Goal: Task Accomplishment & Management: Complete application form

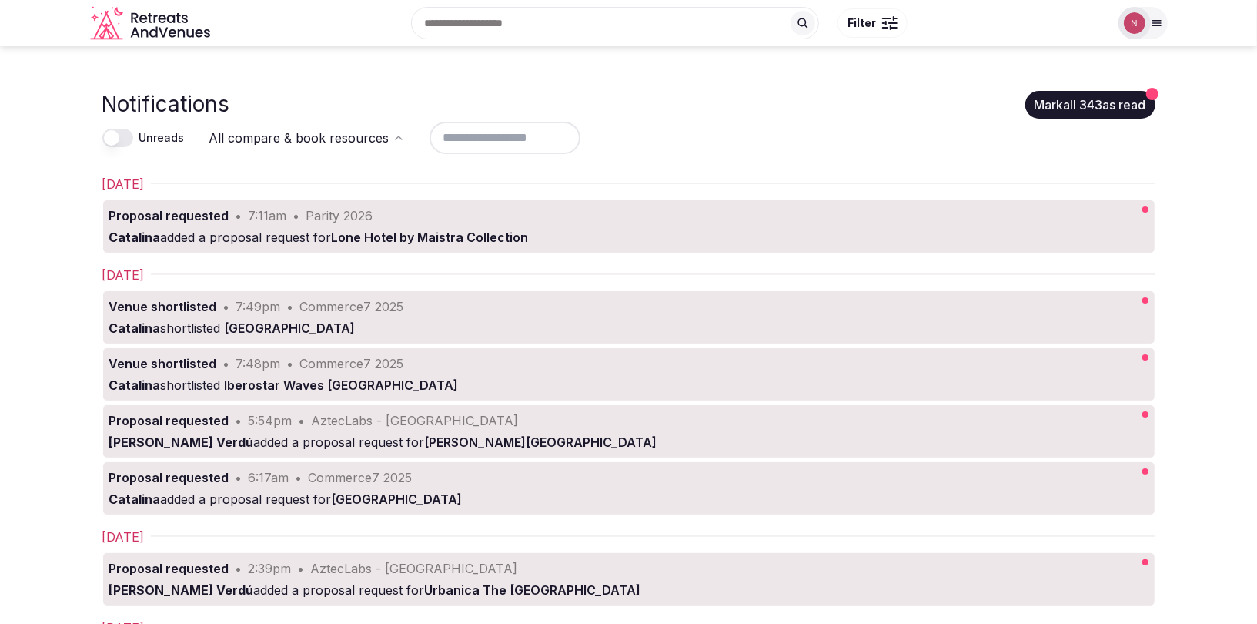
click at [1146, 29] on div at bounding box center [1135, 23] width 32 height 32
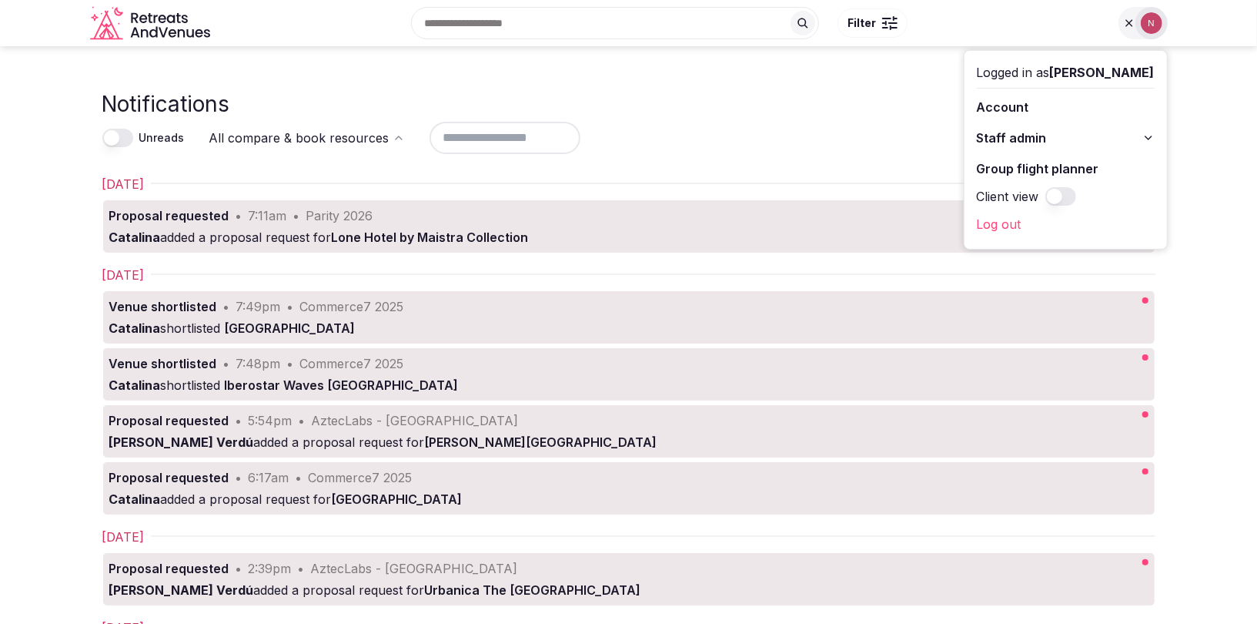
click at [1035, 129] on span "Staff admin" at bounding box center [1012, 138] width 70 height 18
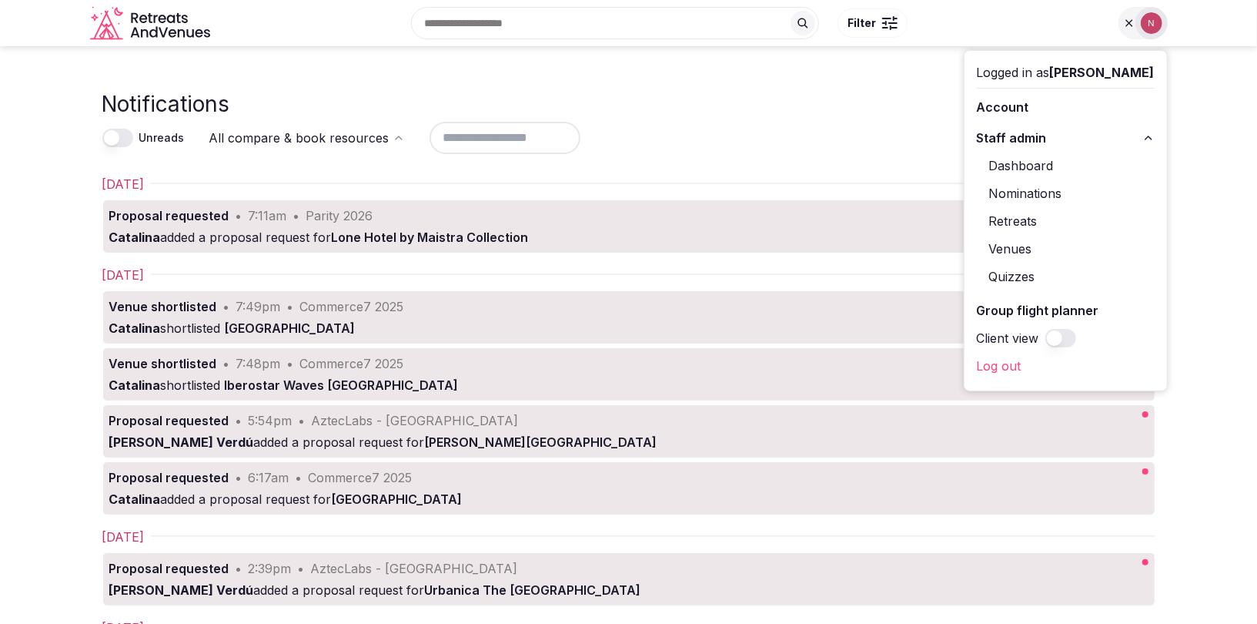
click at [1035, 221] on link "Retreats" at bounding box center [1066, 221] width 178 height 25
click at [992, 216] on link "Retreats" at bounding box center [1066, 221] width 178 height 25
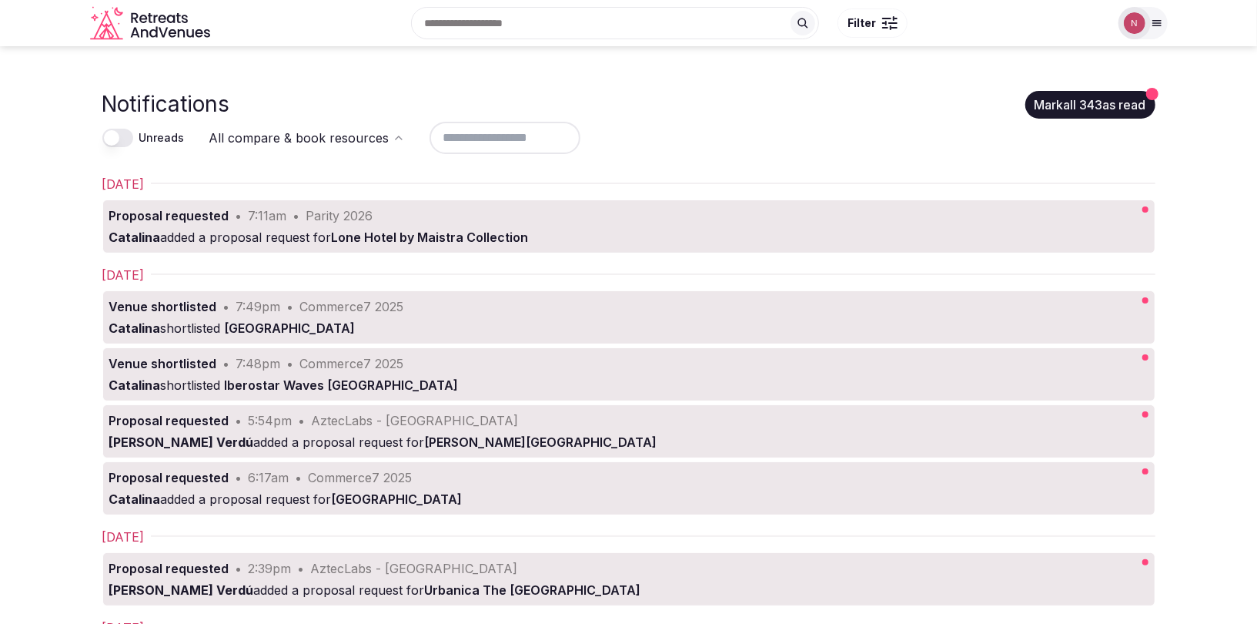
click at [1131, 27] on img at bounding box center [1135, 23] width 22 height 22
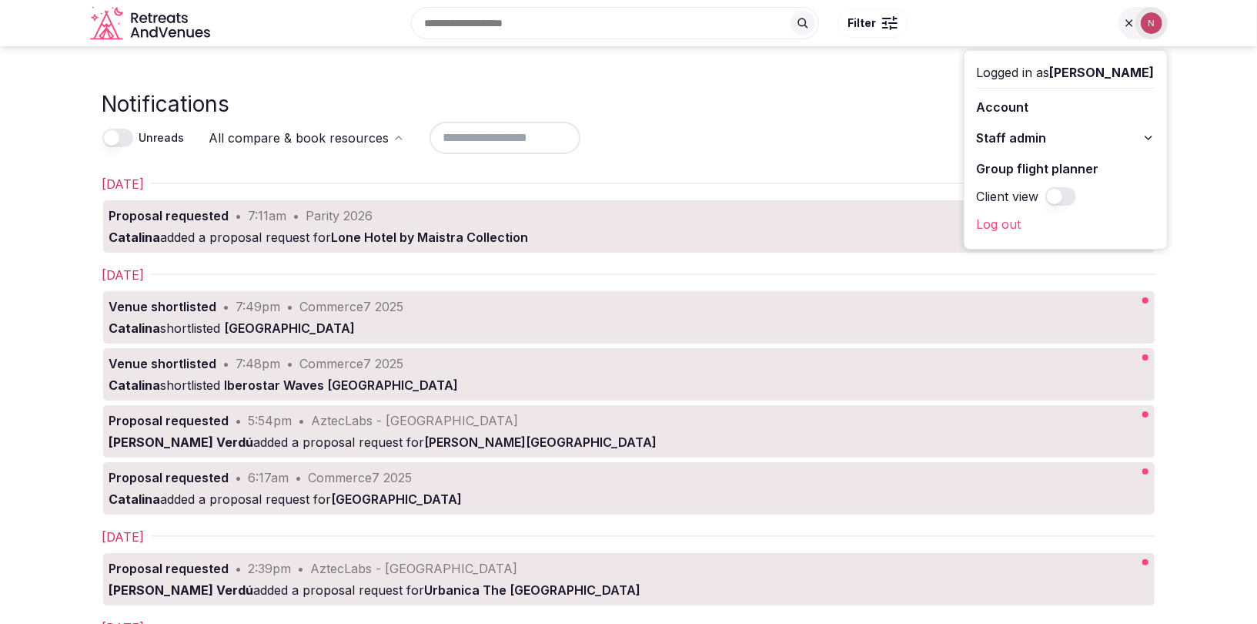
click at [912, 97] on div "Notifications Mark all 343 as read" at bounding box center [628, 104] width 1053 height 30
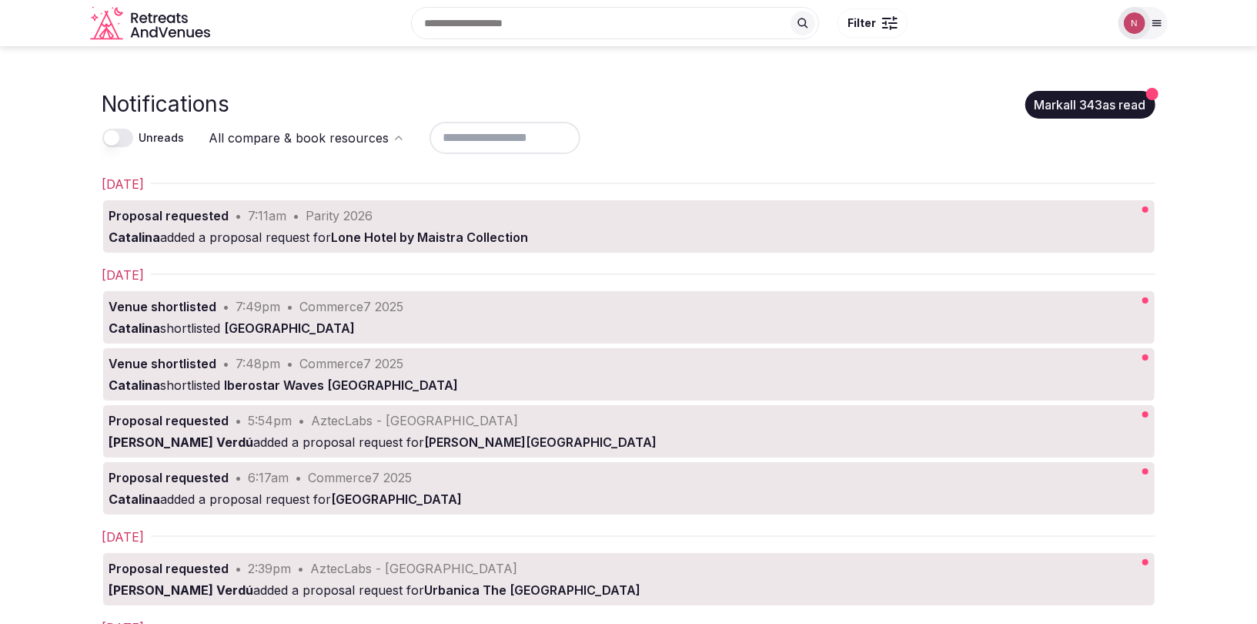
click at [1136, 22] on img at bounding box center [1135, 23] width 22 height 22
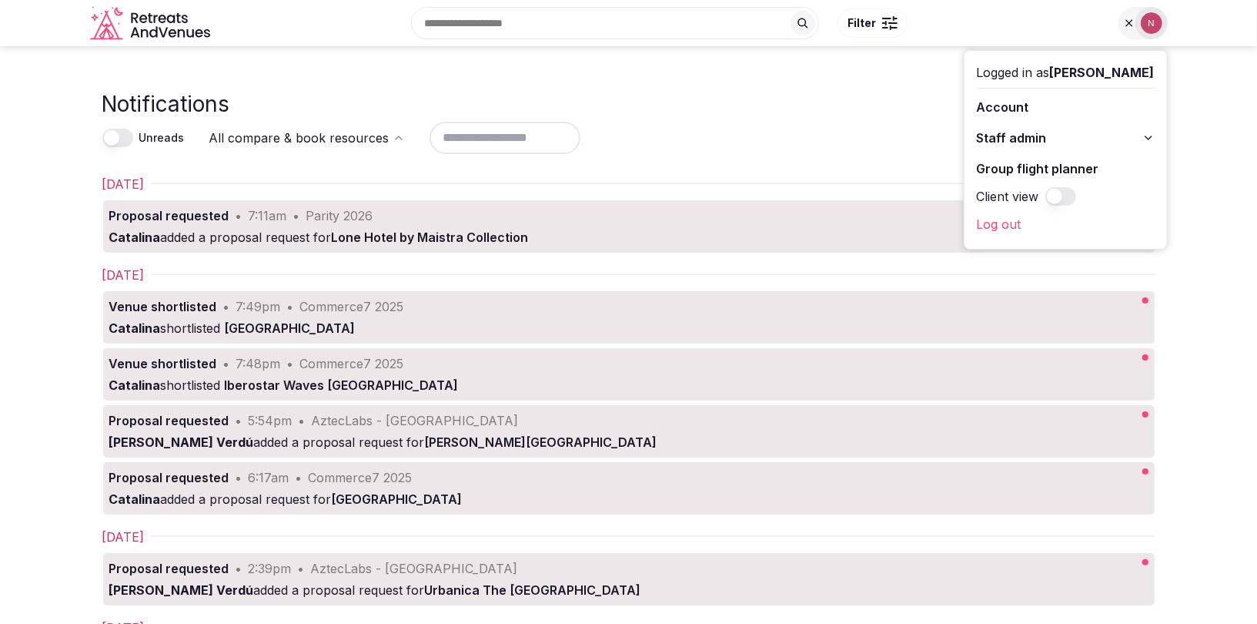
click at [1025, 130] on span "Staff admin" at bounding box center [1012, 138] width 70 height 18
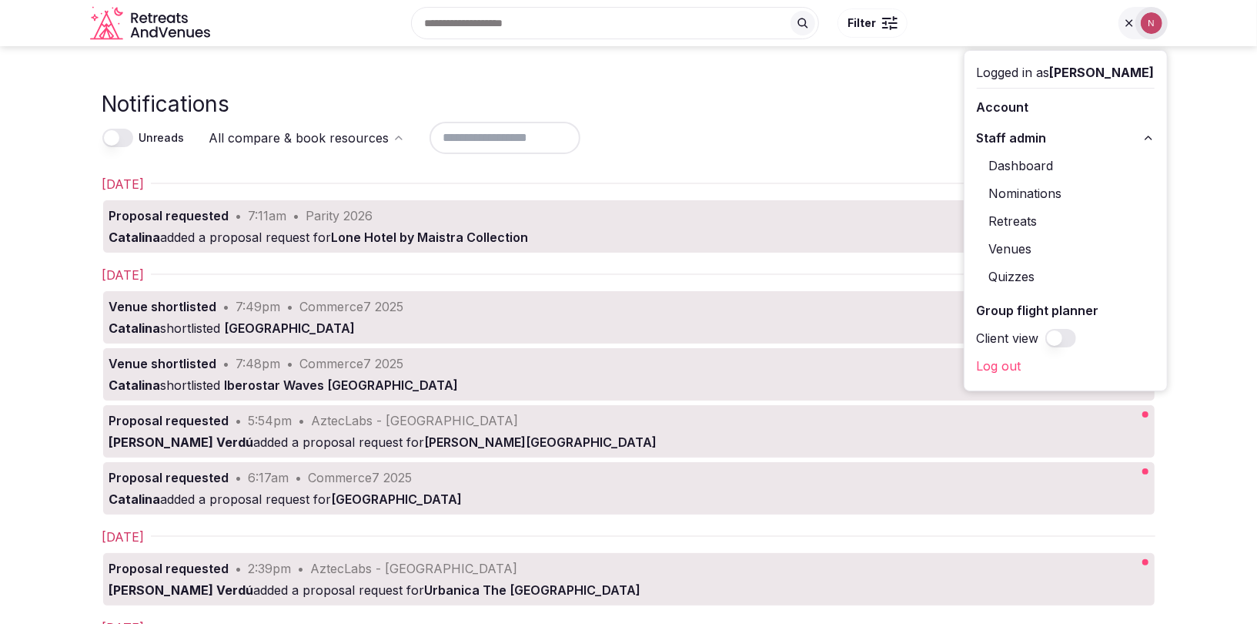
click at [1032, 214] on link "Retreats" at bounding box center [1066, 221] width 178 height 25
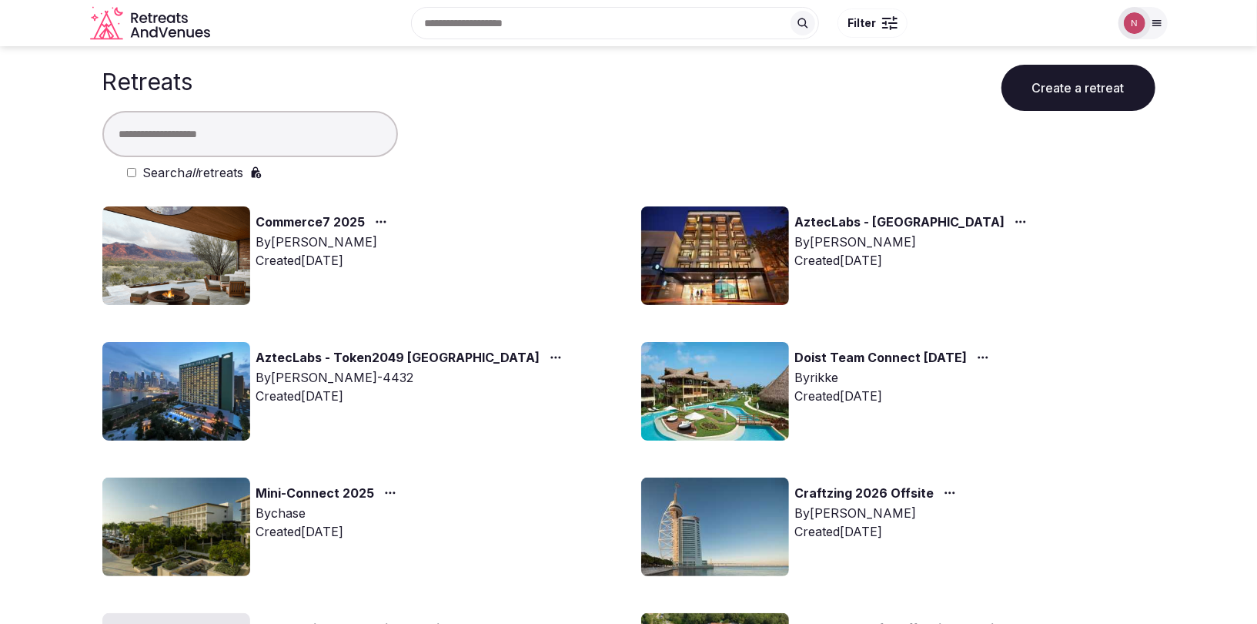
click at [285, 127] on input "text" at bounding box center [250, 134] width 296 height 46
click at [1130, 89] on button "Create a retreat" at bounding box center [1079, 88] width 154 height 46
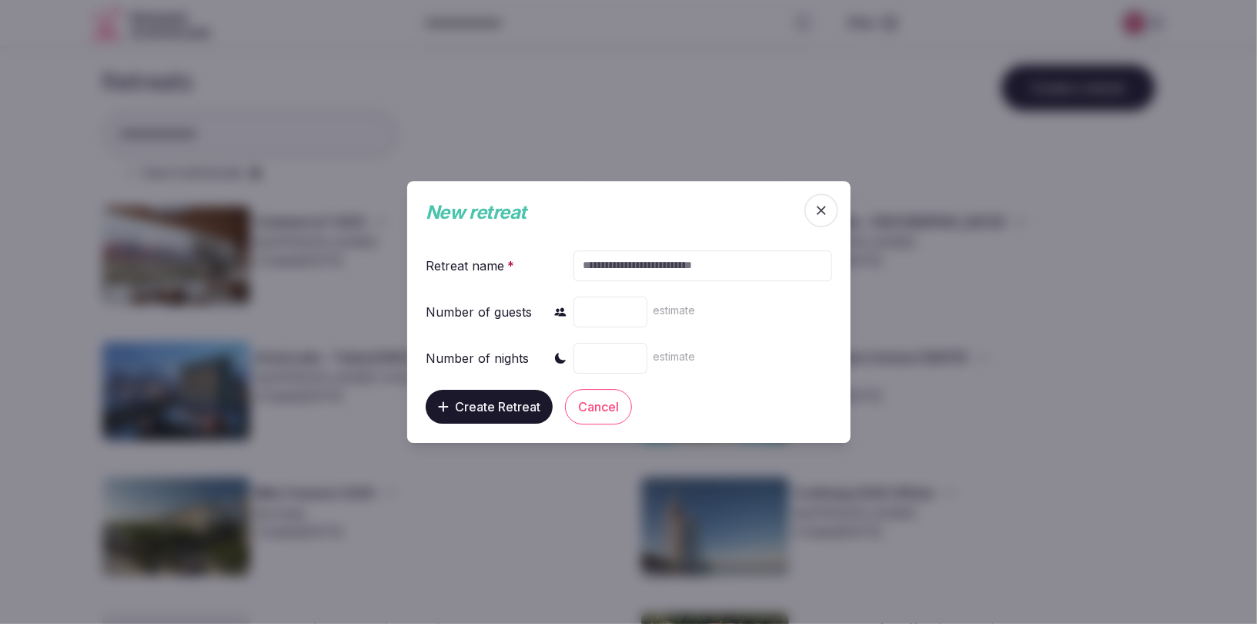
click at [654, 266] on input "text" at bounding box center [702, 265] width 259 height 31
type input "**********"
click at [603, 313] on input "number" at bounding box center [610, 311] width 74 height 31
type input "**"
click at [681, 310] on span "estimate" at bounding box center [674, 309] width 42 height 13
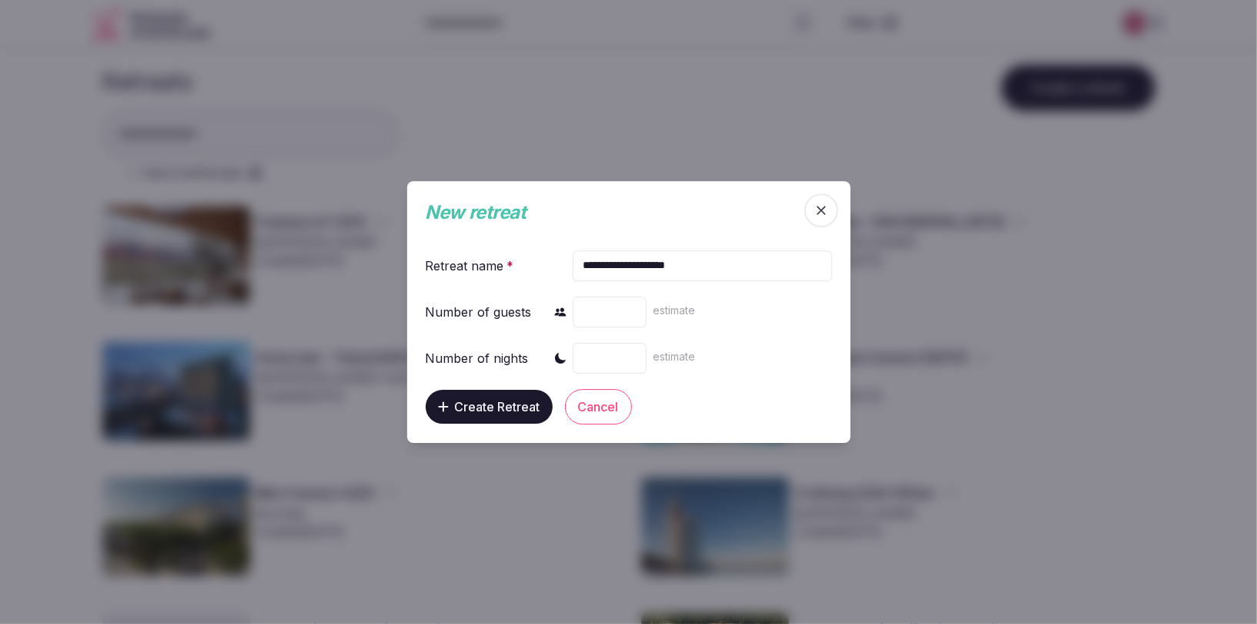
click at [615, 356] on input "number" at bounding box center [610, 358] width 74 height 31
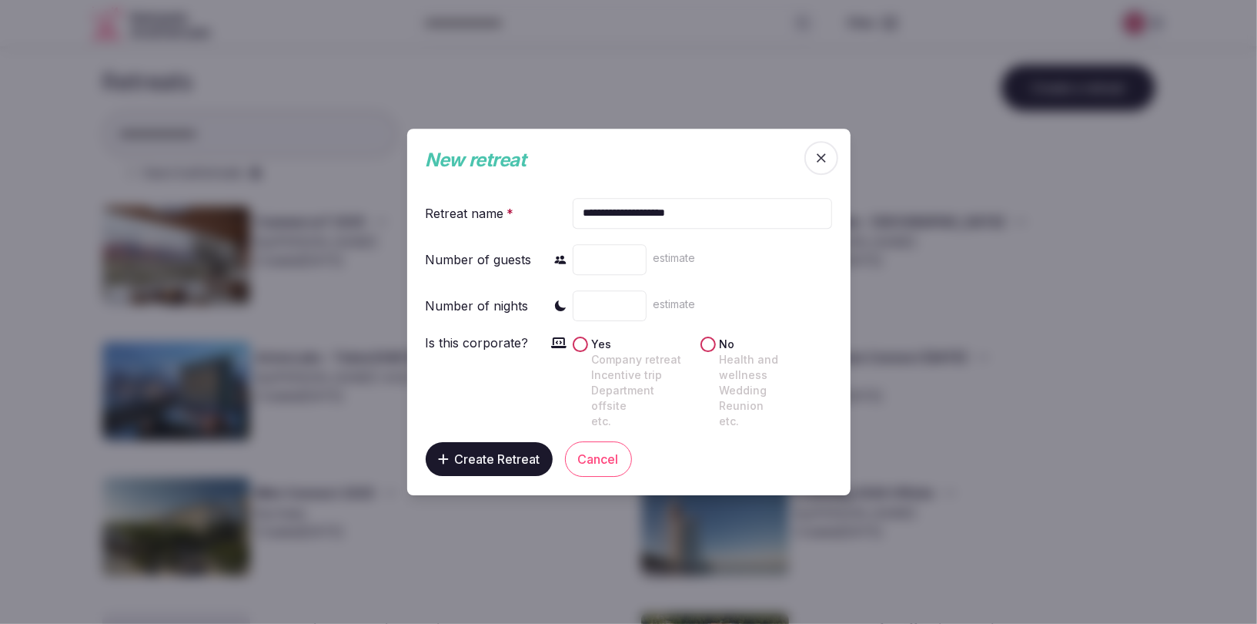
type input "*"
click at [570, 357] on div "Is this corporate? Yes Company retreat Incentive trip Department offsite etc. N…" at bounding box center [629, 380] width 406 height 95
click at [577, 352] on button "Yes Company retreat Incentive trip Department offsite etc." at bounding box center [580, 343] width 15 height 15
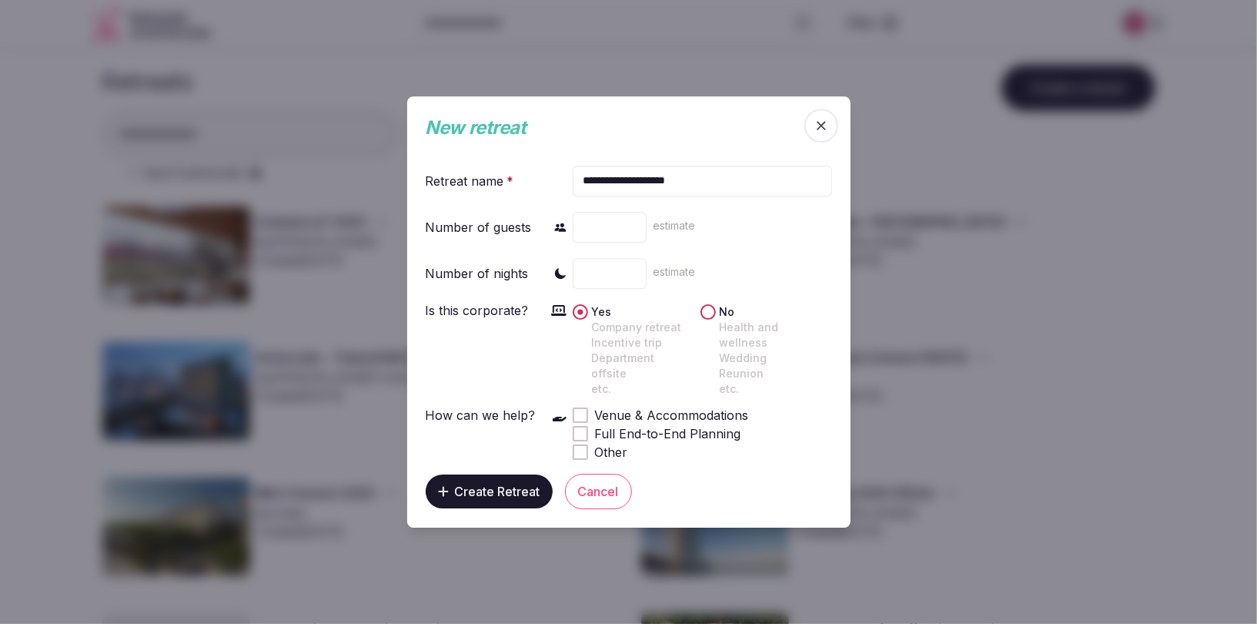
click at [584, 409] on div at bounding box center [580, 415] width 12 height 12
click at [507, 490] on span "Create Retreat" at bounding box center [497, 490] width 85 height 15
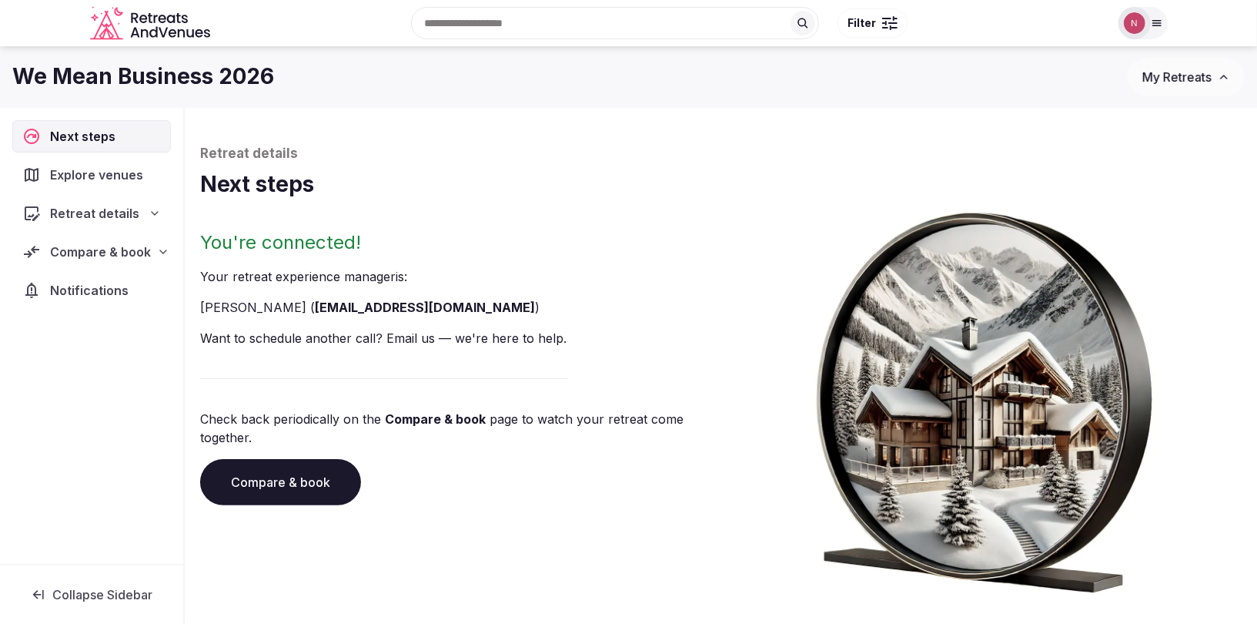
click at [93, 256] on span "Compare & book" at bounding box center [100, 251] width 101 height 18
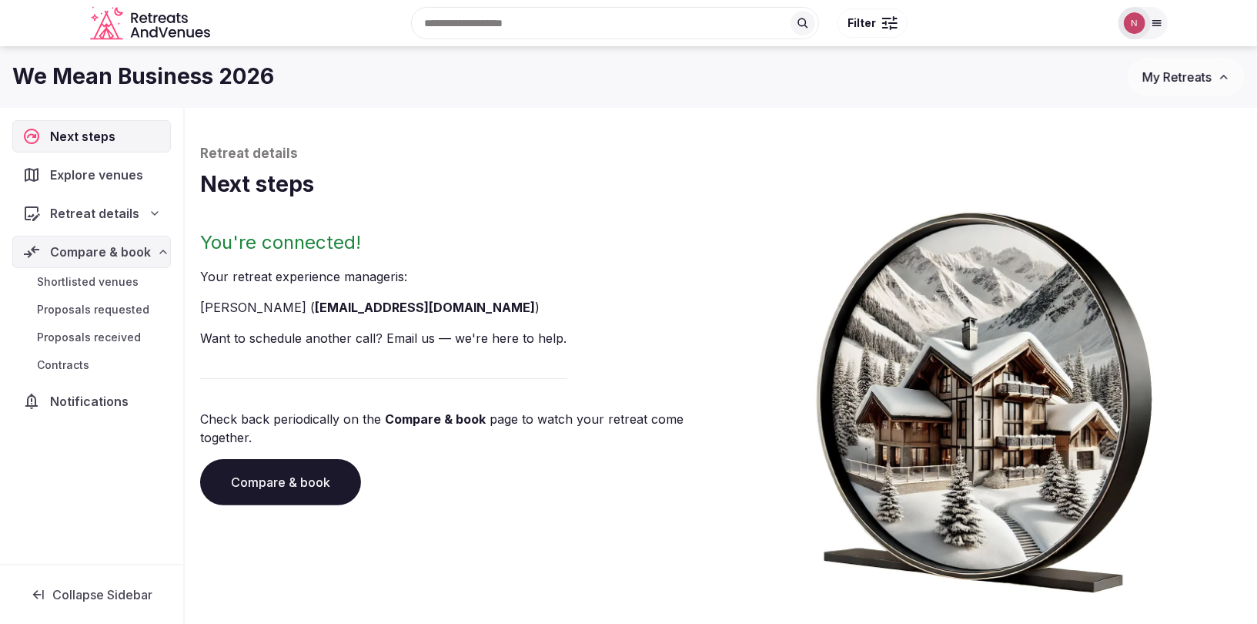
click at [92, 220] on span "Retreat details" at bounding box center [94, 213] width 89 height 18
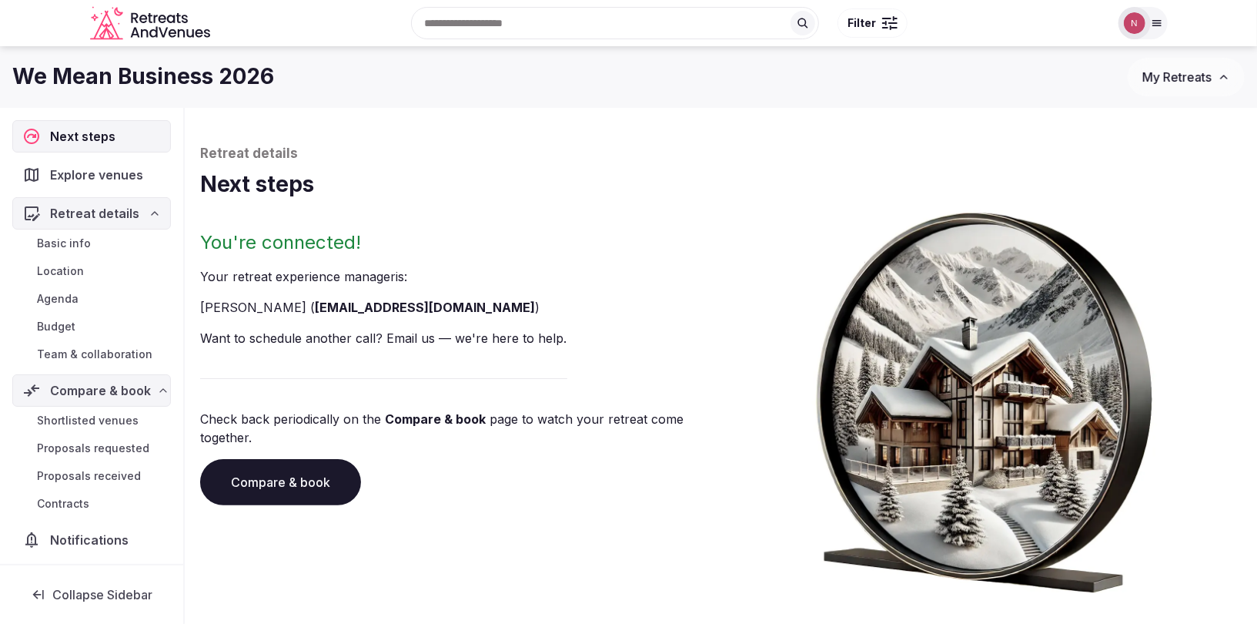
click at [96, 237] on link "Basic info" at bounding box center [91, 243] width 159 height 22
click at [69, 240] on span "Basic info" at bounding box center [64, 243] width 54 height 15
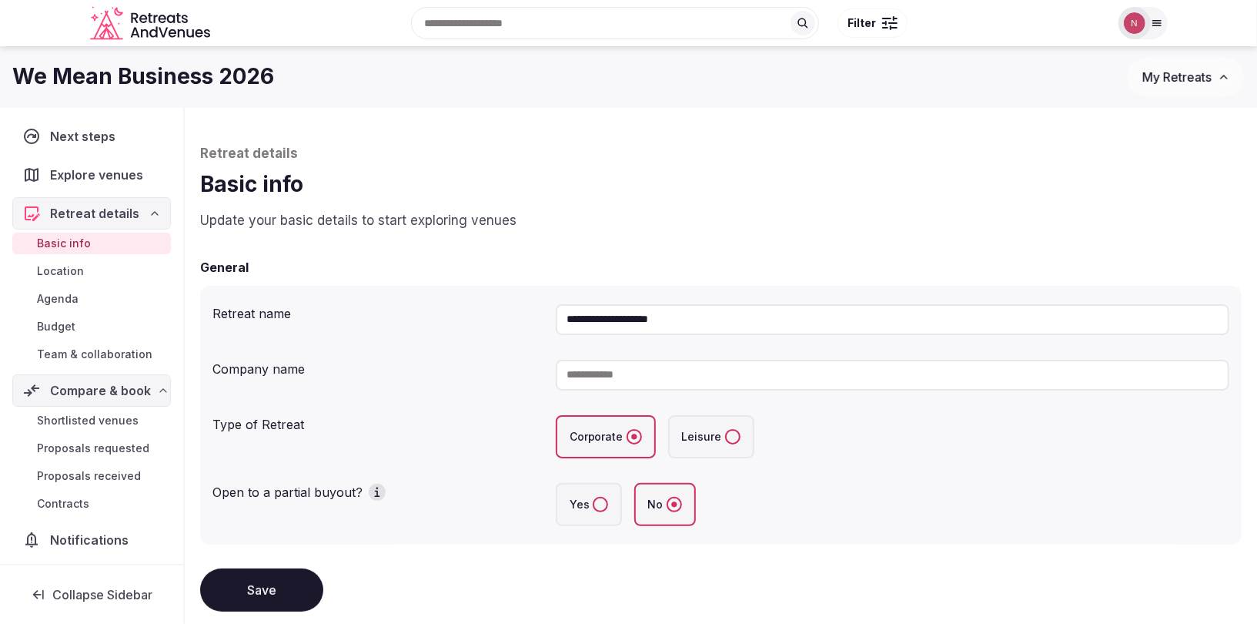
click at [624, 377] on input at bounding box center [893, 375] width 674 height 31
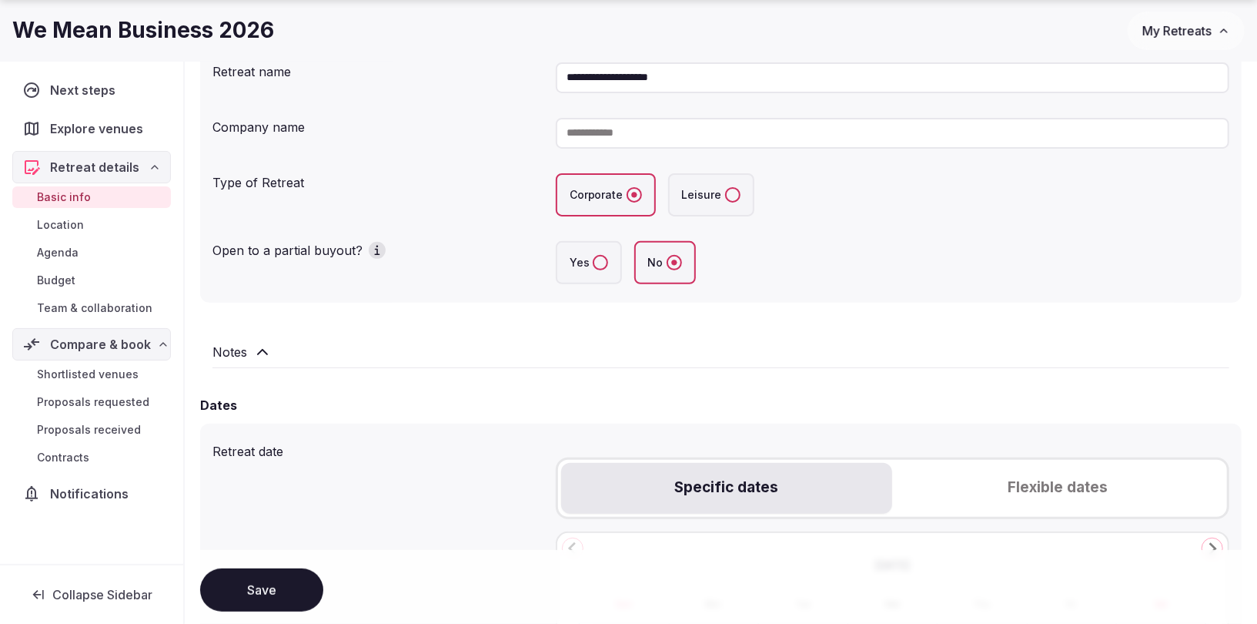
scroll to position [249, 0]
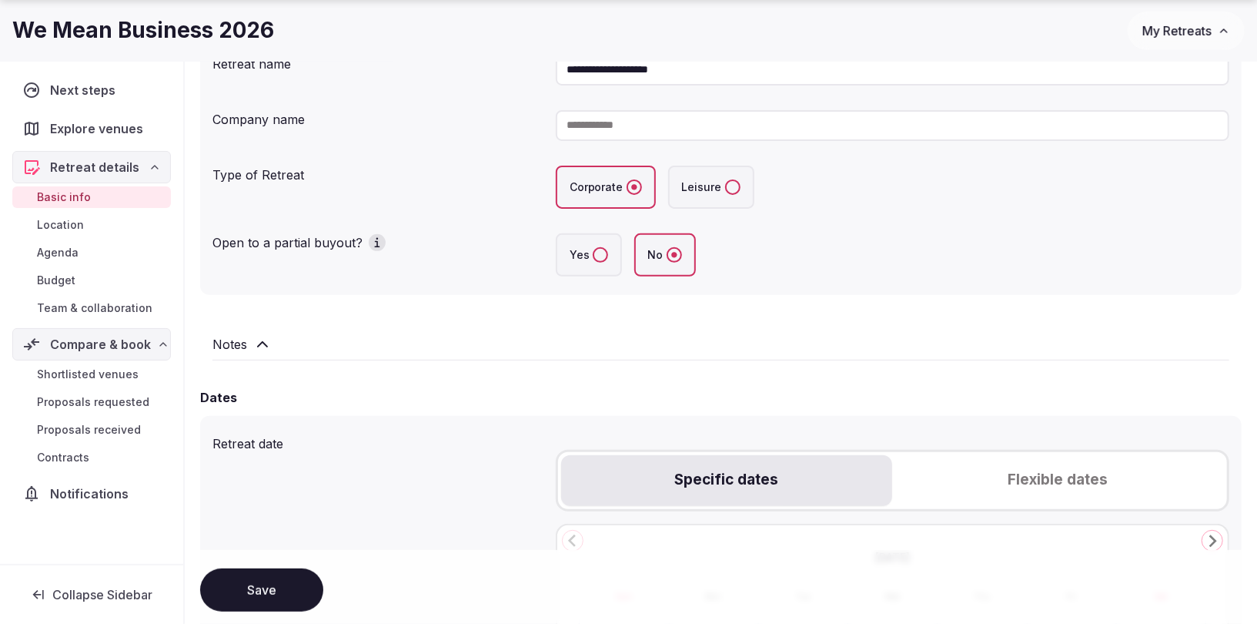
click at [257, 339] on icon at bounding box center [262, 344] width 18 height 18
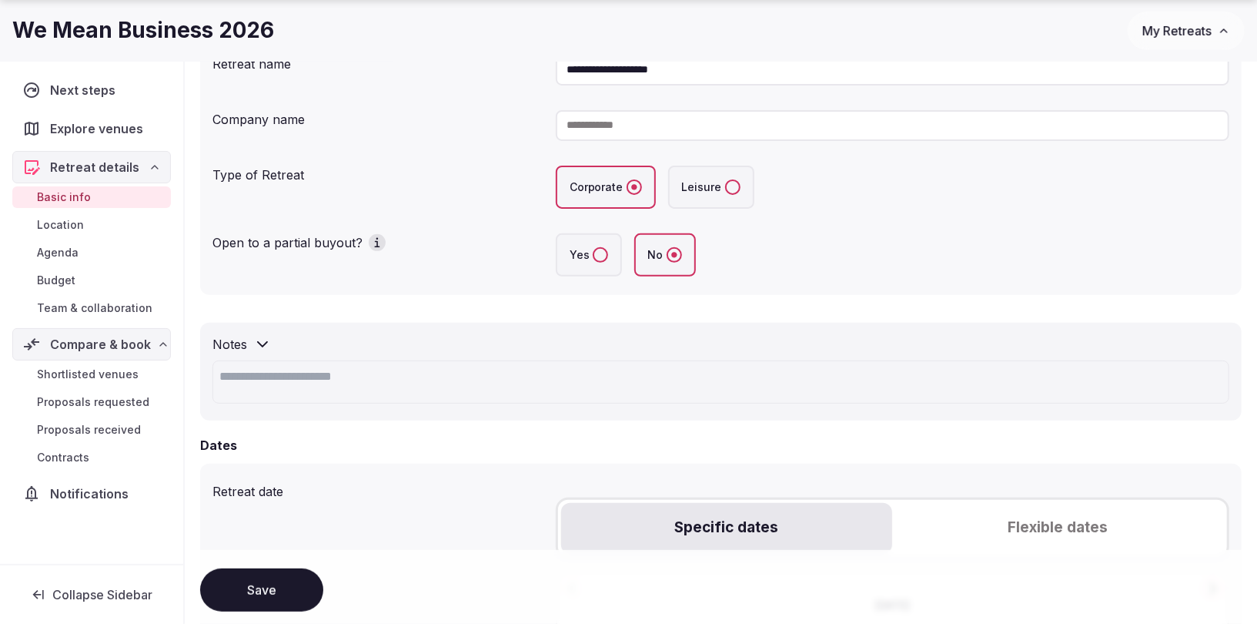
click at [259, 377] on textarea at bounding box center [720, 381] width 1017 height 43
paste textarea "**********"
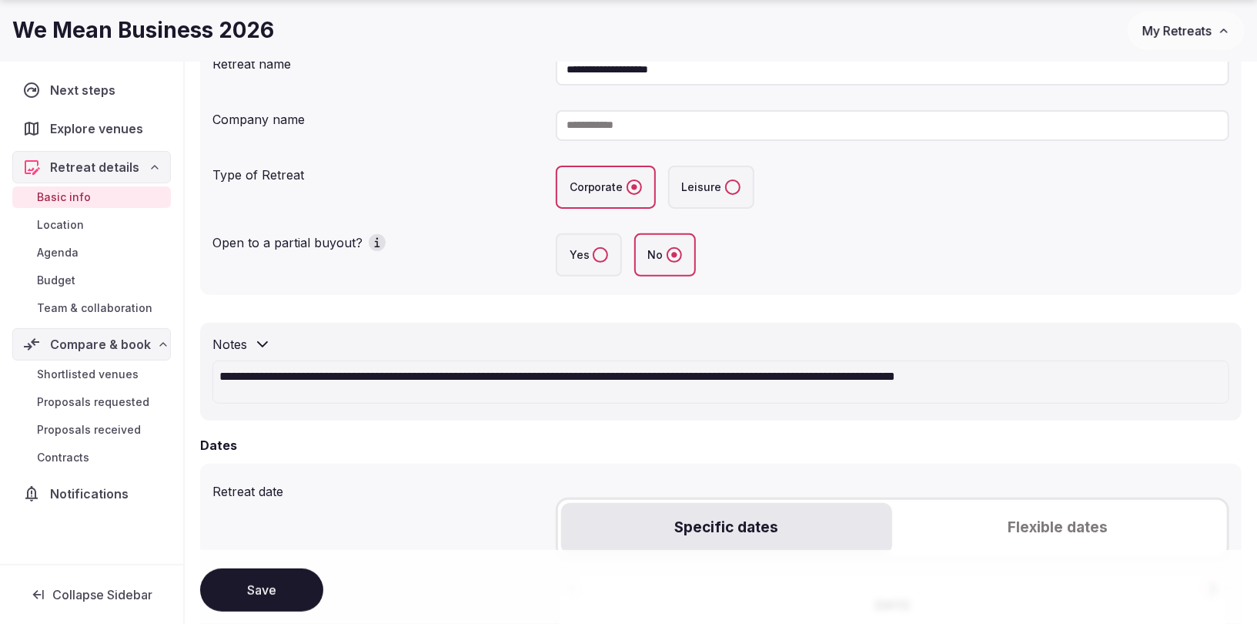
scroll to position [748, 0]
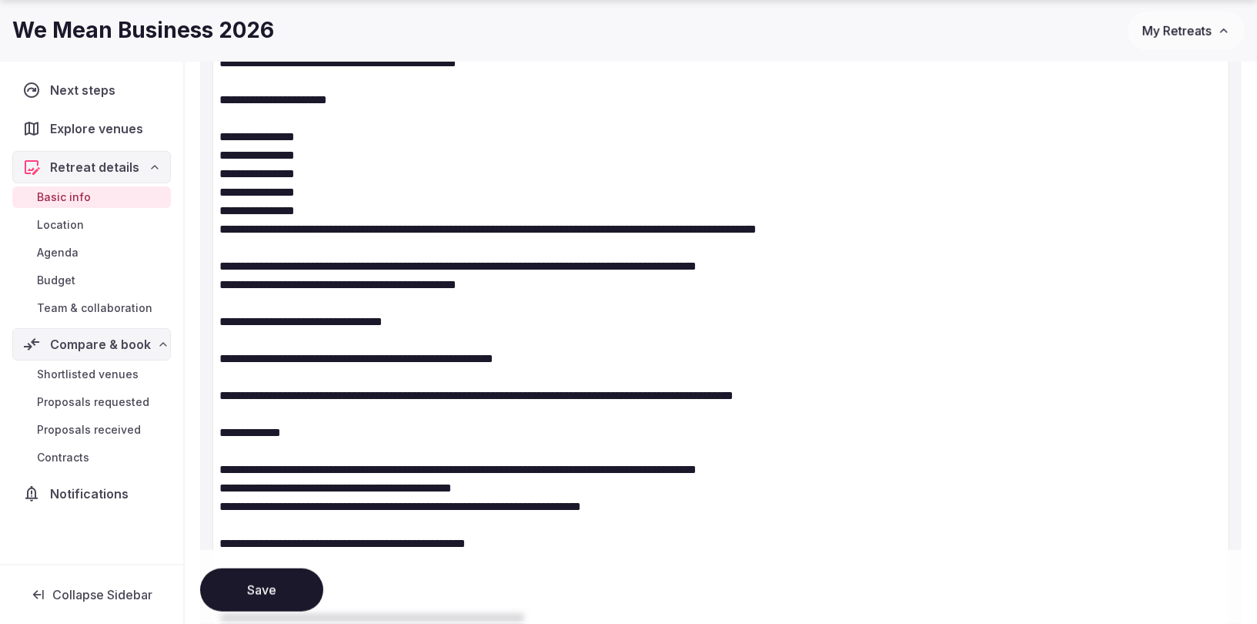
click at [235, 588] on button "Save" at bounding box center [261, 589] width 123 height 43
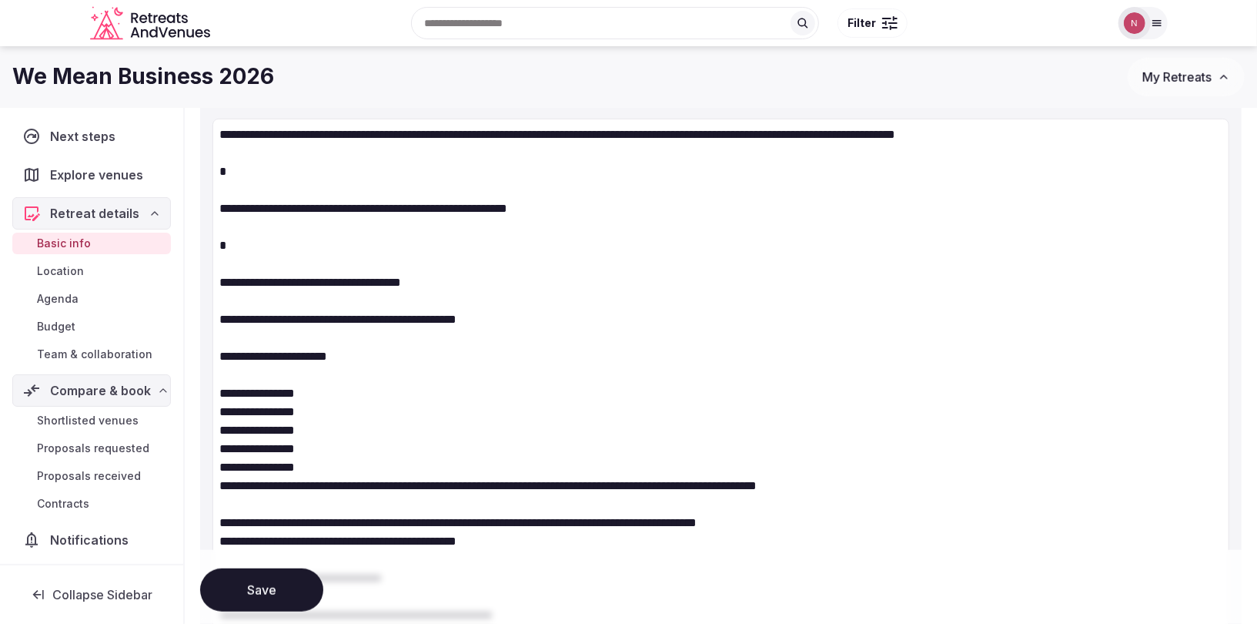
scroll to position [488, 0]
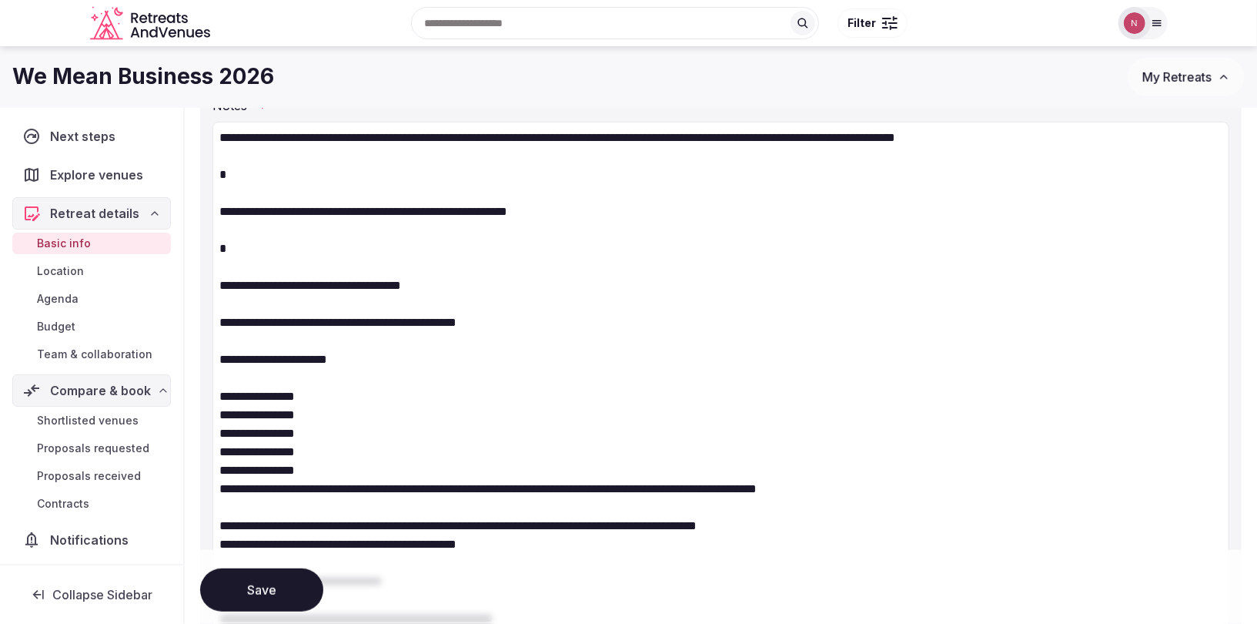
click at [224, 373] on textarea at bounding box center [720, 507] width 1017 height 770
click at [259, 336] on textarea at bounding box center [720, 507] width 1017 height 770
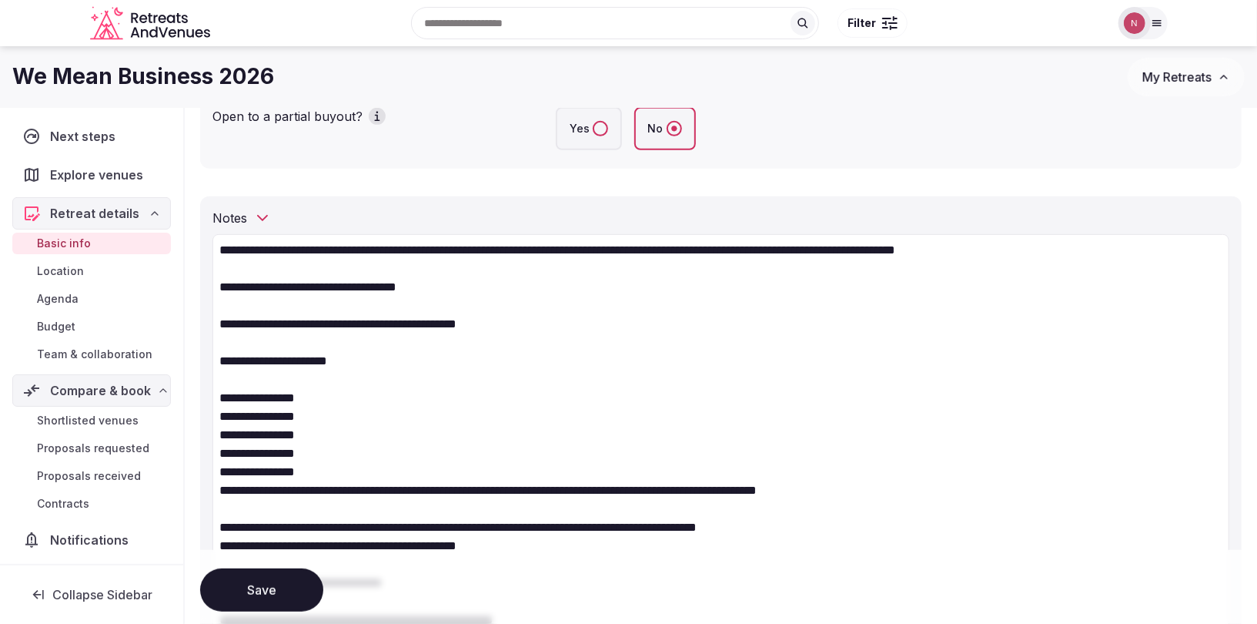
scroll to position [329, 0]
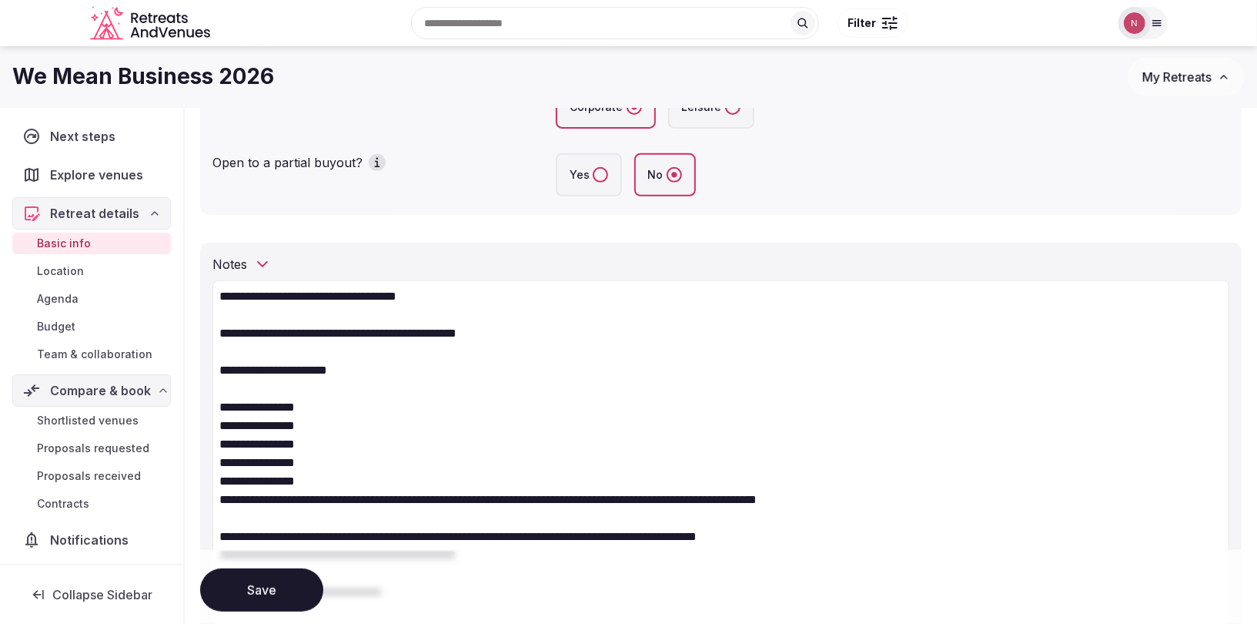
click at [330, 290] on textarea at bounding box center [720, 591] width 1017 height 622
click at [303, 321] on textarea at bounding box center [720, 591] width 1017 height 622
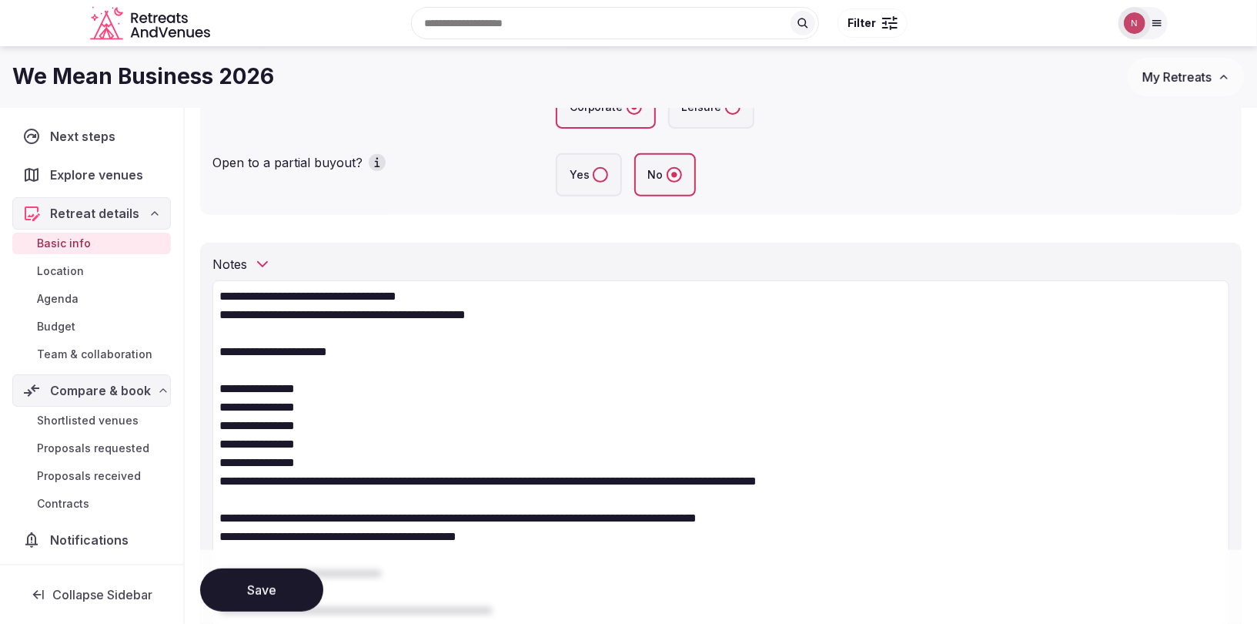
click at [376, 311] on textarea at bounding box center [720, 582] width 1017 height 604
click at [368, 313] on textarea at bounding box center [720, 582] width 1017 height 604
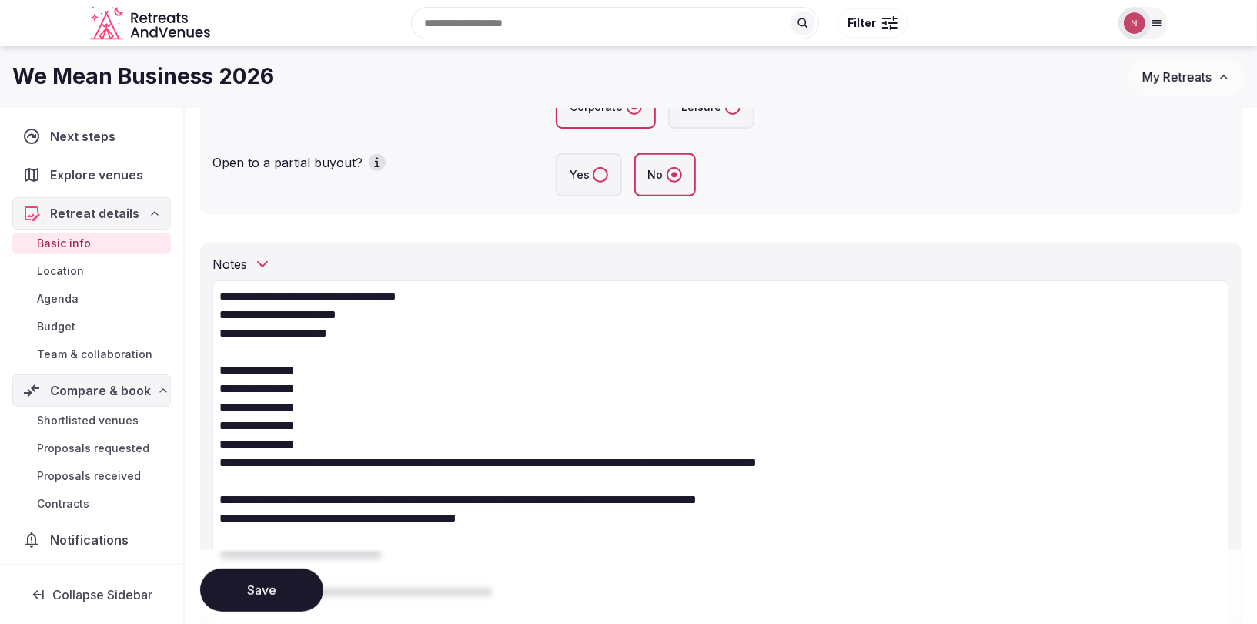
drag, startPoint x: 288, startPoint y: 328, endPoint x: 404, endPoint y: 336, distance: 116.5
click at [404, 336] on textarea at bounding box center [720, 572] width 1017 height 585
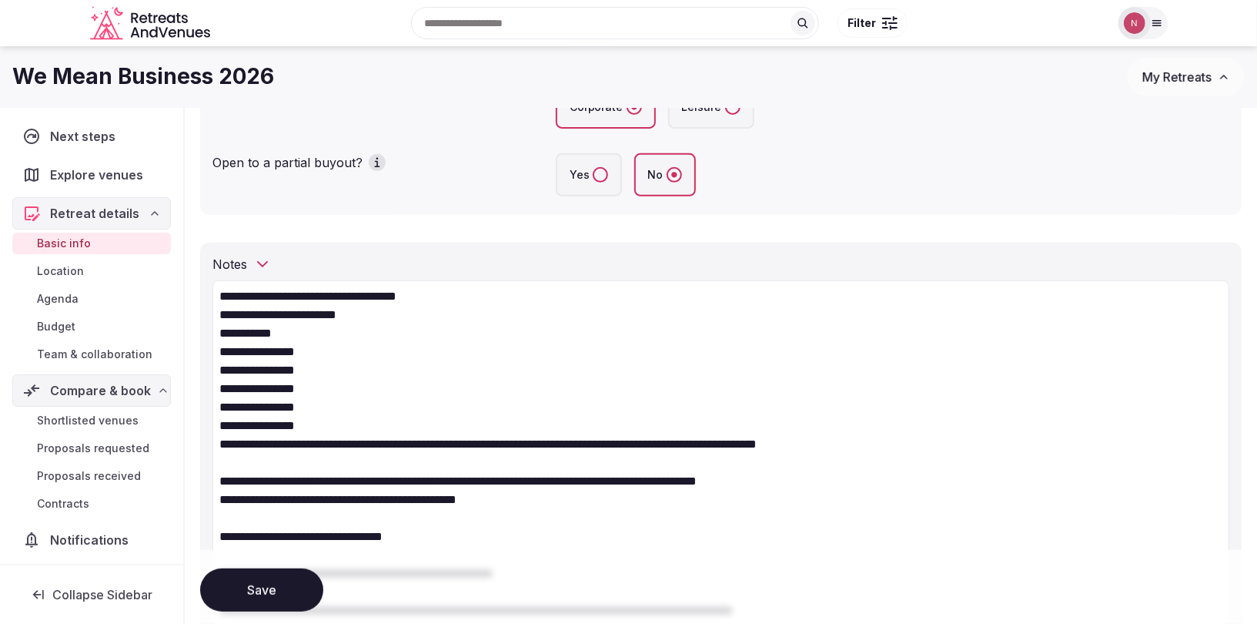
click at [363, 427] on textarea "**********" at bounding box center [720, 563] width 1017 height 567
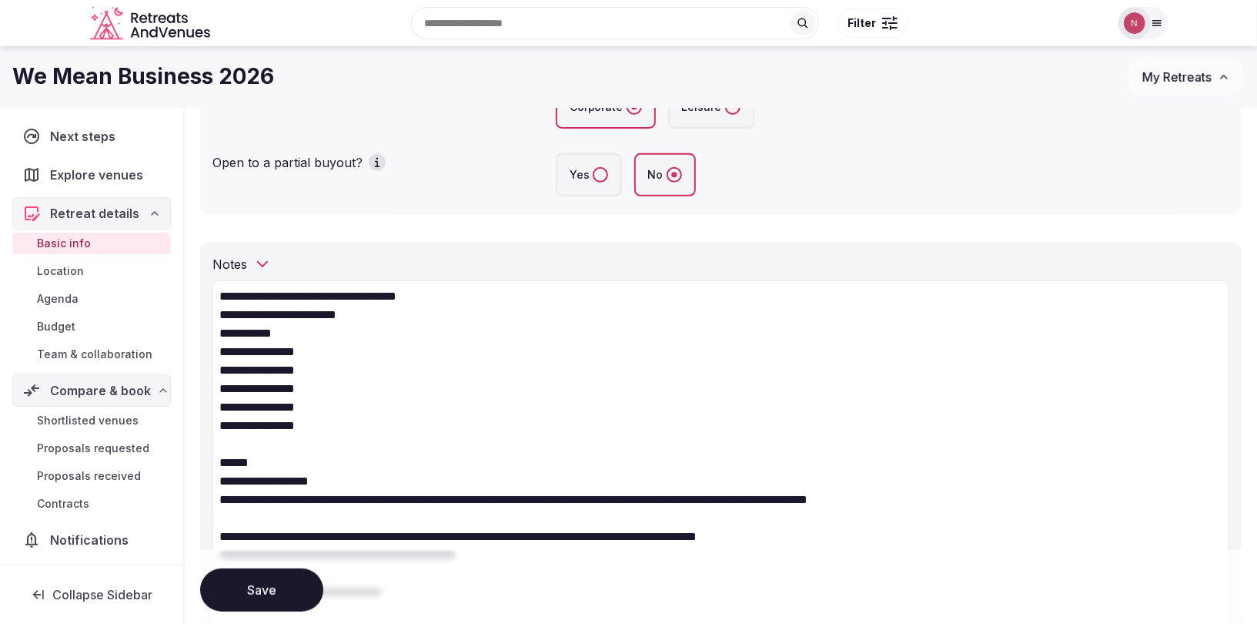
click at [452, 499] on textarea at bounding box center [720, 591] width 1017 height 622
drag, startPoint x: 856, startPoint y: 500, endPoint x: 211, endPoint y: 488, distance: 645.2
click at [211, 488] on div "Notes" at bounding box center [721, 580] width 1042 height 677
click at [226, 497] on textarea at bounding box center [720, 591] width 1017 height 622
drag, startPoint x: 808, startPoint y: 500, endPoint x: 210, endPoint y: 494, distance: 597.4
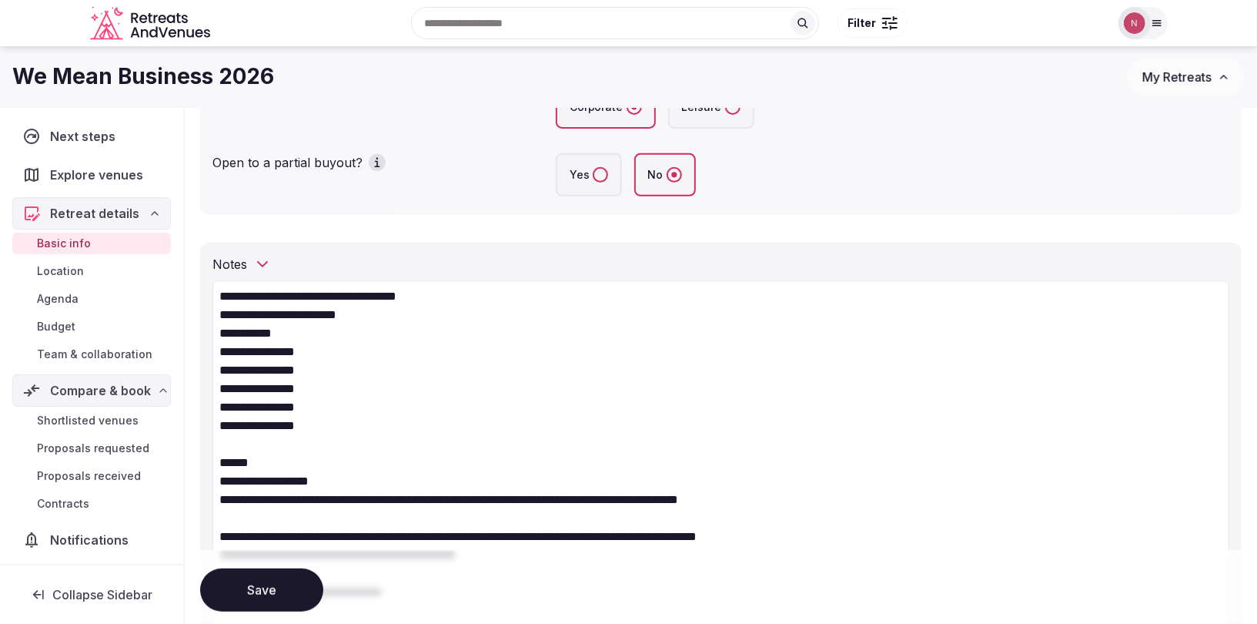
click at [210, 494] on div "Notes" at bounding box center [721, 580] width 1042 height 677
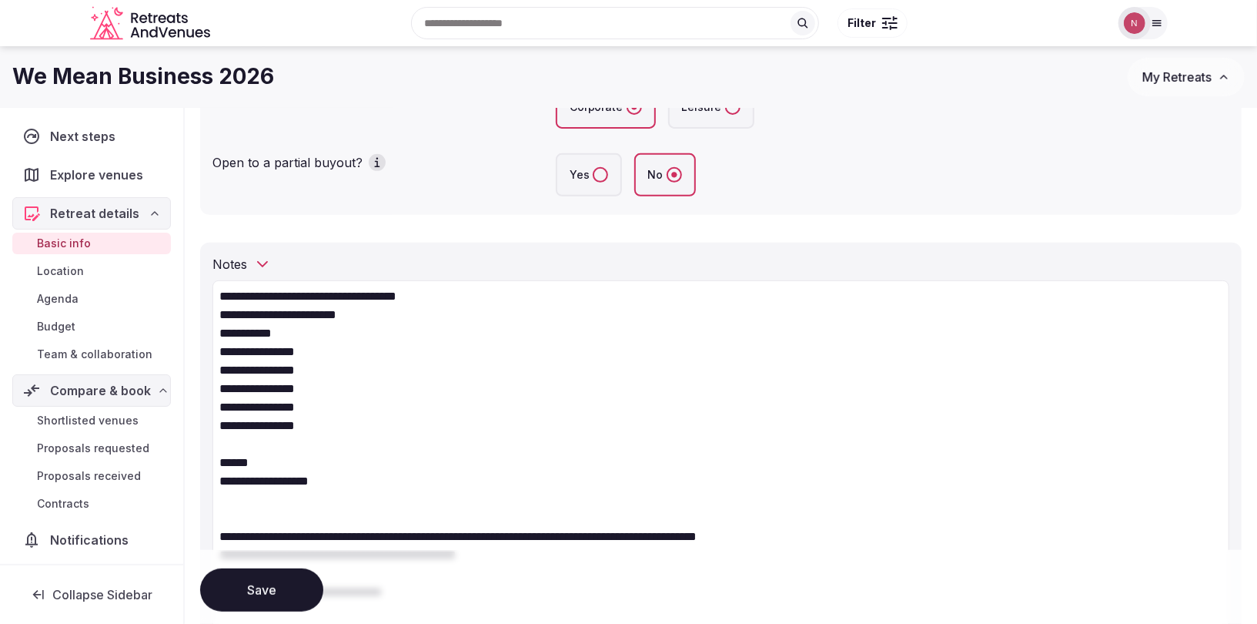
click at [430, 309] on textarea "**********" at bounding box center [720, 591] width 1017 height 622
click at [495, 289] on textarea "**********" at bounding box center [720, 591] width 1017 height 622
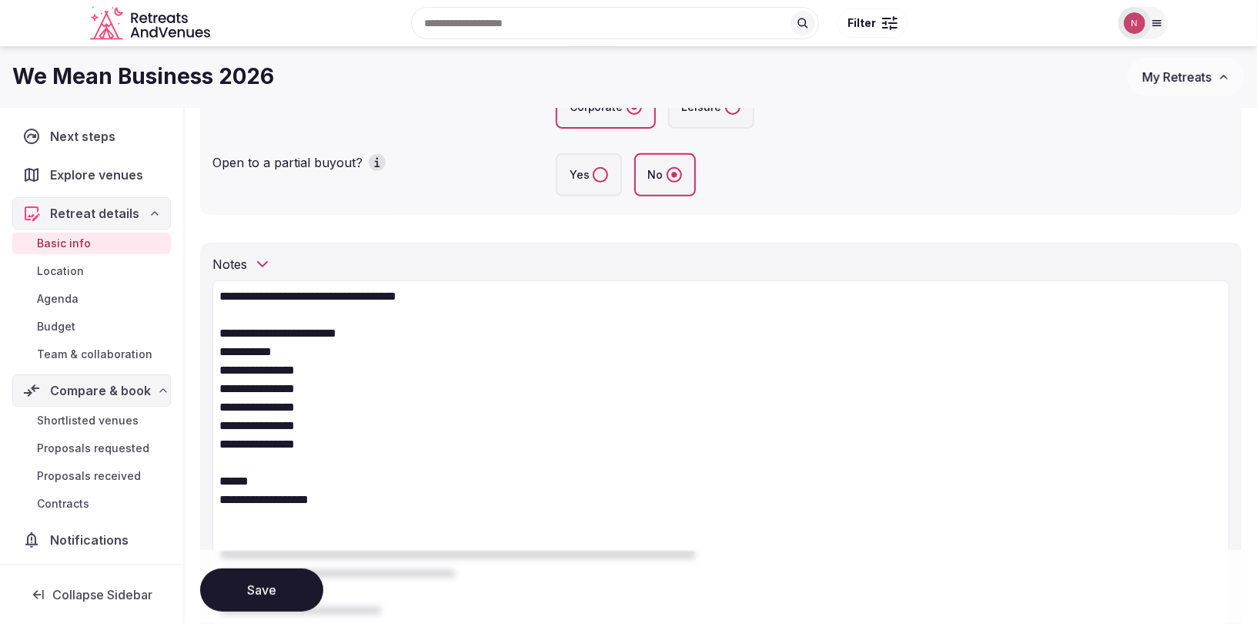
paste textarea "**********"
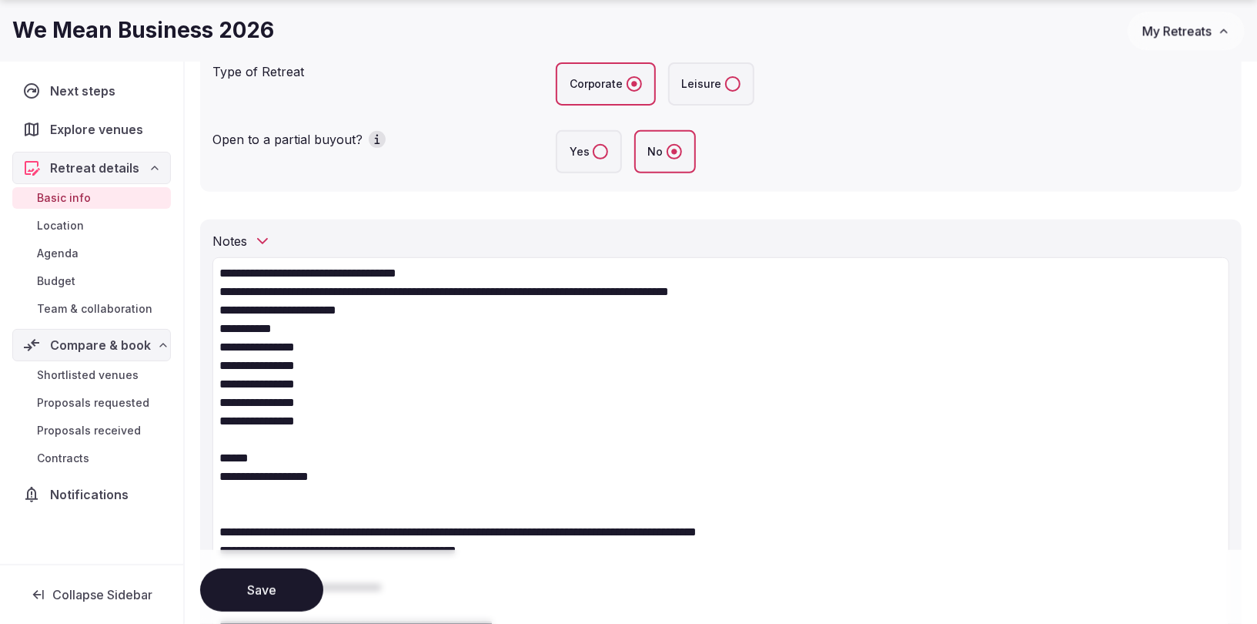
scroll to position [368, 0]
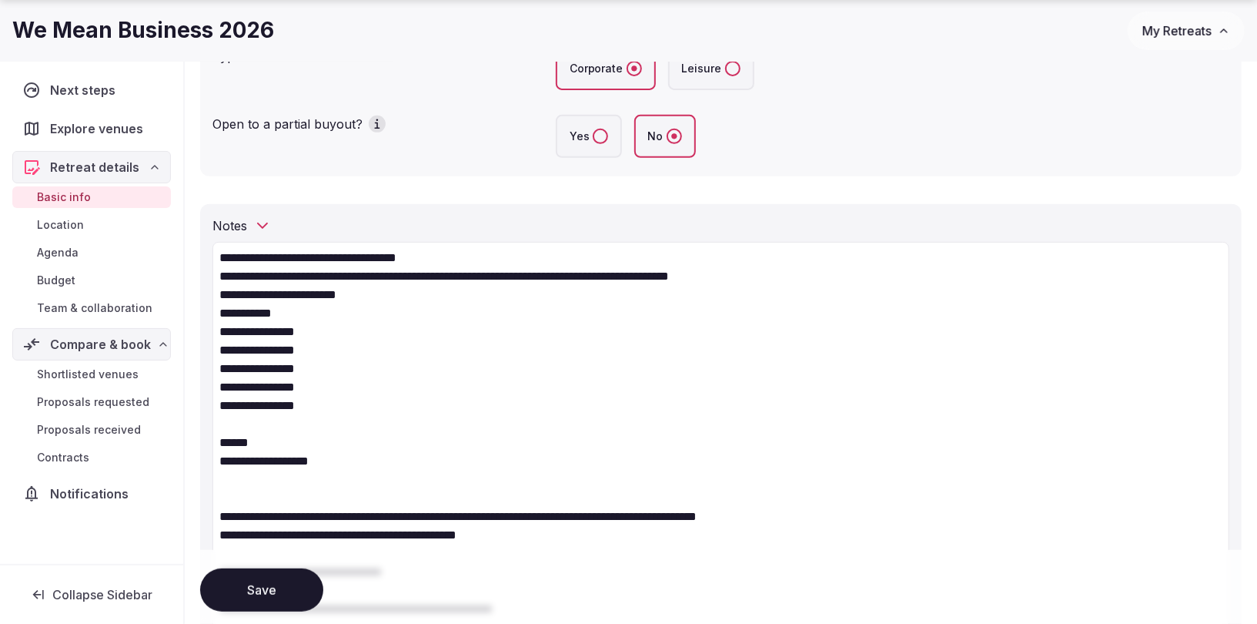
drag, startPoint x: 277, startPoint y: 453, endPoint x: 188, endPoint y: 431, distance: 91.9
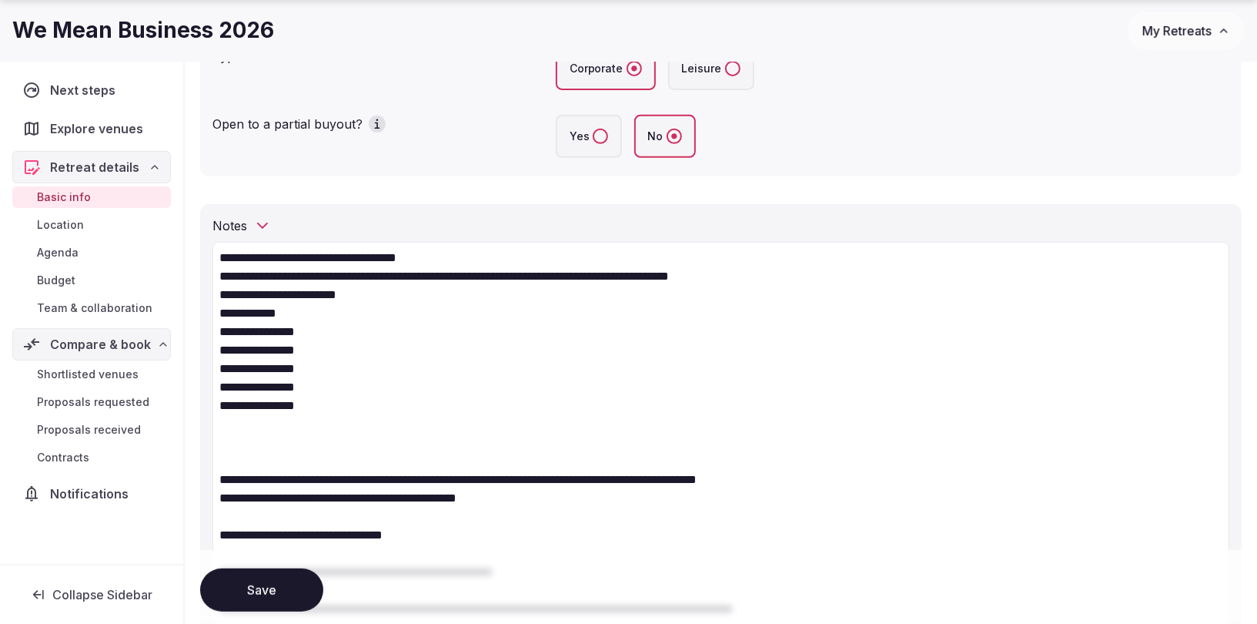
paste textarea "**********"
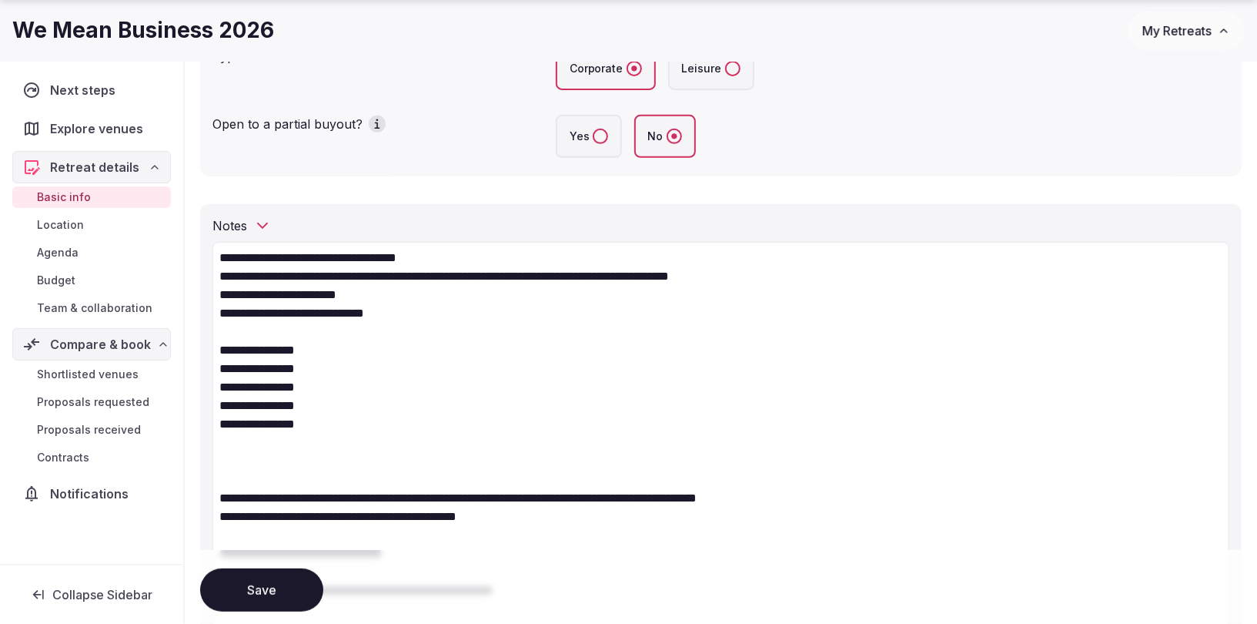
click at [303, 306] on textarea at bounding box center [720, 553] width 1017 height 622
click at [423, 313] on textarea at bounding box center [720, 553] width 1017 height 622
click at [263, 480] on textarea at bounding box center [720, 553] width 1017 height 622
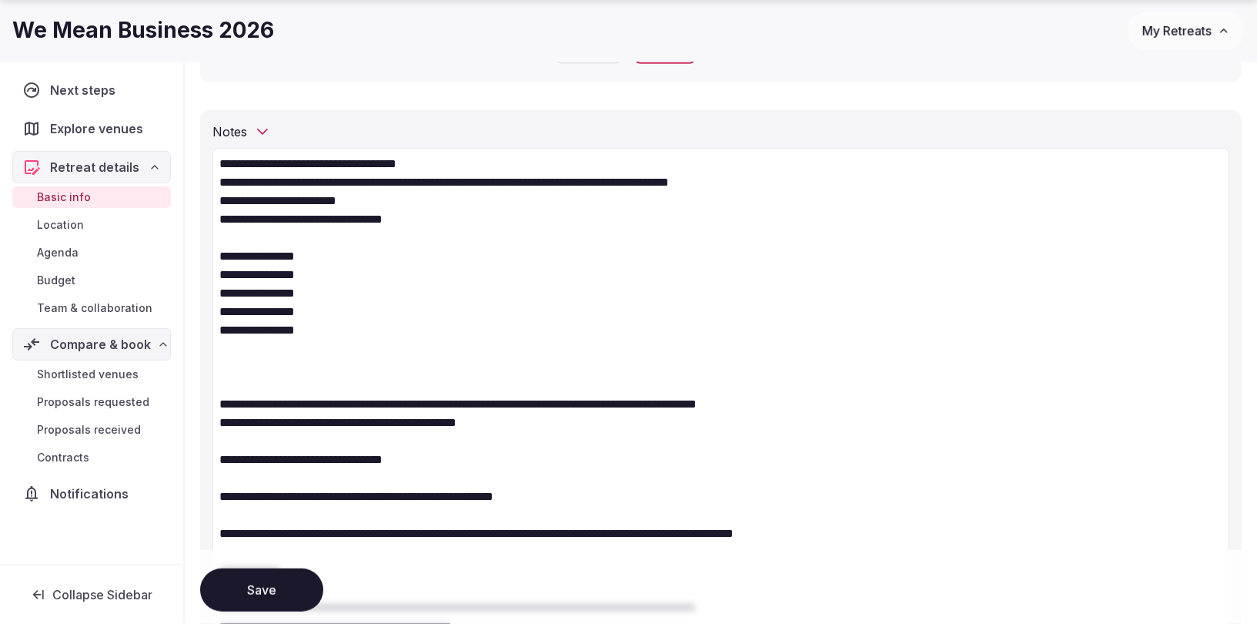
scroll to position [479, 0]
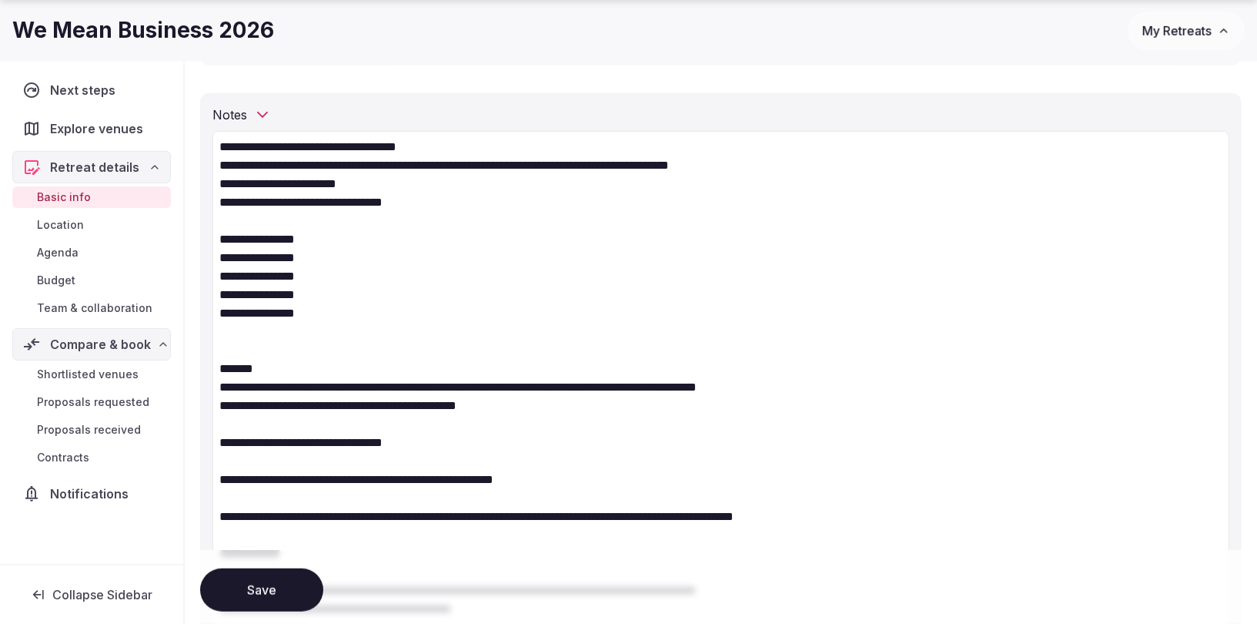
click at [559, 386] on textarea at bounding box center [720, 442] width 1017 height 622
click at [600, 377] on textarea "**********" at bounding box center [720, 442] width 1017 height 622
drag, startPoint x: 298, startPoint y: 383, endPoint x: 279, endPoint y: 382, distance: 18.5
click at [298, 383] on textarea "**********" at bounding box center [720, 442] width 1017 height 622
click at [279, 387] on textarea "**********" at bounding box center [720, 442] width 1017 height 622
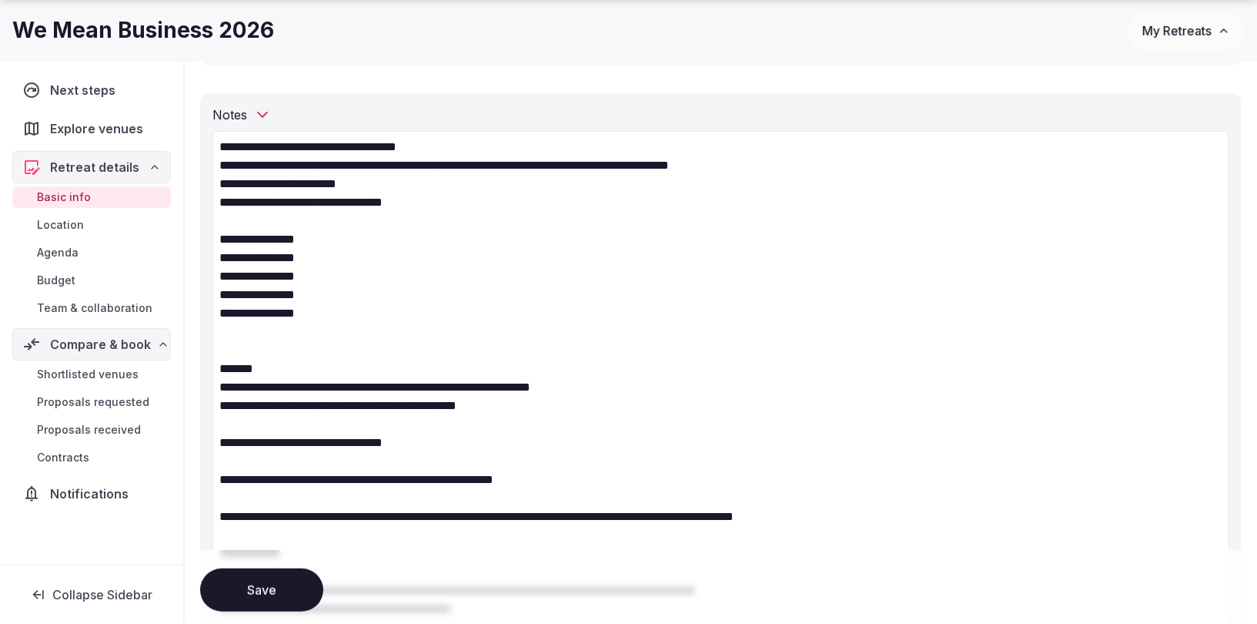
click at [546, 386] on textarea "**********" at bounding box center [720, 442] width 1017 height 622
drag, startPoint x: 277, startPoint y: 403, endPoint x: 181, endPoint y: 396, distance: 96.5
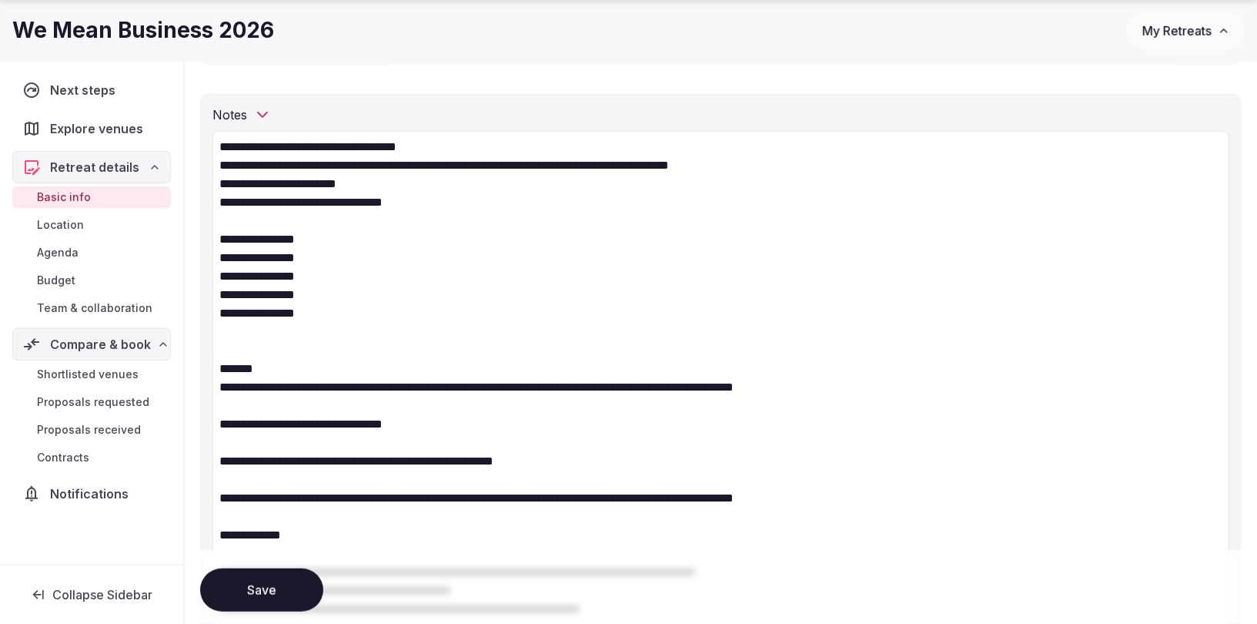
click at [262, 386] on textarea "**********" at bounding box center [720, 433] width 1017 height 604
click at [244, 402] on textarea "**********" at bounding box center [720, 433] width 1017 height 604
click at [276, 427] on textarea "**********" at bounding box center [720, 433] width 1017 height 604
click at [274, 366] on textarea "**********" at bounding box center [720, 433] width 1017 height 604
drag, startPoint x: 262, startPoint y: 367, endPoint x: 192, endPoint y: 360, distance: 69.7
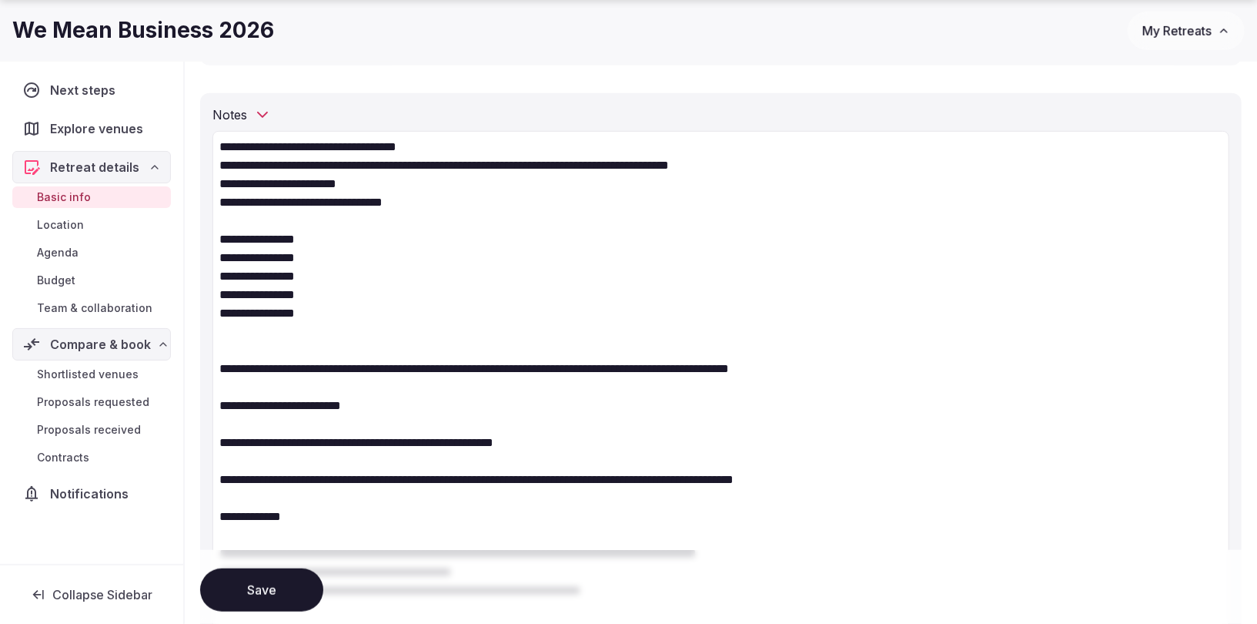
click at [273, 370] on textarea "**********" at bounding box center [720, 423] width 1017 height 585
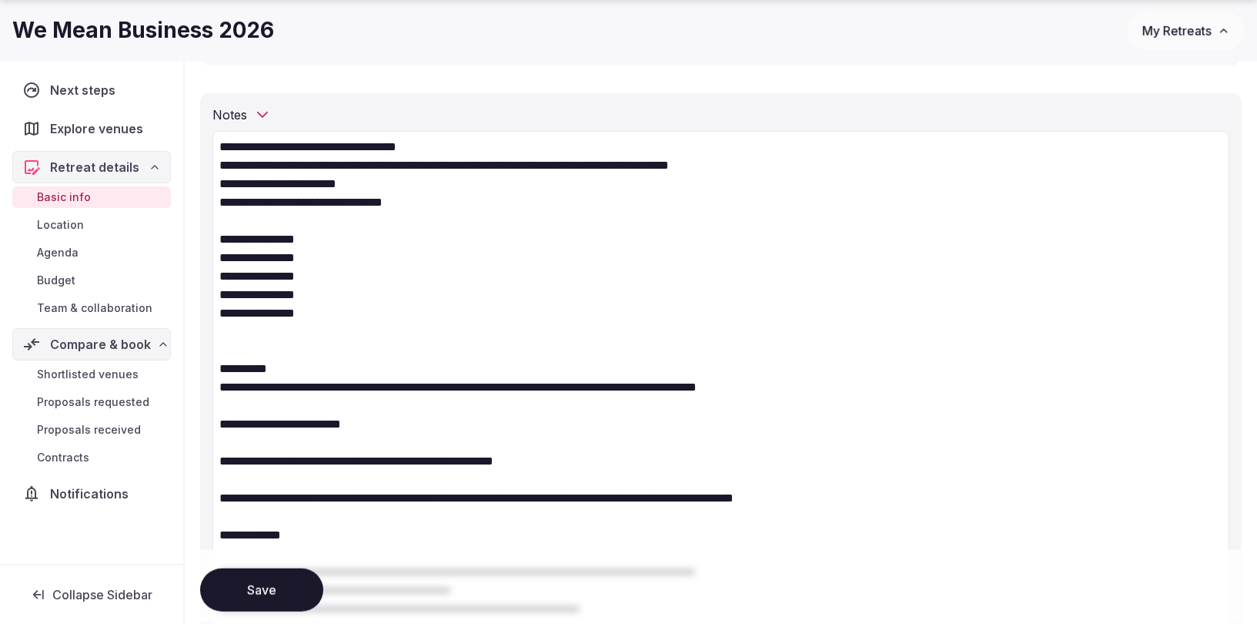
click at [590, 388] on textarea "**********" at bounding box center [720, 433] width 1017 height 604
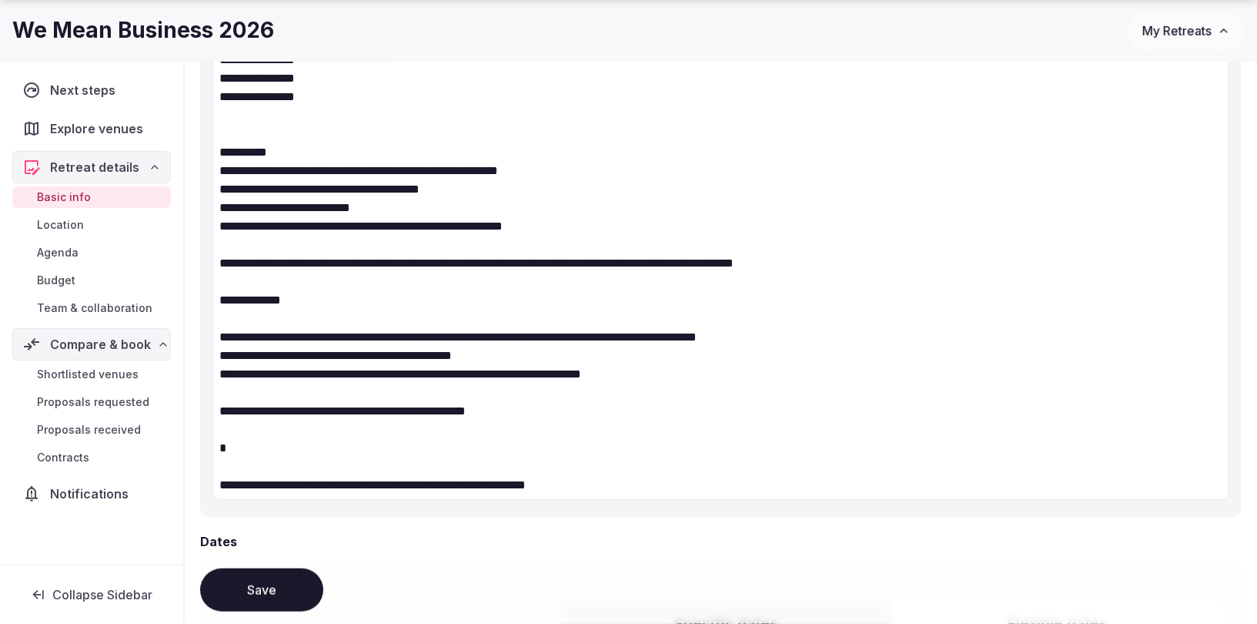
scroll to position [697, 0]
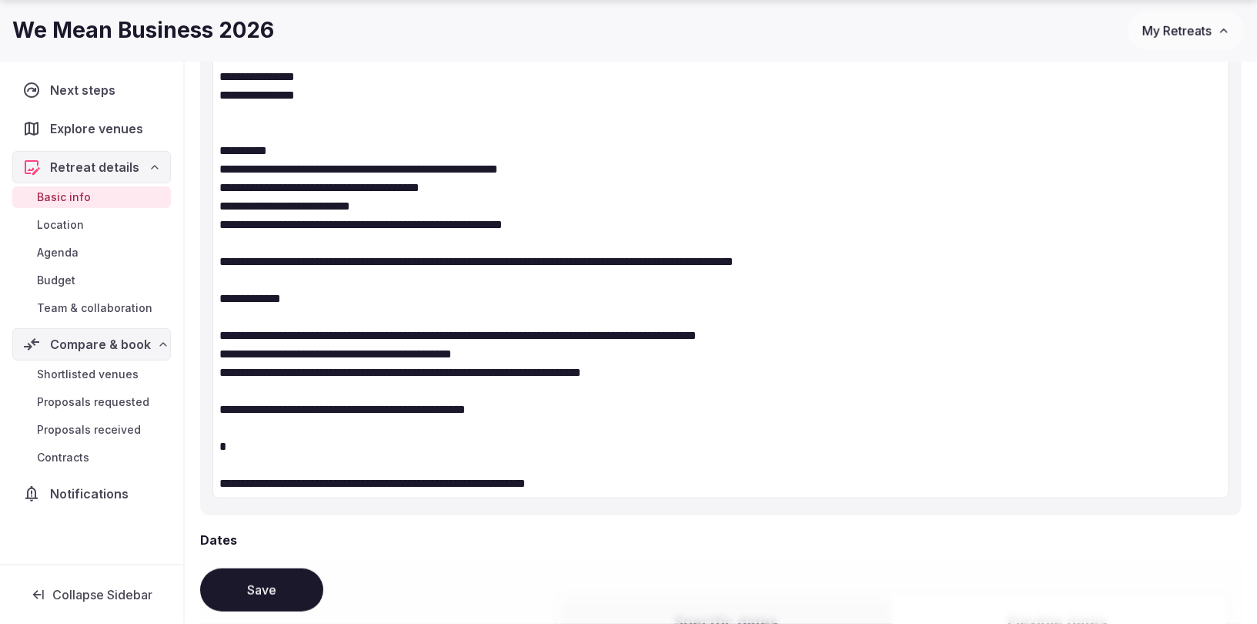
click at [223, 328] on textarea "**********" at bounding box center [720, 205] width 1017 height 585
paste textarea "**********"
click at [263, 396] on textarea "**********" at bounding box center [720, 205] width 1017 height 585
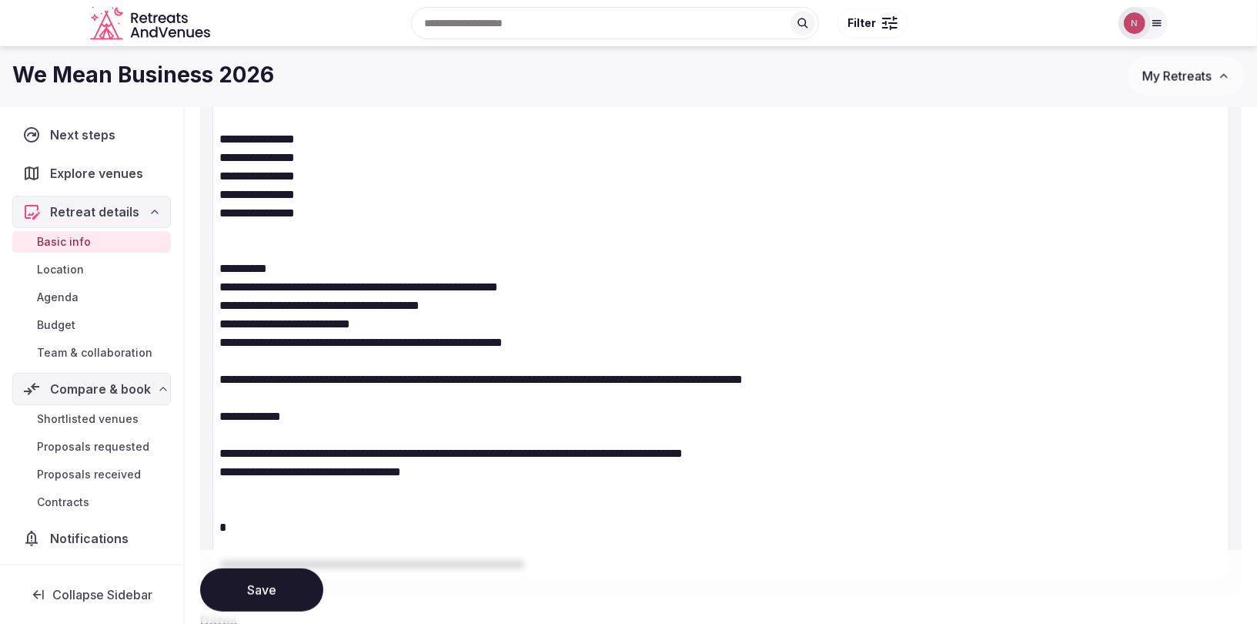
scroll to position [569, 0]
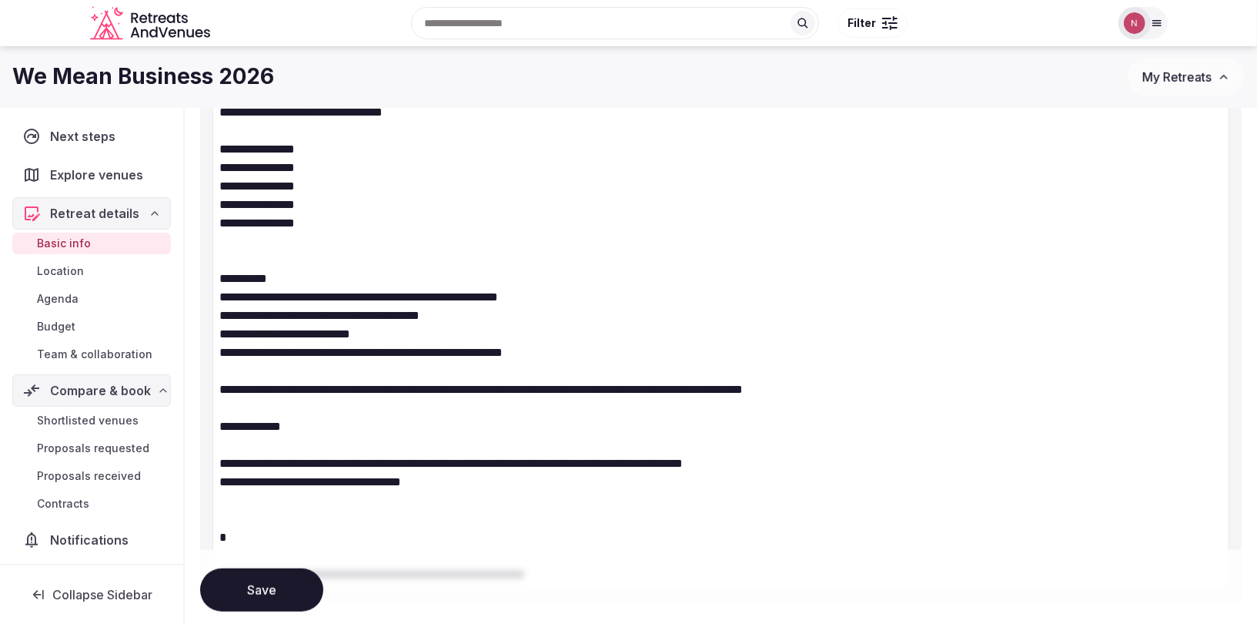
drag, startPoint x: 286, startPoint y: 279, endPoint x: 209, endPoint y: 270, distance: 77.5
click at [209, 270] on div "**********" at bounding box center [721, 304] width 1042 height 603
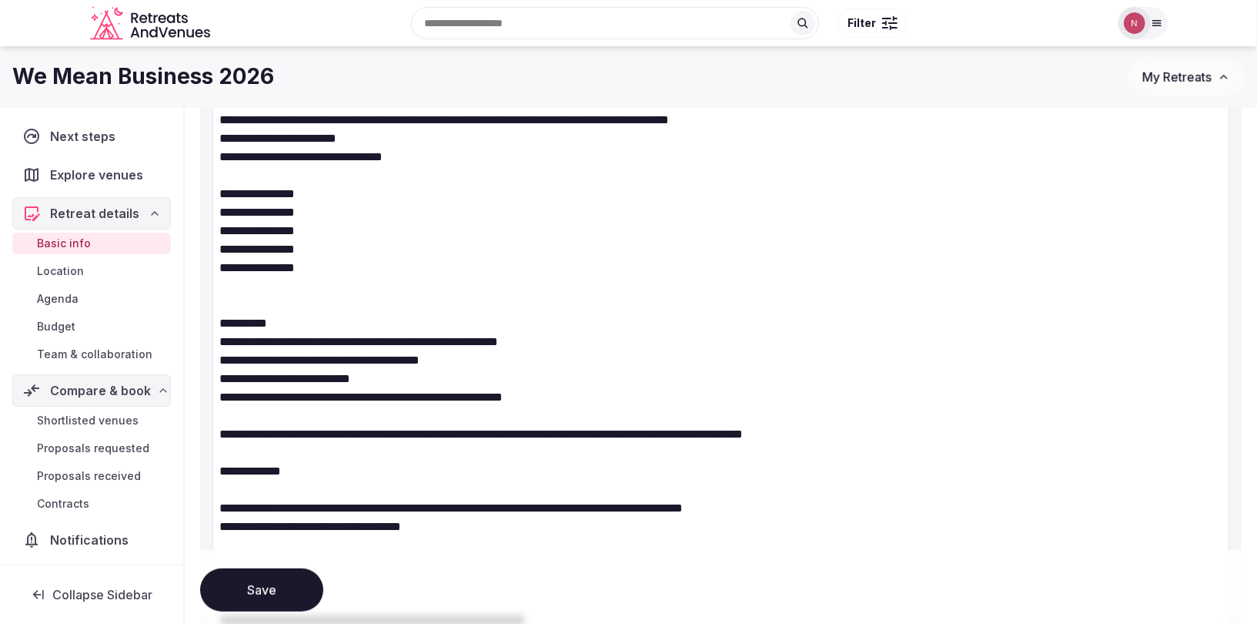
scroll to position [509, 0]
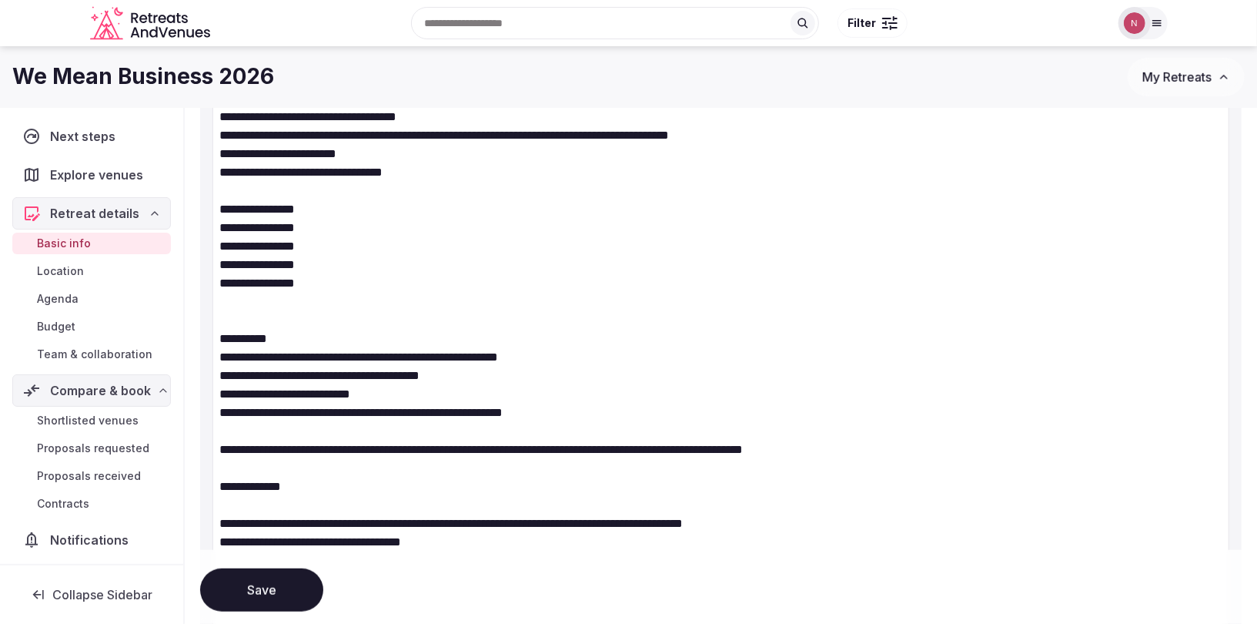
click at [230, 423] on textarea "**********" at bounding box center [720, 375] width 1017 height 548
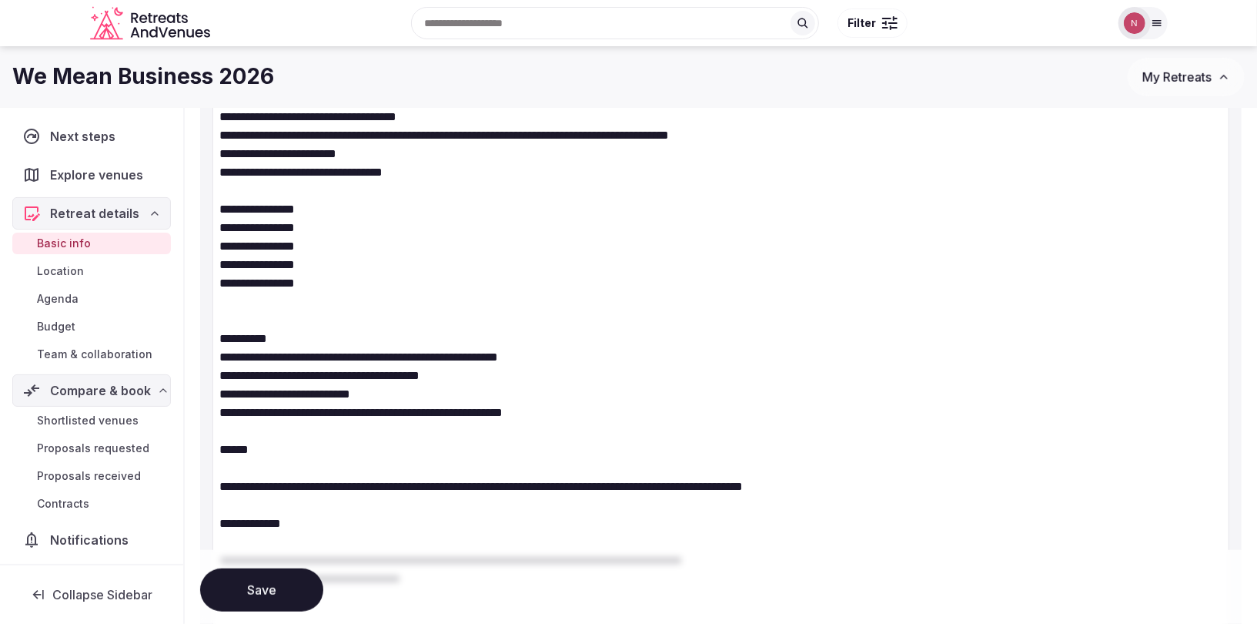
paste textarea "**********"
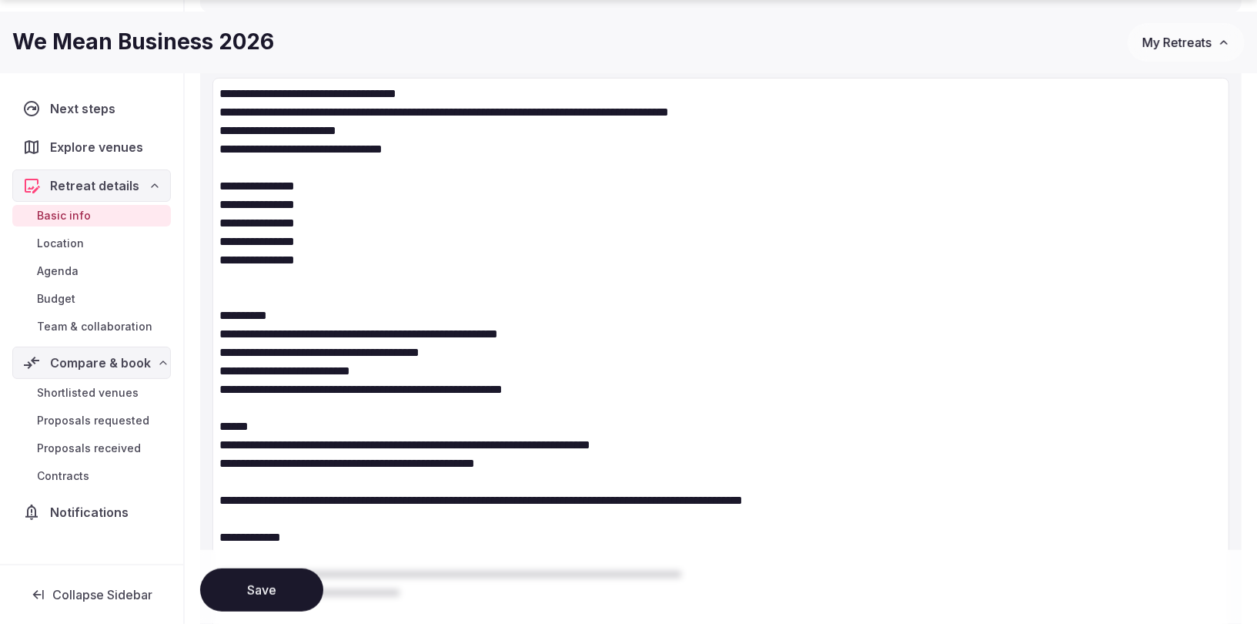
scroll to position [547, 0]
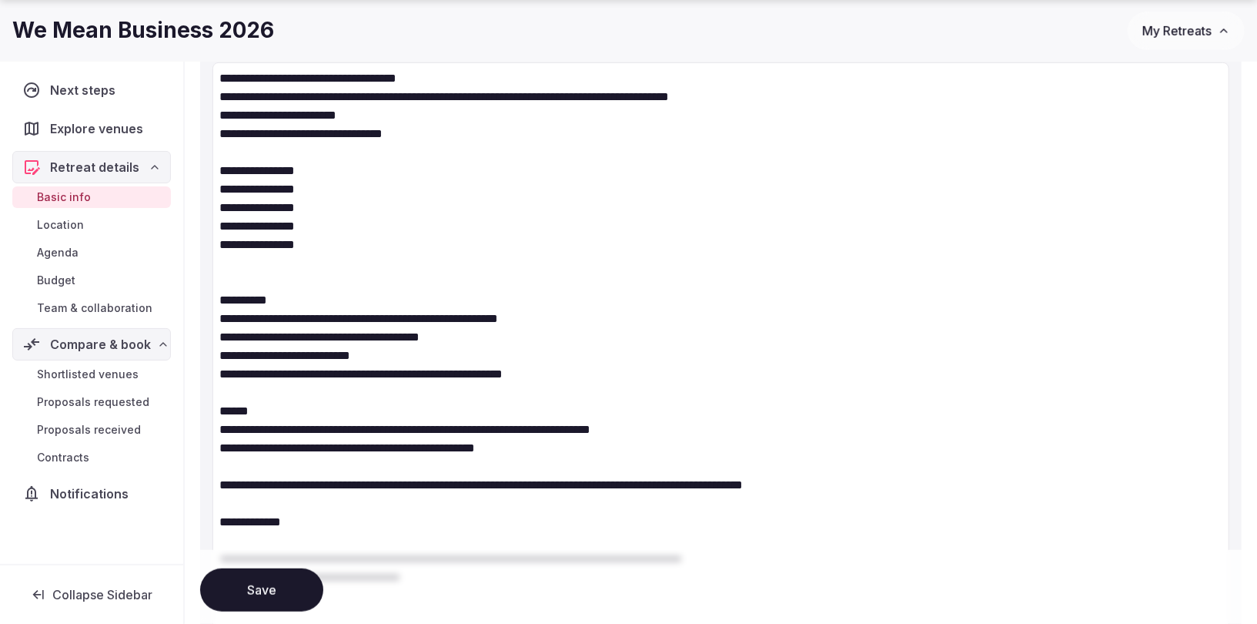
click at [223, 487] on textarea "**********" at bounding box center [720, 373] width 1017 height 622
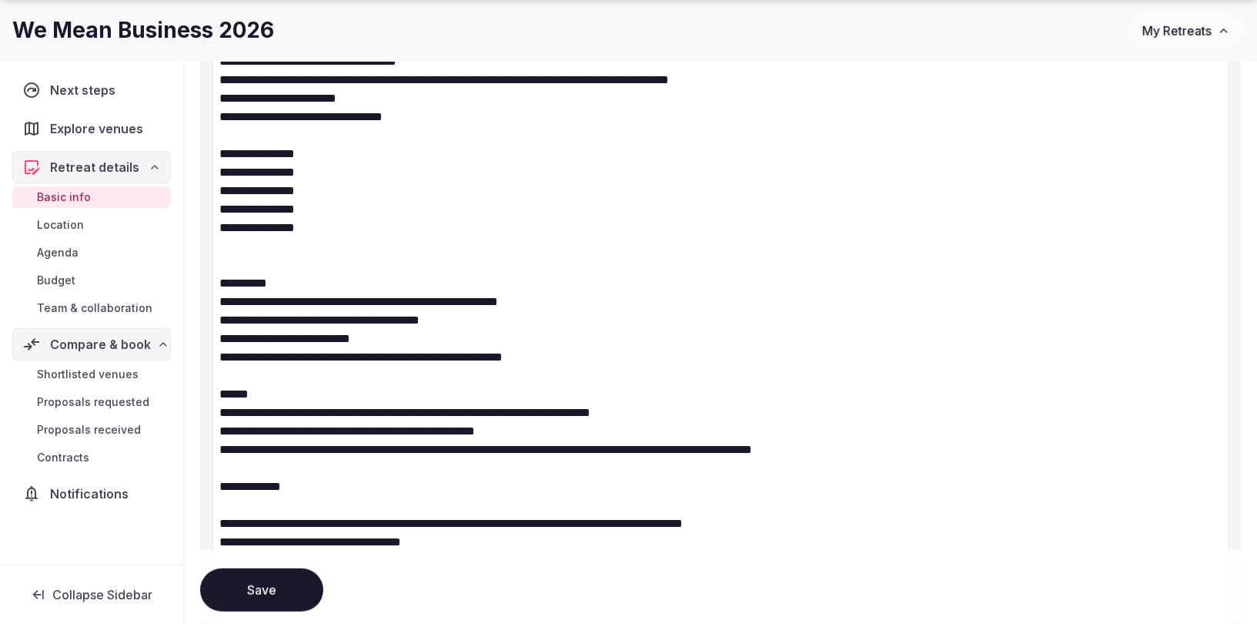
scroll to position [567, 0]
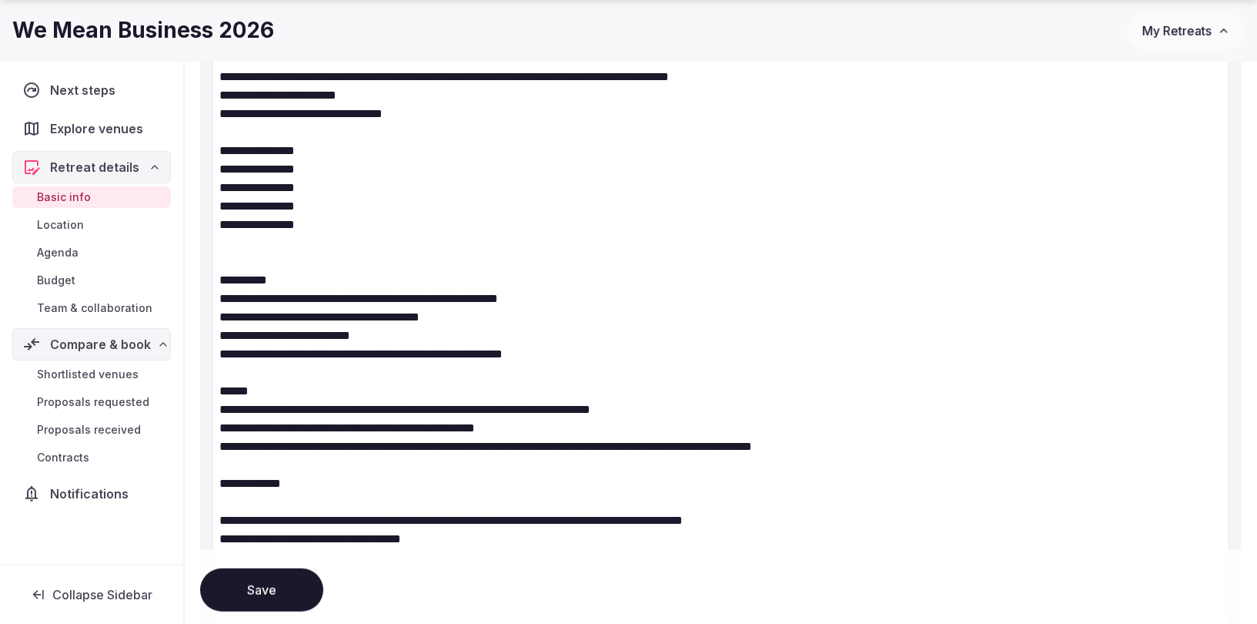
click at [234, 470] on textarea "**********" at bounding box center [720, 344] width 1017 height 604
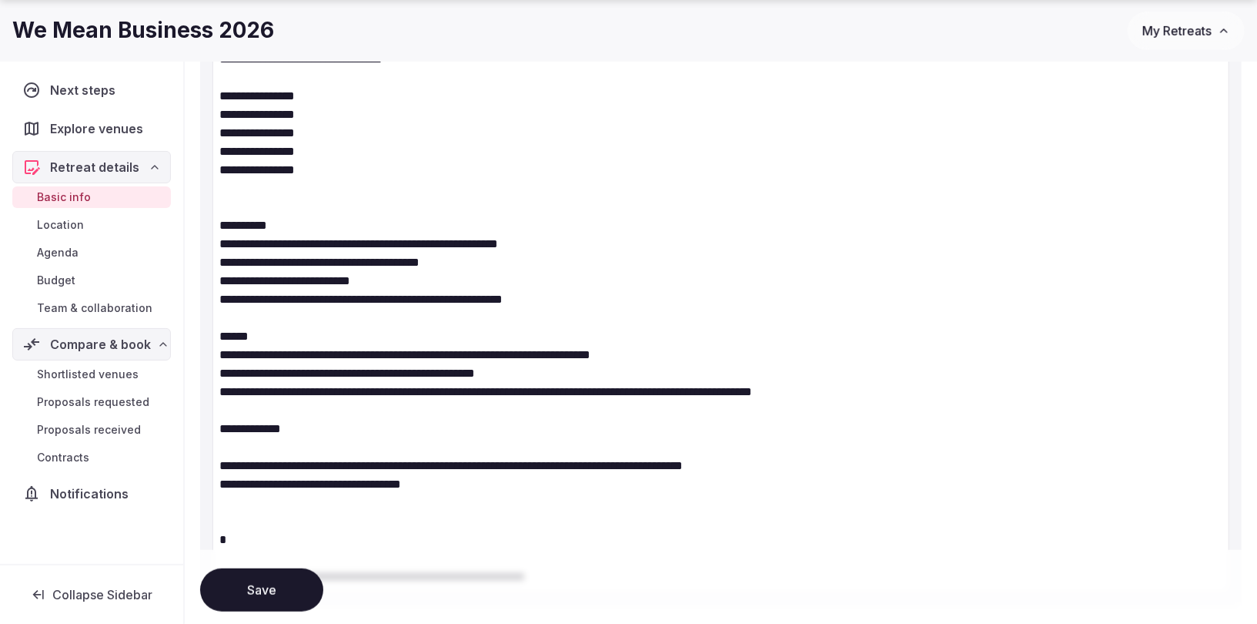
scroll to position [724, 0]
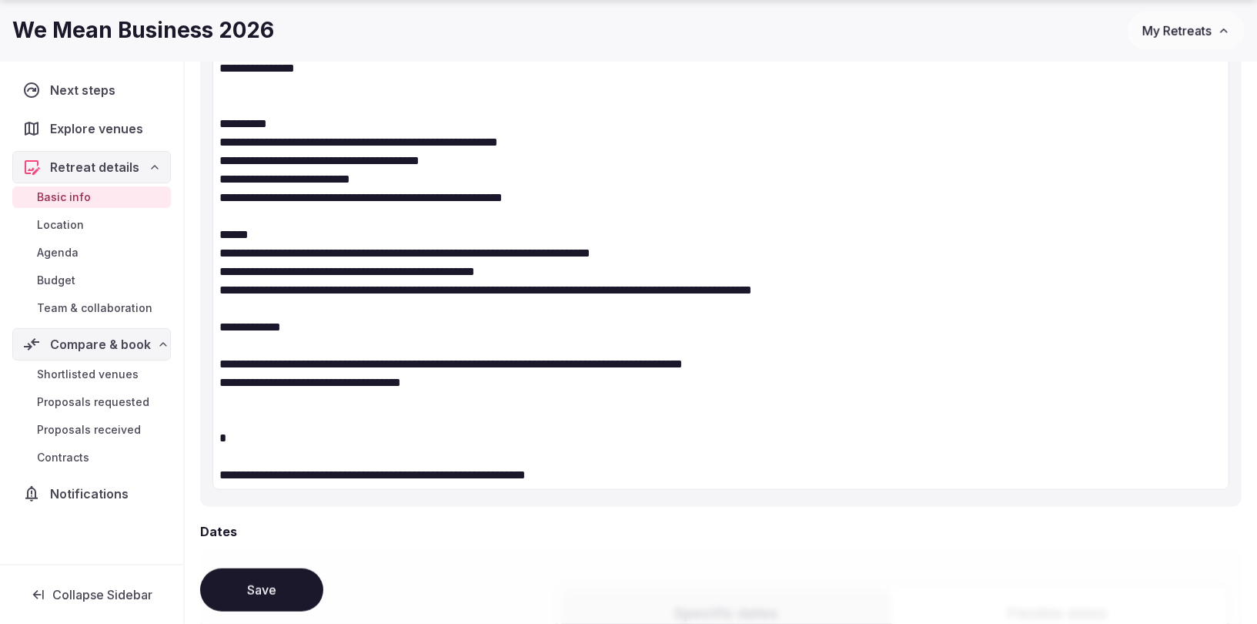
click at [475, 416] on textarea "**********" at bounding box center [720, 188] width 1017 height 604
click at [497, 450] on textarea "**********" at bounding box center [720, 188] width 1017 height 604
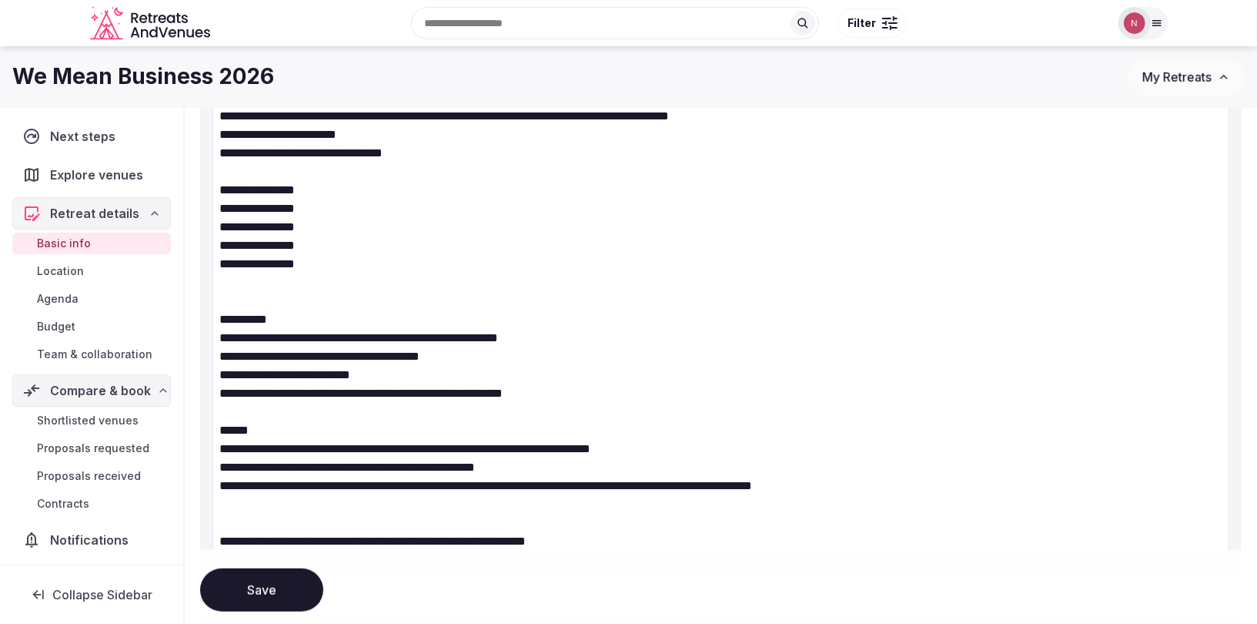
scroll to position [526, 0]
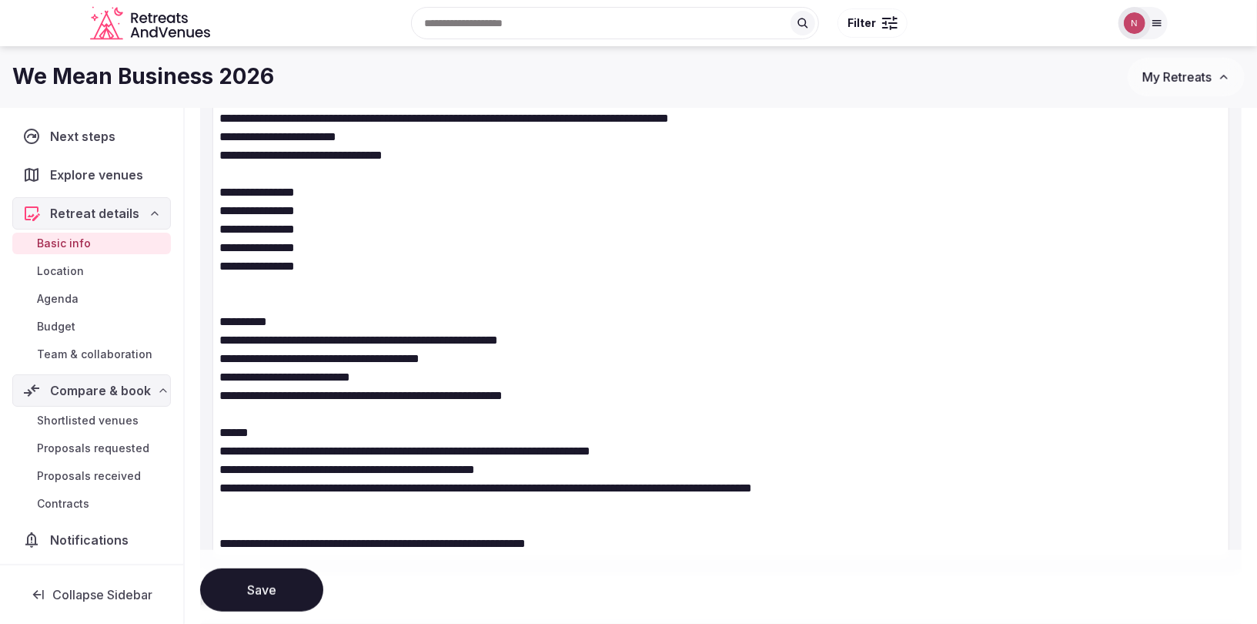
click at [260, 169] on textarea "**********" at bounding box center [720, 321] width 1017 height 474
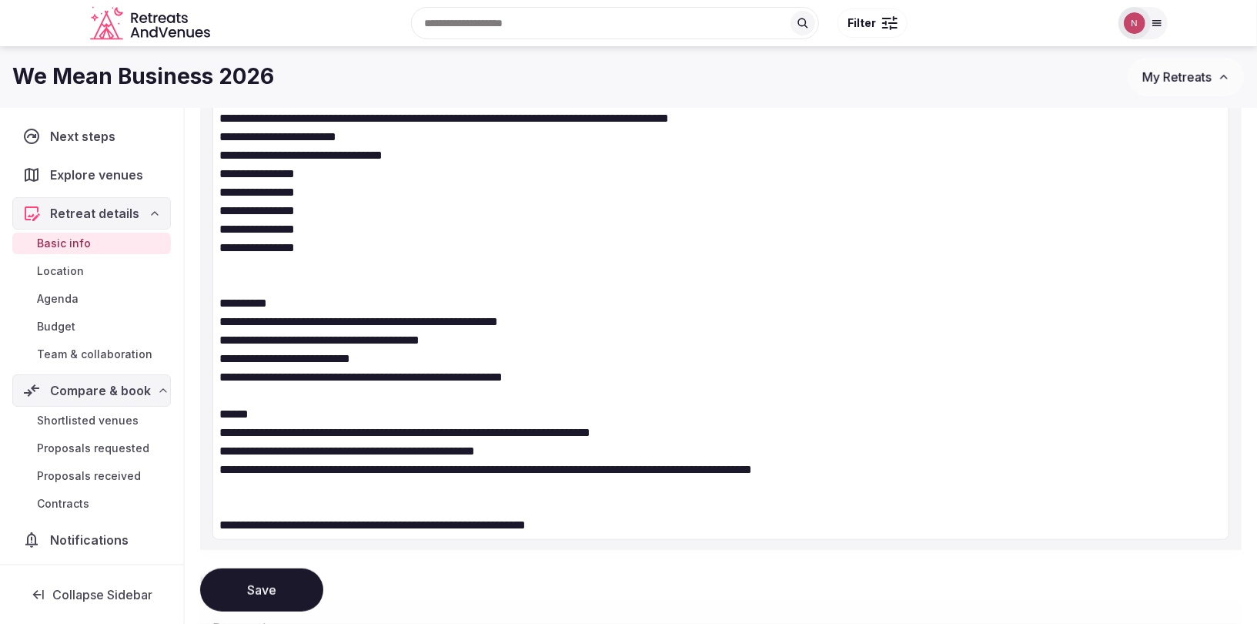
click at [382, 134] on textarea "**********" at bounding box center [720, 312] width 1017 height 456
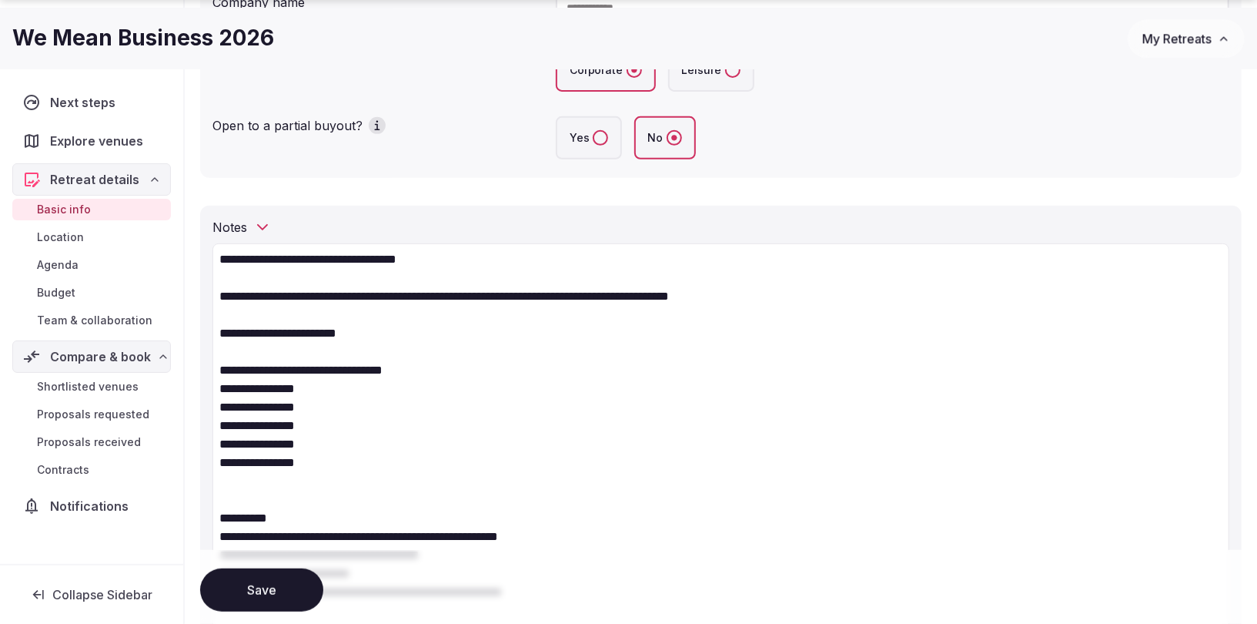
scroll to position [384, 0]
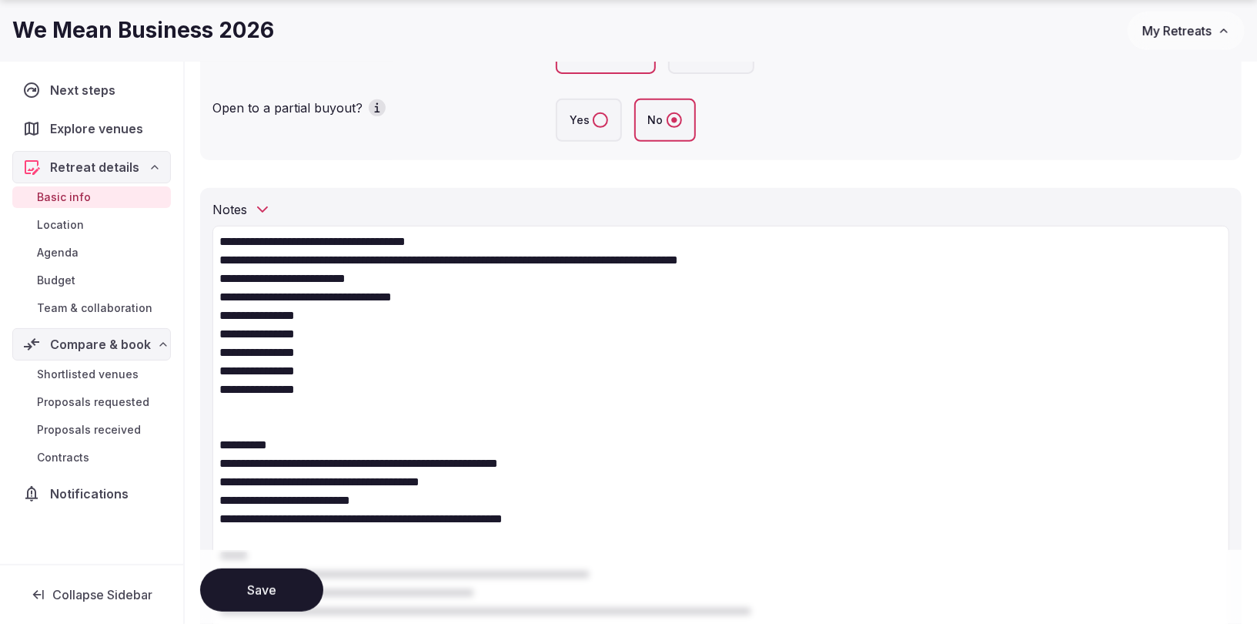
click at [277, 416] on textarea "**********" at bounding box center [720, 454] width 1017 height 456
paste textarea "**********"
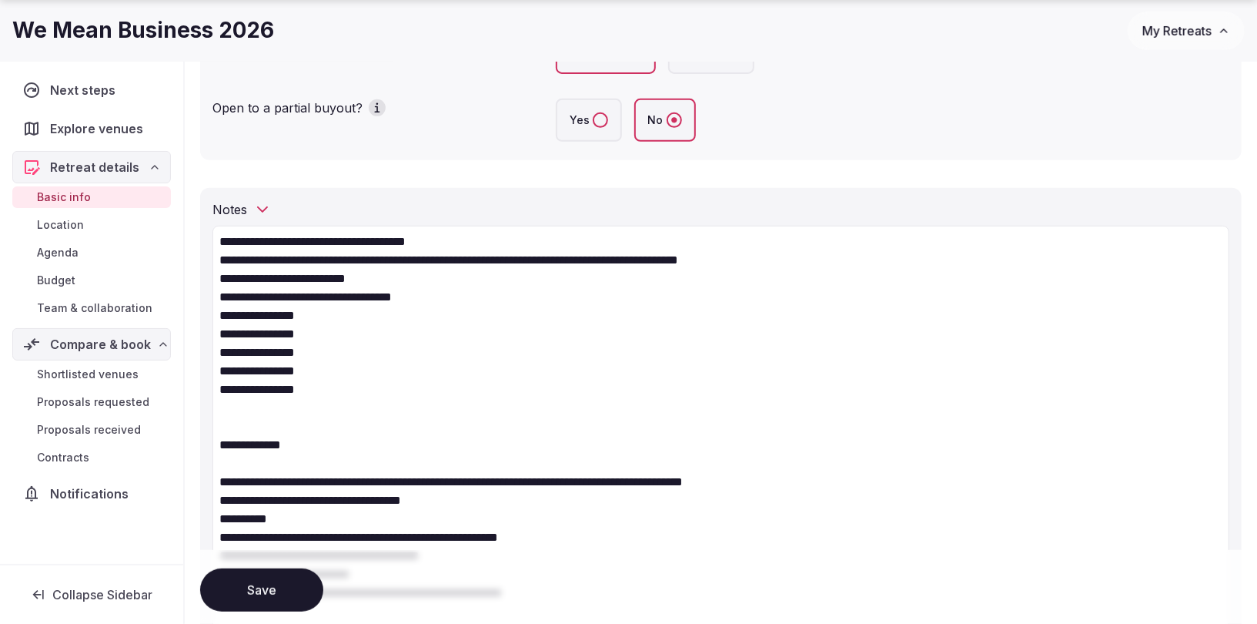
click at [231, 463] on textarea "**********" at bounding box center [720, 491] width 1017 height 530
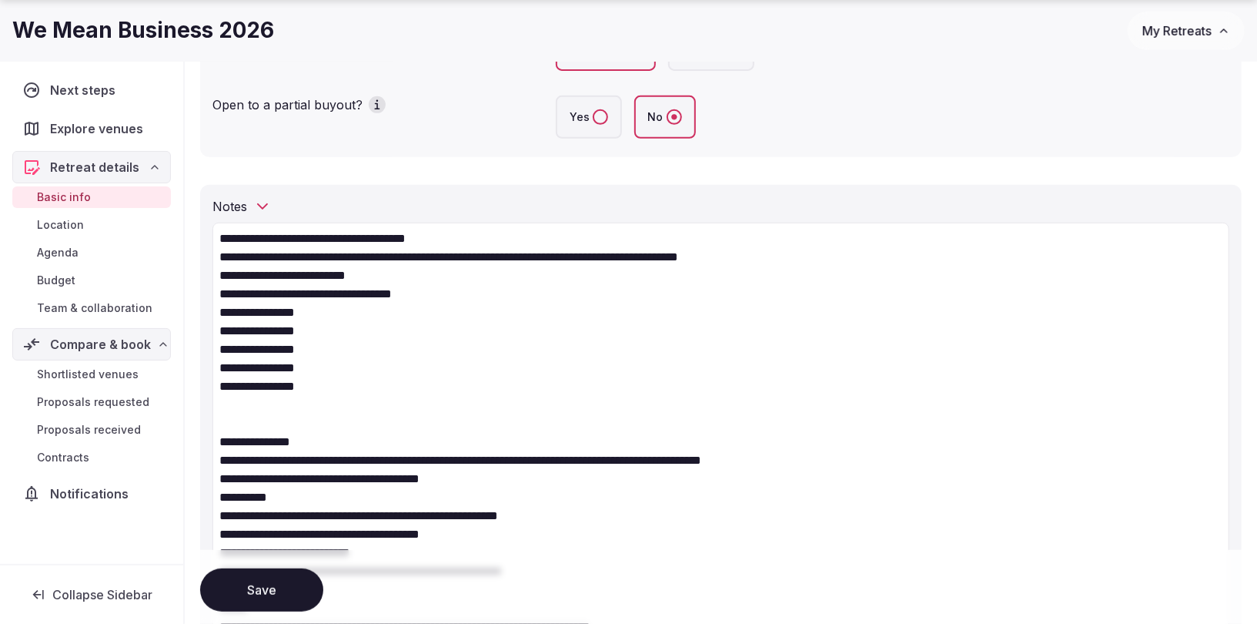
scroll to position [387, 0]
drag, startPoint x: 219, startPoint y: 501, endPoint x: 222, endPoint y: 490, distance: 11.0
click at [219, 501] on textarea "**********" at bounding box center [720, 477] width 1017 height 511
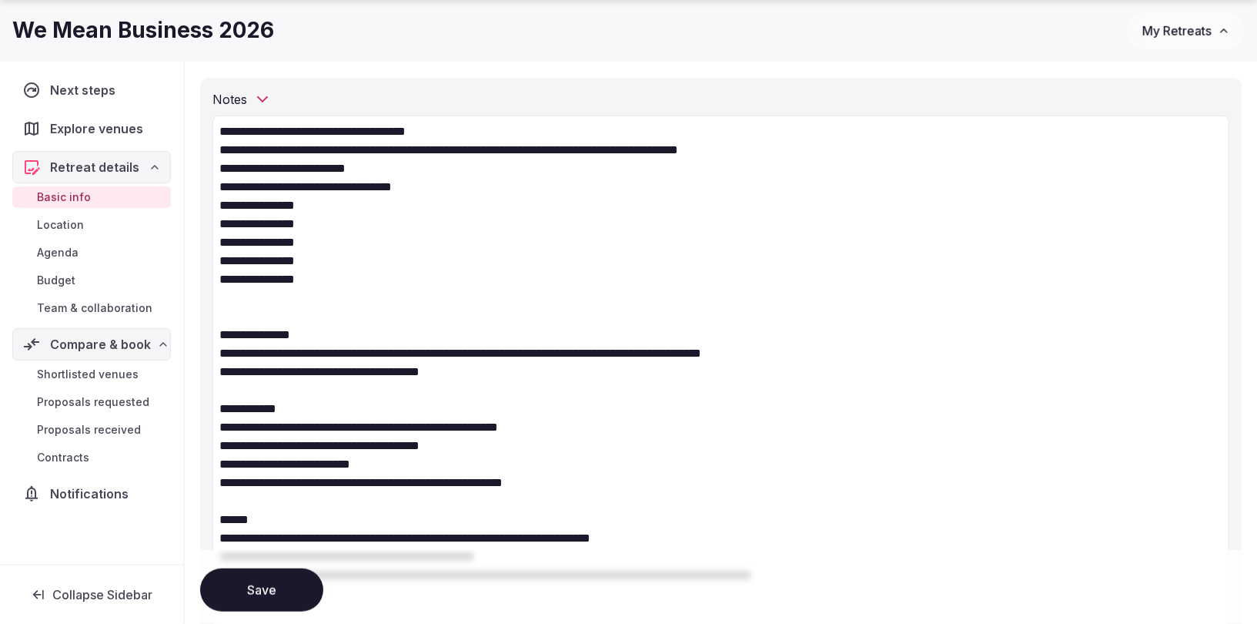
scroll to position [498, 0]
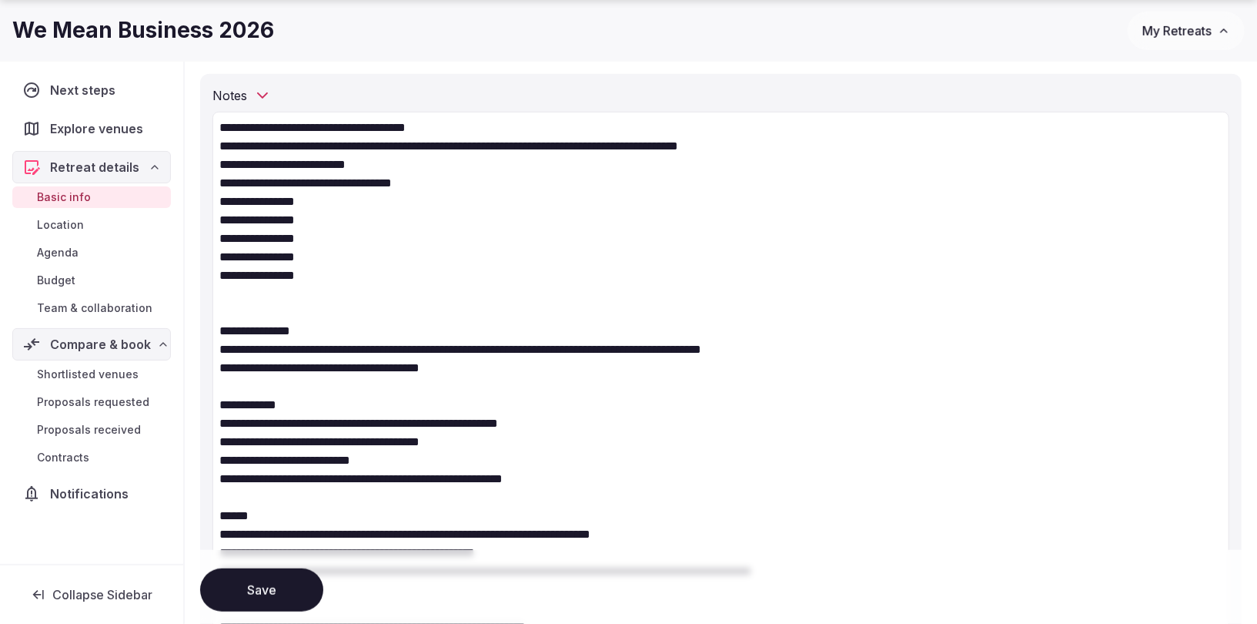
click at [244, 306] on textarea "**********" at bounding box center [720, 377] width 1017 height 530
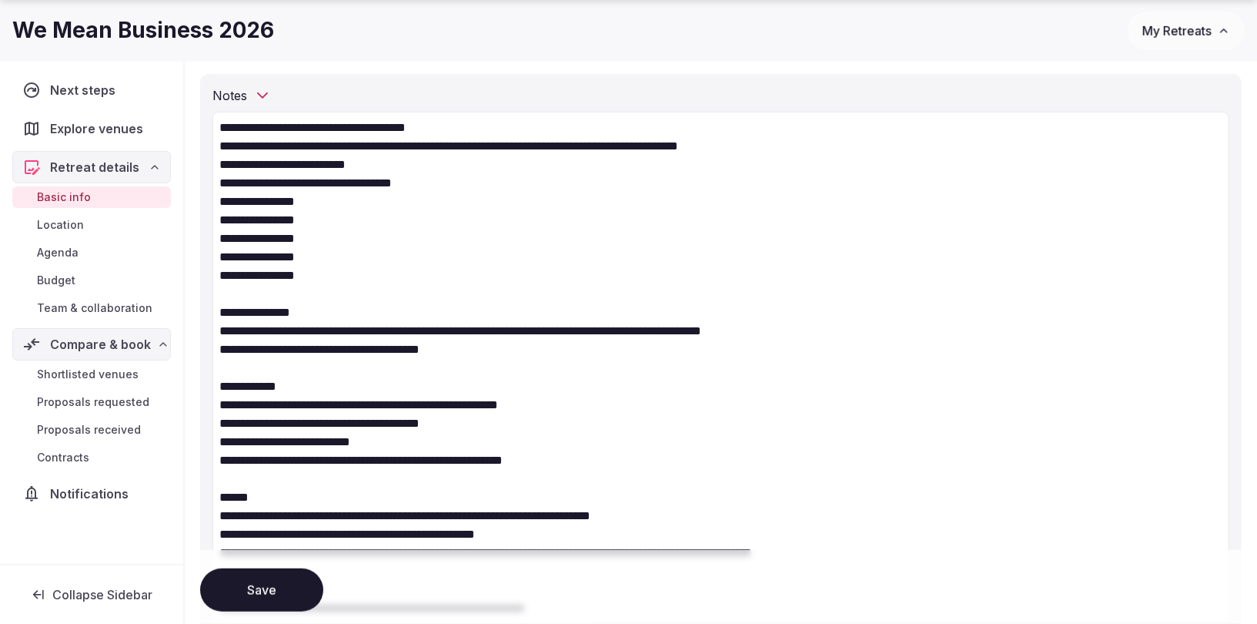
click at [222, 199] on textarea "**********" at bounding box center [720, 367] width 1017 height 511
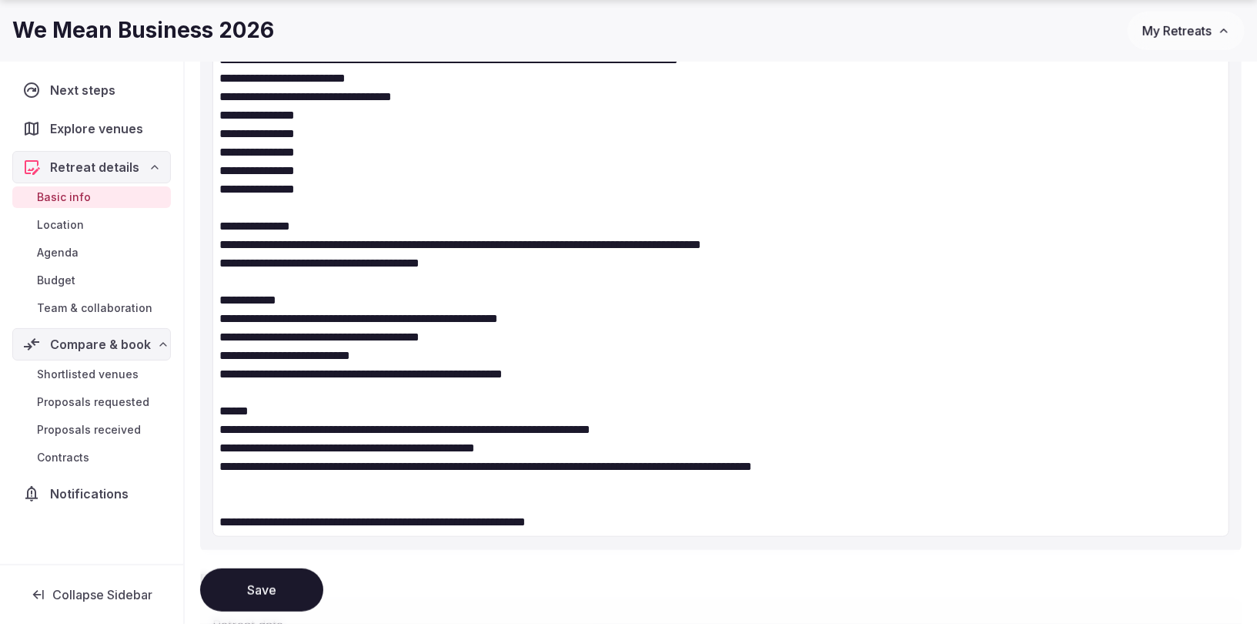
scroll to position [600, 0]
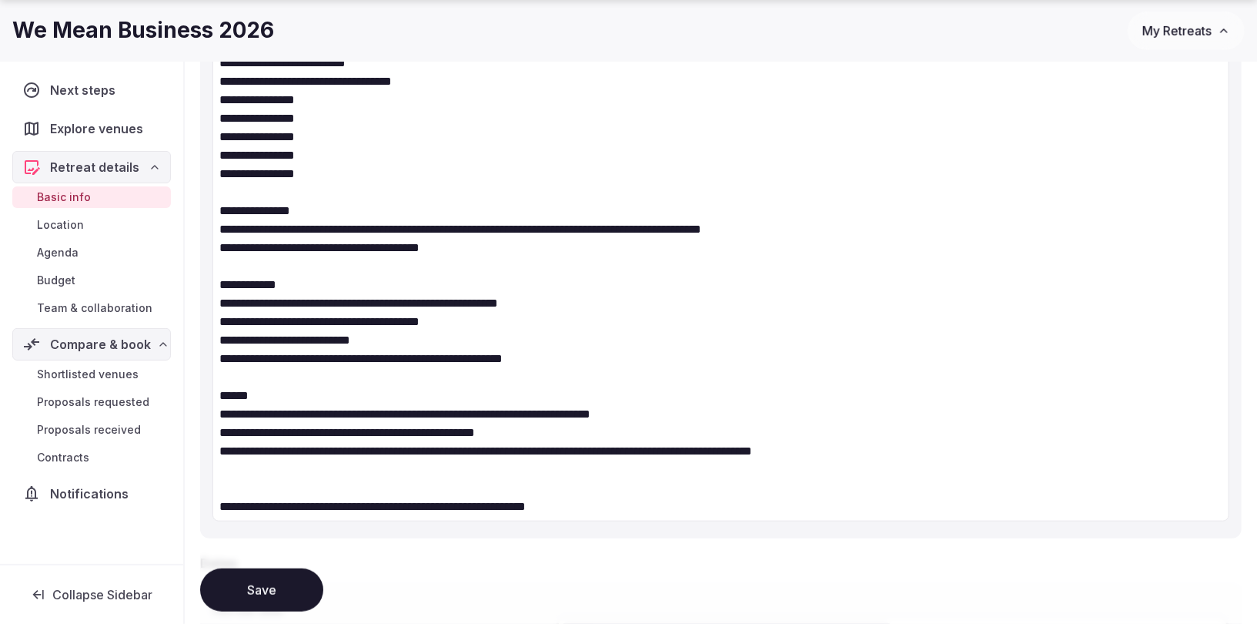
drag, startPoint x: 654, startPoint y: 508, endPoint x: 250, endPoint y: 482, distance: 405.0
click at [250, 482] on textarea "**********" at bounding box center [720, 265] width 1017 height 511
click at [237, 372] on textarea "**********" at bounding box center [720, 256] width 1017 height 493
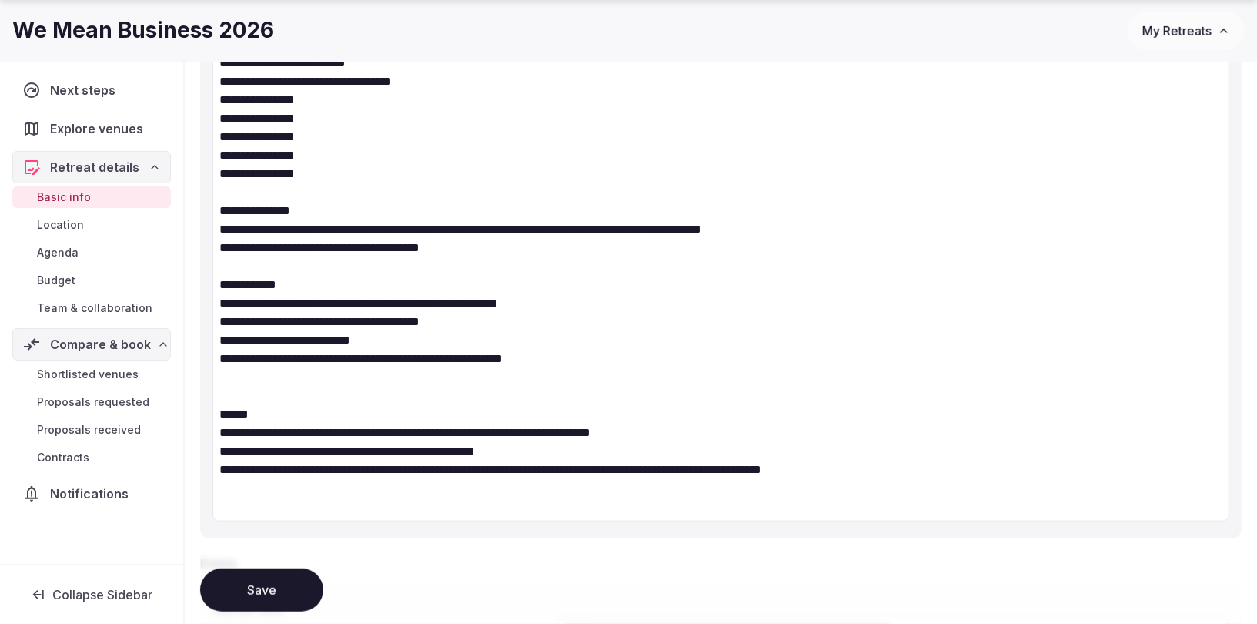
paste textarea "**********"
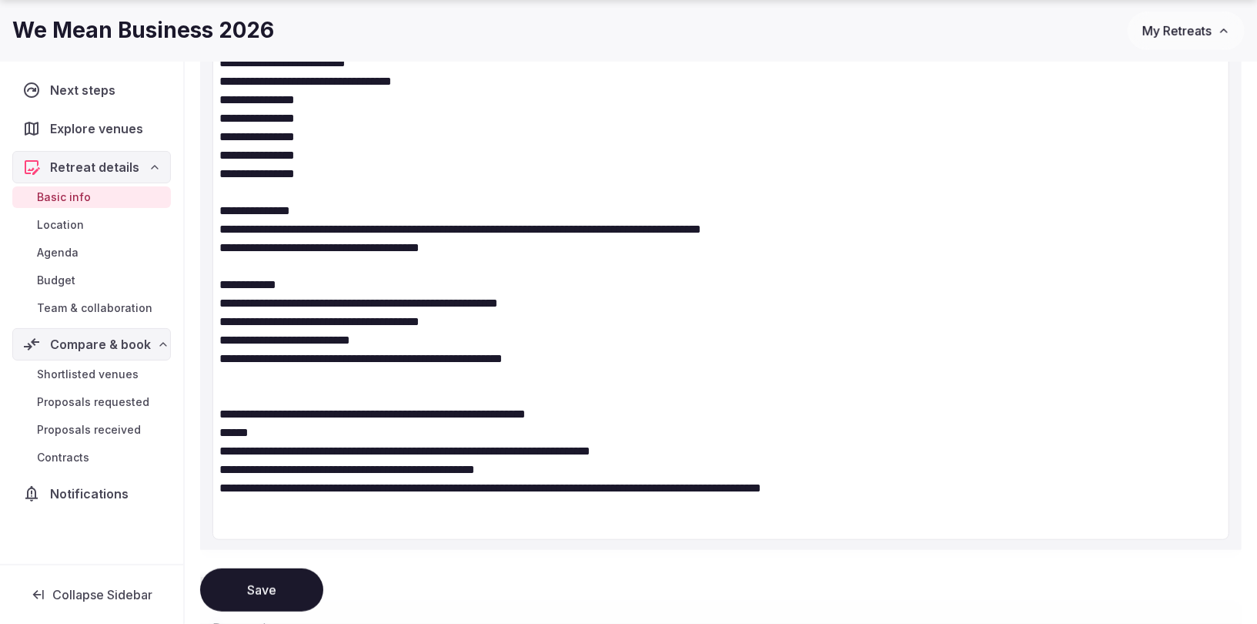
drag, startPoint x: 581, startPoint y: 374, endPoint x: 210, endPoint y: 275, distance: 384.1
click at [210, 275] on div "**********" at bounding box center [721, 264] width 1042 height 584
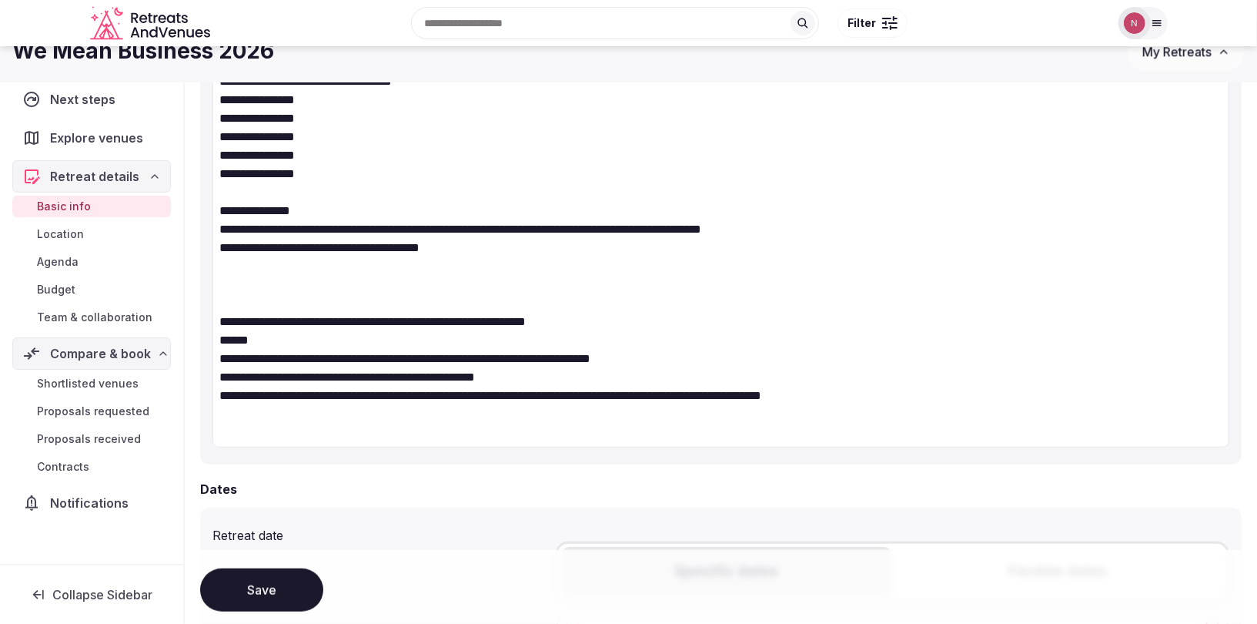
scroll to position [457, 0]
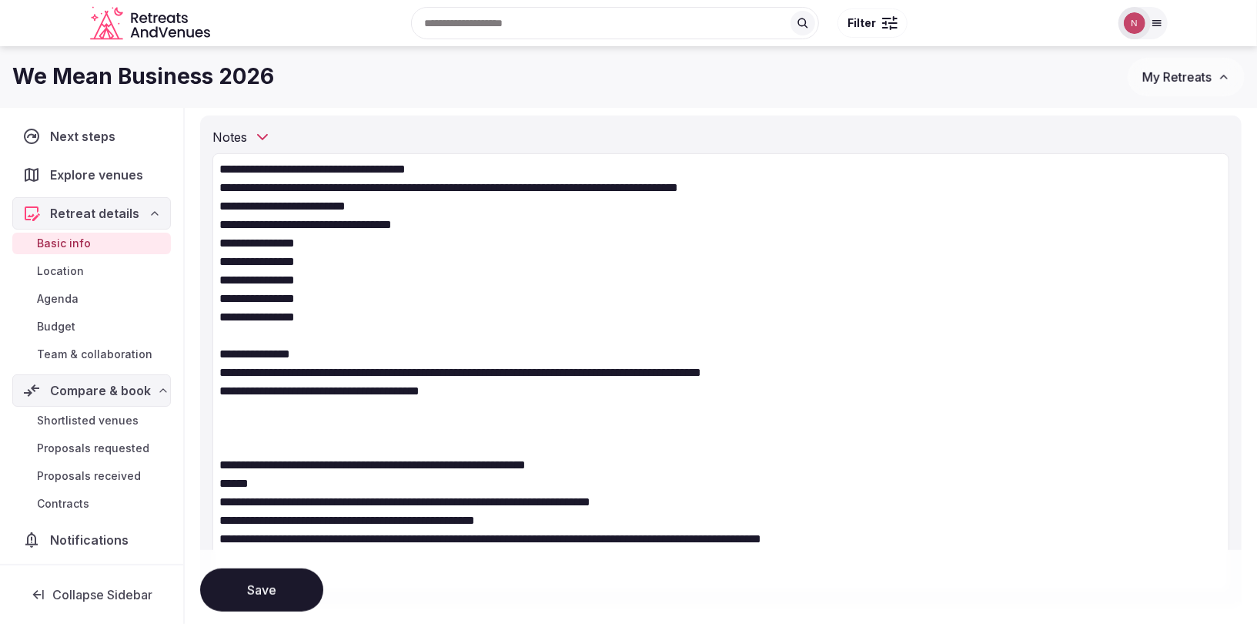
click at [401, 202] on textarea "**********" at bounding box center [720, 371] width 1017 height 437
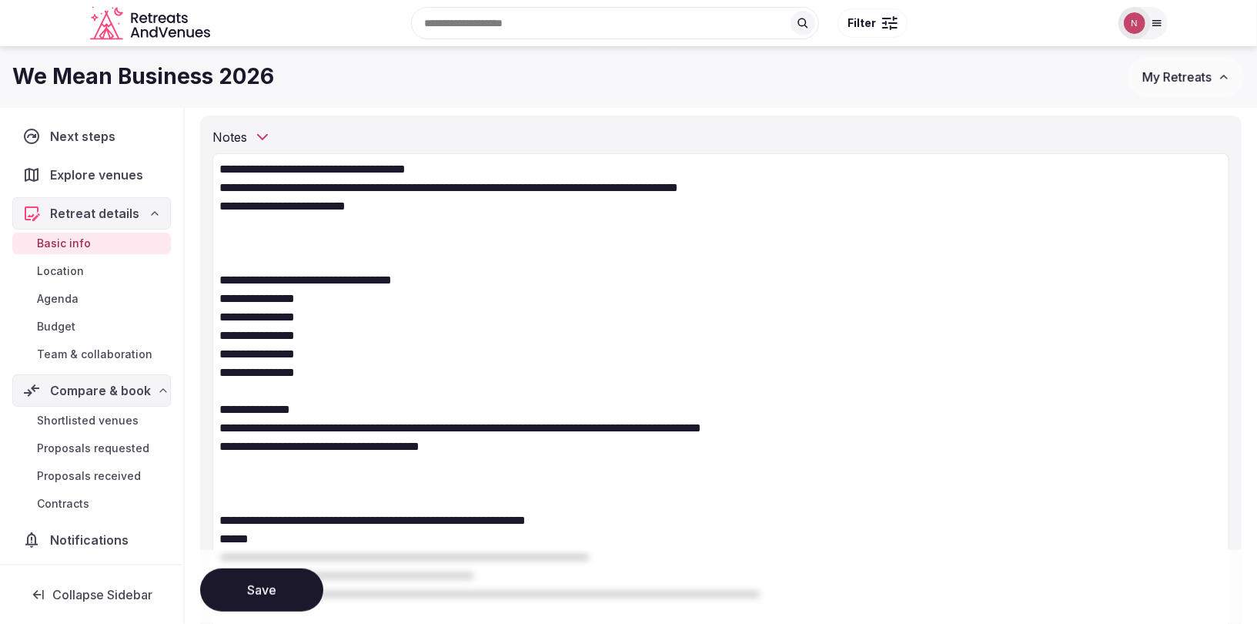
paste textarea "**********"
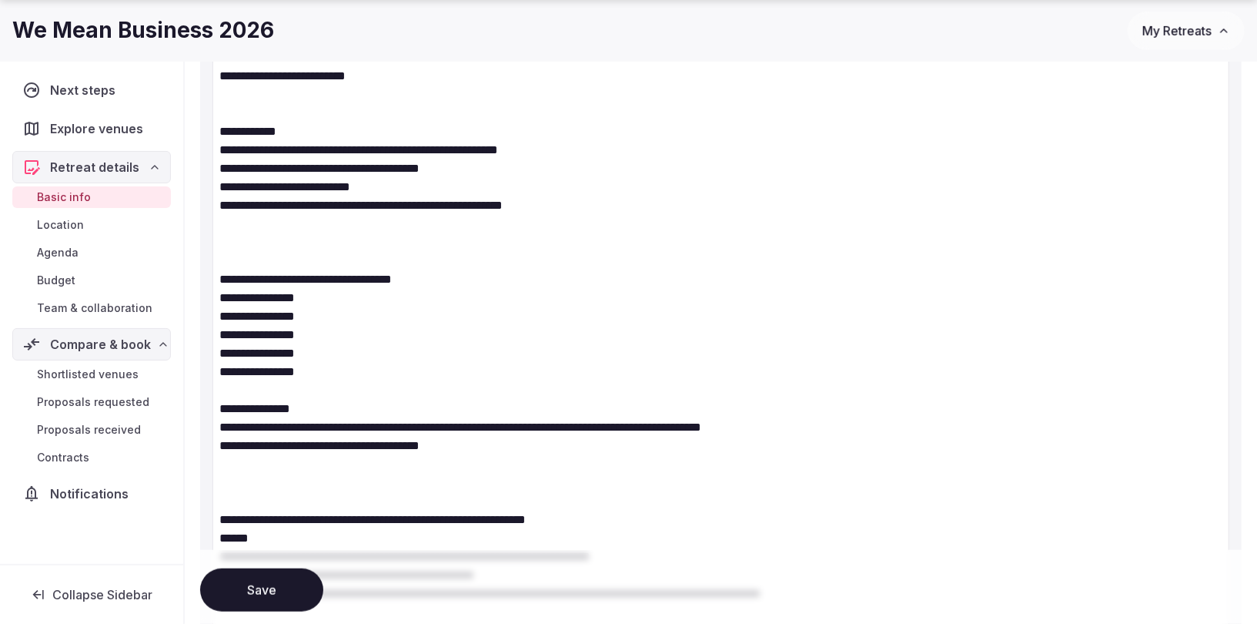
scroll to position [595, 0]
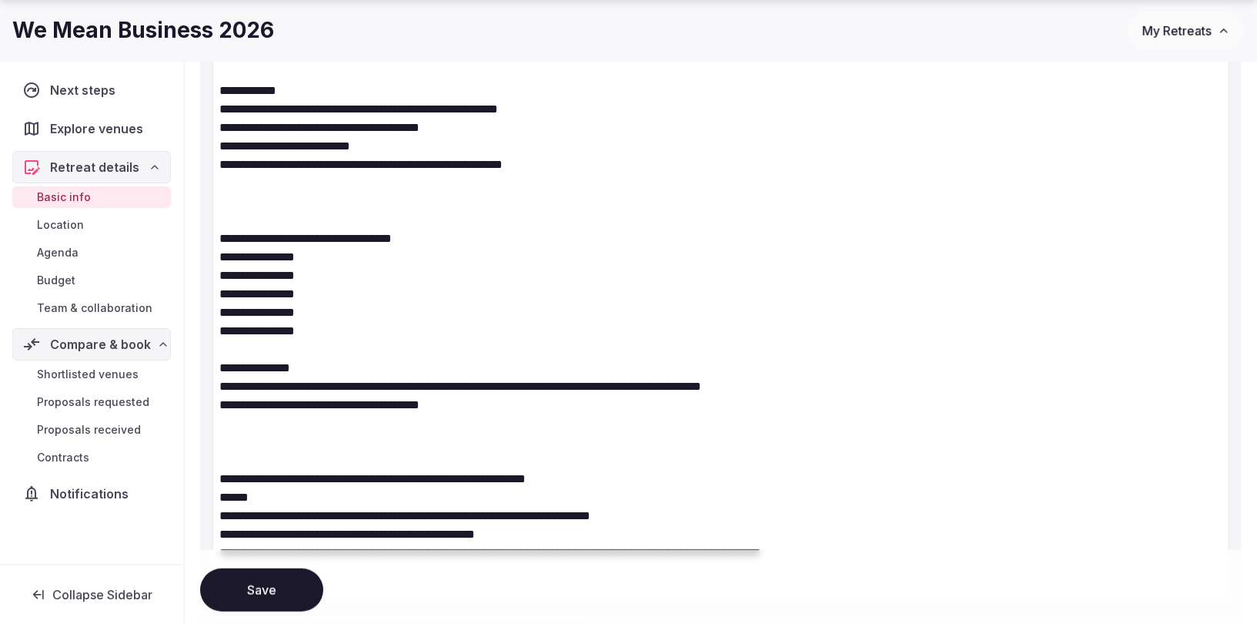
click at [226, 458] on textarea "**********" at bounding box center [720, 293] width 1017 height 622
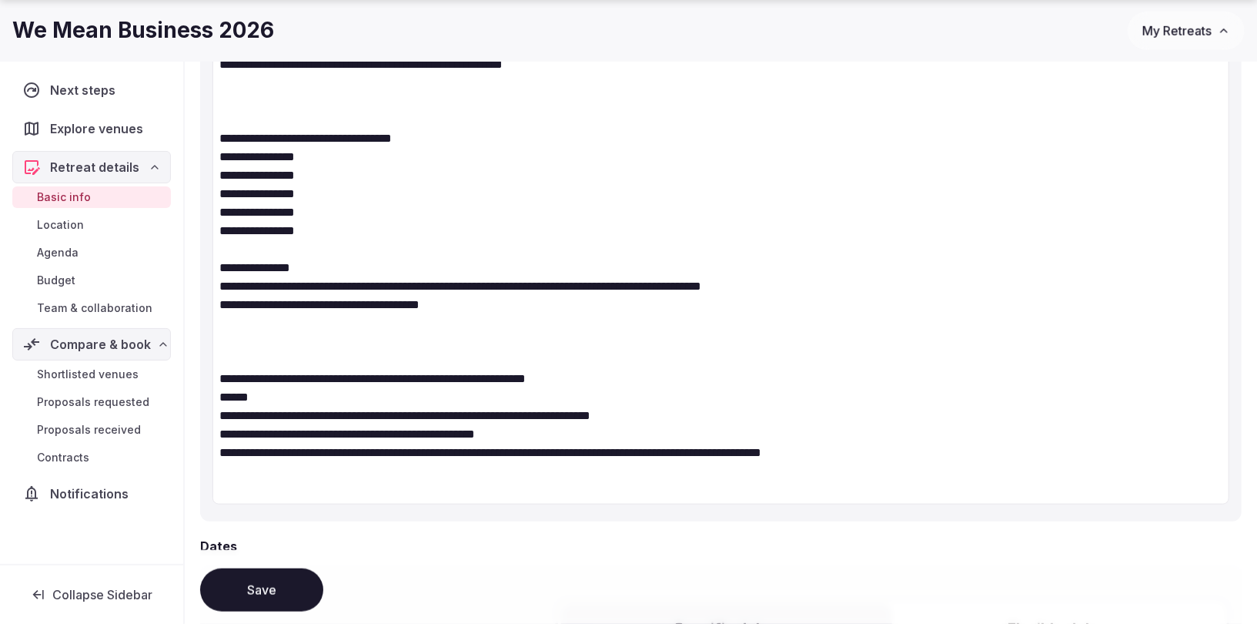
scroll to position [831, 0]
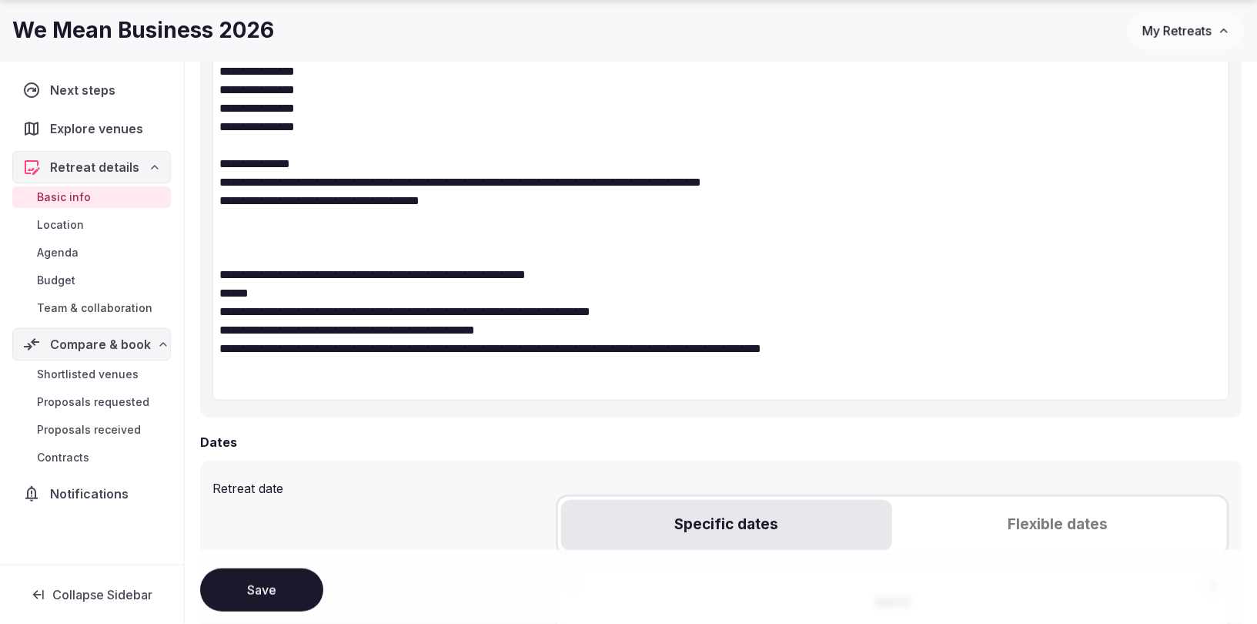
click at [896, 351] on textarea "**********" at bounding box center [720, 89] width 1017 height 622
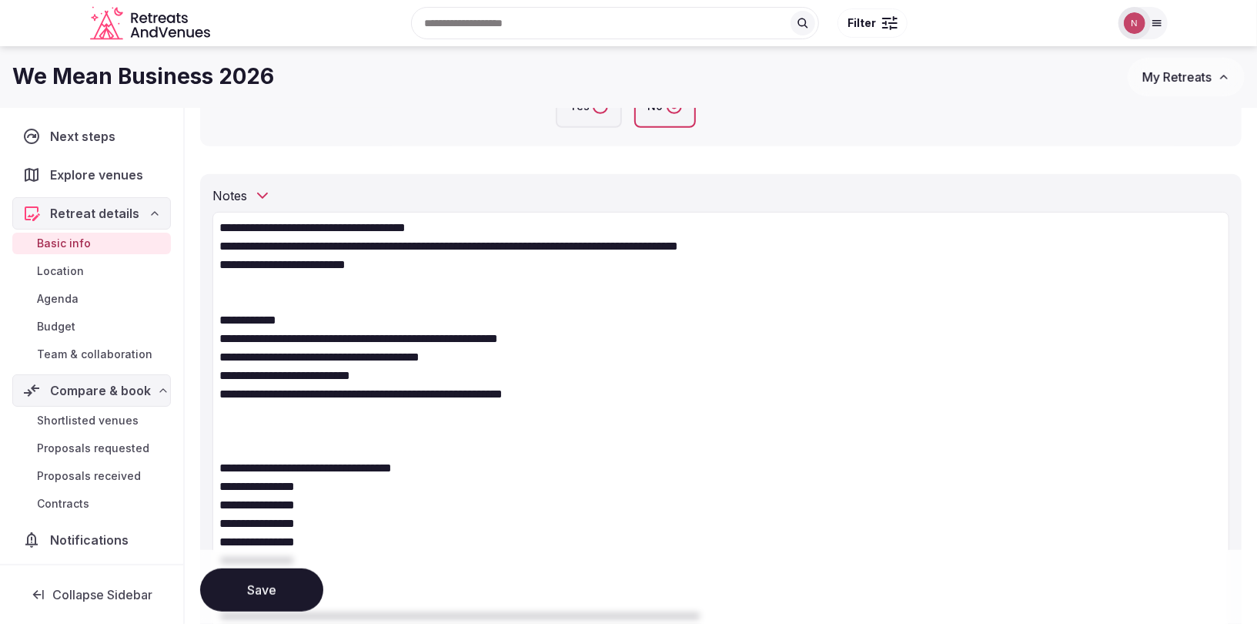
scroll to position [383, 0]
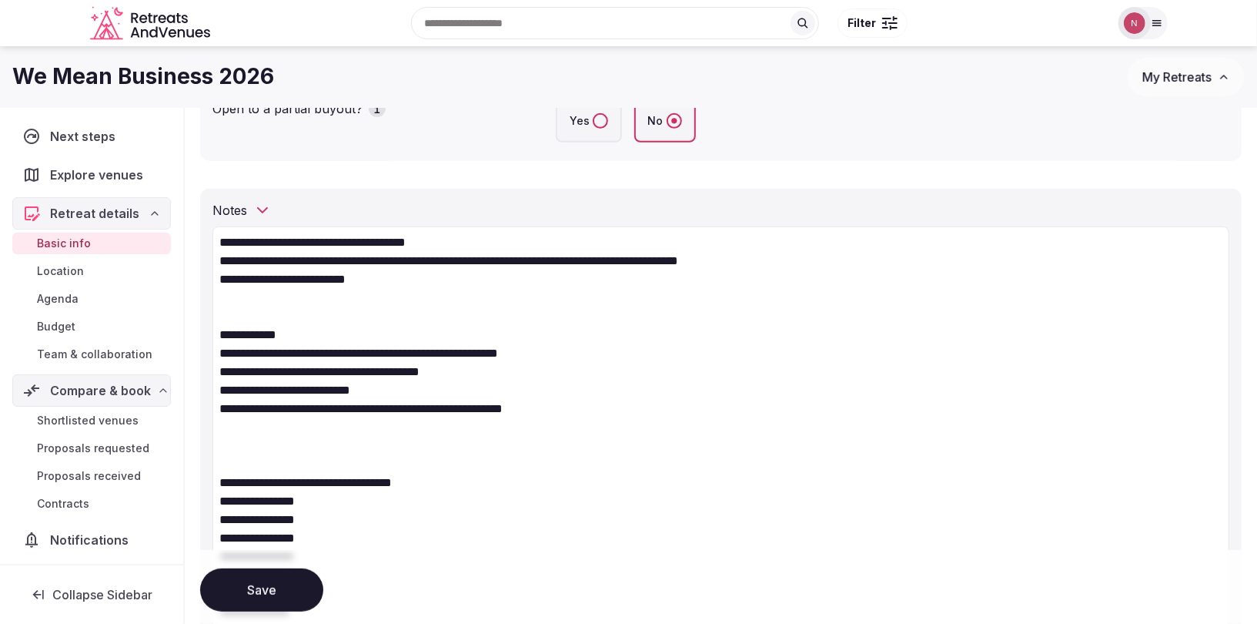
click at [227, 333] on textarea "**********" at bounding box center [720, 491] width 1017 height 530
paste textarea "**********"
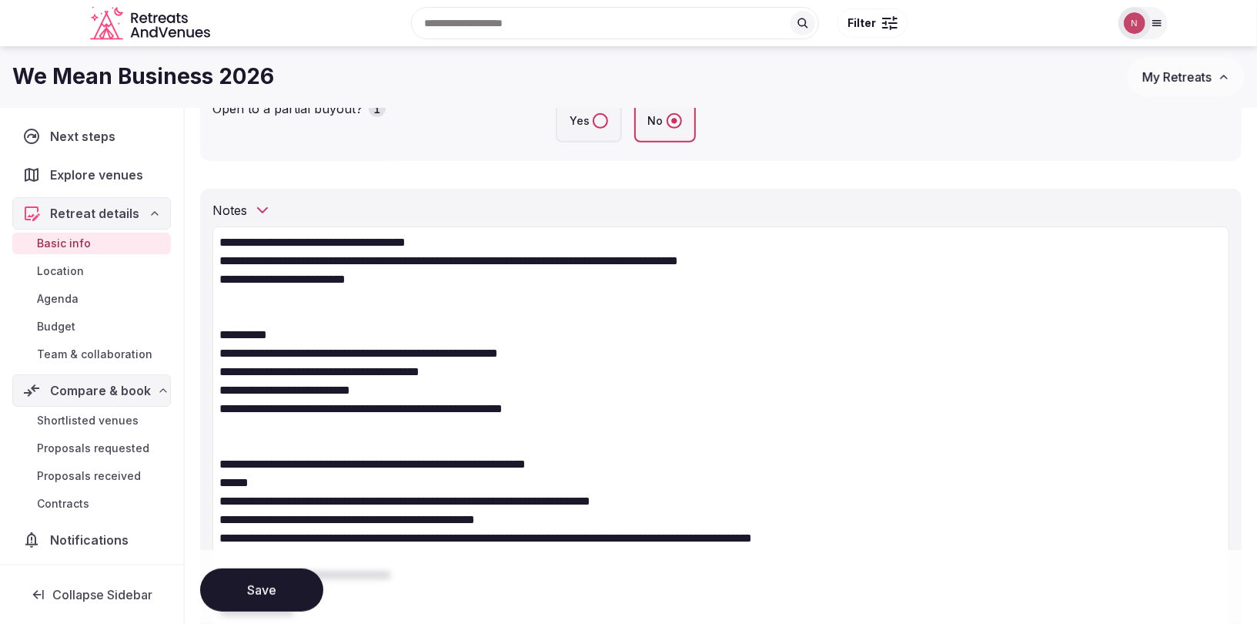
click at [219, 466] on textarea "**********" at bounding box center [720, 537] width 1017 height 622
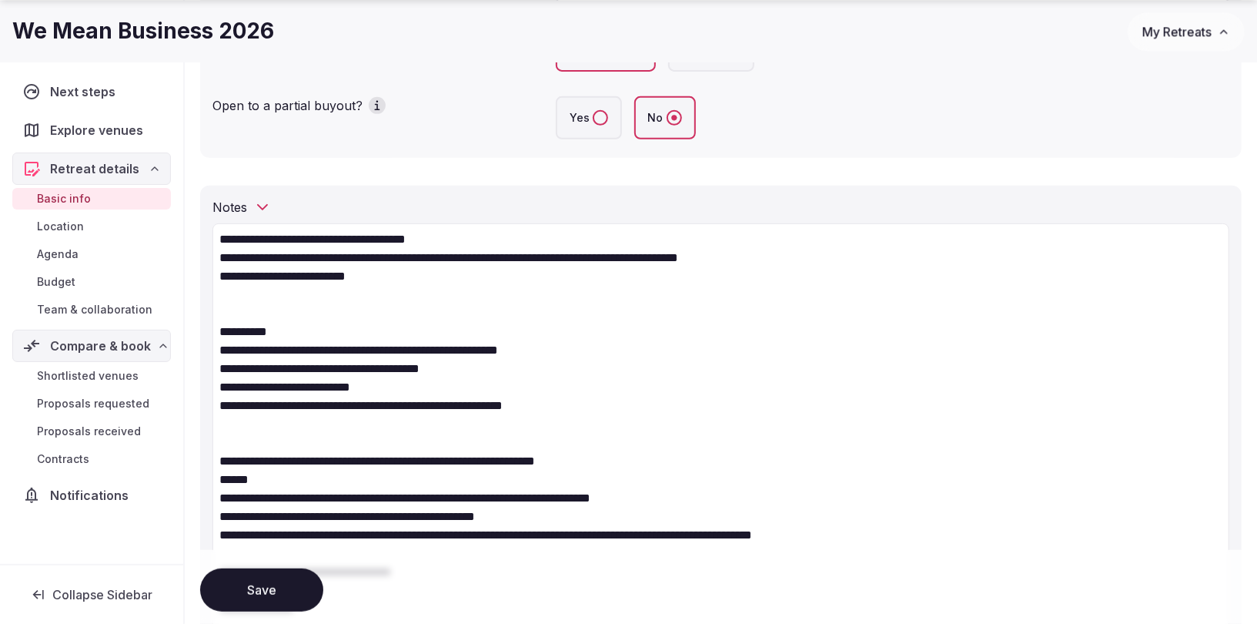
scroll to position [386, 0]
click at [288, 478] on textarea "**********" at bounding box center [720, 534] width 1017 height 622
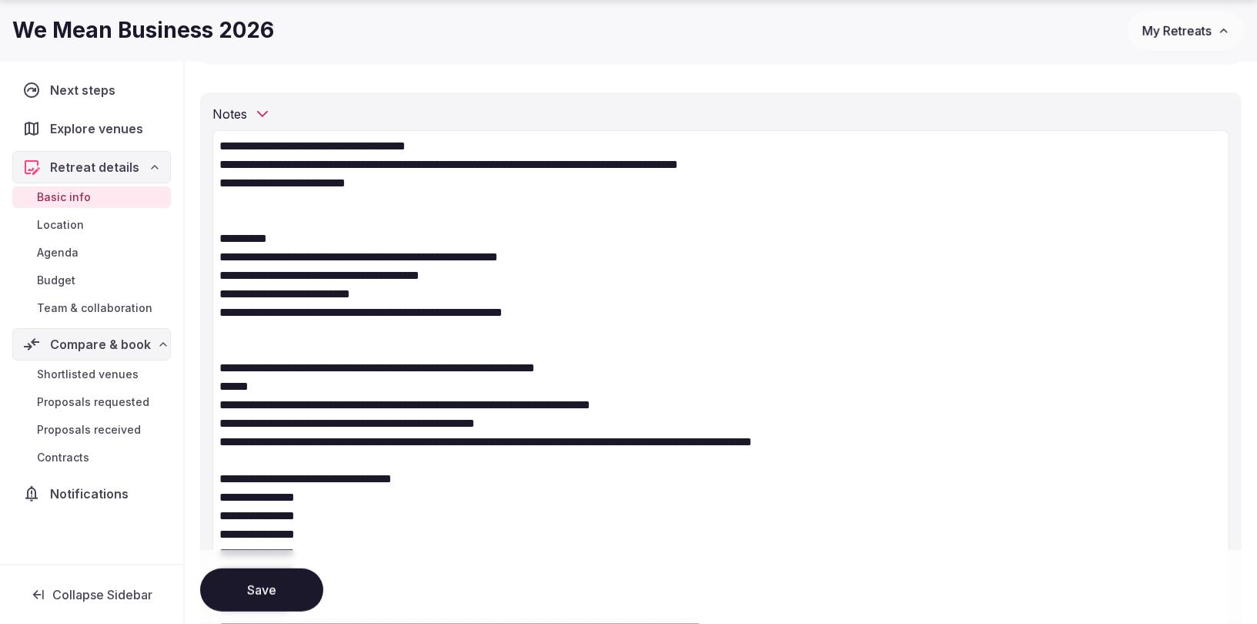
scroll to position [488, 0]
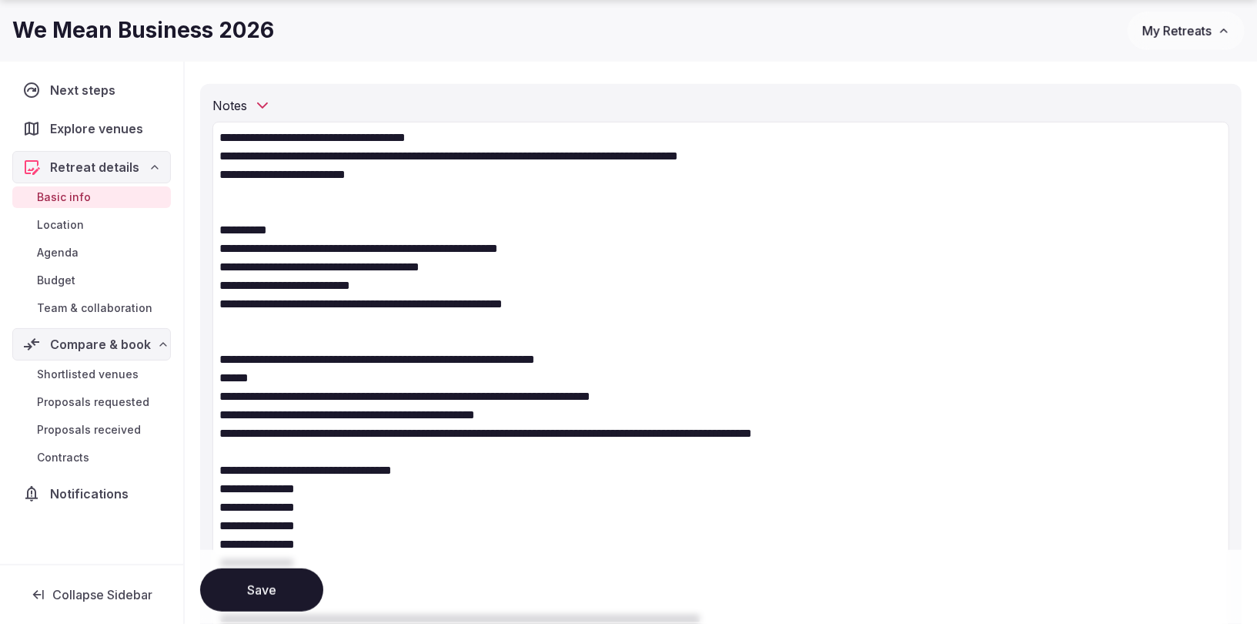
click at [253, 321] on textarea "**********" at bounding box center [720, 433] width 1017 height 622
click at [272, 224] on textarea "**********" at bounding box center [720, 433] width 1017 height 622
click at [282, 313] on textarea "**********" at bounding box center [720, 433] width 1017 height 622
drag, startPoint x: 266, startPoint y: 386, endPoint x: 198, endPoint y: 371, distance: 69.3
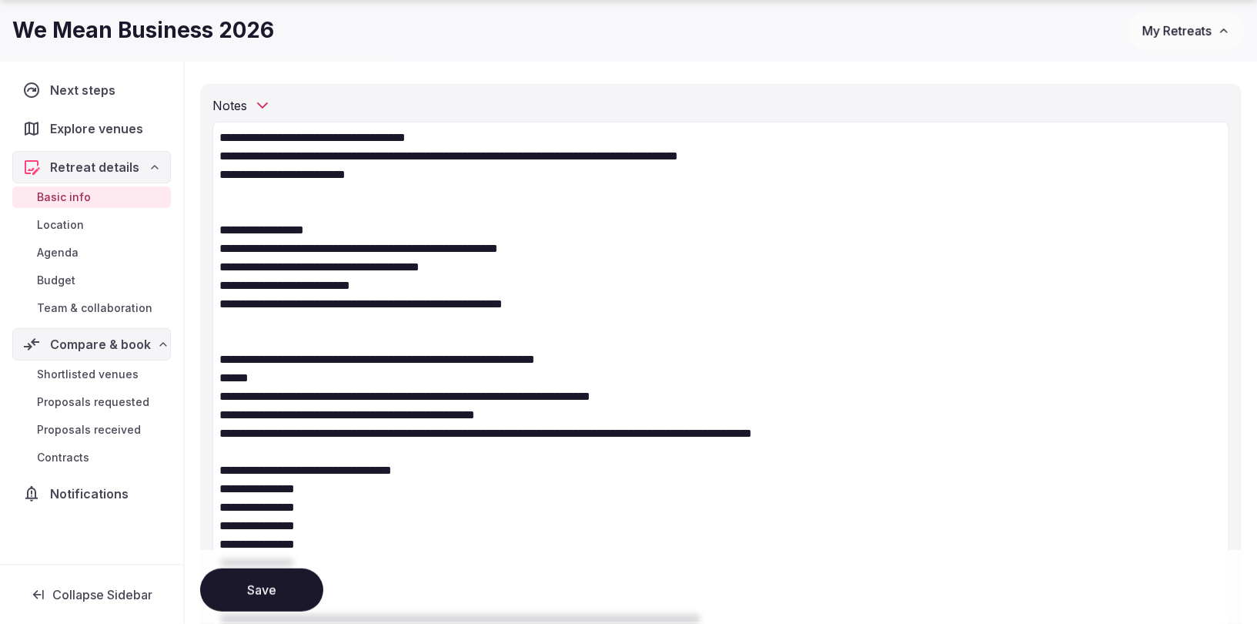
click at [269, 370] on textarea "**********" at bounding box center [720, 433] width 1017 height 622
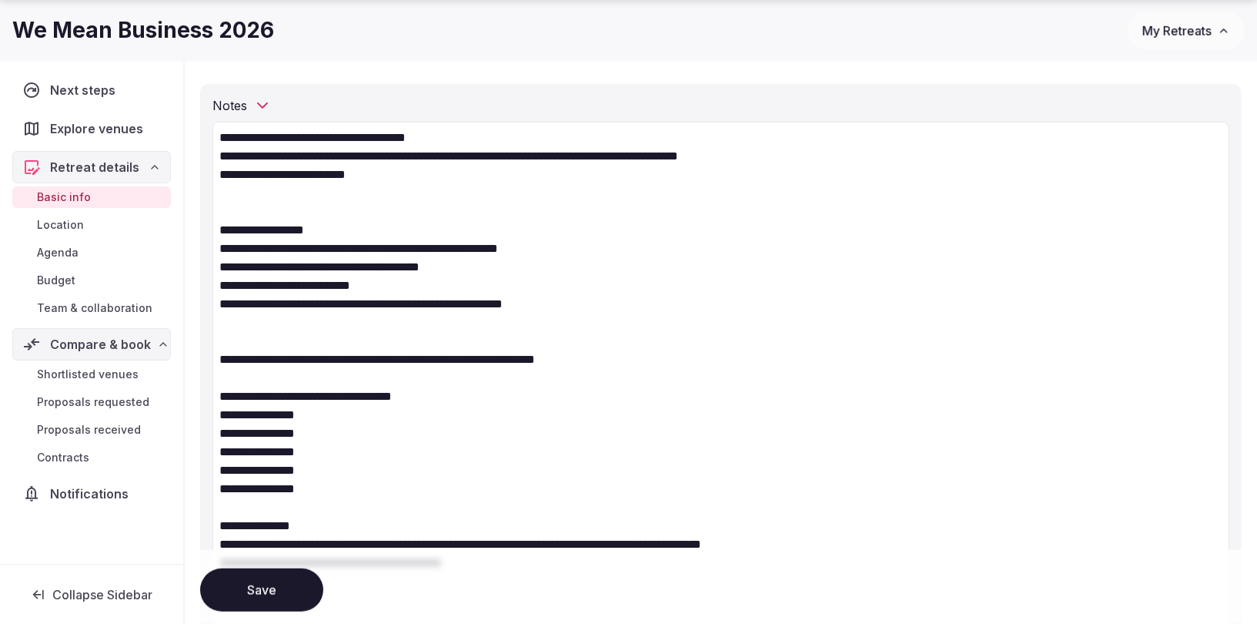
paste textarea "**********"
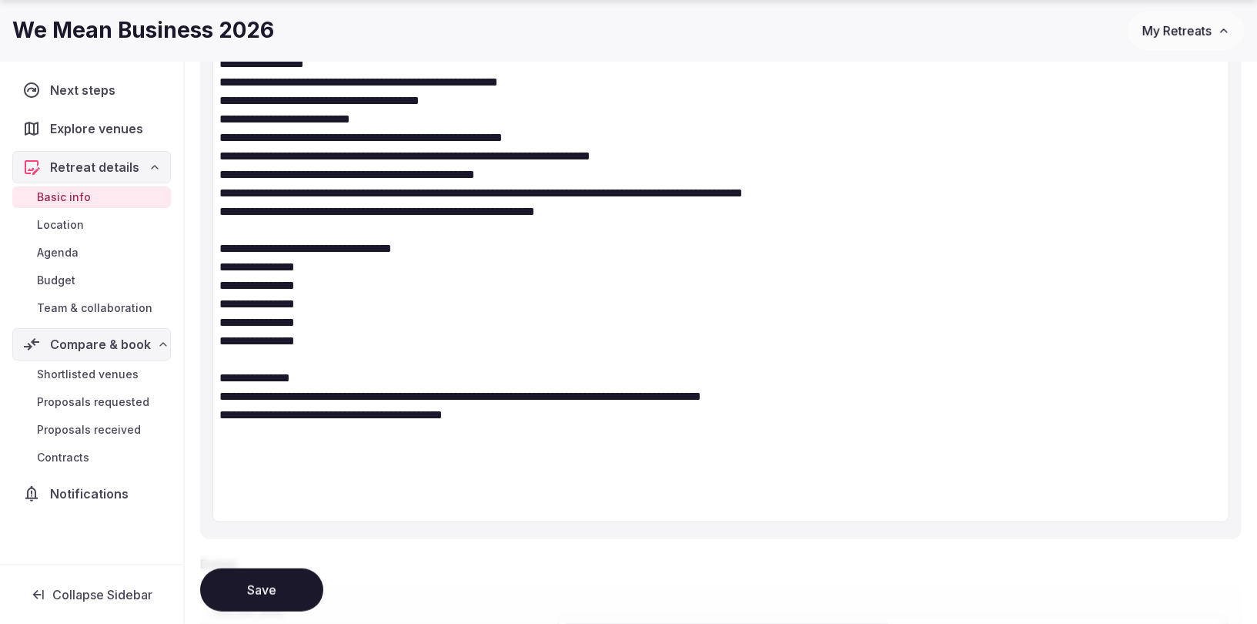
scroll to position [658, 0]
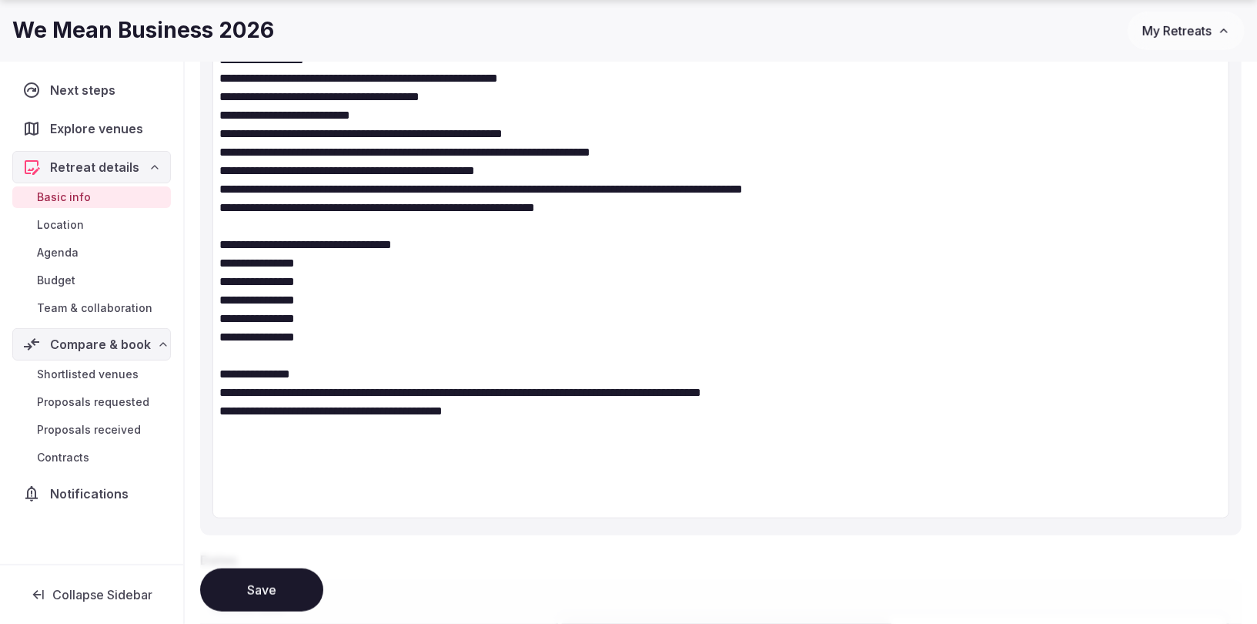
click at [408, 450] on textarea "**********" at bounding box center [720, 235] width 1017 height 567
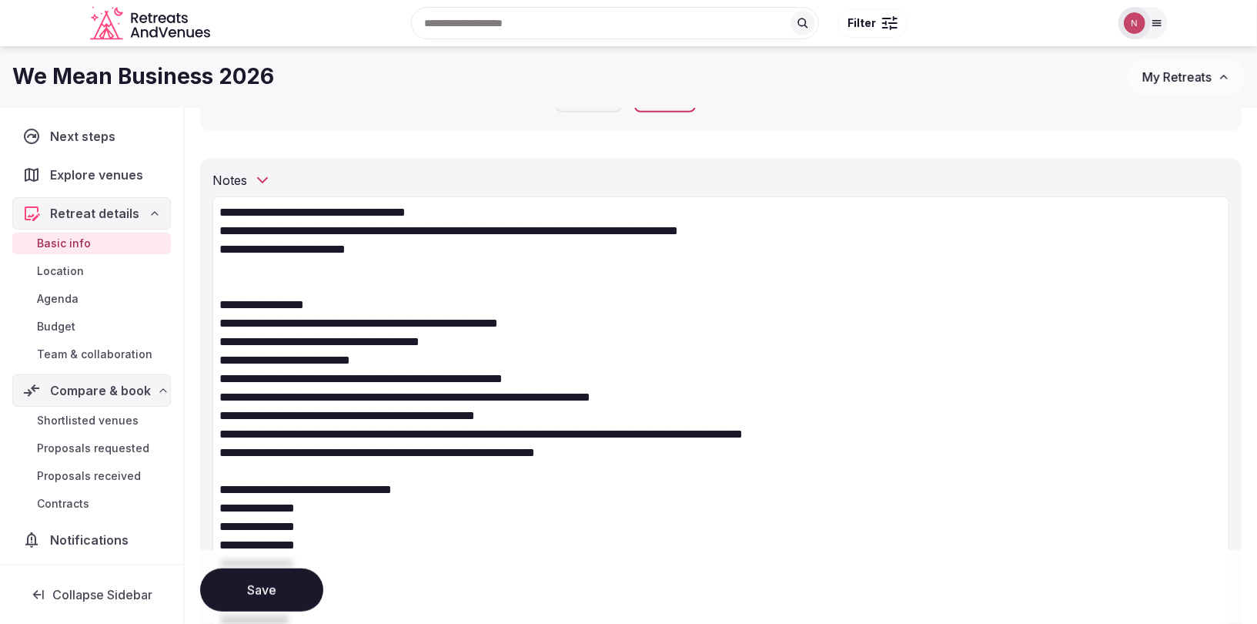
scroll to position [348, 0]
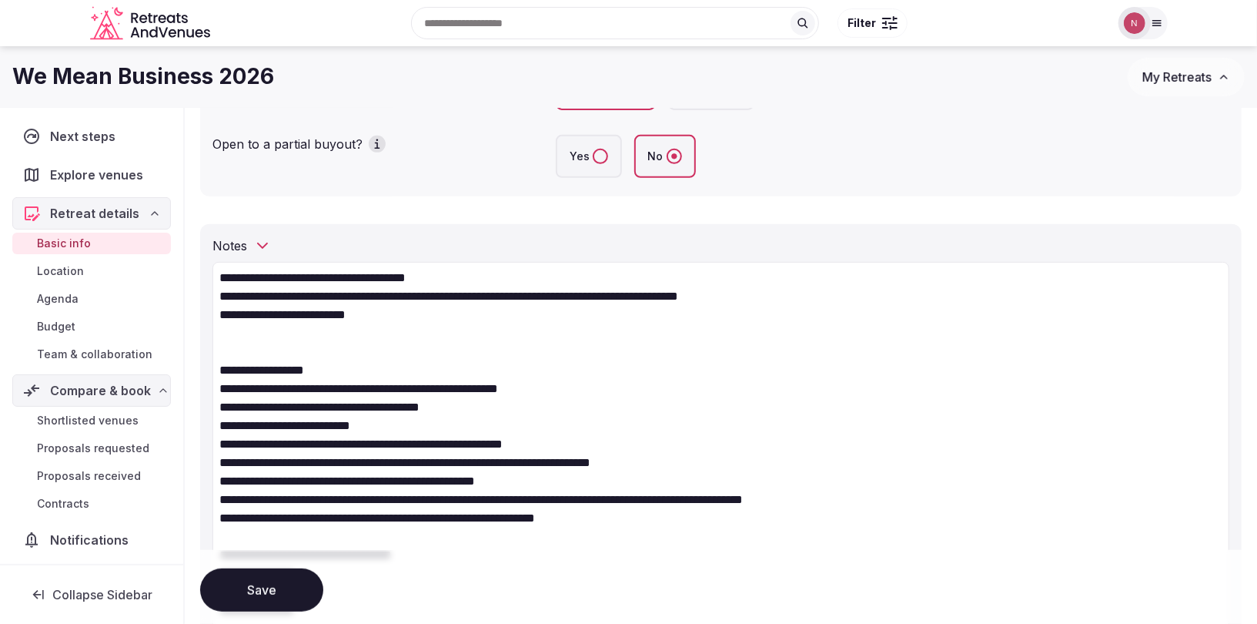
click at [279, 343] on textarea "**********" at bounding box center [720, 545] width 1017 height 567
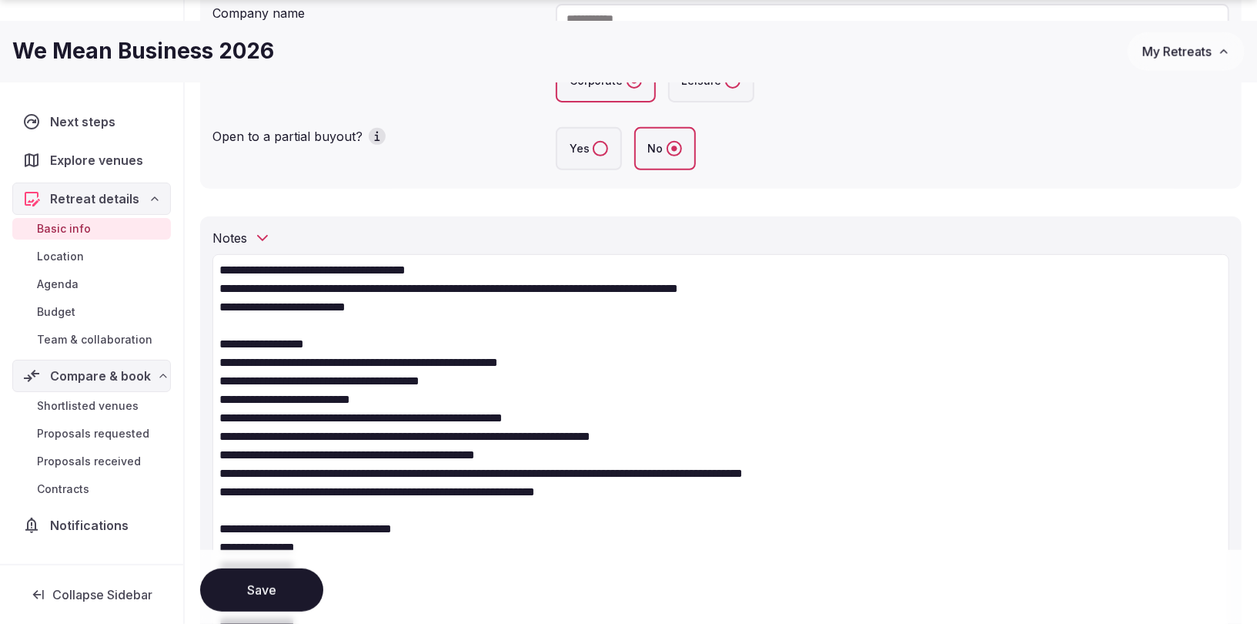
scroll to position [356, 0]
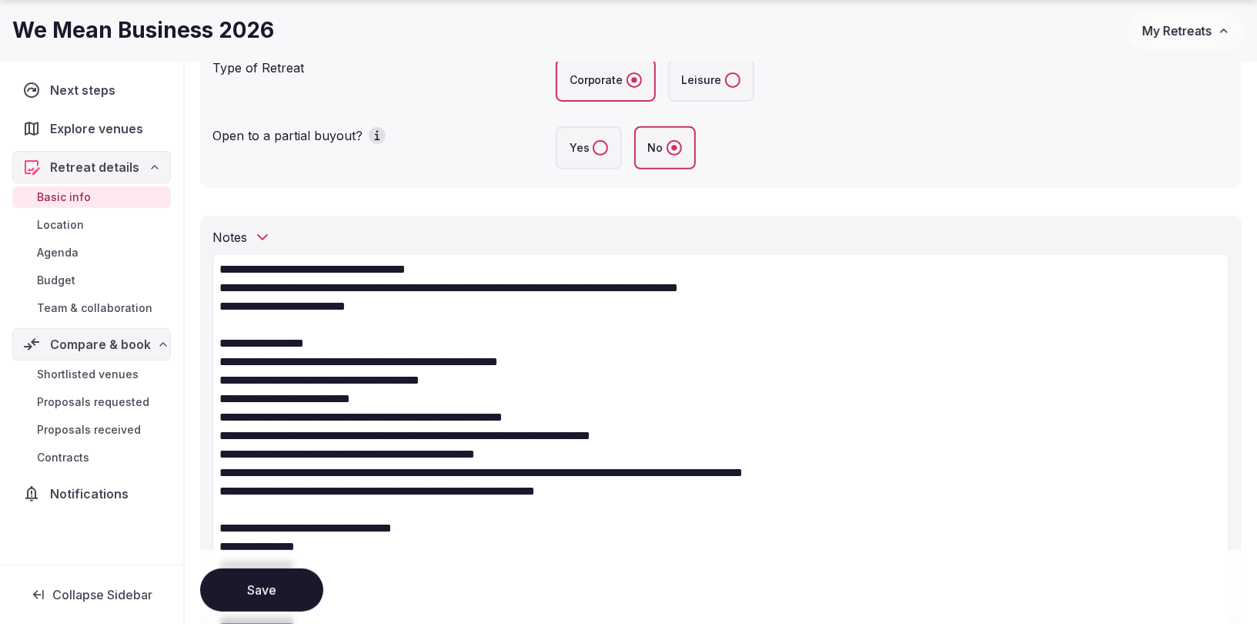
drag, startPoint x: 426, startPoint y: 522, endPoint x: 309, endPoint y: 522, distance: 117.0
click at [309, 522] on textarea "**********" at bounding box center [720, 527] width 1017 height 548
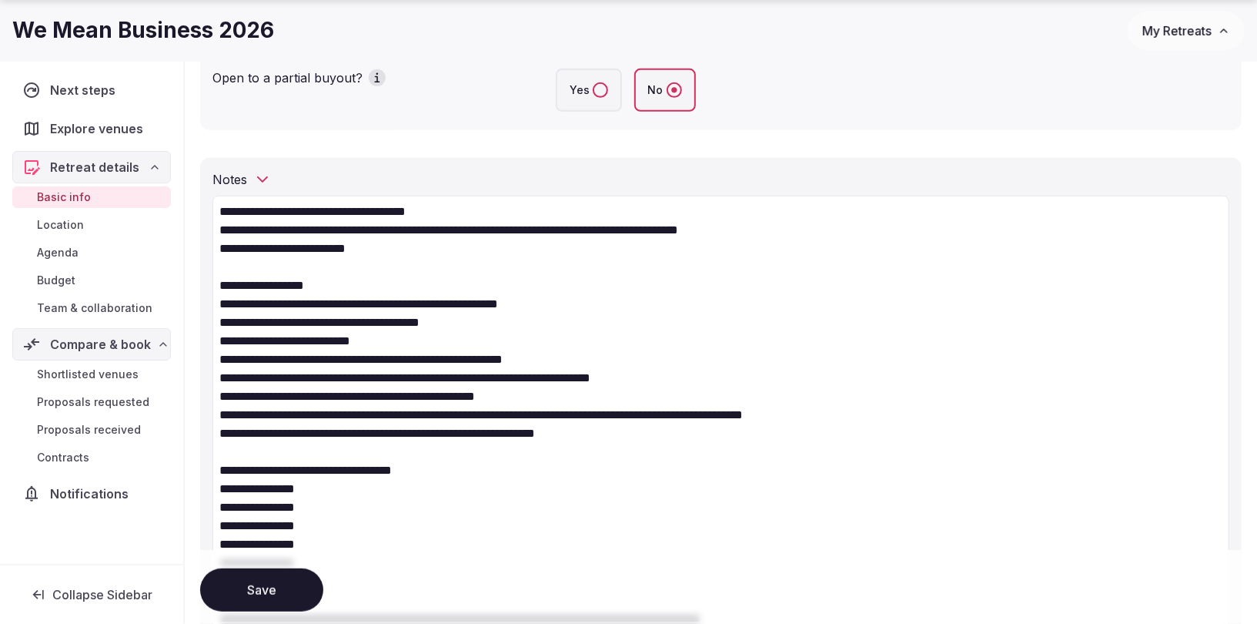
scroll to position [416, 0]
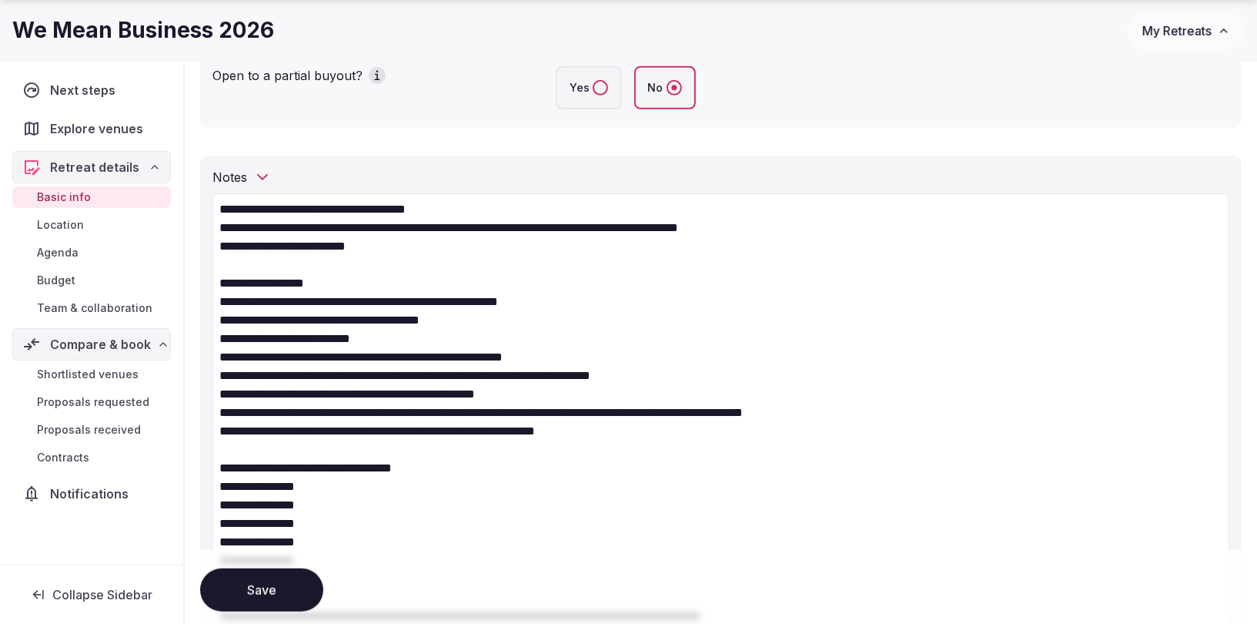
drag, startPoint x: 384, startPoint y: 246, endPoint x: 218, endPoint y: 240, distance: 166.4
click at [218, 240] on textarea "**********" at bounding box center [720, 467] width 1017 height 548
click at [254, 226] on textarea "**********" at bounding box center [720, 467] width 1017 height 548
click at [255, 226] on textarea "**********" at bounding box center [720, 467] width 1017 height 548
click at [269, 259] on textarea "**********" at bounding box center [720, 467] width 1017 height 548
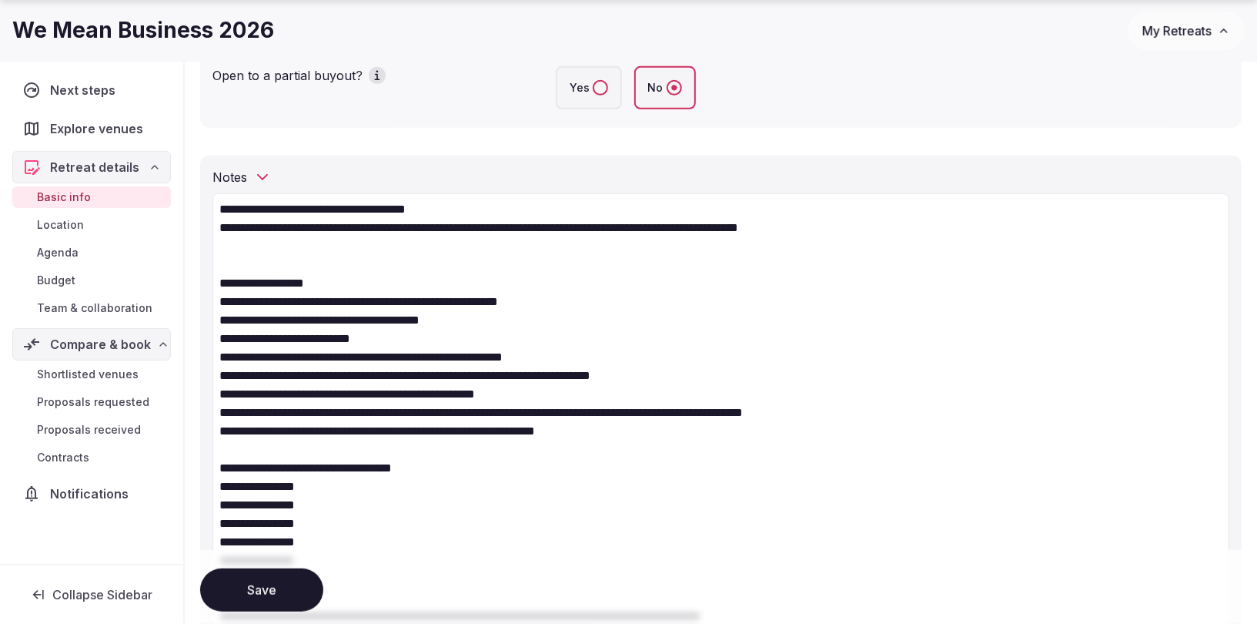
click at [218, 279] on textarea "**********" at bounding box center [720, 467] width 1017 height 548
click at [256, 228] on textarea "**********" at bounding box center [720, 467] width 1017 height 548
click at [253, 261] on textarea "**********" at bounding box center [720, 467] width 1017 height 548
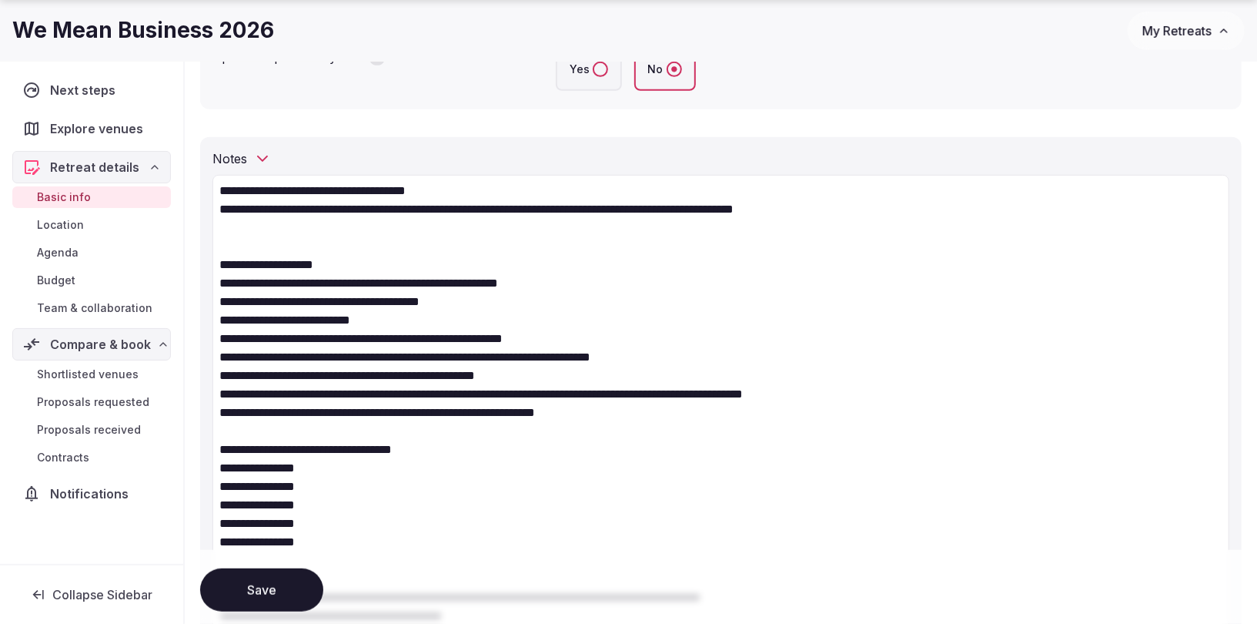
scroll to position [449, 0]
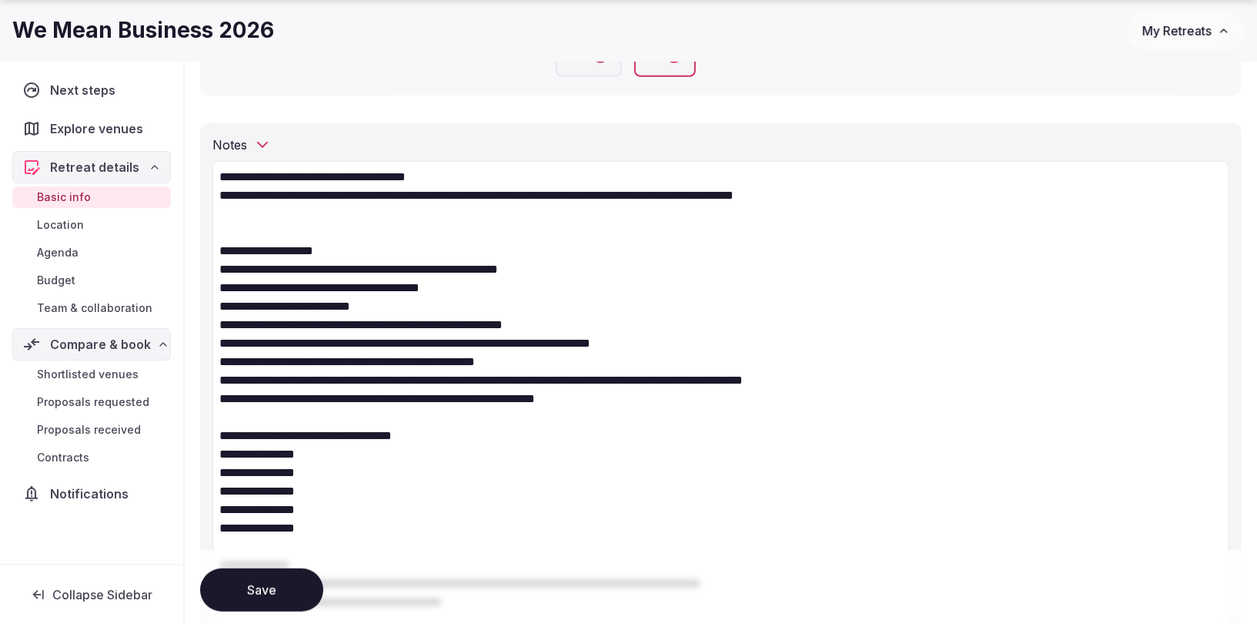
click at [252, 410] on textarea "**********" at bounding box center [720, 435] width 1017 height 548
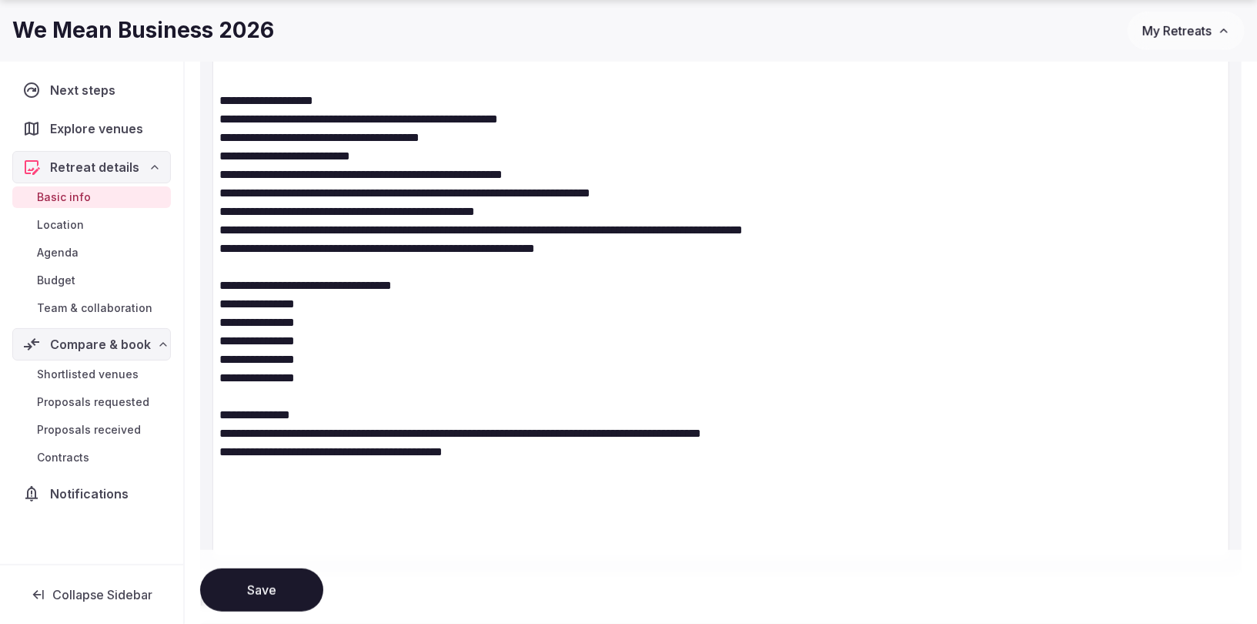
scroll to position [599, 0]
click at [259, 495] on textarea "**********" at bounding box center [720, 285] width 1017 height 548
paste textarea "**********"
drag, startPoint x: 319, startPoint y: 479, endPoint x: 196, endPoint y: 479, distance: 123.2
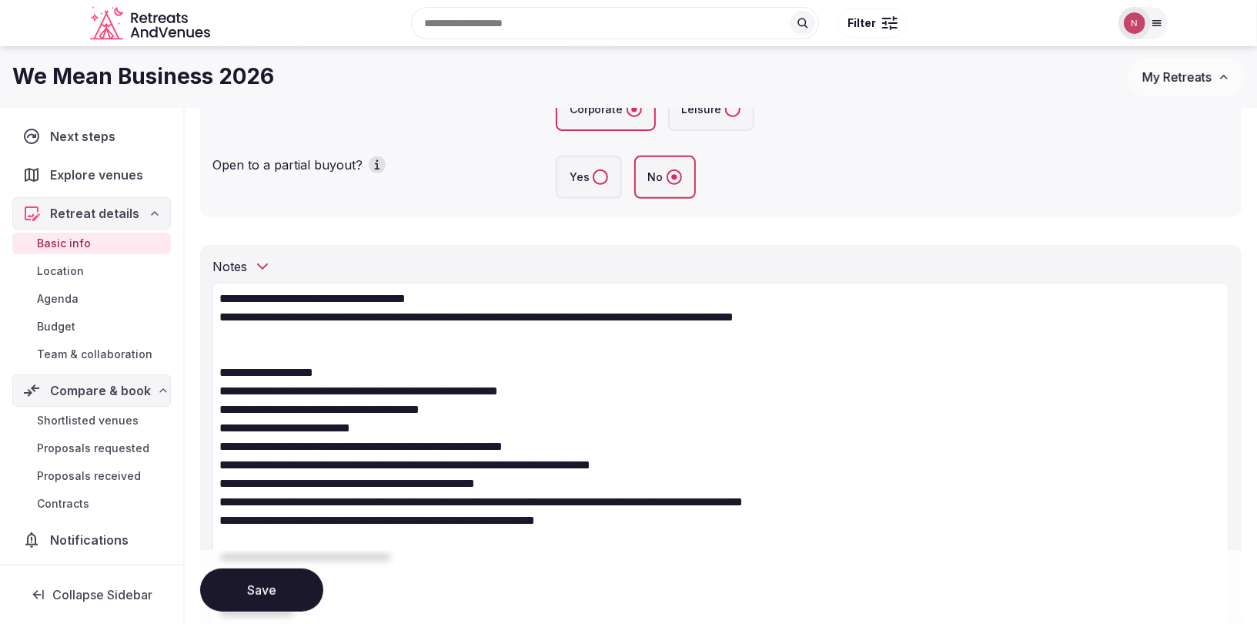
scroll to position [324, 0]
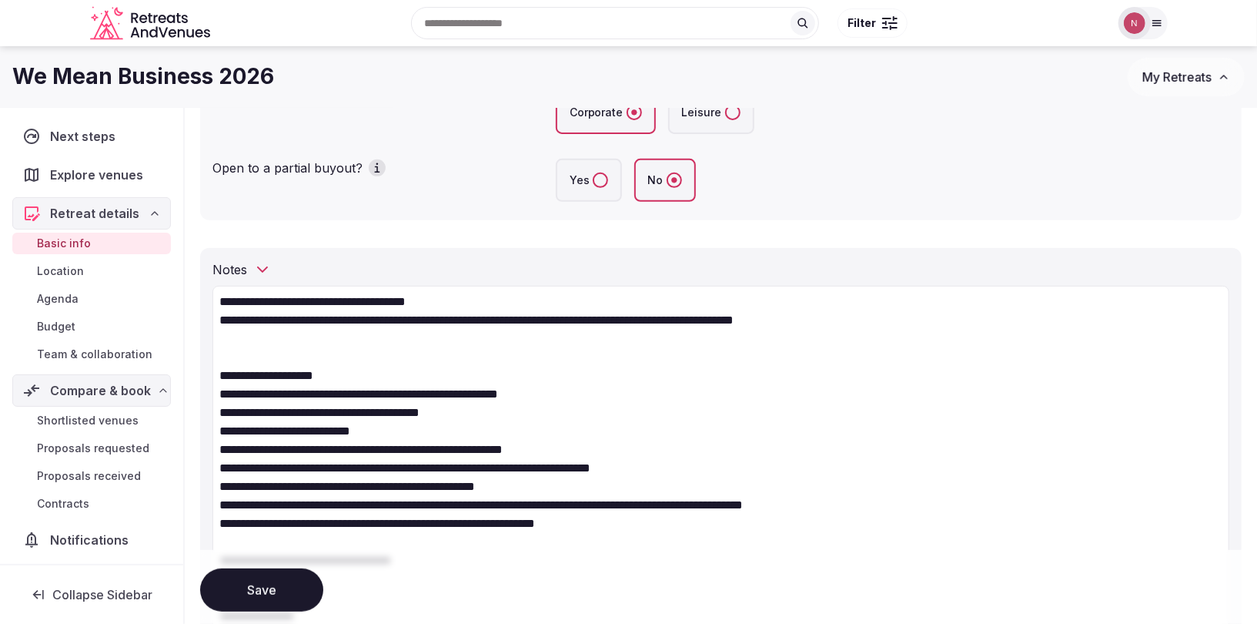
click at [522, 298] on textarea "**********" at bounding box center [720, 551] width 1017 height 530
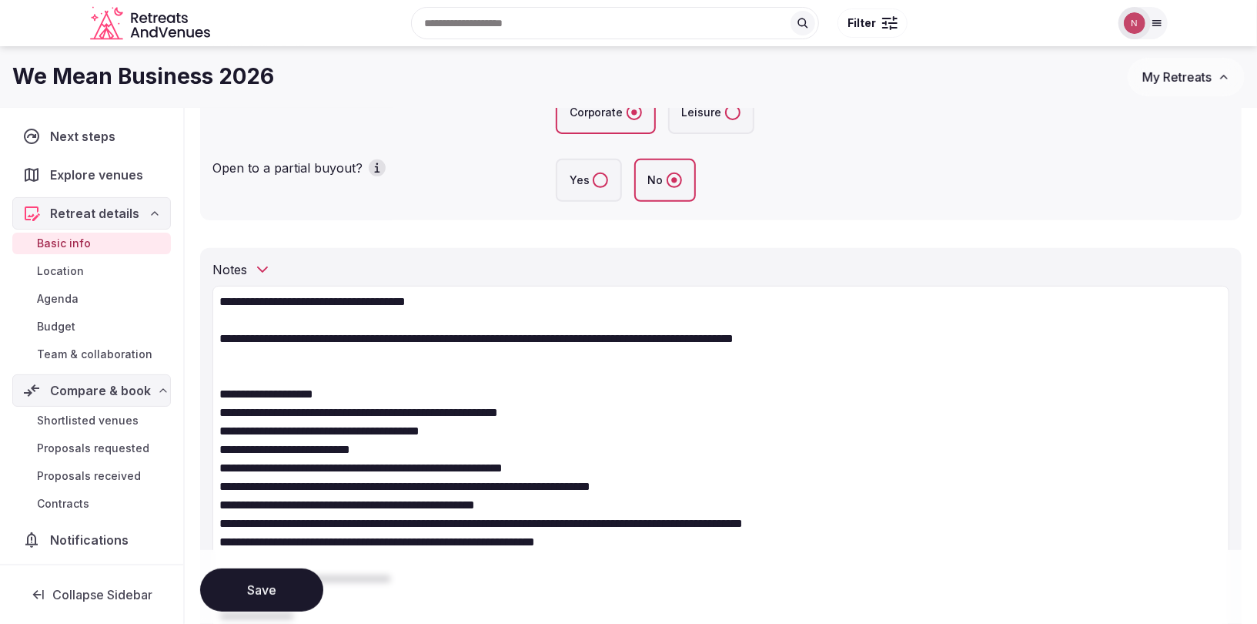
paste textarea "**********"
click at [309, 371] on textarea "**********" at bounding box center [720, 560] width 1017 height 548
click at [246, 335] on textarea "**********" at bounding box center [720, 560] width 1017 height 548
click at [352, 339] on textarea "**********" at bounding box center [720, 560] width 1017 height 548
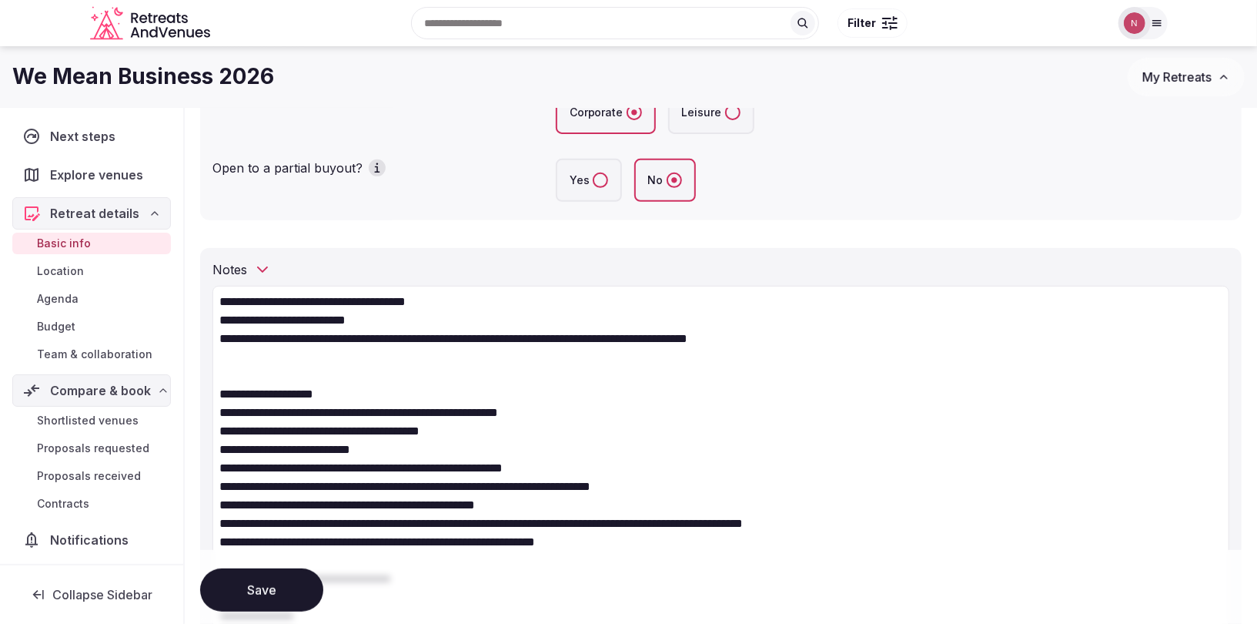
click at [341, 378] on textarea "**********" at bounding box center [720, 560] width 1017 height 548
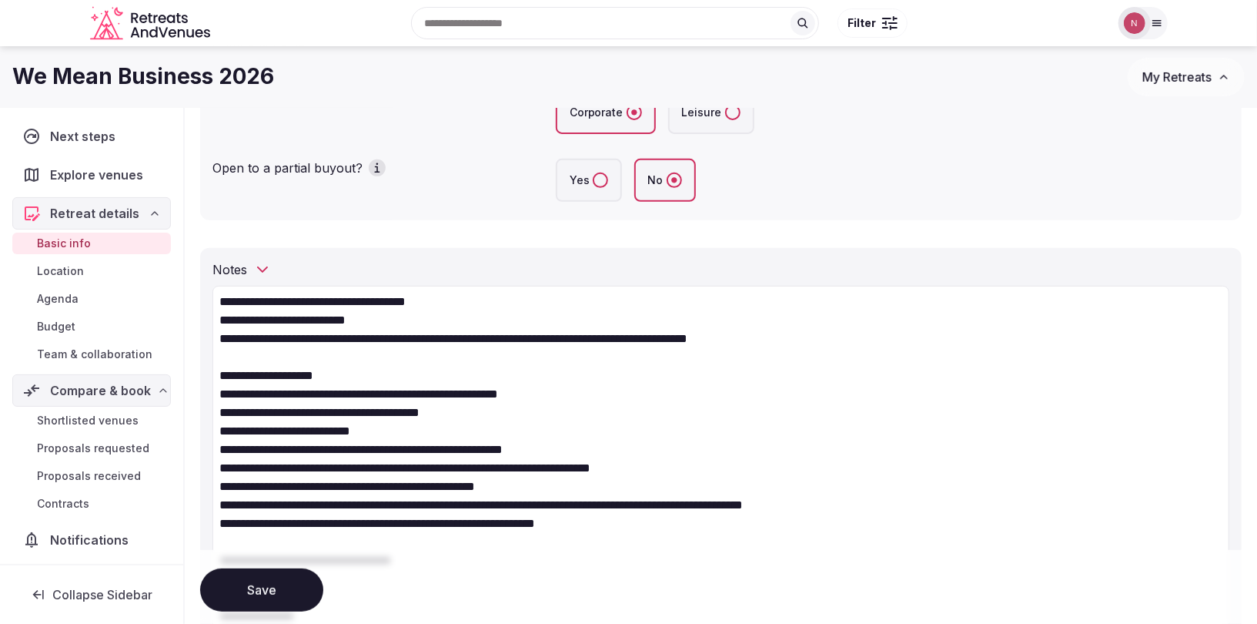
click at [315, 373] on textarea "**********" at bounding box center [720, 551] width 1017 height 530
click at [229, 392] on textarea "**********" at bounding box center [720, 551] width 1017 height 530
paste textarea "*****"
drag, startPoint x: 231, startPoint y: 410, endPoint x: 242, endPoint y: 382, distance: 30.5
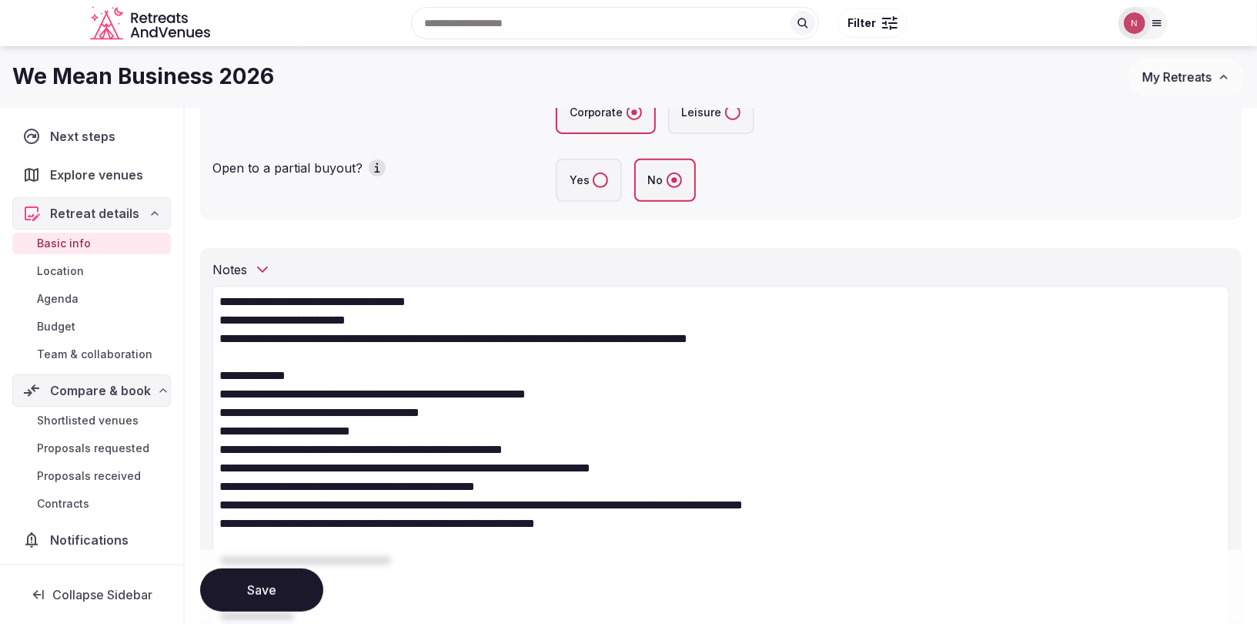
click at [231, 410] on textarea "**********" at bounding box center [720, 551] width 1017 height 530
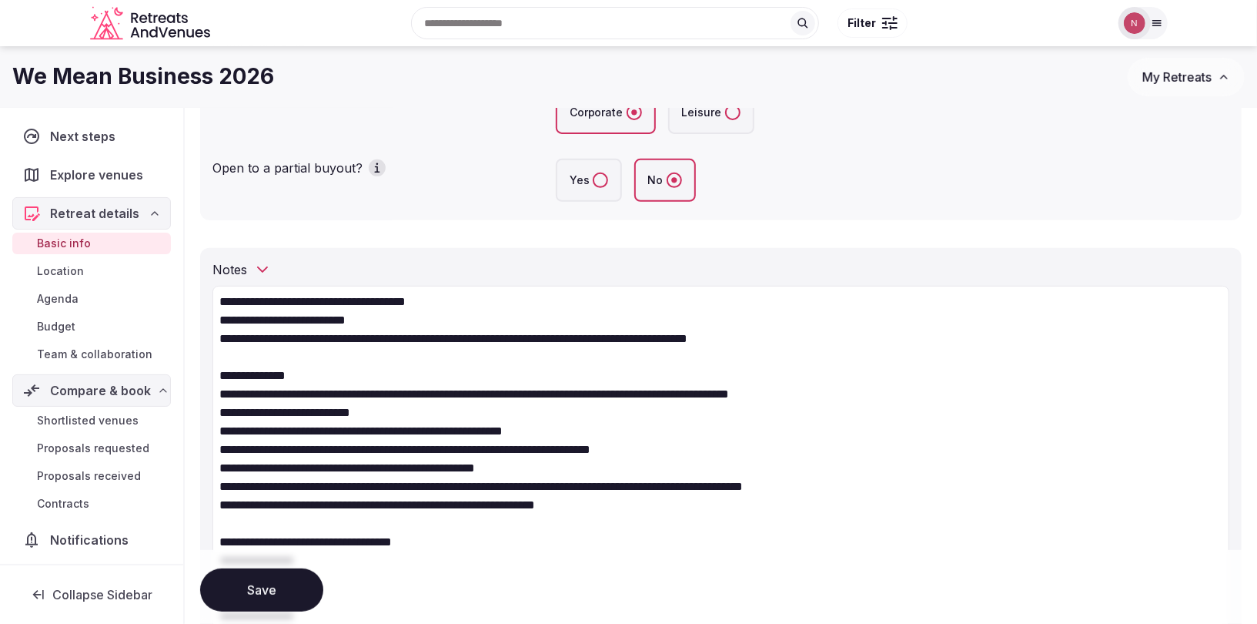
click at [909, 391] on textarea "**********" at bounding box center [720, 541] width 1017 height 511
drag, startPoint x: 229, startPoint y: 430, endPoint x: 261, endPoint y: 431, distance: 31.6
click at [261, 431] on textarea "**********" at bounding box center [720, 541] width 1017 height 511
click at [237, 529] on textarea "**********" at bounding box center [720, 541] width 1017 height 511
drag, startPoint x: 303, startPoint y: 368, endPoint x: 189, endPoint y: 366, distance: 114.7
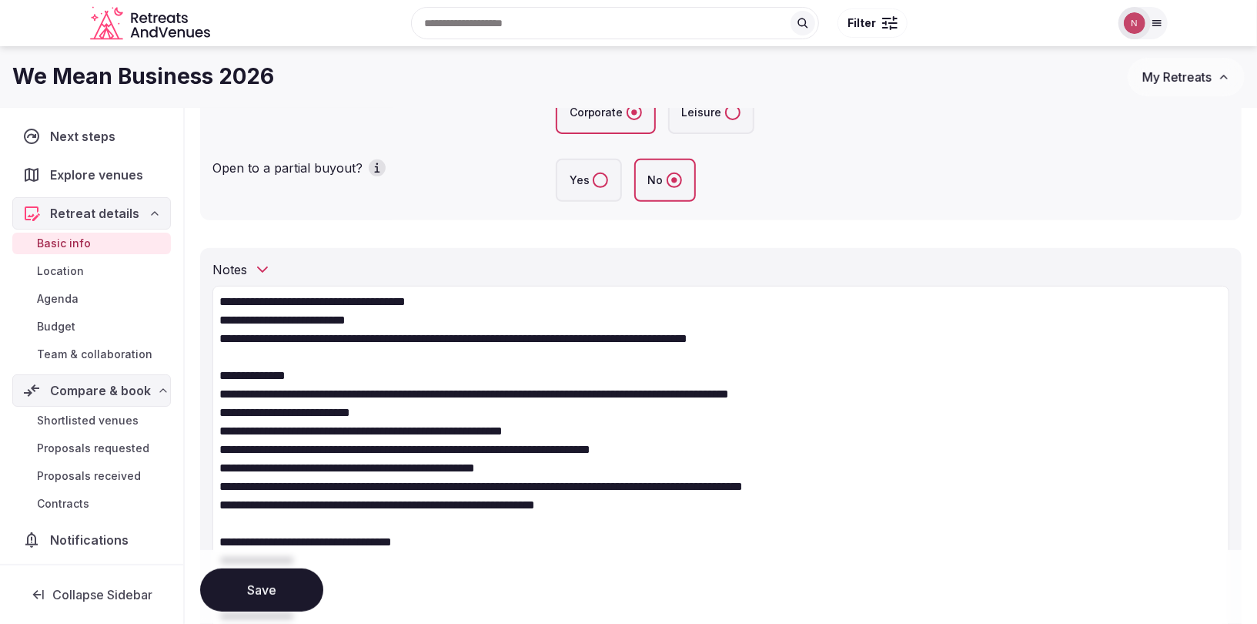
click at [228, 300] on textarea "**********" at bounding box center [720, 541] width 1017 height 511
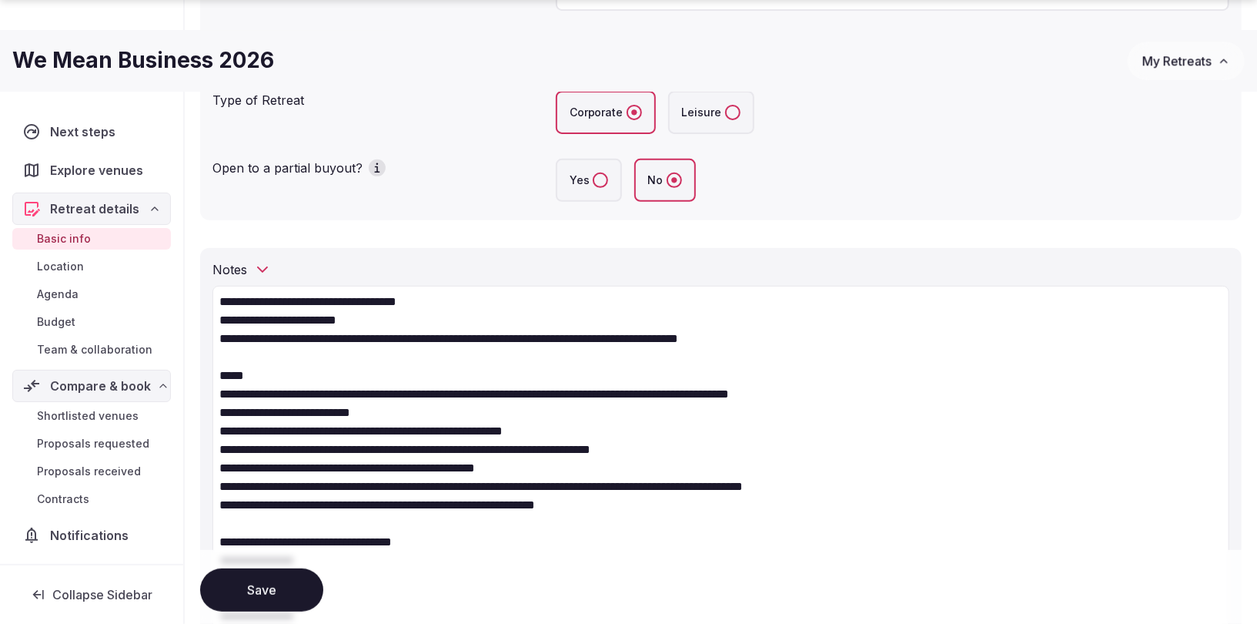
scroll to position [356, 0]
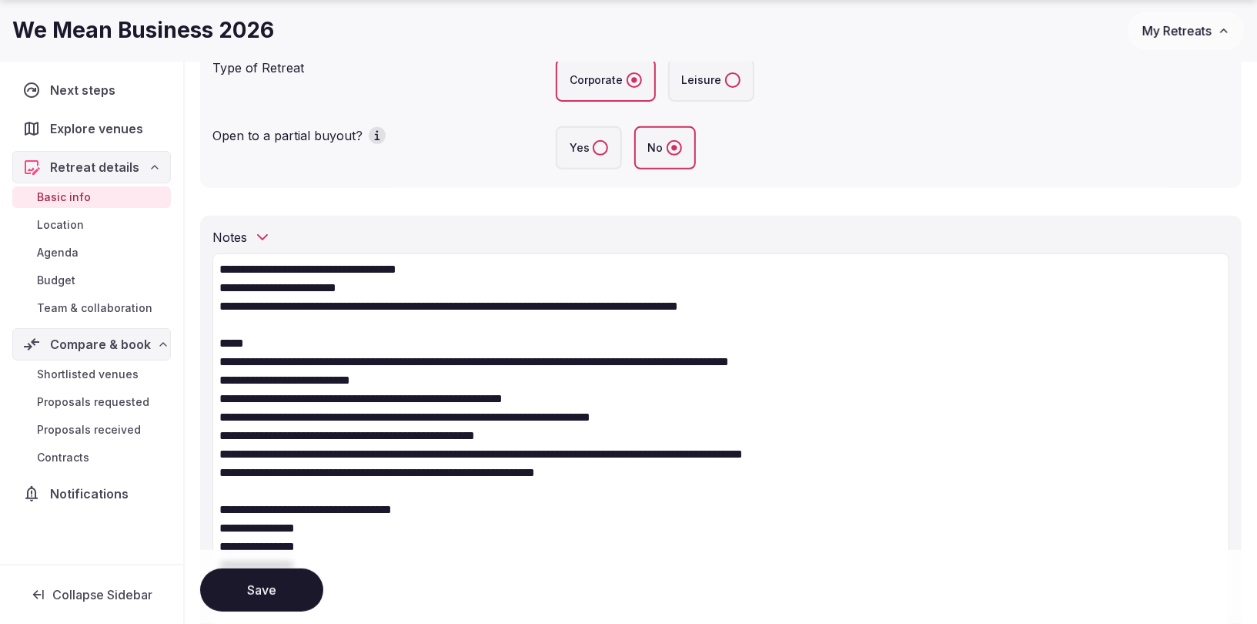
click at [229, 510] on textarea "**********" at bounding box center [720, 508] width 1017 height 511
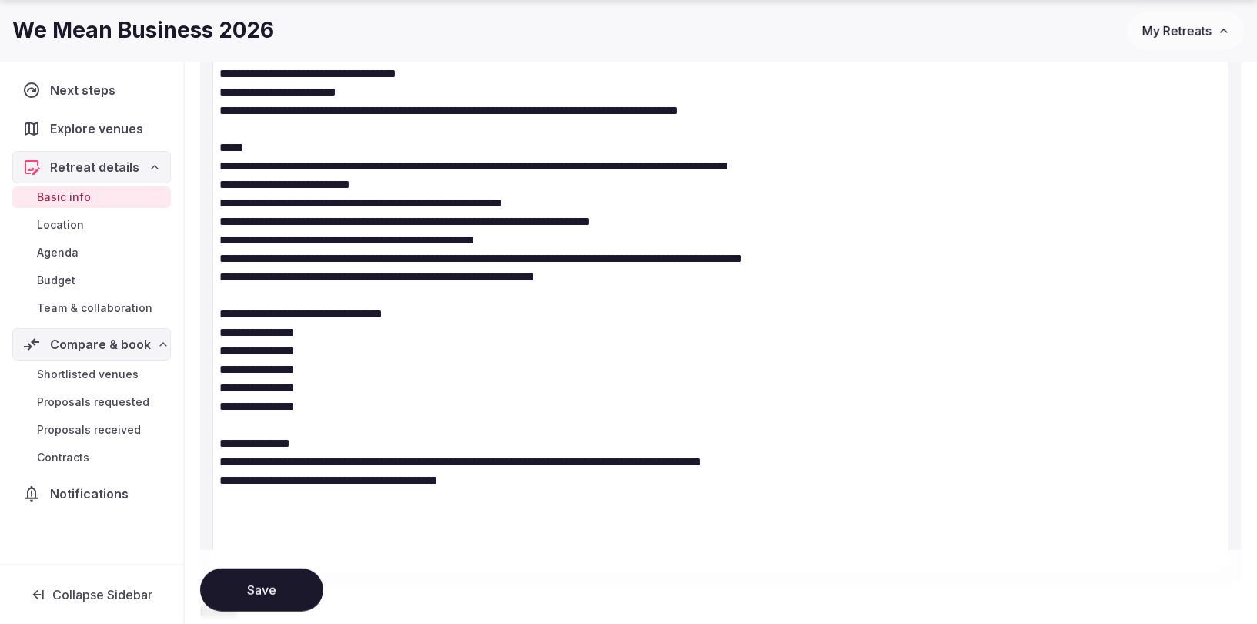
scroll to position [702, 0]
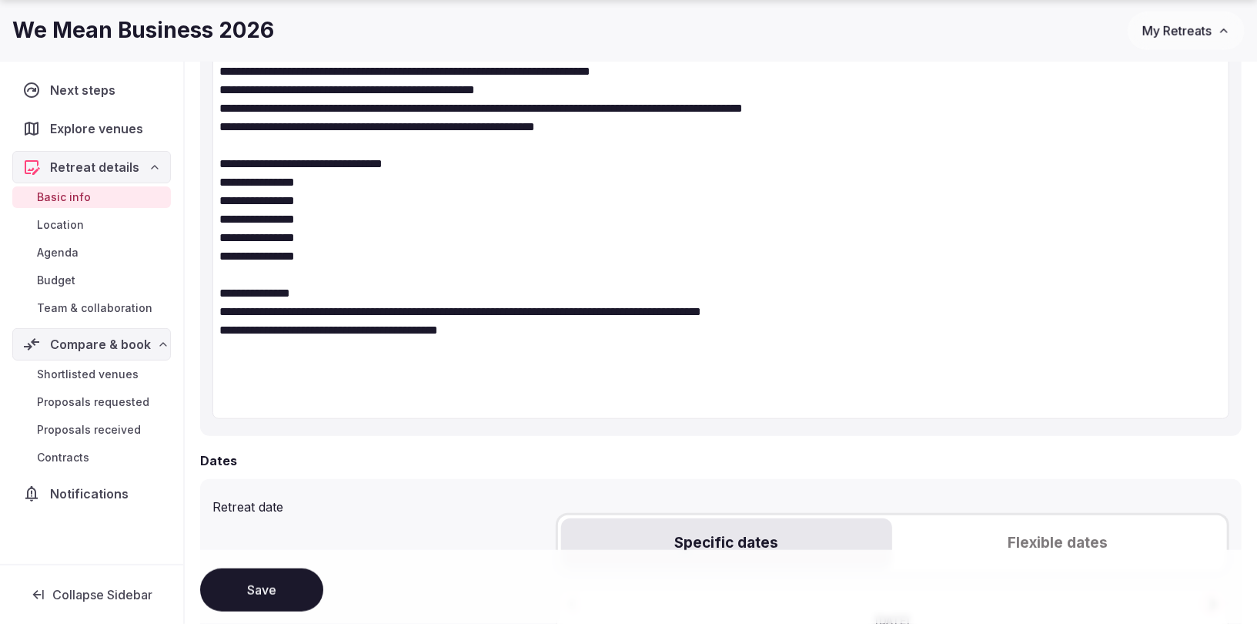
click at [226, 293] on textarea "**********" at bounding box center [720, 163] width 1017 height 511
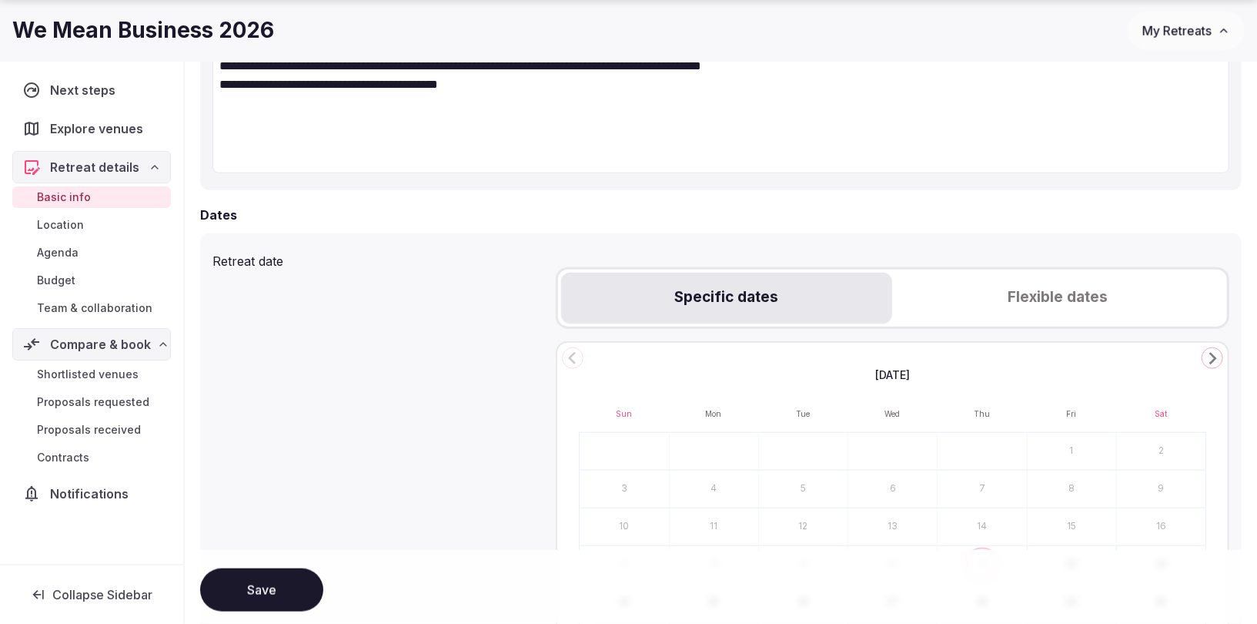
scroll to position [948, 0]
type textarea "**********"
click at [1217, 355] on icon "Go to the Next Month" at bounding box center [1212, 357] width 18 height 18
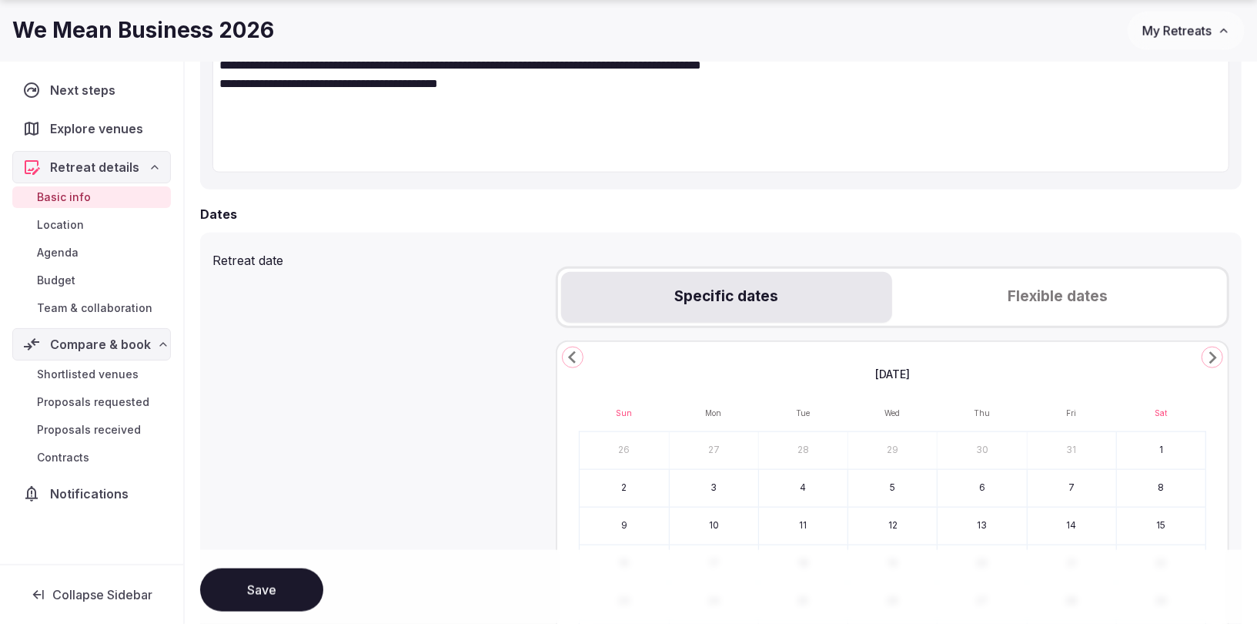
click at [1217, 355] on icon "Go to the Next Month" at bounding box center [1212, 357] width 18 height 18
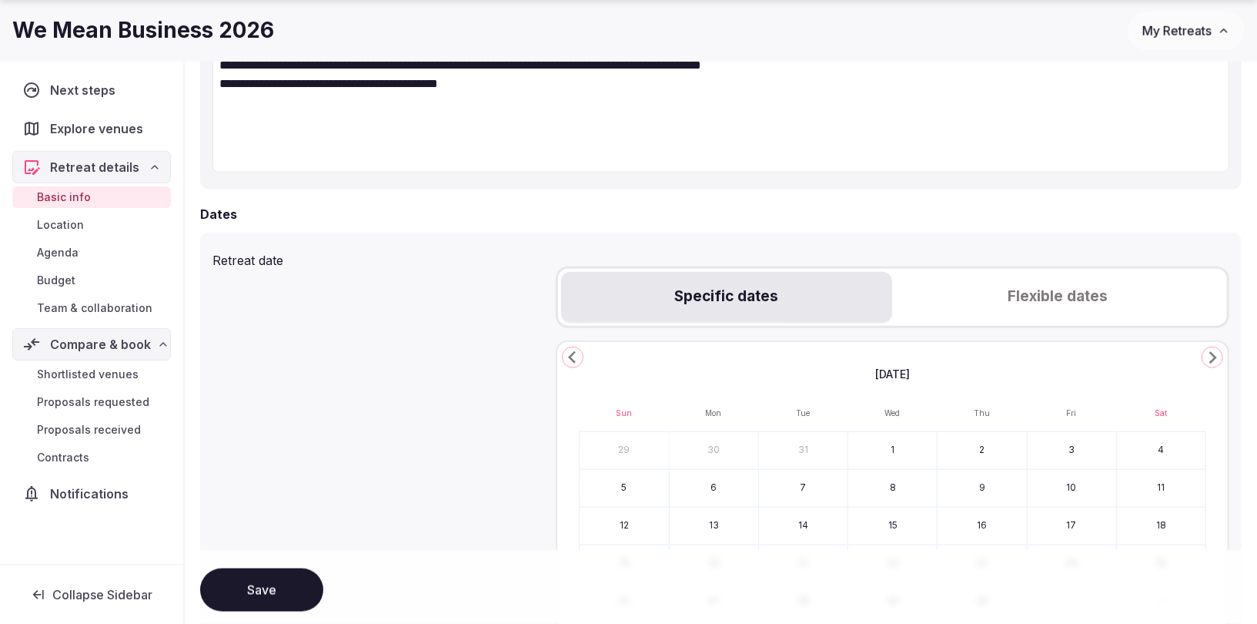
click at [1217, 355] on icon "Go to the Next Month" at bounding box center [1212, 357] width 18 height 18
click at [713, 441] on button "1" at bounding box center [714, 450] width 89 height 37
click at [1065, 447] on button "5" at bounding box center [1072, 450] width 89 height 37
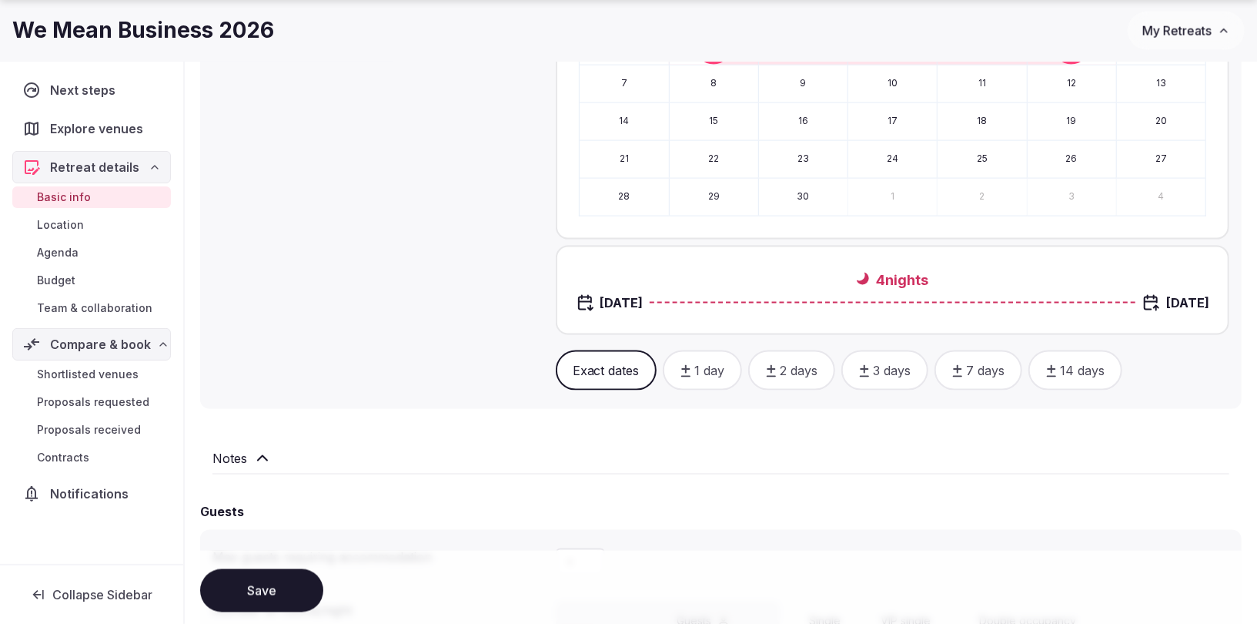
scroll to position [1370, 0]
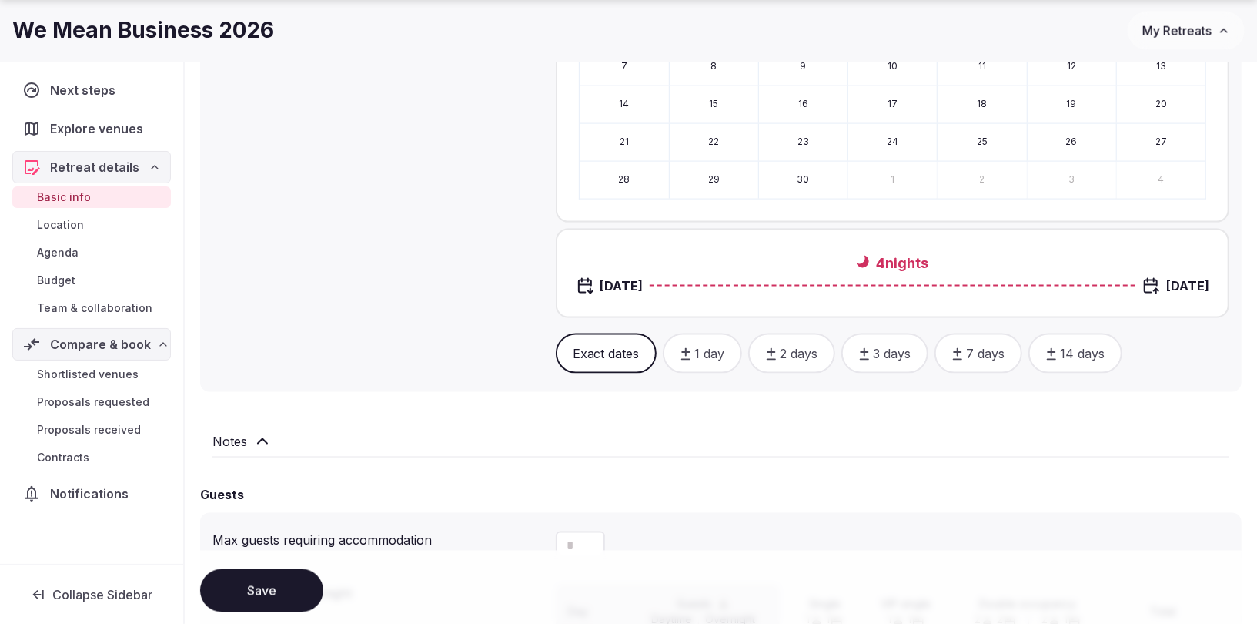
click at [623, 353] on button "Exact dates" at bounding box center [606, 353] width 101 height 40
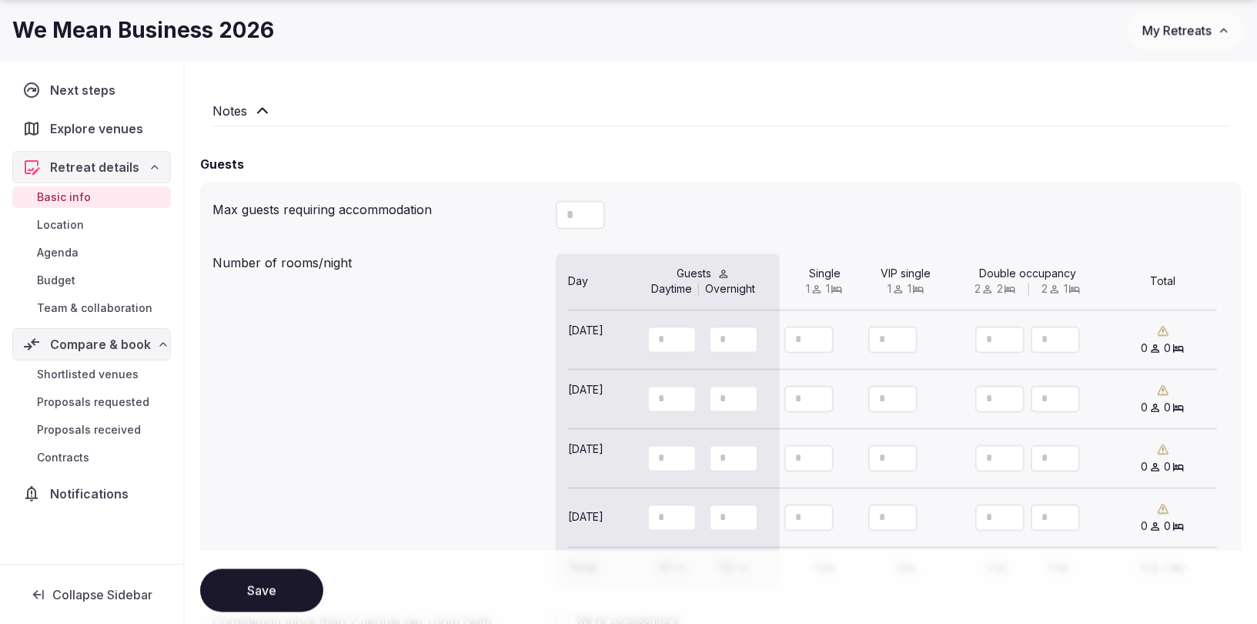
scroll to position [2014, 0]
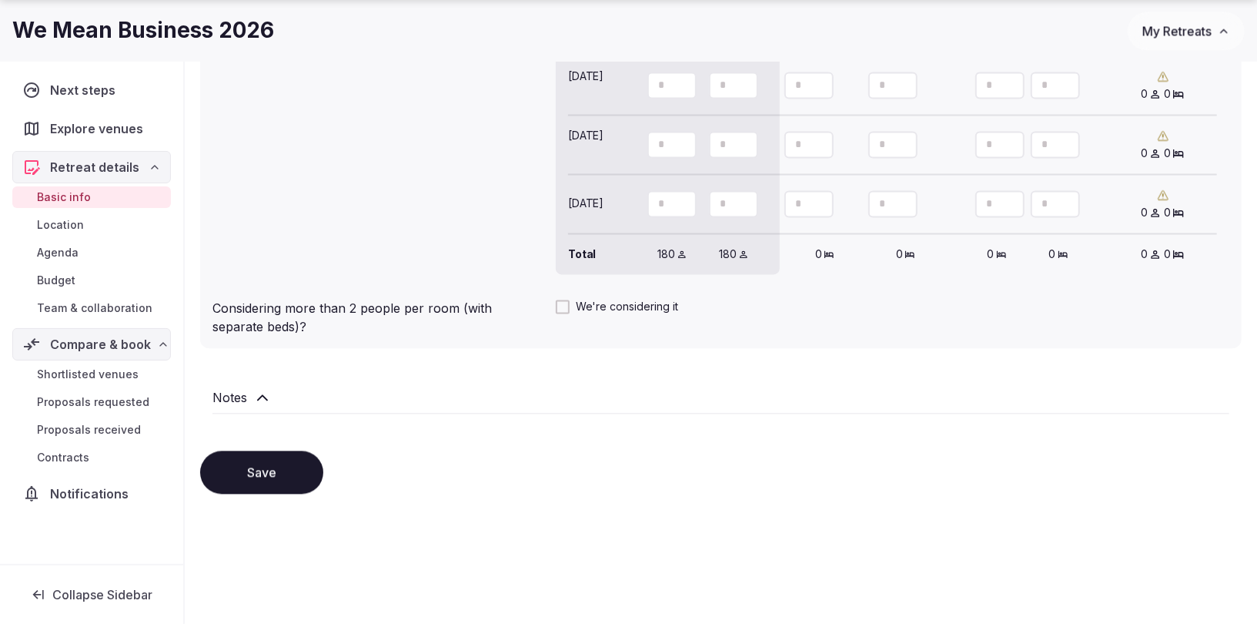
click at [247, 471] on button "Save" at bounding box center [261, 471] width 123 height 43
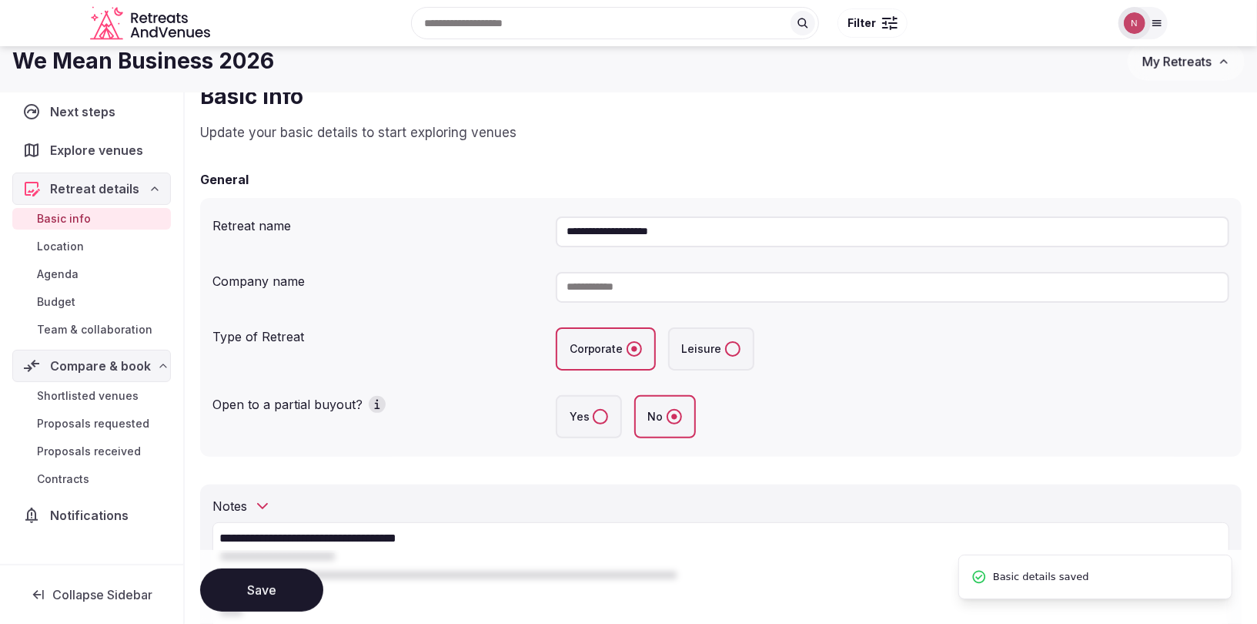
scroll to position [0, 0]
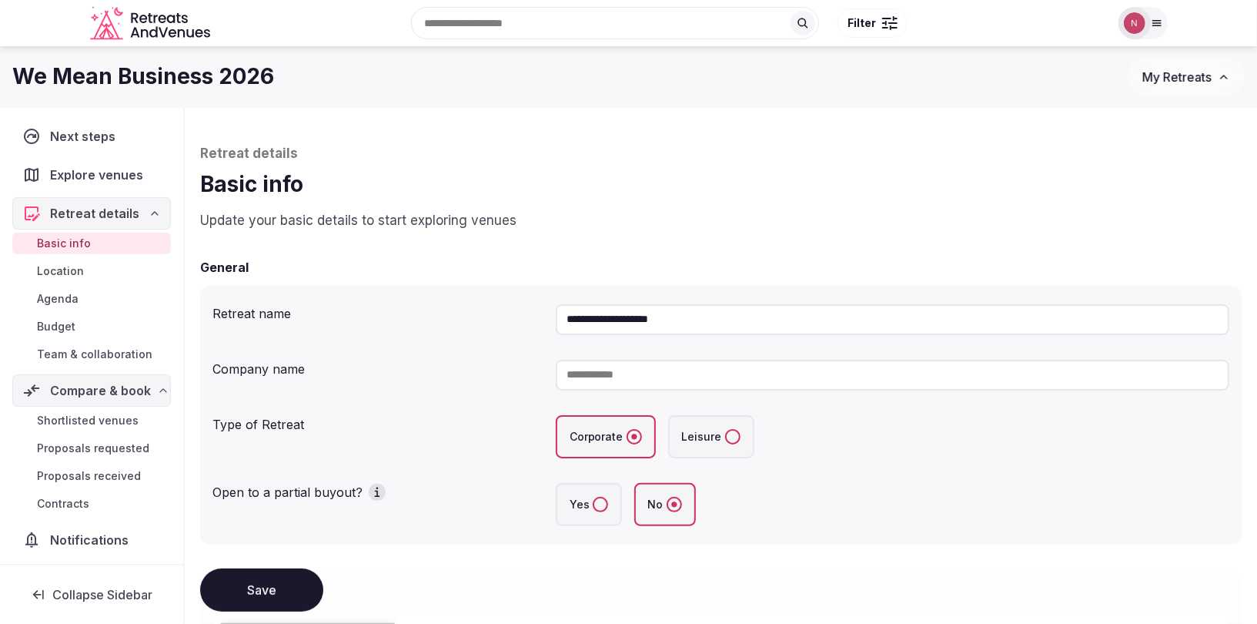
click at [84, 174] on span "Explore venues" at bounding box center [99, 175] width 99 height 18
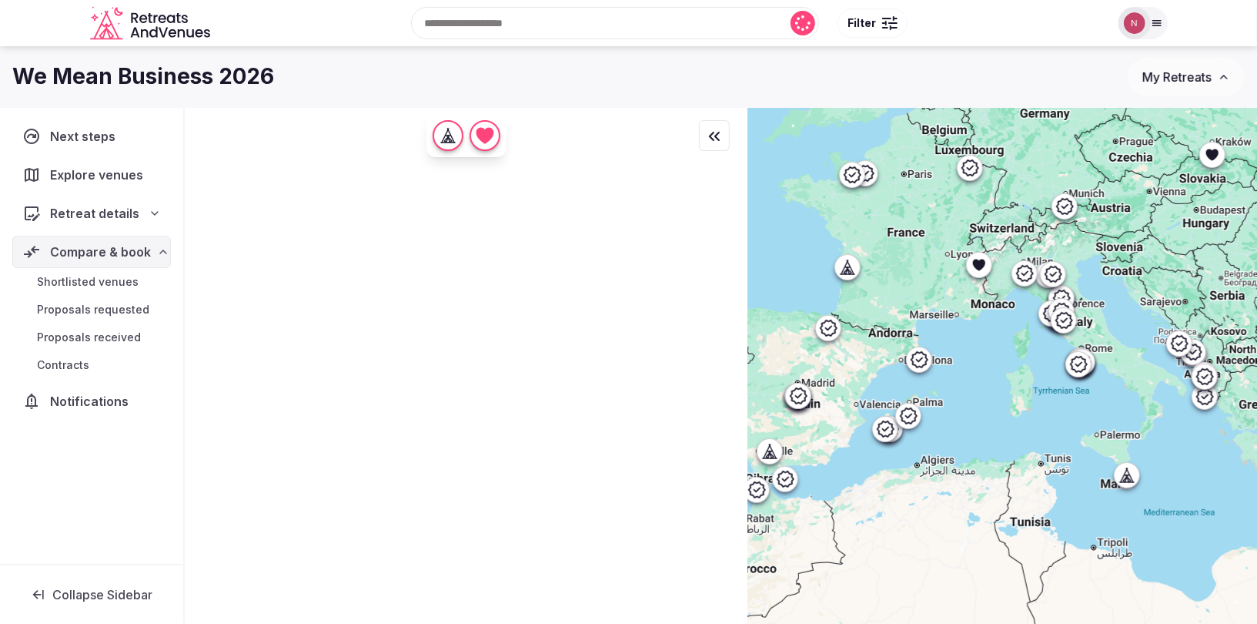
click at [95, 217] on span "Retreat details" at bounding box center [94, 213] width 89 height 18
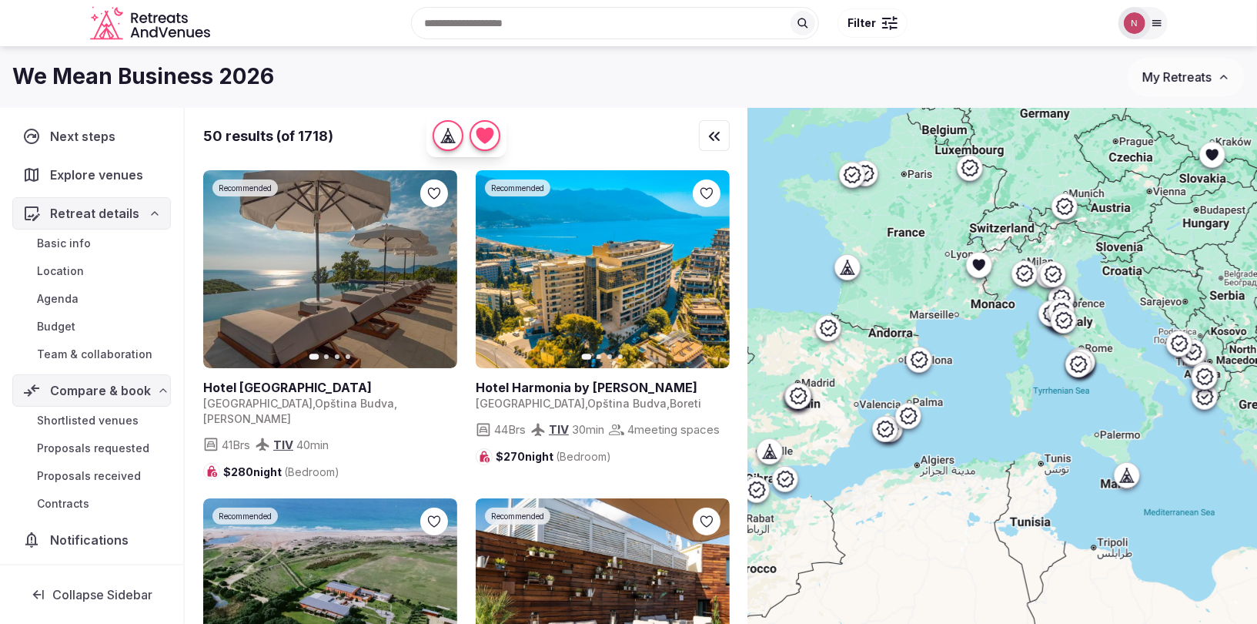
click at [75, 237] on span "Basic info" at bounding box center [64, 243] width 54 height 15
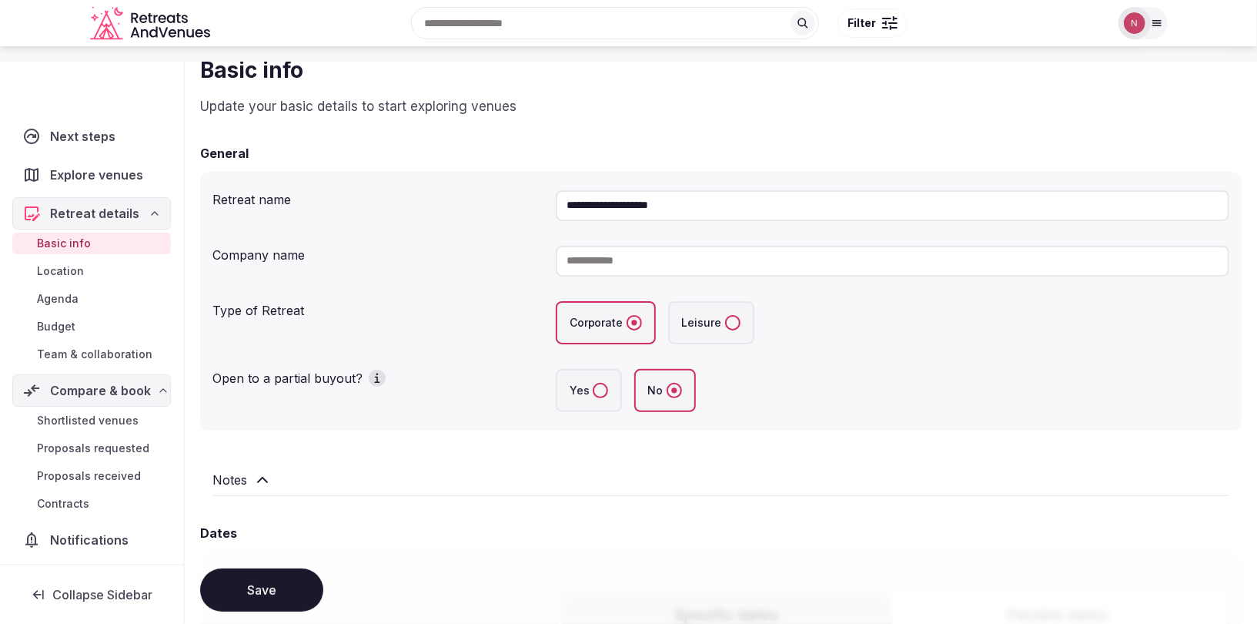
scroll to position [180, 0]
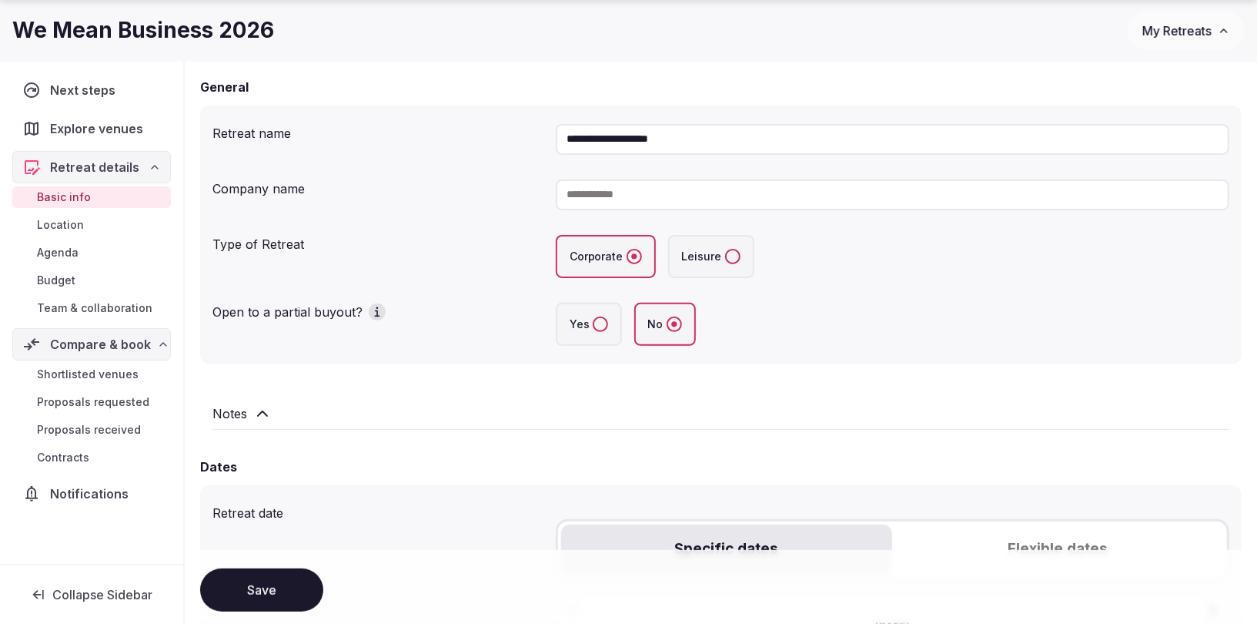
click at [239, 406] on h2 "Notes" at bounding box center [229, 413] width 35 height 18
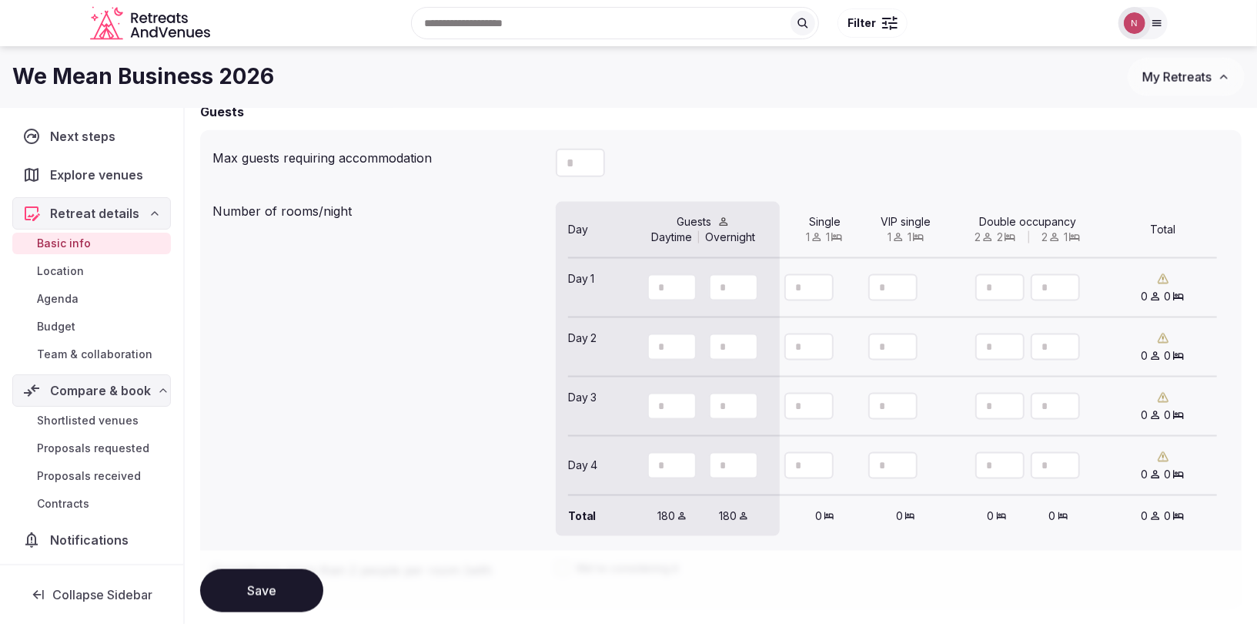
scroll to position [1072, 0]
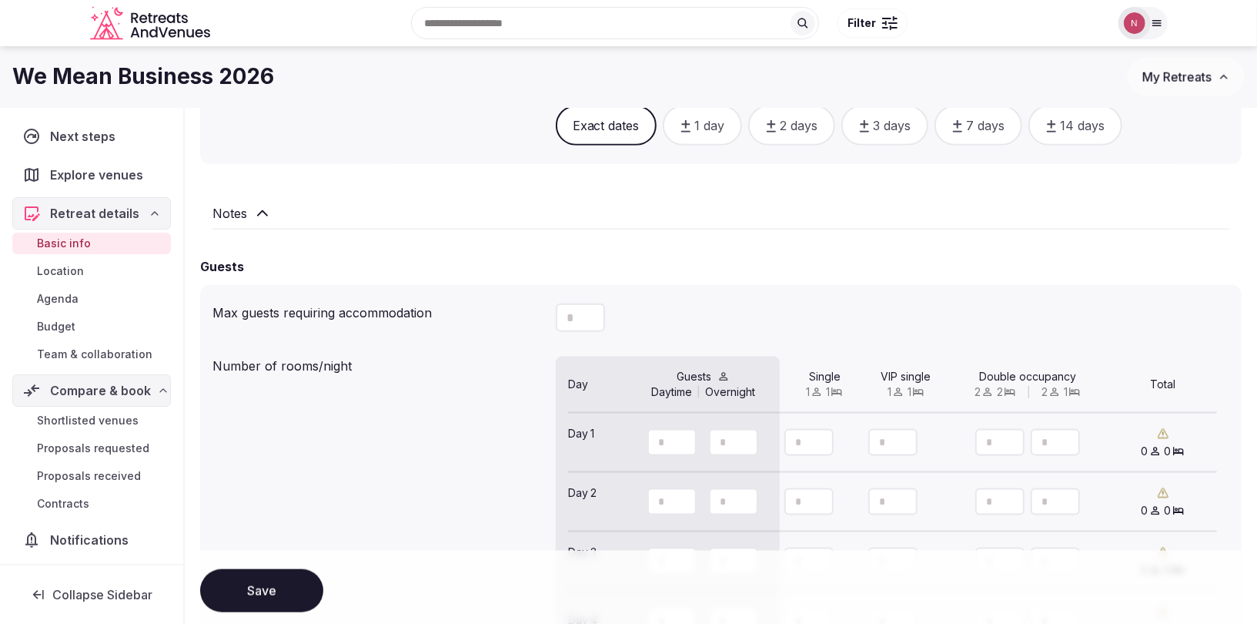
click at [262, 204] on icon at bounding box center [262, 213] width 18 height 18
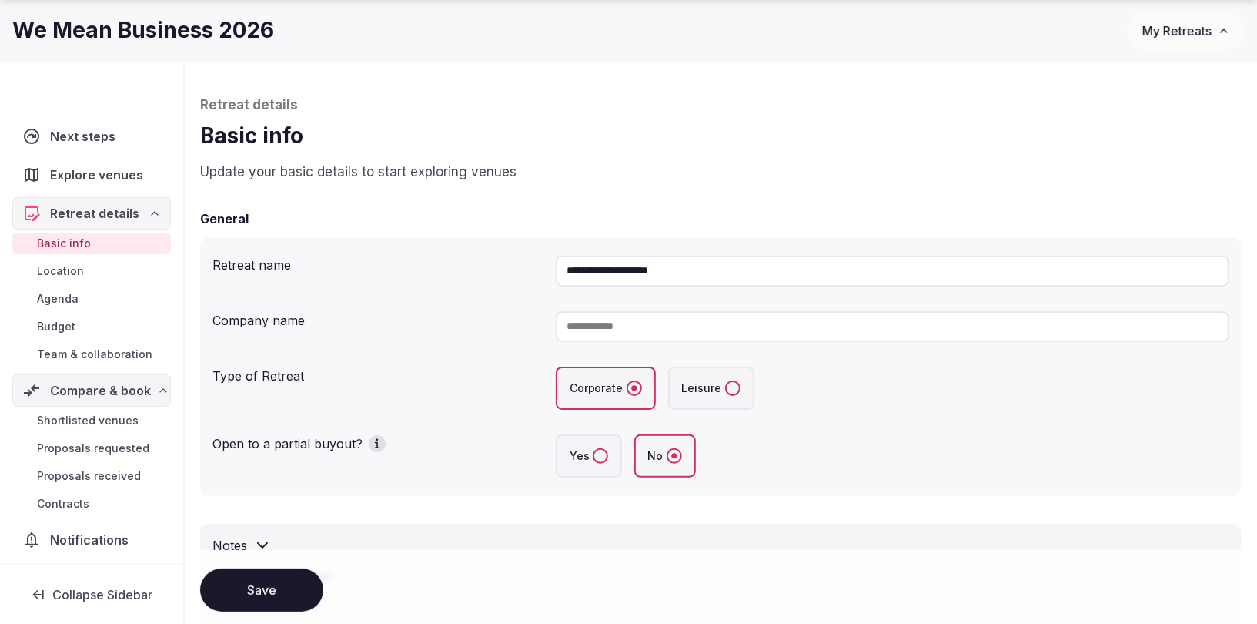
scroll to position [142, 0]
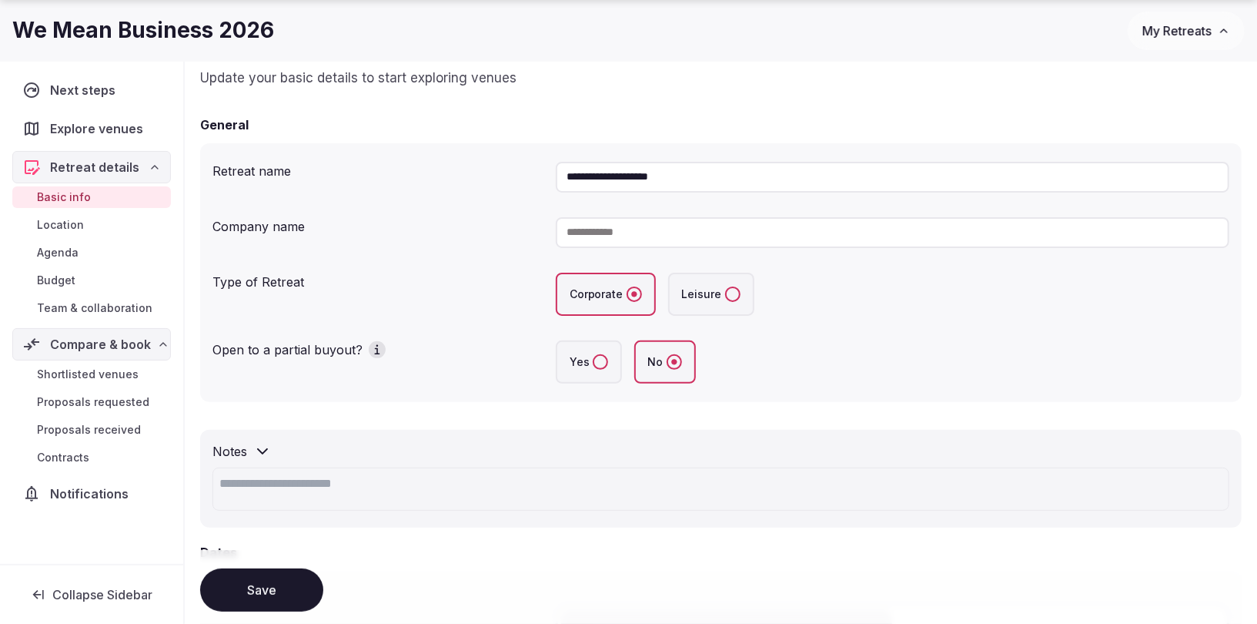
click at [267, 453] on icon at bounding box center [262, 451] width 18 height 18
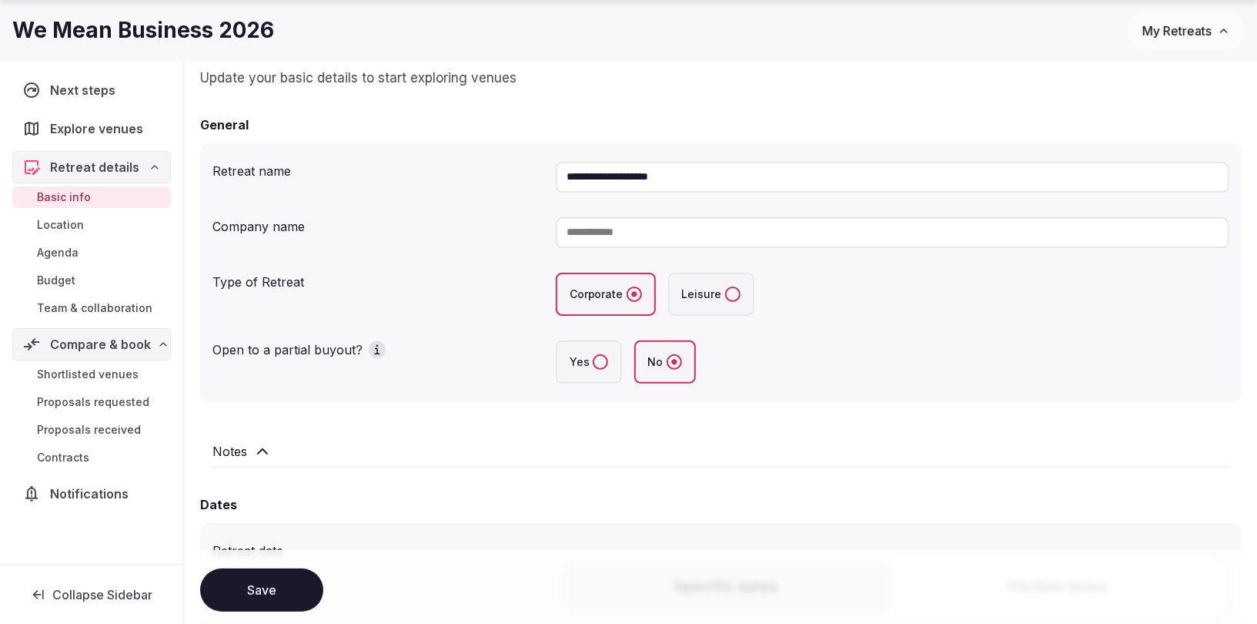
click at [266, 446] on icon at bounding box center [262, 451] width 18 height 18
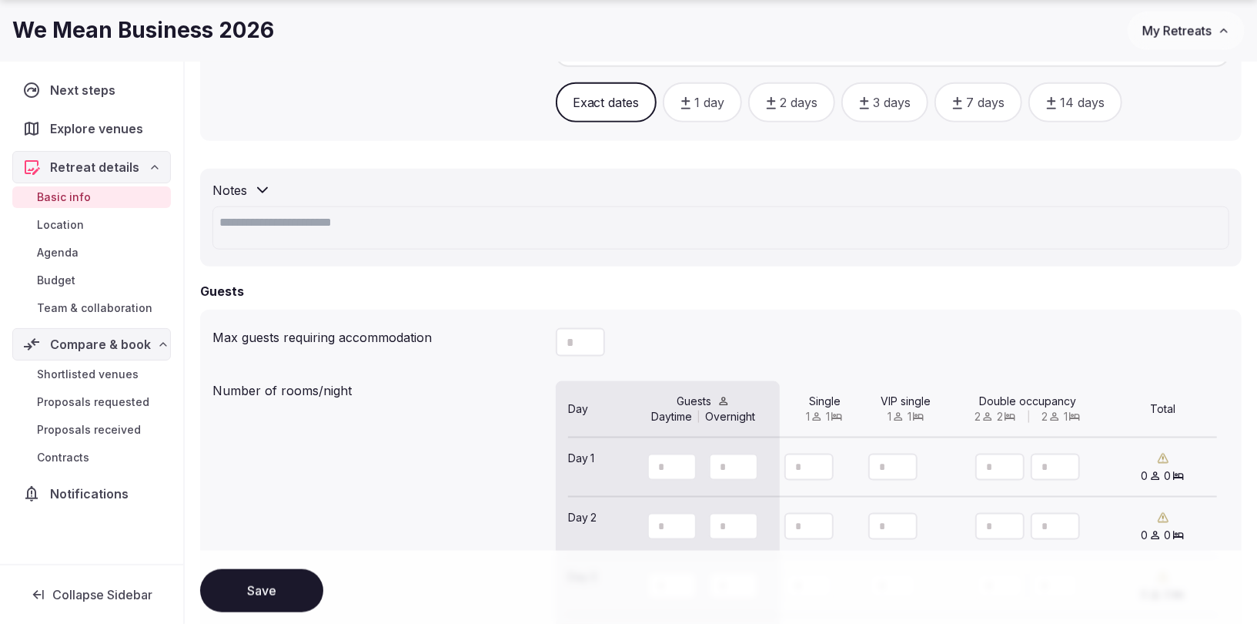
scroll to position [1160, 0]
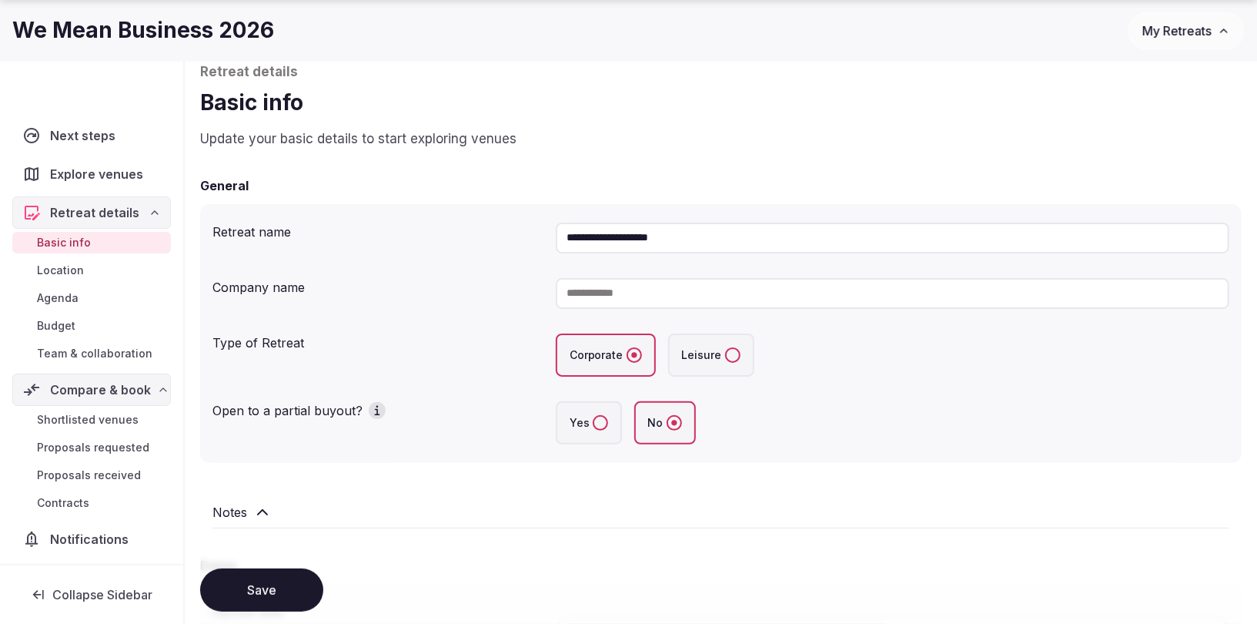
scroll to position [181, 0]
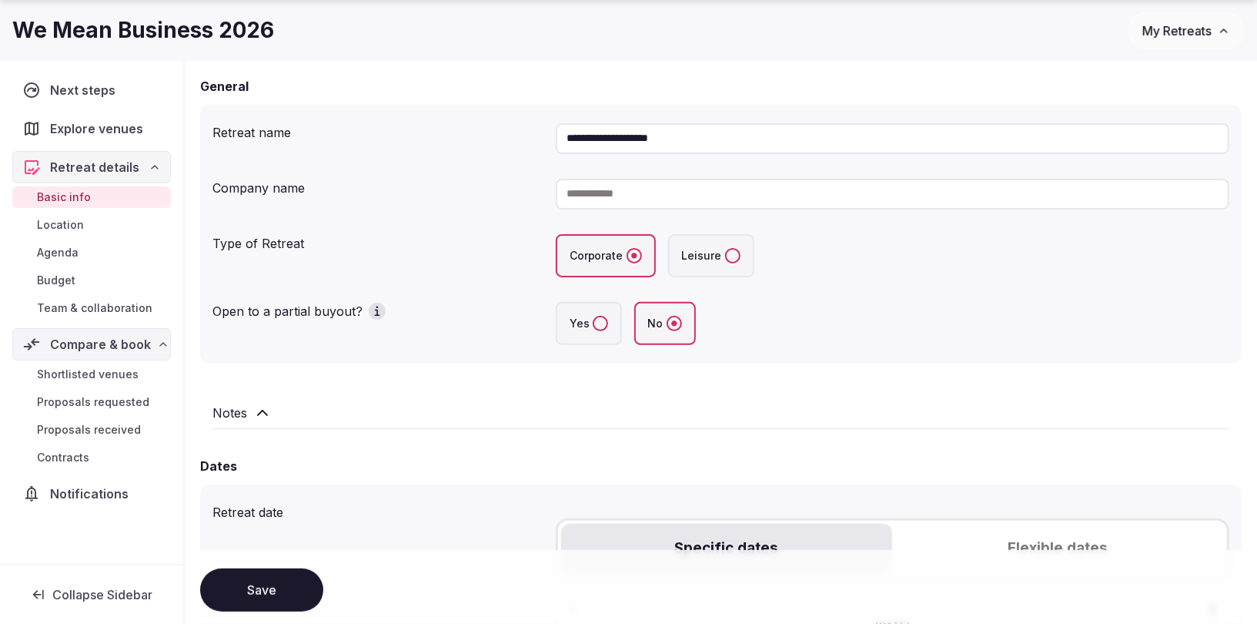
click at [249, 413] on div "Notes" at bounding box center [720, 412] width 1017 height 18
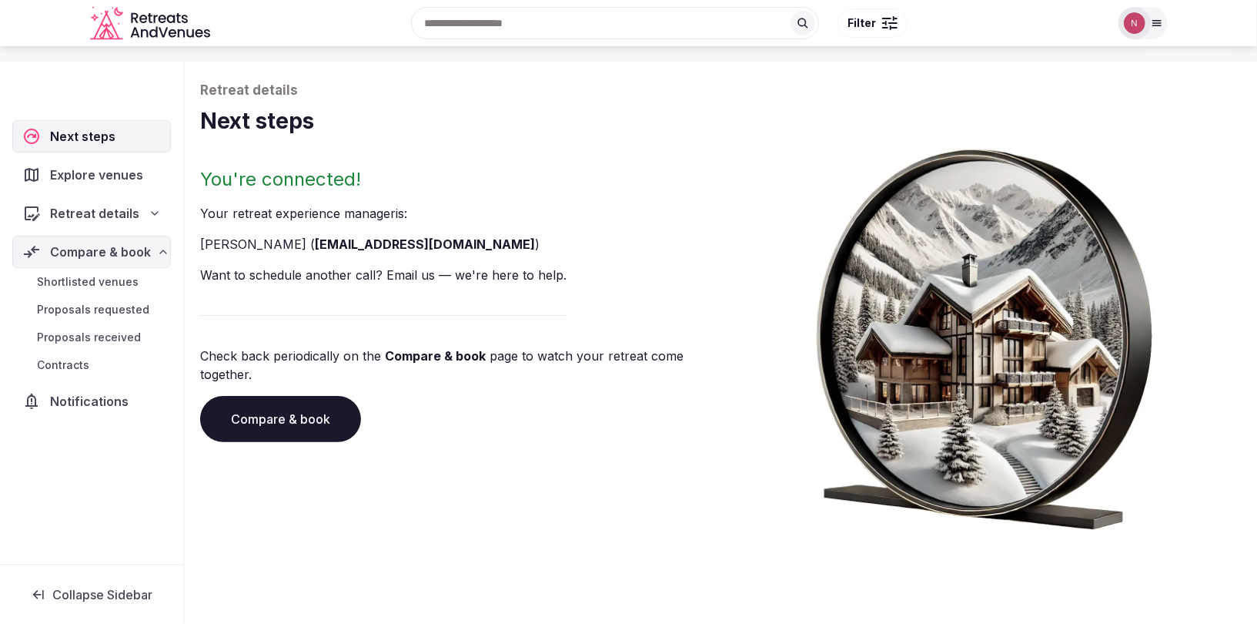
scroll to position [79, 0]
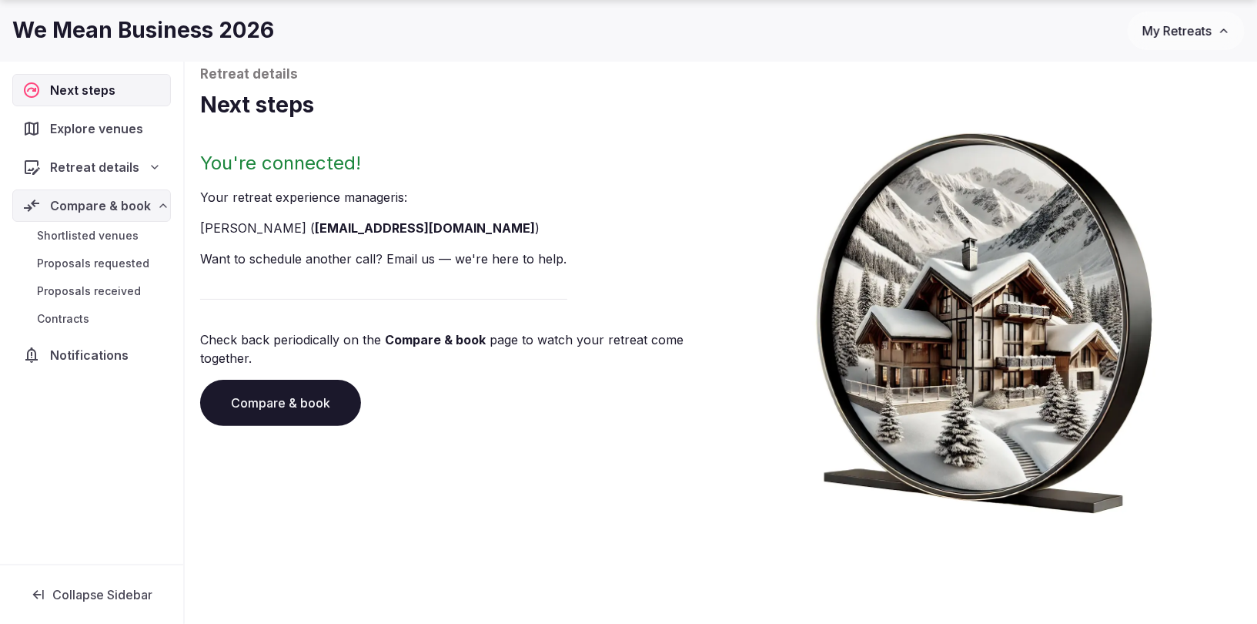
click at [76, 206] on span "Compare & book" at bounding box center [100, 205] width 101 height 18
click at [81, 202] on span "Compare & book" at bounding box center [100, 205] width 99 height 18
click at [92, 172] on span "Retreat details" at bounding box center [94, 167] width 89 height 18
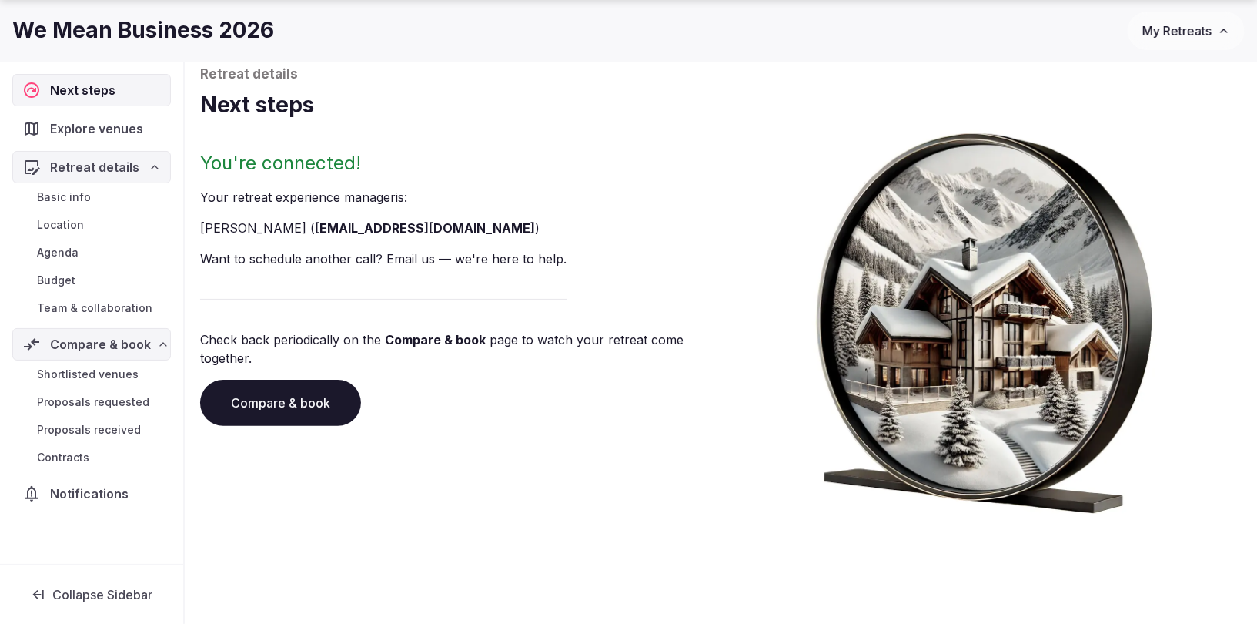
click at [82, 198] on span "Basic info" at bounding box center [64, 196] width 54 height 15
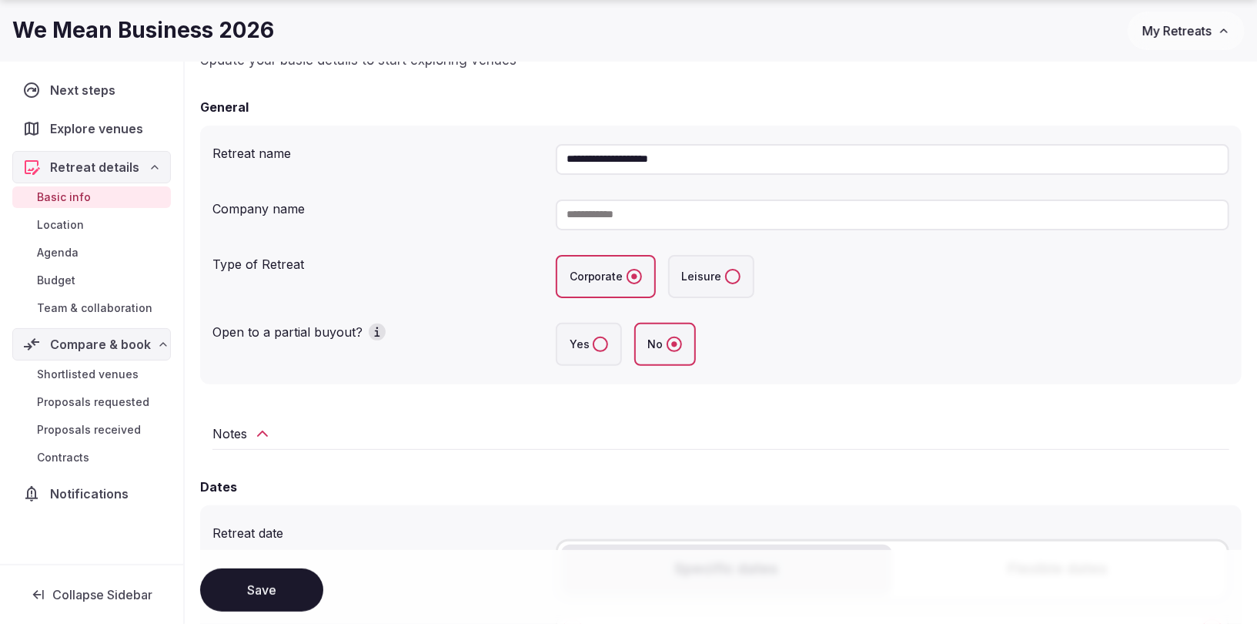
scroll to position [164, 0]
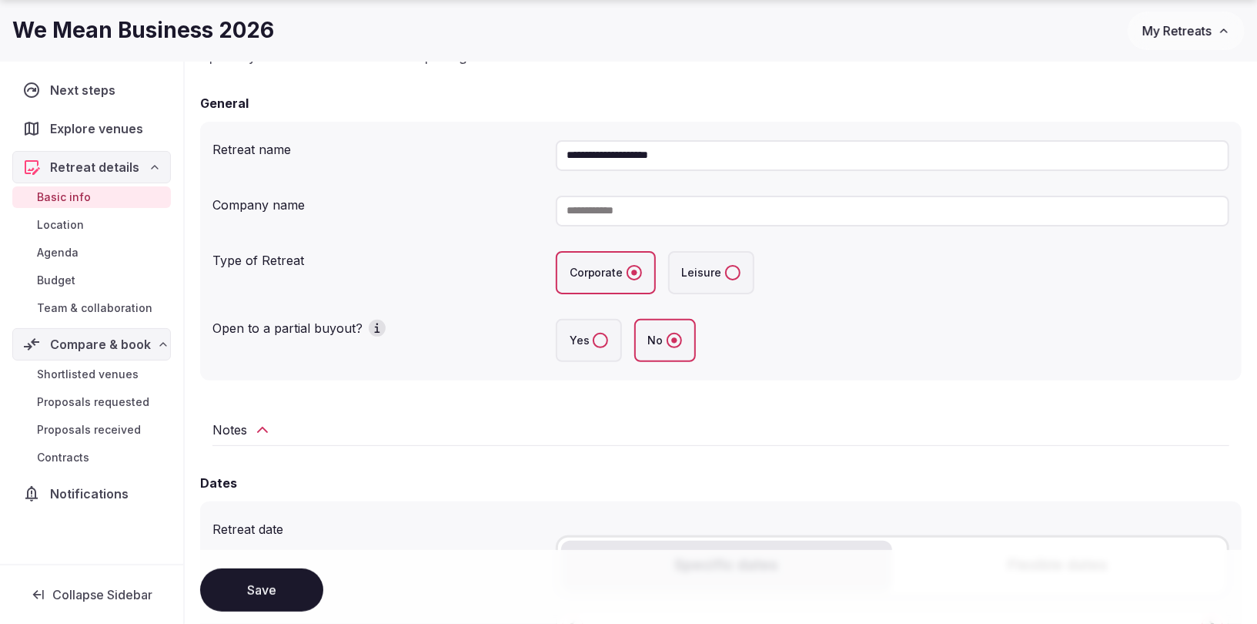
click at [256, 420] on icon at bounding box center [262, 429] width 18 height 18
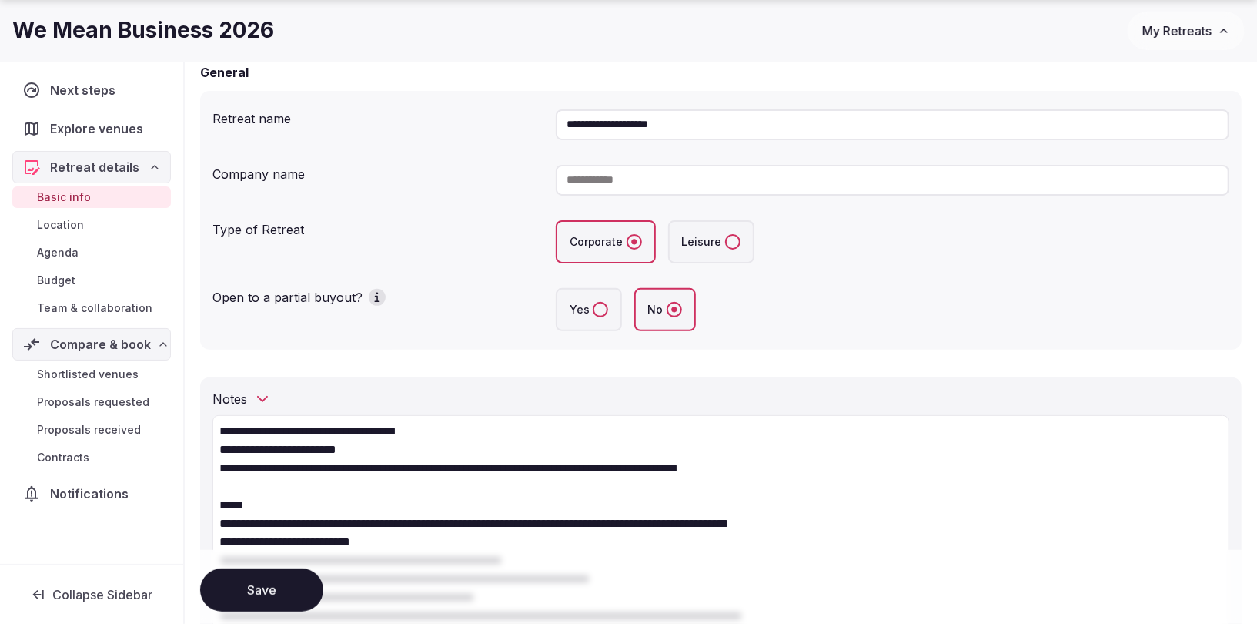
scroll to position [283, 0]
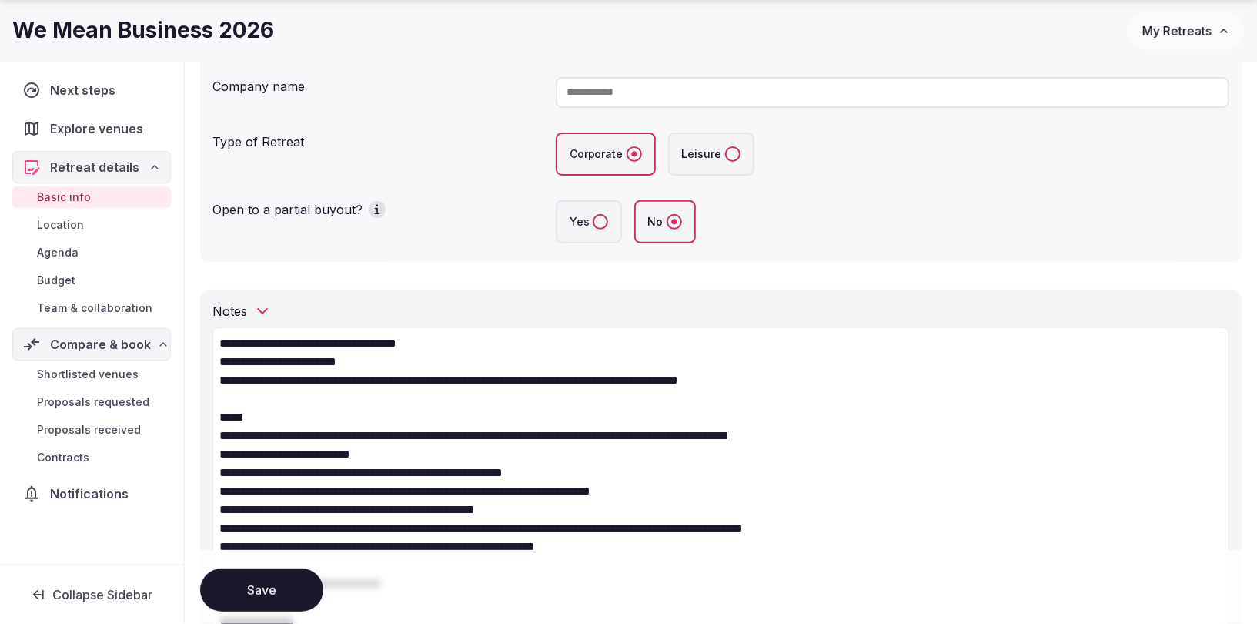
click at [248, 422] on textarea "**********" at bounding box center [720, 582] width 1017 height 511
drag, startPoint x: 221, startPoint y: 340, endPoint x: 276, endPoint y: 386, distance: 71.6
click at [276, 386] on textarea "**********" at bounding box center [720, 582] width 1017 height 511
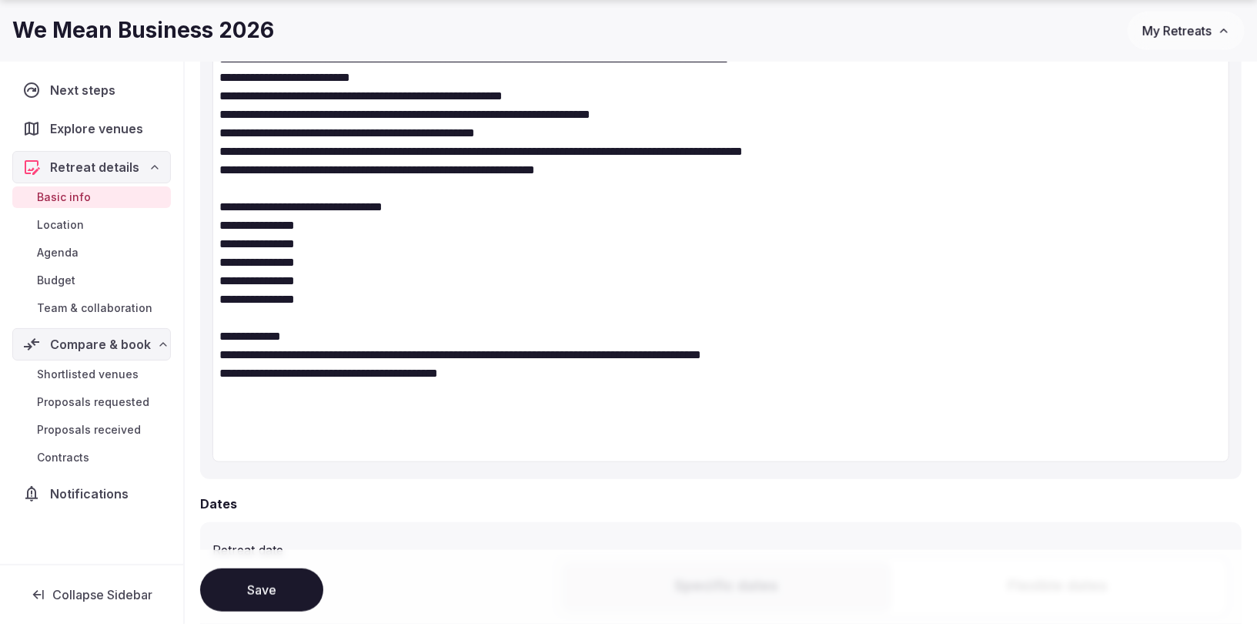
scroll to position [663, 0]
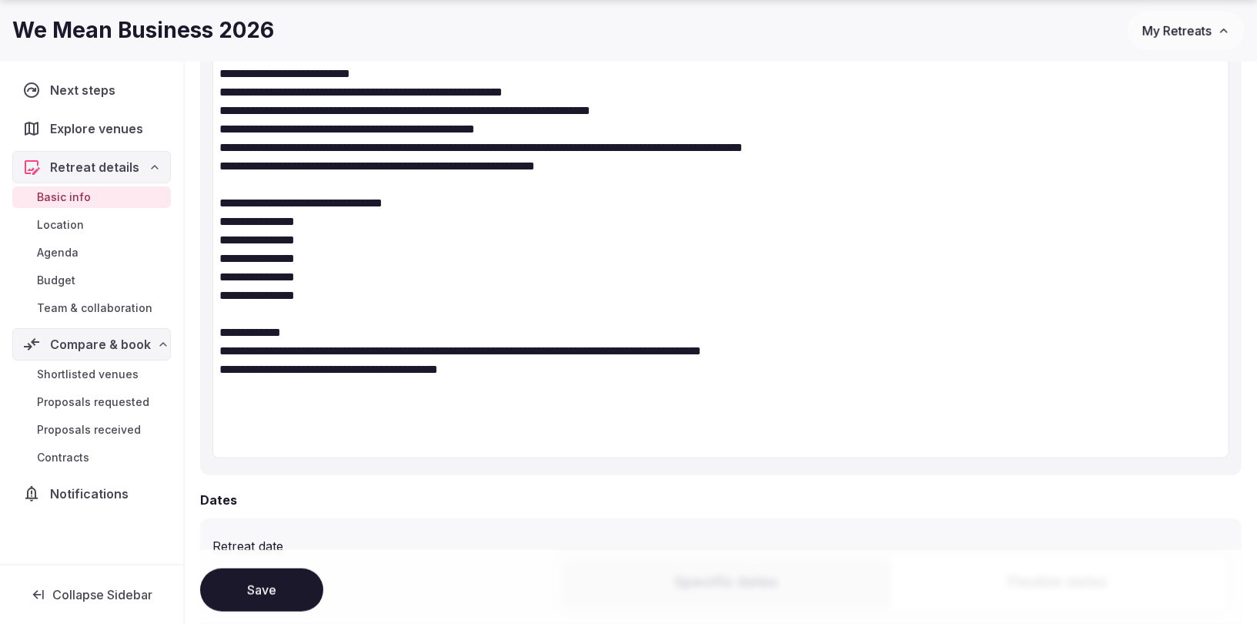
click at [518, 403] on textarea "**********" at bounding box center [720, 202] width 1017 height 511
click at [246, 587] on button "Save" at bounding box center [261, 589] width 123 height 43
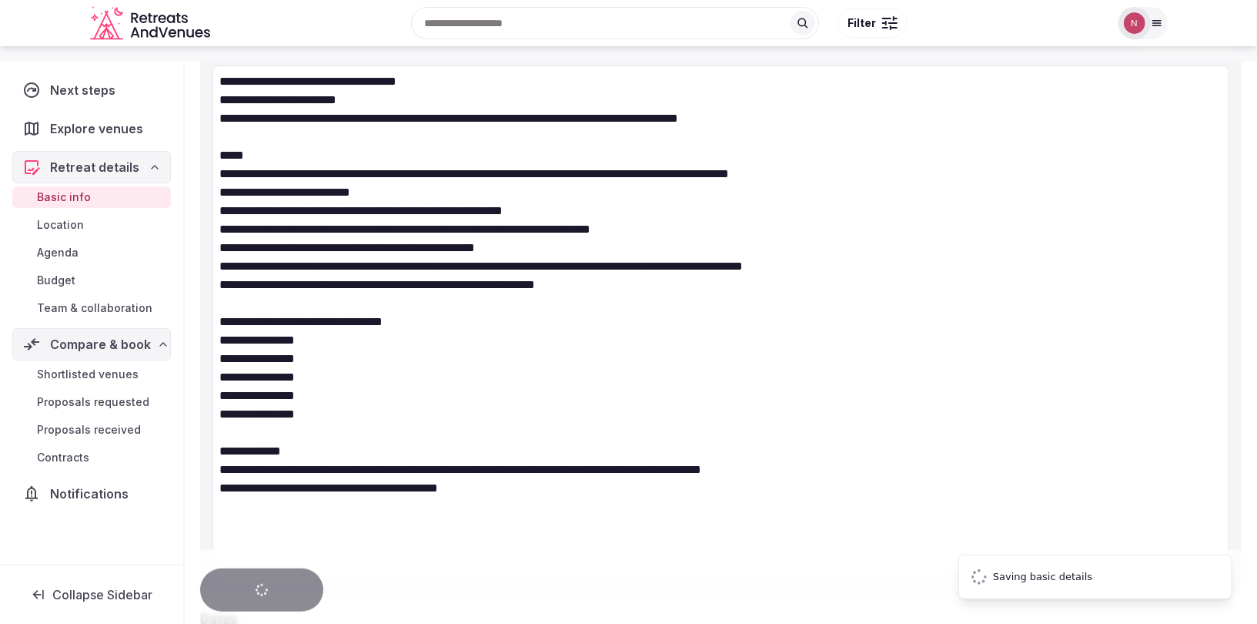
scroll to position [474, 0]
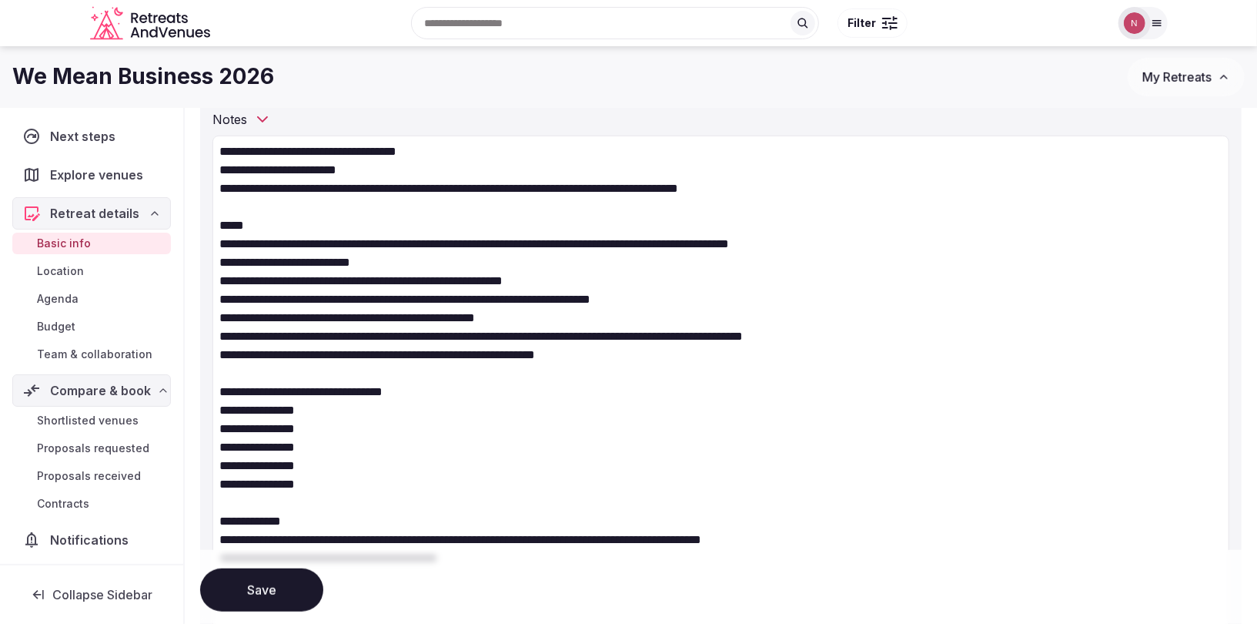
drag, startPoint x: 221, startPoint y: 187, endPoint x: 820, endPoint y: 198, distance: 599.0
click at [821, 201] on textarea "**********" at bounding box center [720, 390] width 1017 height 511
click at [817, 187] on textarea "**********" at bounding box center [720, 390] width 1017 height 511
click at [79, 179] on span "Explore venues" at bounding box center [100, 175] width 99 height 18
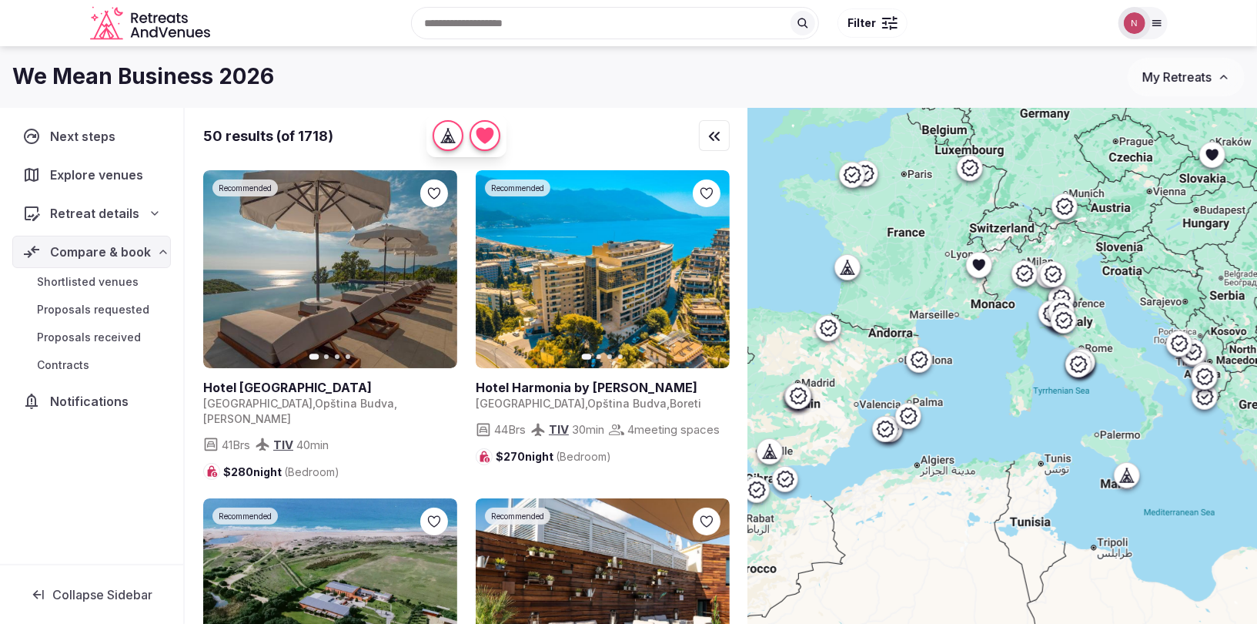
click at [73, 213] on span "Retreat details" at bounding box center [94, 213] width 89 height 18
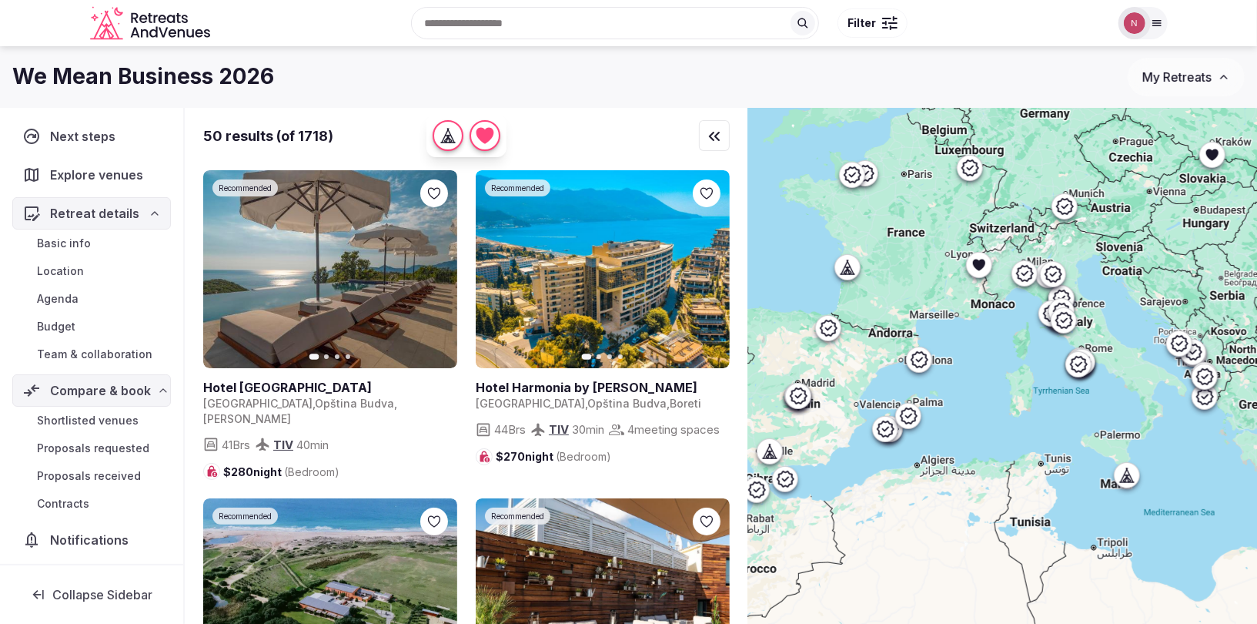
click at [92, 174] on span "Explore venues" at bounding box center [99, 175] width 99 height 18
click at [888, 24] on div at bounding box center [889, 23] width 15 height 5
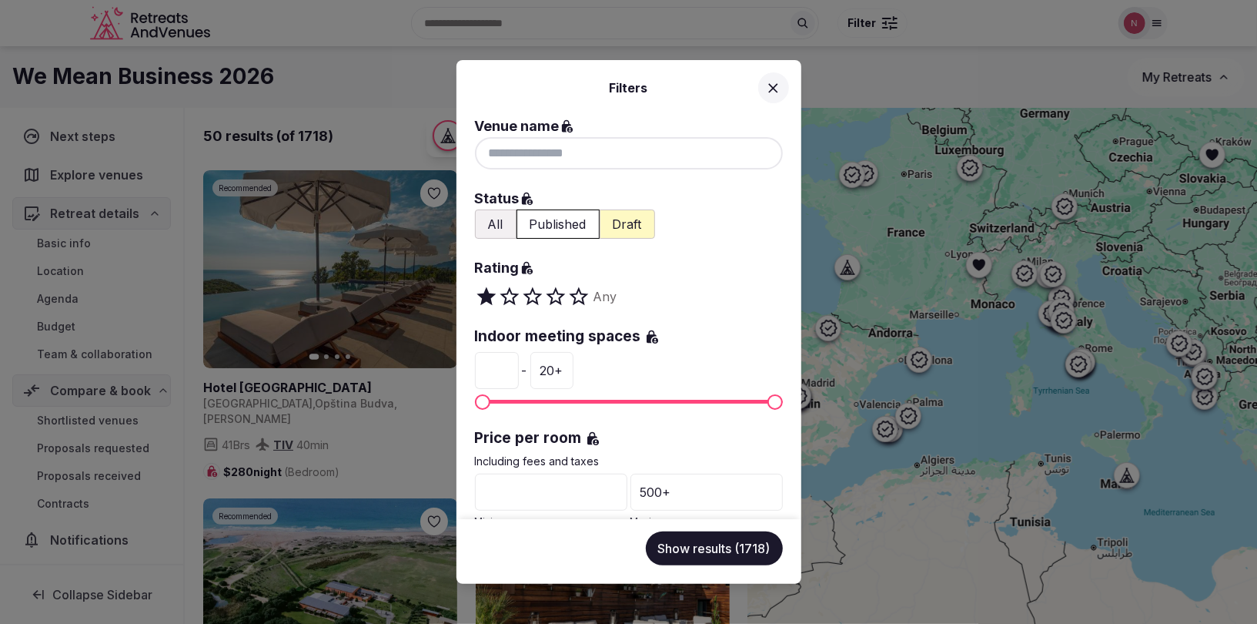
click at [582, 160] on input at bounding box center [629, 153] width 308 height 32
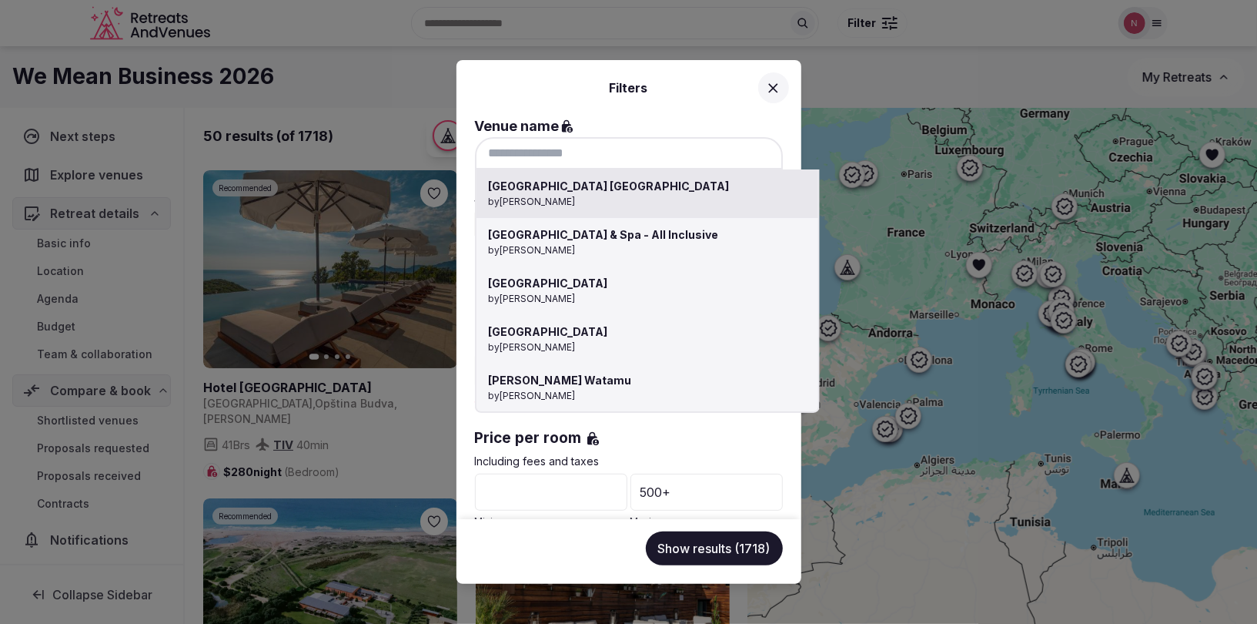
click at [540, 146] on input at bounding box center [629, 153] width 308 height 32
click at [644, 114] on div at bounding box center [628, 312] width 1257 height 624
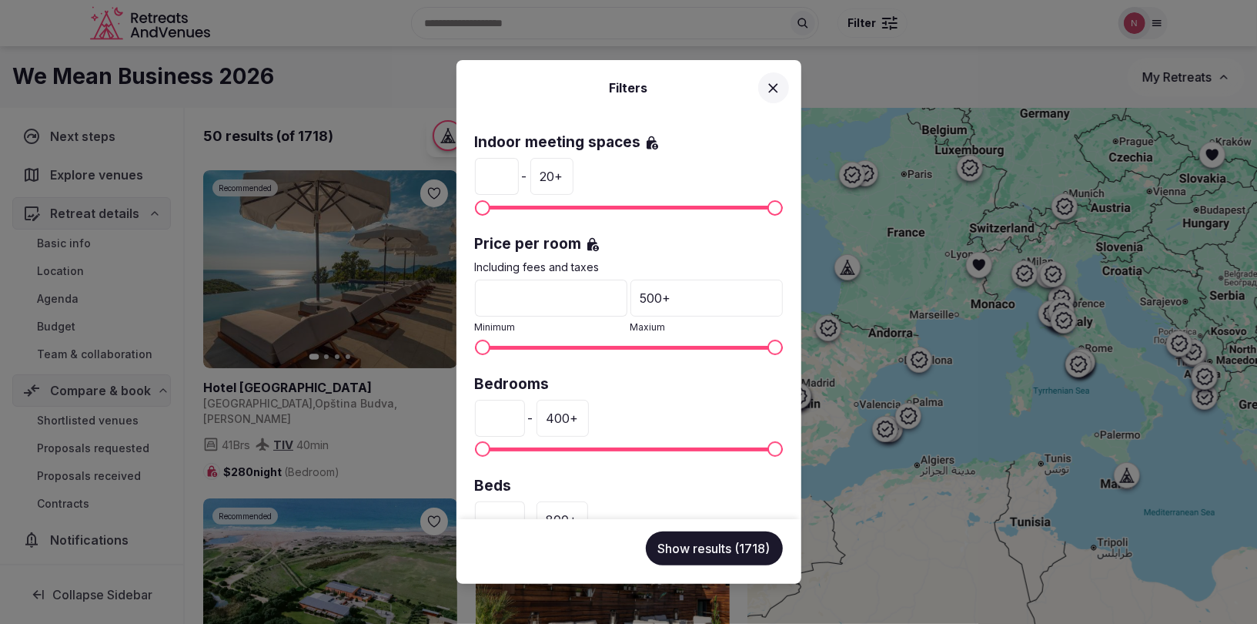
scroll to position [196, 0]
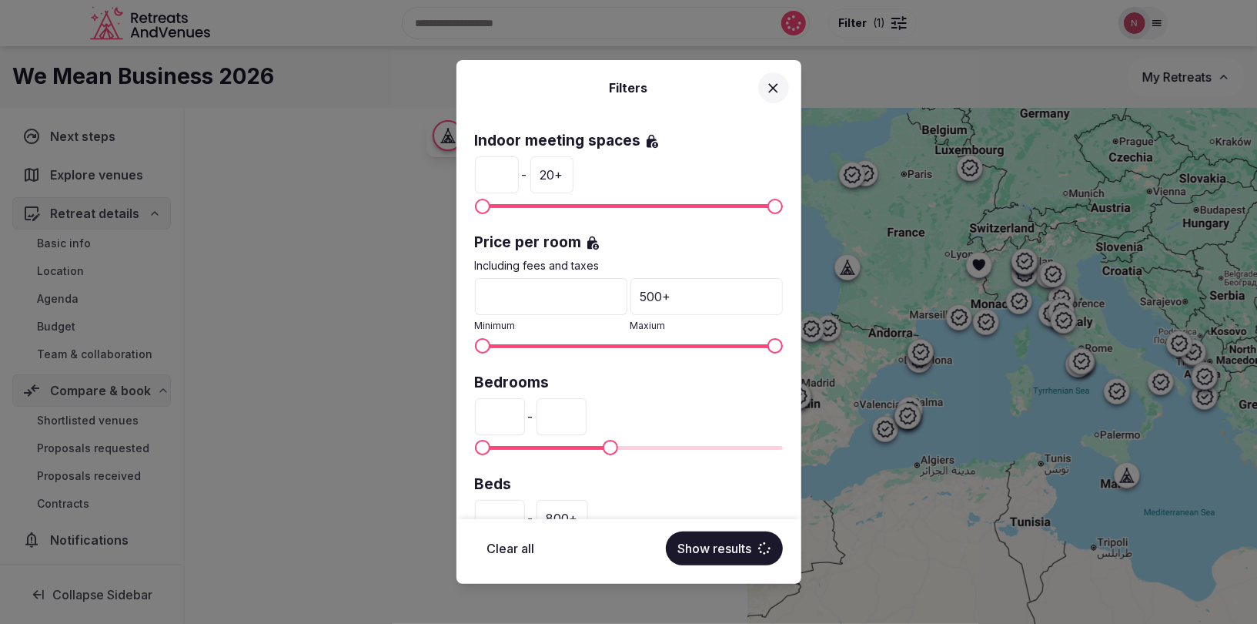
type input "***"
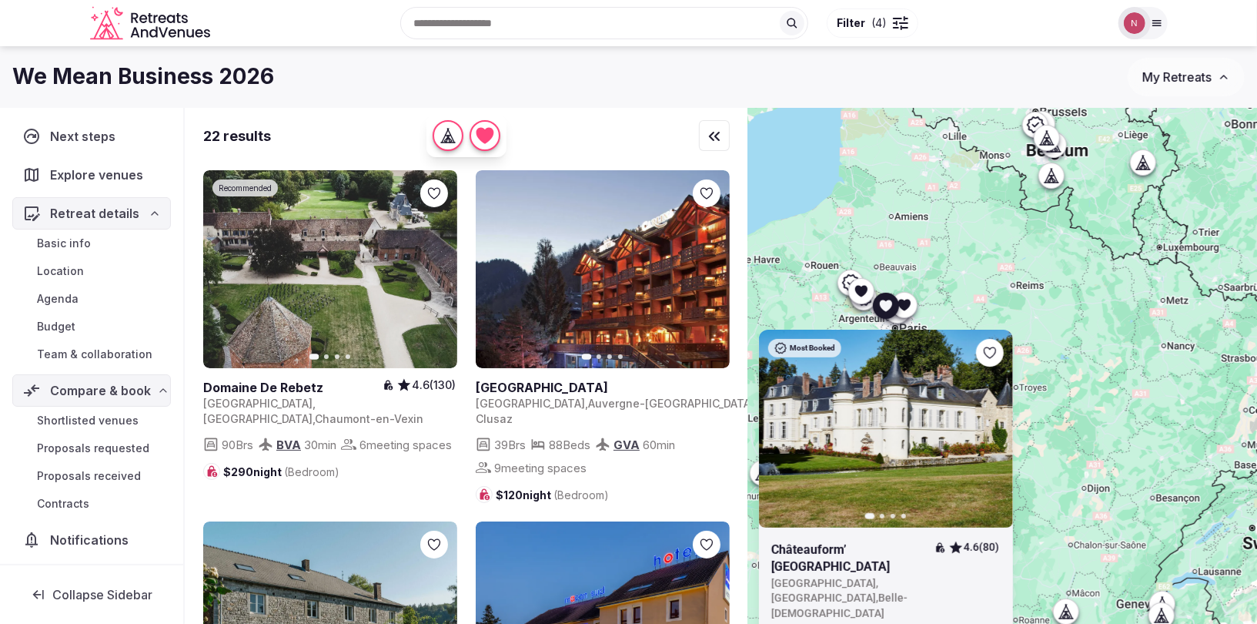
click at [0, 0] on icon at bounding box center [0, 0] width 0 height 0
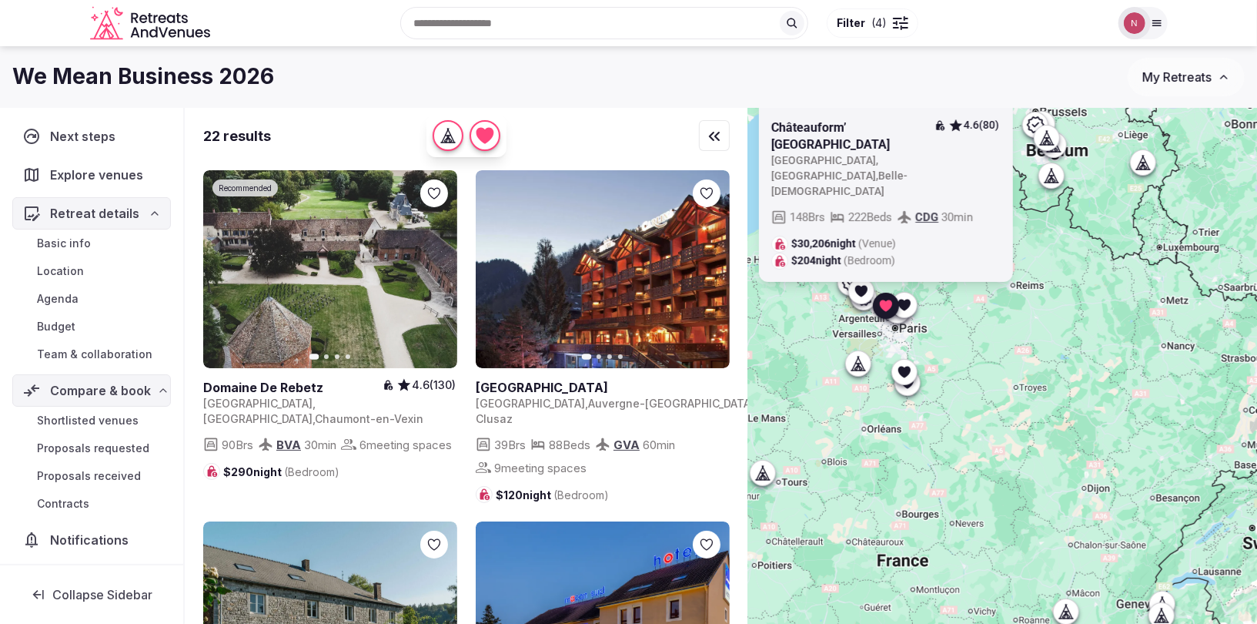
click at [883, 299] on icon at bounding box center [885, 305] width 15 height 15
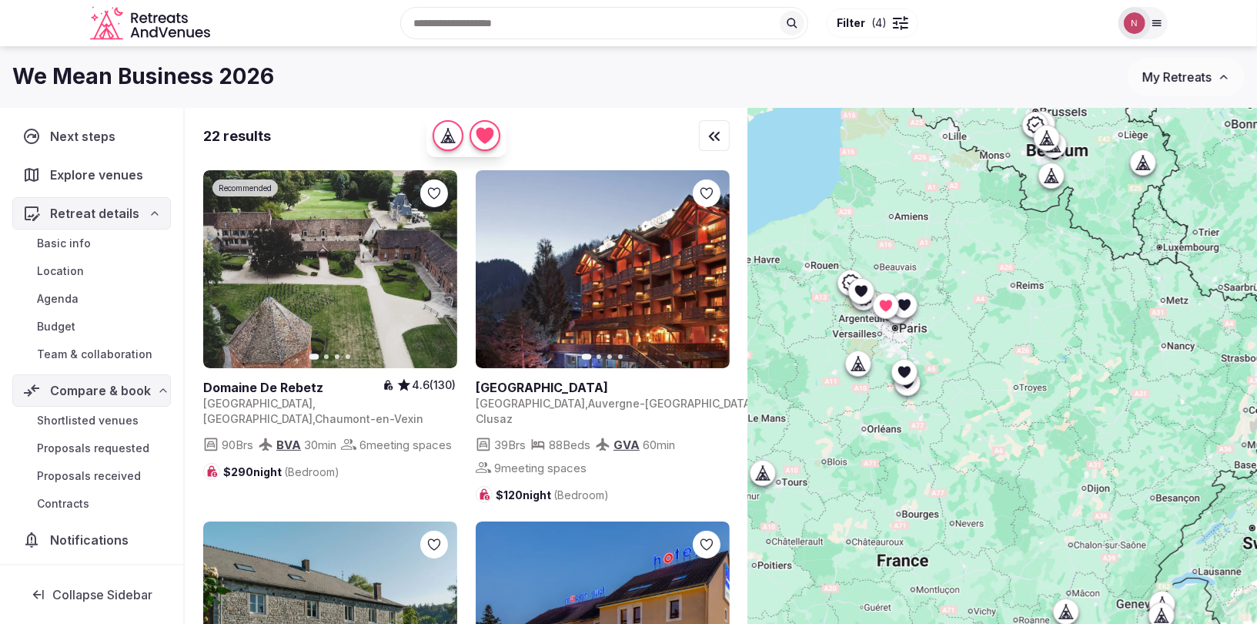
click at [911, 306] on div at bounding box center [903, 305] width 25 height 25
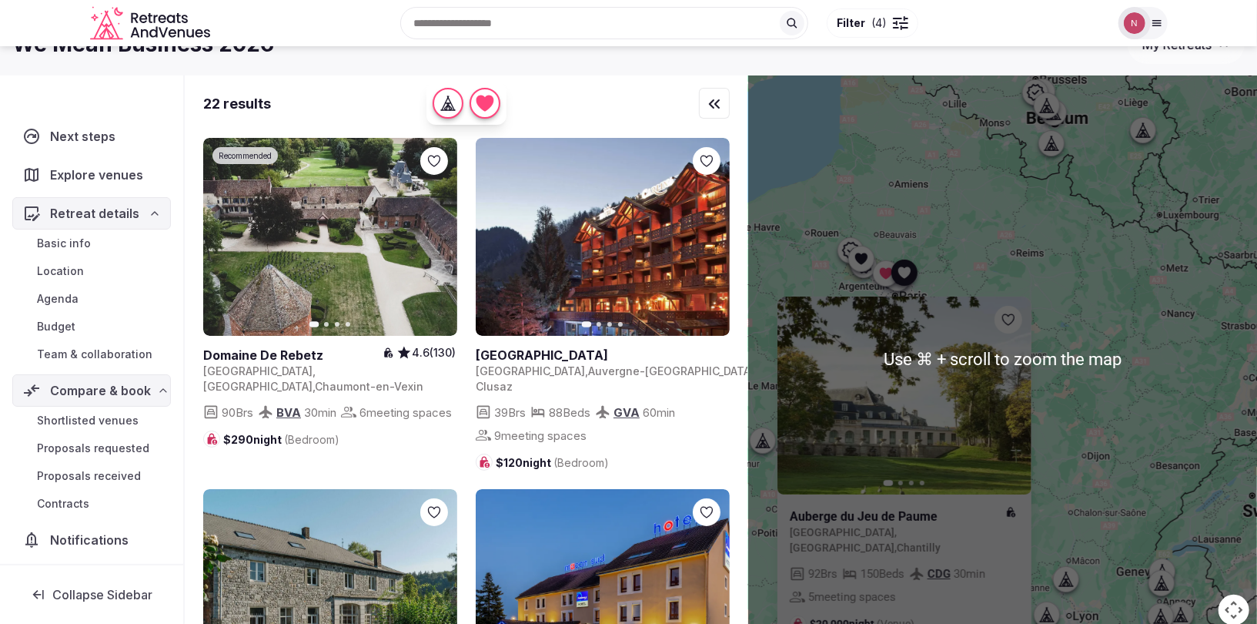
scroll to position [32, 0]
click at [951, 251] on div "Previous slide Next slide Auberge du Jeu de Paume France , Hauts-de-France , Ch…" at bounding box center [1002, 360] width 509 height 568
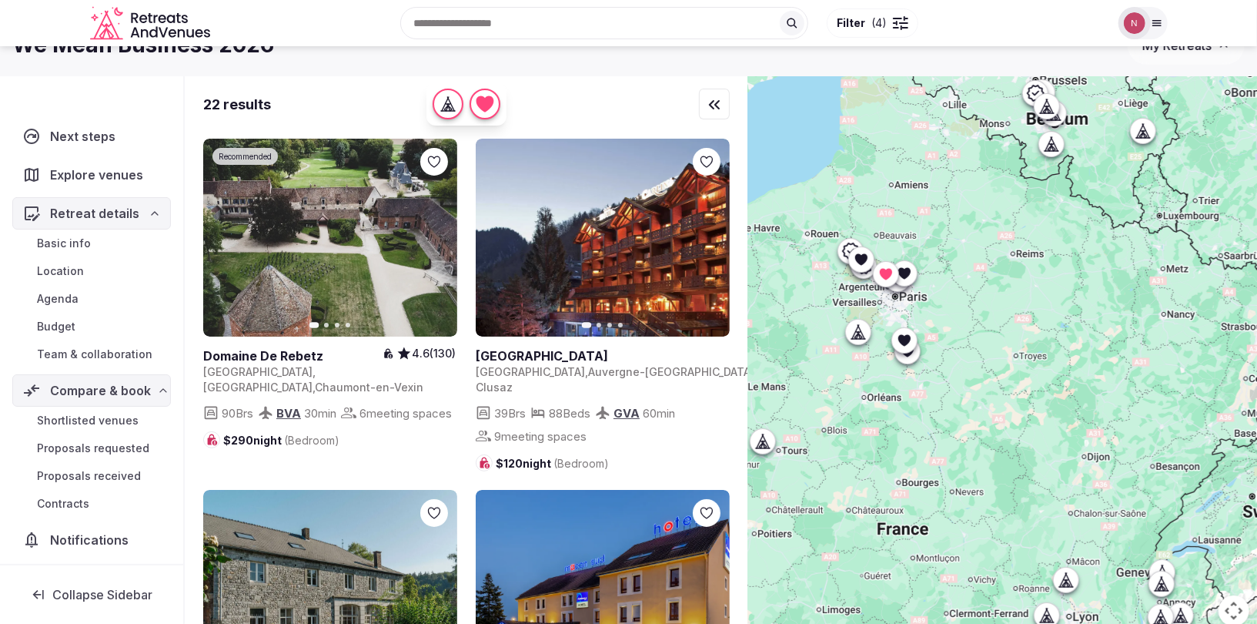
click at [906, 274] on icon at bounding box center [904, 274] width 12 height 12
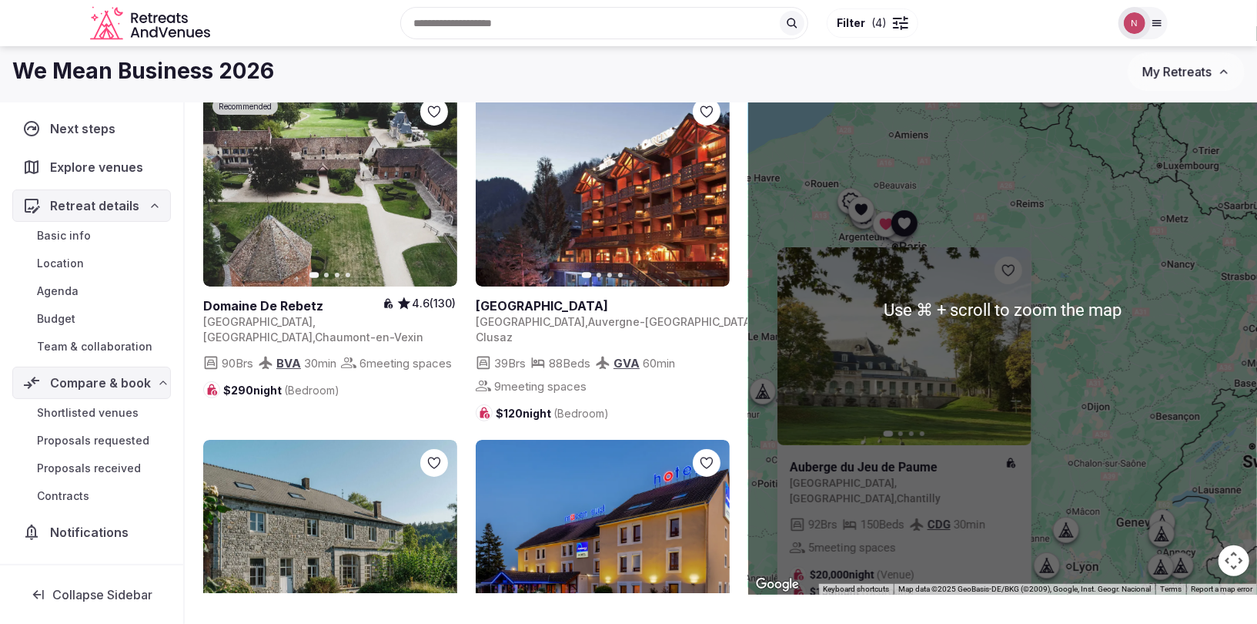
scroll to position [82, 0]
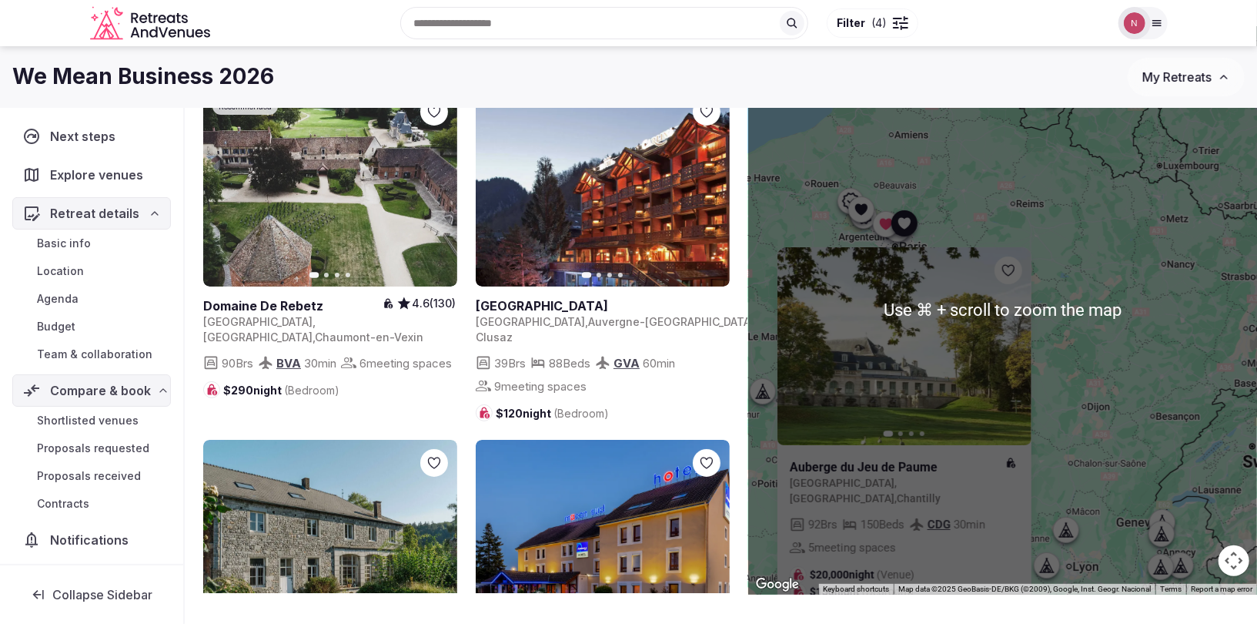
click at [0, 0] on icon at bounding box center [0, 0] width 0 height 0
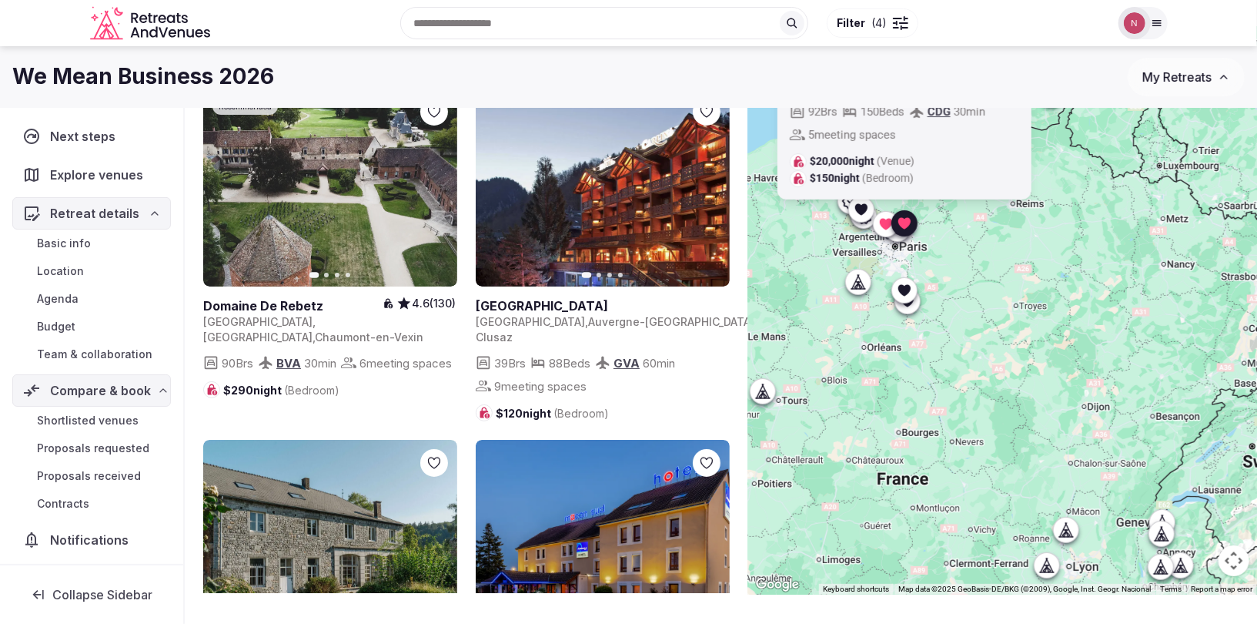
click at [907, 293] on icon at bounding box center [904, 290] width 12 height 12
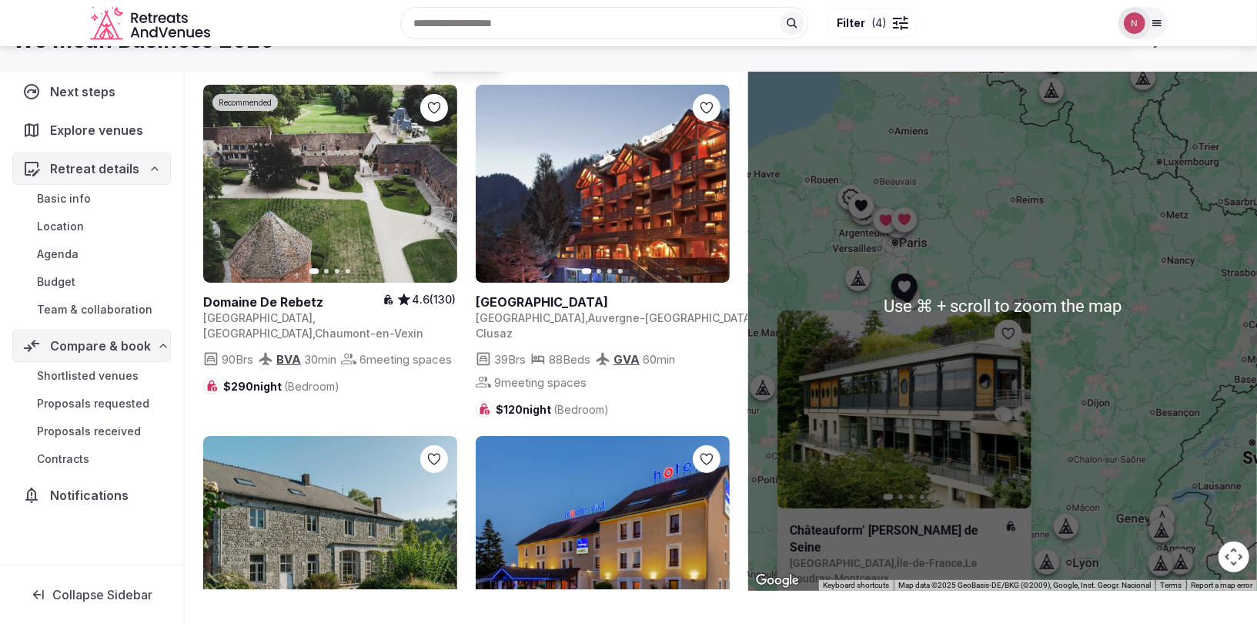
scroll to position [85, 0]
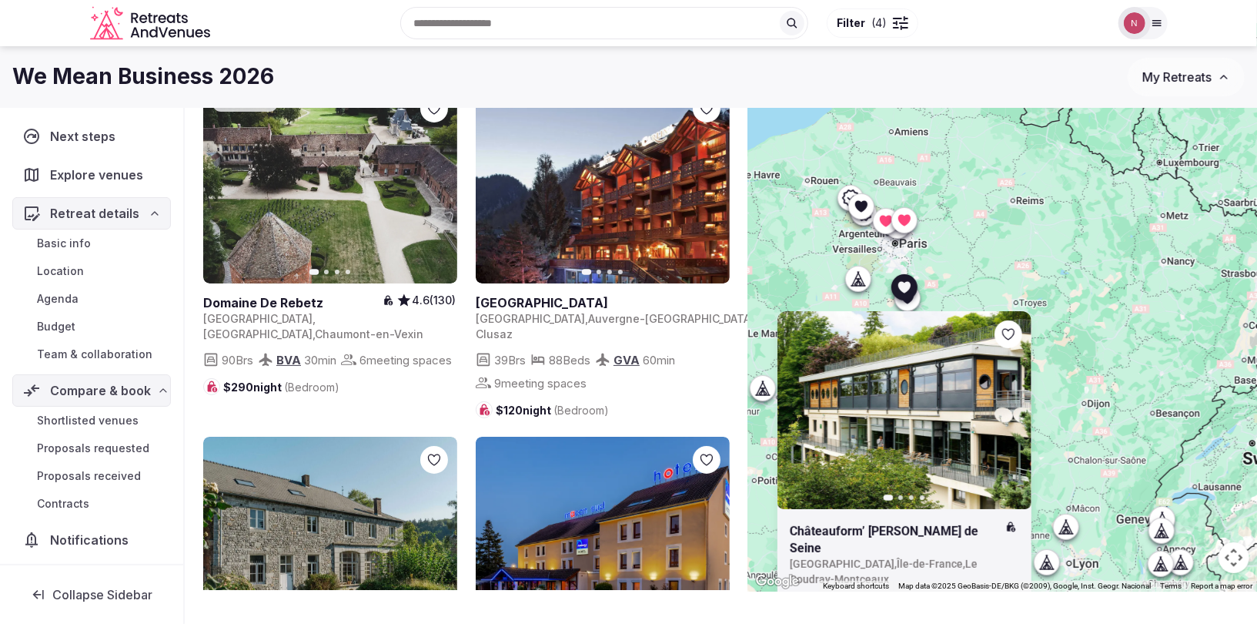
click at [0, 0] on icon at bounding box center [0, 0] width 0 height 0
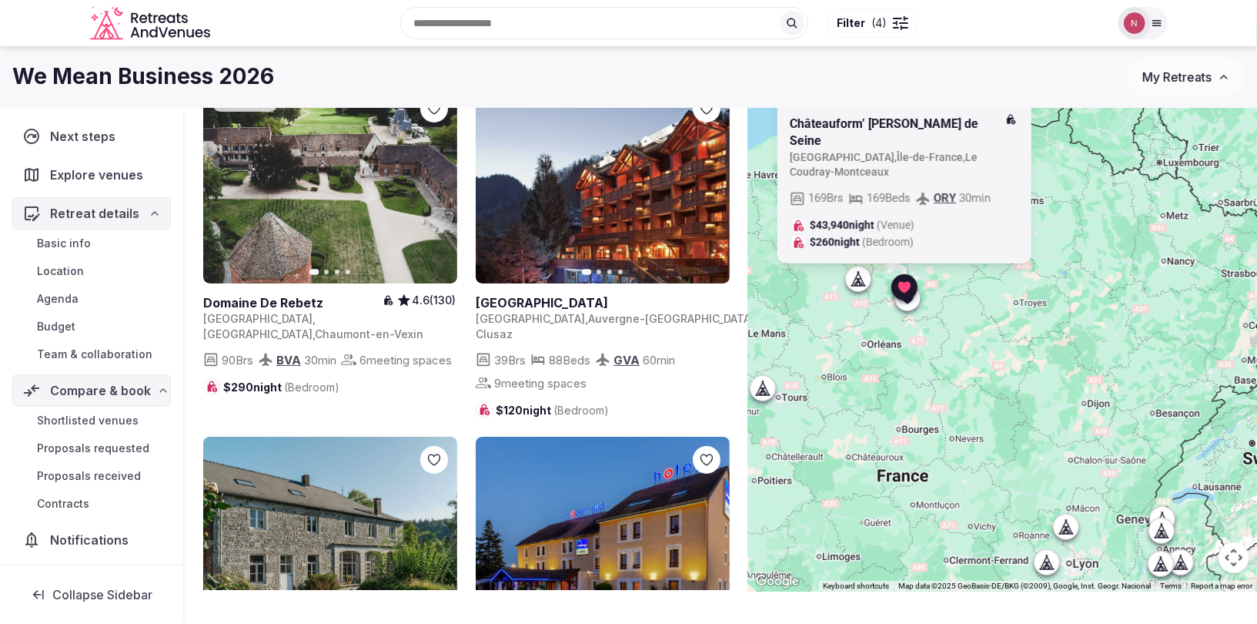
click at [906, 304] on icon at bounding box center [906, 297] width 15 height 15
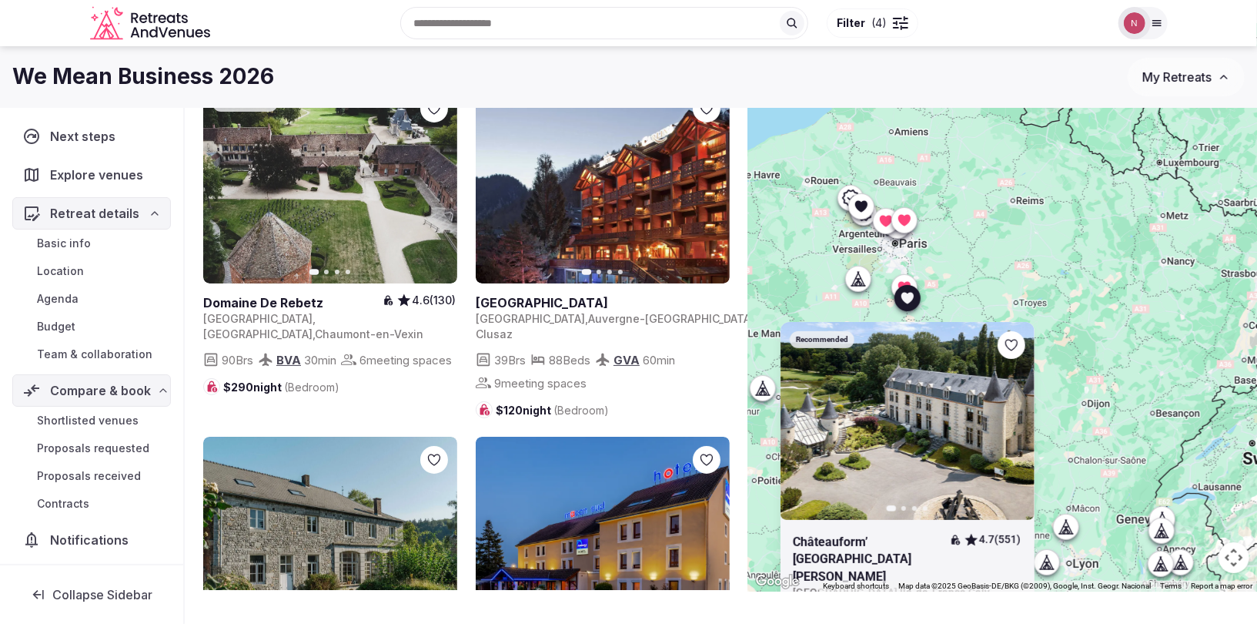
click at [0, 0] on icon at bounding box center [0, 0] width 0 height 0
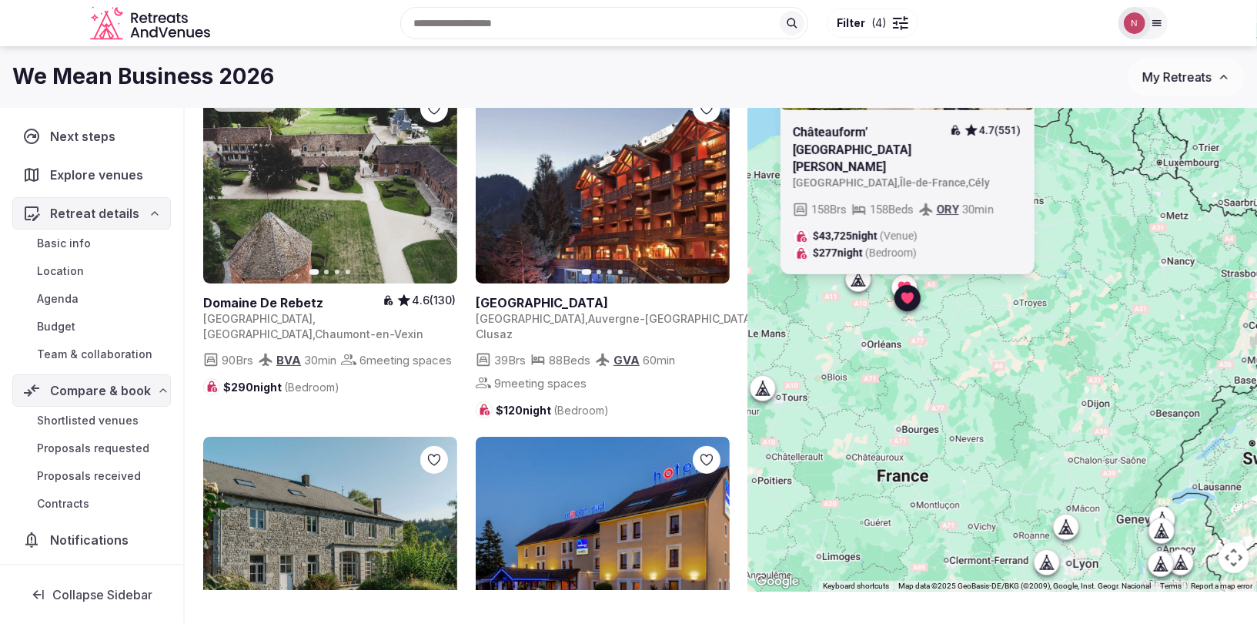
click at [856, 283] on icon at bounding box center [858, 278] width 15 height 15
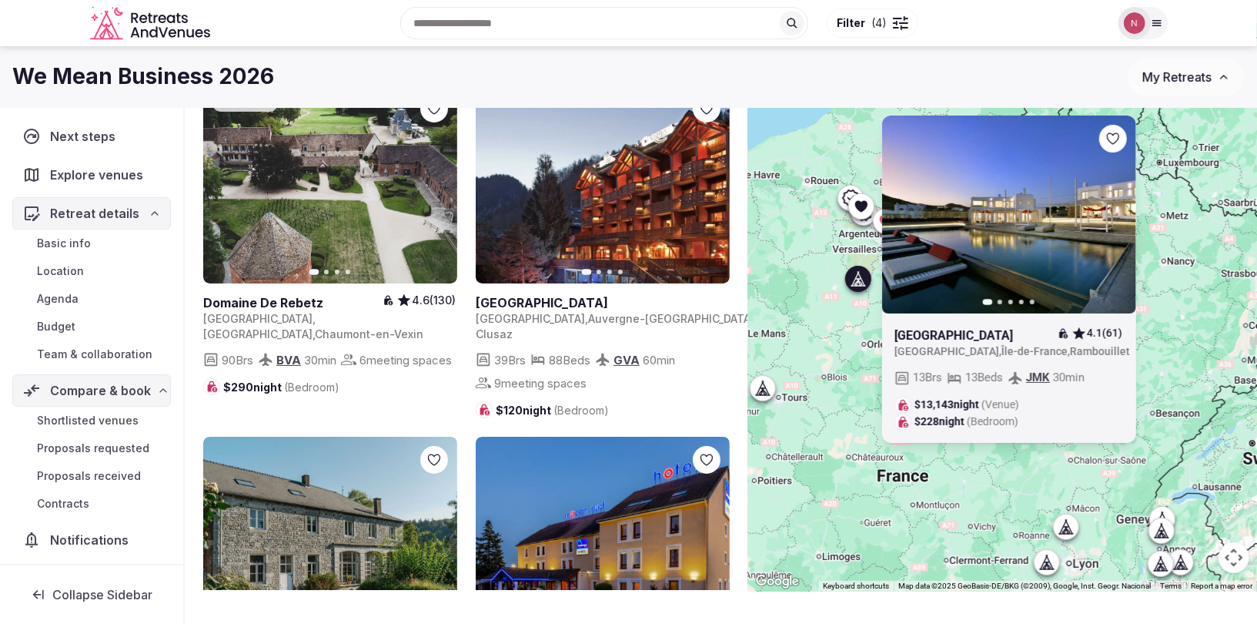
click at [856, 287] on div at bounding box center [858, 278] width 25 height 25
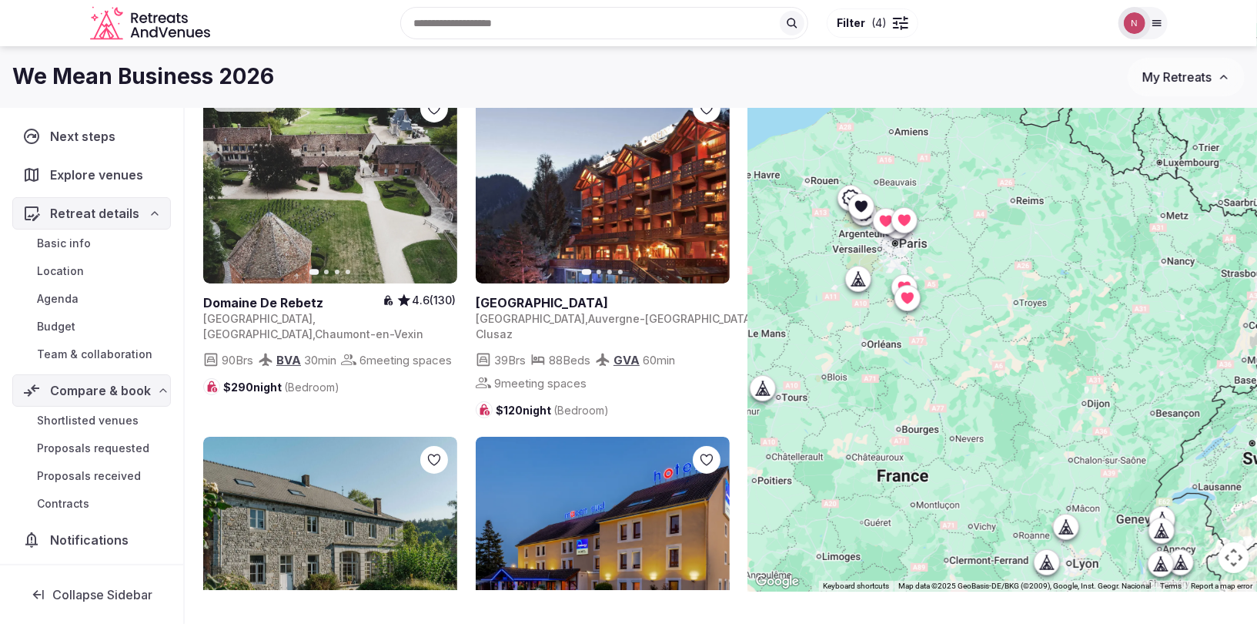
drag, startPoint x: 858, startPoint y: 416, endPoint x: 1042, endPoint y: 377, distance: 188.9
click at [1042, 377] on div at bounding box center [1002, 307] width 509 height 568
click at [857, 283] on icon at bounding box center [857, 283] width 4 height 5
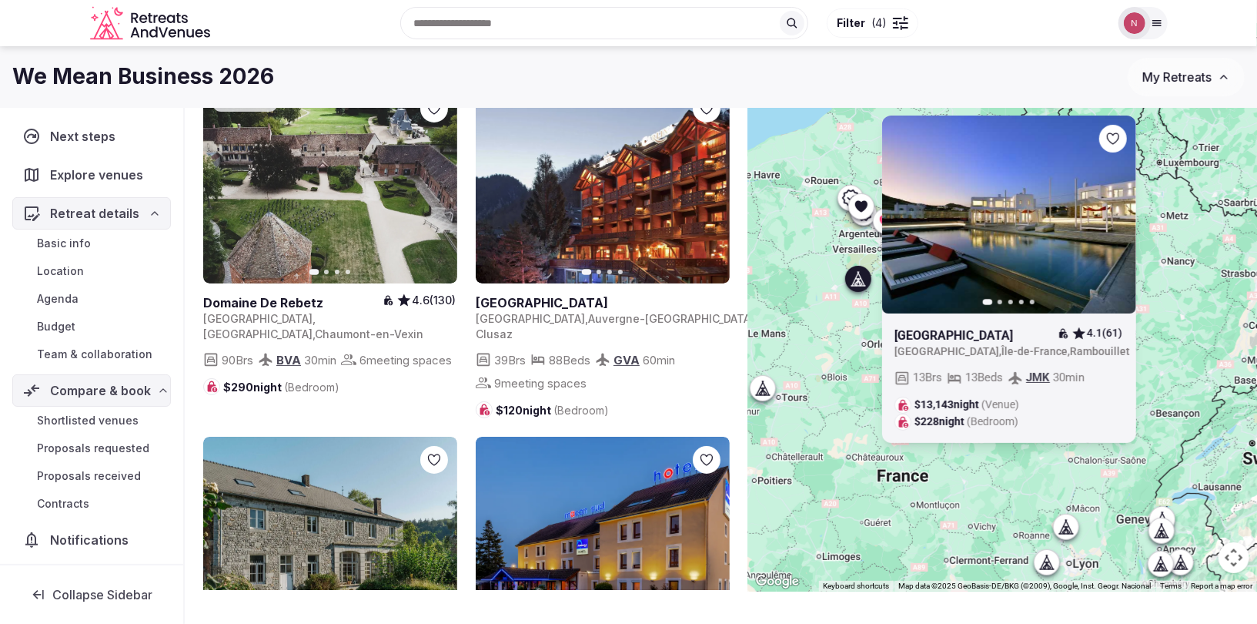
click at [858, 287] on div at bounding box center [858, 278] width 25 height 25
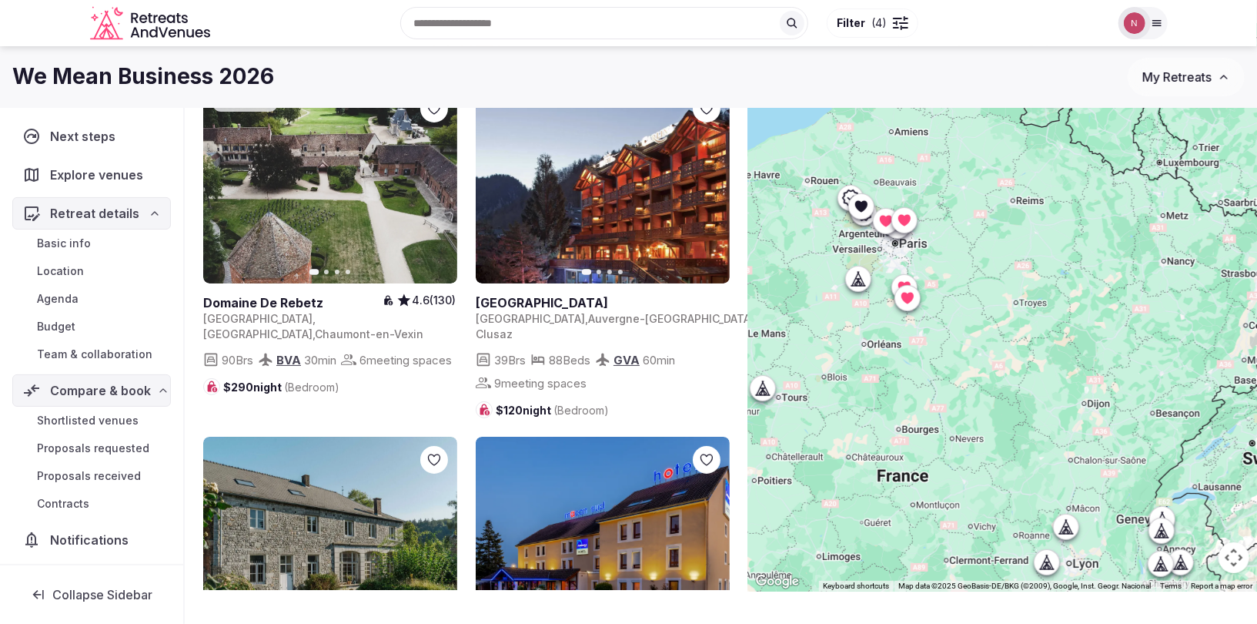
click at [872, 25] on span "( 4 )" at bounding box center [878, 22] width 15 height 15
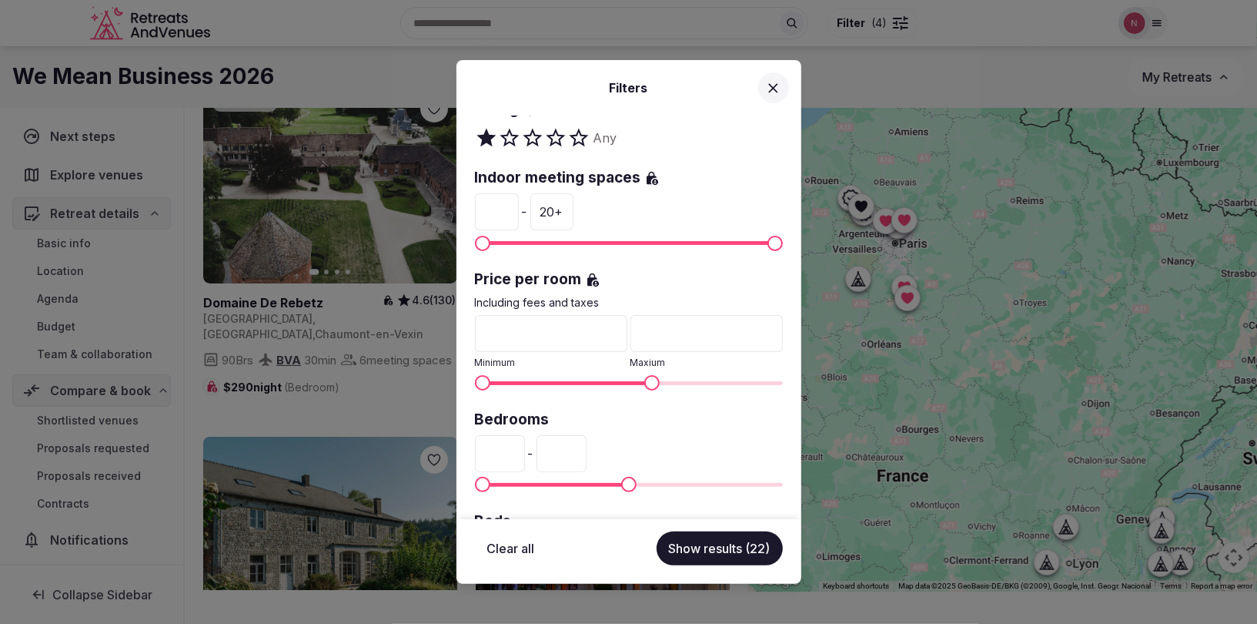
scroll to position [163, 0]
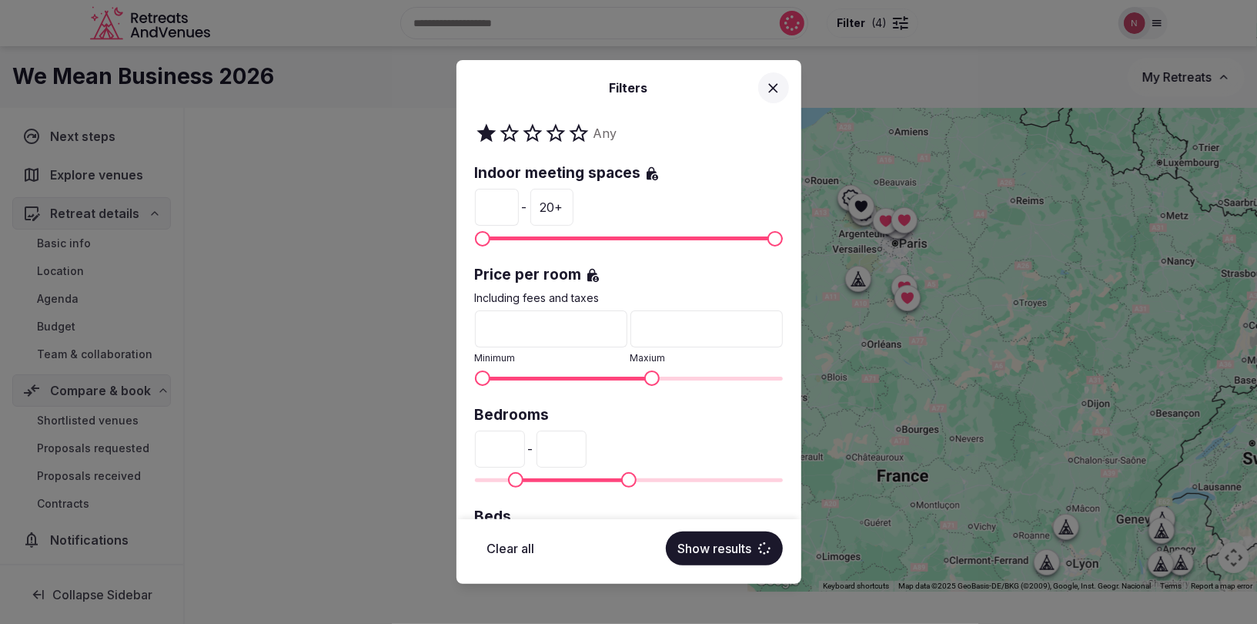
click at [510, 477] on span "Minimum" at bounding box center [515, 479] width 15 height 15
type input "**"
click at [509, 476] on span "Minimum" at bounding box center [514, 479] width 15 height 15
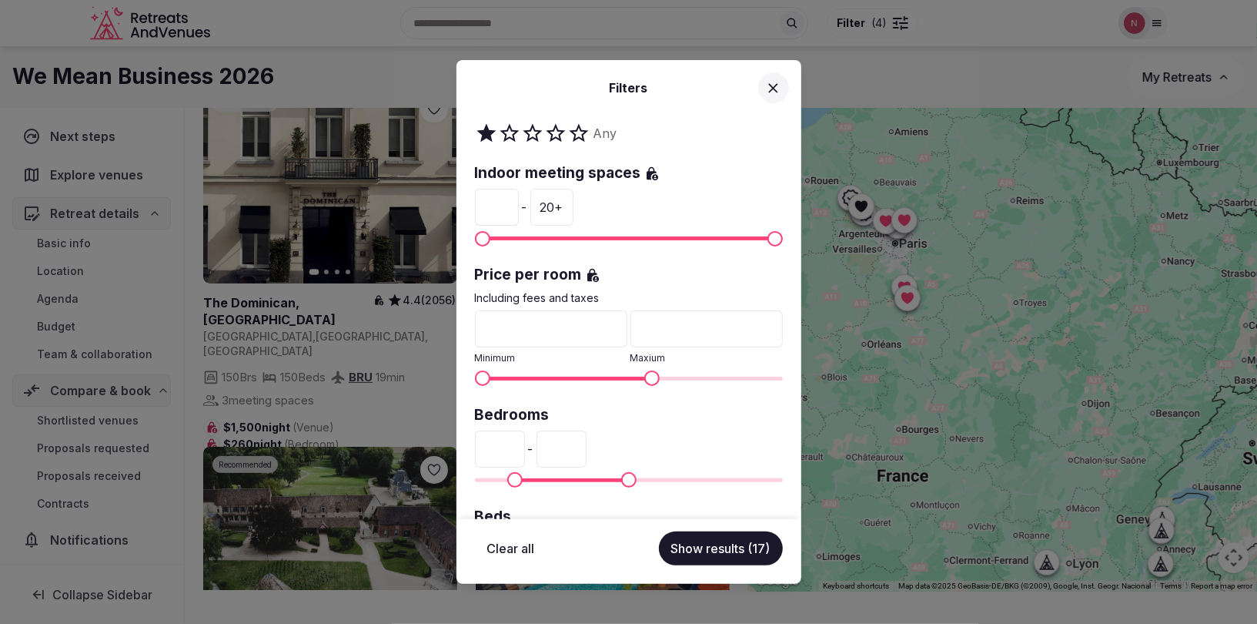
click at [767, 88] on icon at bounding box center [773, 88] width 16 height 16
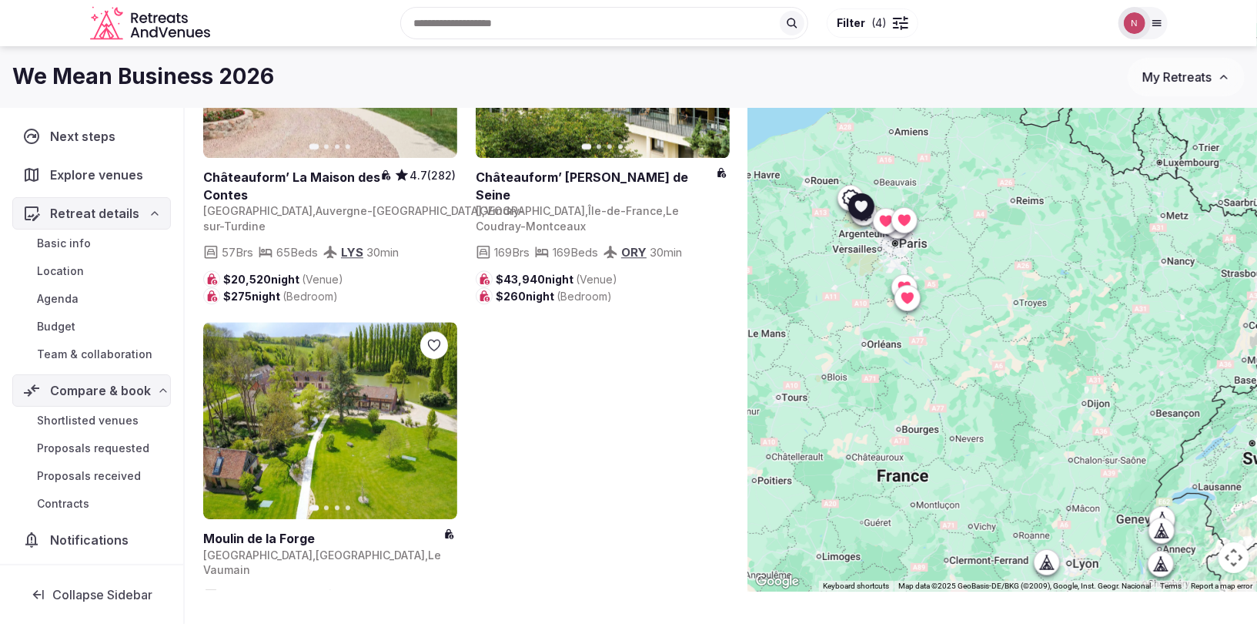
scroll to position [2634, 0]
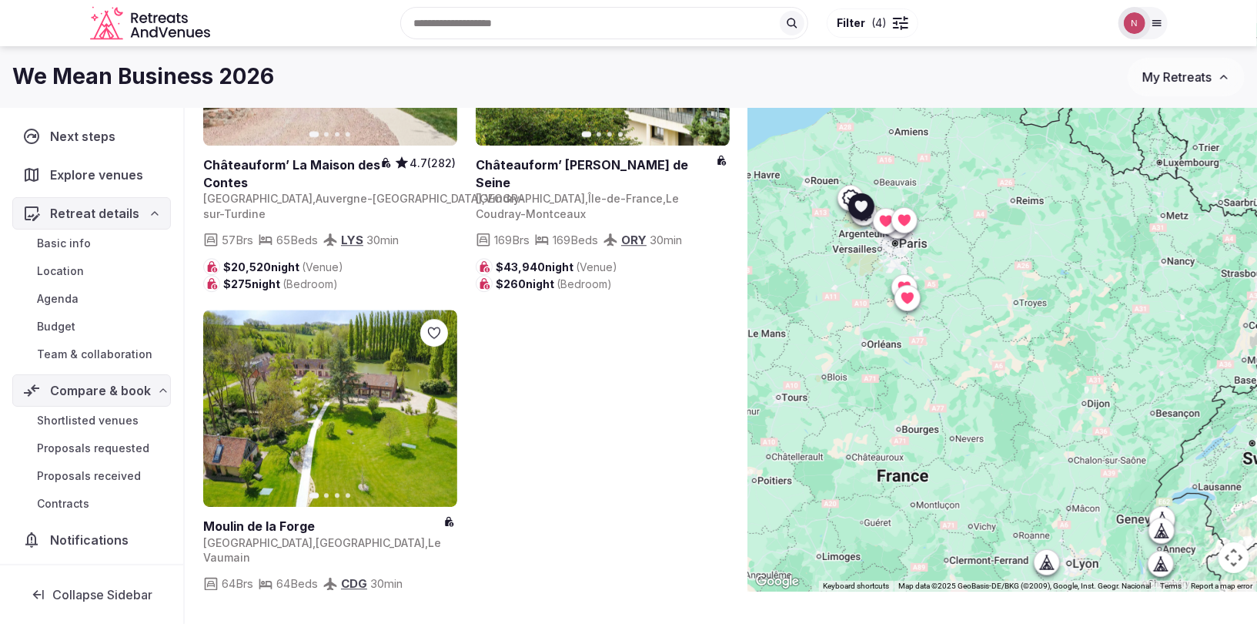
click at [433, 402] on icon "button" at bounding box center [436, 408] width 12 height 12
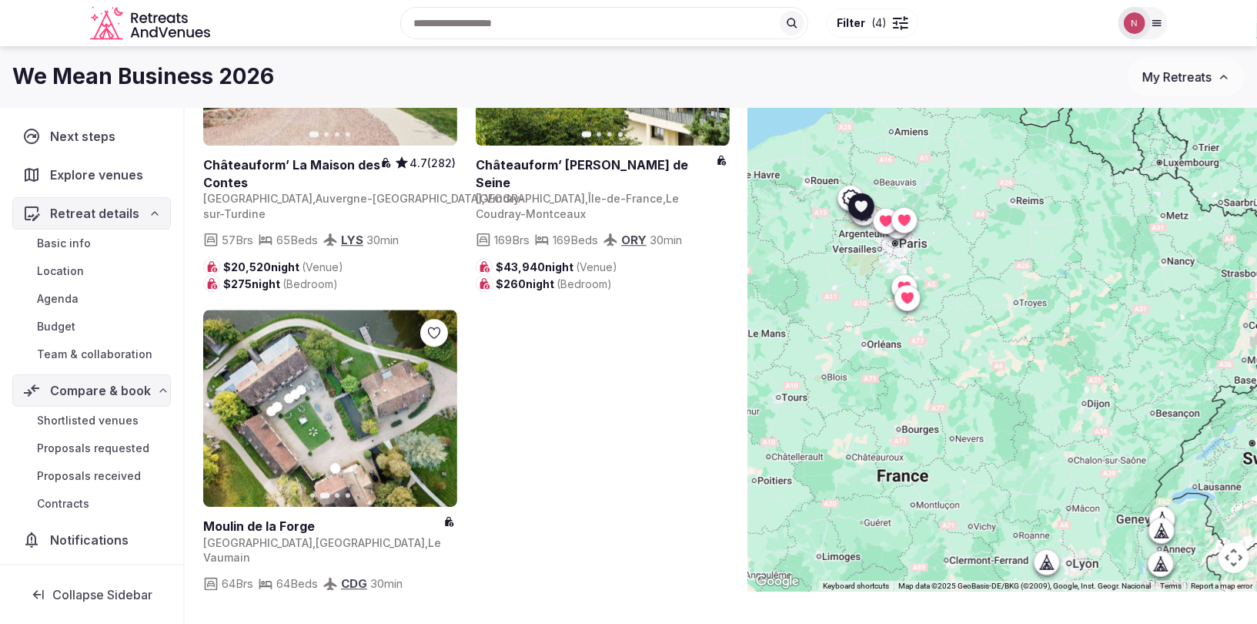
click at [433, 402] on icon "button" at bounding box center [436, 408] width 12 height 12
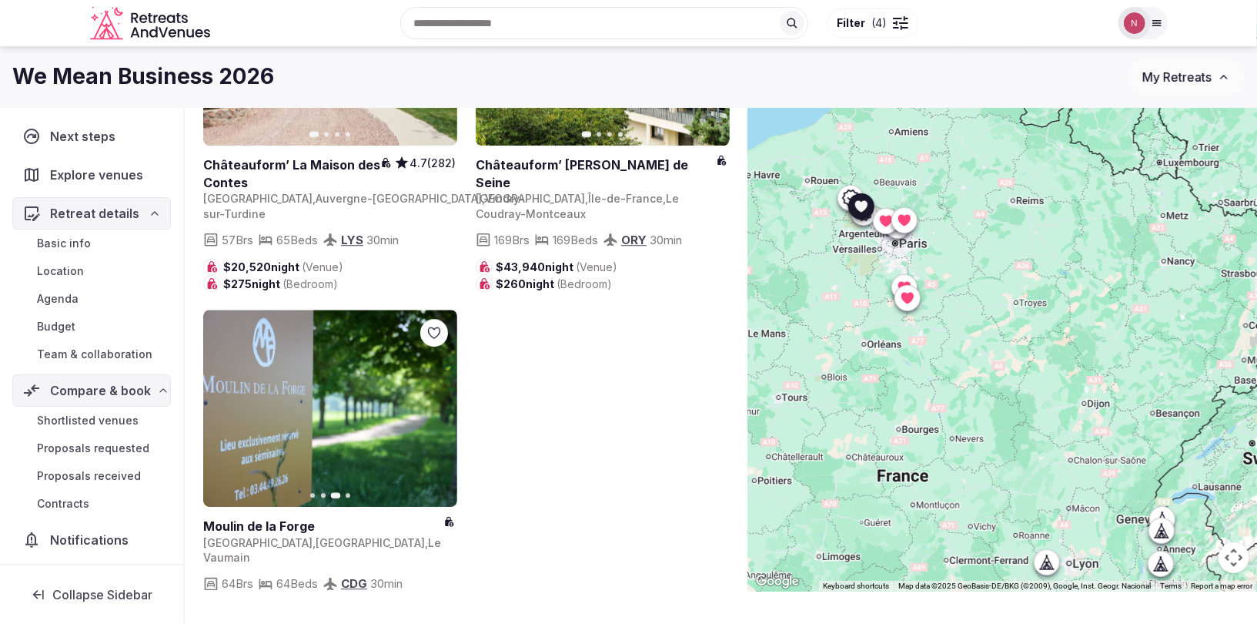
click at [432, 402] on icon "button" at bounding box center [436, 408] width 12 height 12
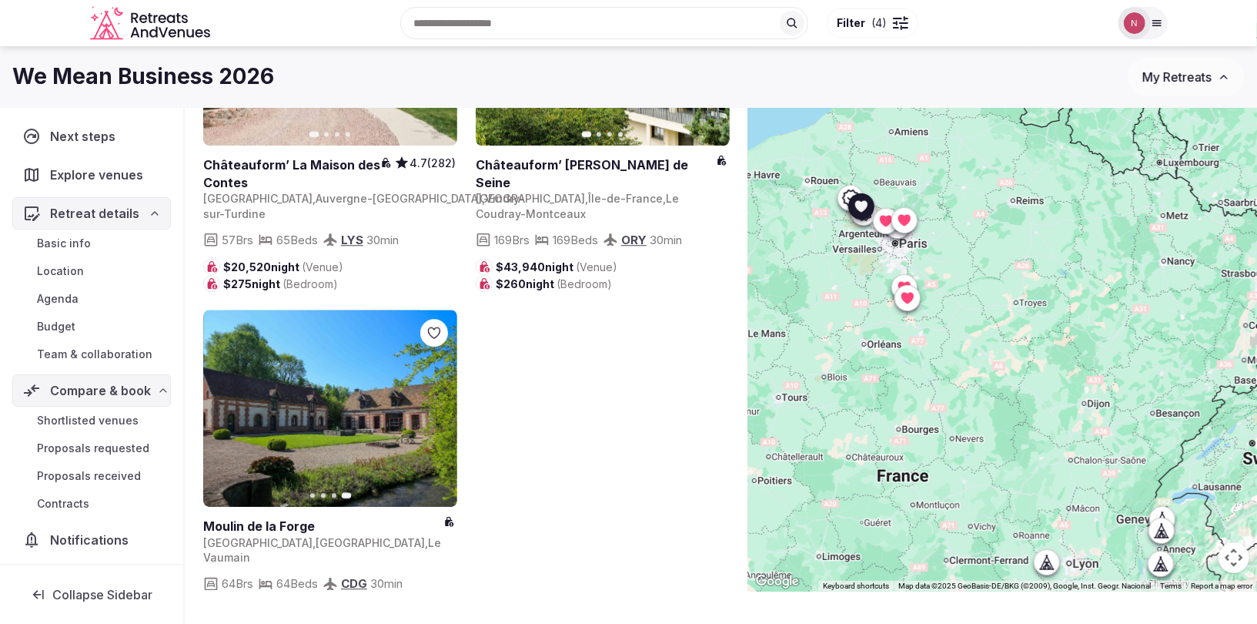
click at [421, 338] on link at bounding box center [330, 408] width 254 height 198
drag, startPoint x: 859, startPoint y: 364, endPoint x: 948, endPoint y: 235, distance: 157.2
click at [942, 222] on div at bounding box center [1002, 307] width 509 height 568
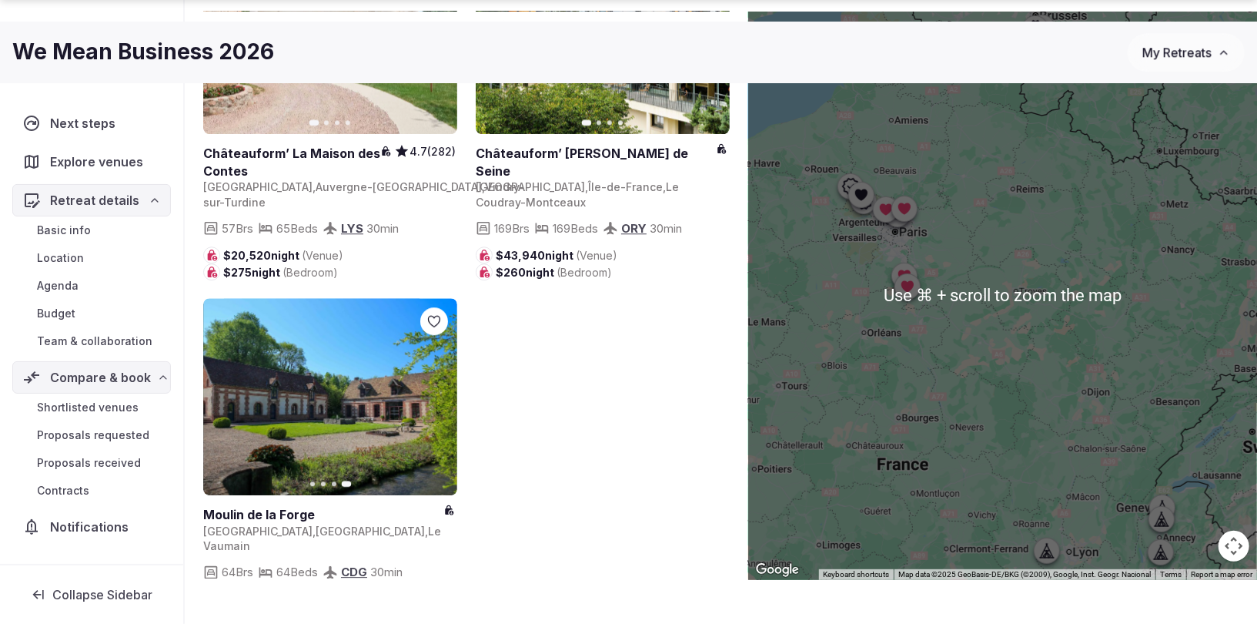
scroll to position [113, 0]
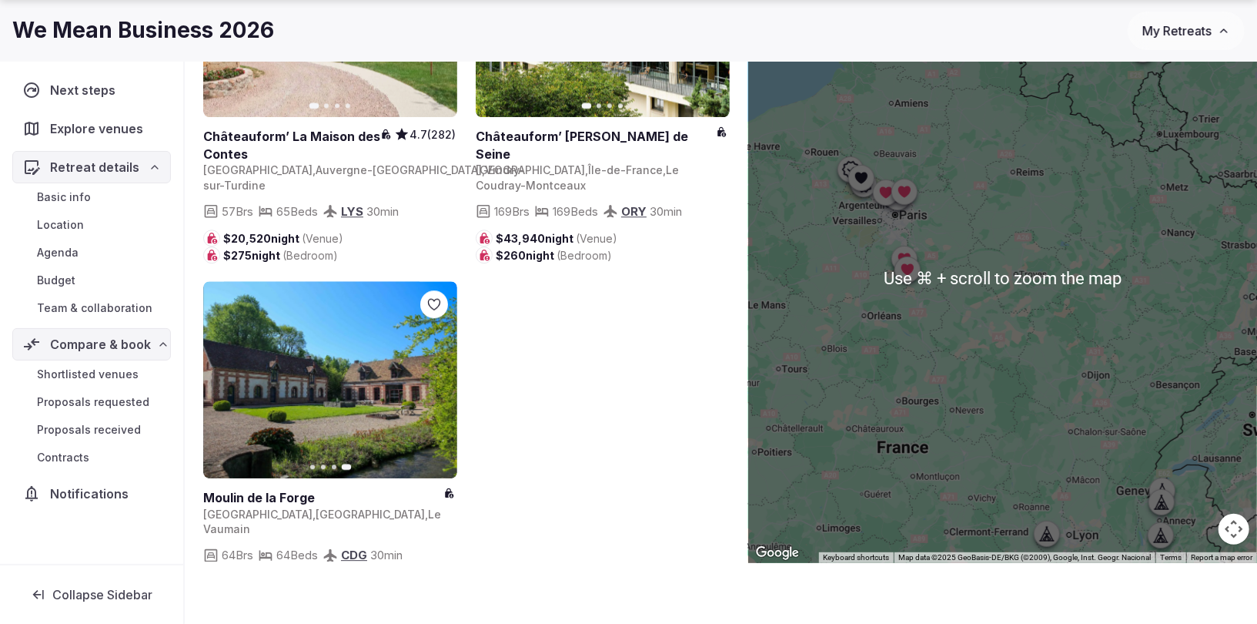
click at [926, 369] on div at bounding box center [1002, 279] width 509 height 568
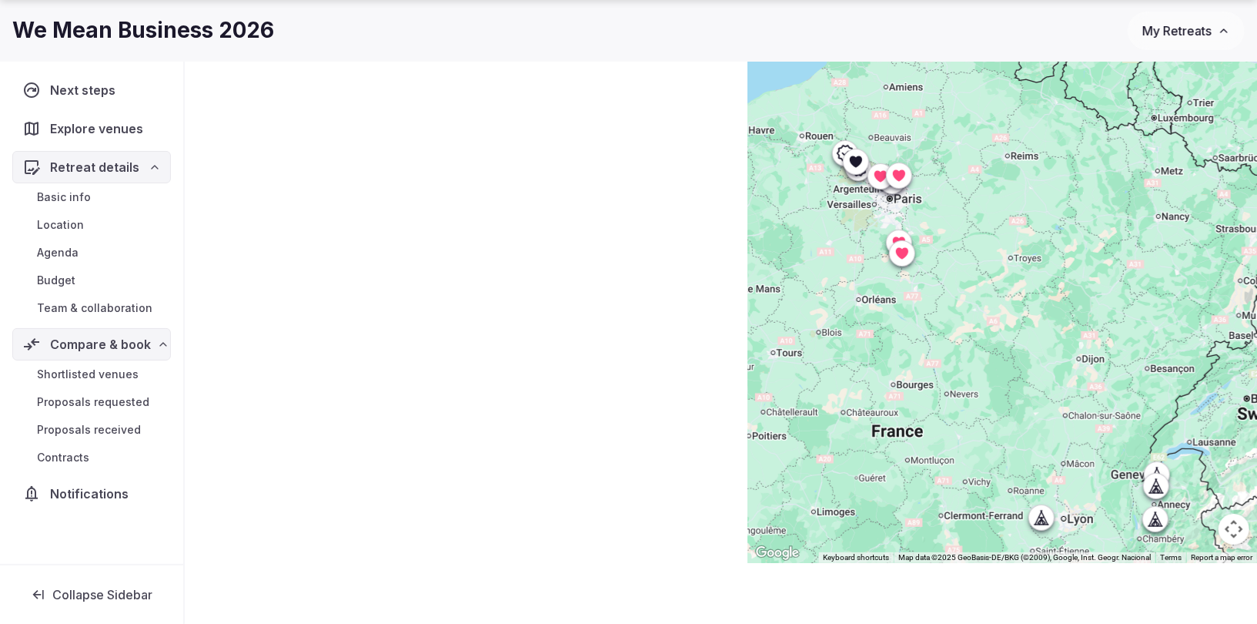
scroll to position [0, 0]
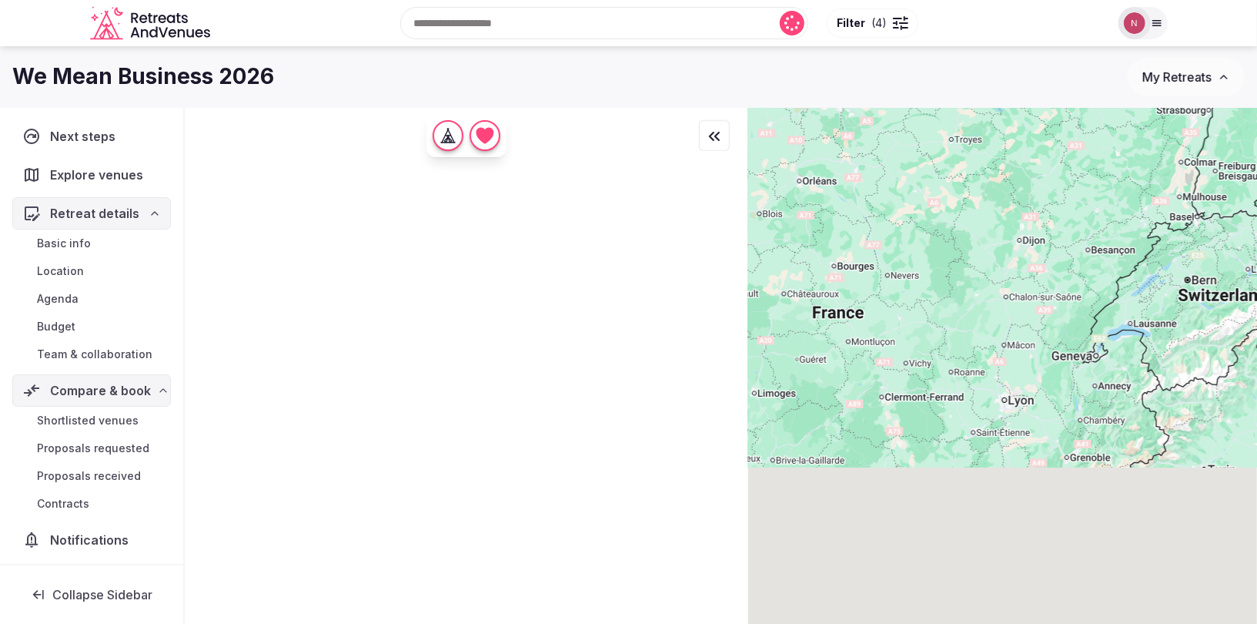
drag, startPoint x: 923, startPoint y: 297, endPoint x: 863, endPoint y: 178, distance: 133.6
click at [863, 178] on div at bounding box center [1002, 392] width 509 height 568
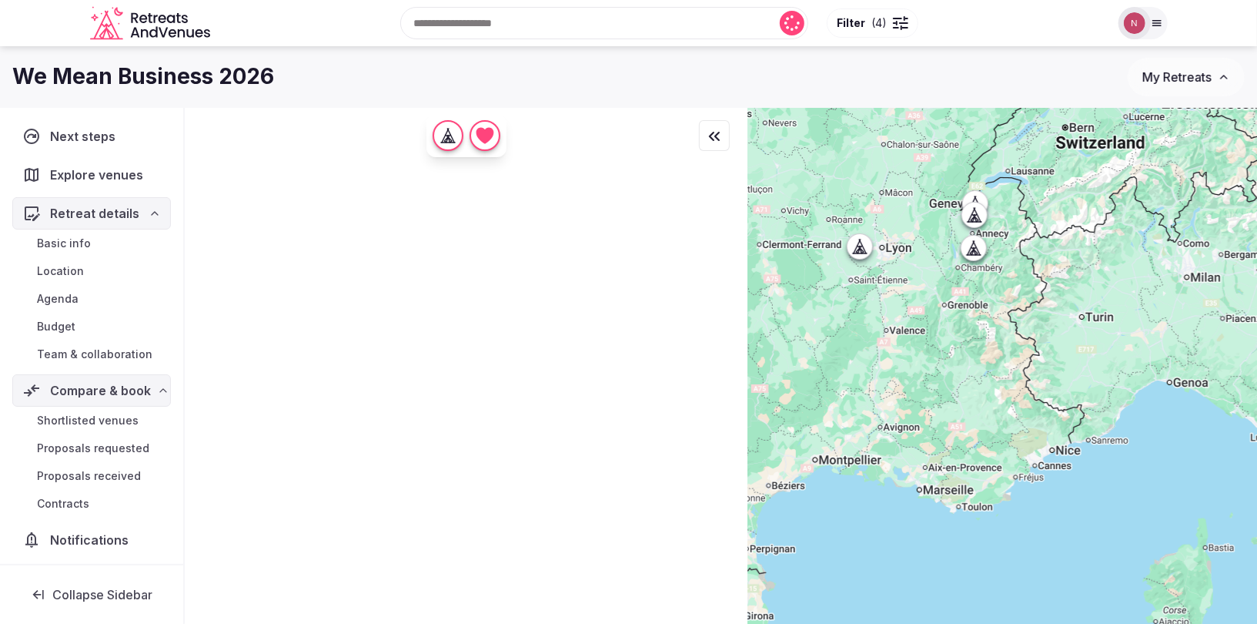
drag, startPoint x: 962, startPoint y: 374, endPoint x: 863, endPoint y: 259, distance: 152.3
click at [853, 242] on div at bounding box center [1002, 392] width 509 height 568
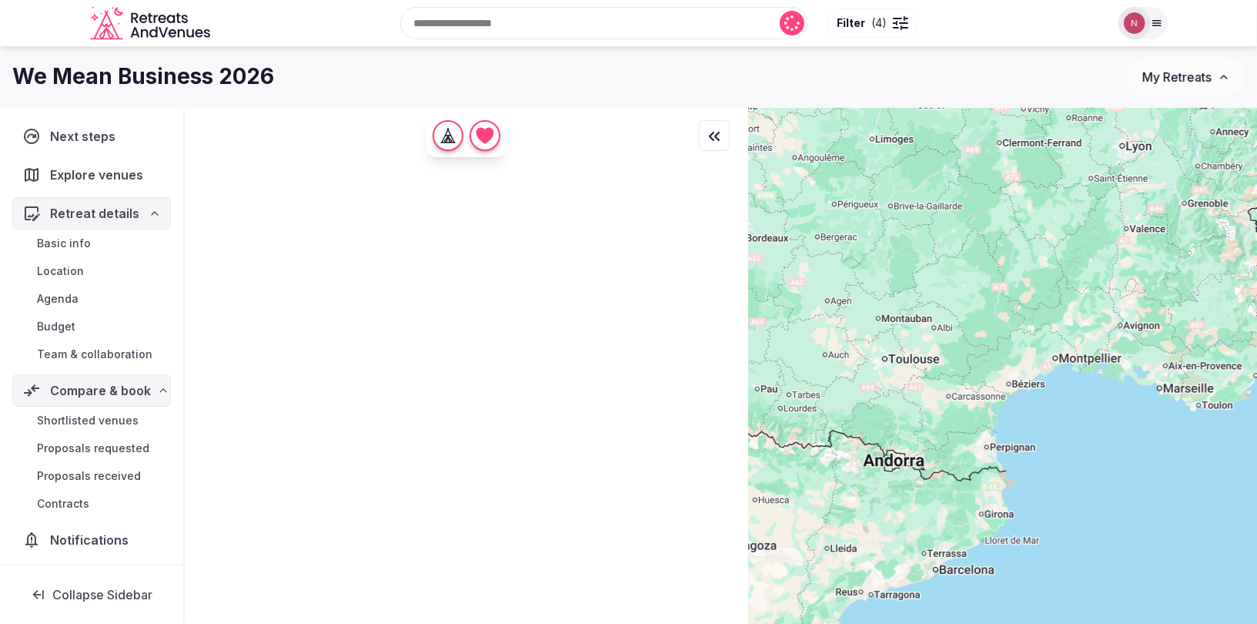
drag, startPoint x: 878, startPoint y: 373, endPoint x: 1120, endPoint y: 269, distance: 263.5
click at [1119, 269] on div at bounding box center [1002, 392] width 509 height 568
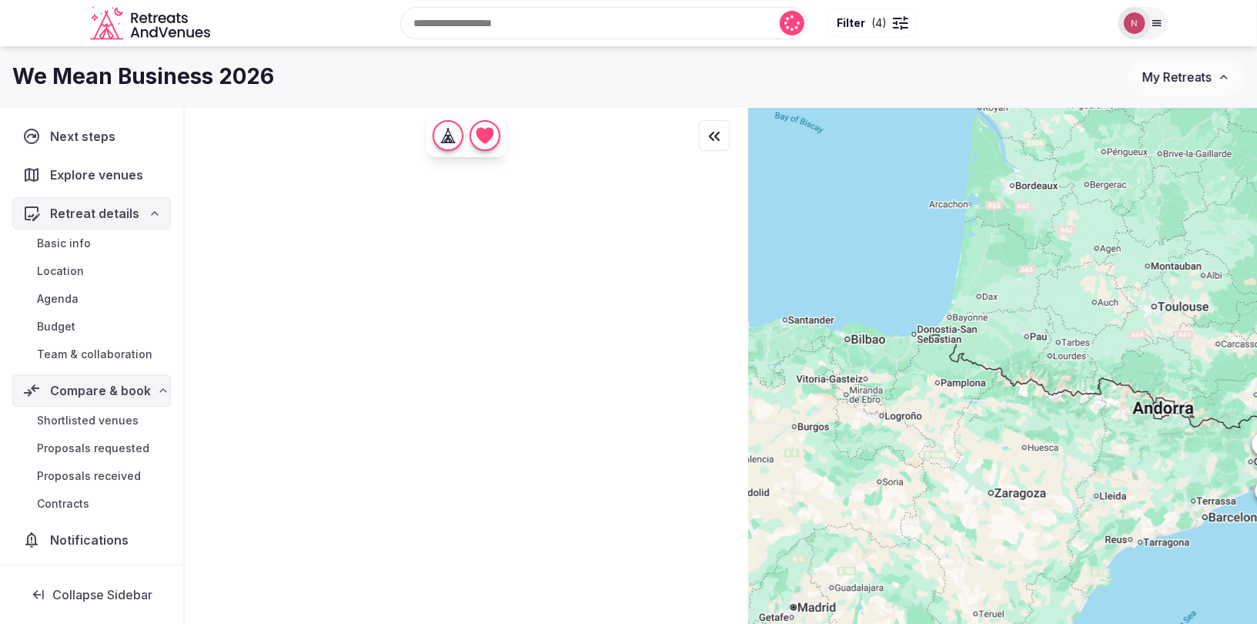
drag, startPoint x: 1069, startPoint y: 306, endPoint x: 1253, endPoint y: 262, distance: 189.3
click at [1253, 262] on div at bounding box center [1002, 392] width 509 height 568
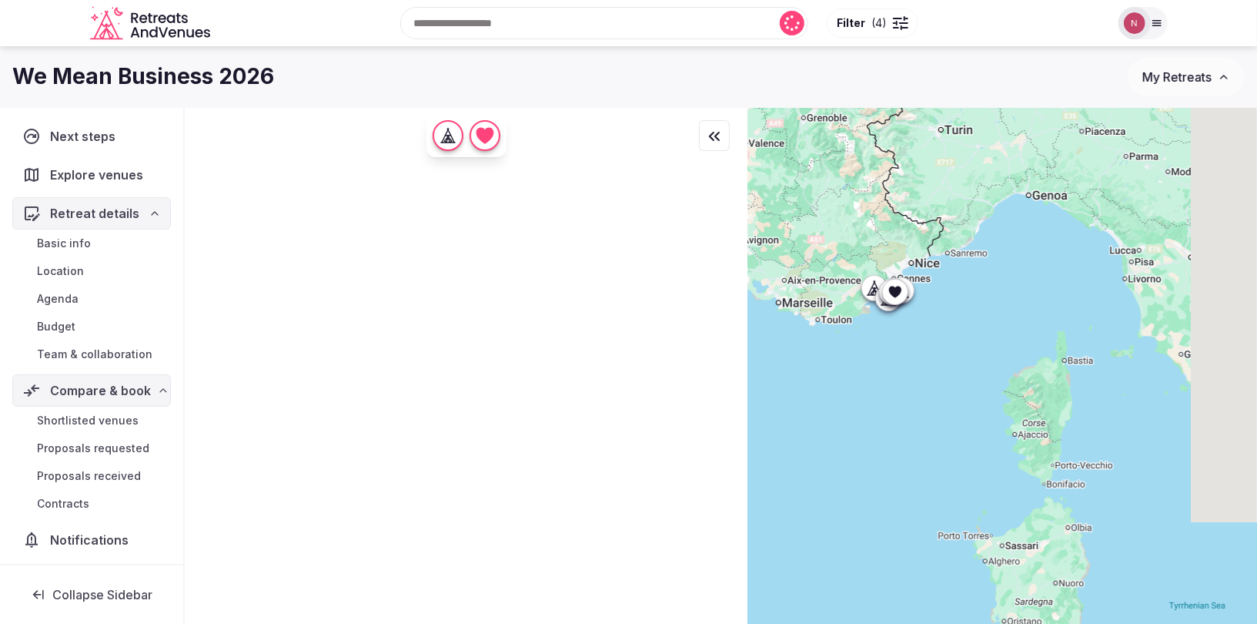
drag, startPoint x: 1043, startPoint y: 240, endPoint x: 533, endPoint y: 241, distance: 509.6
click at [533, 241] on div "← Move left → Move right ↑ Move up ↓ Move down + Zoom in - Zoom out Home Jump l…" at bounding box center [721, 392] width 1072 height 568
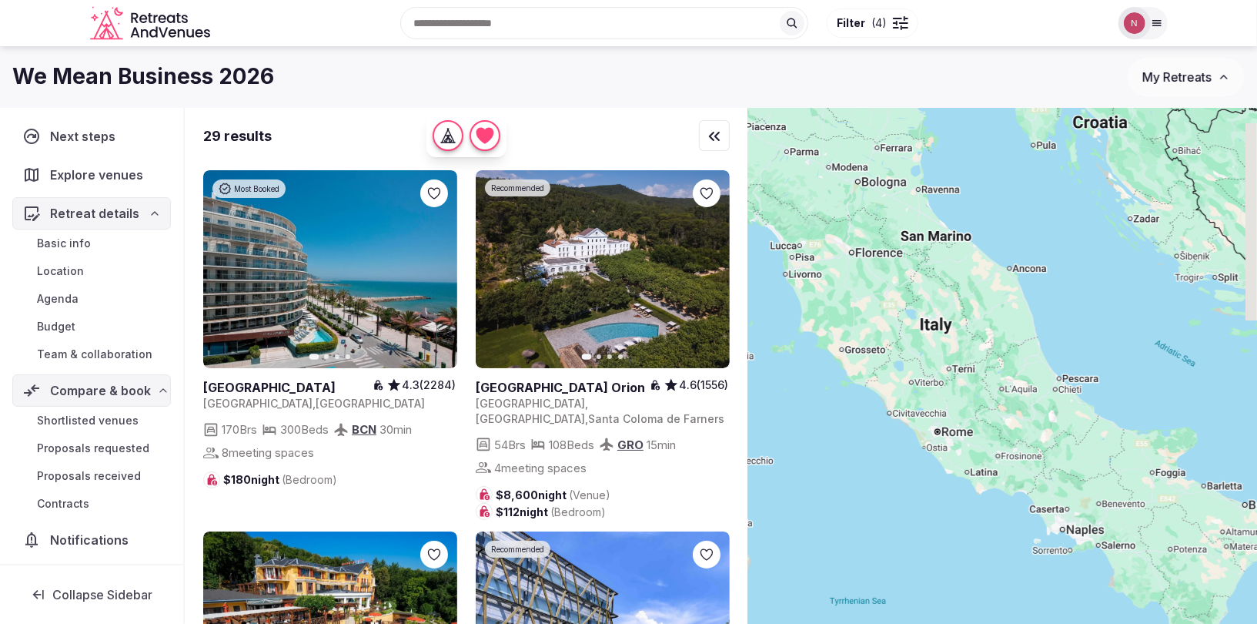
drag, startPoint x: 1035, startPoint y: 261, endPoint x: 684, endPoint y: 253, distance: 350.4
click at [684, 253] on div "29 results Most Booked Previous slide Next slide Hotel Calipolis 4.3 (2284) Spa…" at bounding box center [721, 392] width 1072 height 568
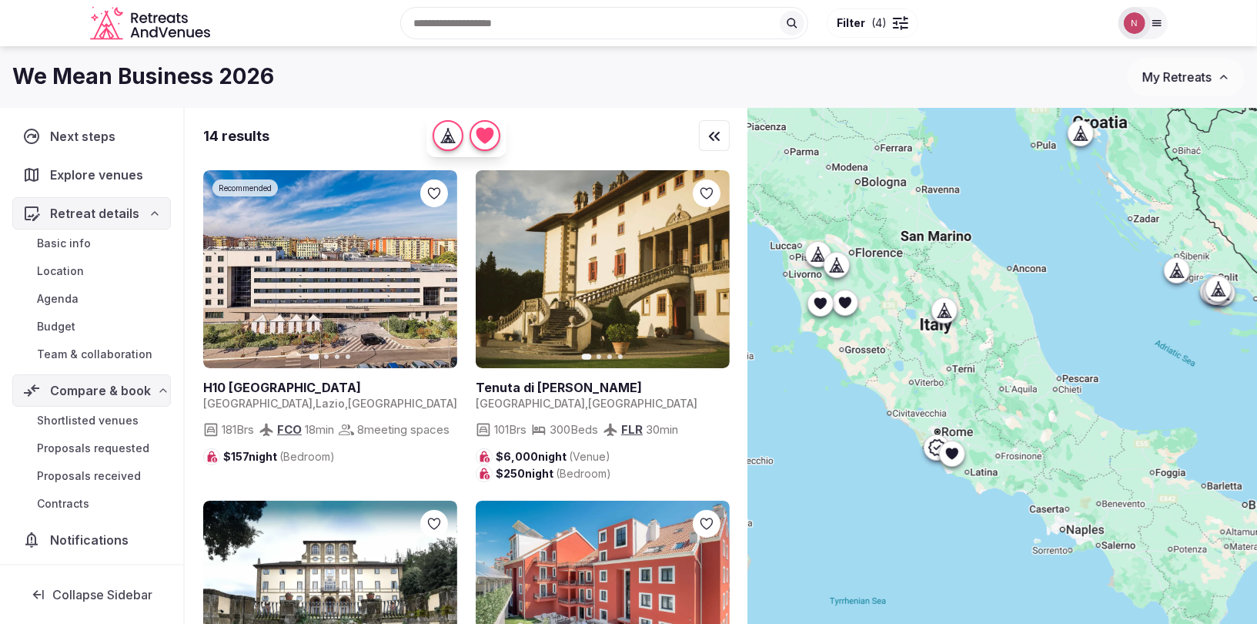
click at [814, 305] on icon at bounding box center [819, 303] width 15 height 15
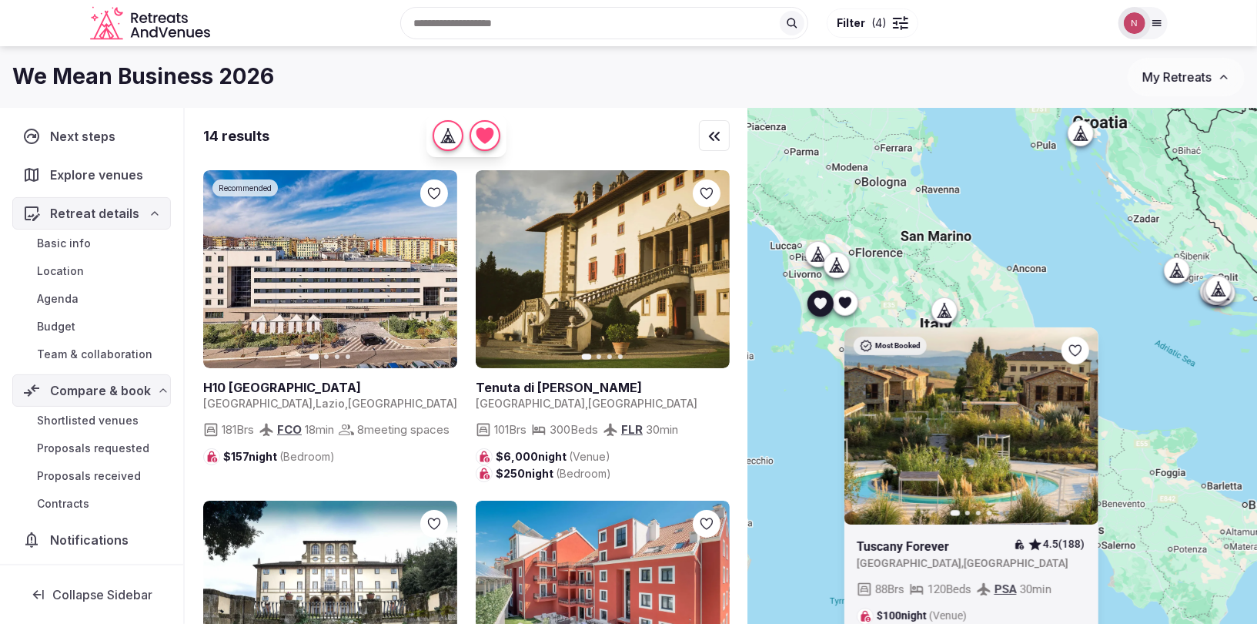
click at [1079, 422] on icon "button" at bounding box center [1076, 426] width 12 height 12
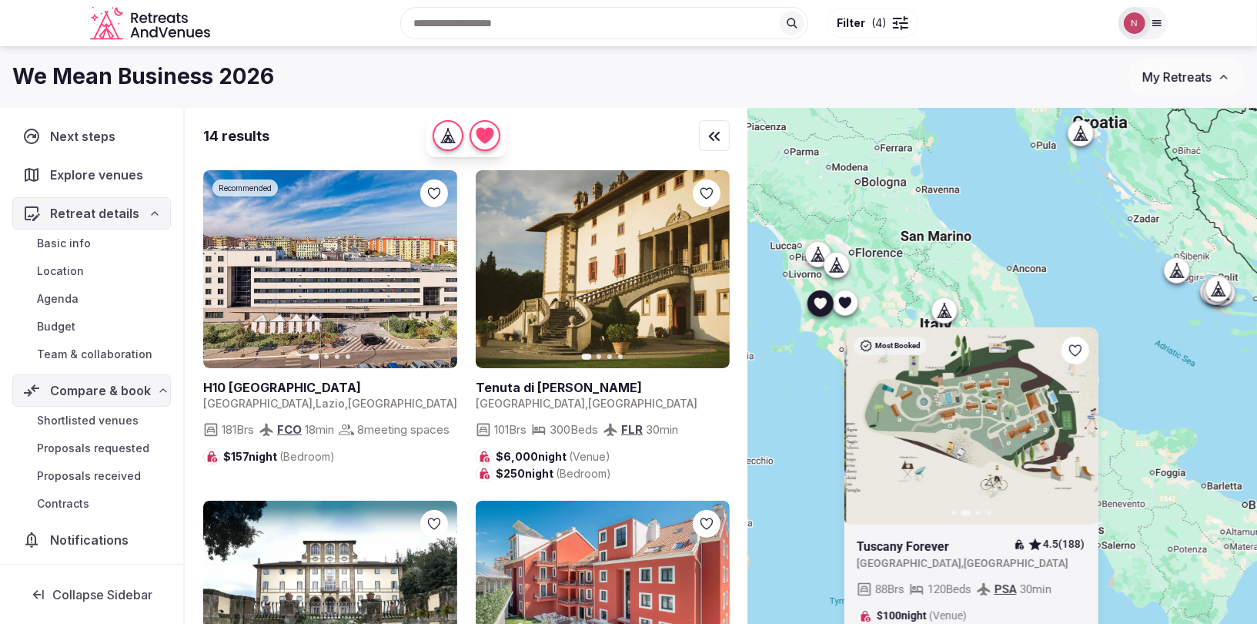
click at [1075, 422] on icon "button" at bounding box center [1077, 425] width 6 height 11
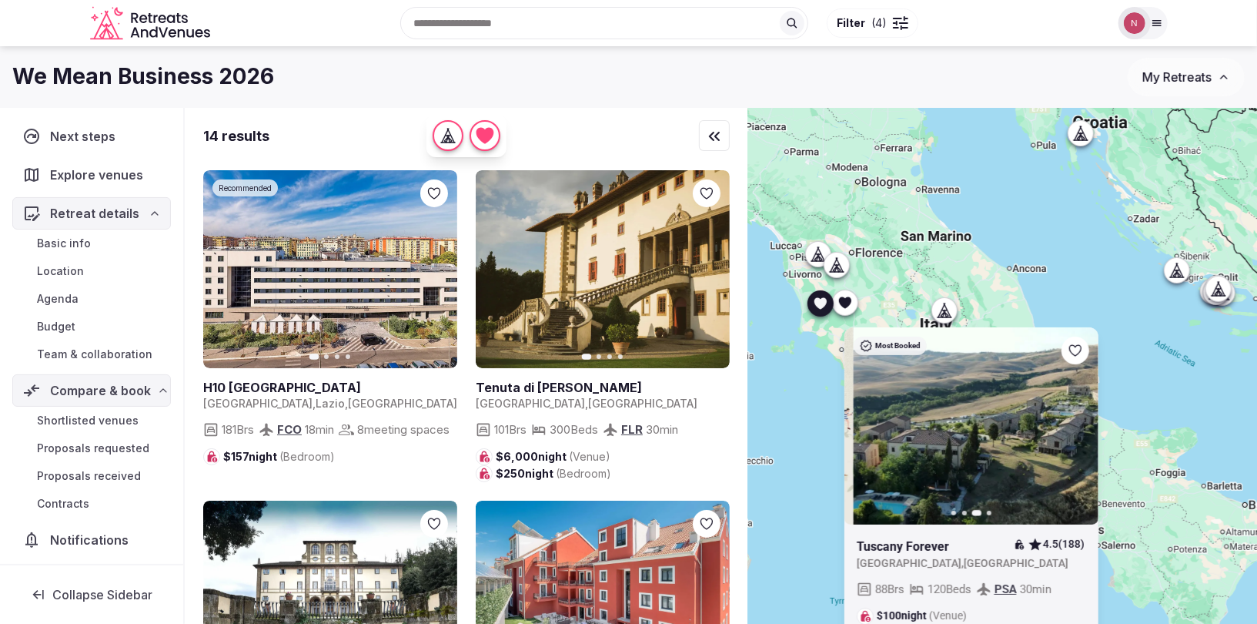
click at [1075, 422] on icon "button" at bounding box center [1076, 426] width 12 height 12
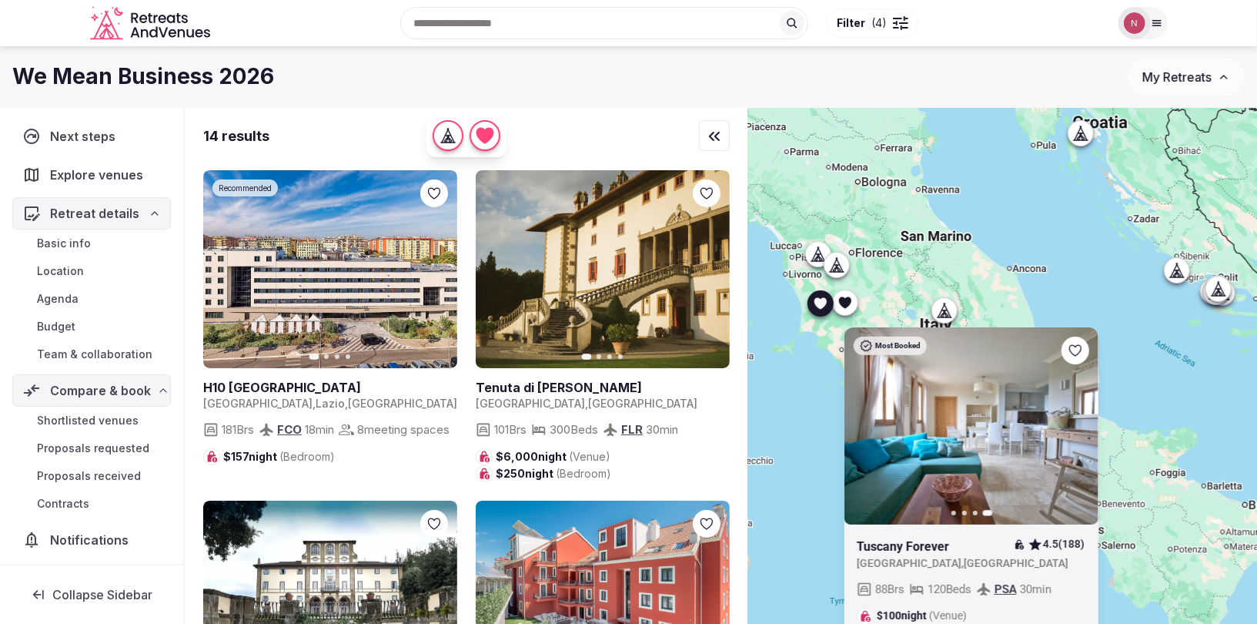
click at [818, 299] on icon at bounding box center [820, 303] width 12 height 12
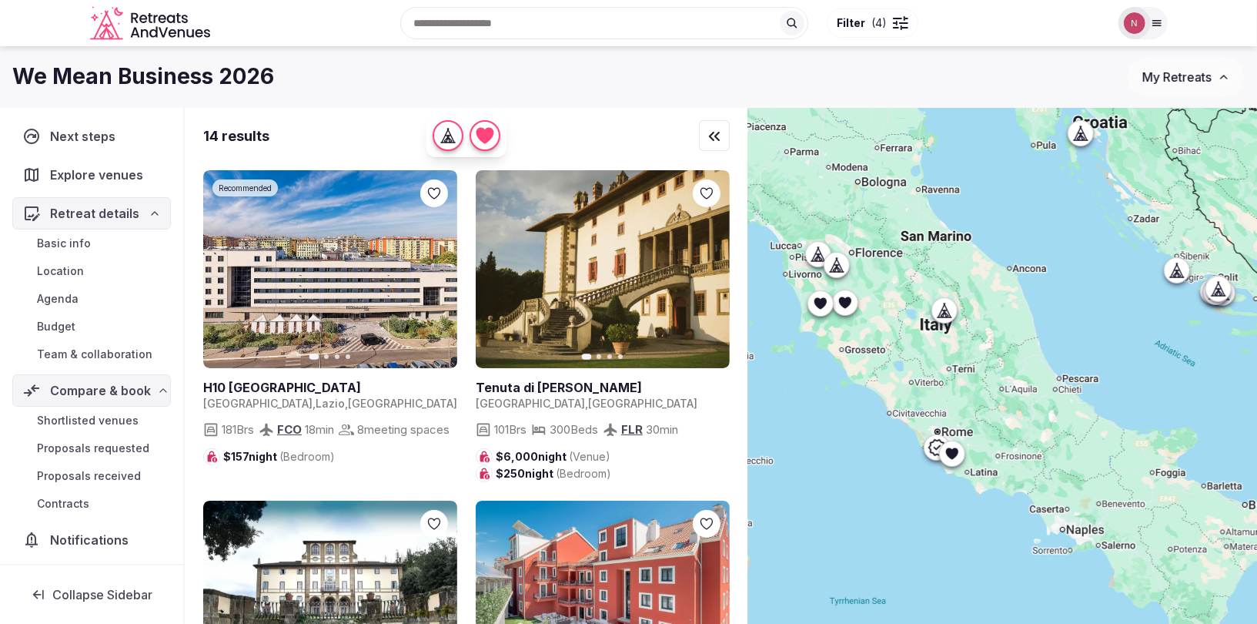
click at [841, 256] on div at bounding box center [836, 265] width 25 height 25
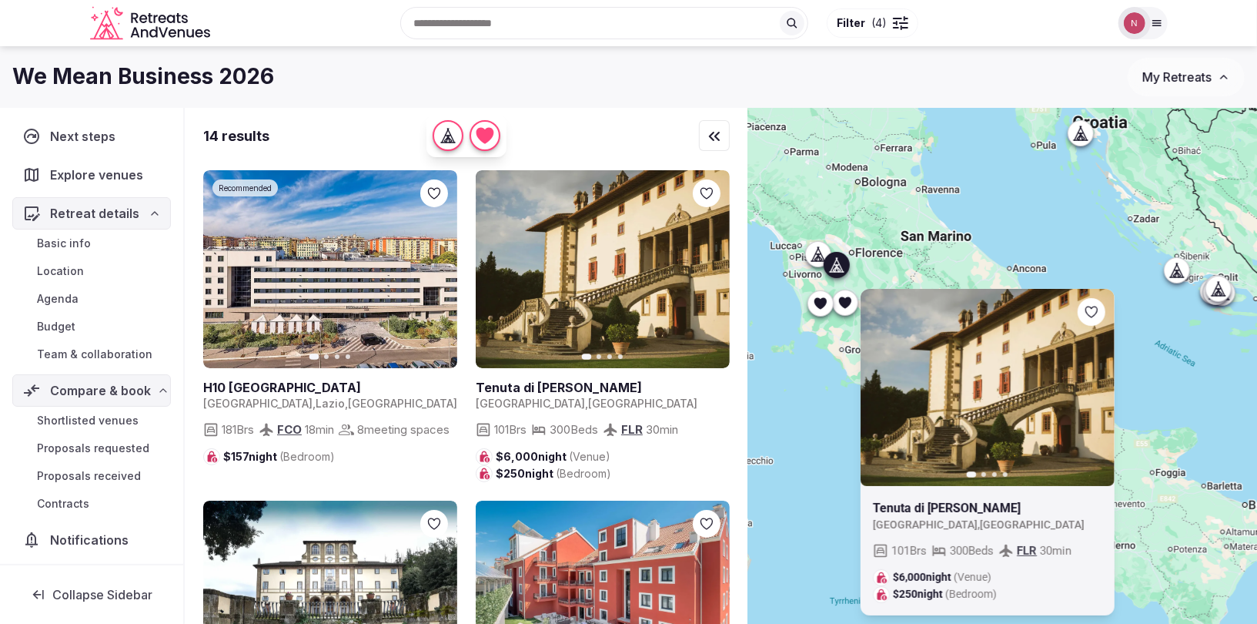
click at [841, 257] on icon at bounding box center [836, 264] width 15 height 15
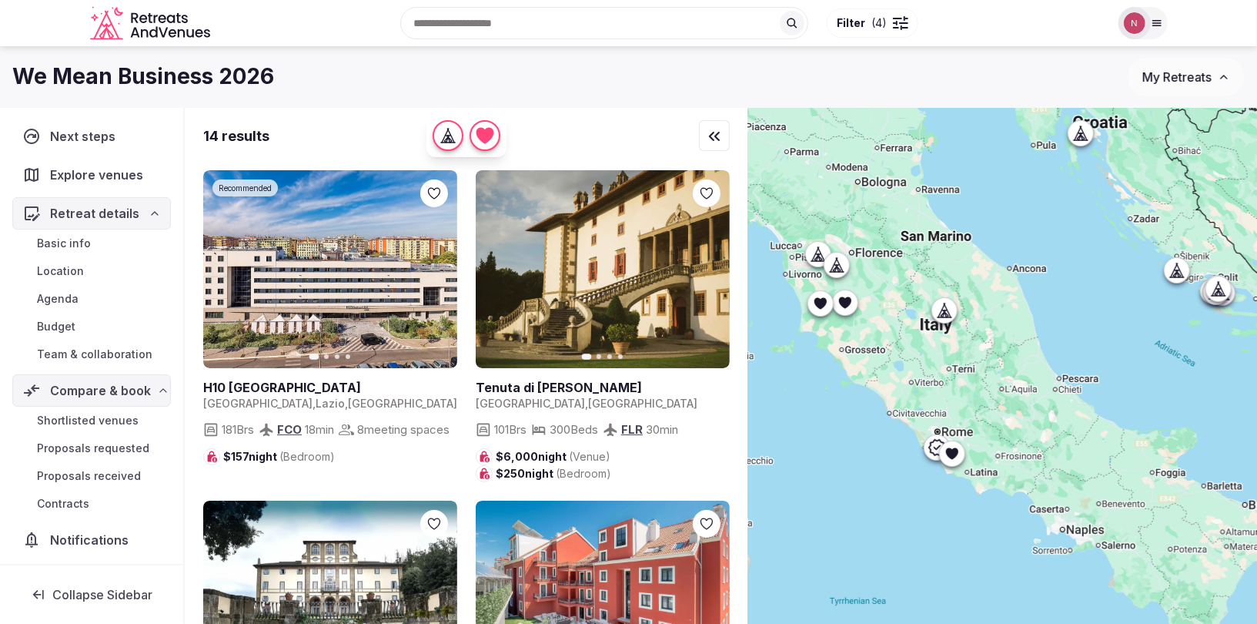
click at [812, 253] on icon at bounding box center [817, 253] width 15 height 15
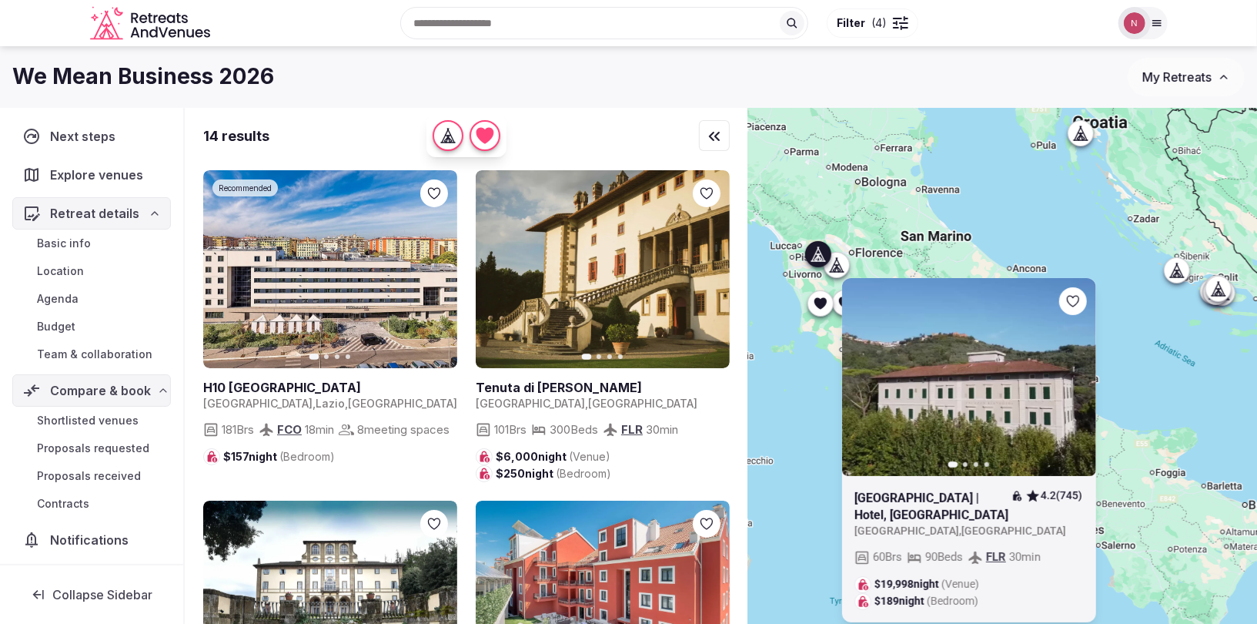
click at [812, 254] on icon at bounding box center [817, 253] width 15 height 15
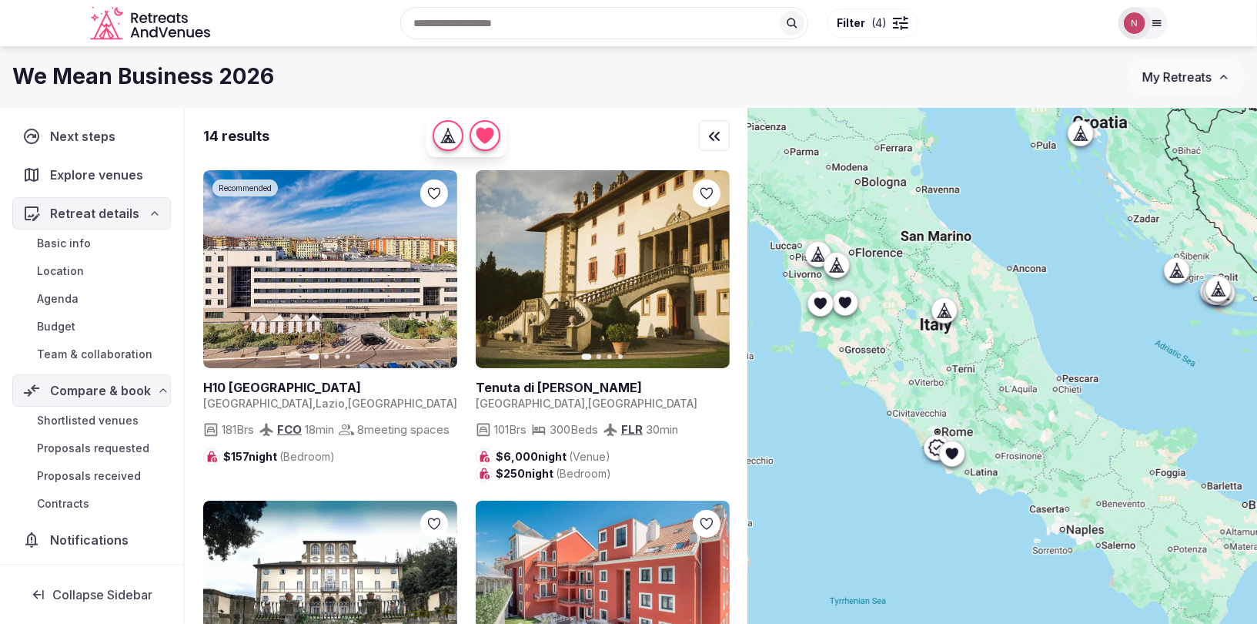
click at [950, 315] on icon at bounding box center [947, 310] width 7 height 14
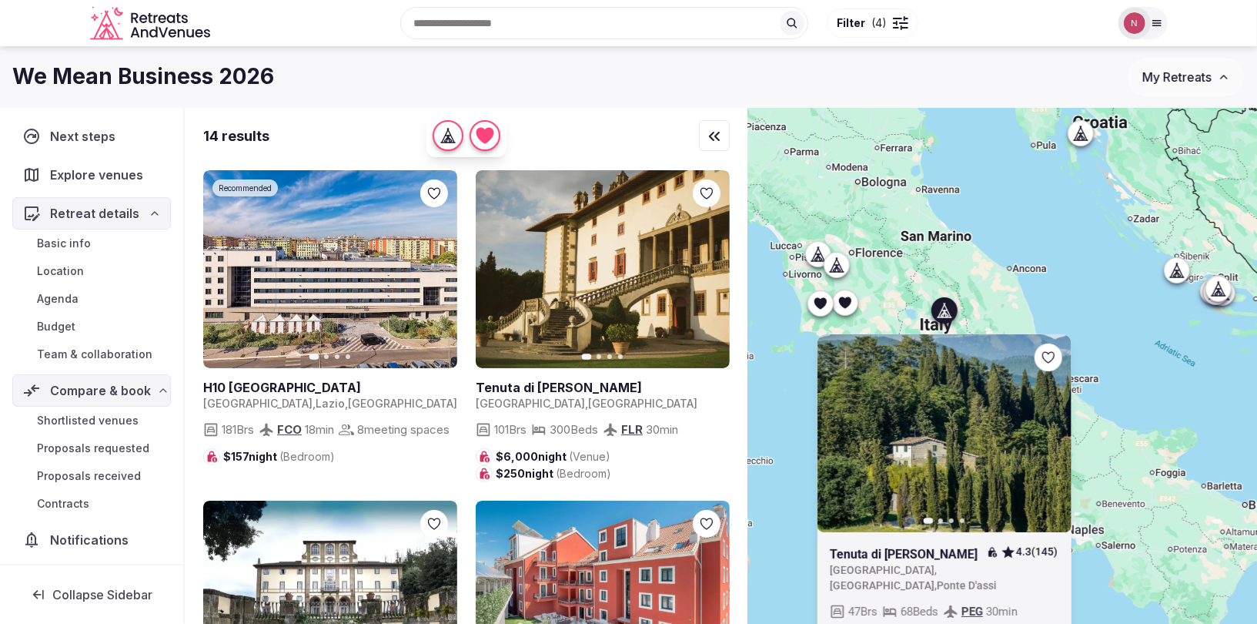
click at [943, 313] on icon at bounding box center [943, 314] width 4 height 5
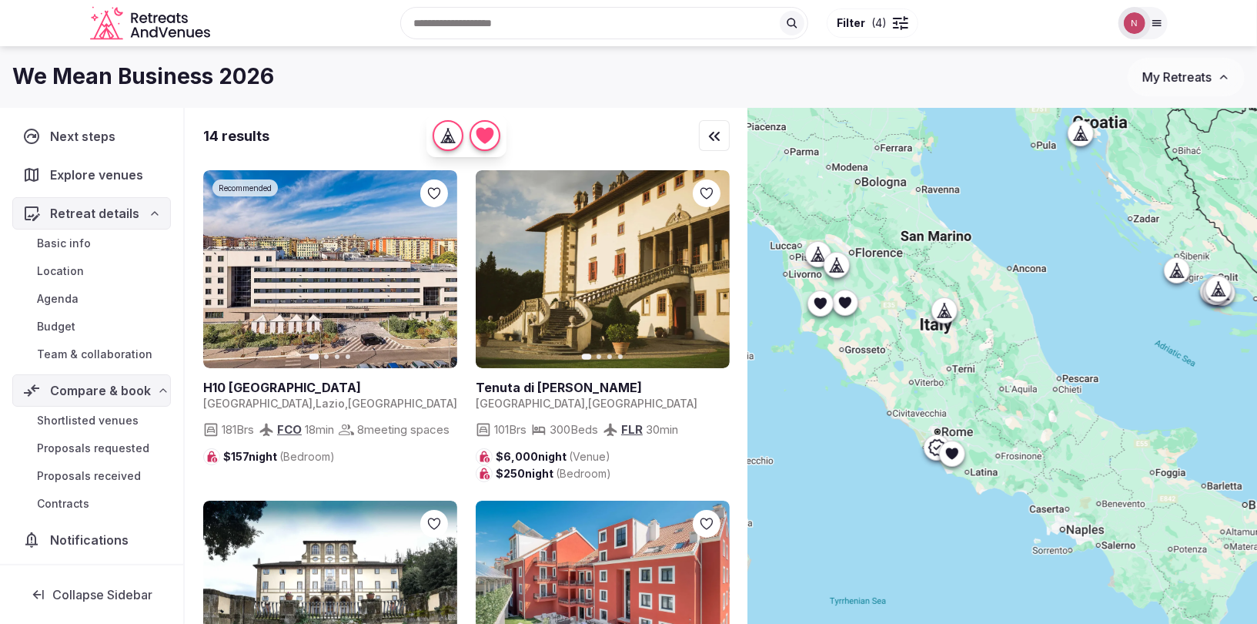
click at [961, 455] on div at bounding box center [952, 453] width 25 height 25
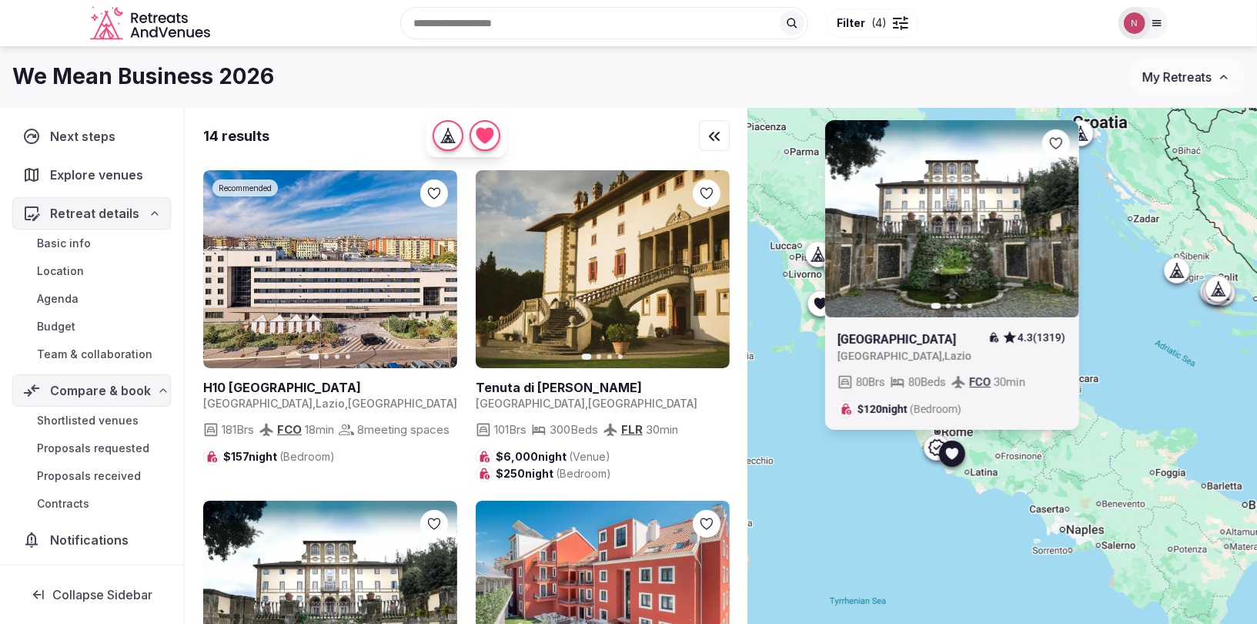
click at [0, 0] on icon at bounding box center [0, 0] width 0 height 0
click at [936, 447] on icon at bounding box center [937, 447] width 18 height 18
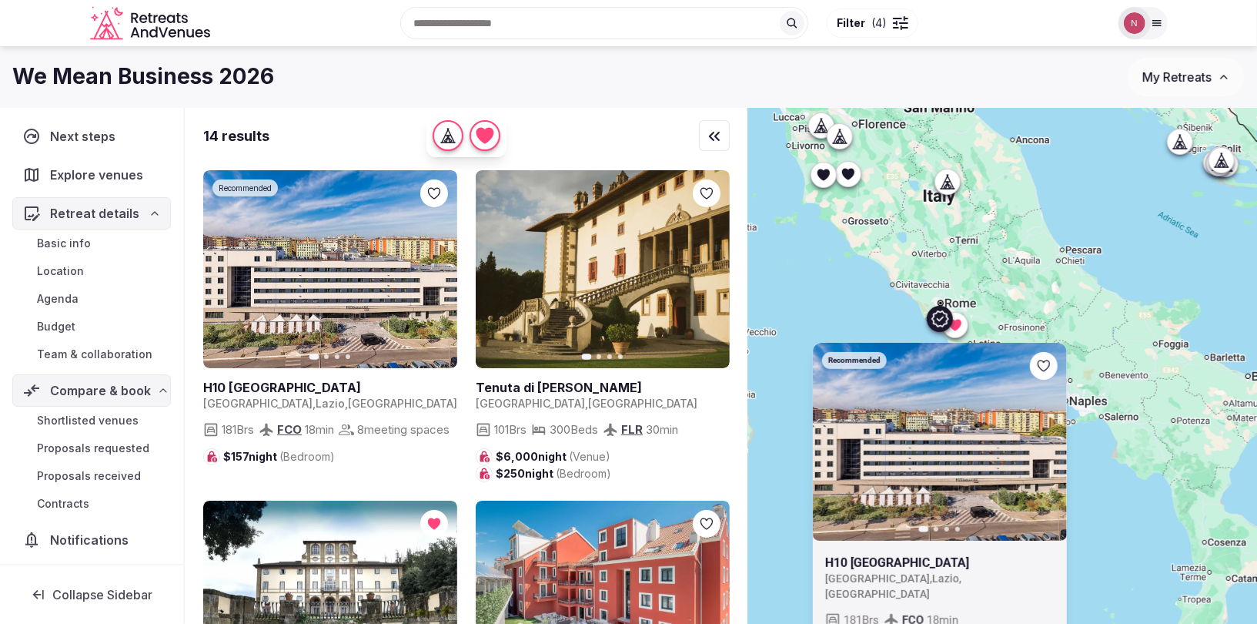
drag, startPoint x: 902, startPoint y: 443, endPoint x: 906, endPoint y: 337, distance: 105.5
click at [906, 337] on div "Recommended Previous slide Next slide H10 Roma Città Italy , Lazio , Roma 181 B…" at bounding box center [1002, 392] width 509 height 568
click at [938, 313] on icon at bounding box center [940, 318] width 18 height 18
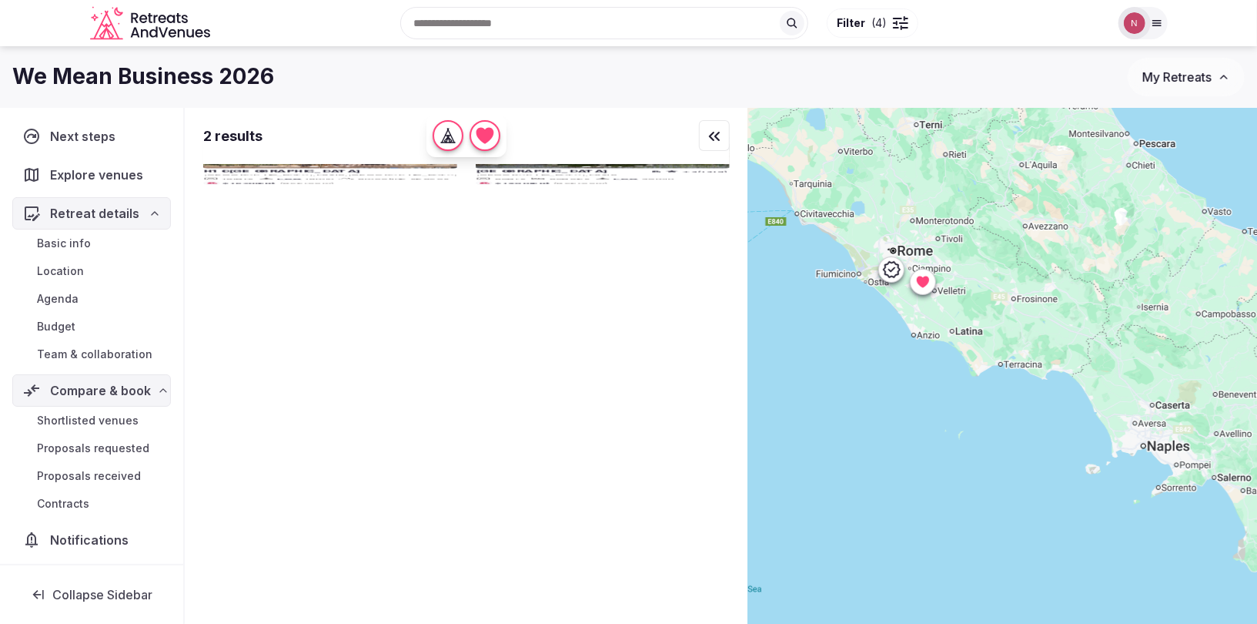
click at [897, 248] on div at bounding box center [1002, 392] width 509 height 568
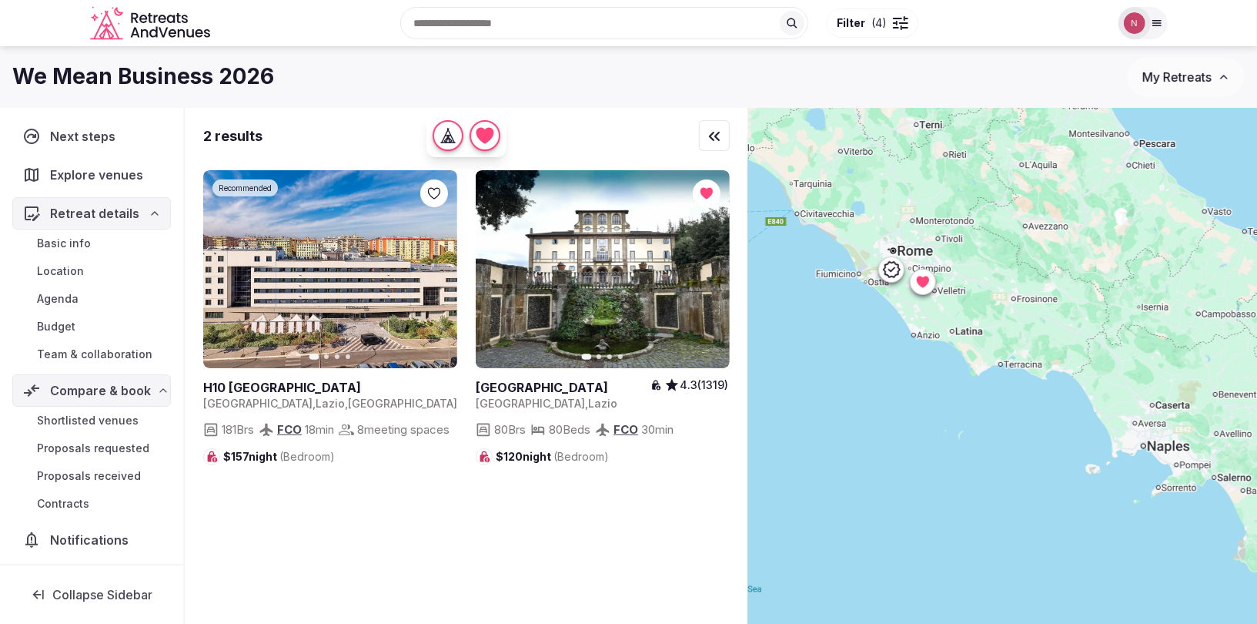
click at [894, 252] on div at bounding box center [1002, 392] width 509 height 568
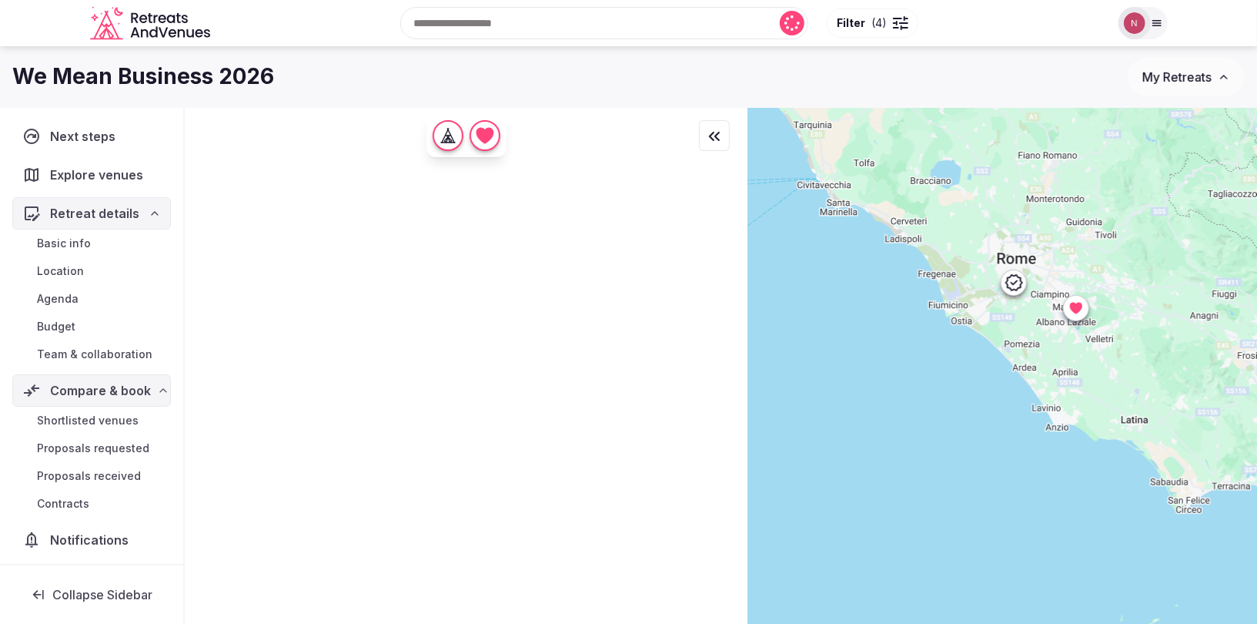
drag, startPoint x: 858, startPoint y: 299, endPoint x: 1015, endPoint y: 323, distance: 159.6
click at [1015, 323] on div at bounding box center [1002, 392] width 509 height 568
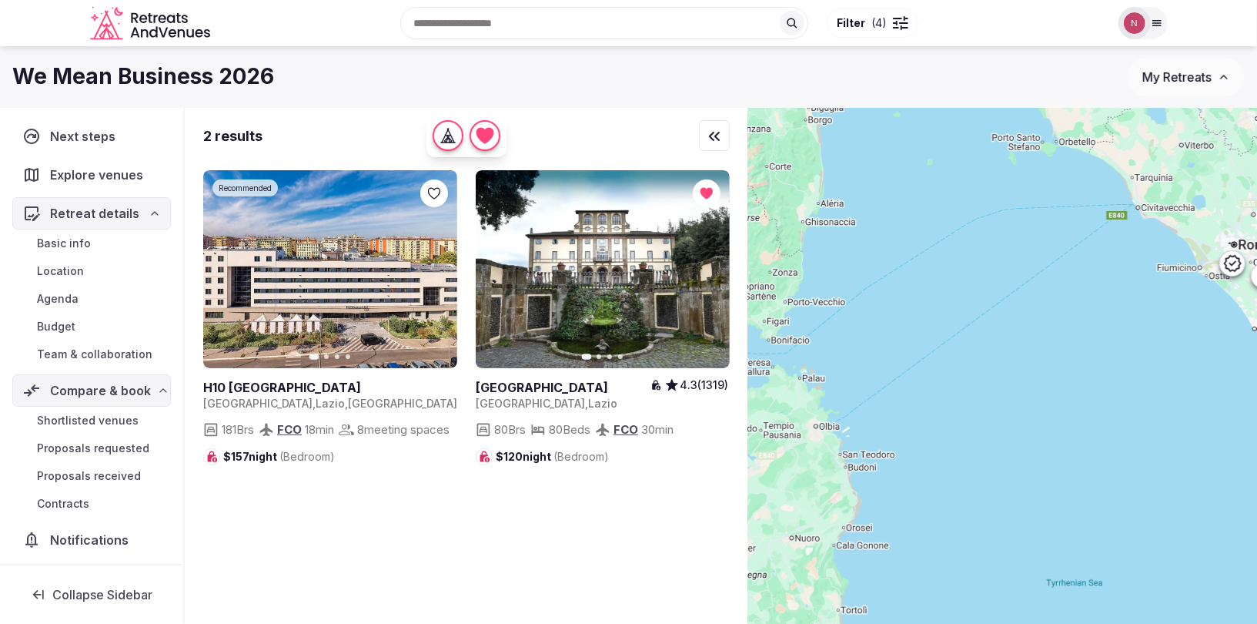
drag, startPoint x: 892, startPoint y: 269, endPoint x: 1133, endPoint y: 262, distance: 241.1
click at [1133, 262] on div at bounding box center [1002, 392] width 509 height 568
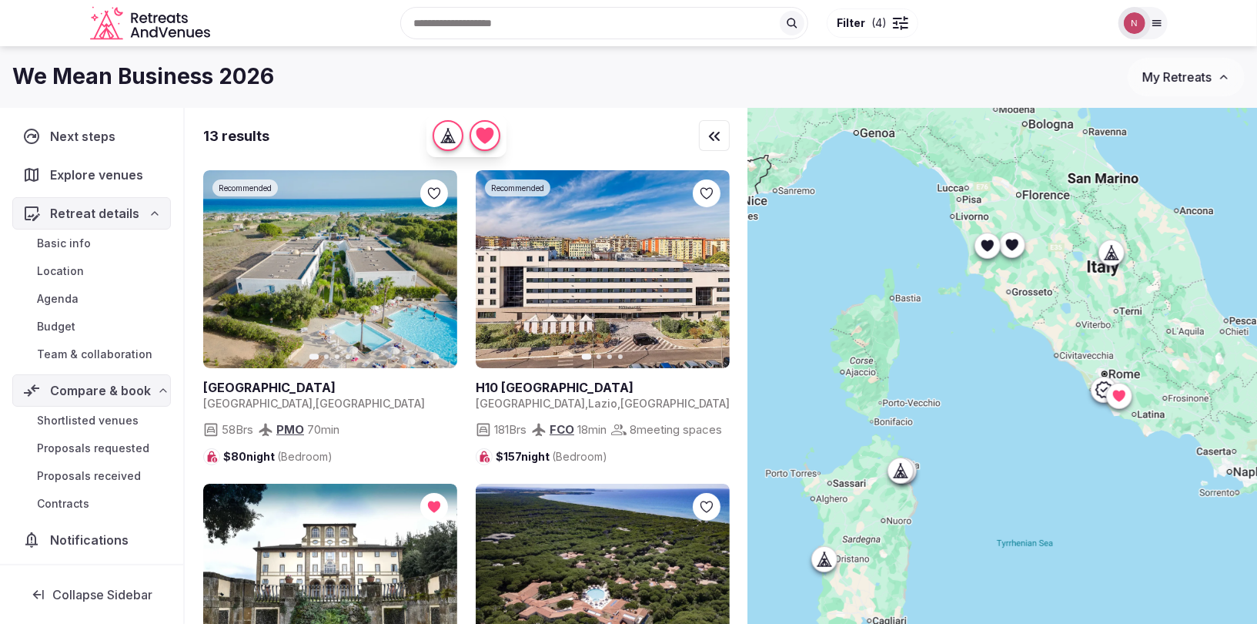
drag, startPoint x: 1007, startPoint y: 393, endPoint x: 949, endPoint y: 506, distance: 126.4
click at [949, 506] on div at bounding box center [1002, 392] width 509 height 568
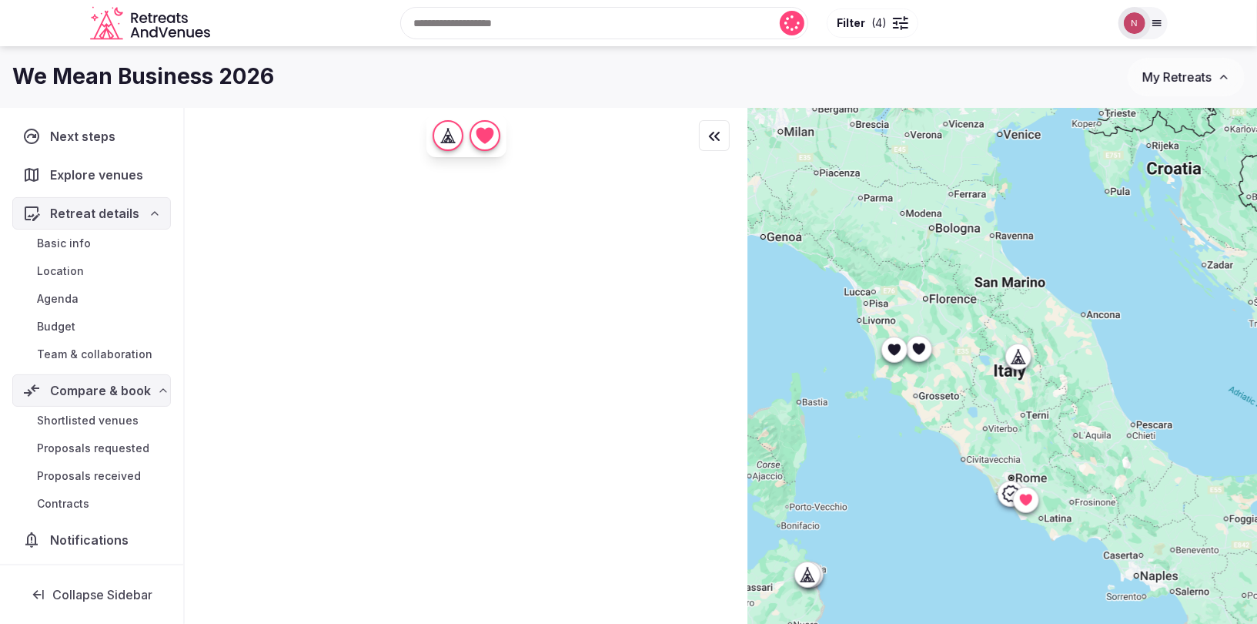
drag, startPoint x: 959, startPoint y: 359, endPoint x: 882, endPoint y: 423, distance: 100.5
click at [882, 423] on div at bounding box center [1002, 392] width 509 height 568
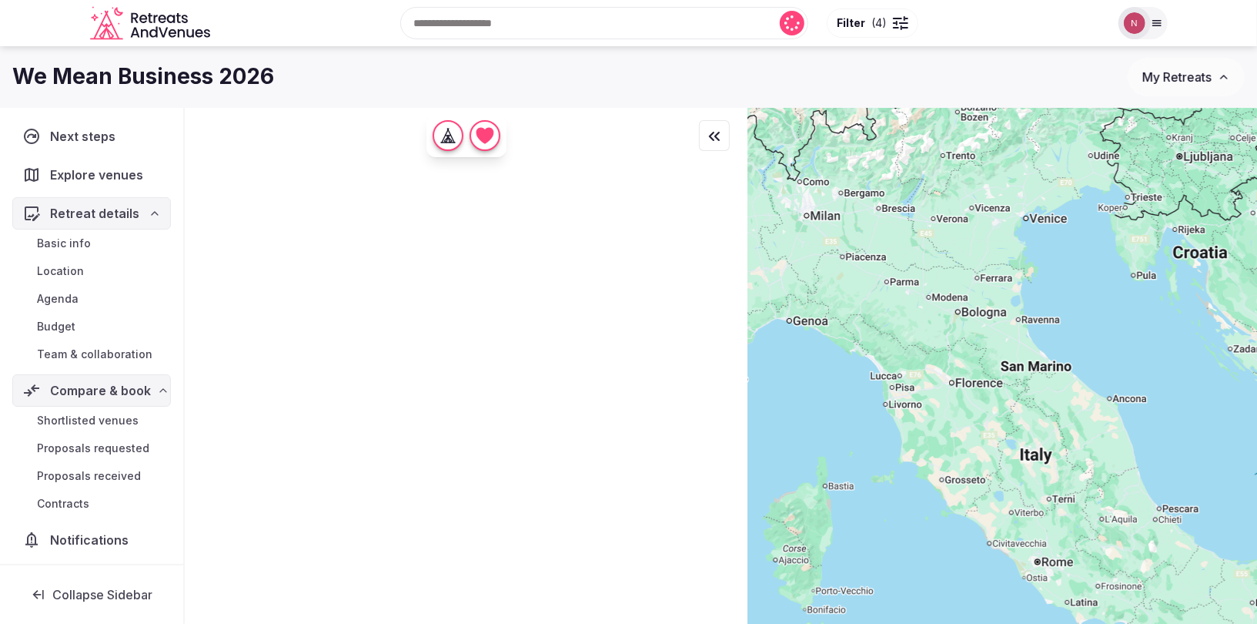
drag, startPoint x: 951, startPoint y: 341, endPoint x: 967, endPoint y: 444, distance: 104.4
click at [967, 444] on div at bounding box center [1002, 392] width 509 height 568
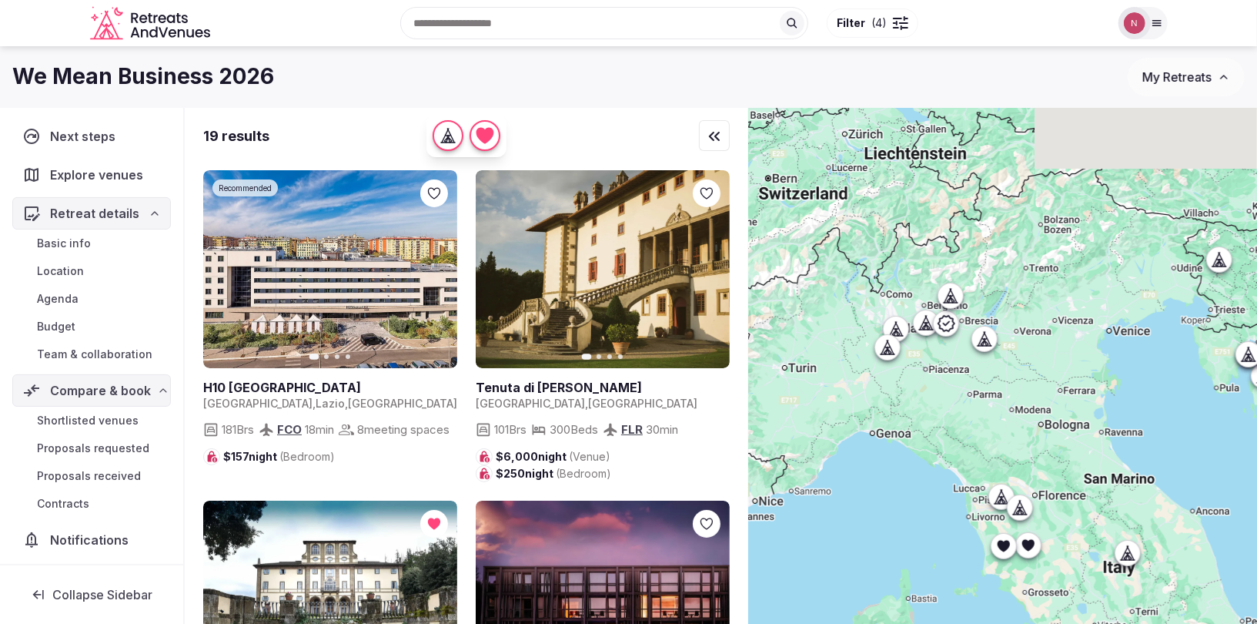
drag, startPoint x: 887, startPoint y: 321, endPoint x: 945, endPoint y: 385, distance: 86.6
click at [945, 385] on div at bounding box center [1002, 392] width 509 height 568
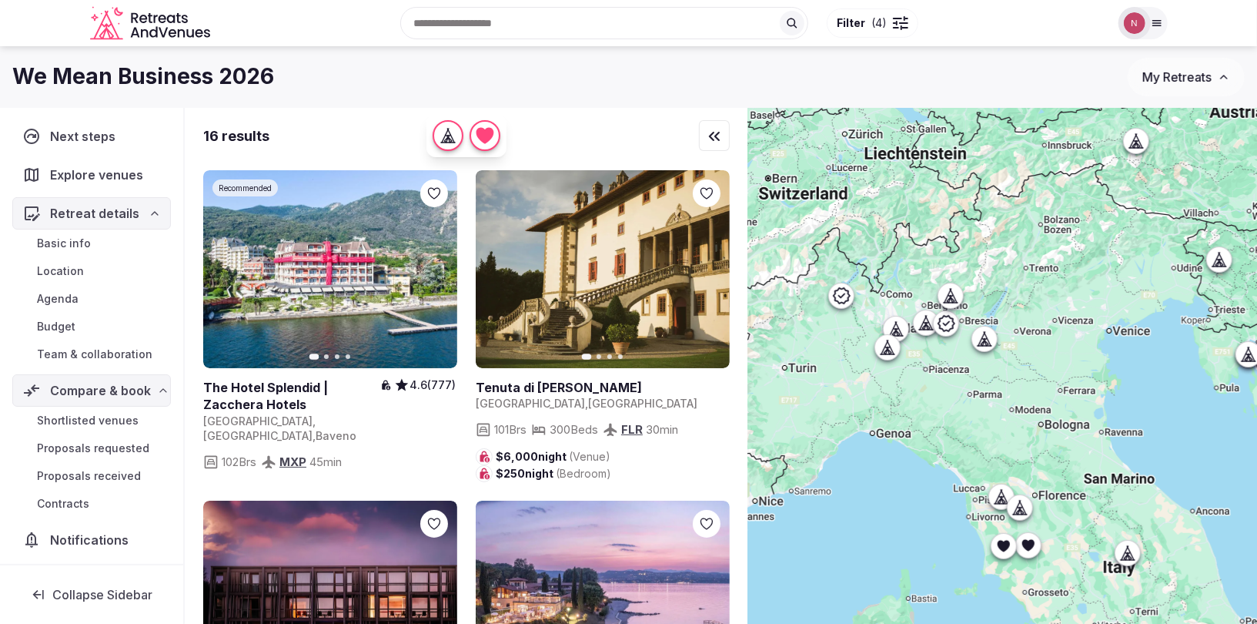
click at [942, 323] on icon at bounding box center [946, 323] width 18 height 18
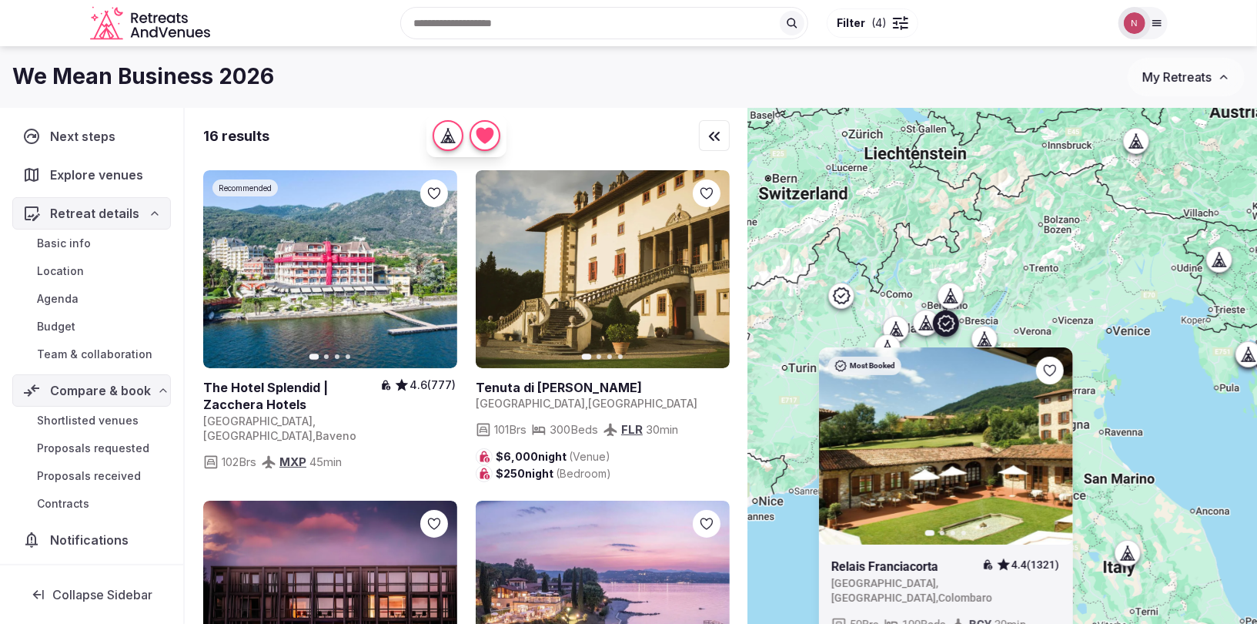
click at [952, 298] on icon at bounding box center [953, 299] width 4 height 5
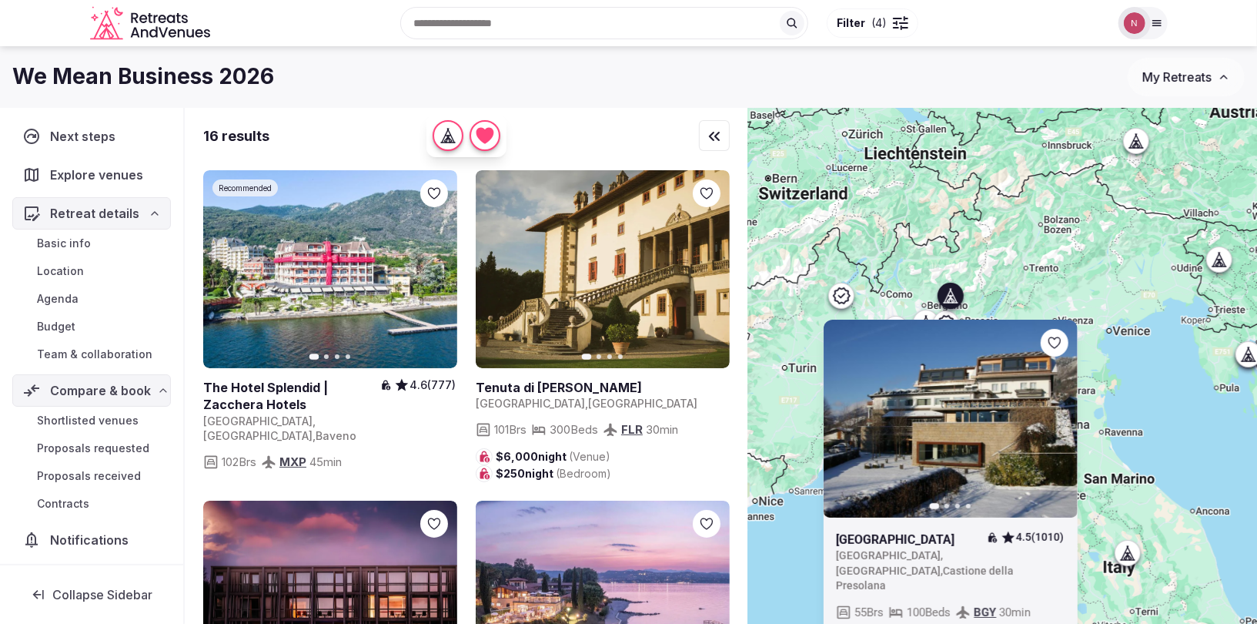
click at [1061, 413] on icon "button" at bounding box center [1056, 419] width 12 height 12
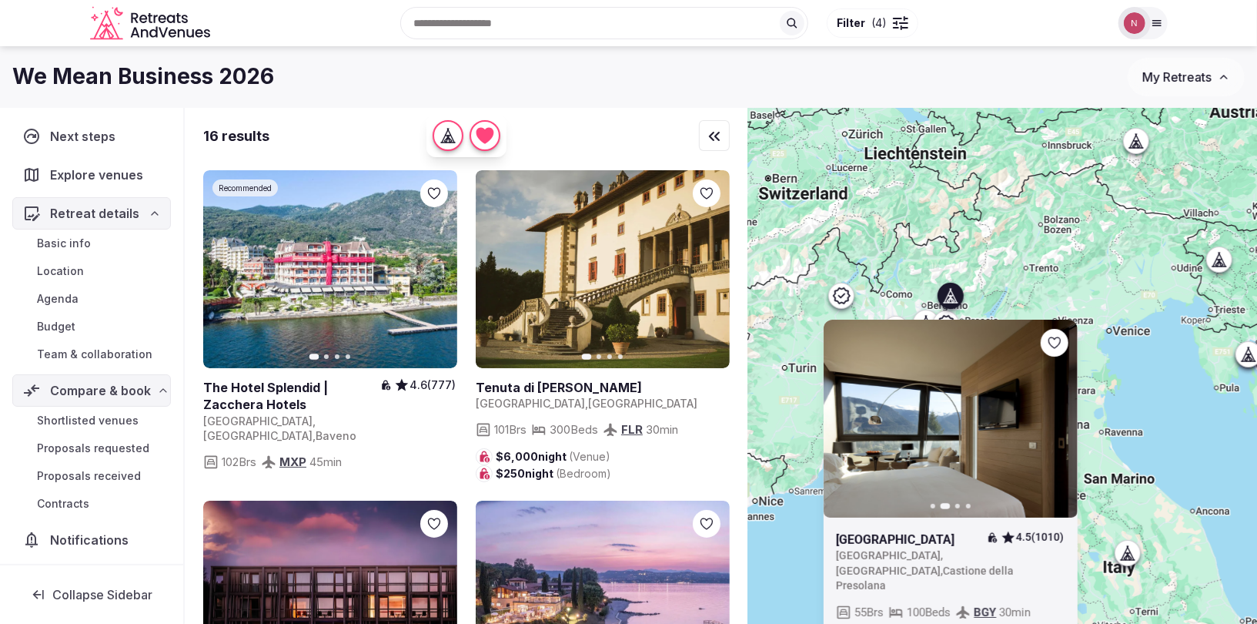
click at [1061, 413] on icon "button" at bounding box center [1056, 419] width 12 height 12
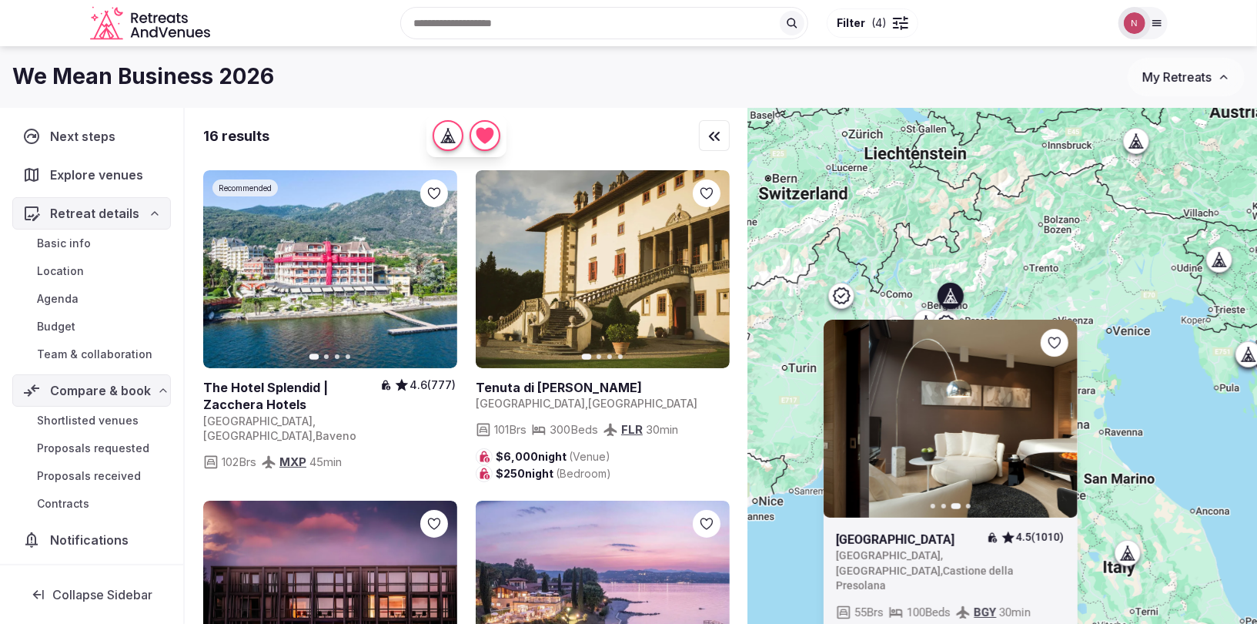
click at [1061, 413] on icon "button" at bounding box center [1056, 419] width 12 height 12
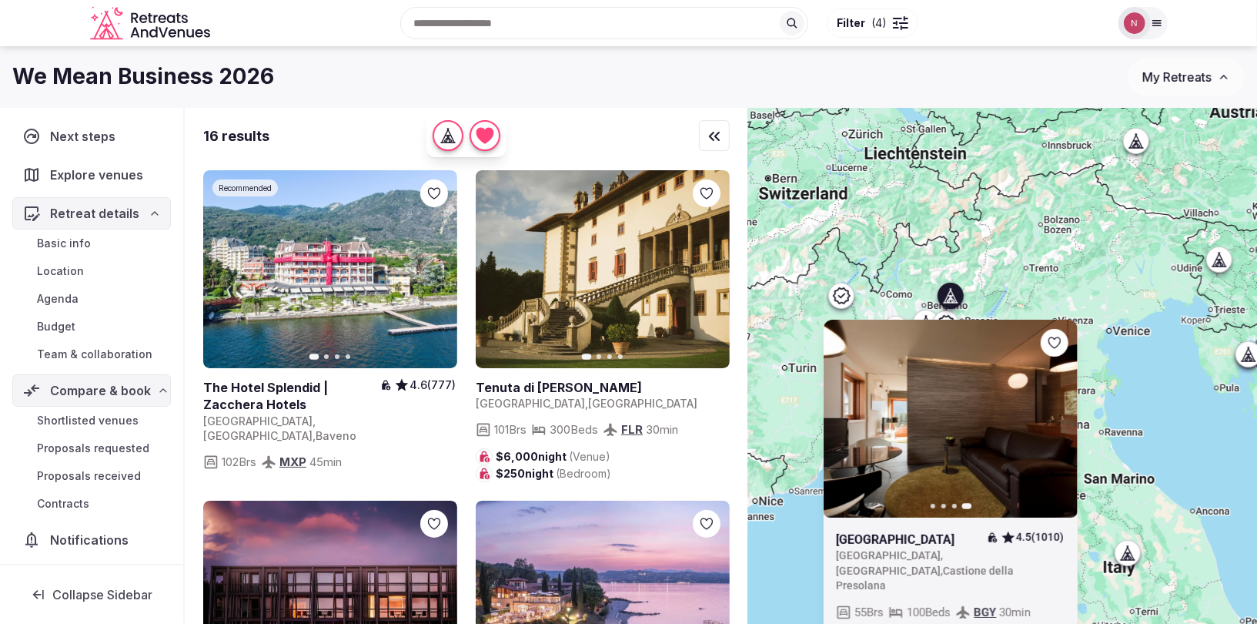
click at [0, 0] on icon at bounding box center [0, 0] width 0 height 0
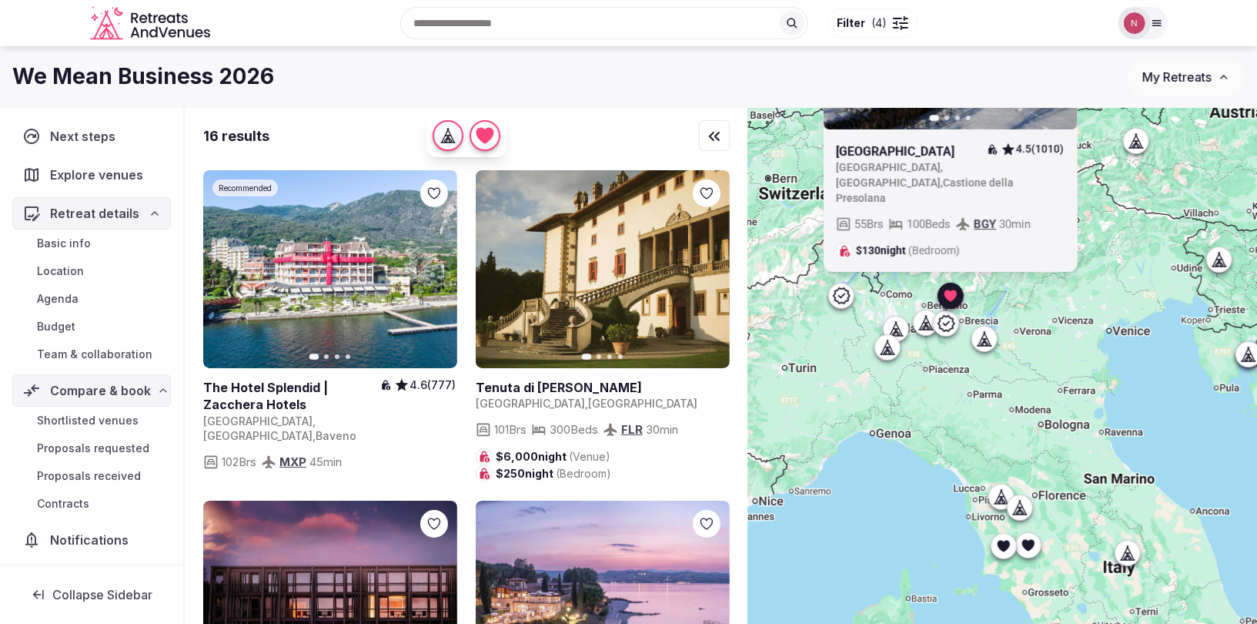
click at [922, 317] on icon at bounding box center [925, 322] width 15 height 15
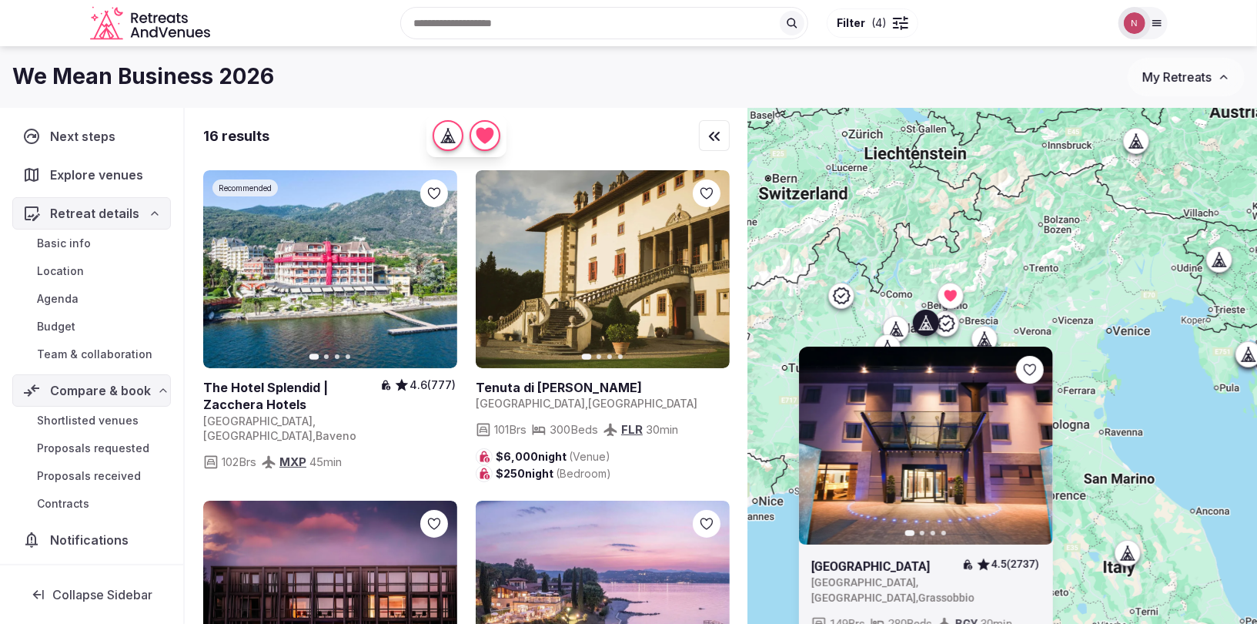
click at [922, 318] on icon at bounding box center [925, 322] width 15 height 15
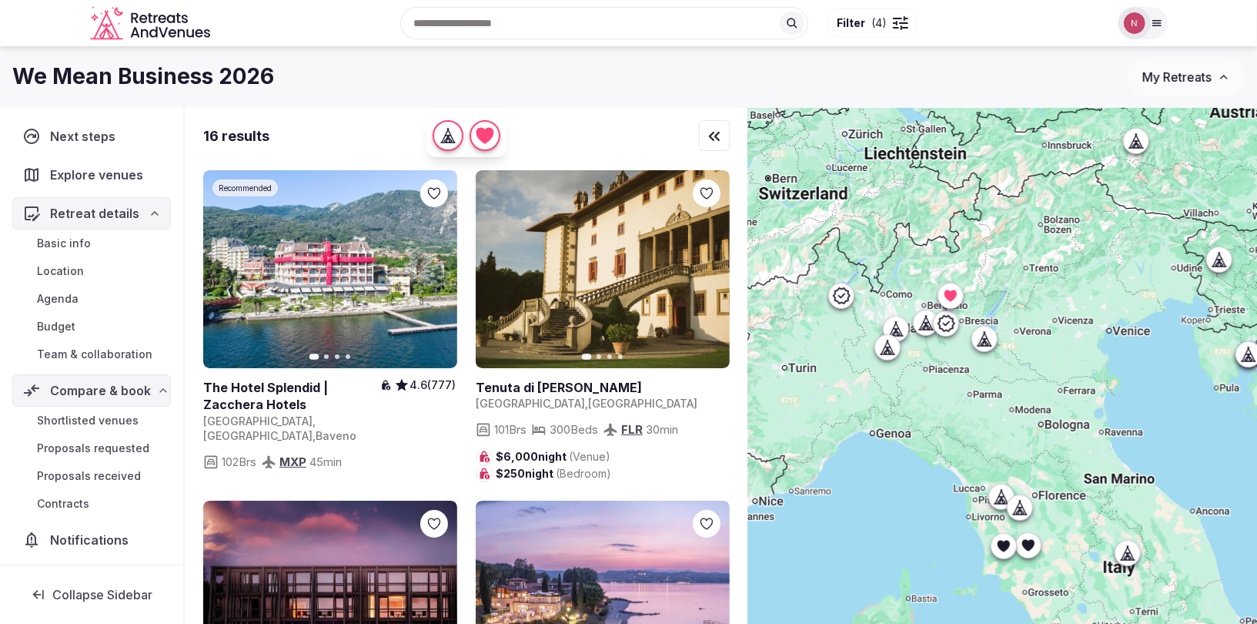
click at [899, 323] on icon at bounding box center [895, 328] width 15 height 15
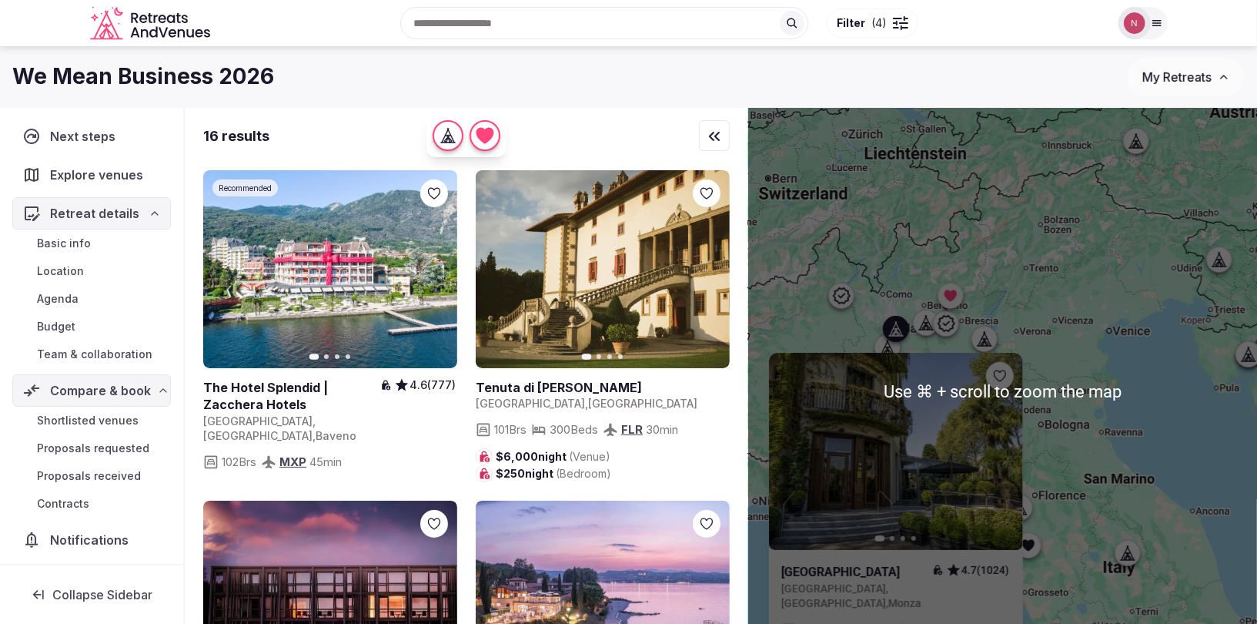
click at [838, 288] on icon at bounding box center [841, 296] width 17 height 16
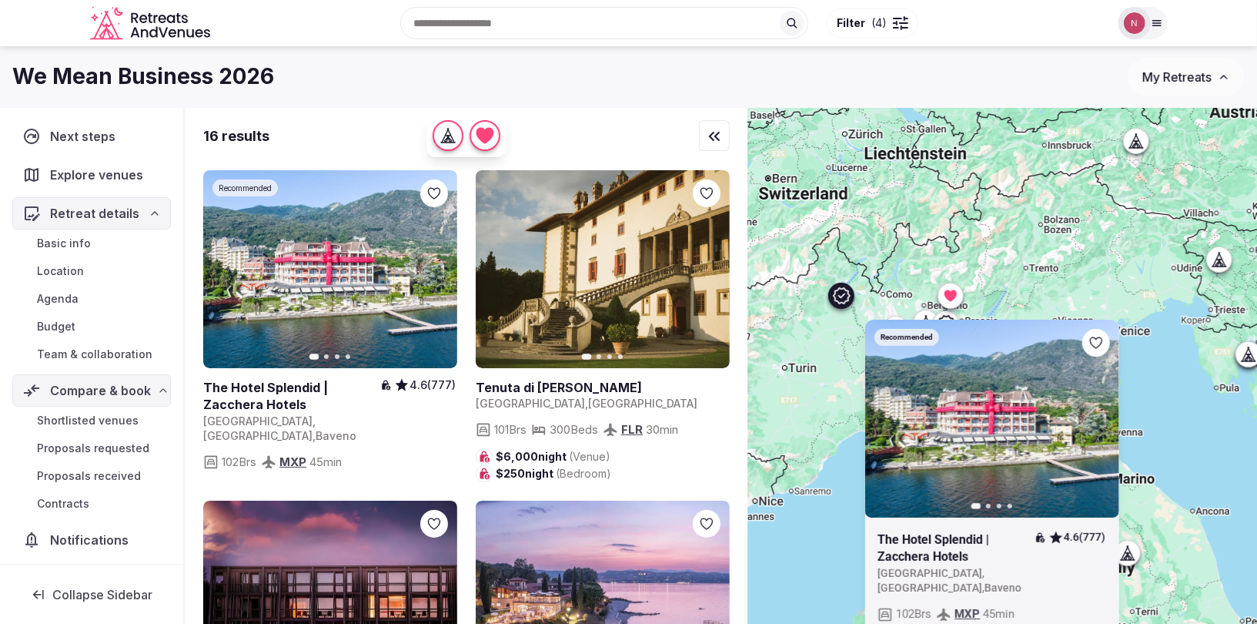
click at [824, 335] on div "Recommended Previous slide Next slide The Hotel Splendid | Zacchera Hotels 4.6 …" at bounding box center [1002, 392] width 509 height 568
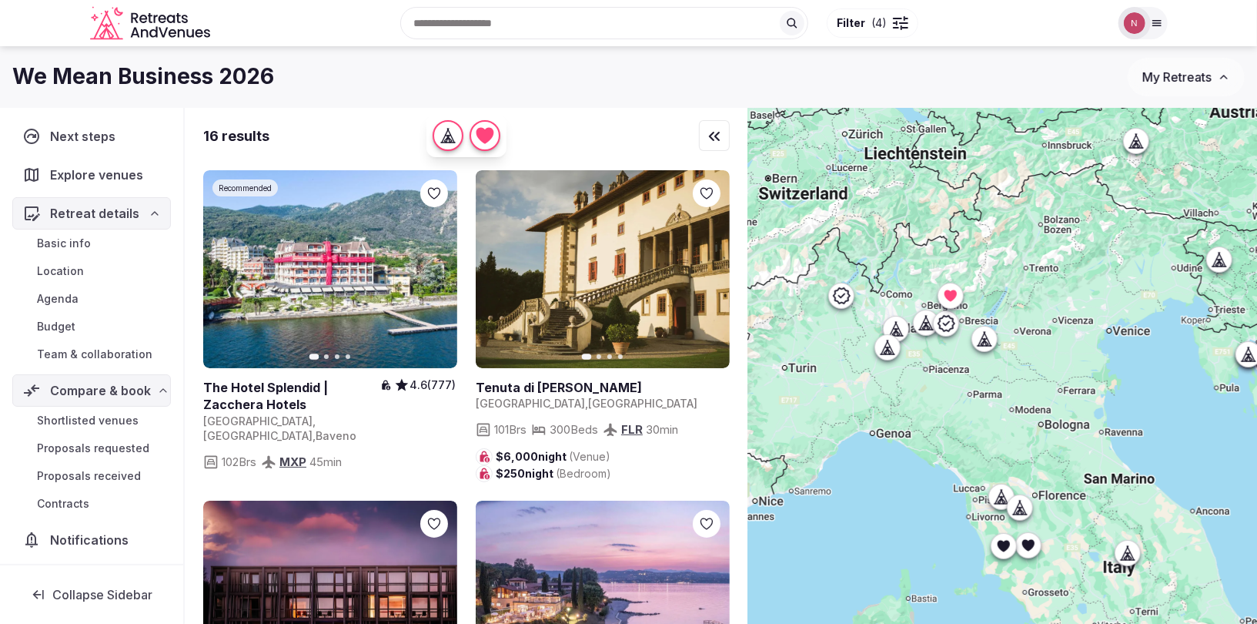
click at [896, 343] on div at bounding box center [887, 347] width 25 height 25
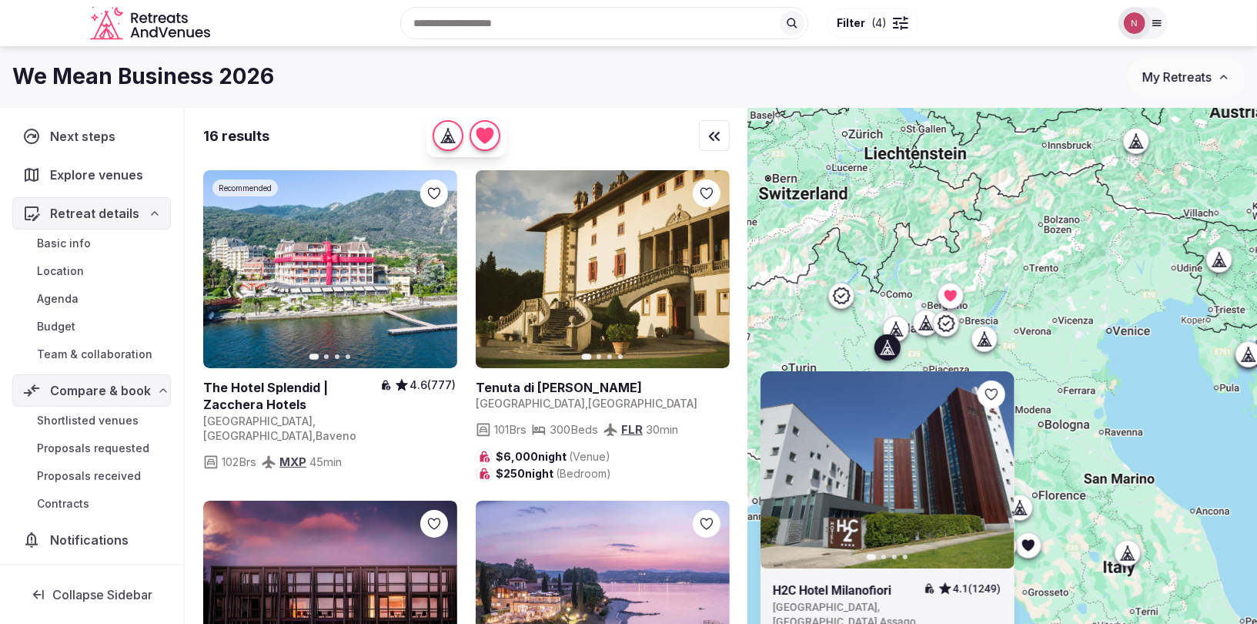
click at [897, 331] on icon at bounding box center [898, 332] width 4 height 5
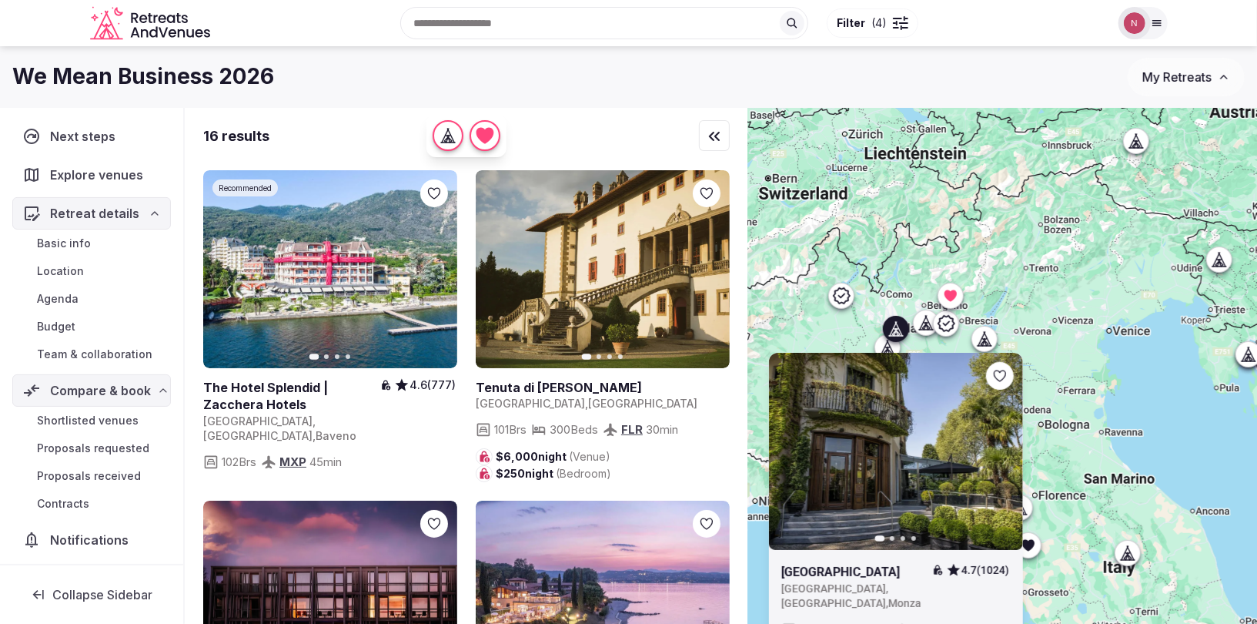
click at [897, 331] on icon at bounding box center [898, 332] width 4 height 5
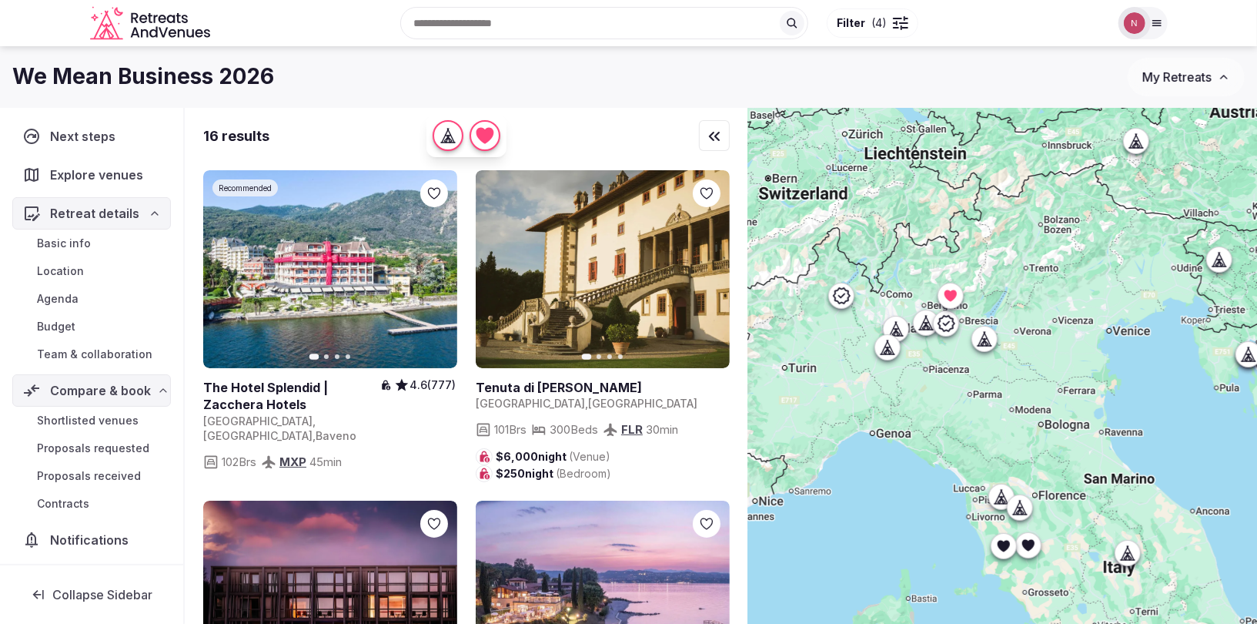
click at [929, 322] on icon at bounding box center [925, 322] width 15 height 15
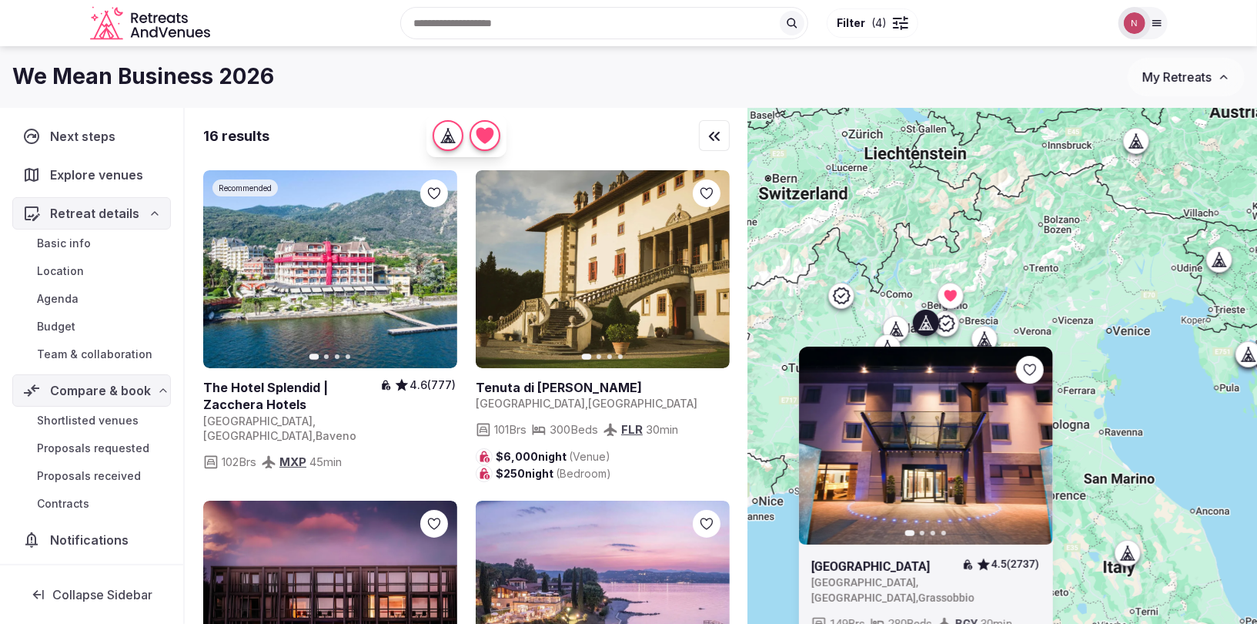
click at [987, 331] on icon at bounding box center [983, 338] width 15 height 15
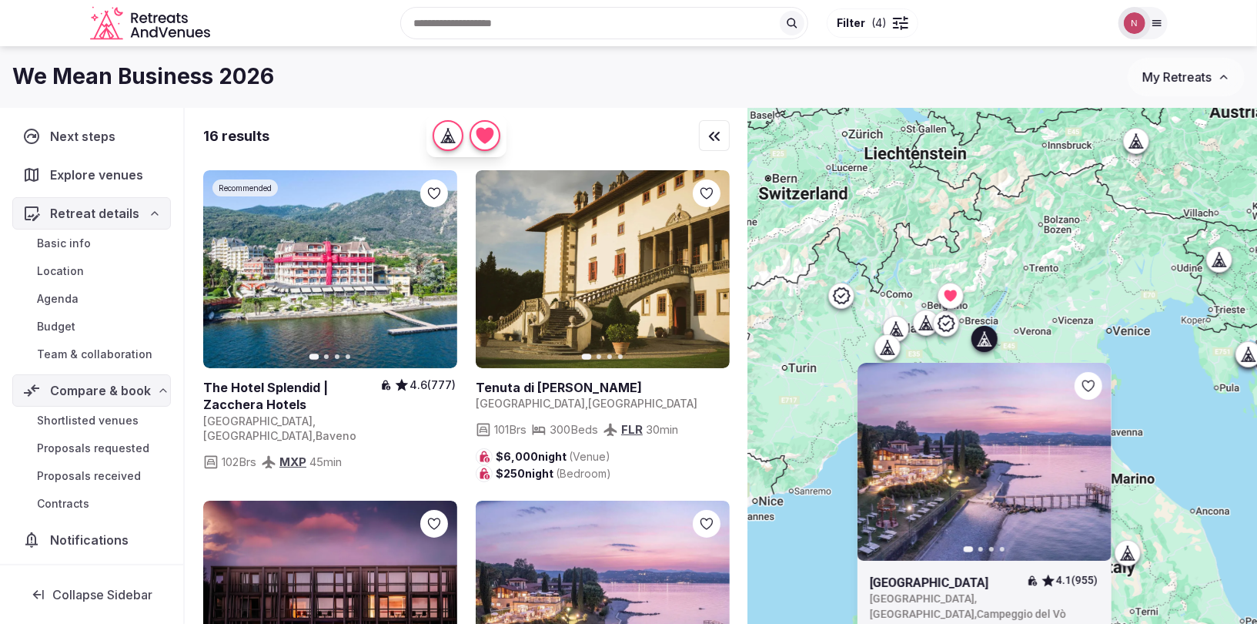
click at [955, 325] on icon at bounding box center [946, 323] width 18 height 18
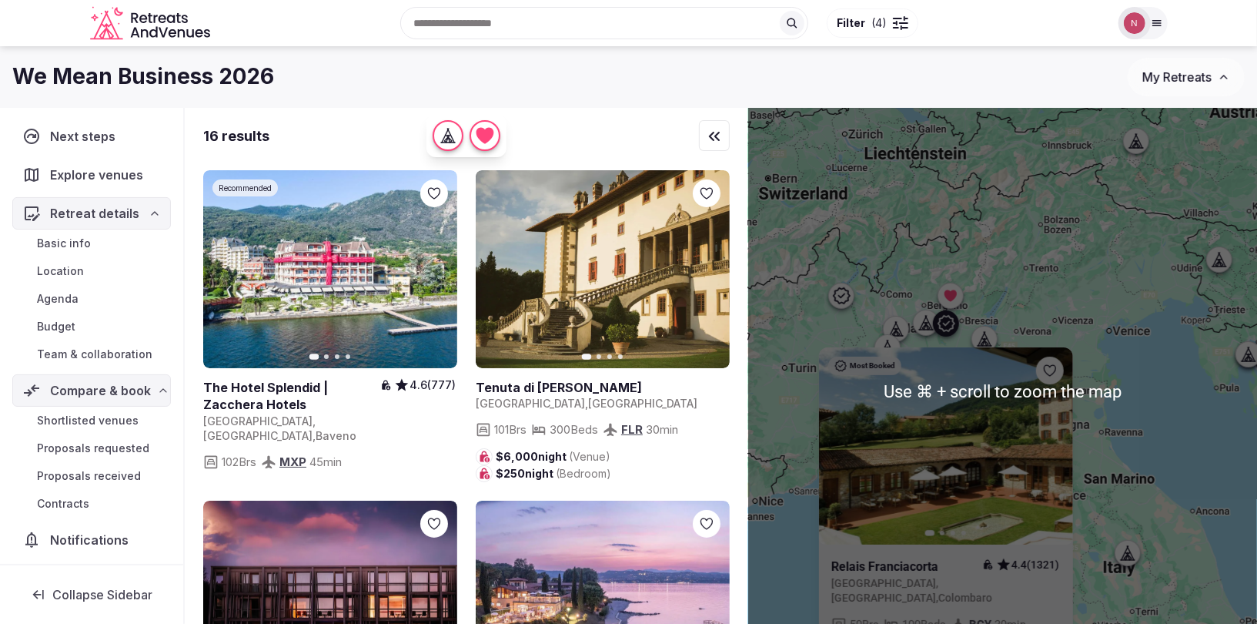
click at [901, 265] on div "Most Booked Previous slide Next slide Relais Franciacorta 4.4 (1321) Italy , Lo…" at bounding box center [1002, 392] width 509 height 568
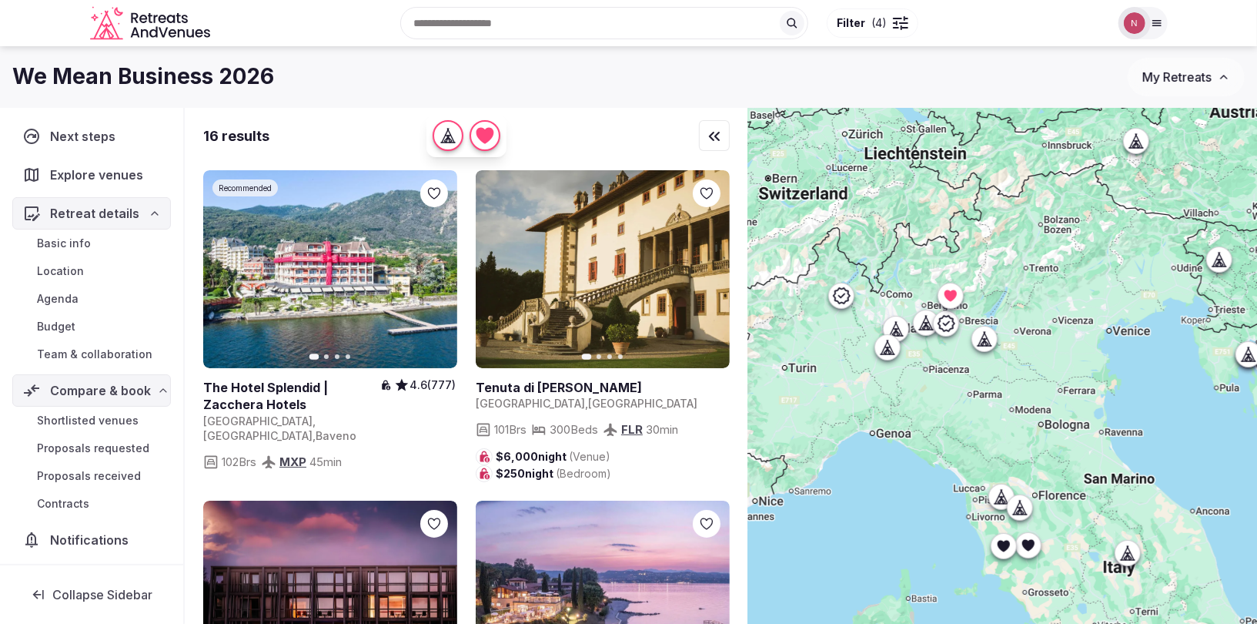
click at [1027, 505] on icon at bounding box center [1019, 507] width 15 height 15
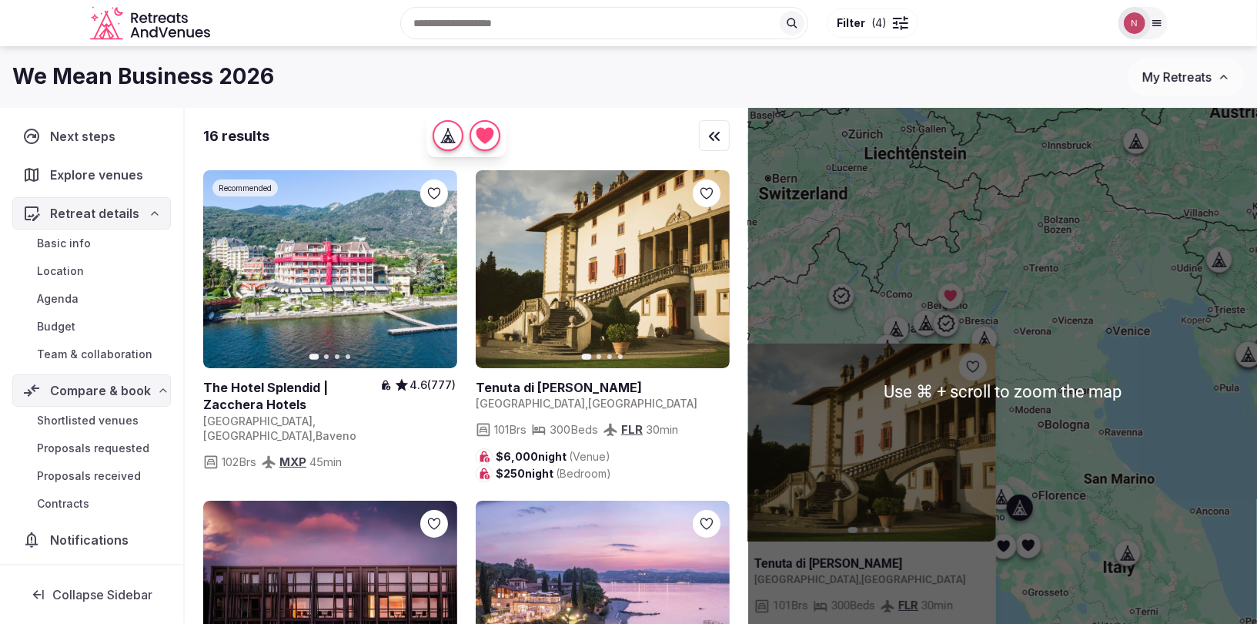
click at [1015, 513] on icon at bounding box center [1019, 507] width 15 height 15
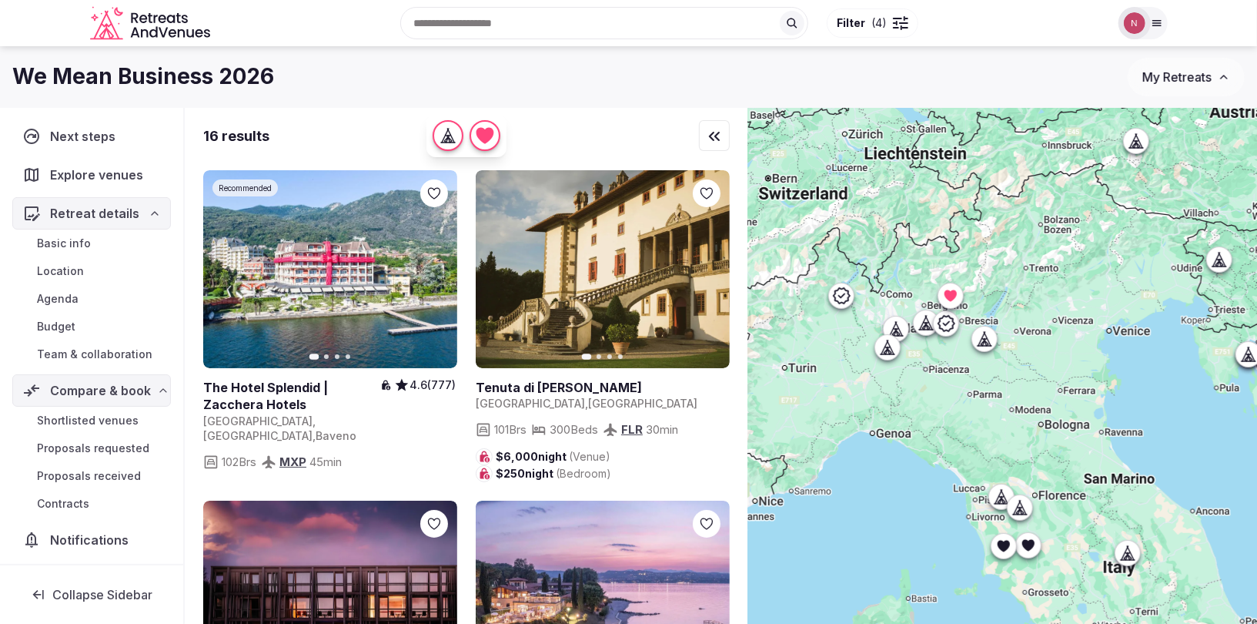
click at [1019, 505] on icon at bounding box center [1019, 507] width 15 height 15
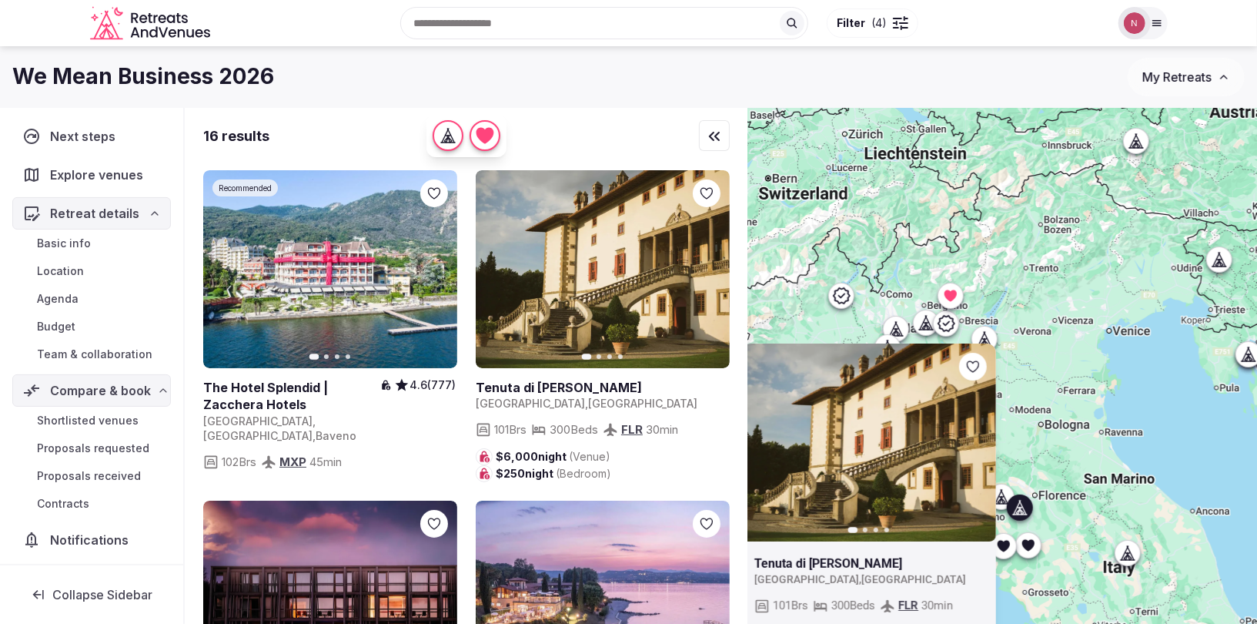
click at [977, 354] on div at bounding box center [973, 367] width 28 height 28
click at [1001, 493] on icon at bounding box center [1000, 496] width 15 height 15
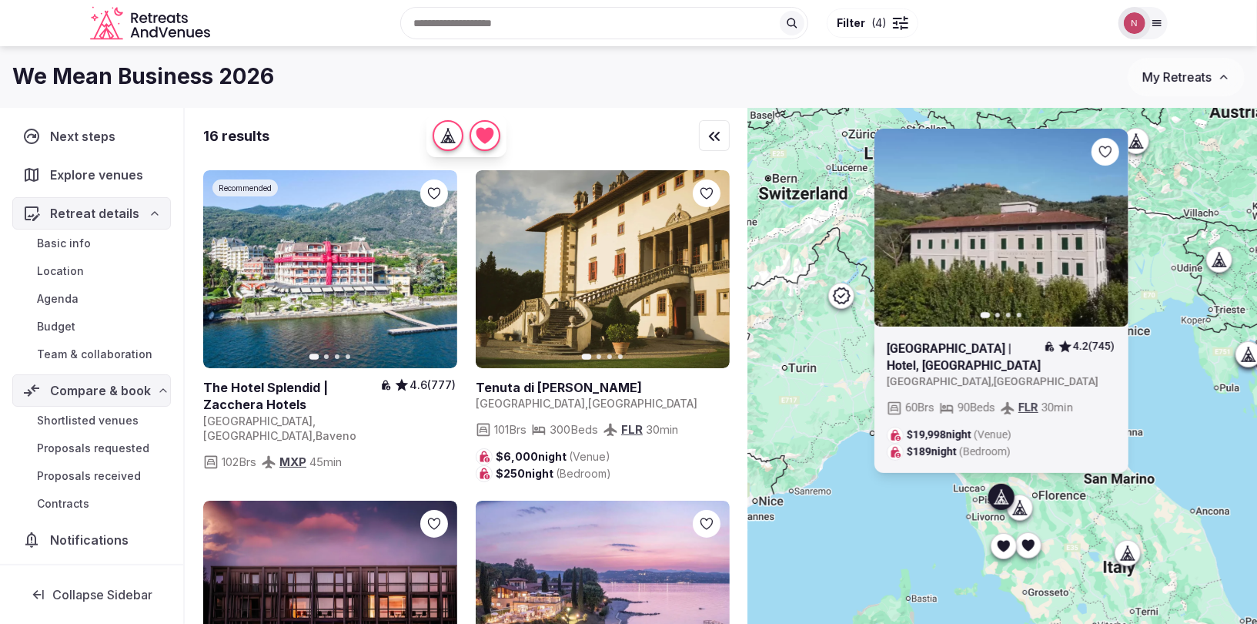
click at [0, 0] on icon at bounding box center [0, 0] width 0 height 0
click at [997, 496] on icon at bounding box center [1001, 496] width 12 height 12
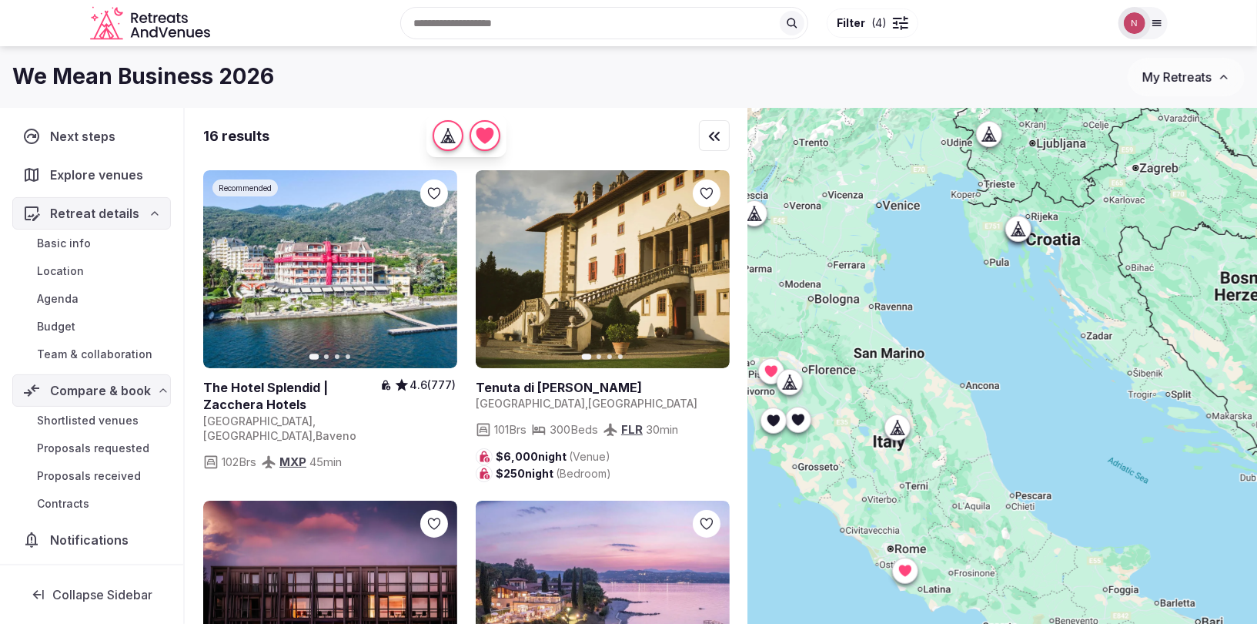
drag, startPoint x: 1077, startPoint y: 511, endPoint x: 847, endPoint y: 386, distance: 262.2
click at [847, 386] on div at bounding box center [1002, 392] width 509 height 568
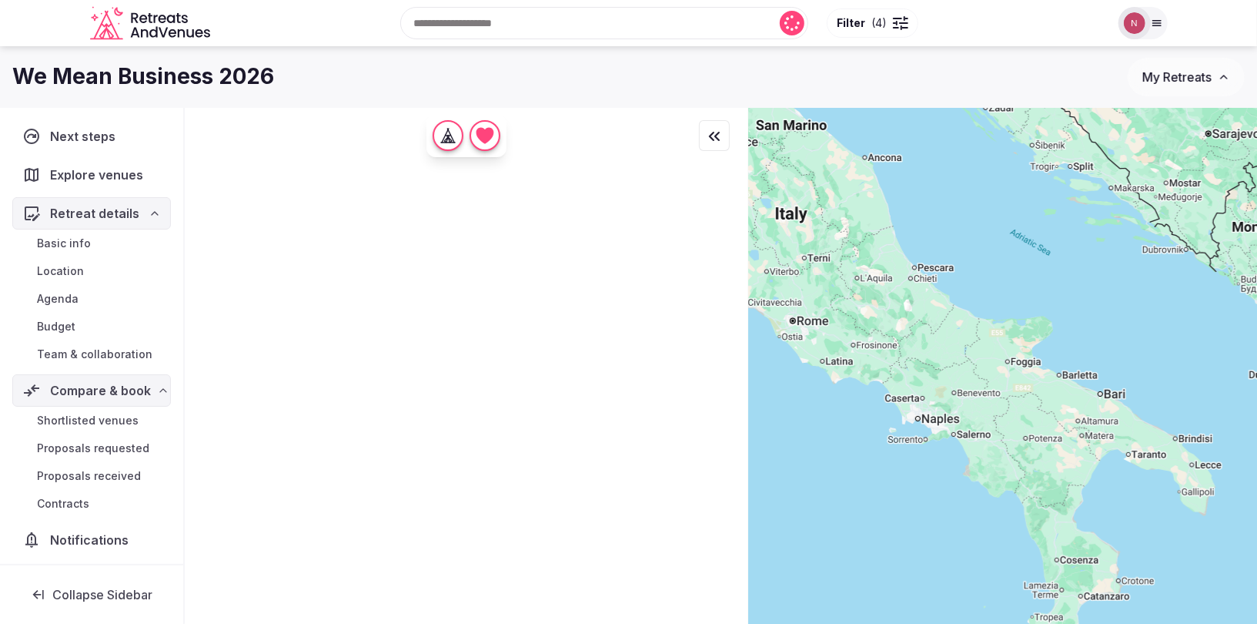
drag, startPoint x: 912, startPoint y: 458, endPoint x: 799, endPoint y: 217, distance: 266.2
click at [799, 217] on div at bounding box center [1002, 392] width 509 height 568
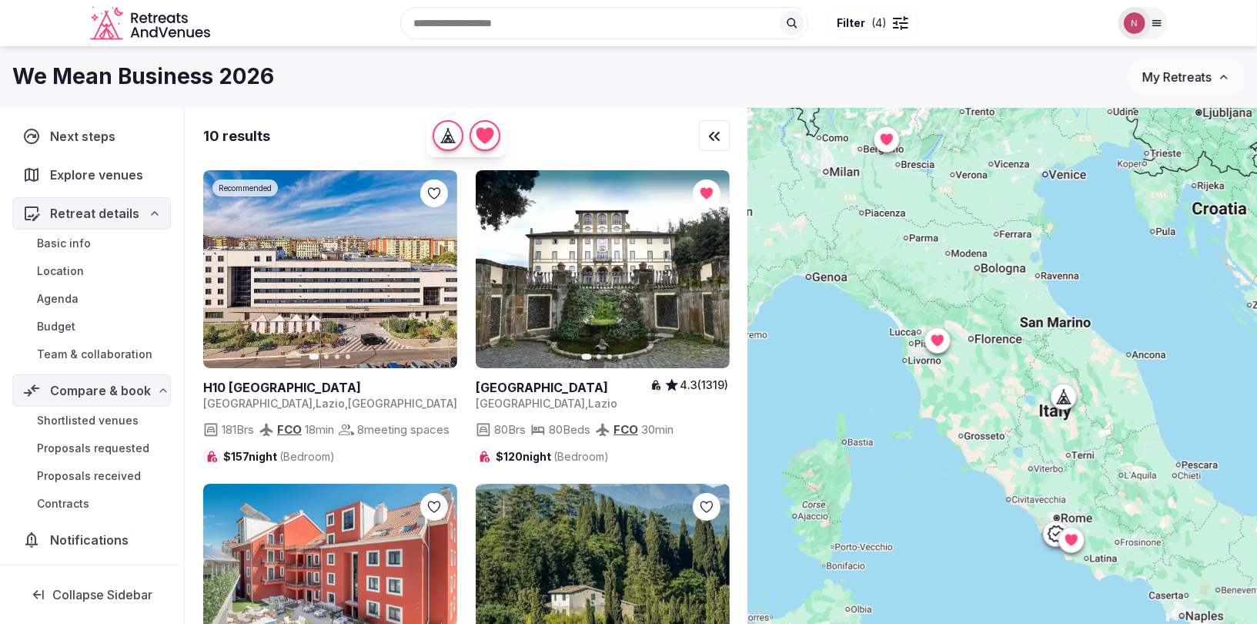
drag, startPoint x: 1007, startPoint y: 392, endPoint x: 1257, endPoint y: 590, distance: 319.5
click at [1256, 594] on div at bounding box center [1002, 392] width 509 height 568
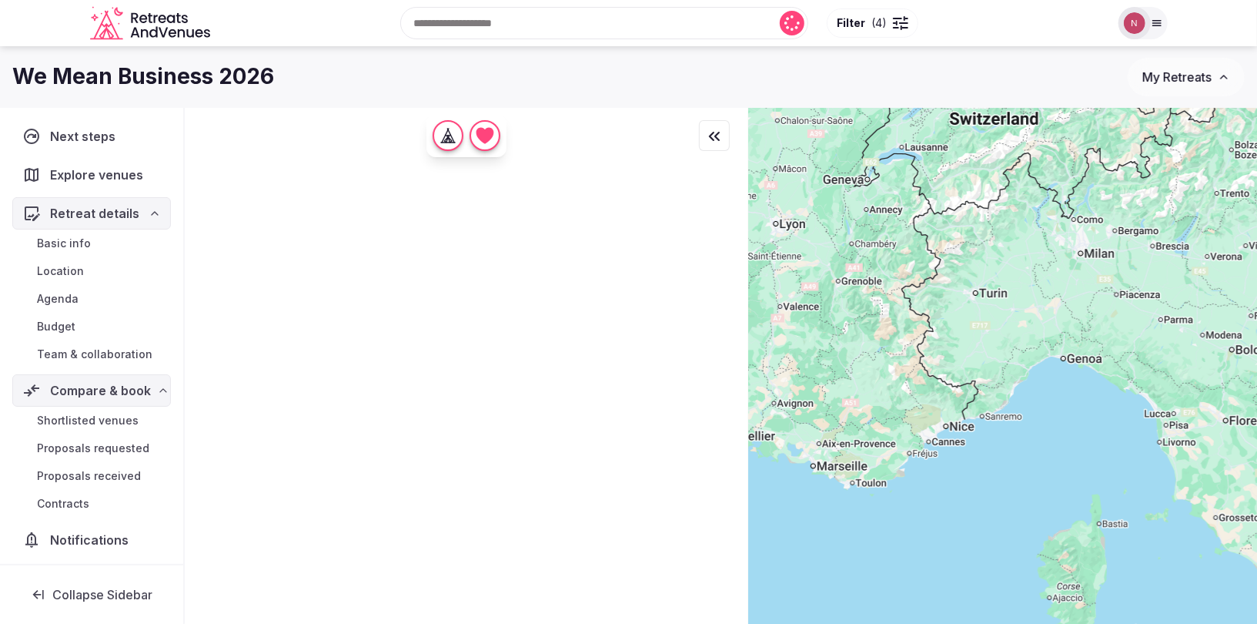
drag, startPoint x: 930, startPoint y: 403, endPoint x: 1189, endPoint y: 477, distance: 269.0
click at [1189, 477] on div at bounding box center [1002, 392] width 509 height 568
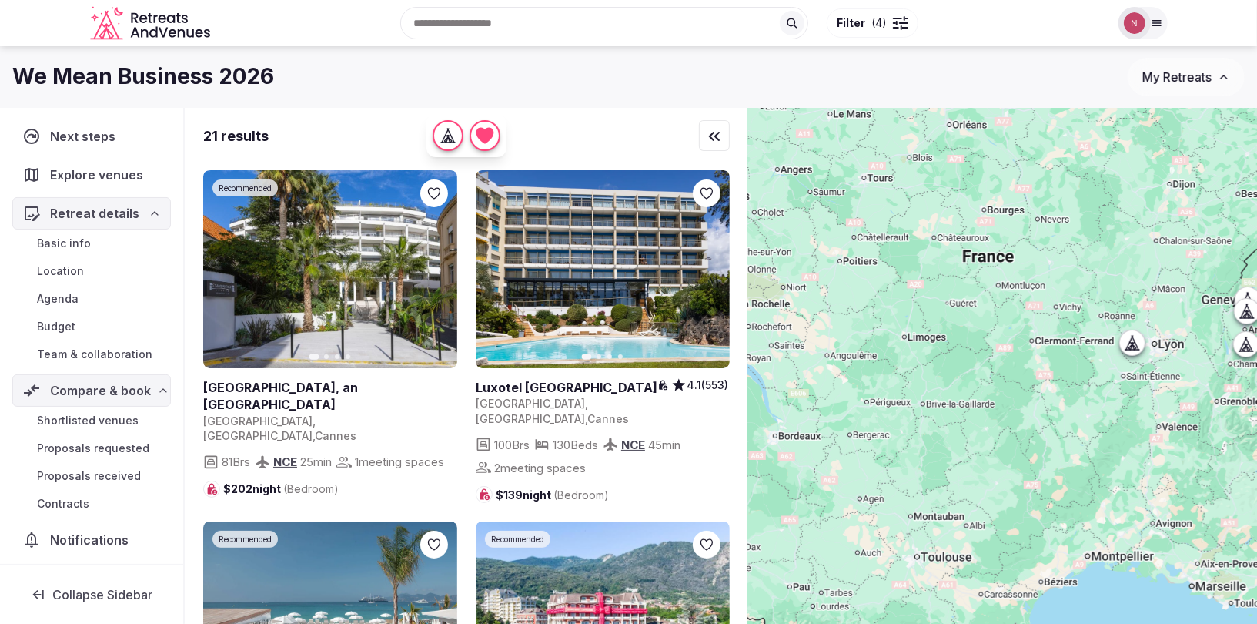
drag, startPoint x: 892, startPoint y: 394, endPoint x: 1213, endPoint y: 492, distance: 335.6
click at [1256, 513] on div at bounding box center [1002, 392] width 509 height 568
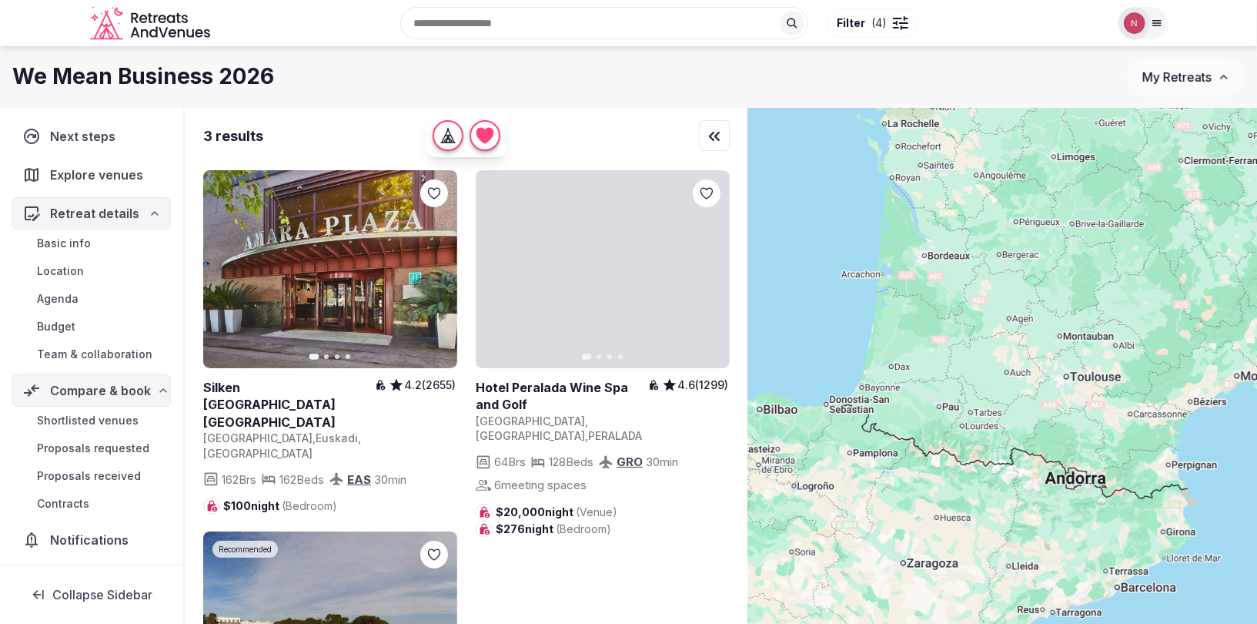
drag, startPoint x: 973, startPoint y: 415, endPoint x: 1124, endPoint y: 231, distance: 238.0
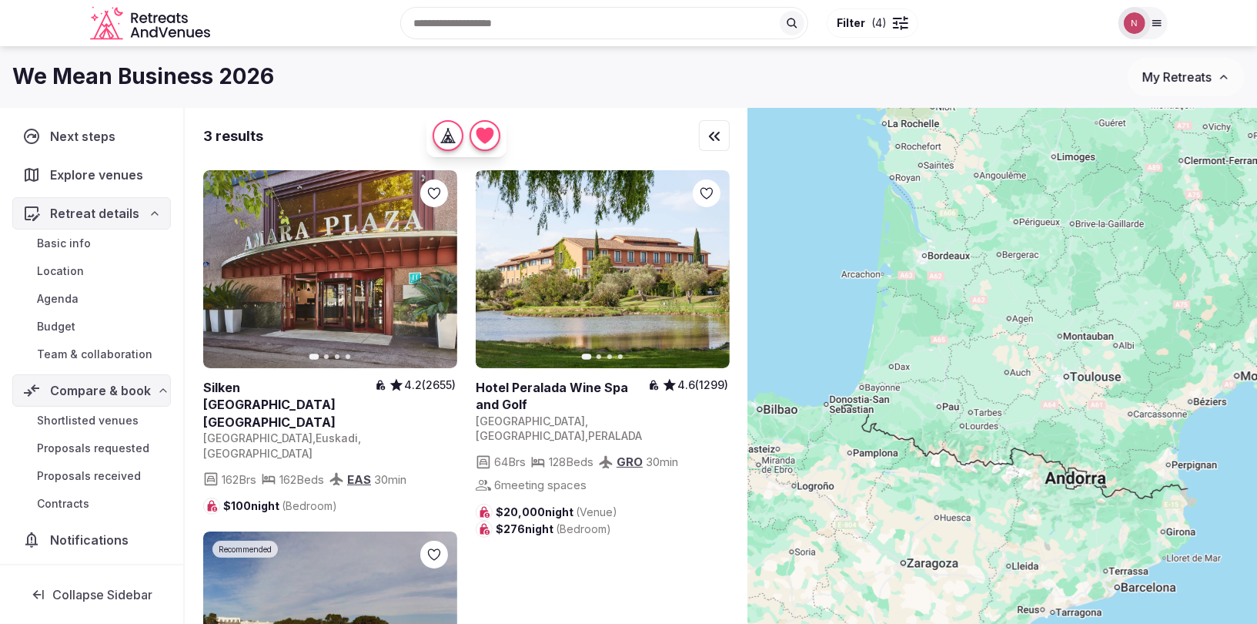
click at [1124, 231] on div at bounding box center [1002, 392] width 509 height 568
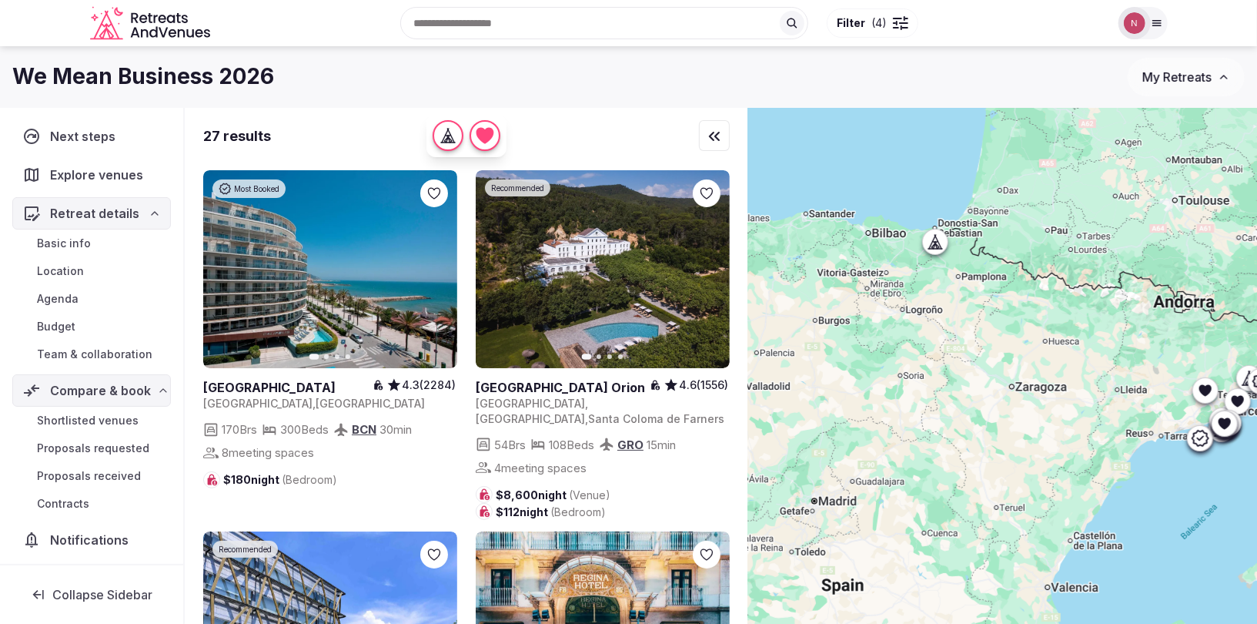
drag, startPoint x: 952, startPoint y: 442, endPoint x: 1058, endPoint y: 270, distance: 201.9
click at [1058, 270] on div at bounding box center [1002, 392] width 509 height 568
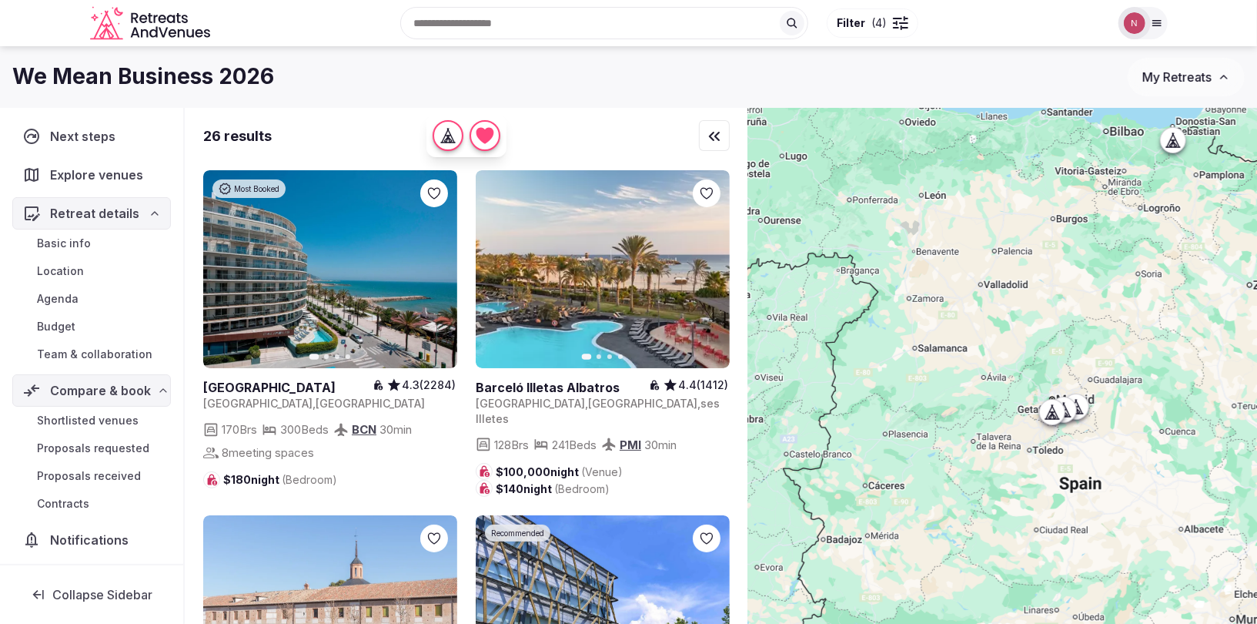
drag, startPoint x: 948, startPoint y: 402, endPoint x: 1188, endPoint y: 300, distance: 260.1
click at [1188, 300] on div at bounding box center [1002, 392] width 509 height 568
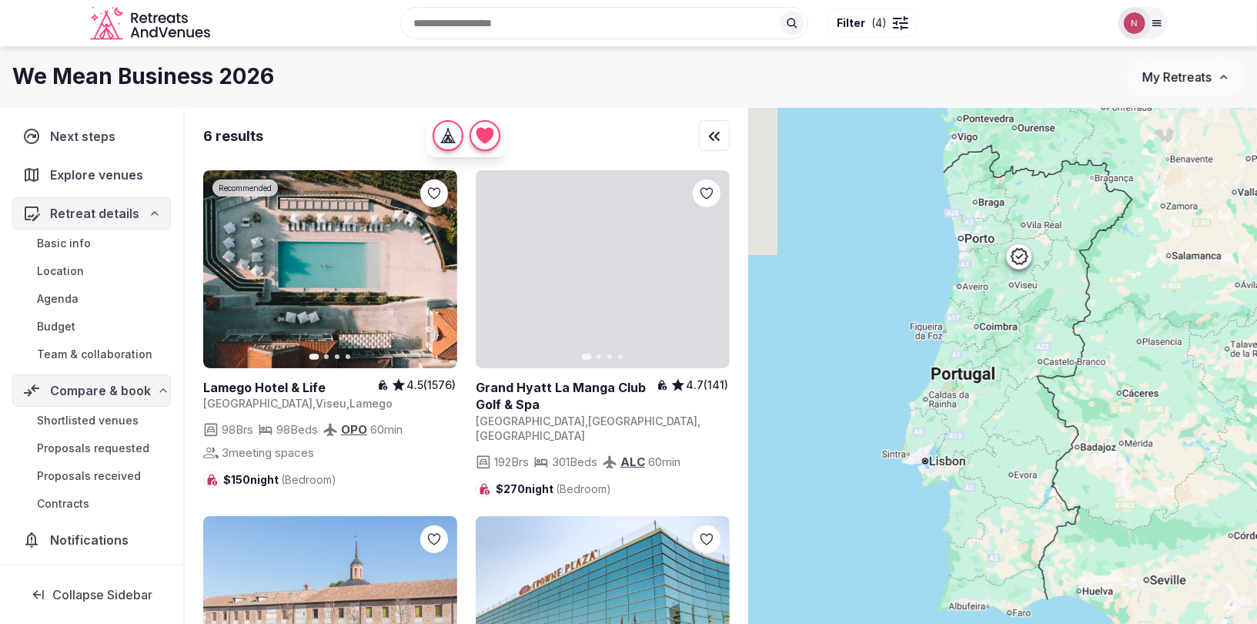
drag, startPoint x: 980, startPoint y: 363, endPoint x: 1241, endPoint y: 270, distance: 277.1
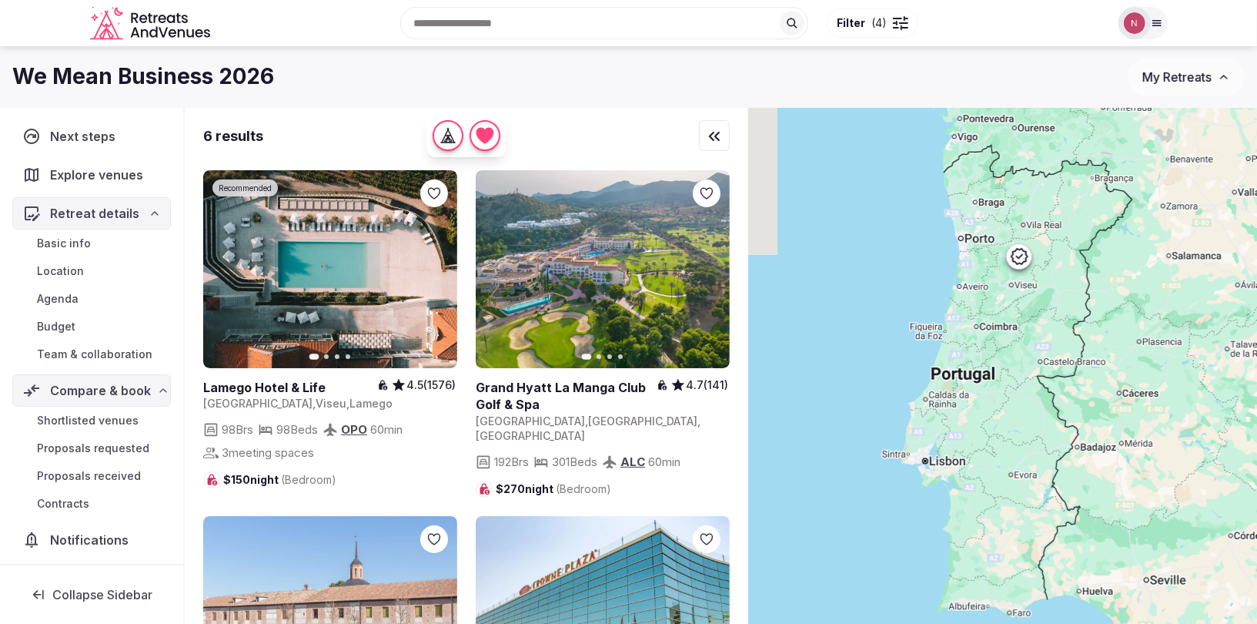
click at [1241, 270] on div at bounding box center [1002, 392] width 509 height 568
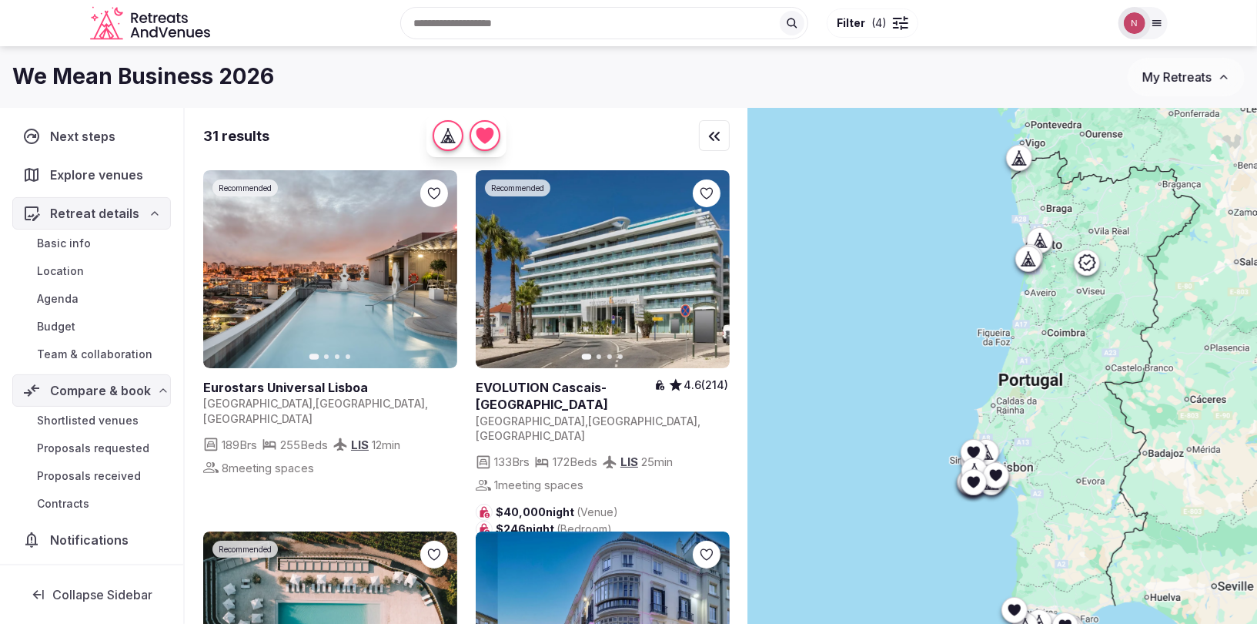
drag, startPoint x: 968, startPoint y: 404, endPoint x: 1037, endPoint y: 410, distance: 69.5
click at [1037, 410] on div at bounding box center [1002, 392] width 509 height 568
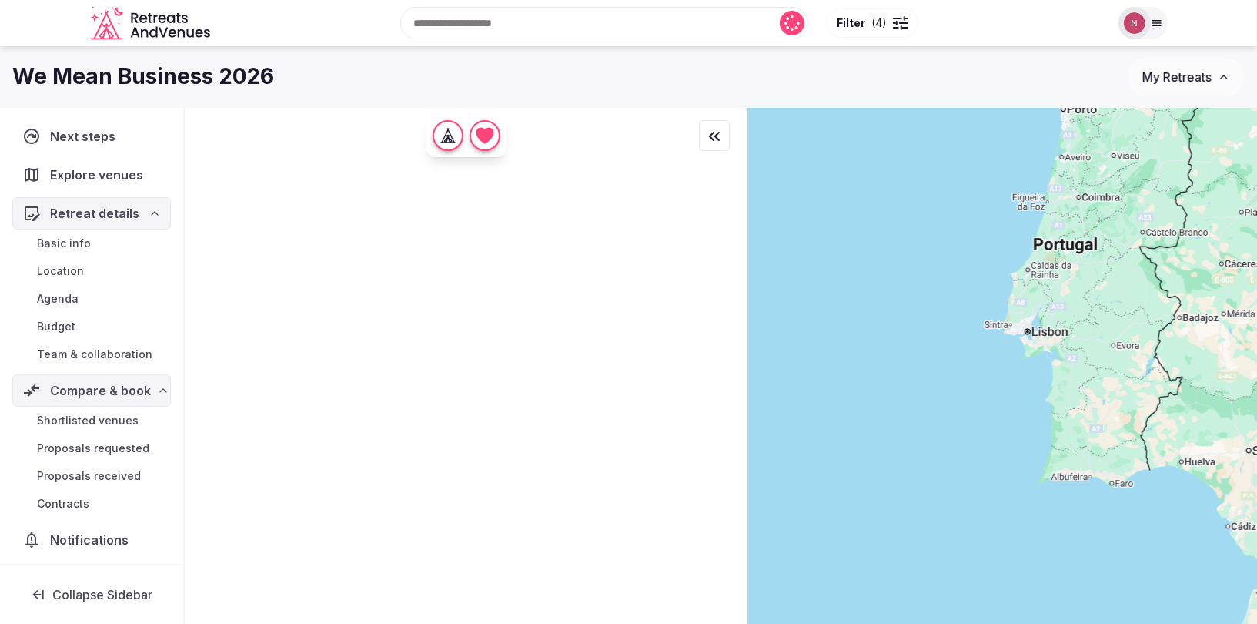
drag, startPoint x: 910, startPoint y: 383, endPoint x: 942, endPoint y: 247, distance: 139.1
click at [942, 247] on div at bounding box center [1002, 392] width 509 height 568
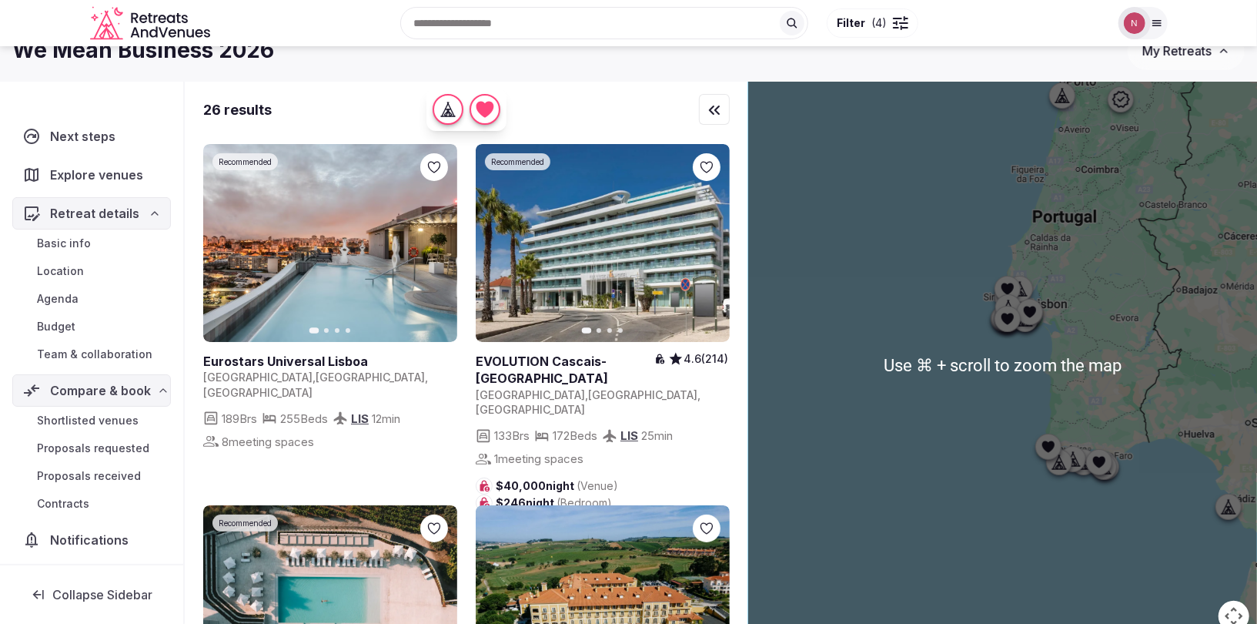
scroll to position [27, 0]
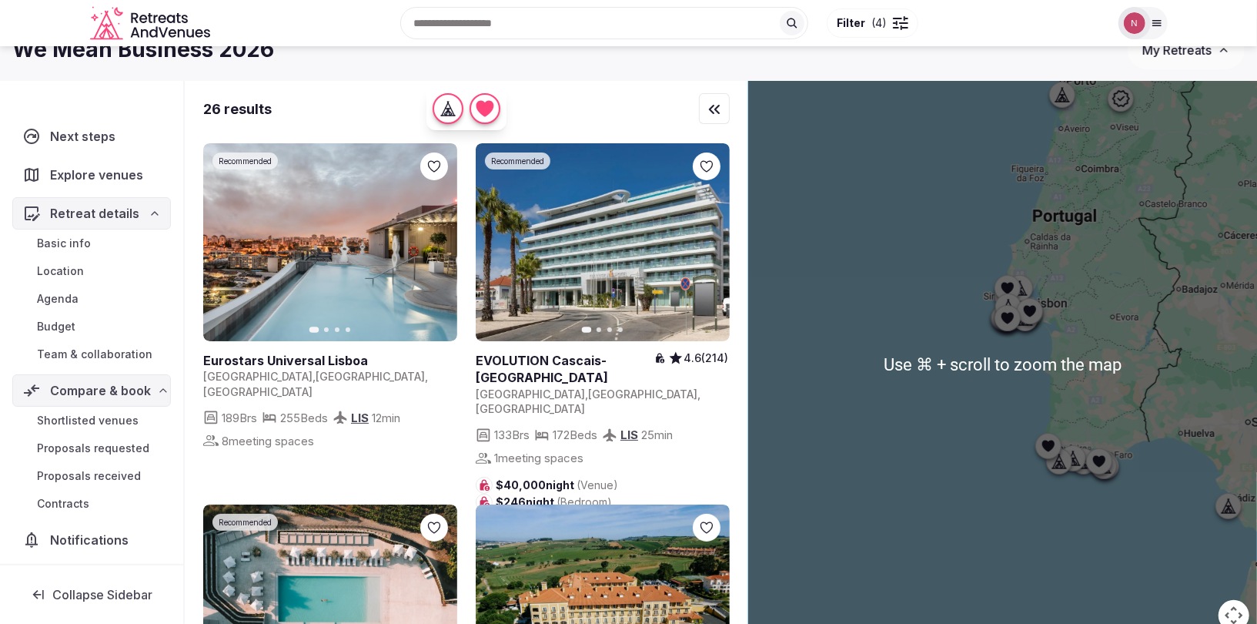
click at [990, 216] on div at bounding box center [1002, 365] width 509 height 568
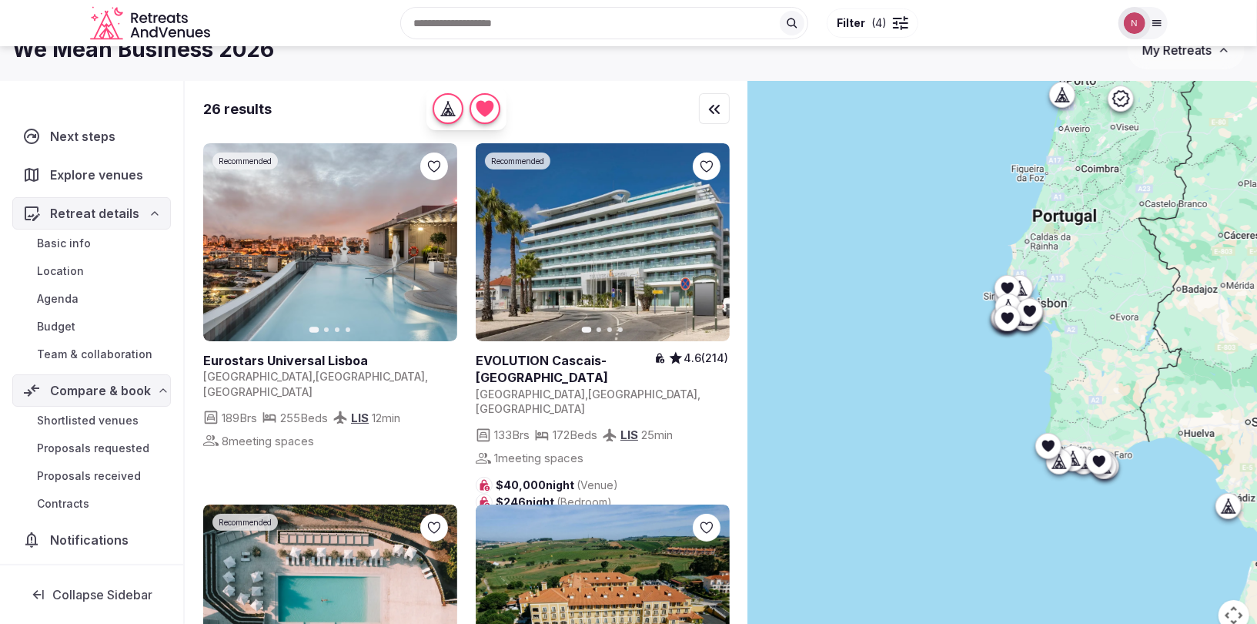
click at [968, 439] on div at bounding box center [1002, 365] width 509 height 568
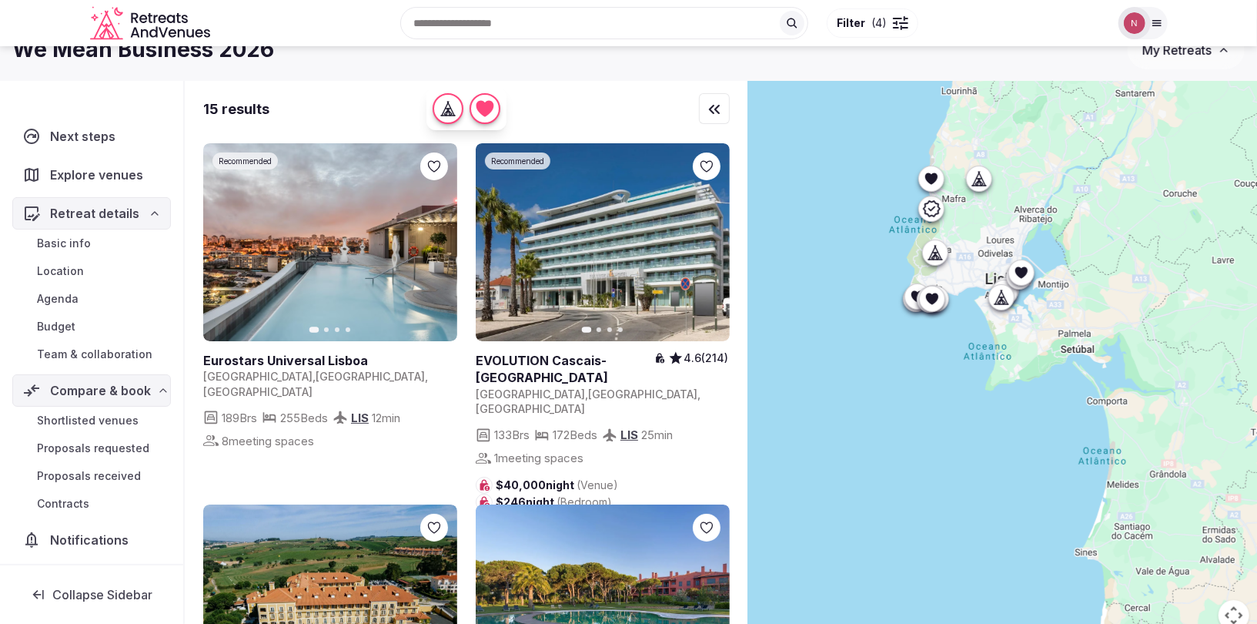
click at [933, 181] on icon at bounding box center [931, 179] width 12 height 12
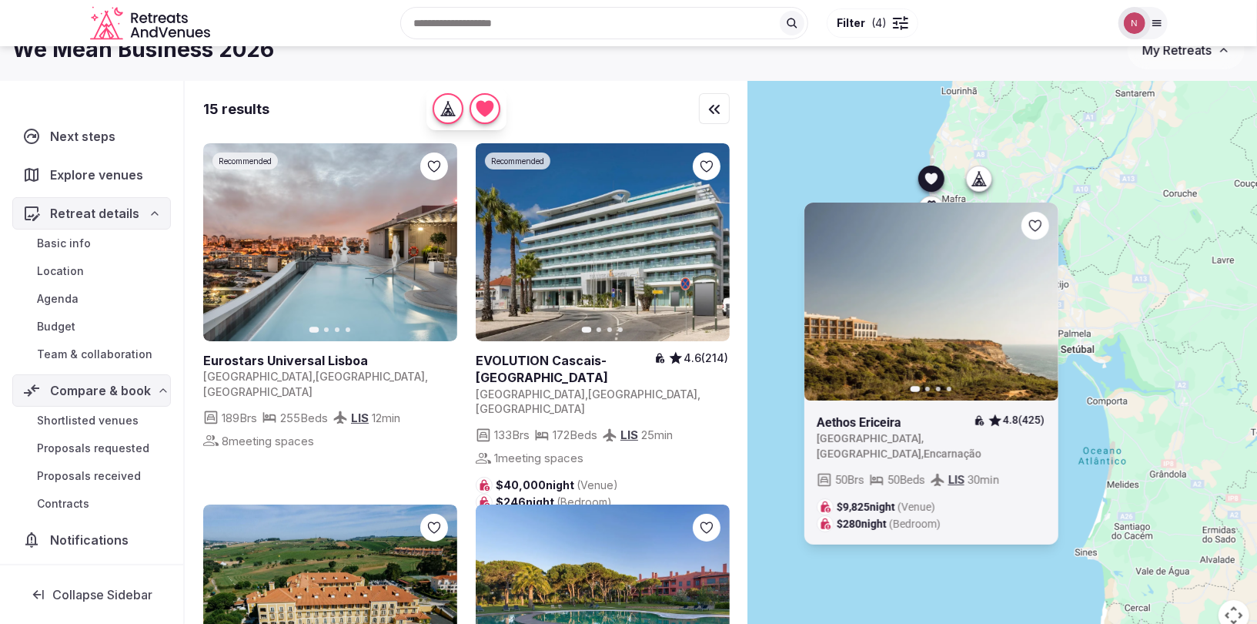
click at [932, 181] on icon at bounding box center [931, 179] width 12 height 12
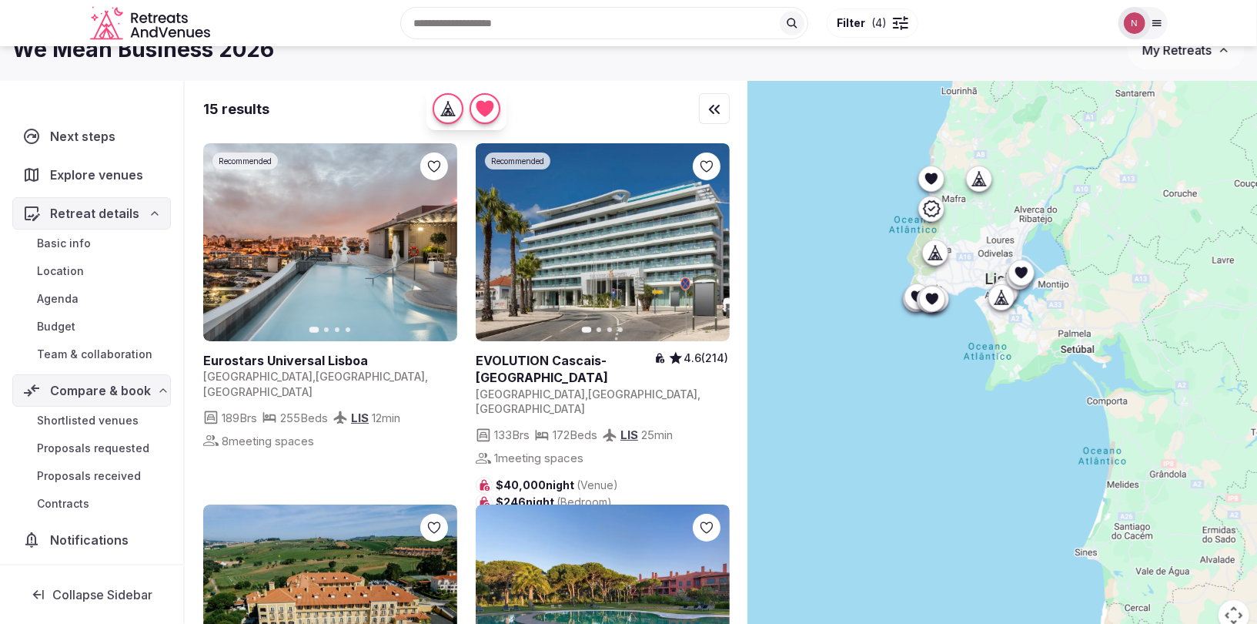
click at [983, 183] on icon at bounding box center [981, 182] width 4 height 5
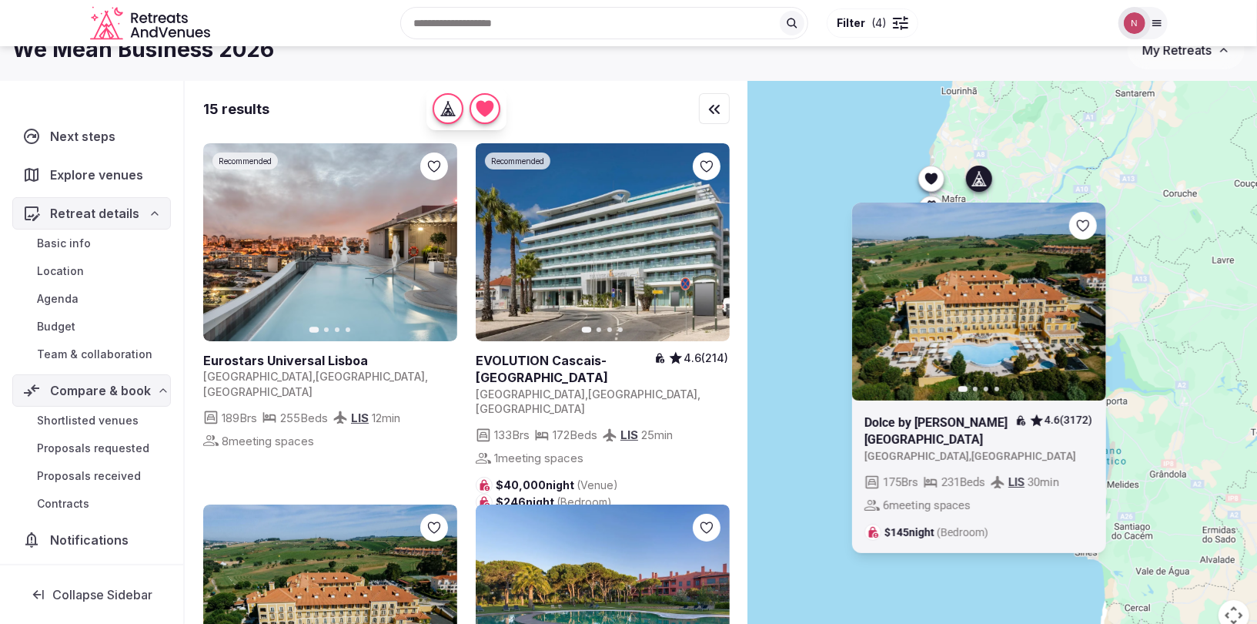
click at [0, 0] on icon at bounding box center [0, 0] width 0 height 0
click at [979, 178] on icon at bounding box center [979, 179] width 12 height 12
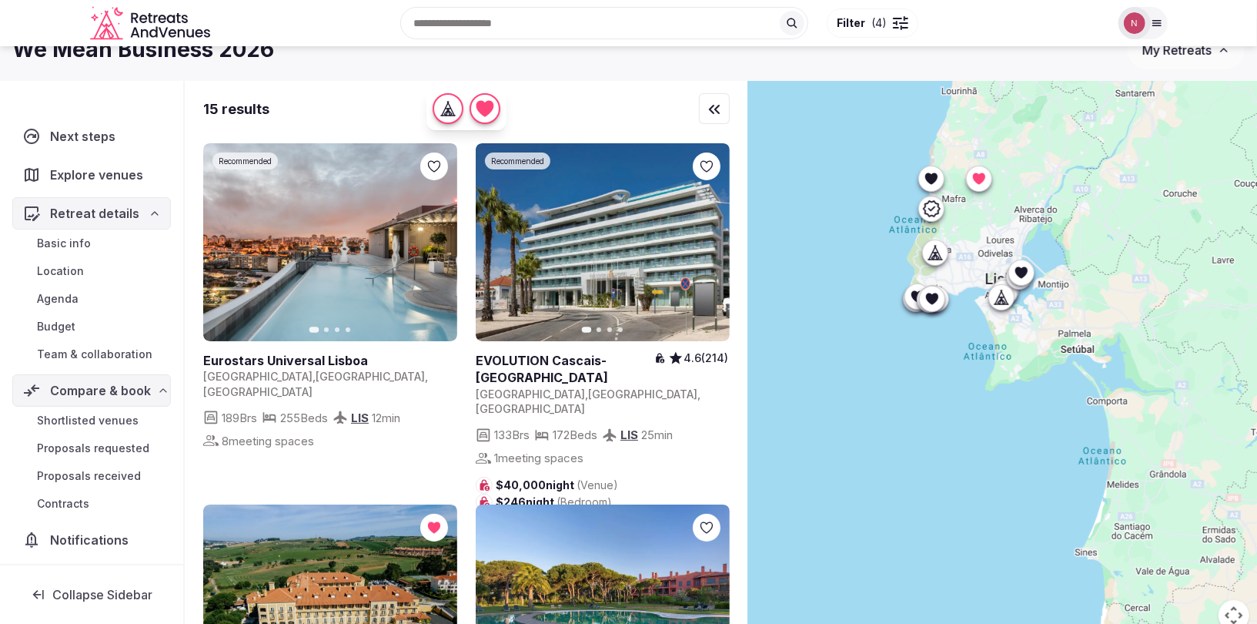
click at [926, 212] on icon at bounding box center [930, 208] width 18 height 18
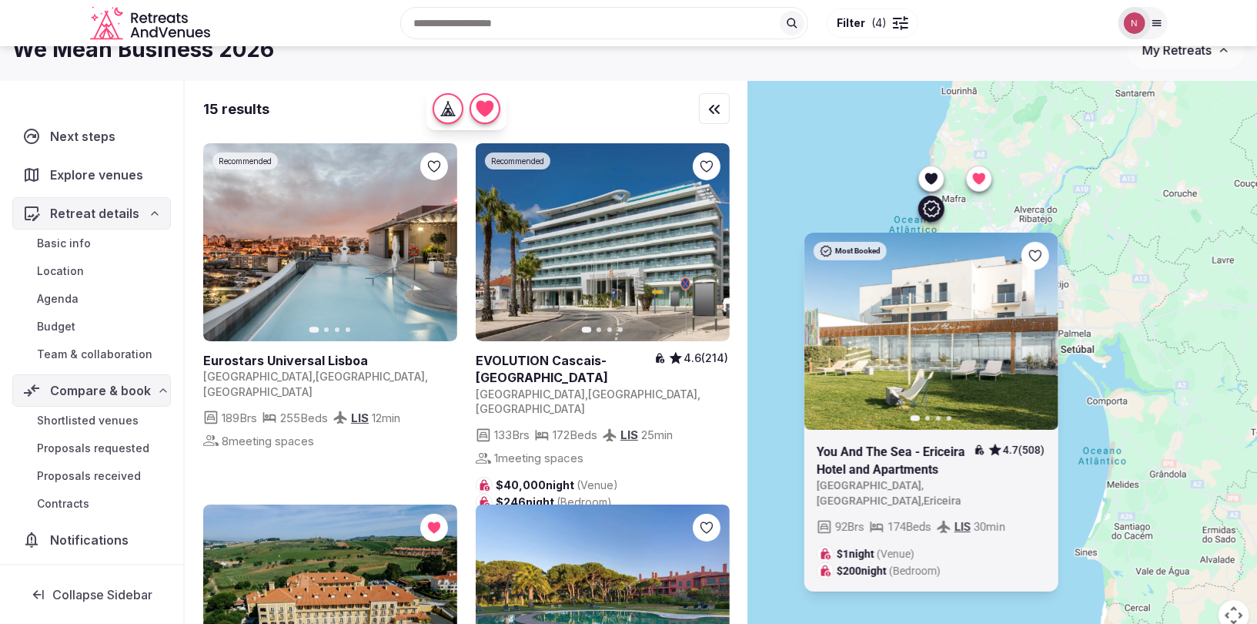
click at [926, 212] on icon at bounding box center [930, 208] width 18 height 18
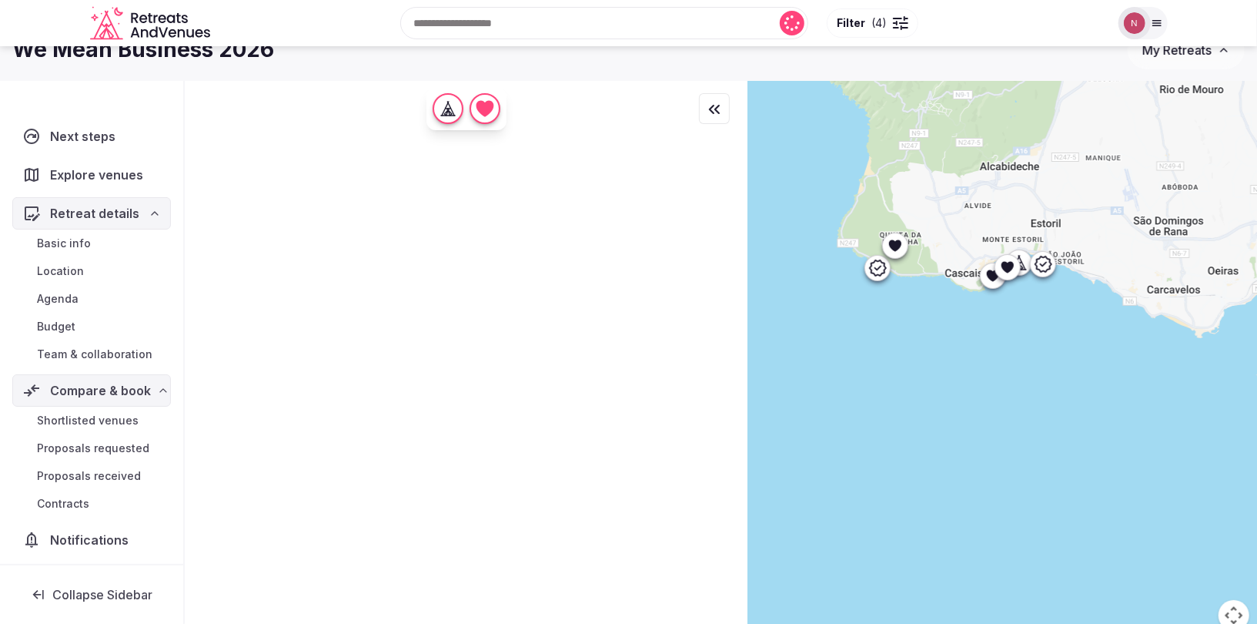
click at [888, 244] on icon at bounding box center [895, 245] width 15 height 15
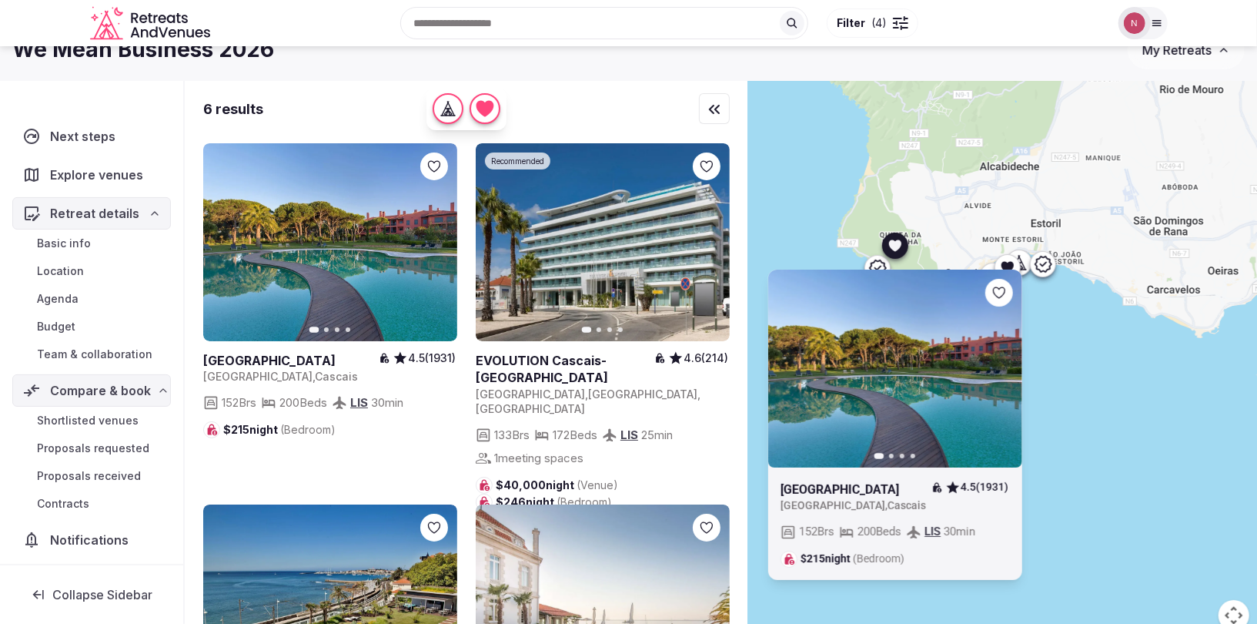
click at [0, 0] on icon at bounding box center [0, 0] width 0 height 0
click at [869, 260] on icon at bounding box center [877, 268] width 18 height 18
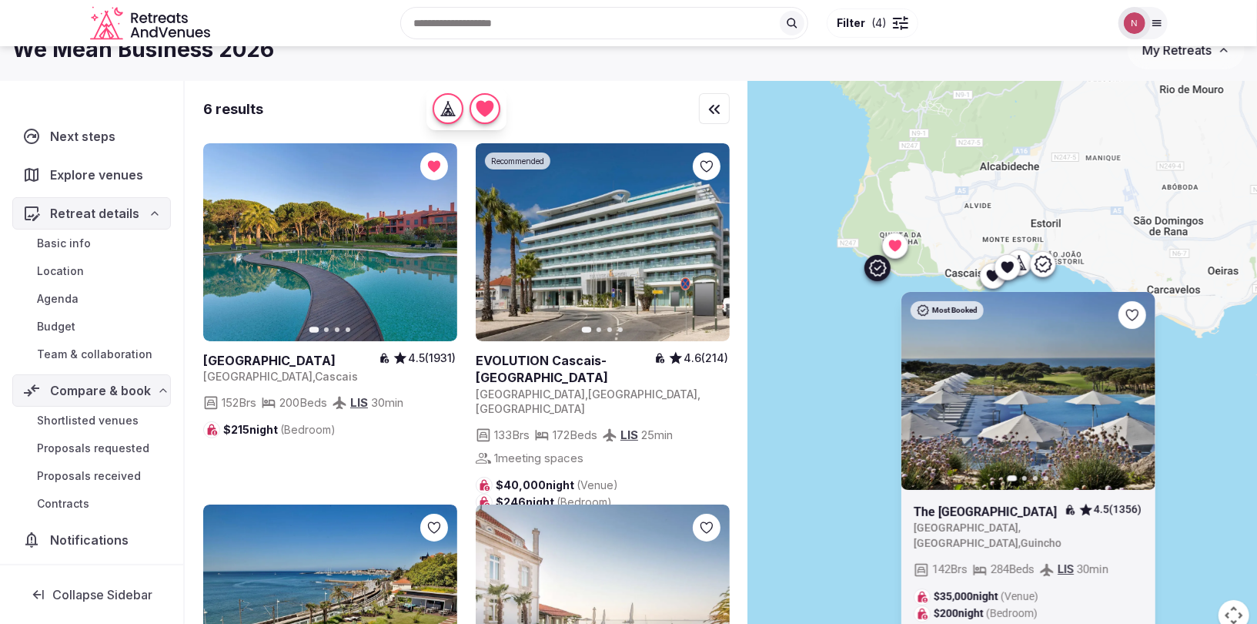
click at [889, 270] on div at bounding box center [877, 268] width 25 height 25
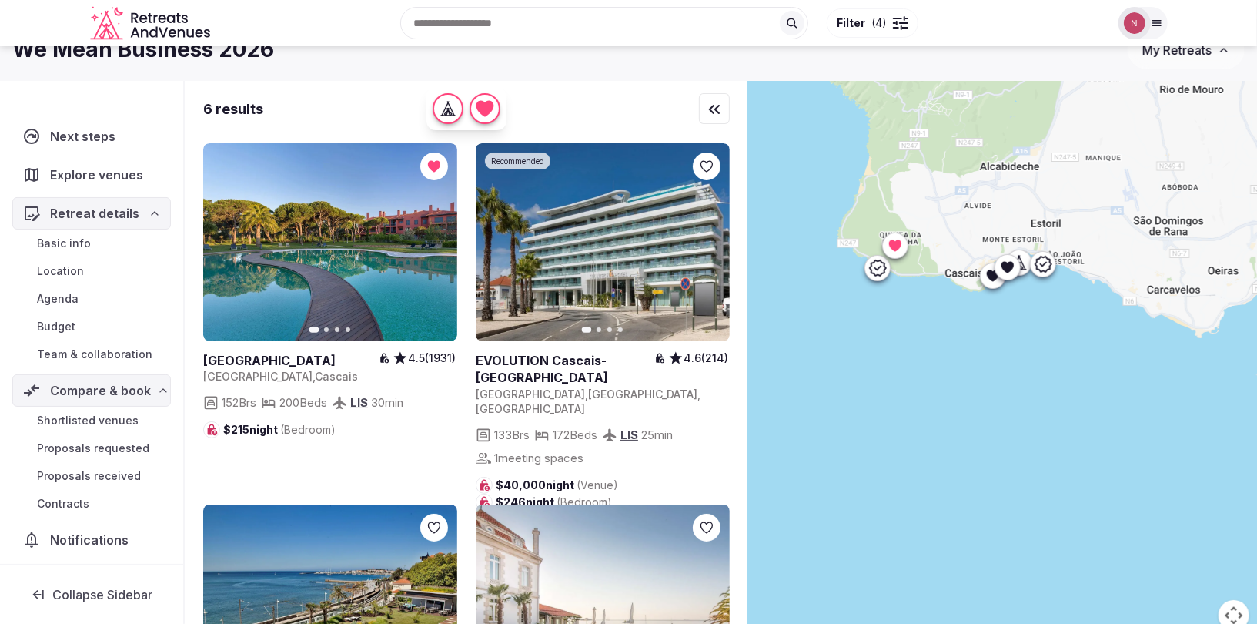
click at [995, 280] on icon at bounding box center [992, 275] width 15 height 15
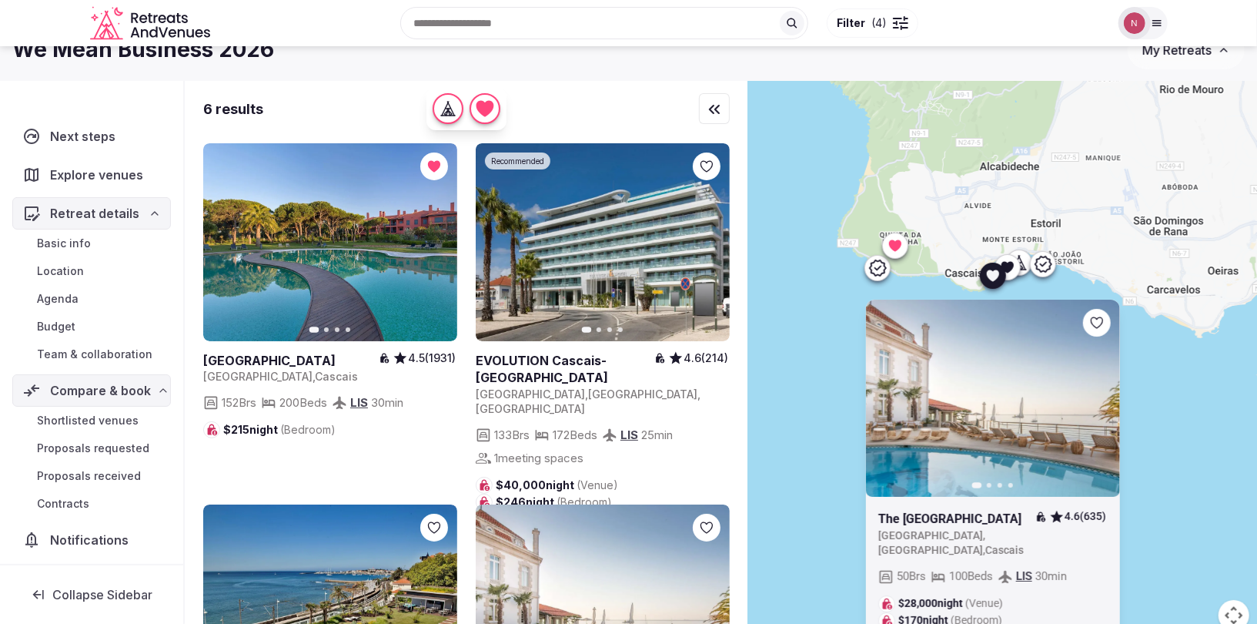
click at [1104, 399] on icon "button" at bounding box center [1098, 398] width 12 height 12
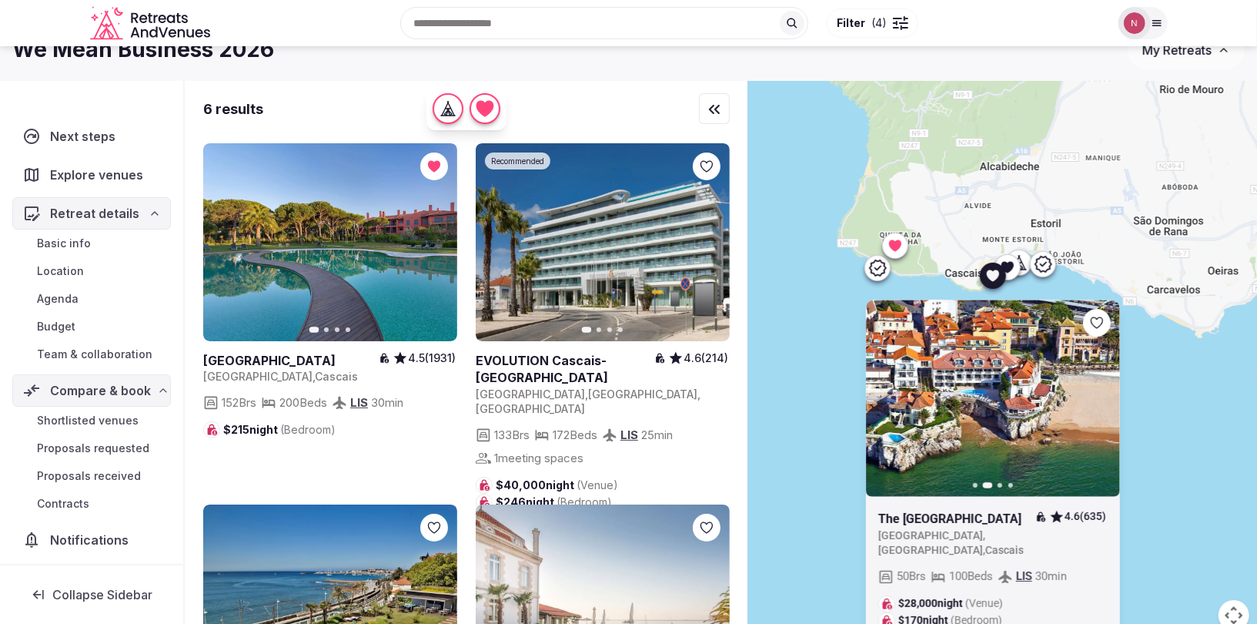
click at [1103, 399] on icon "button" at bounding box center [1098, 398] width 12 height 12
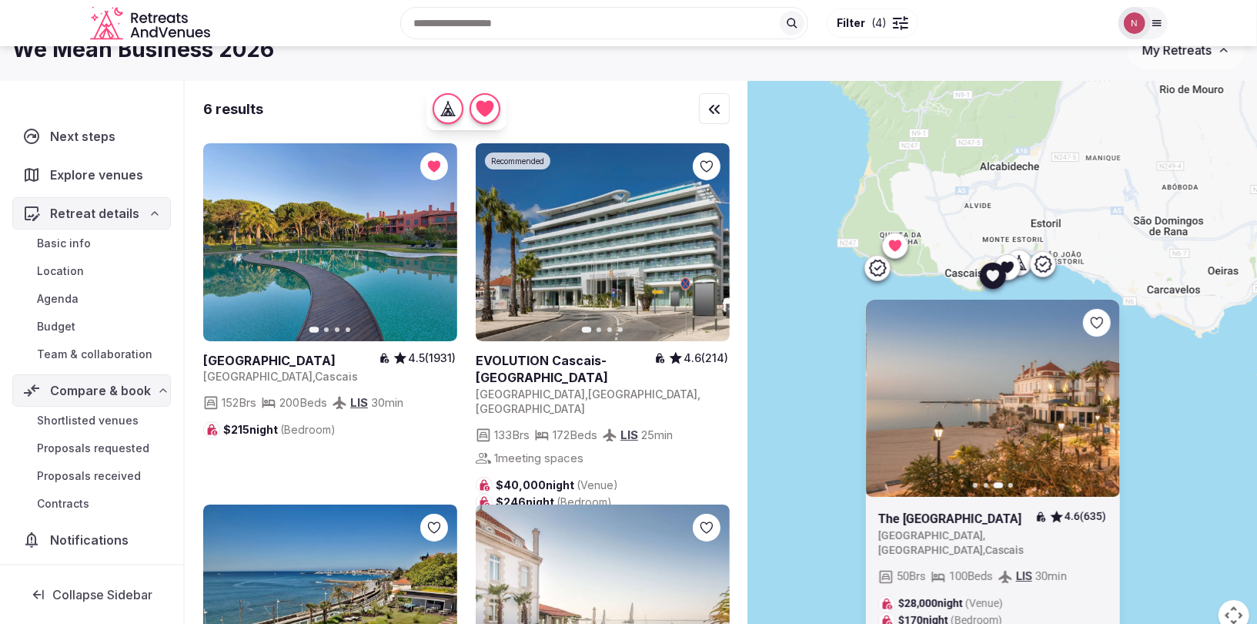
click at [1103, 399] on icon "button" at bounding box center [1098, 398] width 12 height 12
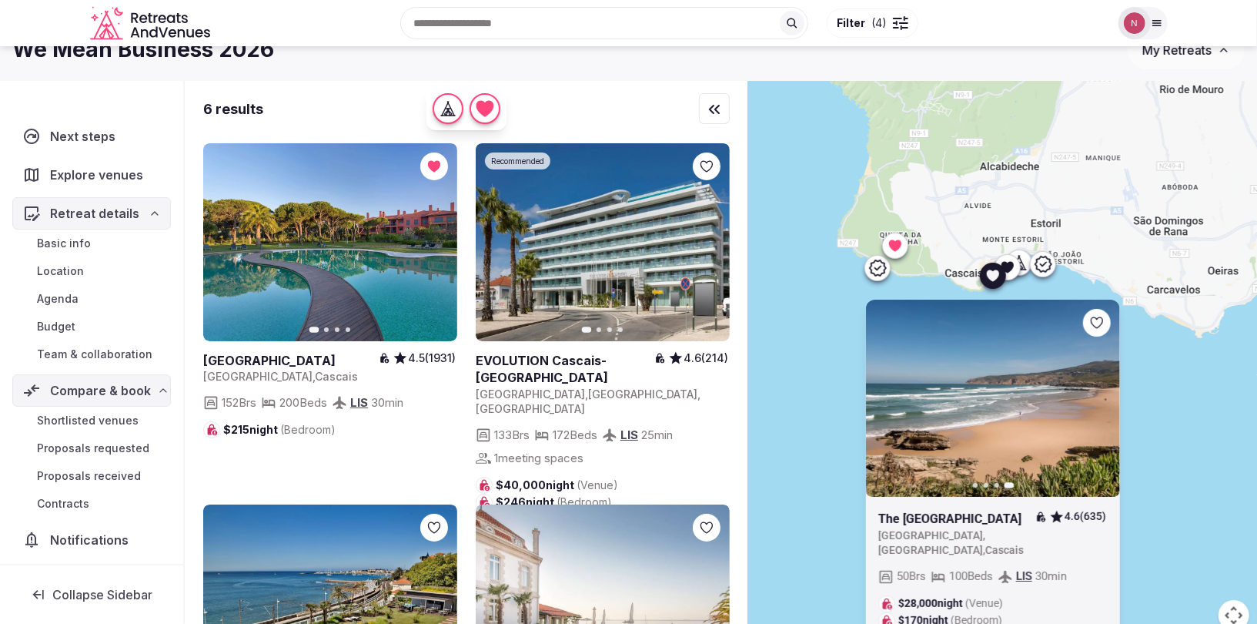
click at [1088, 318] on div at bounding box center [1096, 323] width 28 height 28
click at [1008, 264] on icon at bounding box center [1007, 267] width 12 height 12
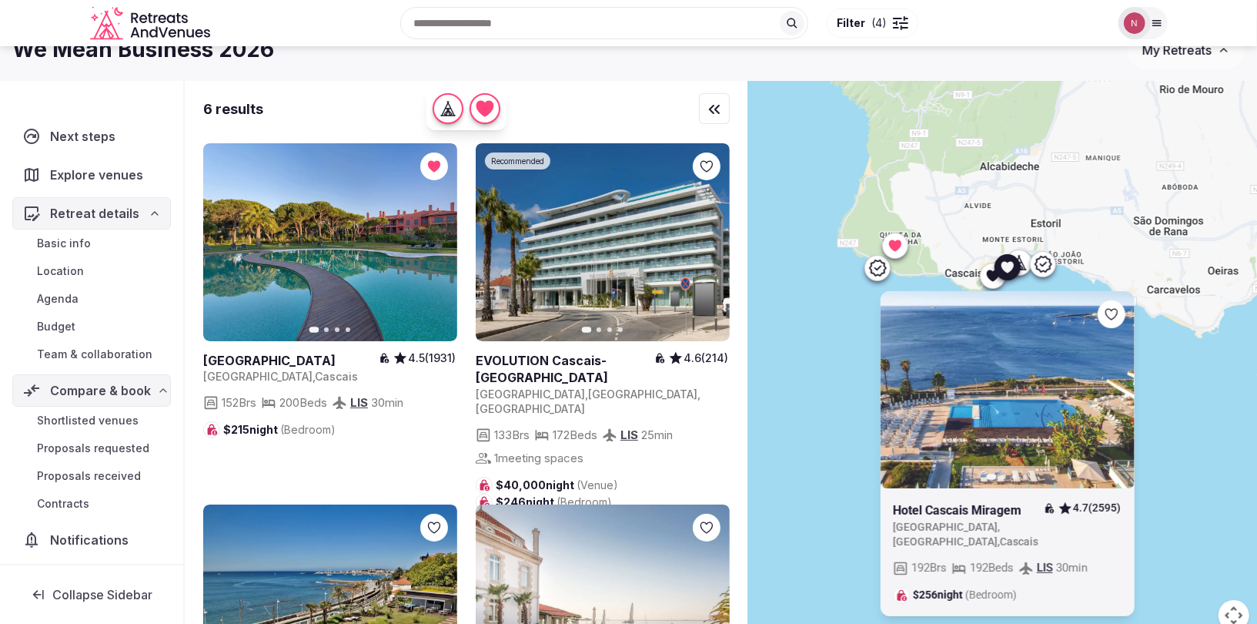
click at [1112, 380] on button "Next slide" at bounding box center [1112, 389] width 25 height 25
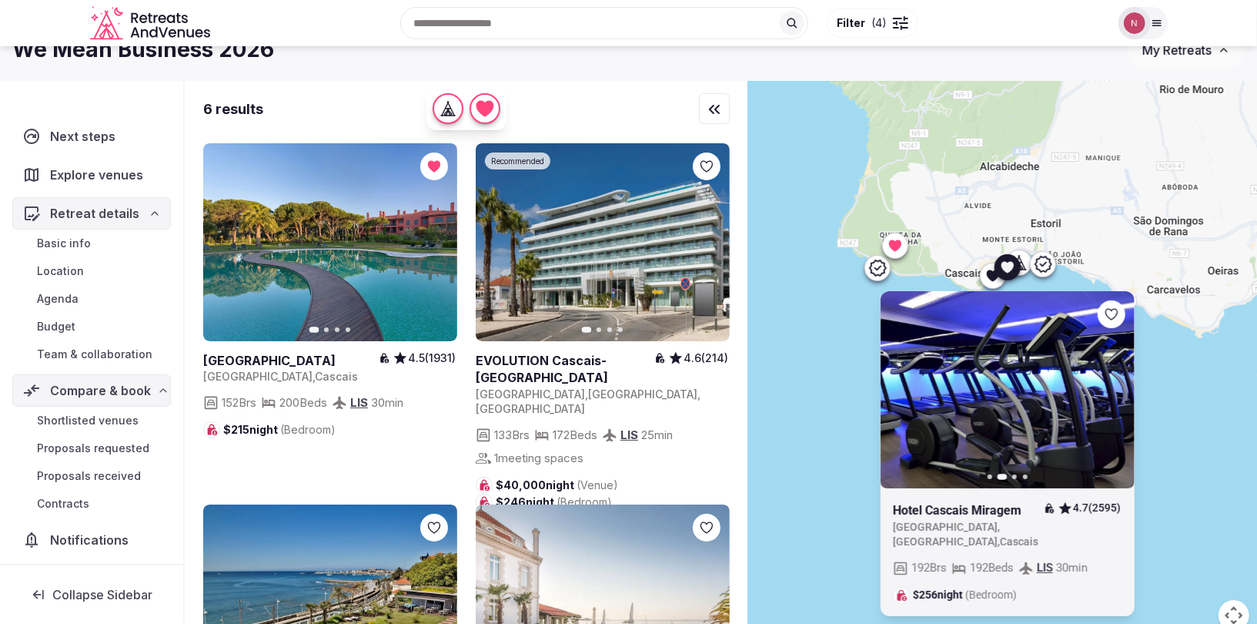
click at [1110, 387] on icon "button" at bounding box center [1112, 389] width 12 height 12
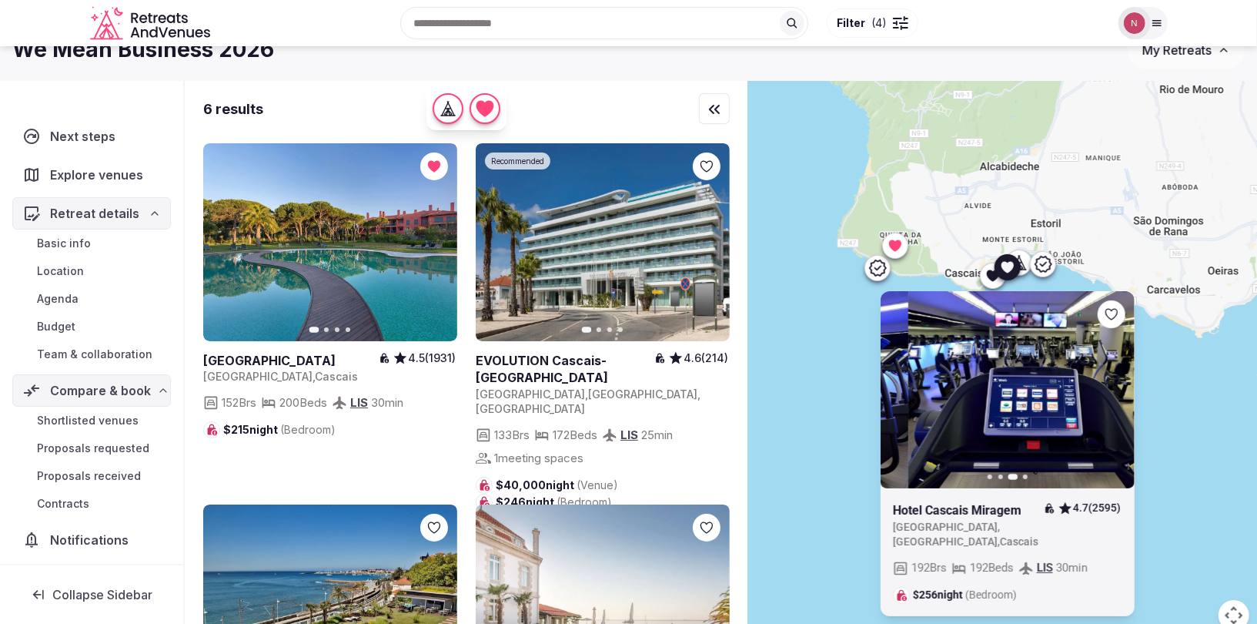
click at [1109, 386] on icon "button" at bounding box center [1112, 389] width 12 height 12
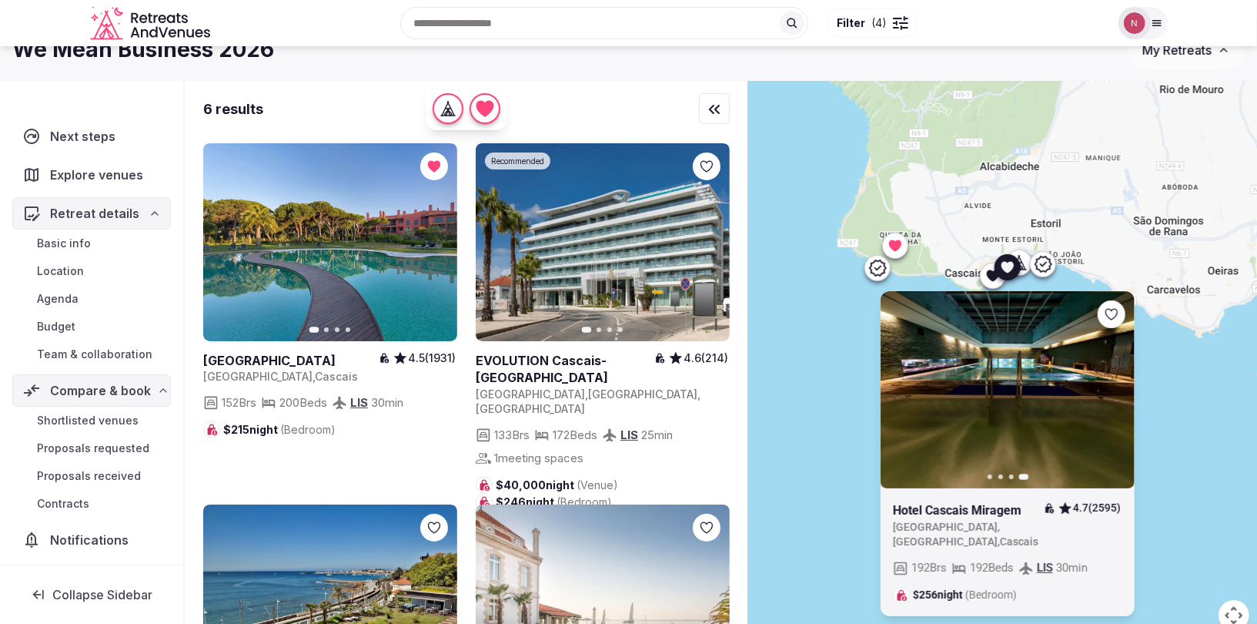
click at [1018, 261] on div at bounding box center [1007, 267] width 25 height 25
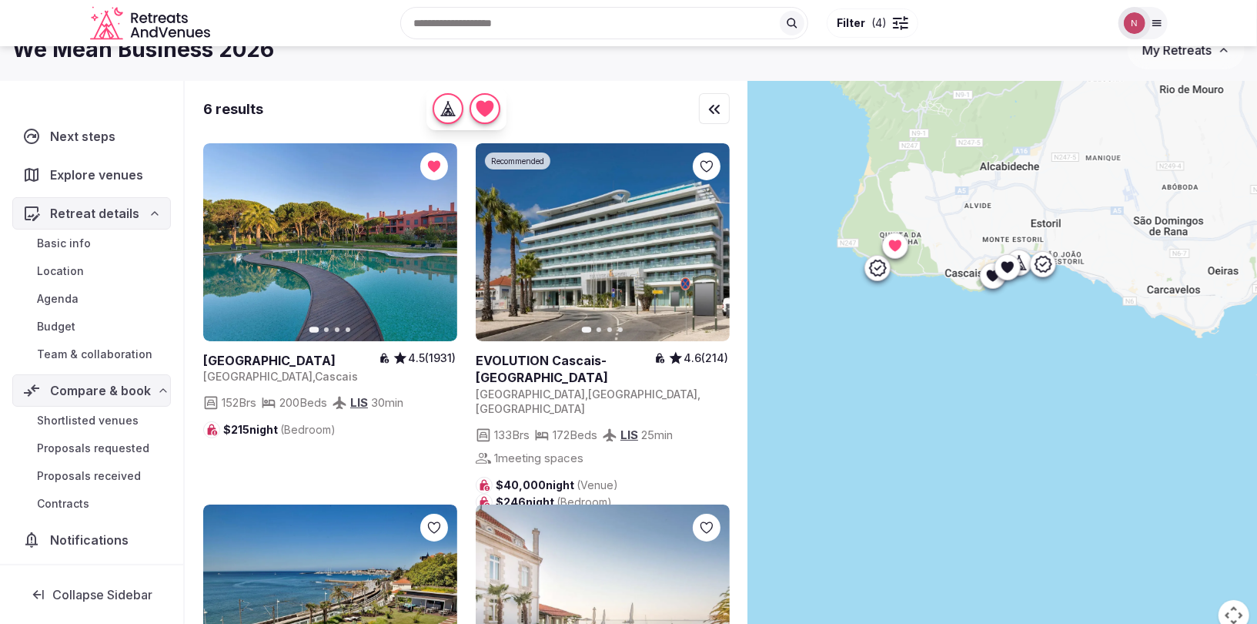
click at [1020, 256] on icon at bounding box center [1018, 262] width 15 height 15
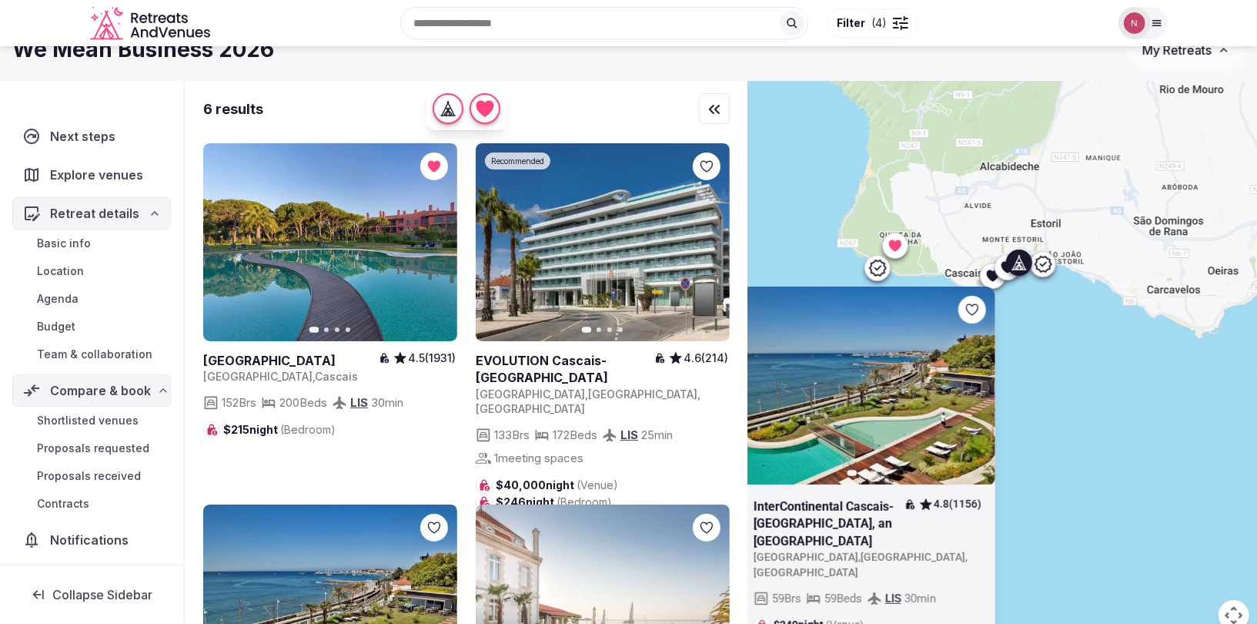
click at [0, 0] on icon at bounding box center [0, 0] width 0 height 0
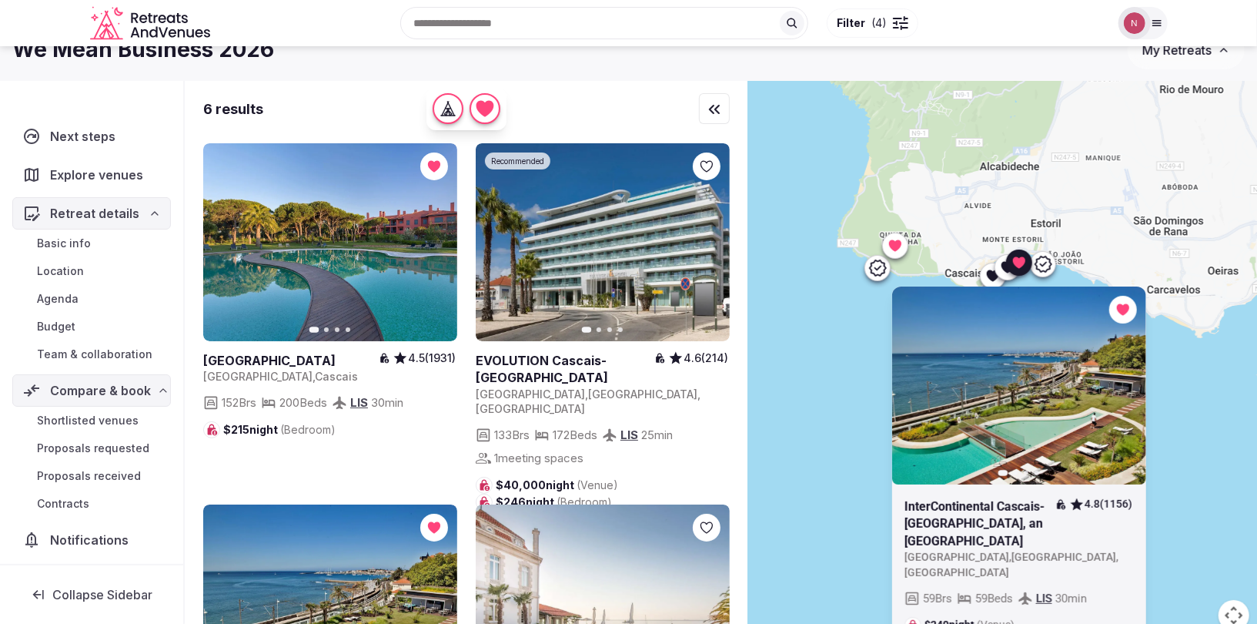
click at [1045, 266] on icon at bounding box center [1043, 264] width 18 height 18
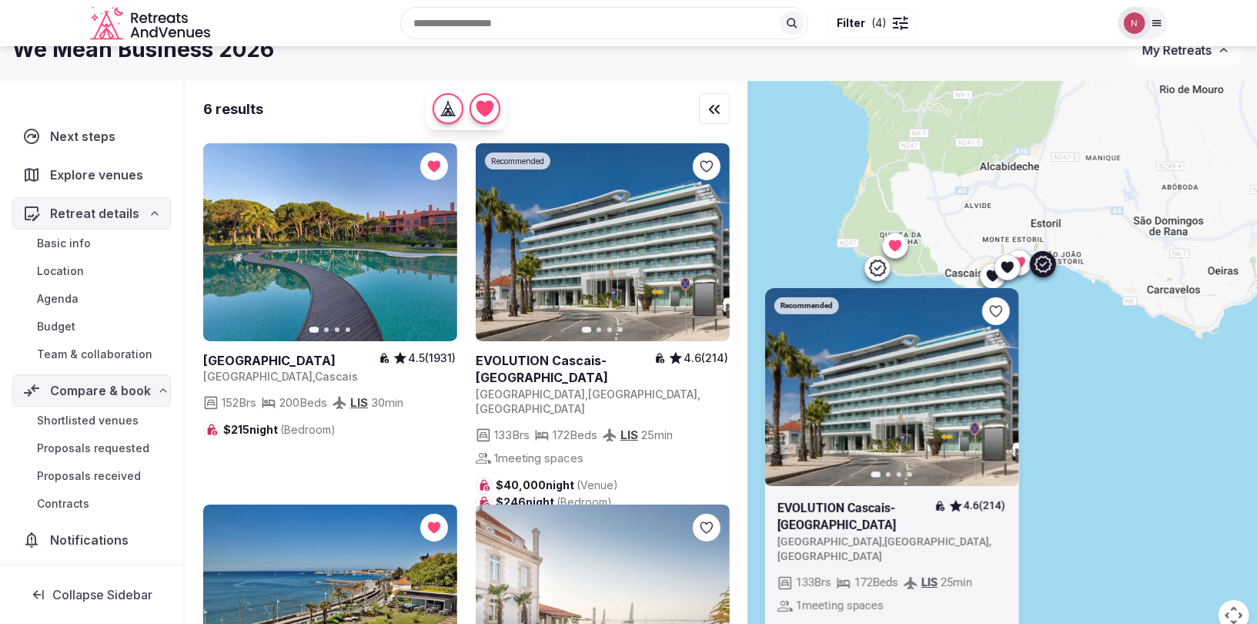
click at [0, 0] on icon at bounding box center [0, 0] width 0 height 0
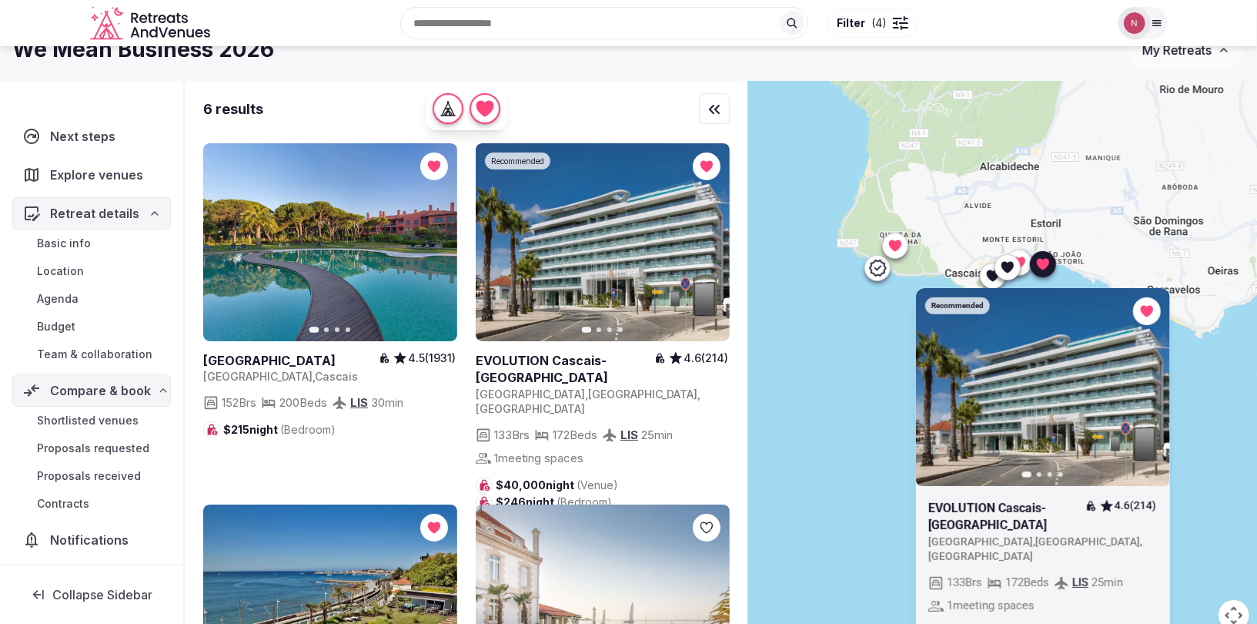
click at [1048, 264] on icon at bounding box center [1042, 265] width 12 height 12
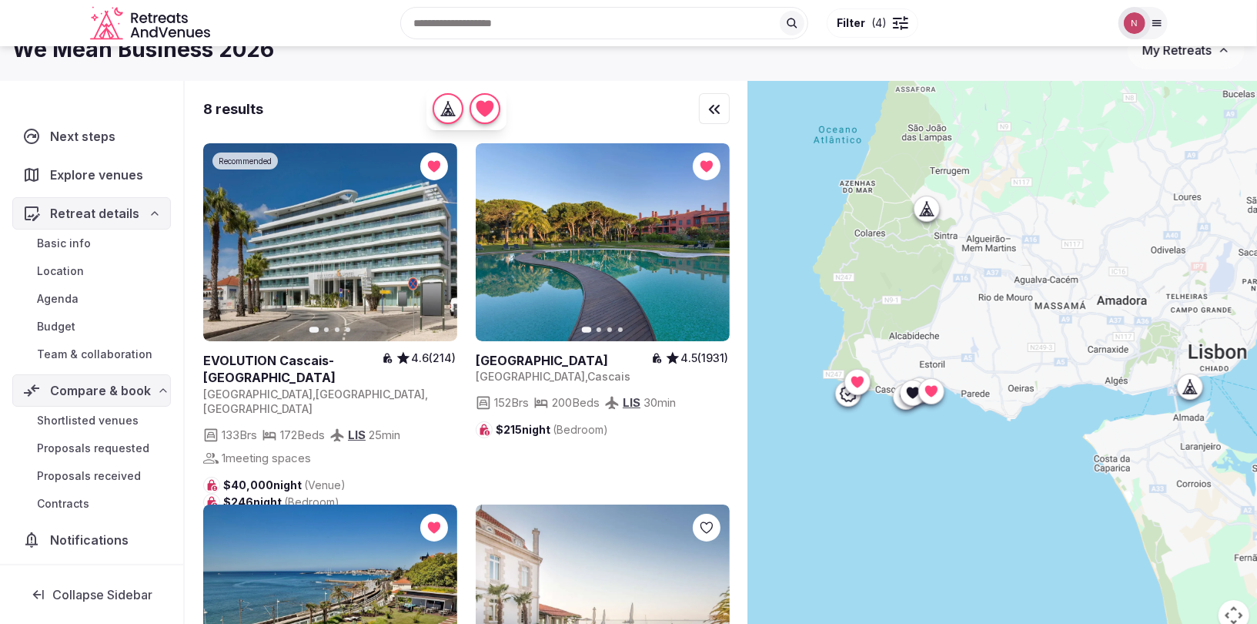
drag, startPoint x: 1045, startPoint y: 265, endPoint x: 1021, endPoint y: 379, distance: 116.6
click at [1021, 379] on div at bounding box center [1002, 365] width 509 height 568
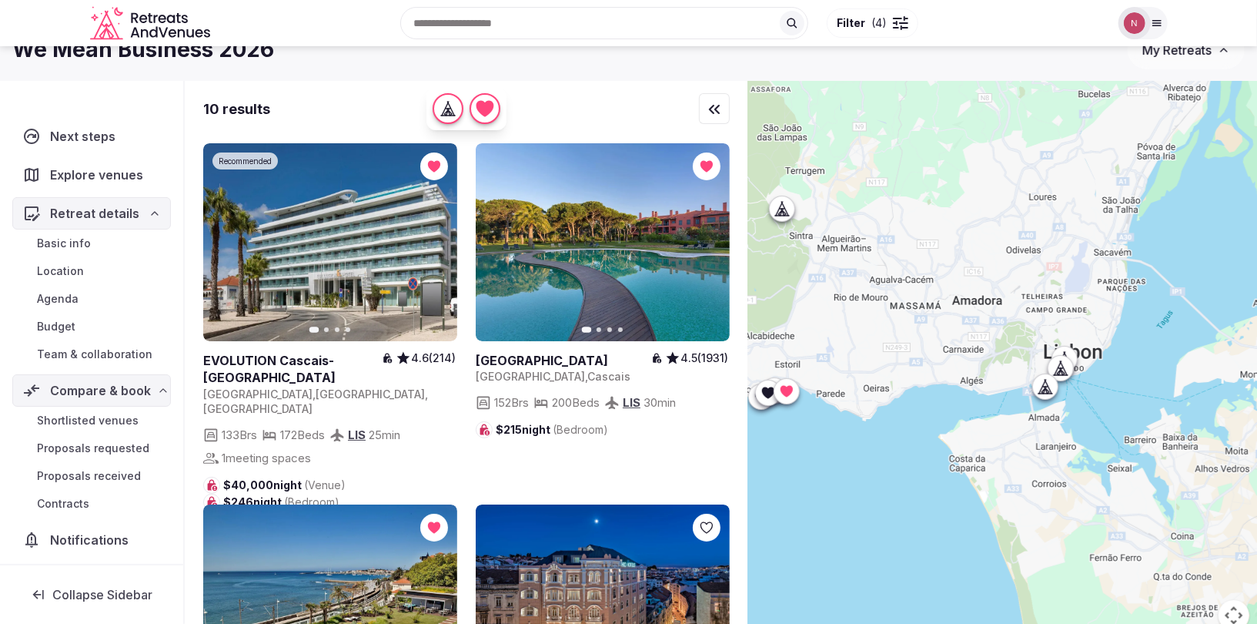
drag, startPoint x: 911, startPoint y: 299, endPoint x: 759, endPoint y: 299, distance: 152.4
click at [759, 299] on div at bounding box center [1002, 365] width 509 height 568
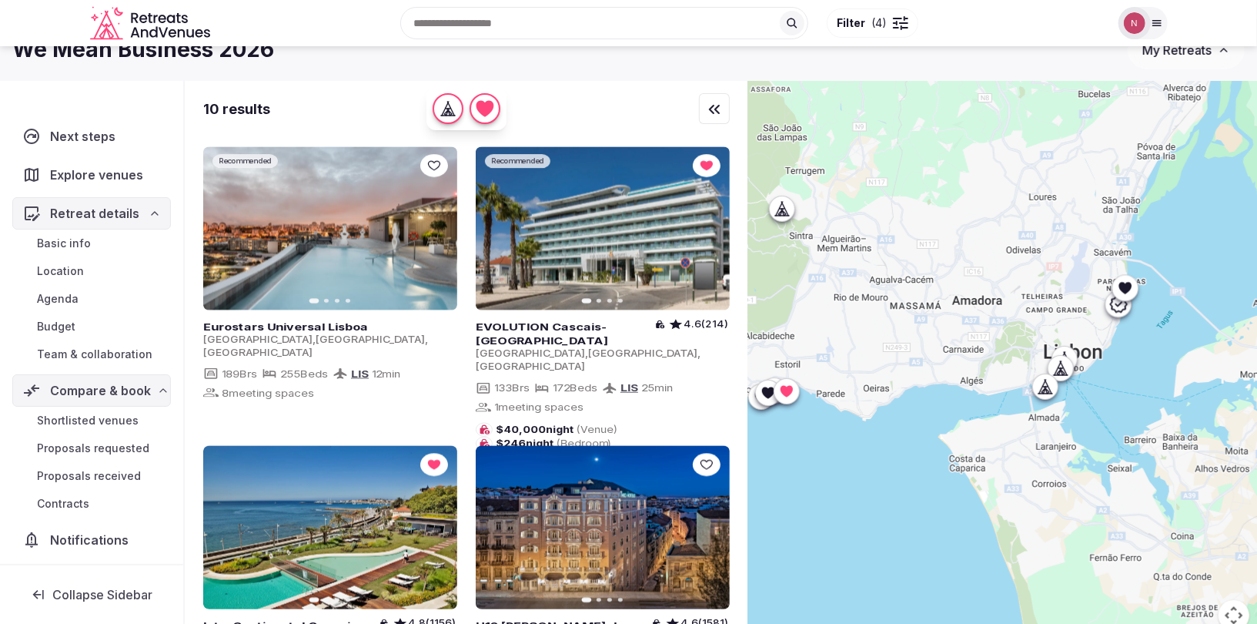
click at [783, 207] on icon at bounding box center [781, 208] width 15 height 15
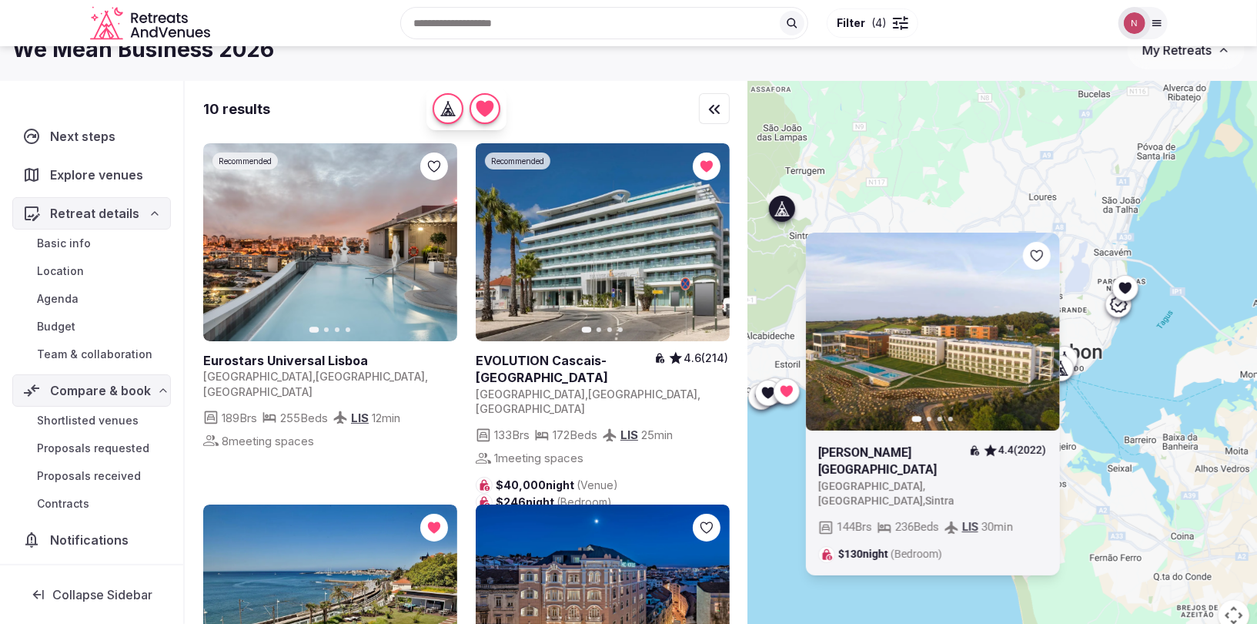
click at [783, 207] on icon at bounding box center [781, 208] width 15 height 15
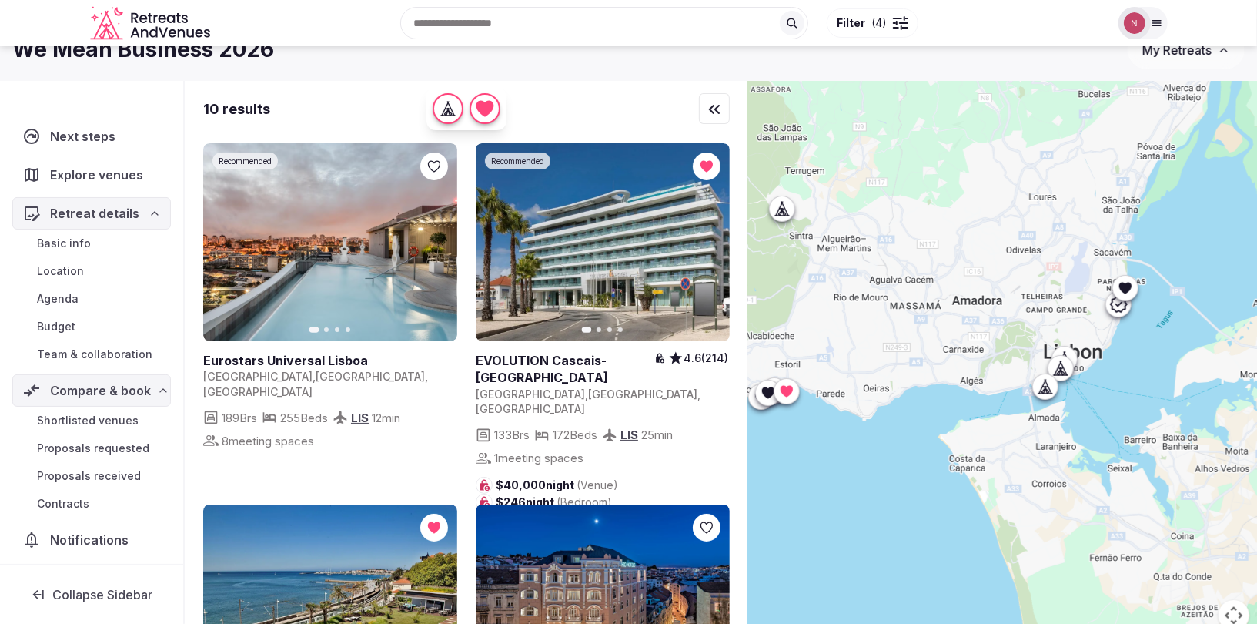
click at [1057, 366] on icon at bounding box center [1059, 367] width 15 height 15
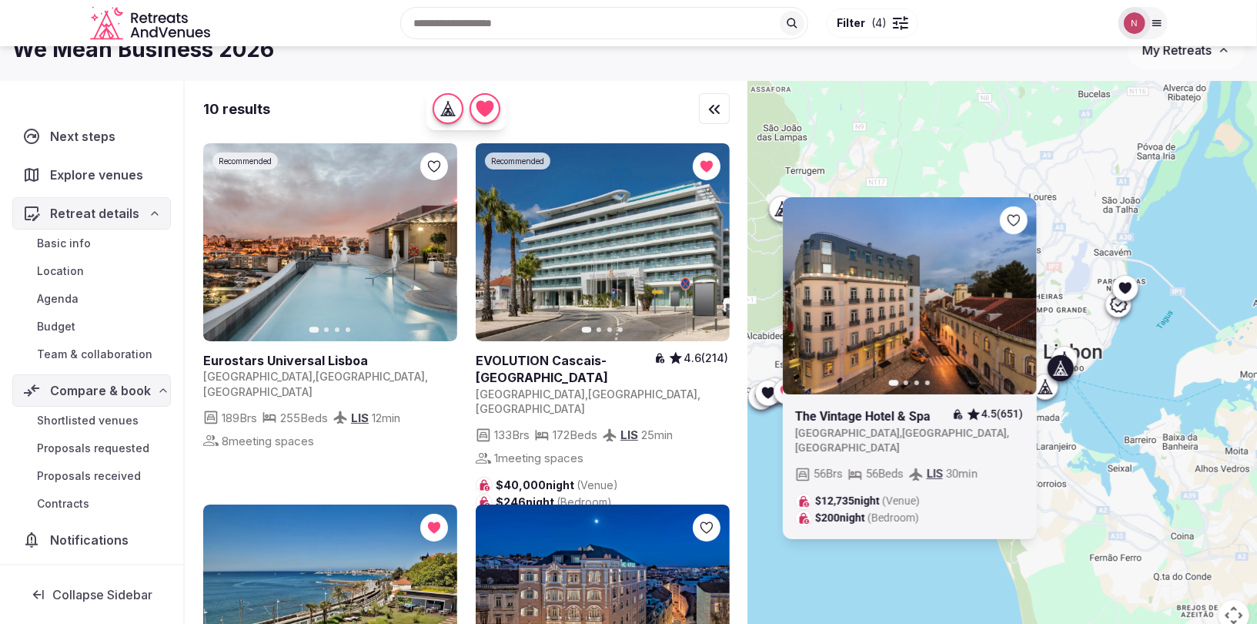
click at [1057, 366] on icon at bounding box center [1059, 367] width 15 height 15
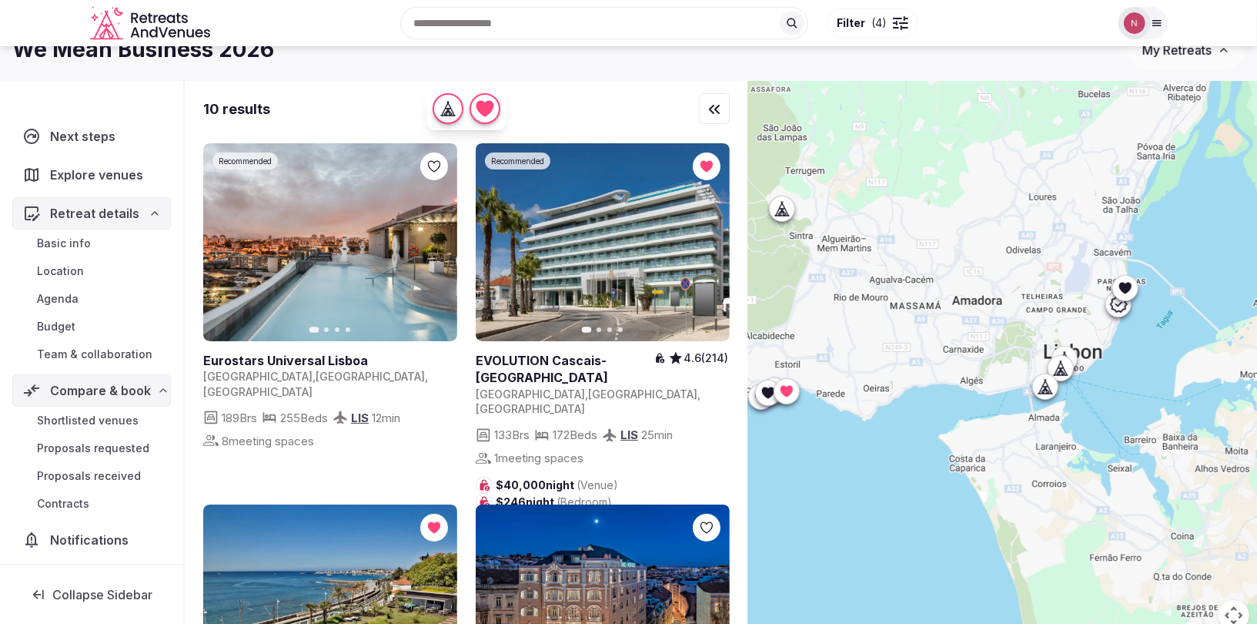
click at [1122, 293] on icon at bounding box center [1125, 287] width 15 height 15
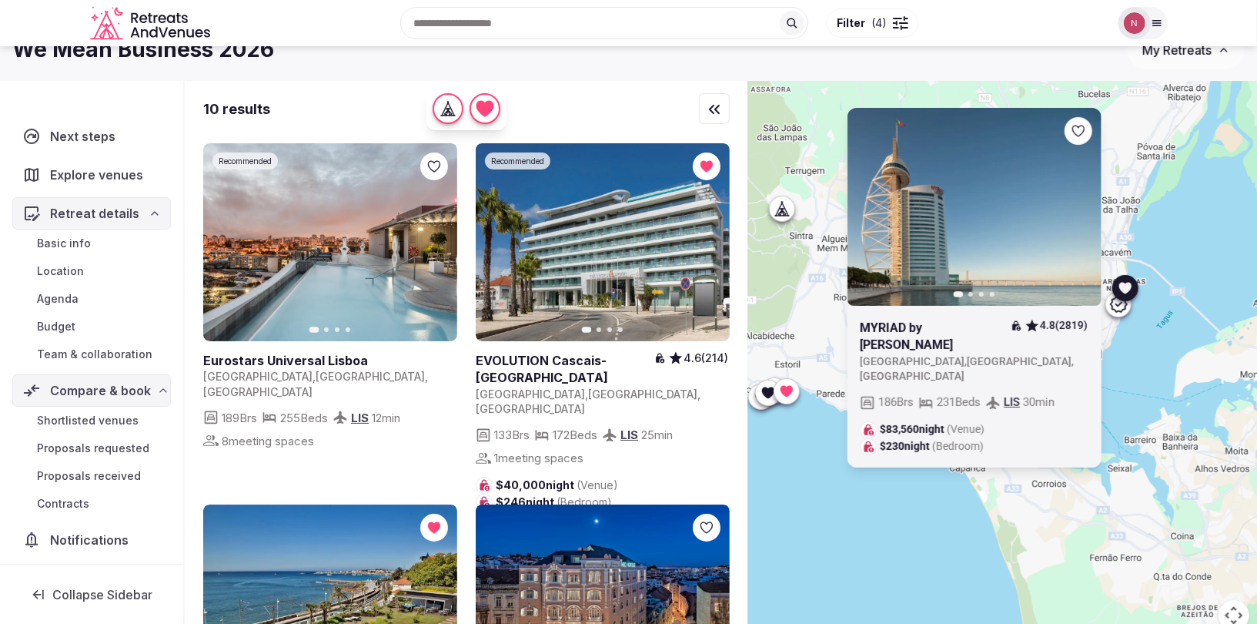
click at [1122, 293] on icon at bounding box center [1125, 287] width 15 height 15
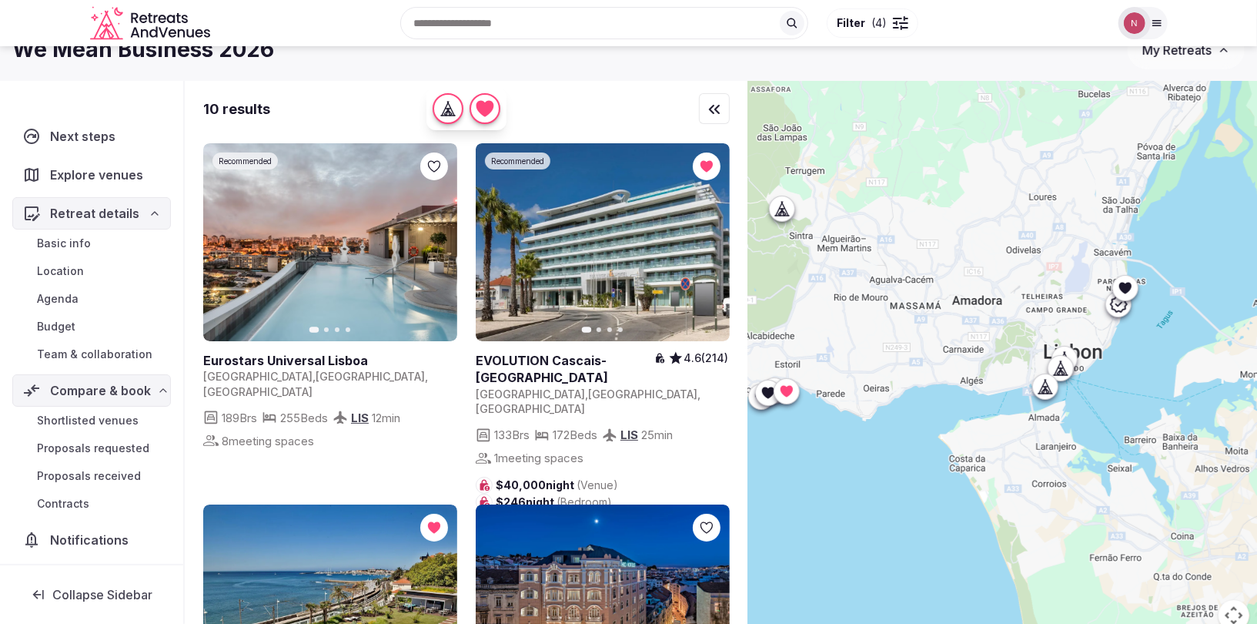
click at [1119, 309] on icon at bounding box center [1118, 304] width 17 height 16
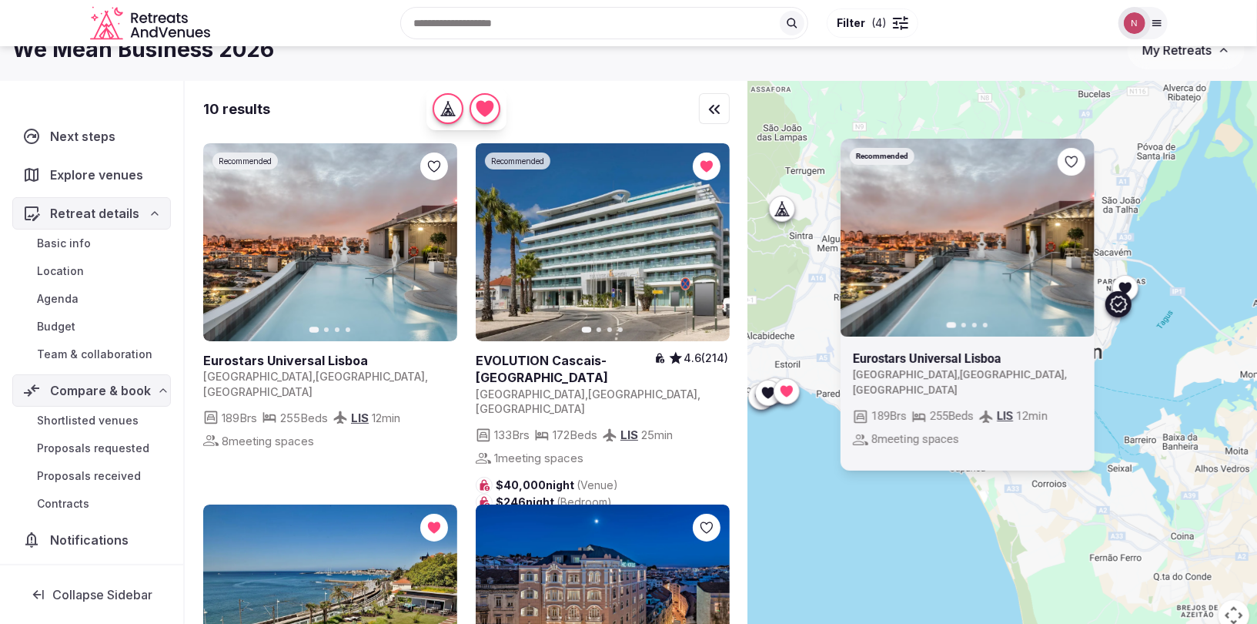
click at [1119, 309] on icon at bounding box center [1118, 304] width 17 height 16
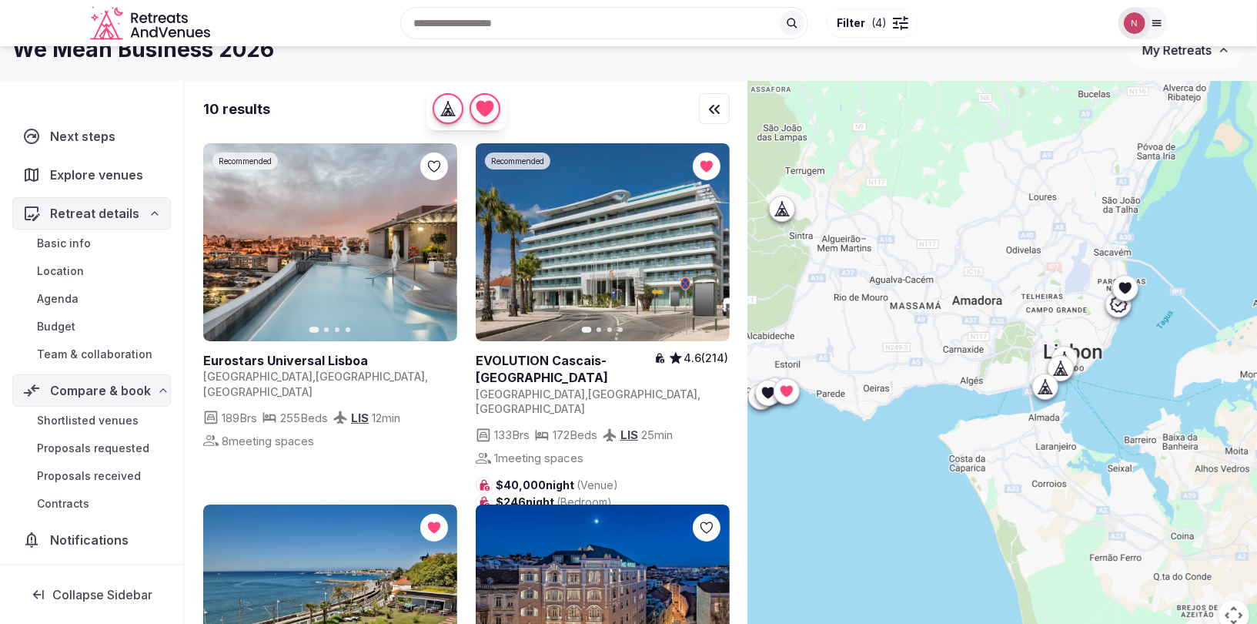
click at [1068, 353] on icon at bounding box center [1063, 358] width 15 height 15
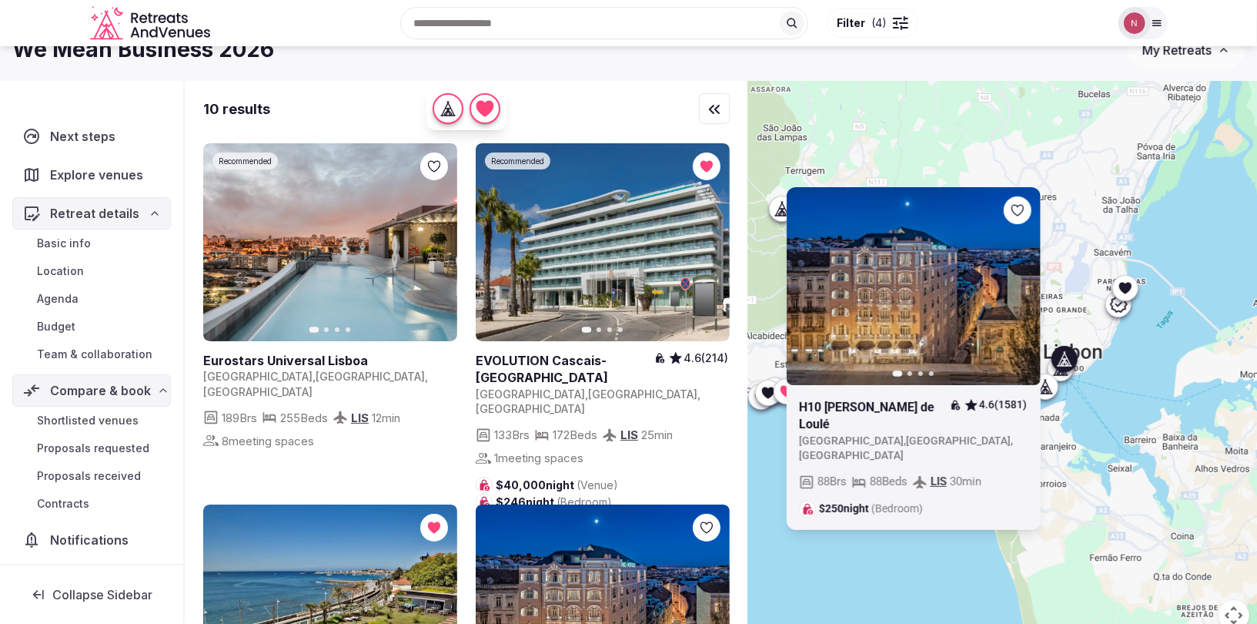
click at [1068, 353] on icon at bounding box center [1063, 358] width 15 height 15
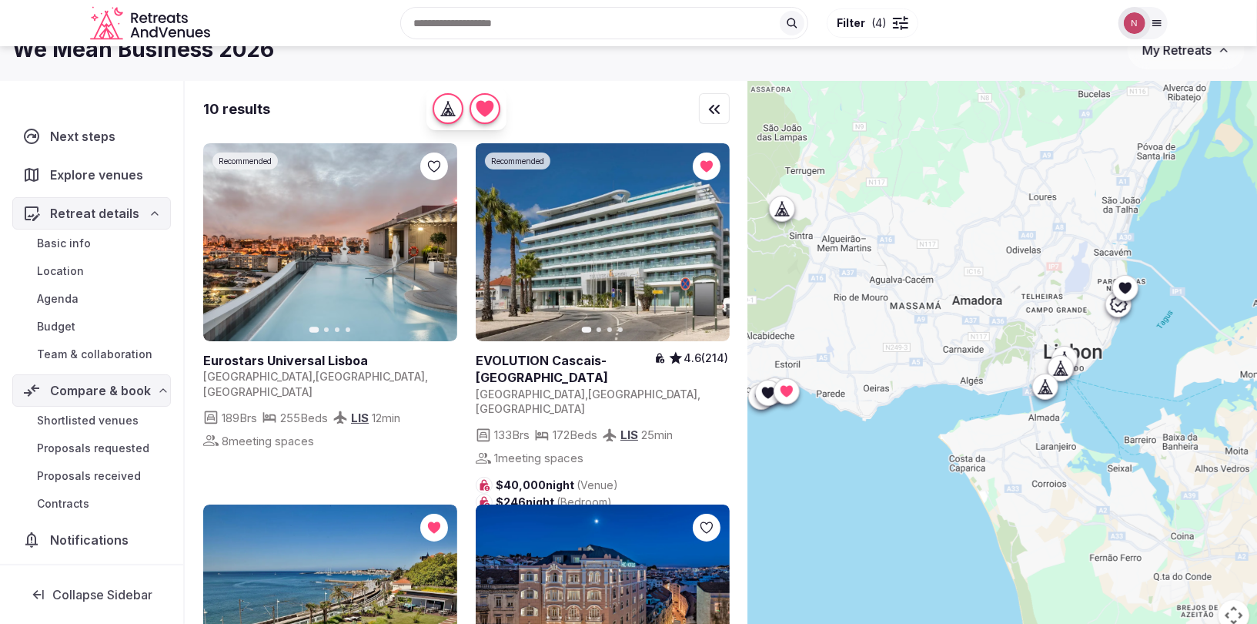
click at [1058, 368] on icon at bounding box center [1059, 367] width 15 height 15
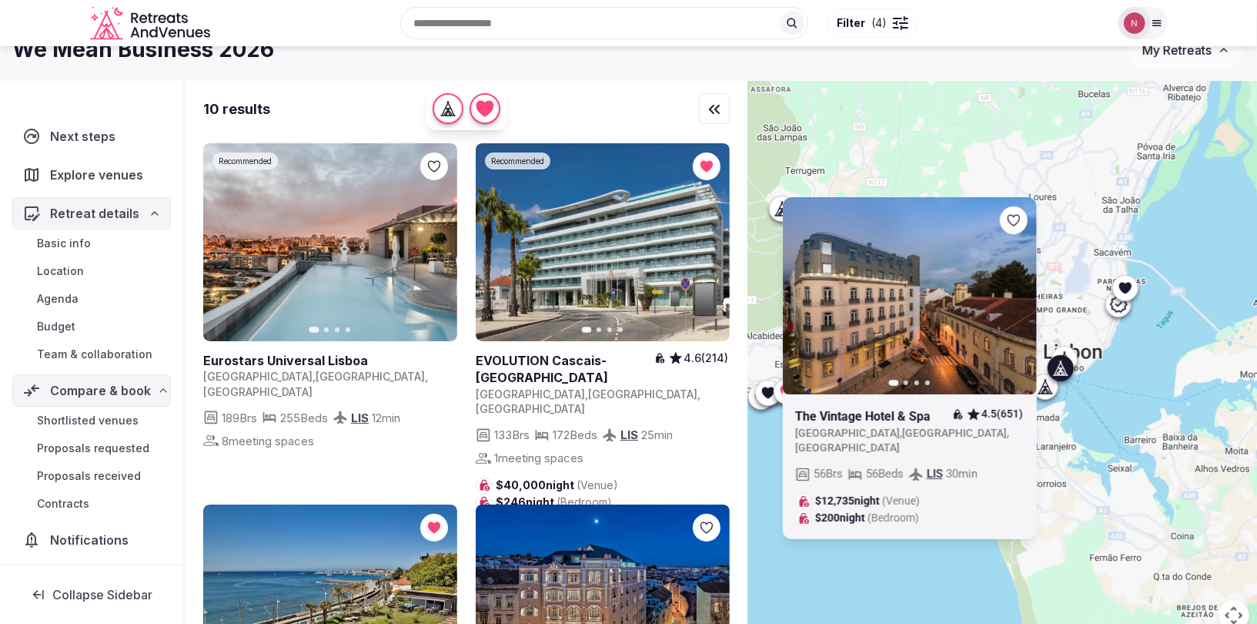
click at [1058, 368] on icon at bounding box center [1059, 367] width 15 height 15
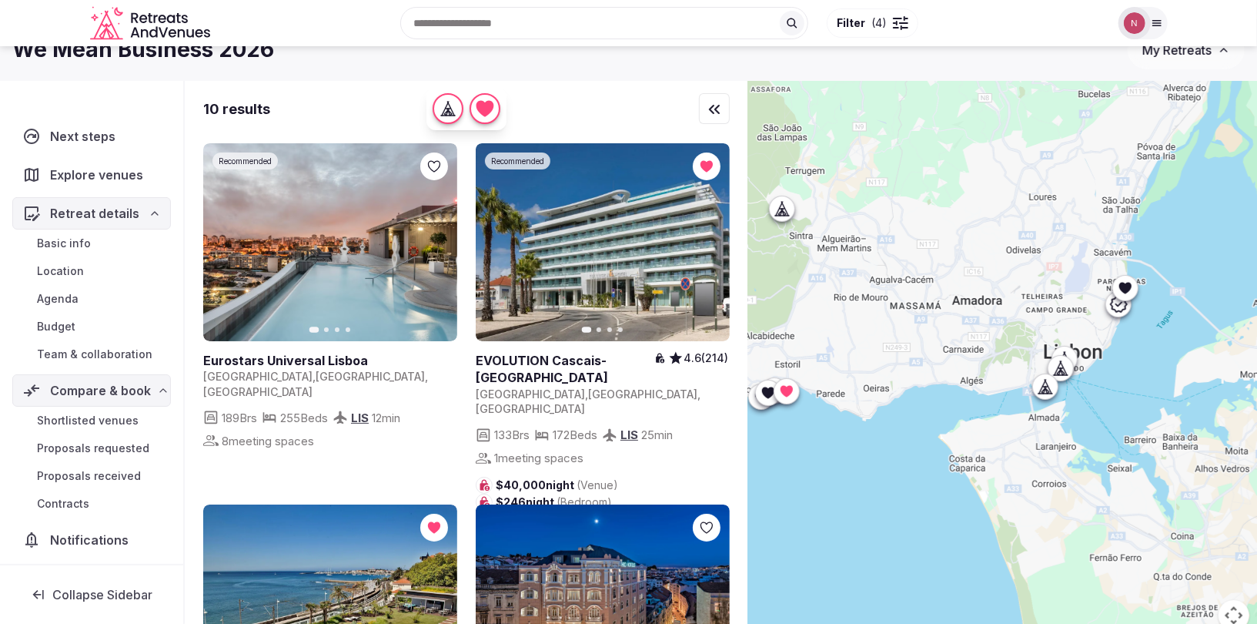
click at [1045, 384] on icon at bounding box center [1045, 386] width 15 height 15
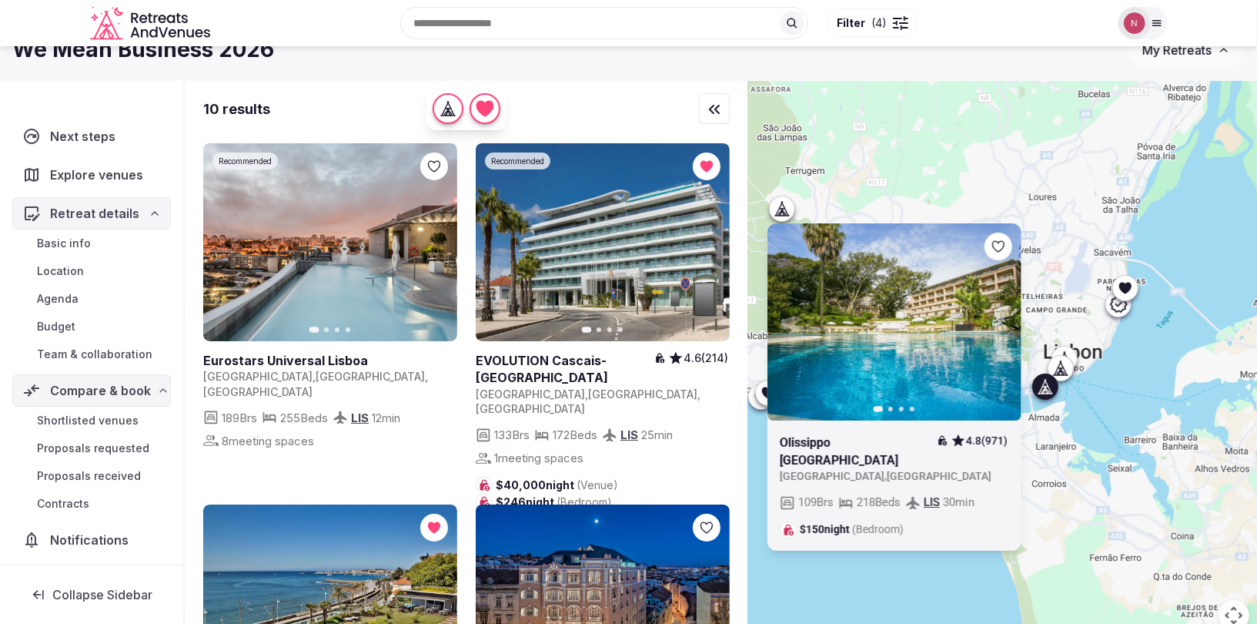
click at [0, 0] on icon at bounding box center [0, 0] width 0 height 0
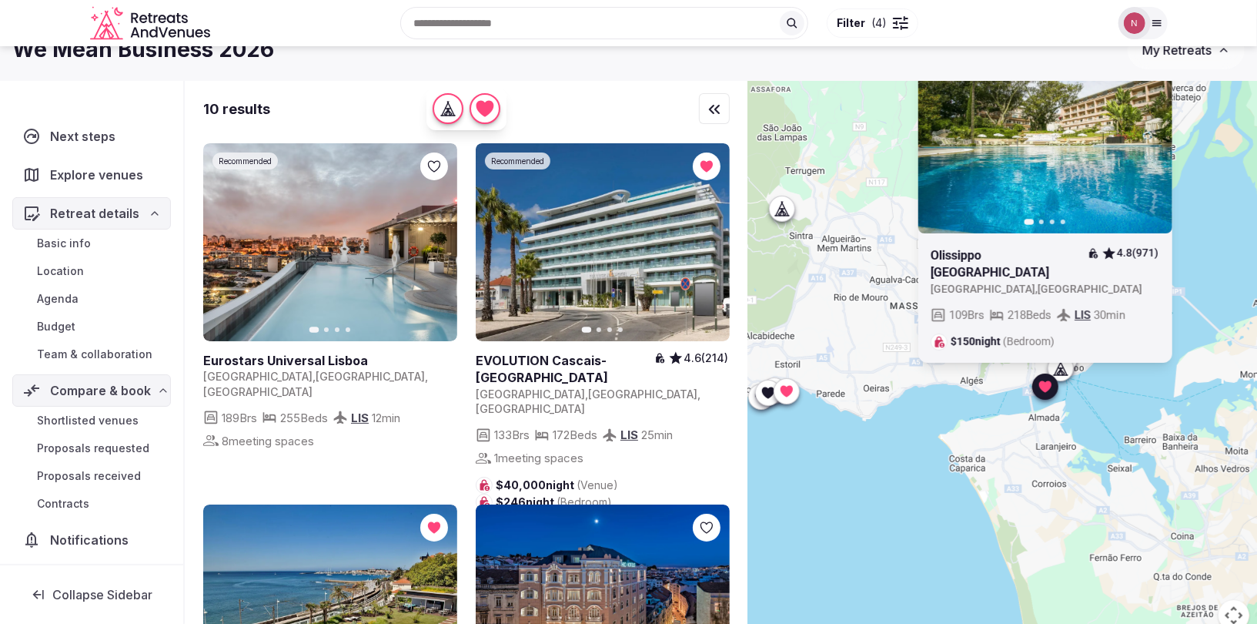
click at [1040, 382] on icon at bounding box center [1045, 387] width 12 height 12
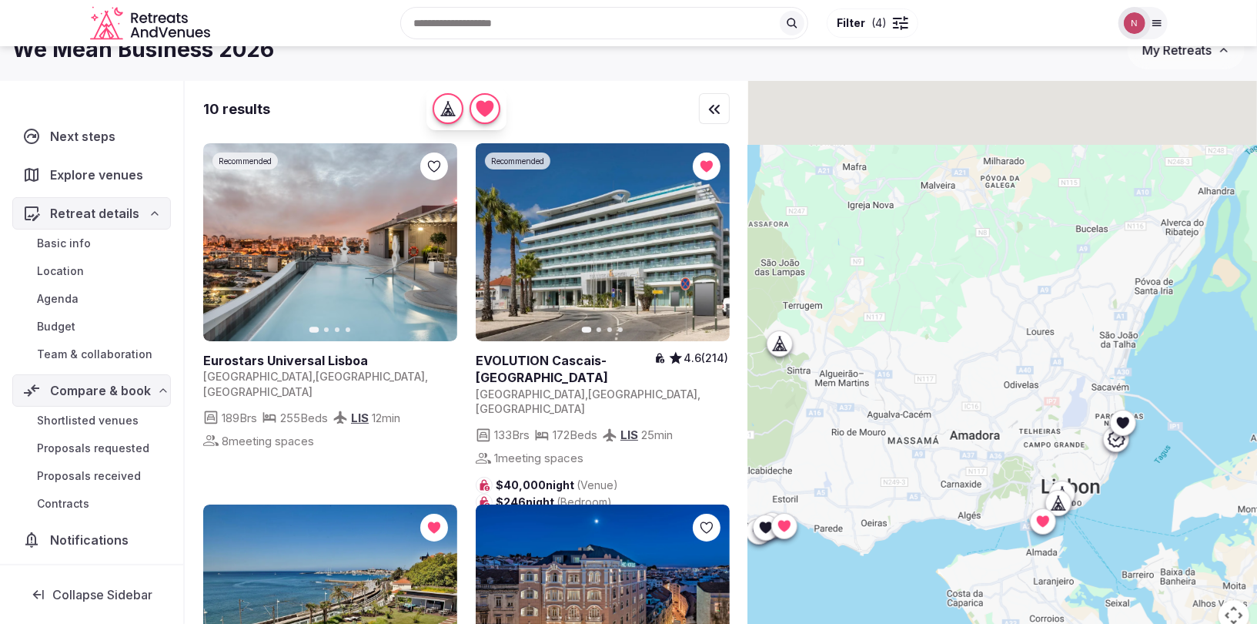
drag, startPoint x: 951, startPoint y: 326, endPoint x: 957, endPoint y: 442, distance: 116.4
click at [955, 446] on div at bounding box center [1002, 365] width 509 height 568
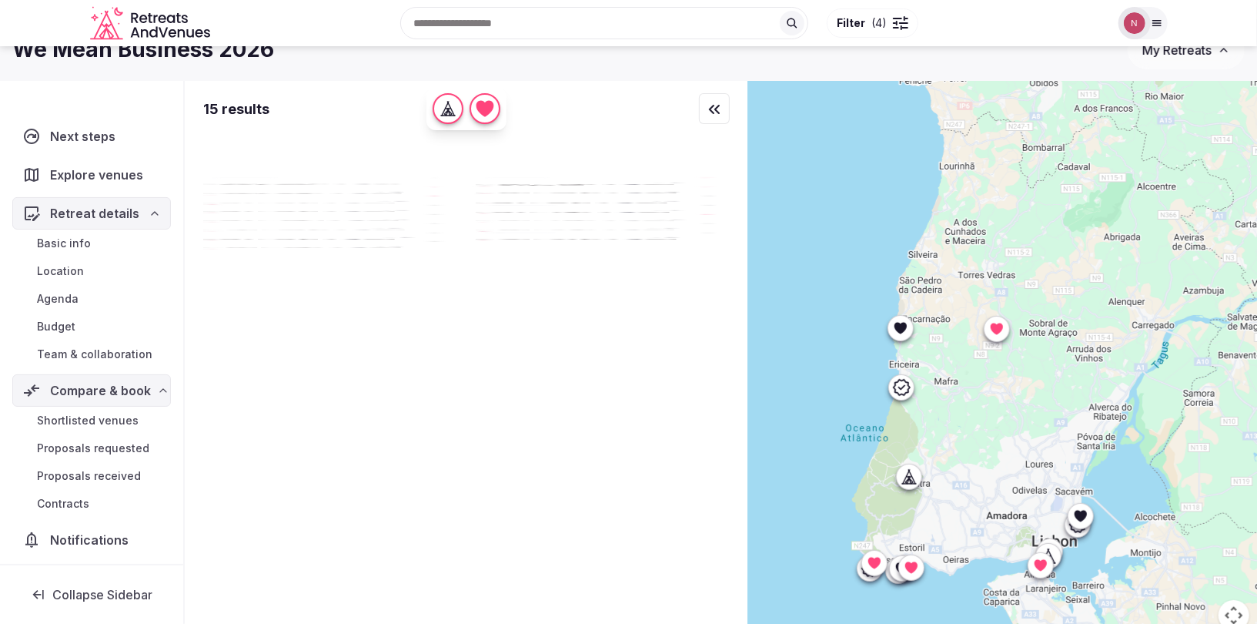
drag, startPoint x: 939, startPoint y: 321, endPoint x: 903, endPoint y: 367, distance: 58.7
click at [942, 410] on div at bounding box center [1002, 365] width 509 height 568
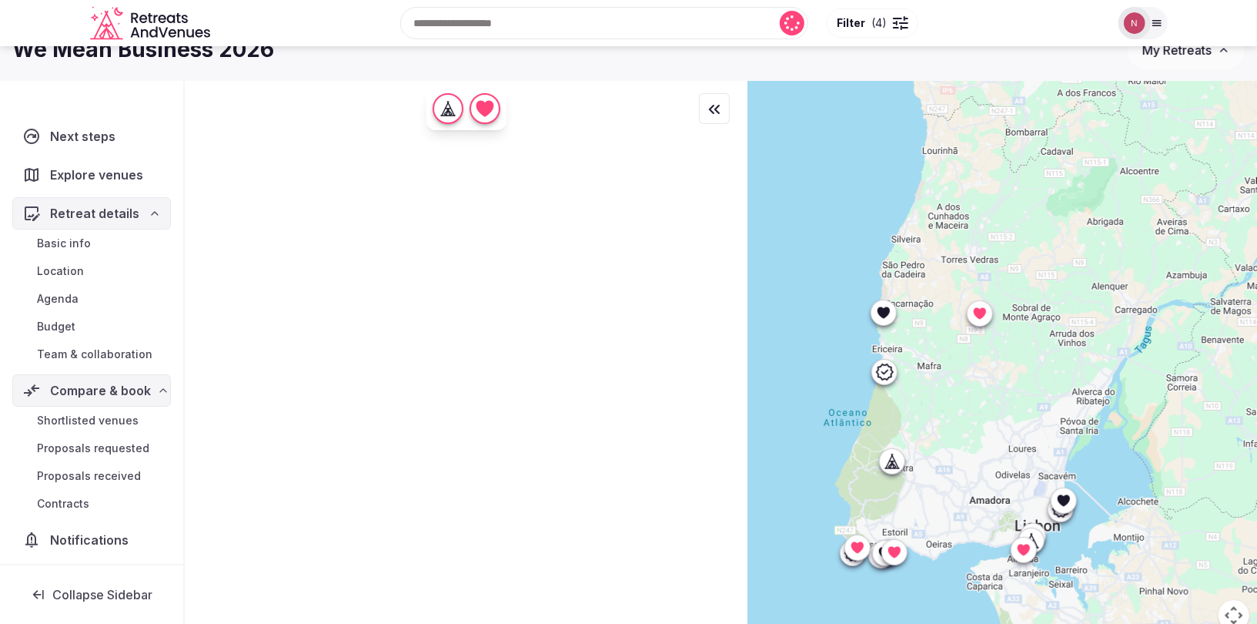
click at [885, 319] on icon at bounding box center [883, 312] width 15 height 15
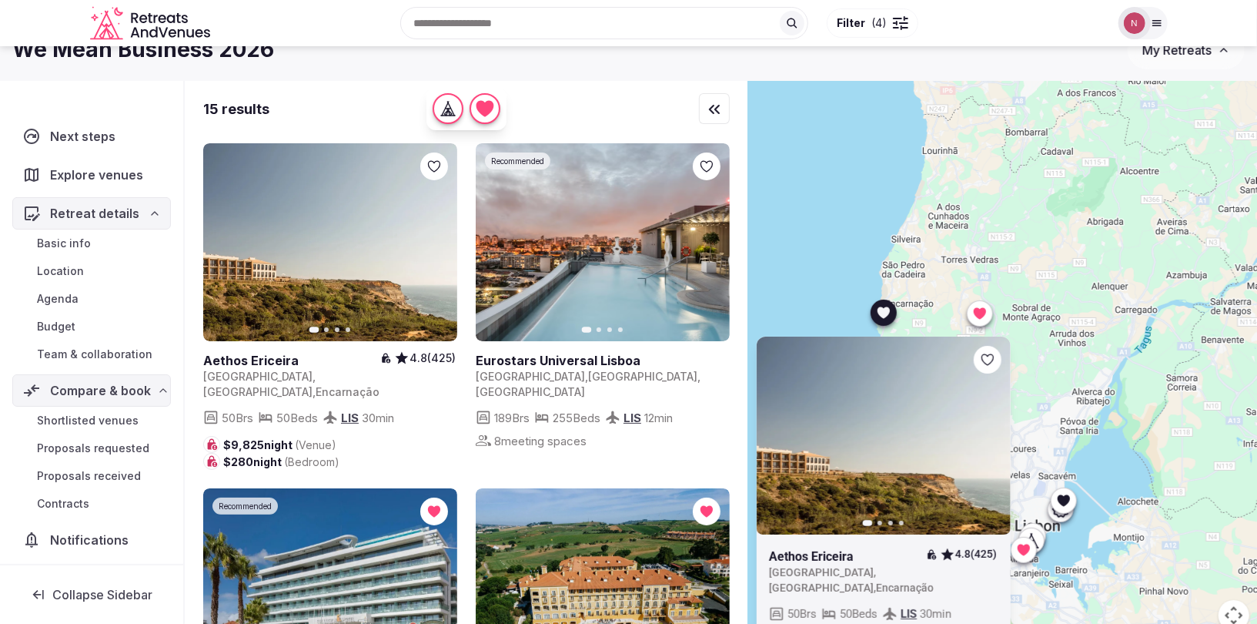
click at [888, 318] on icon at bounding box center [883, 312] width 15 height 15
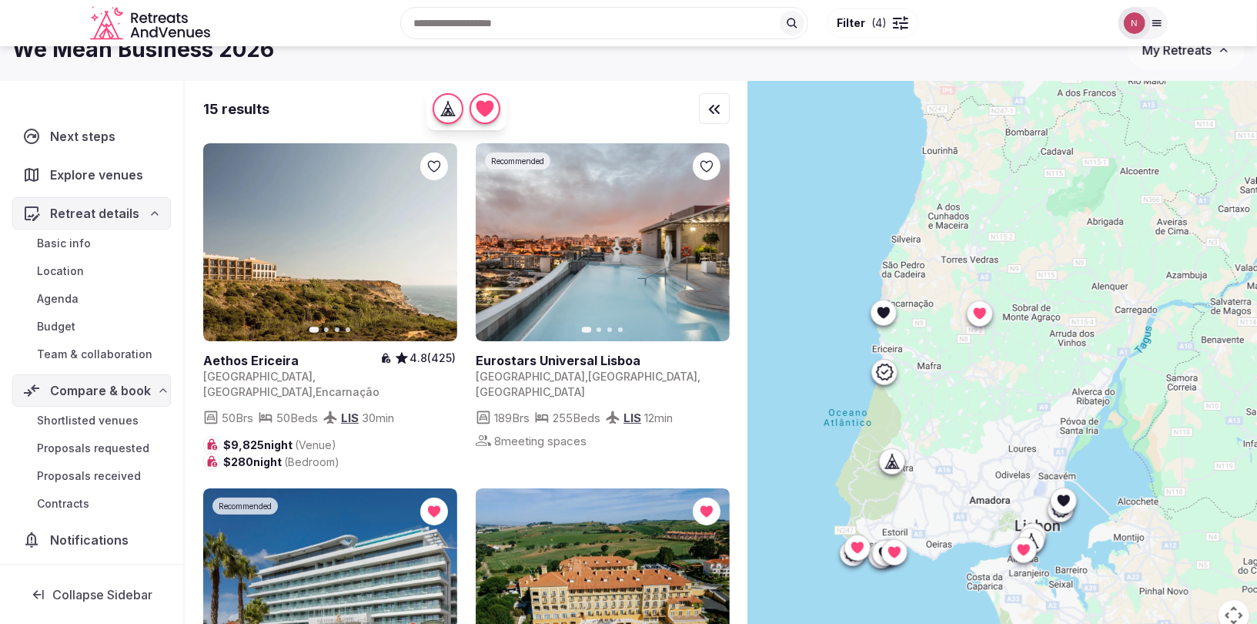
click at [975, 316] on icon at bounding box center [979, 313] width 15 height 15
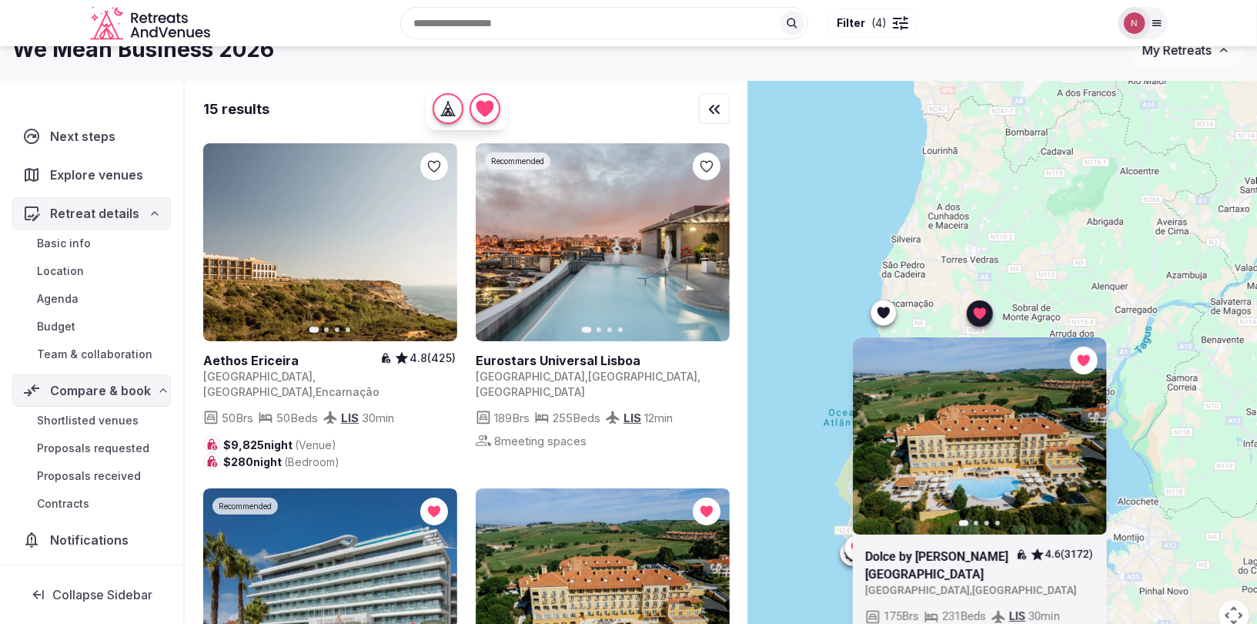
click at [974, 316] on icon at bounding box center [979, 313] width 15 height 15
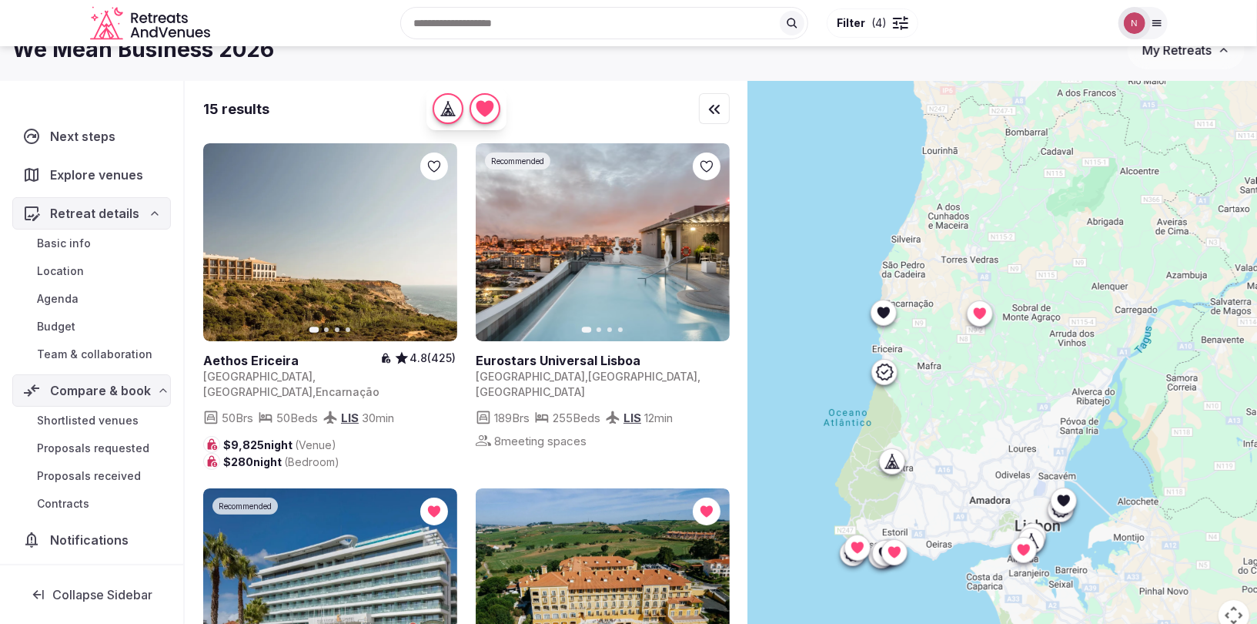
click at [885, 370] on icon at bounding box center [884, 372] width 18 height 18
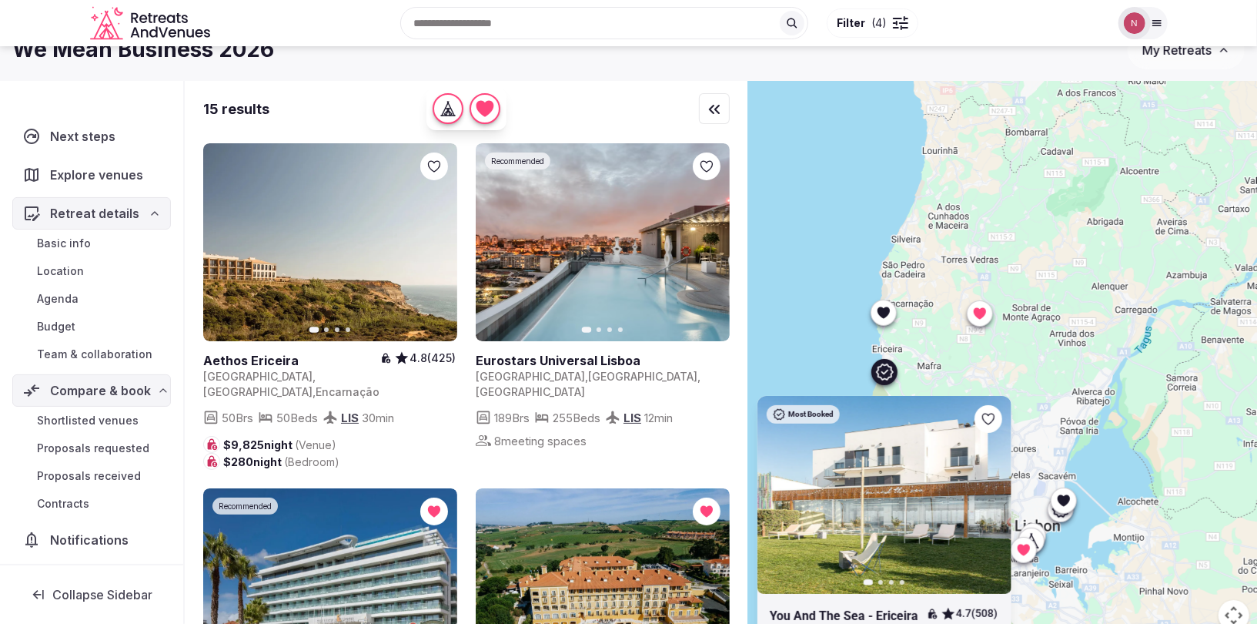
click at [885, 369] on icon at bounding box center [884, 372] width 18 height 18
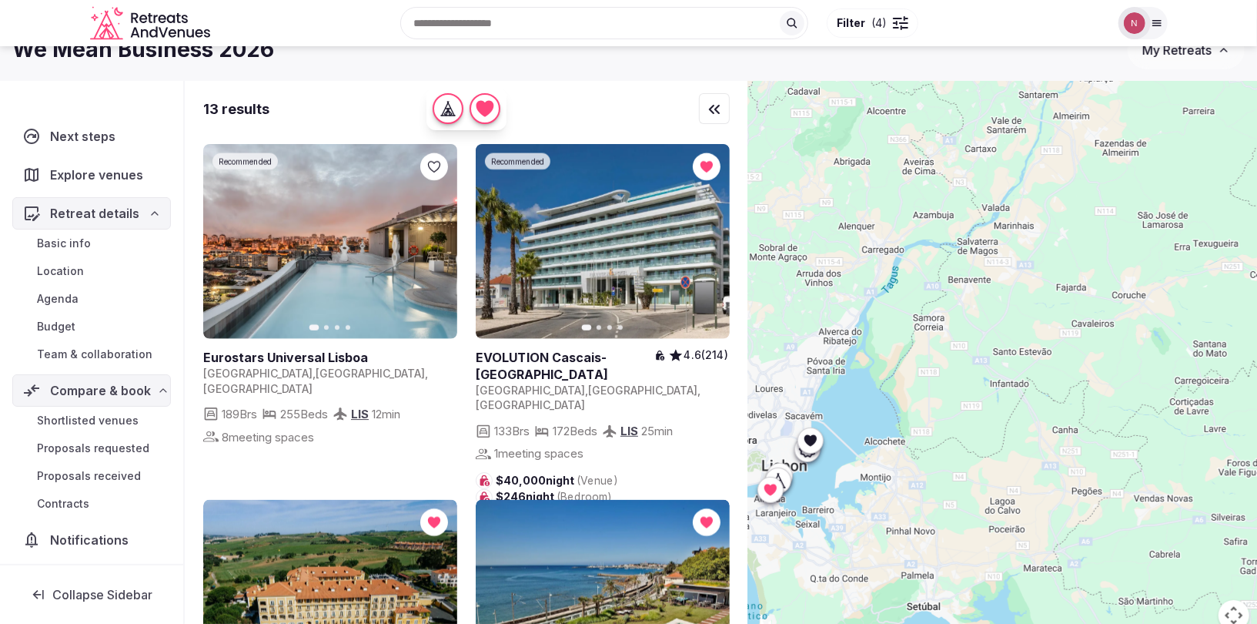
drag, startPoint x: 1044, startPoint y: 353, endPoint x: 789, endPoint y: 295, distance: 261.3
click at [789, 295] on div at bounding box center [1002, 365] width 509 height 568
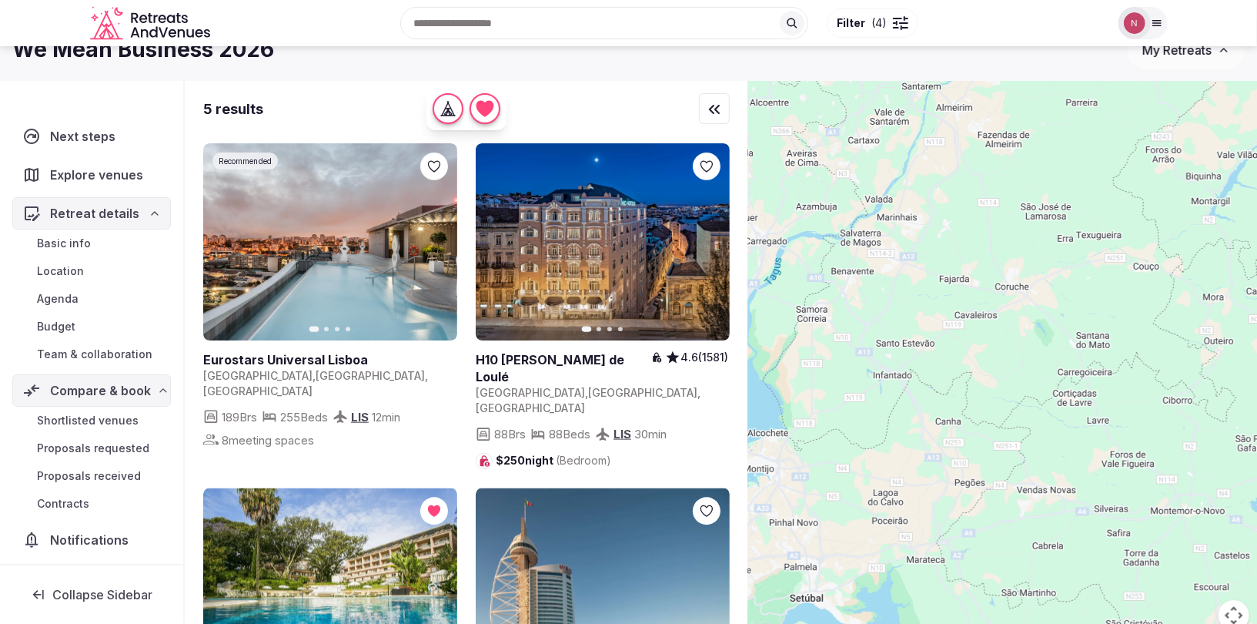
drag, startPoint x: 972, startPoint y: 308, endPoint x: 910, endPoint y: 311, distance: 61.7
click at [910, 311] on div at bounding box center [1002, 365] width 509 height 568
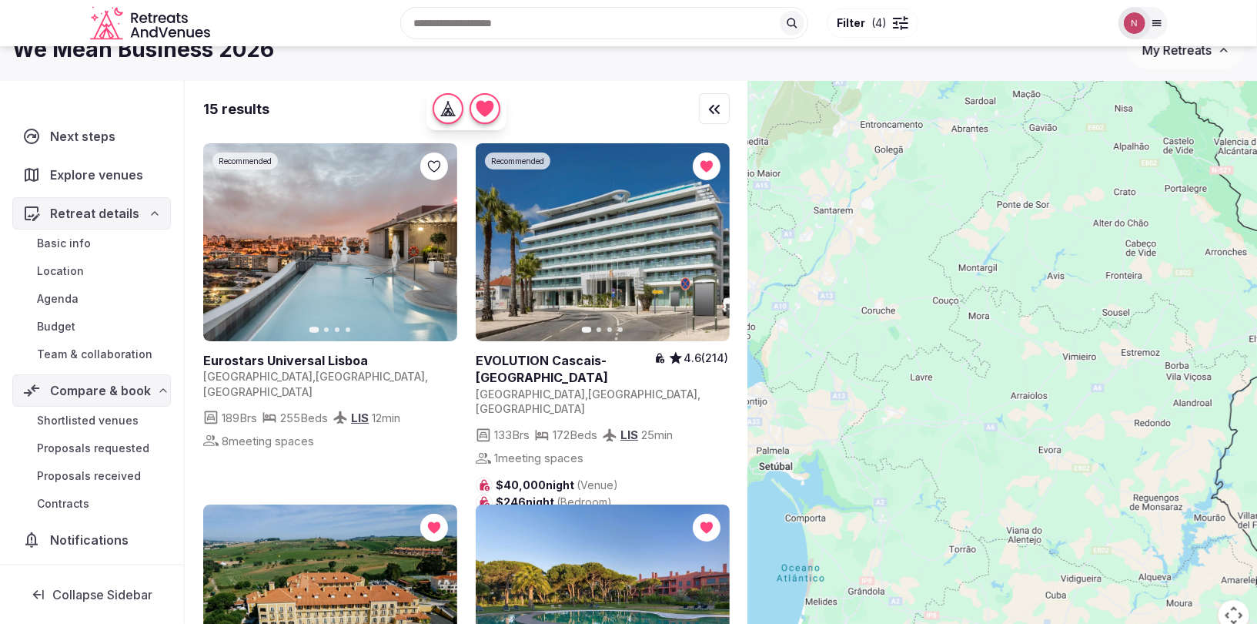
drag, startPoint x: 1041, startPoint y: 293, endPoint x: 900, endPoint y: 296, distance: 140.9
click at [900, 296] on div at bounding box center [1002, 365] width 509 height 568
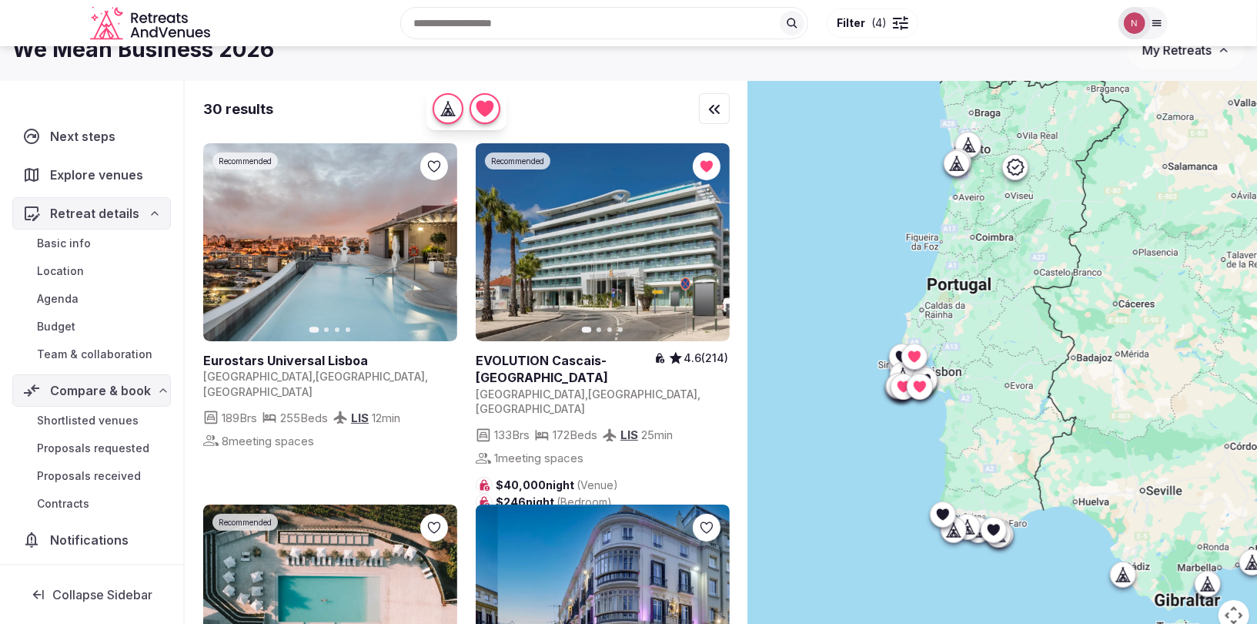
drag, startPoint x: 946, startPoint y: 329, endPoint x: 974, endPoint y: 438, distance: 112.8
click at [959, 366] on div at bounding box center [1002, 365] width 509 height 568
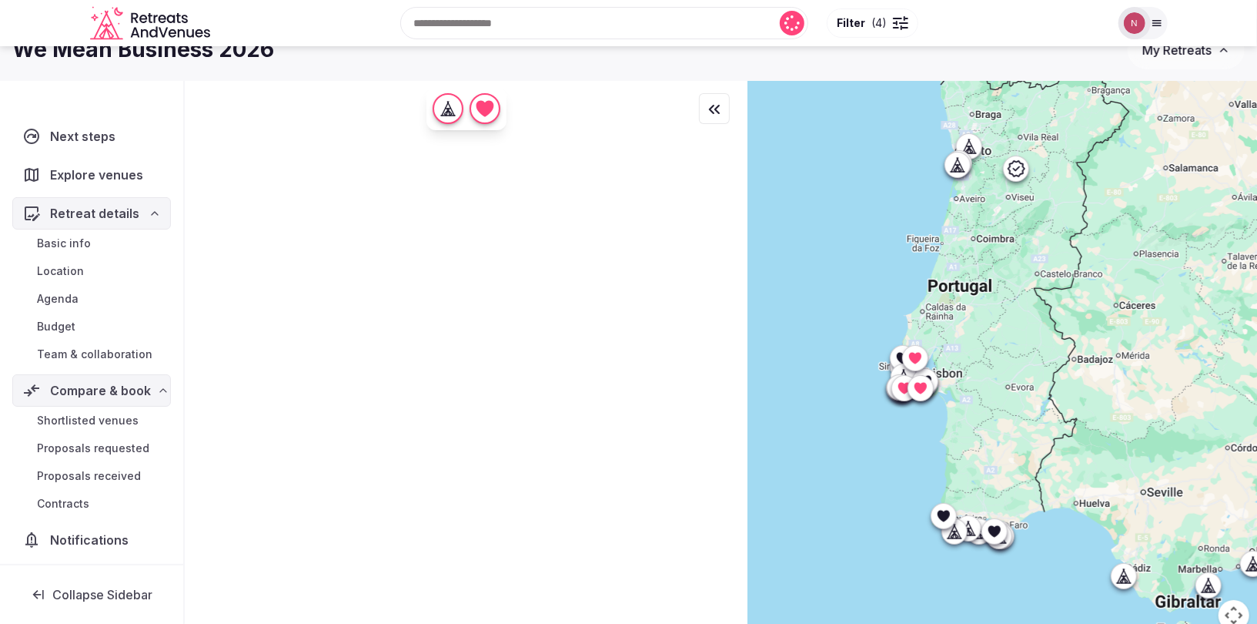
click at [940, 516] on icon at bounding box center [944, 516] width 12 height 12
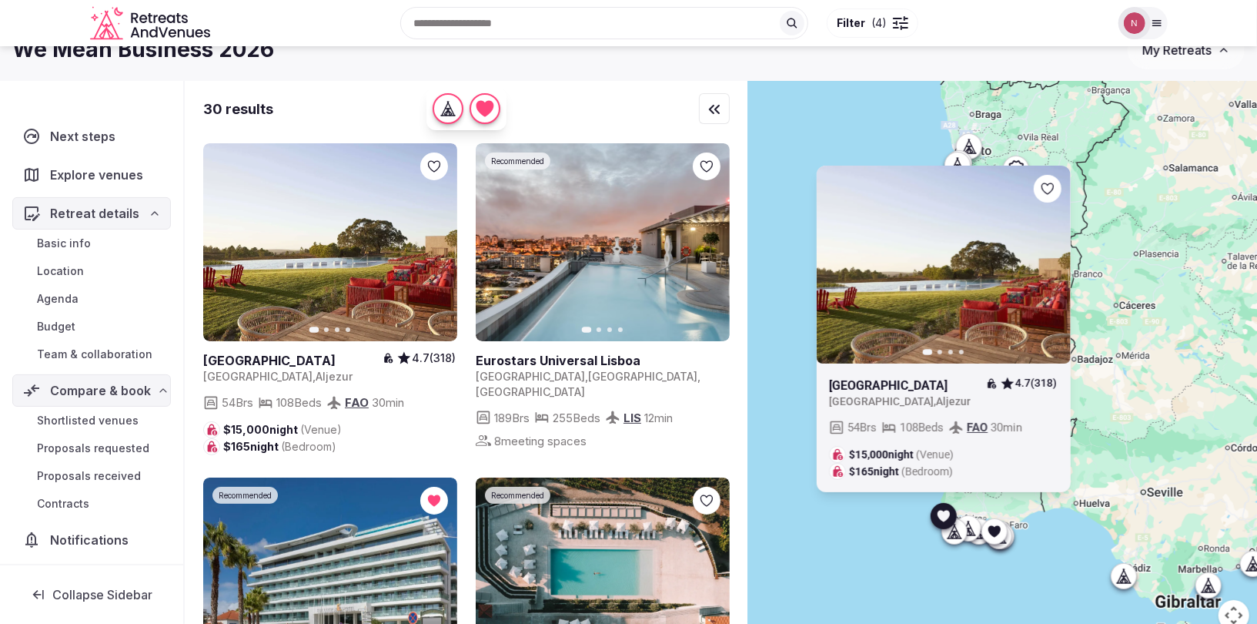
click at [939, 515] on icon at bounding box center [944, 516] width 12 height 12
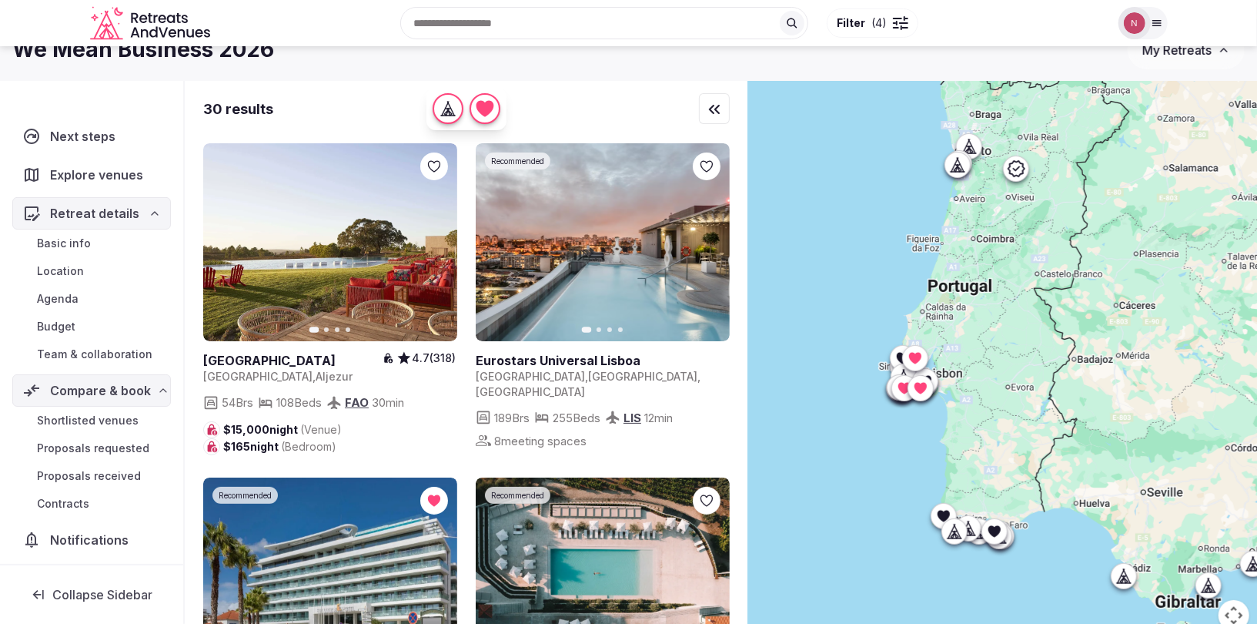
click at [939, 515] on icon at bounding box center [944, 516] width 12 height 12
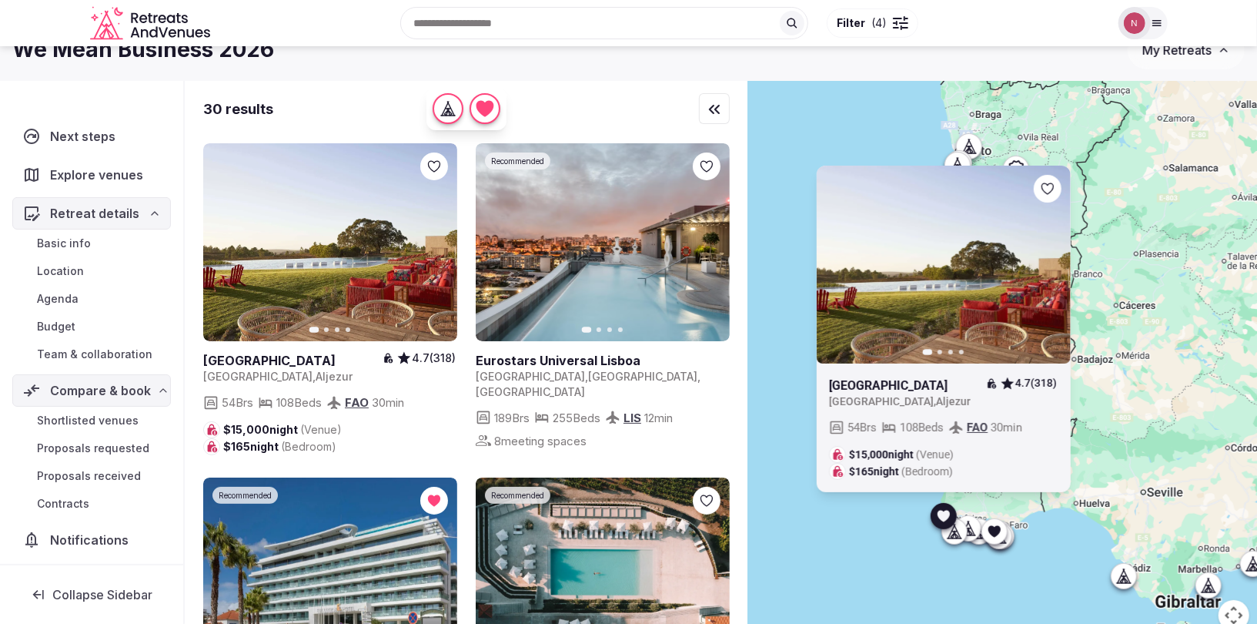
click at [1053, 258] on icon "button" at bounding box center [1049, 264] width 12 height 12
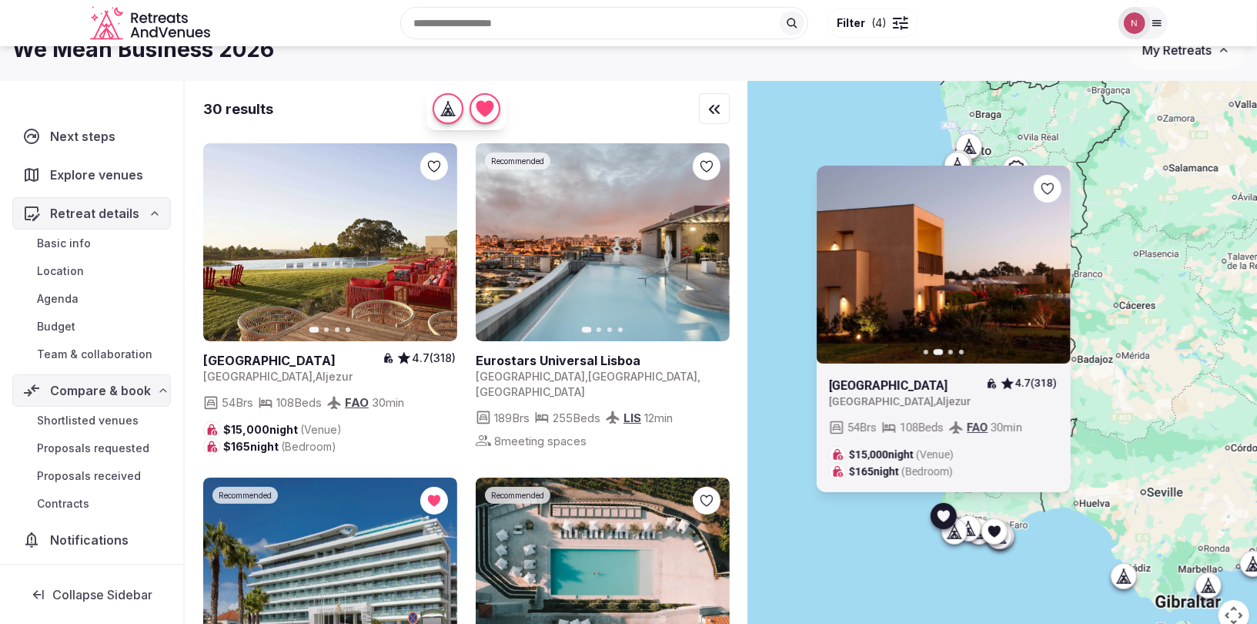
click at [1053, 258] on icon "button" at bounding box center [1049, 264] width 12 height 12
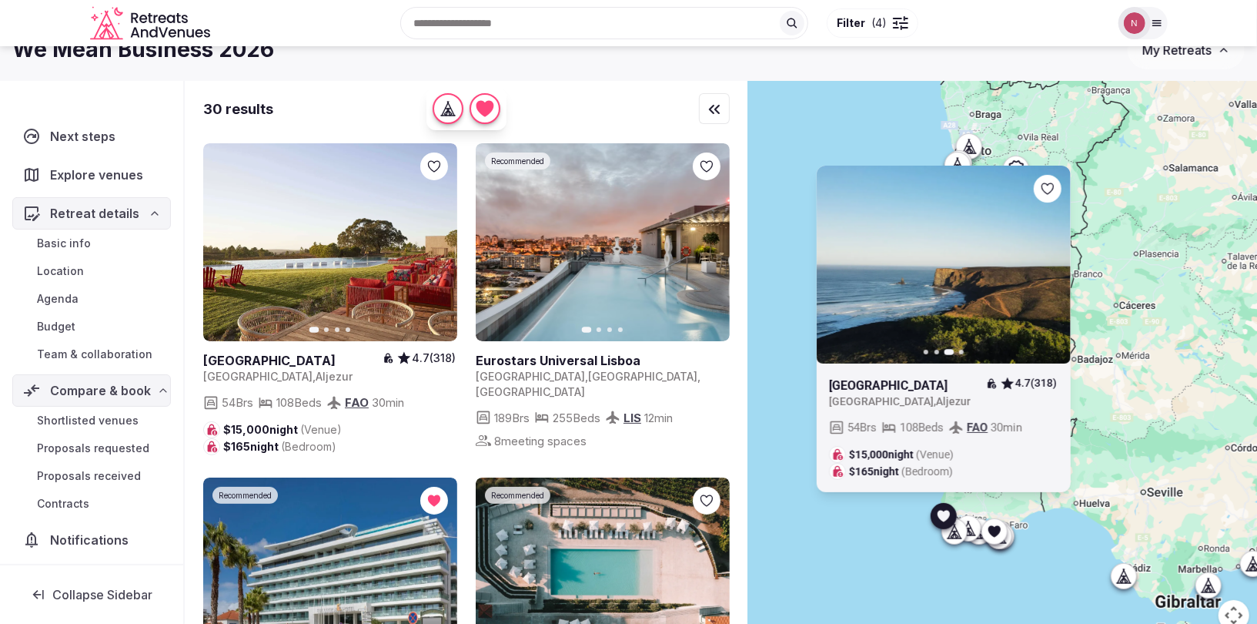
click at [1049, 252] on button "Next slide" at bounding box center [1049, 264] width 25 height 25
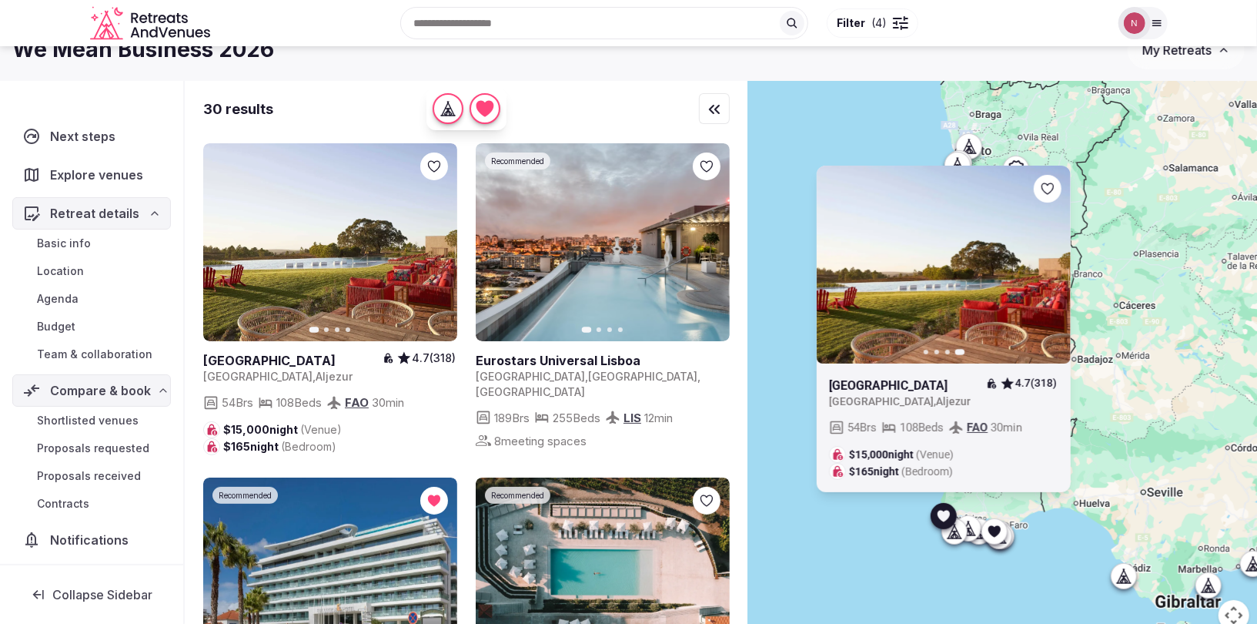
click at [1060, 166] on link at bounding box center [944, 265] width 254 height 198
click at [0, 0] on icon at bounding box center [0, 0] width 0 height 0
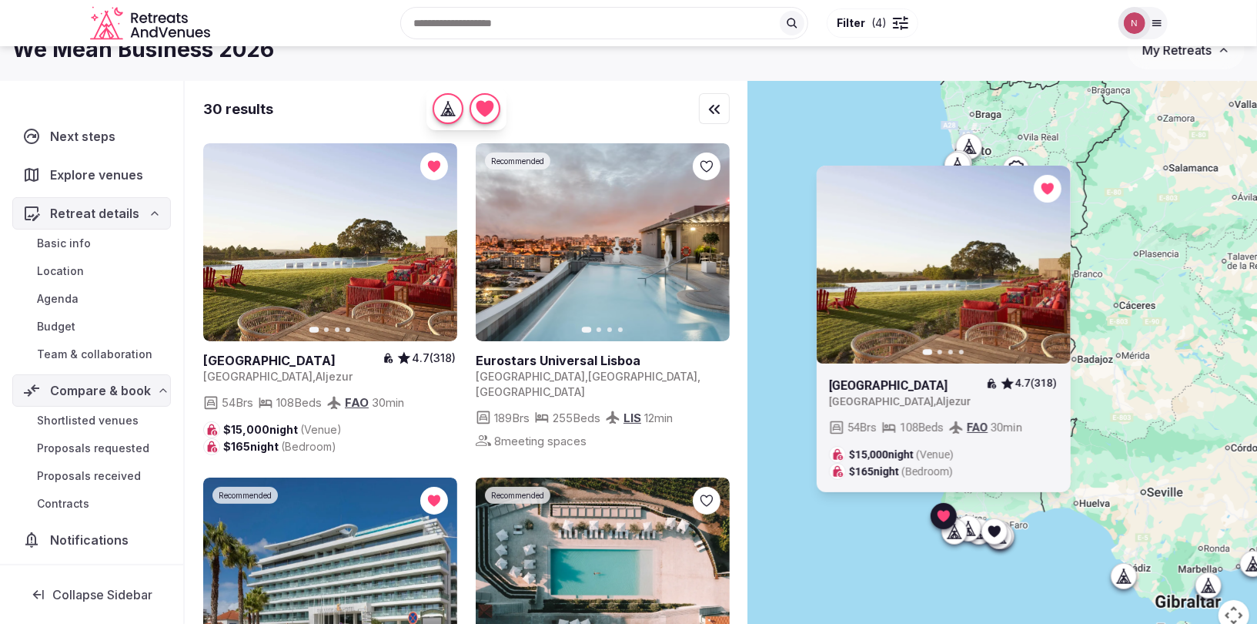
click at [960, 533] on icon at bounding box center [954, 530] width 15 height 15
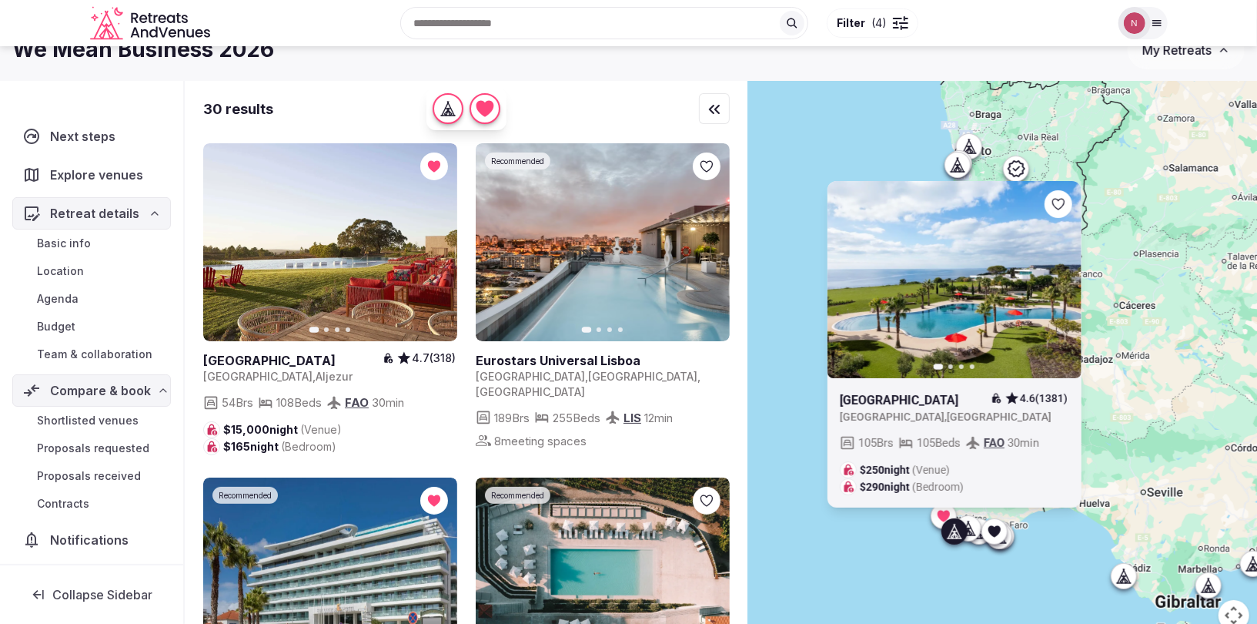
click at [975, 527] on icon at bounding box center [967, 527] width 15 height 15
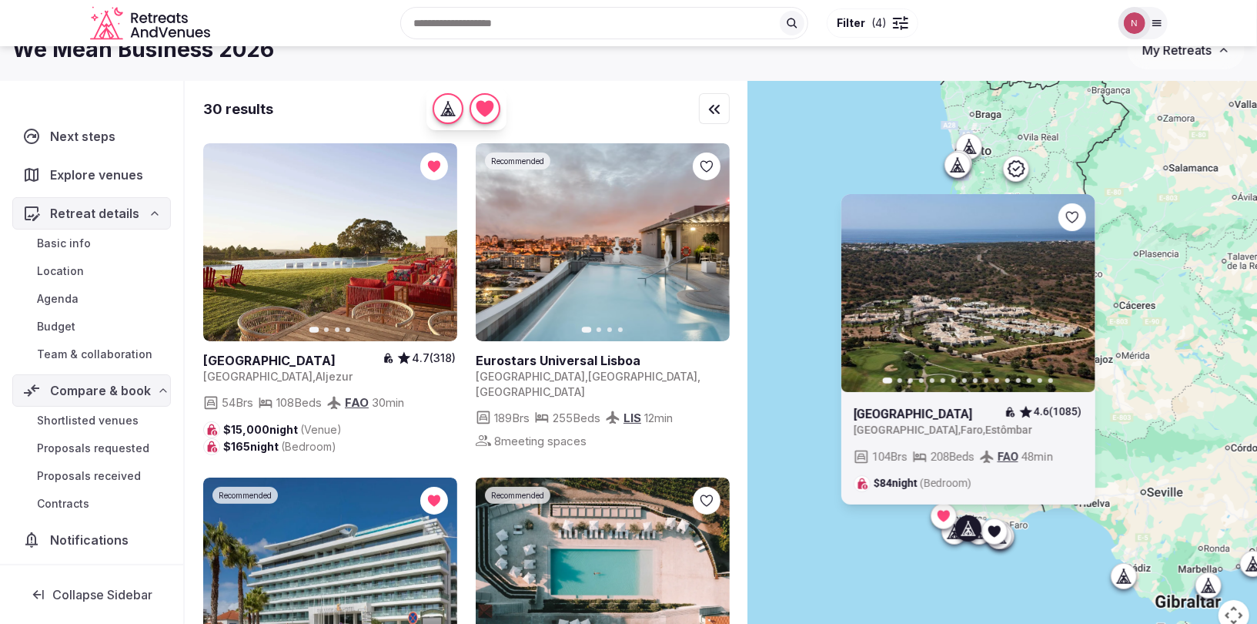
click at [989, 527] on icon at bounding box center [994, 531] width 12 height 12
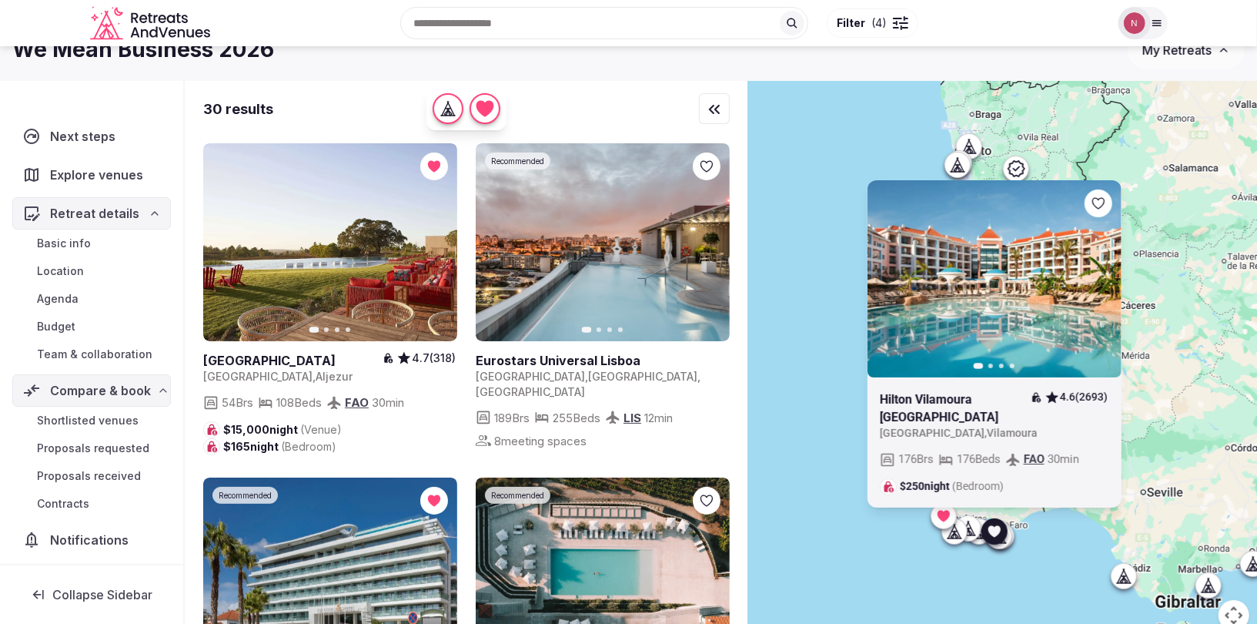
click at [1006, 543] on div at bounding box center [999, 535] width 25 height 25
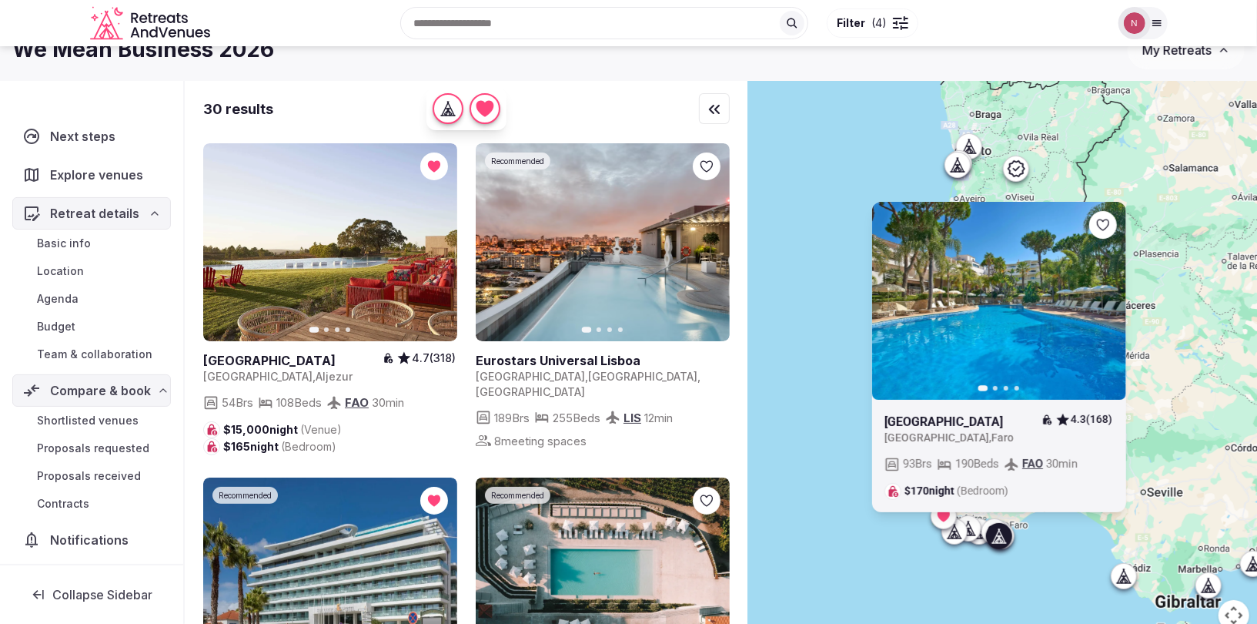
click at [1000, 539] on icon at bounding box center [1001, 539] width 4 height 5
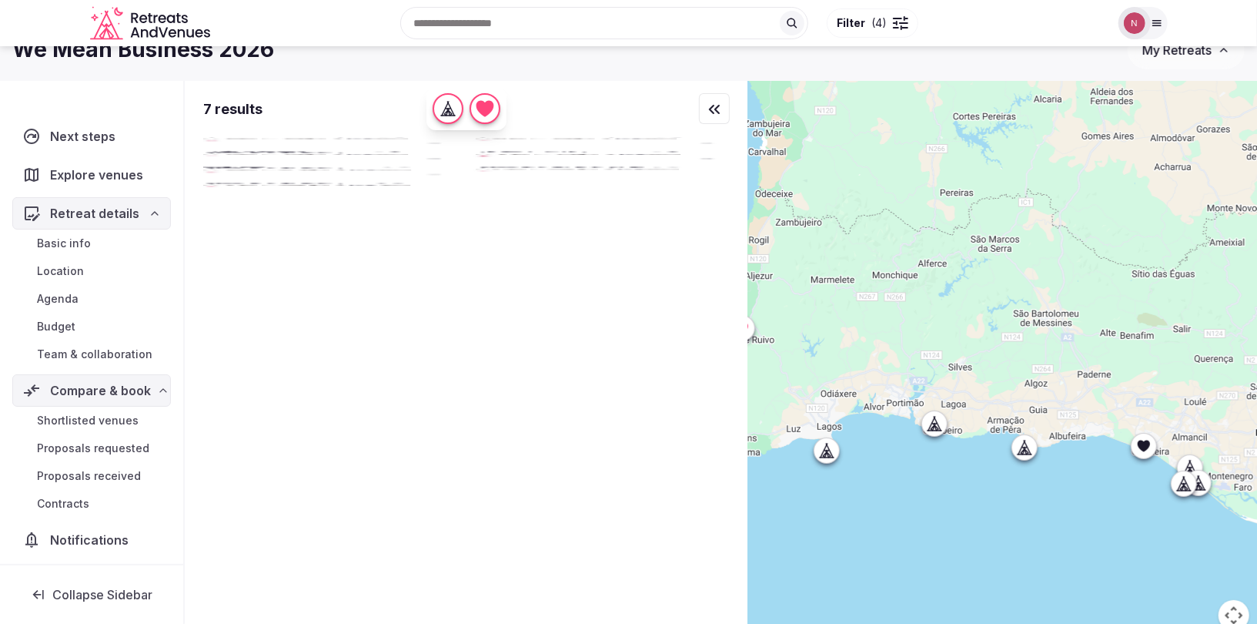
click at [939, 426] on icon at bounding box center [934, 423] width 15 height 15
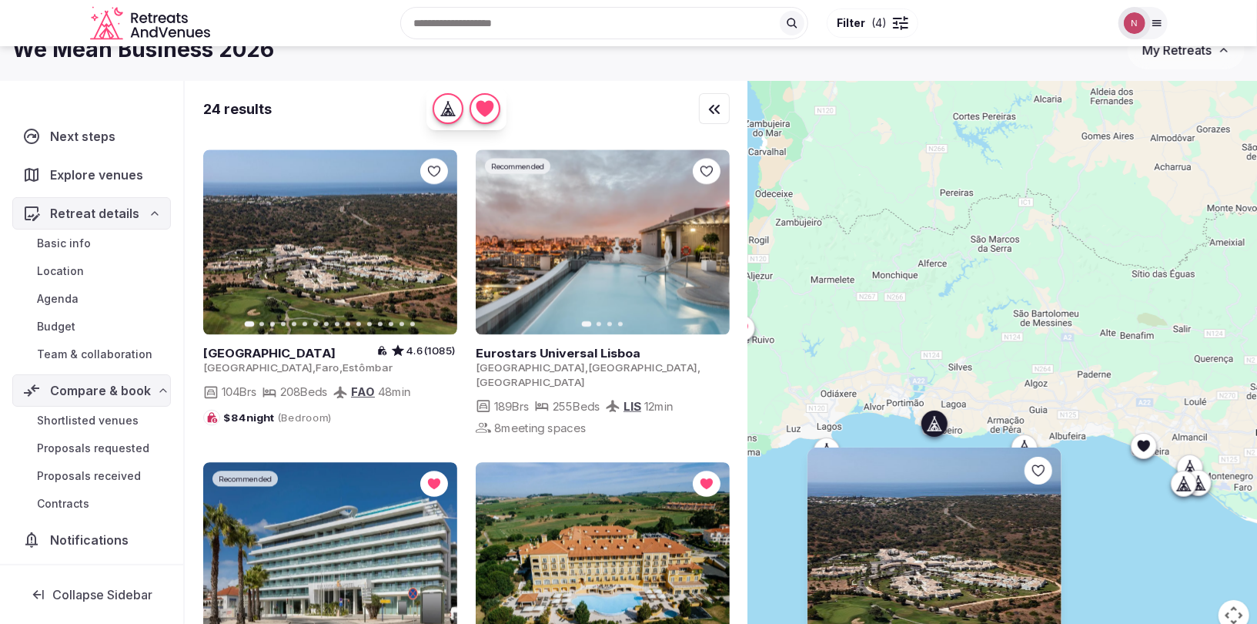
click at [939, 426] on icon at bounding box center [934, 423] width 15 height 15
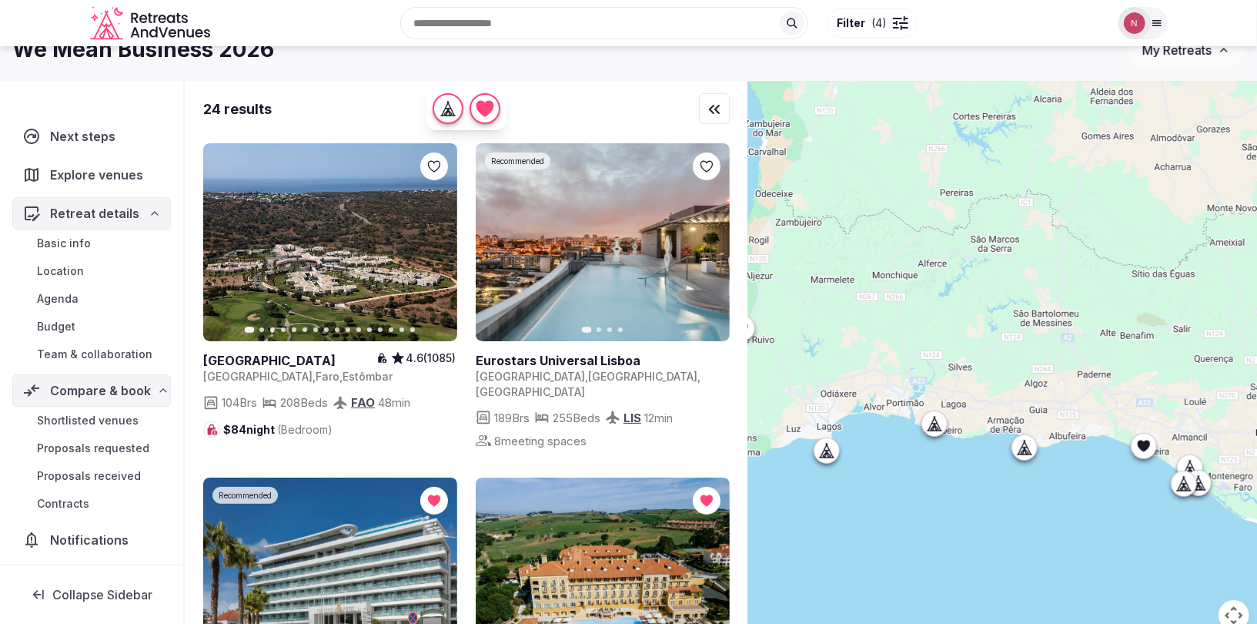
click at [1018, 450] on icon at bounding box center [1024, 447] width 15 height 15
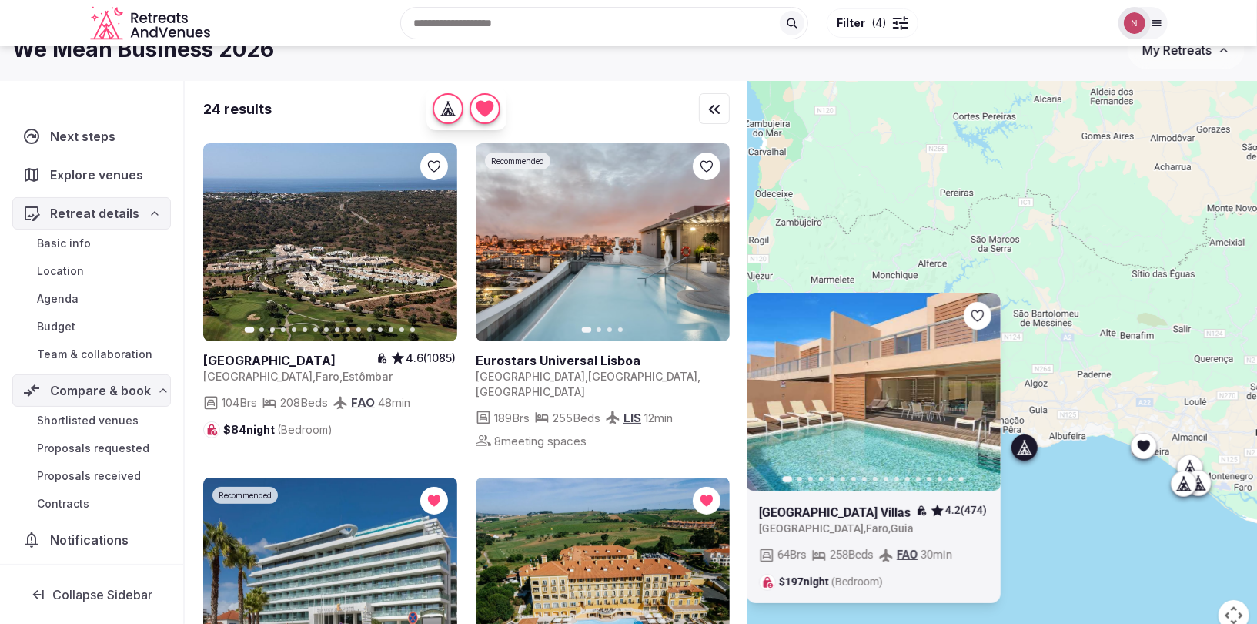
click at [1186, 487] on icon at bounding box center [1183, 483] width 15 height 15
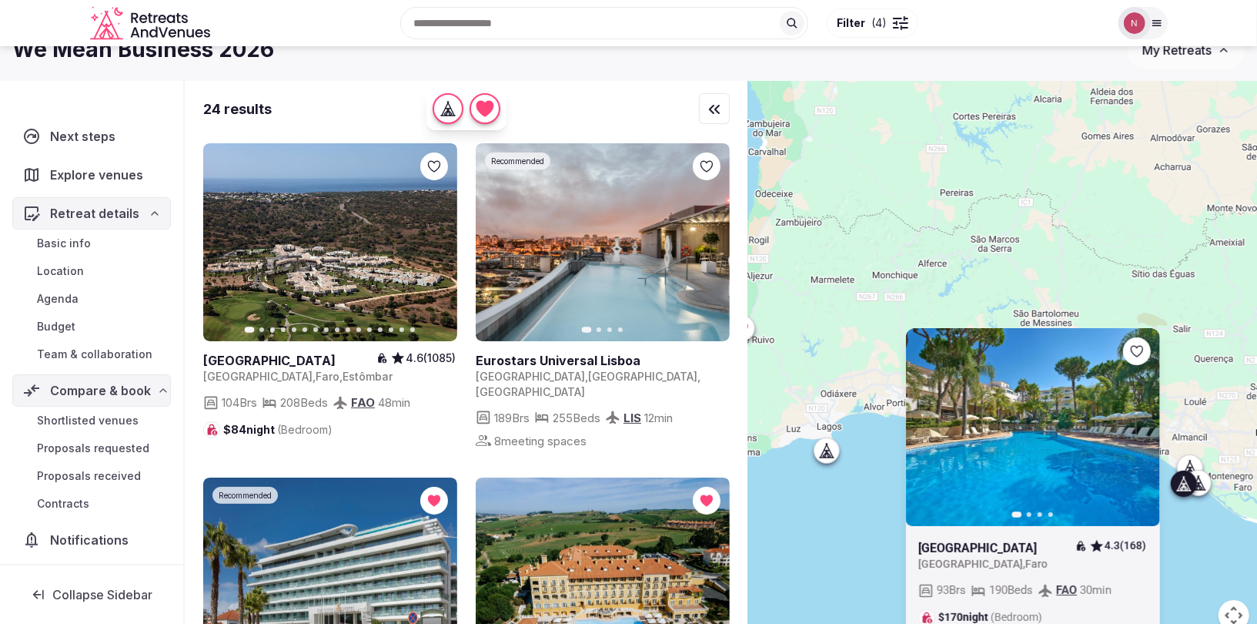
click at [1184, 486] on icon at bounding box center [1182, 487] width 4 height 5
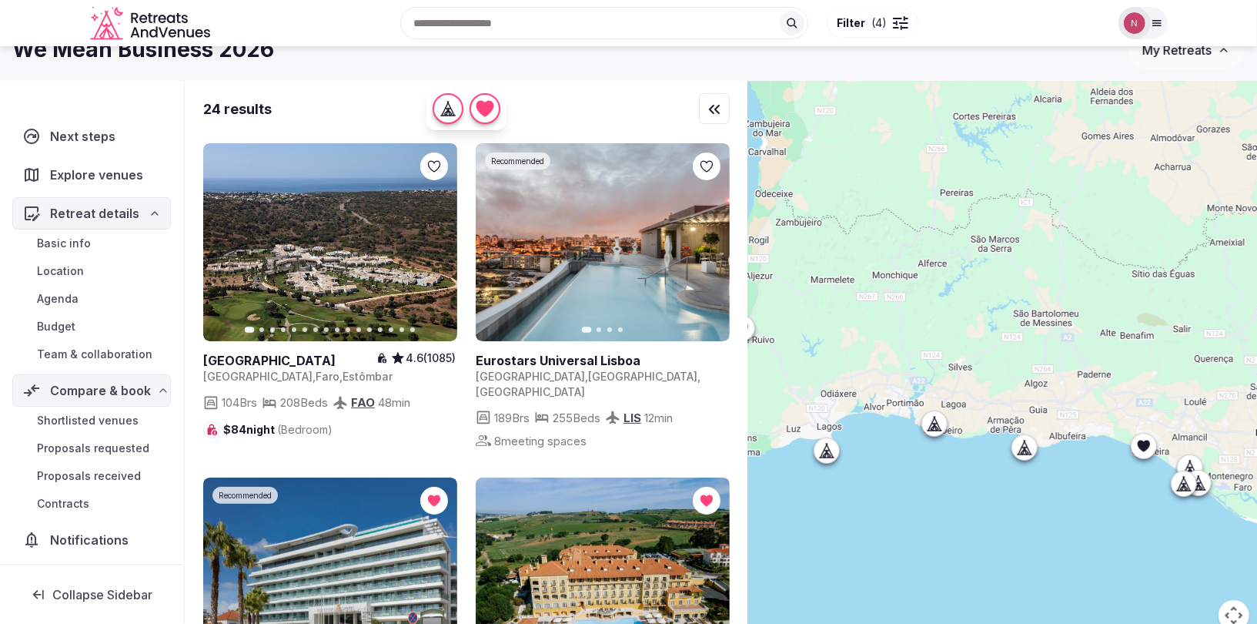
click at [1197, 484] on icon at bounding box center [1197, 486] width 4 height 5
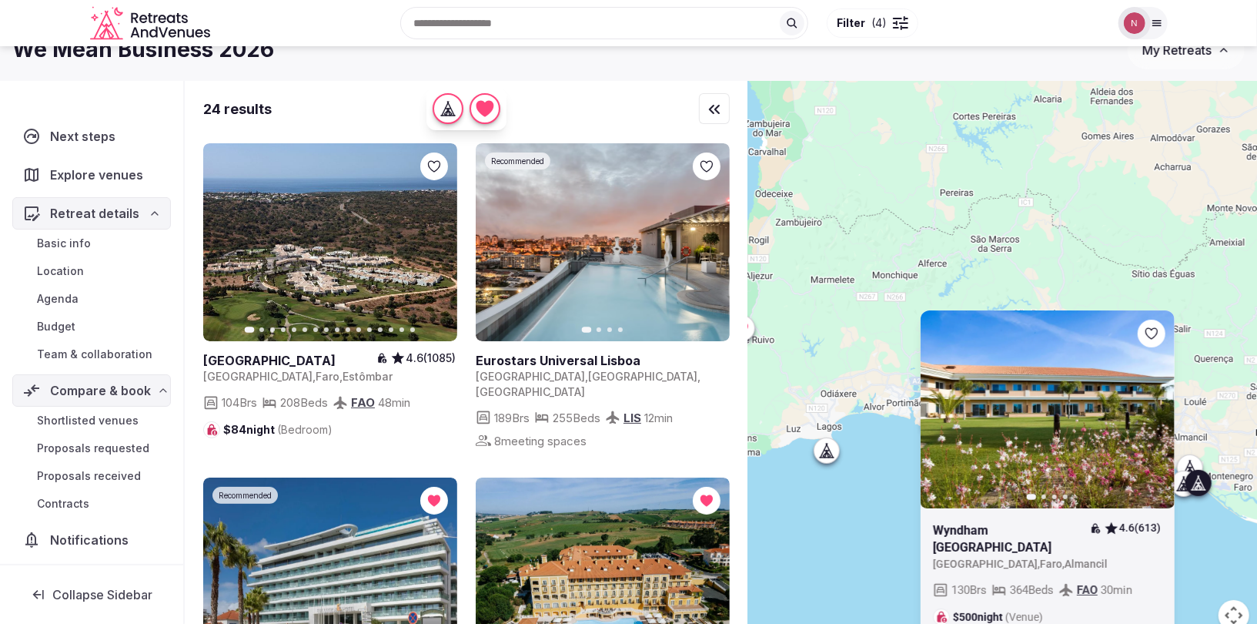
click at [1197, 483] on icon at bounding box center [1198, 482] width 15 height 15
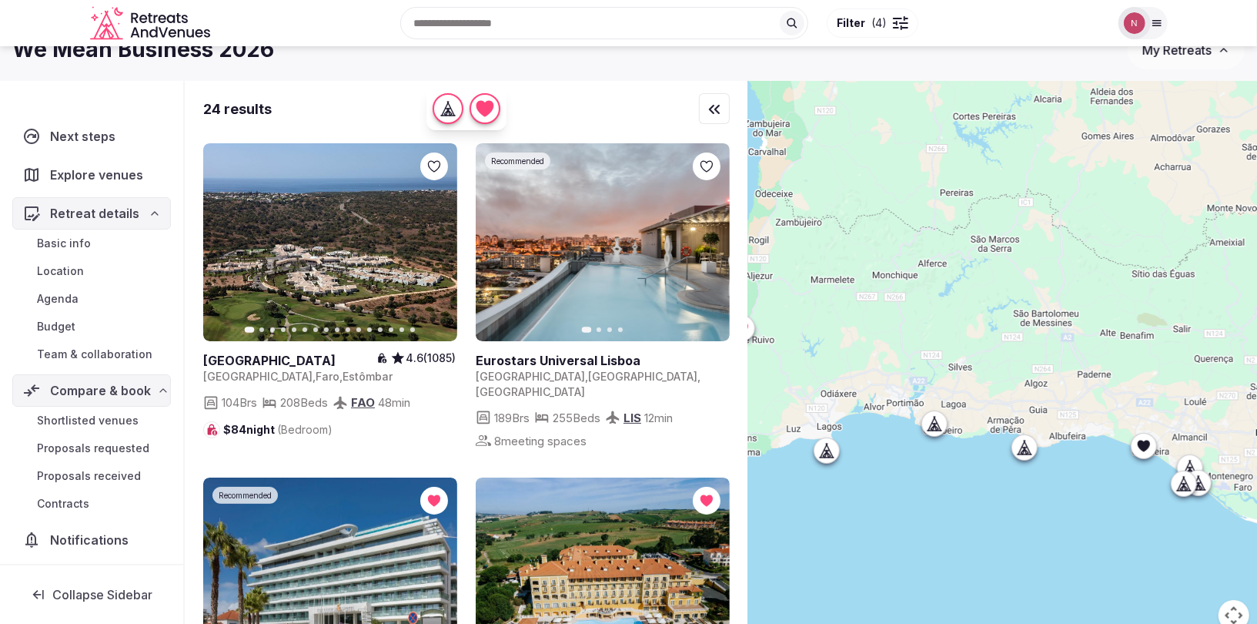
click at [1193, 470] on div at bounding box center [1198, 482] width 25 height 25
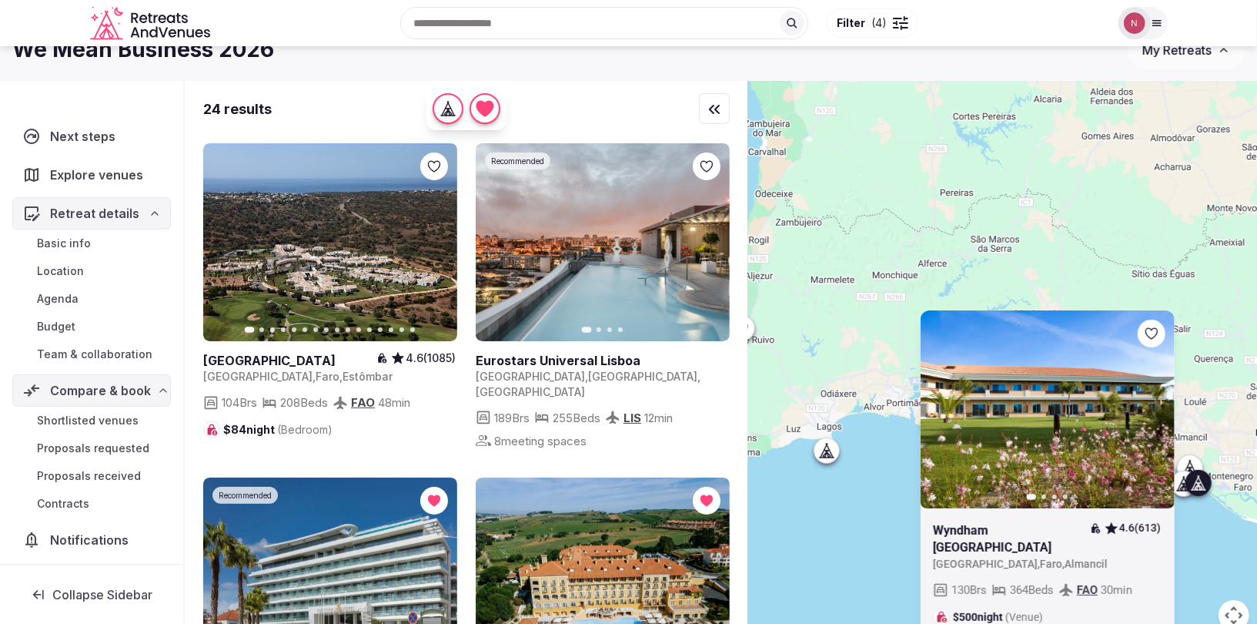
click at [1190, 467] on icon at bounding box center [1190, 468] width 5 height 2
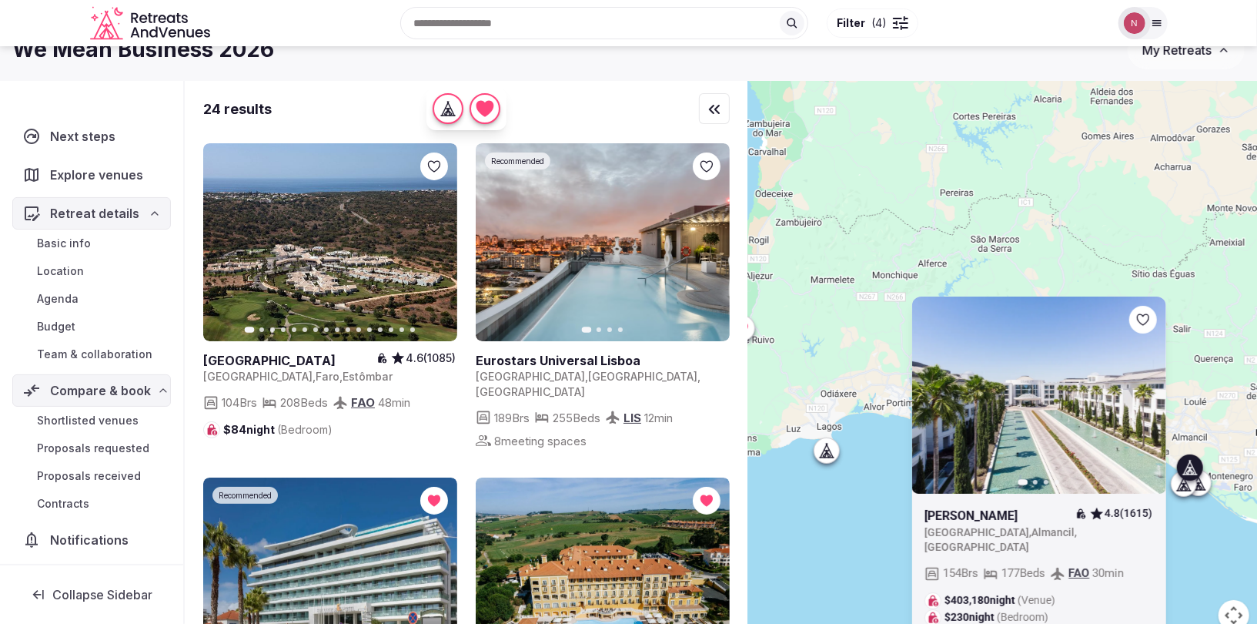
click at [833, 451] on icon at bounding box center [825, 450] width 15 height 15
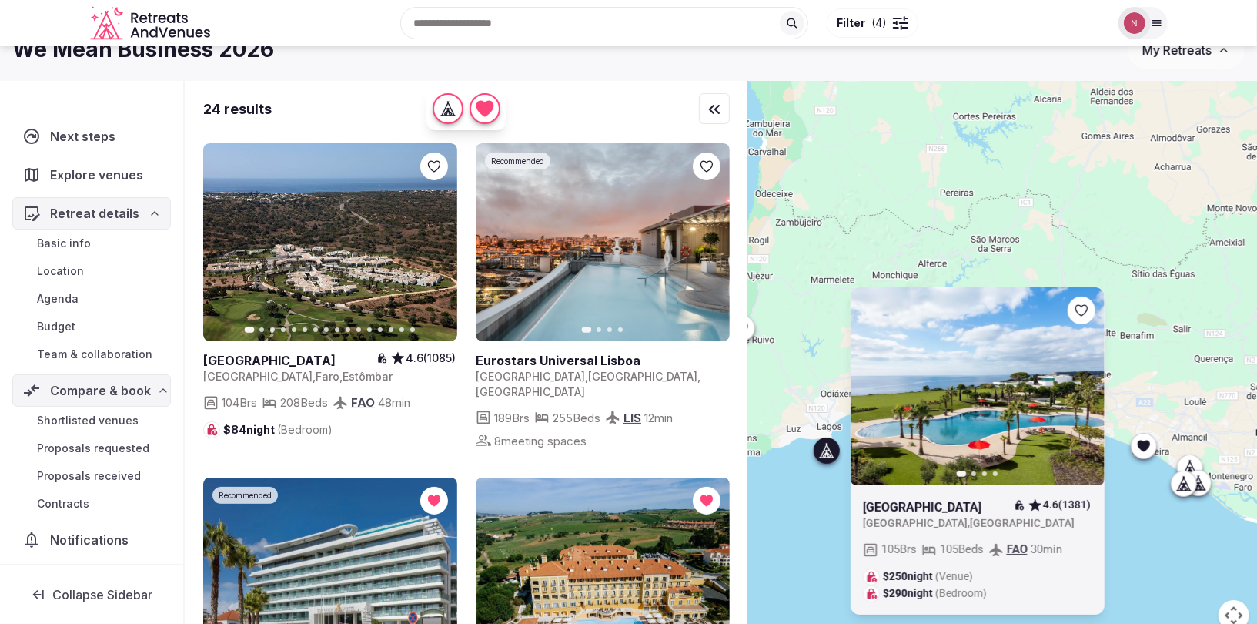
click at [833, 451] on icon at bounding box center [825, 450] width 15 height 15
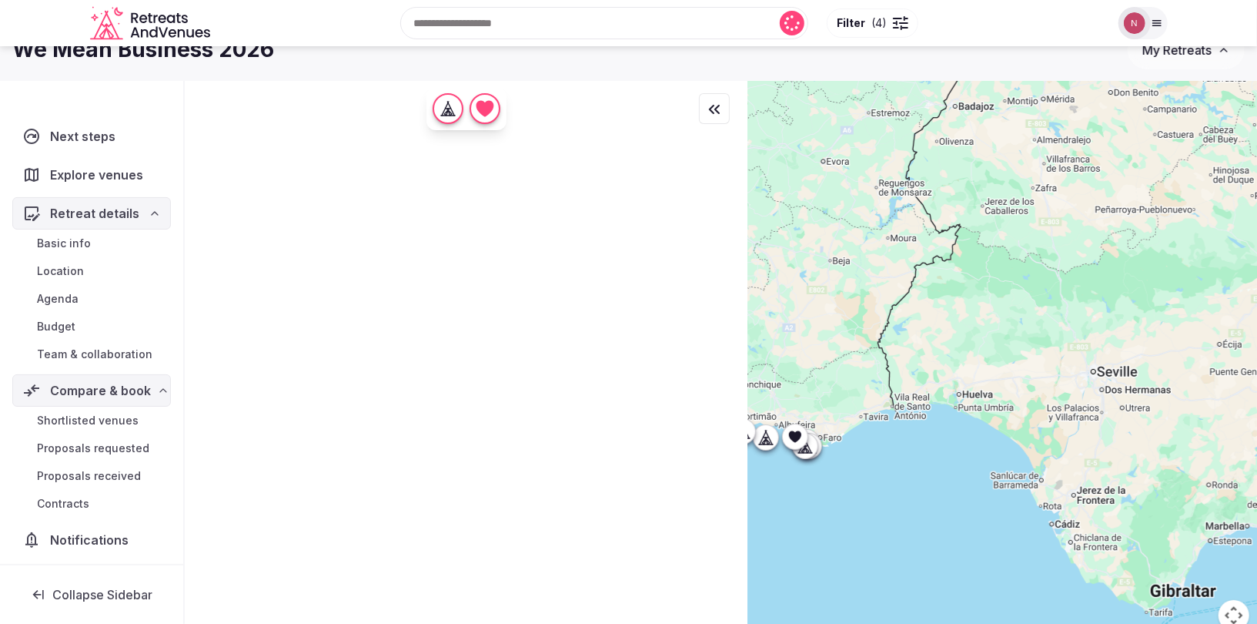
drag, startPoint x: 1071, startPoint y: 464, endPoint x: 868, endPoint y: 436, distance: 205.2
click at [868, 436] on div at bounding box center [1002, 365] width 509 height 568
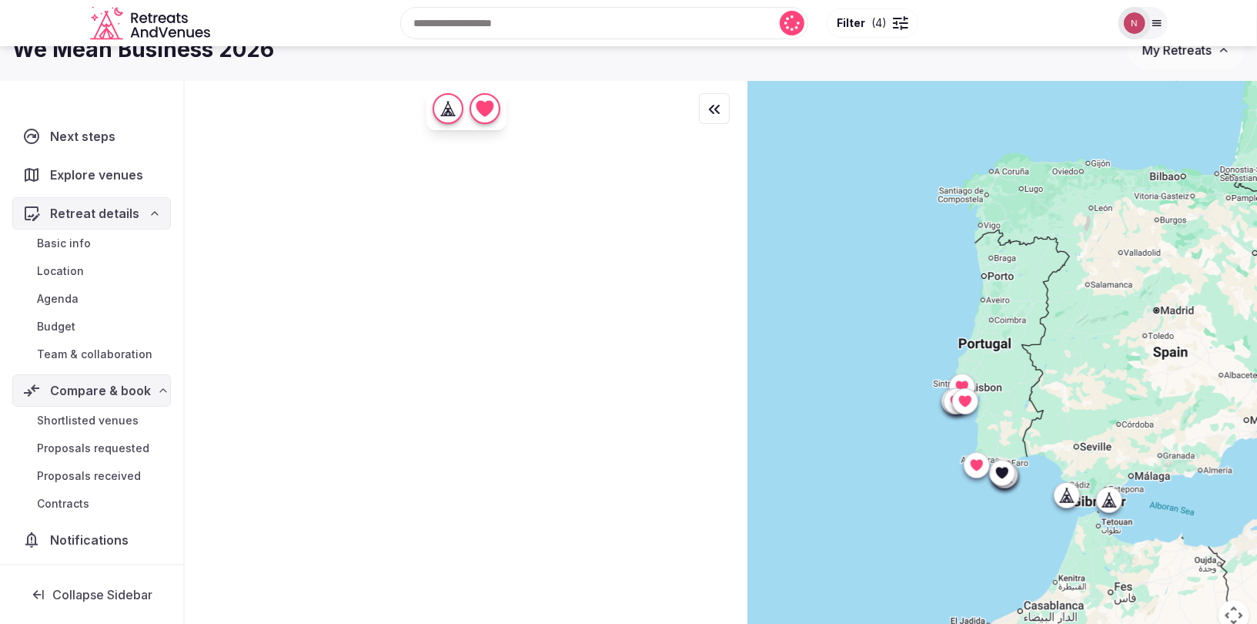
drag, startPoint x: 1054, startPoint y: 386, endPoint x: 1094, endPoint y: 409, distance: 46.2
click at [1121, 424] on div at bounding box center [1002, 365] width 509 height 568
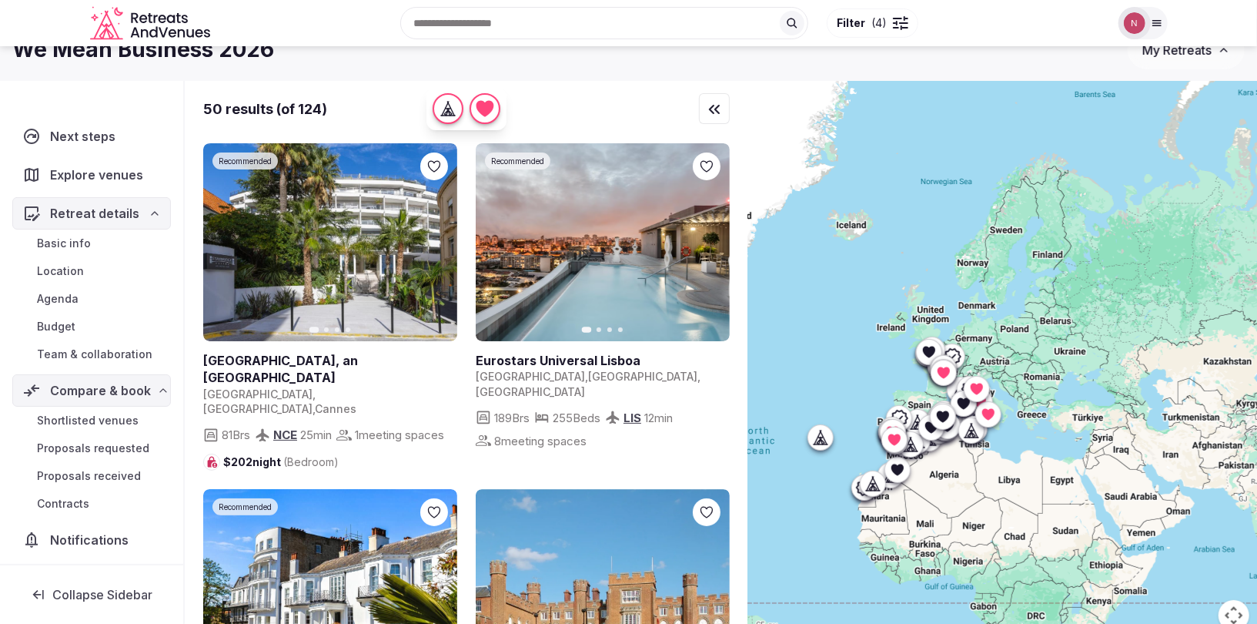
drag, startPoint x: 1202, startPoint y: 356, endPoint x: 973, endPoint y: 423, distance: 238.3
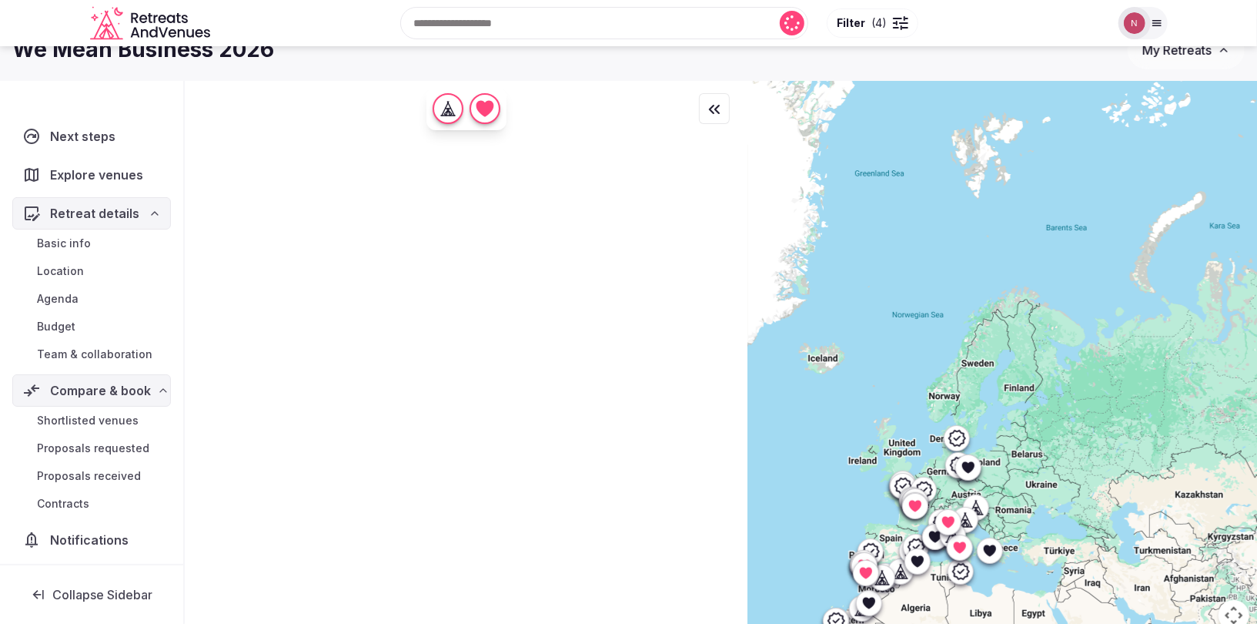
drag, startPoint x: 1015, startPoint y: 339, endPoint x: 986, endPoint y: 476, distance: 140.1
click at [986, 476] on div at bounding box center [1002, 365] width 509 height 568
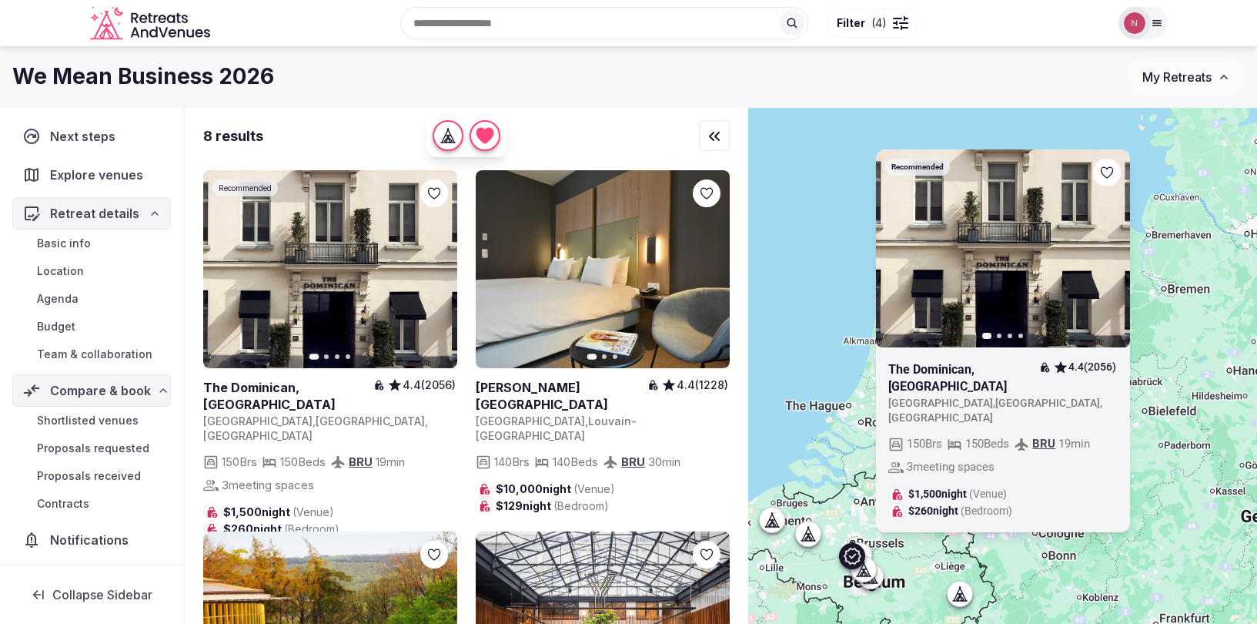
scroll to position [27, 0]
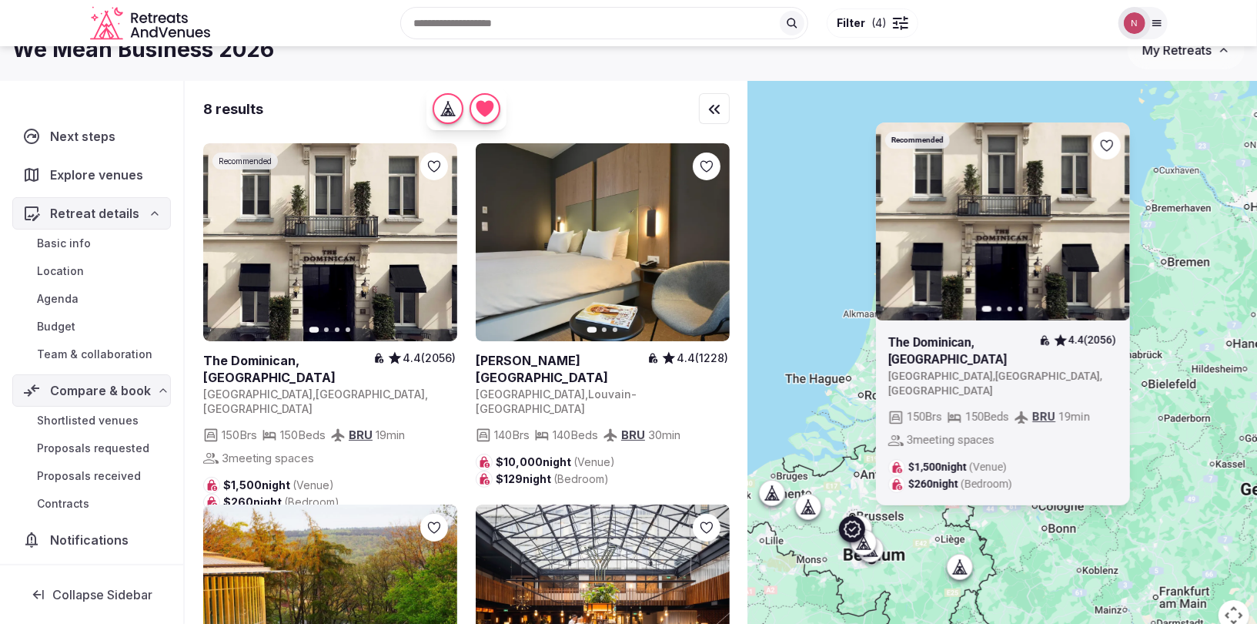
click at [853, 526] on icon at bounding box center [852, 529] width 18 height 18
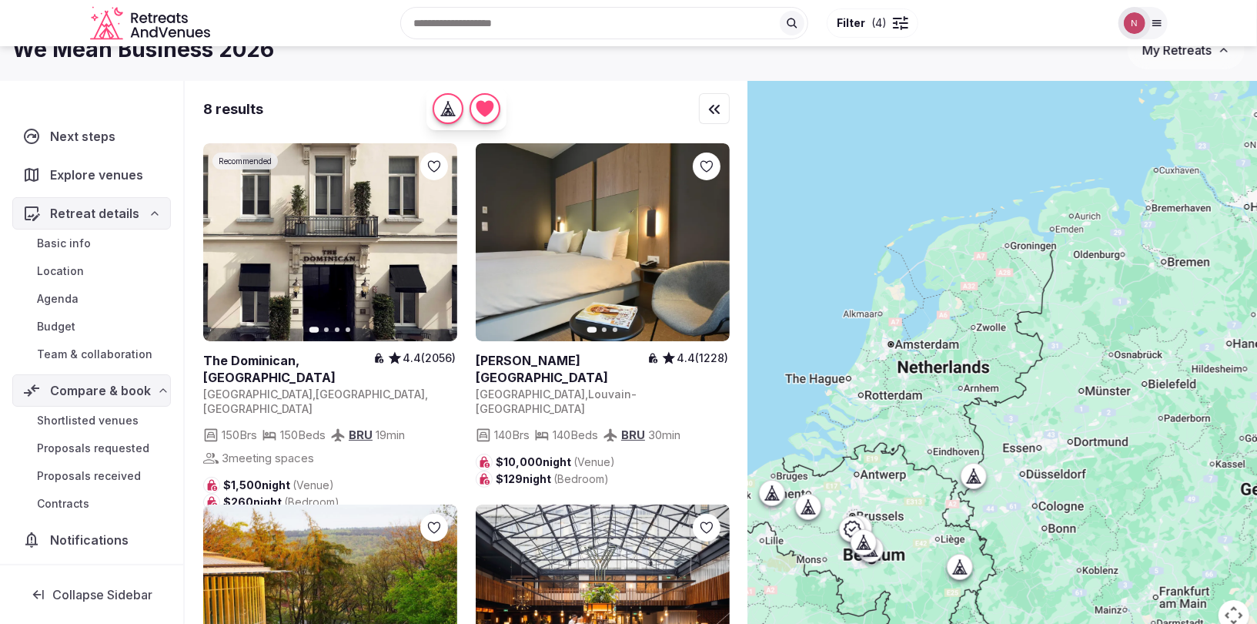
click at [794, 507] on div at bounding box center [1002, 365] width 509 height 568
click at [798, 508] on div at bounding box center [808, 506] width 25 height 25
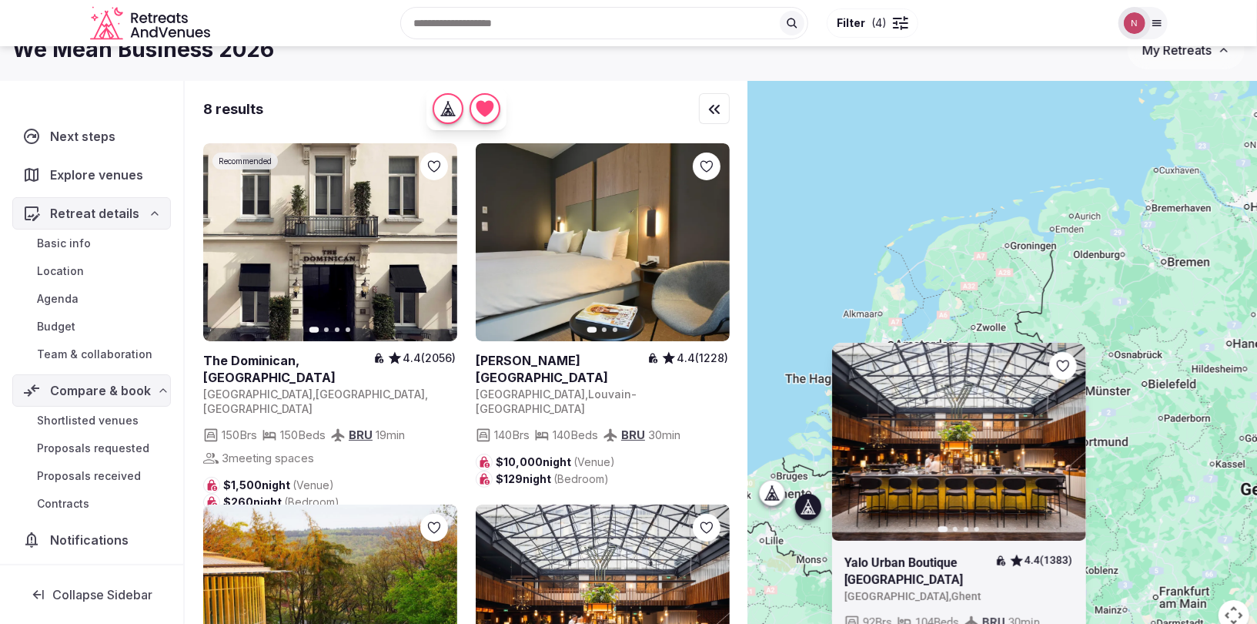
click at [798, 508] on div at bounding box center [808, 506] width 25 height 25
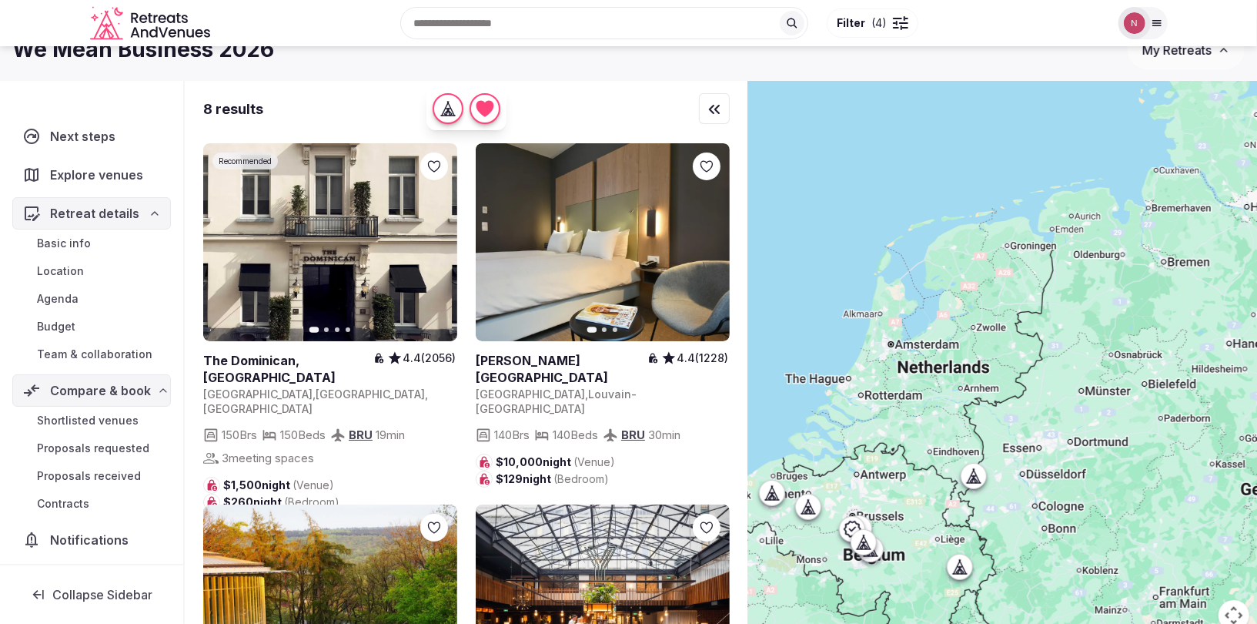
click at [773, 497] on icon at bounding box center [773, 496] width 4 height 5
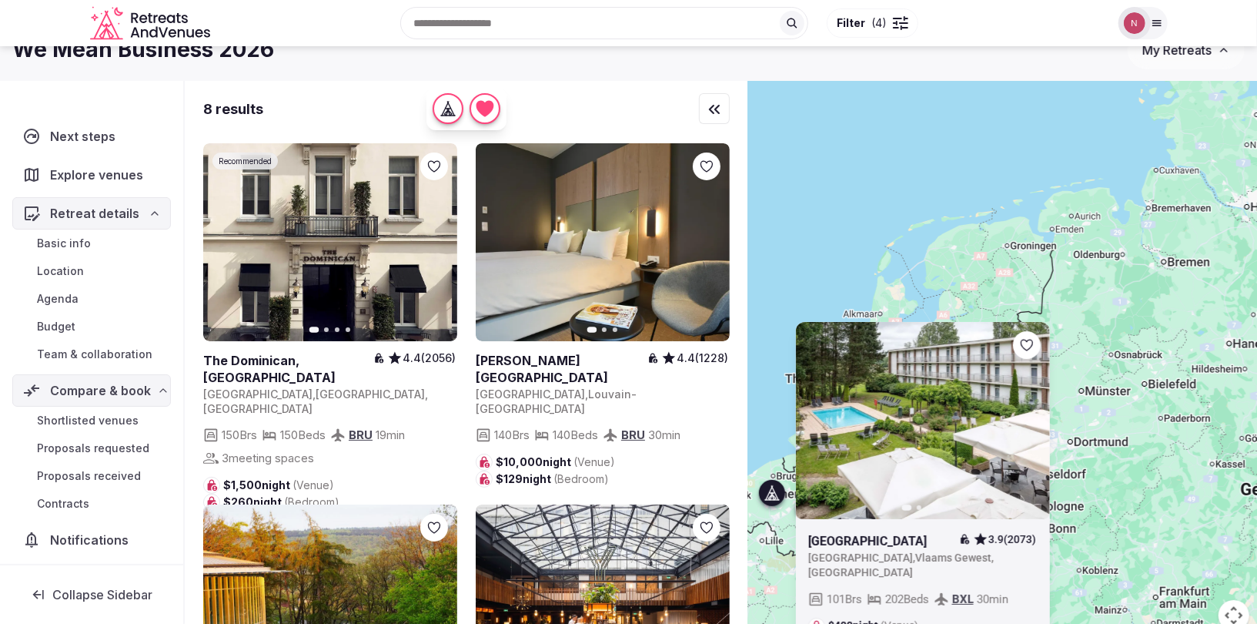
click at [774, 497] on icon at bounding box center [773, 496] width 4 height 5
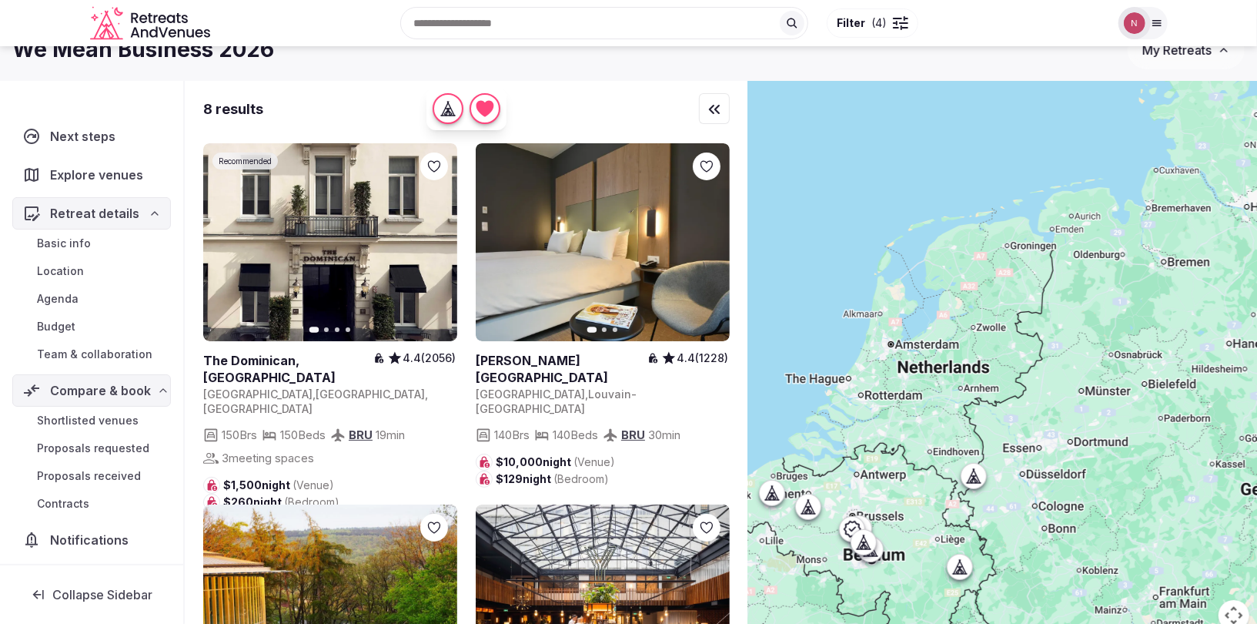
click at [978, 483] on div at bounding box center [973, 475] width 25 height 25
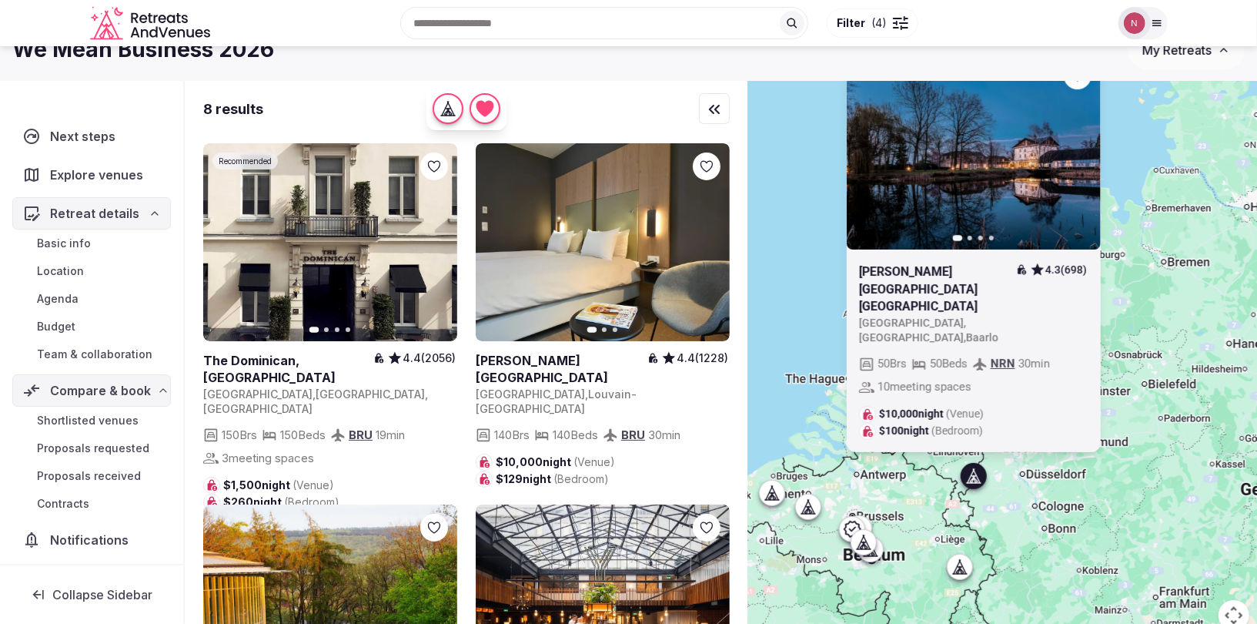
click at [1079, 156] on icon "button" at bounding box center [1079, 150] width 6 height 11
click at [0, 0] on icon at bounding box center [0, 0] width 0 height 0
click at [865, 541] on icon at bounding box center [863, 542] width 5 height 2
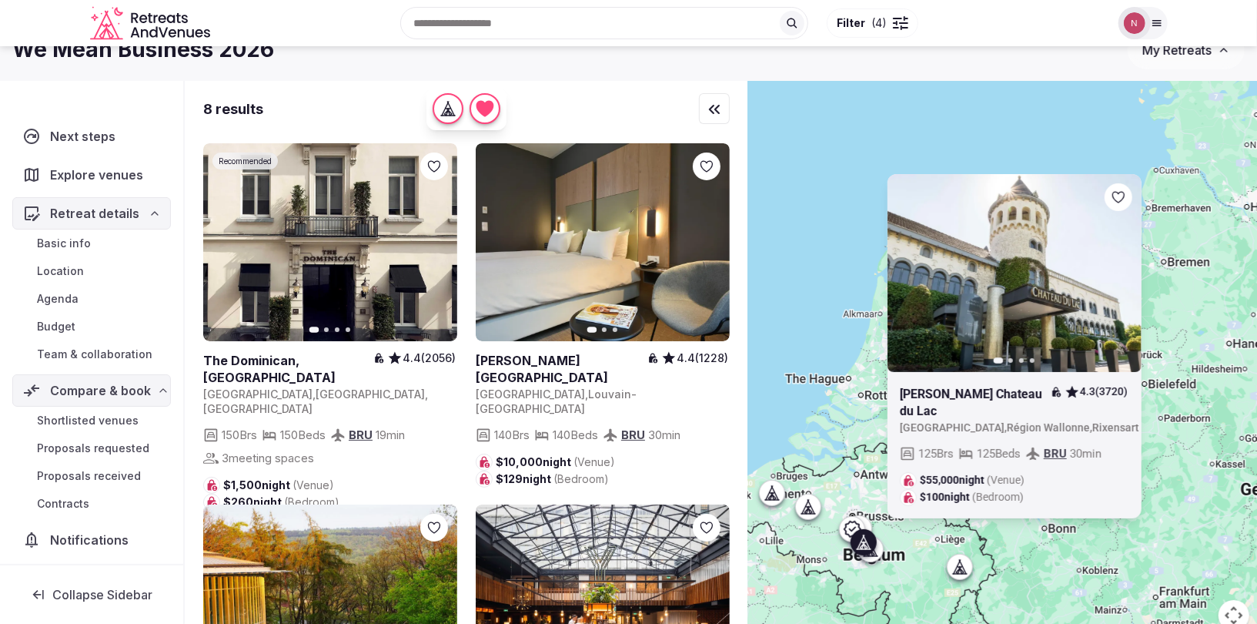
click at [866, 541] on icon at bounding box center [863, 542] width 5 height 2
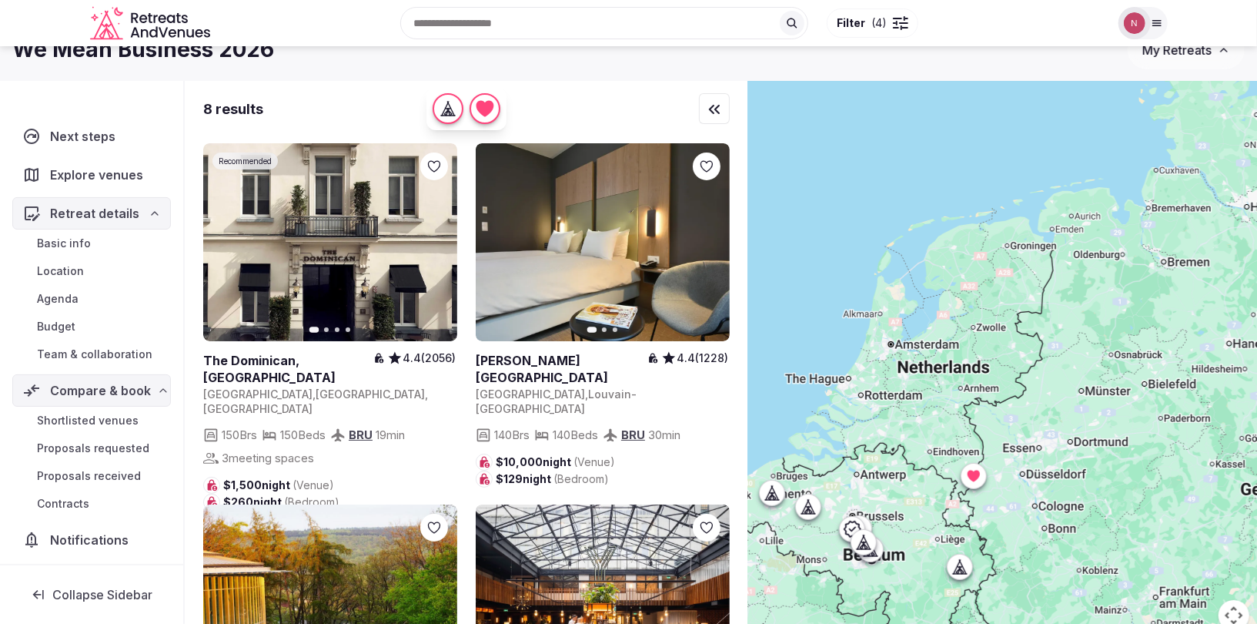
click at [869, 552] on div at bounding box center [863, 542] width 25 height 25
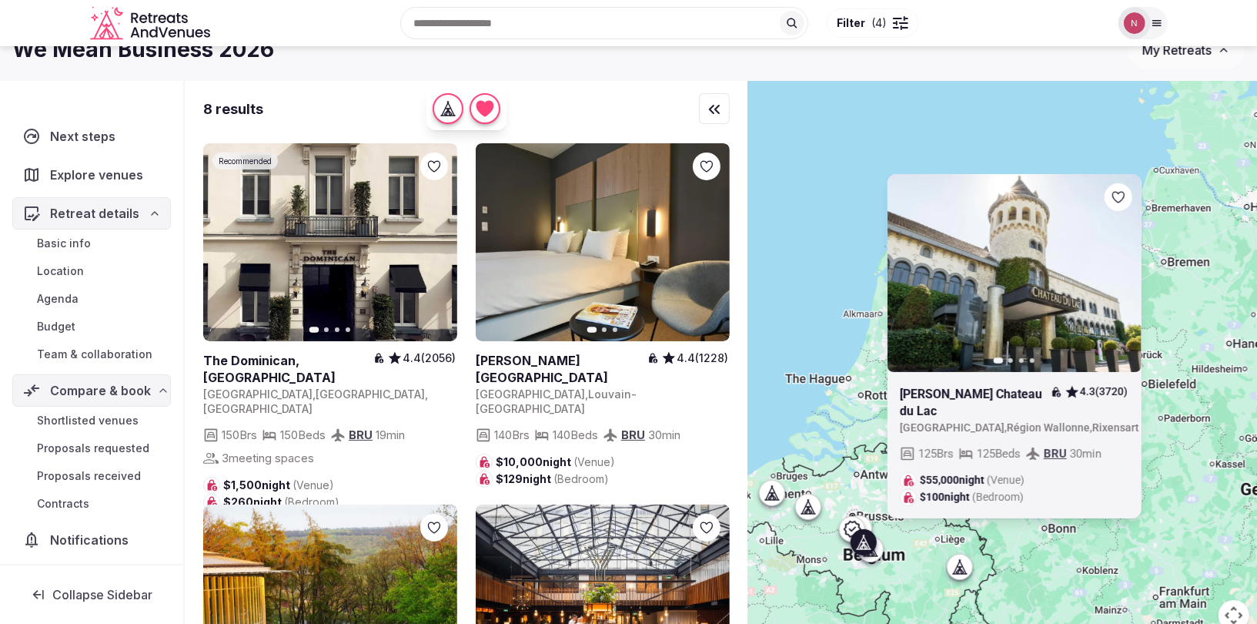
click at [869, 552] on div at bounding box center [863, 542] width 25 height 25
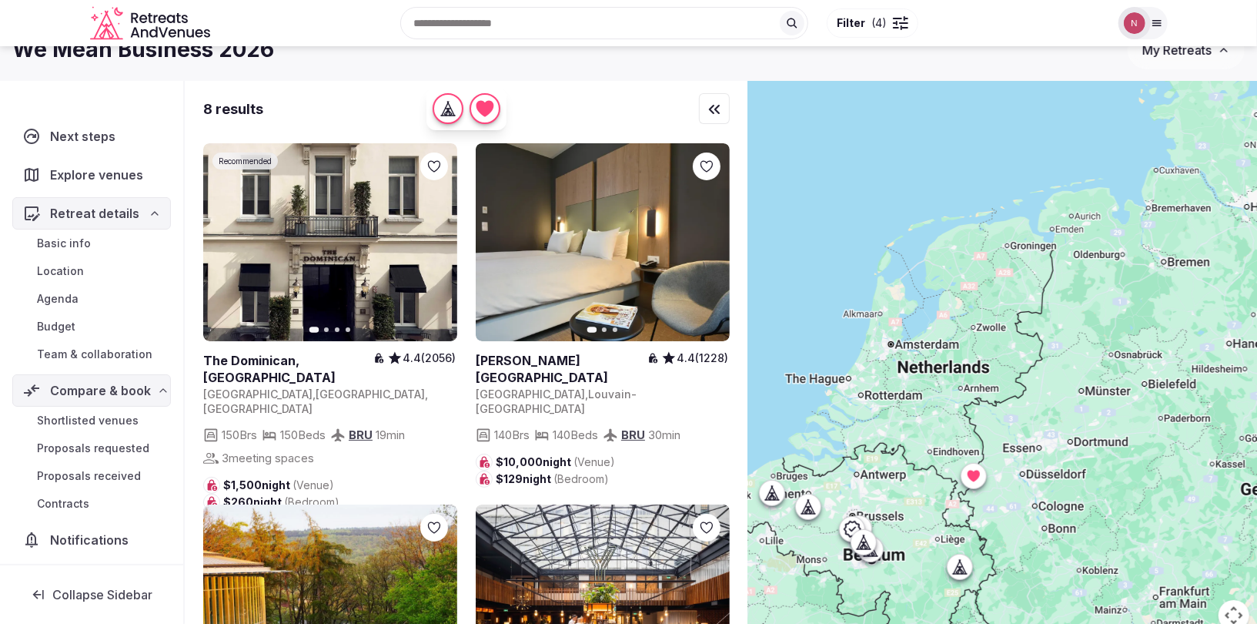
click at [873, 557] on div at bounding box center [870, 549] width 25 height 25
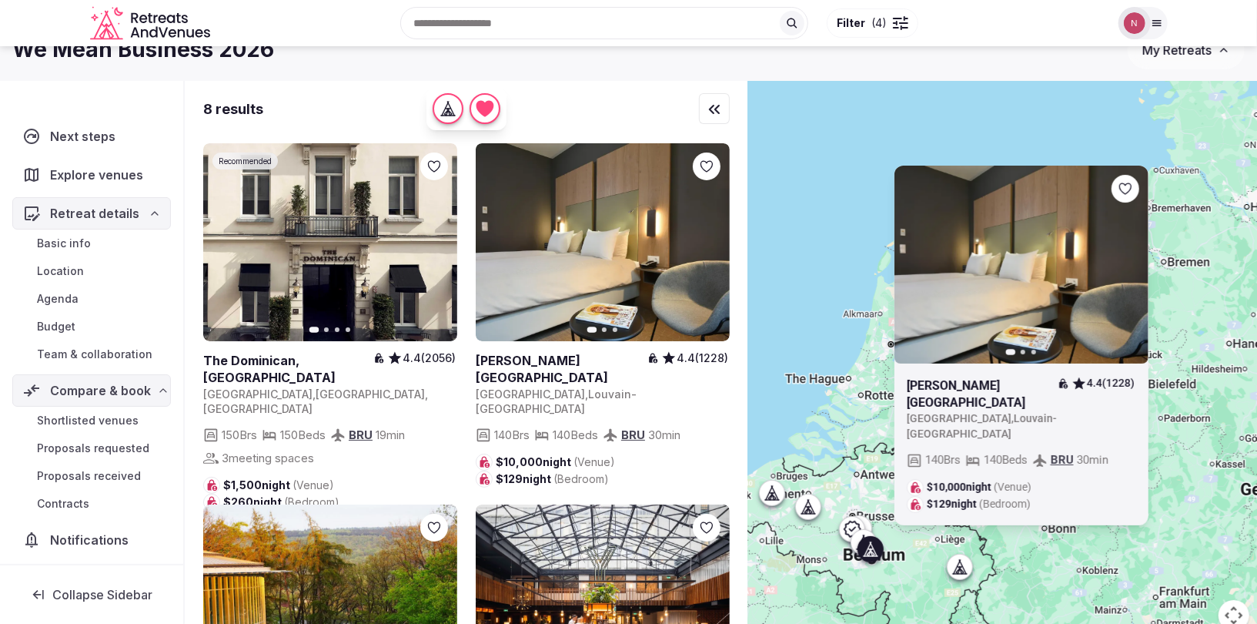
click at [873, 558] on div at bounding box center [870, 549] width 25 height 25
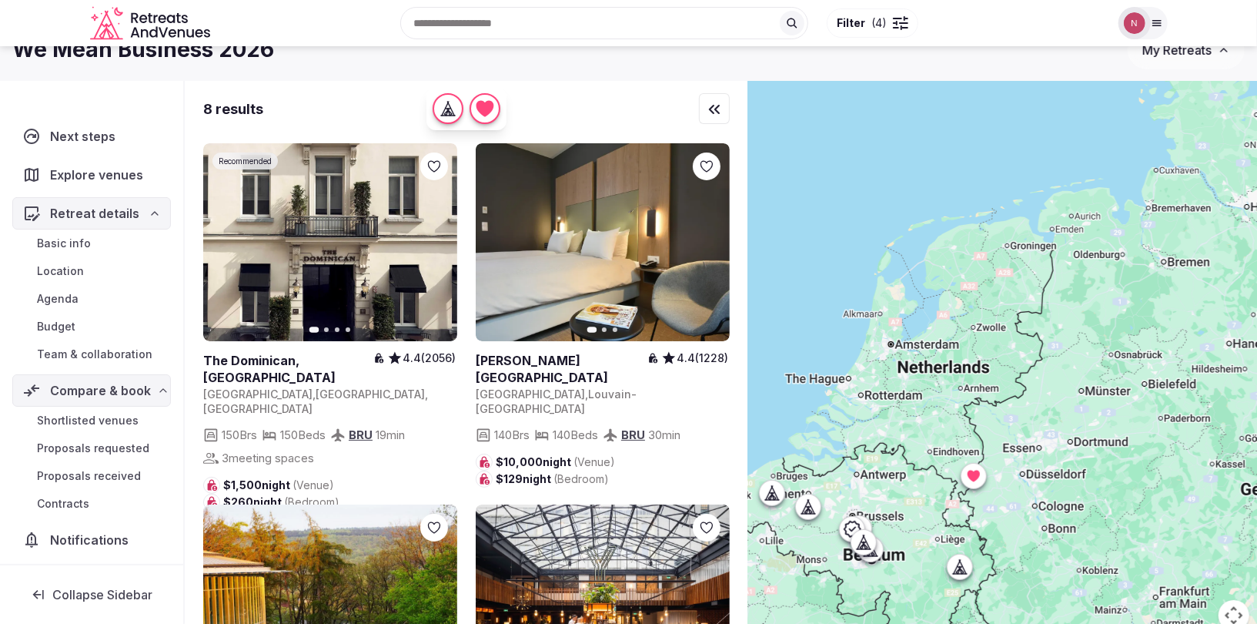
click at [807, 505] on icon at bounding box center [808, 506] width 15 height 15
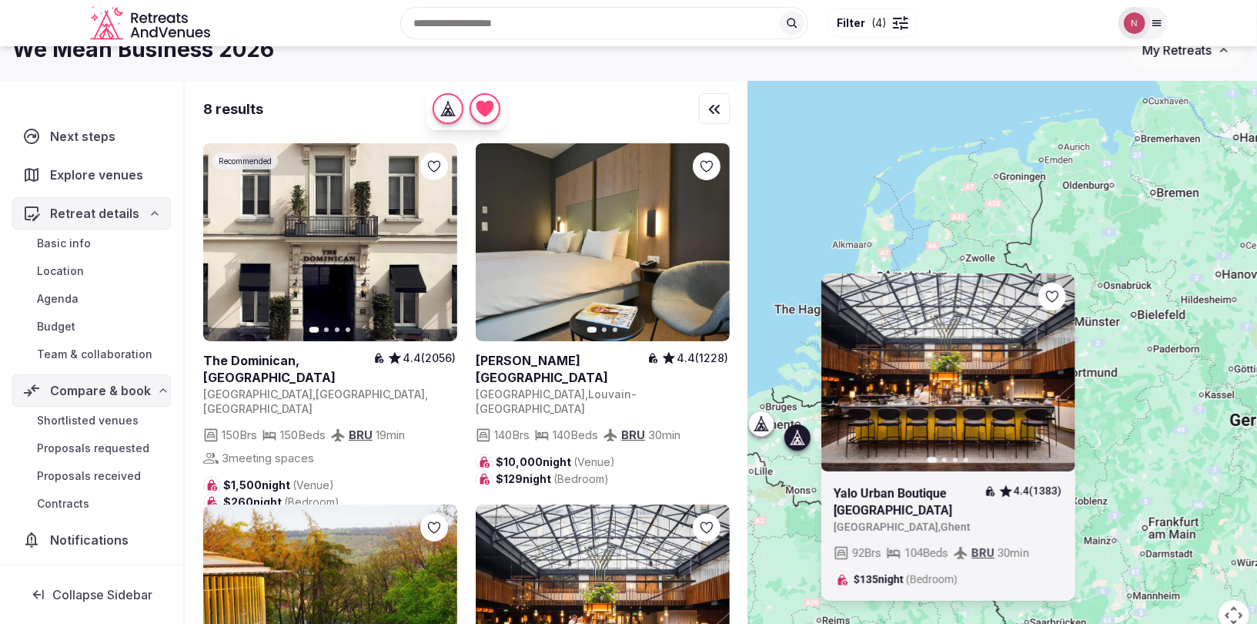
drag, startPoint x: 946, startPoint y: 493, endPoint x: 853, endPoint y: 442, distance: 106.1
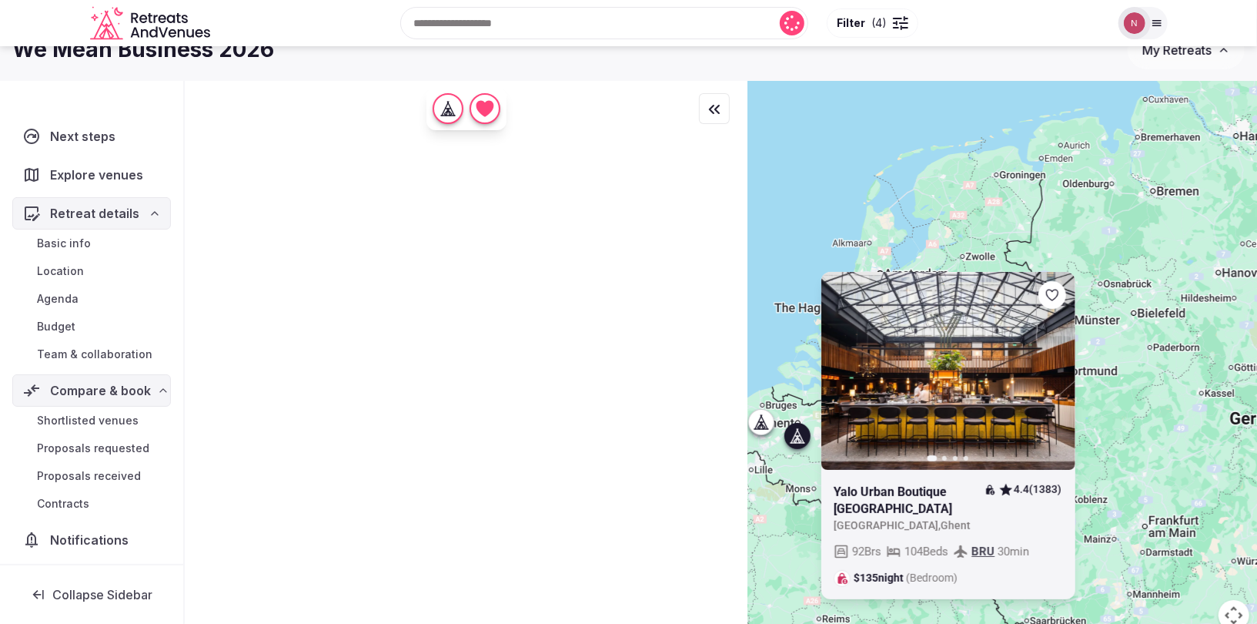
click at [794, 433] on icon at bounding box center [797, 435] width 15 height 15
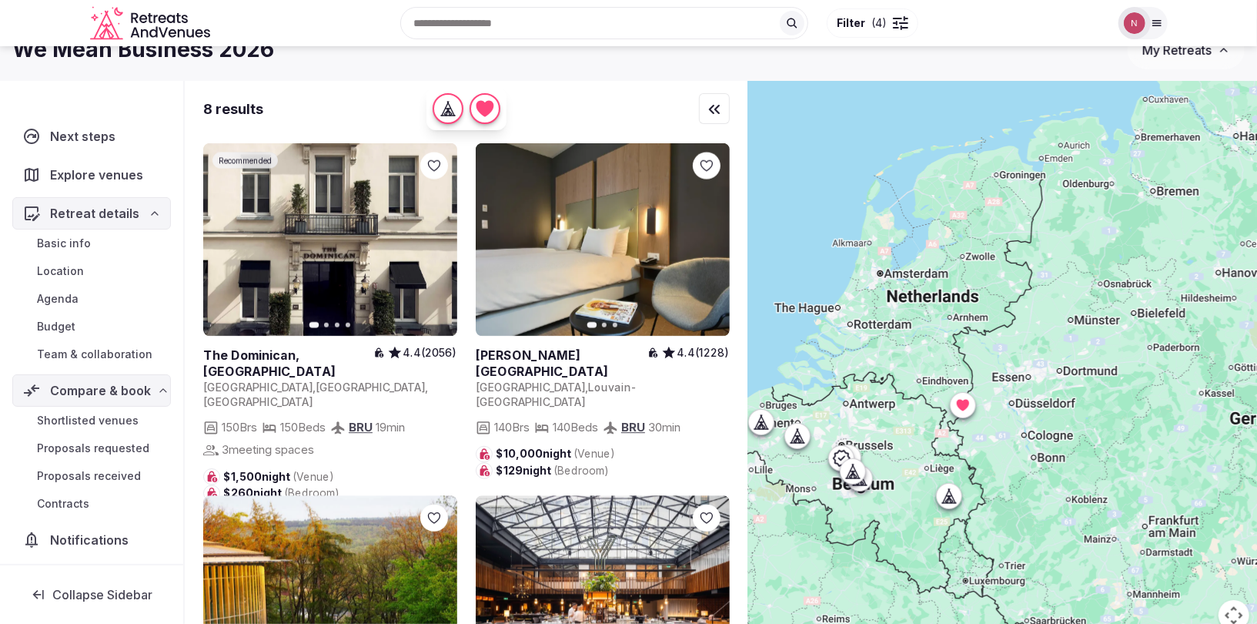
click at [760, 420] on icon at bounding box center [760, 421] width 15 height 15
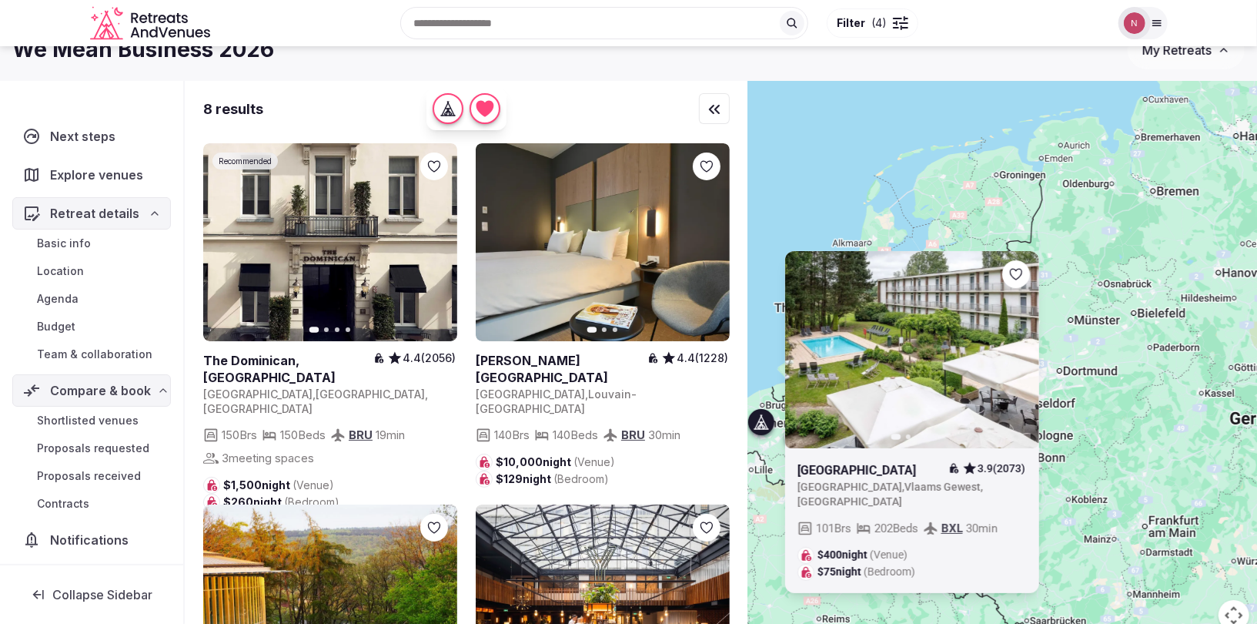
click at [760, 420] on icon at bounding box center [760, 421] width 15 height 15
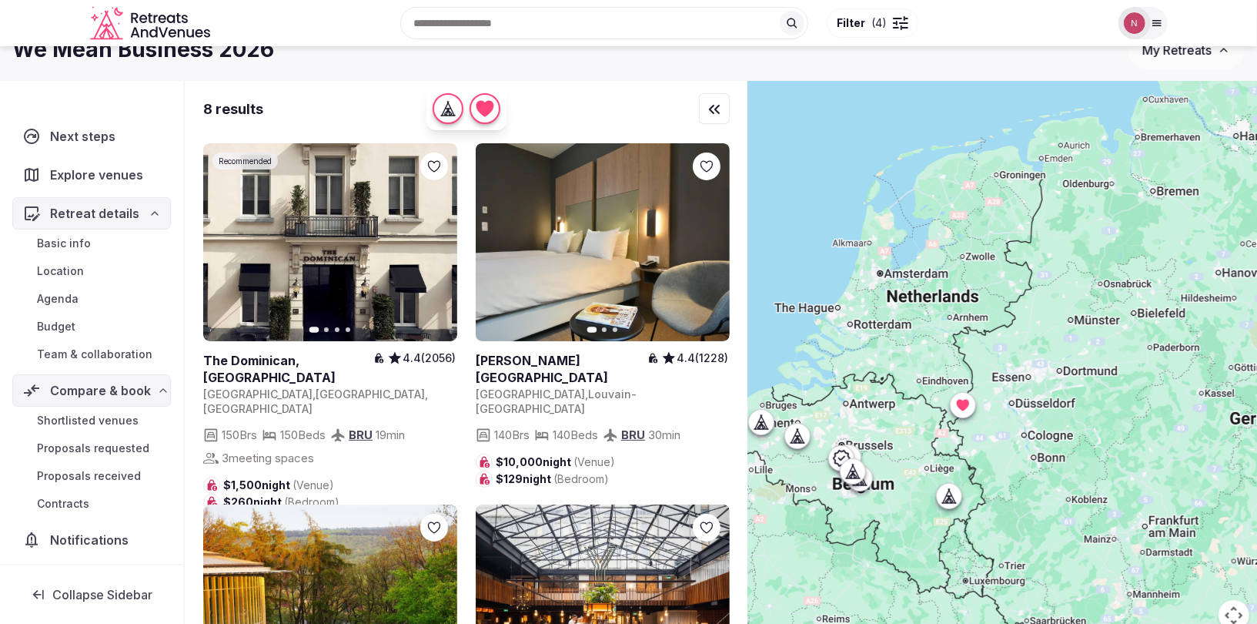
click at [943, 504] on div at bounding box center [948, 495] width 25 height 25
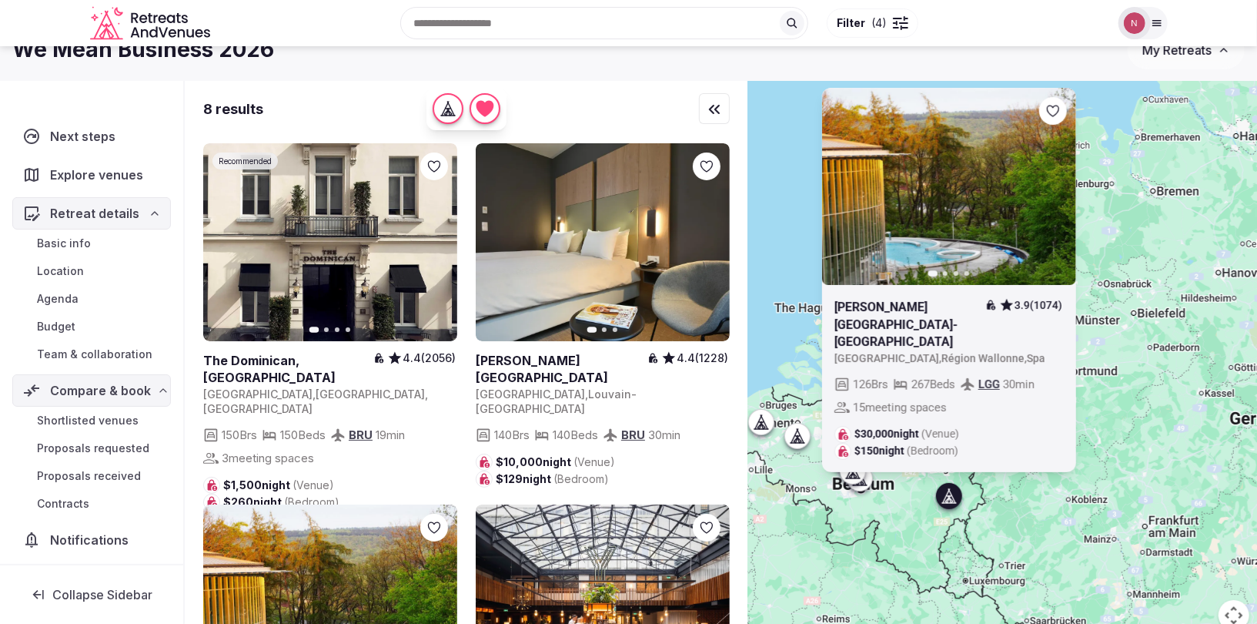
click at [947, 500] on icon at bounding box center [947, 499] width 4 height 5
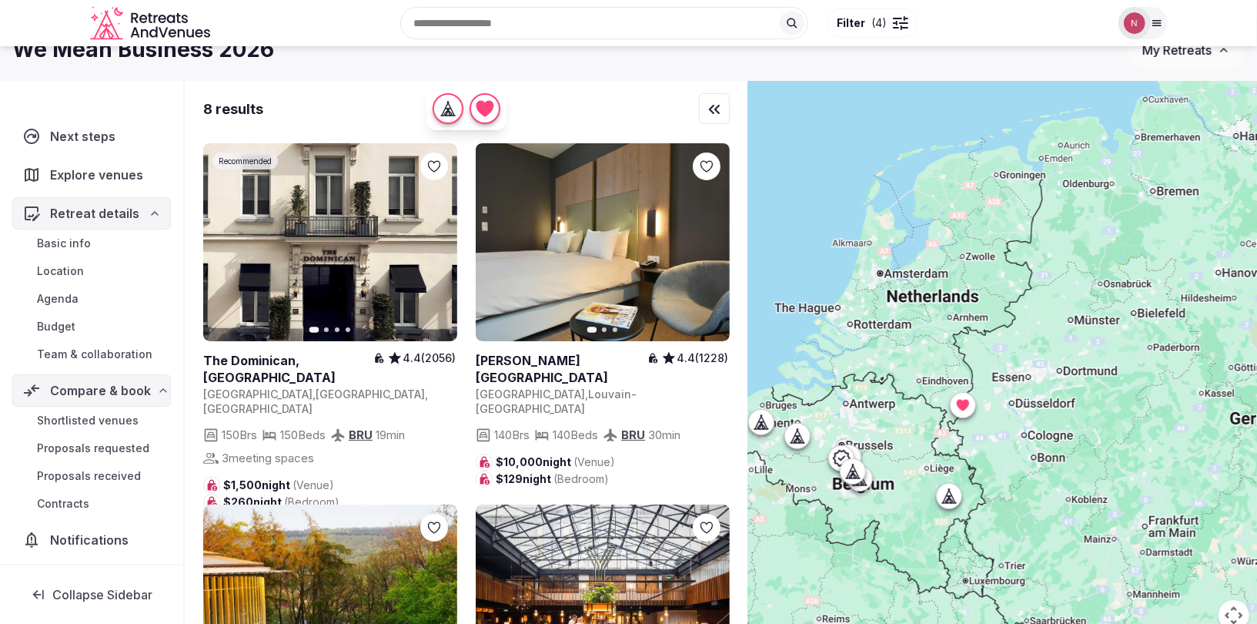
click at [963, 402] on icon at bounding box center [962, 405] width 12 height 12
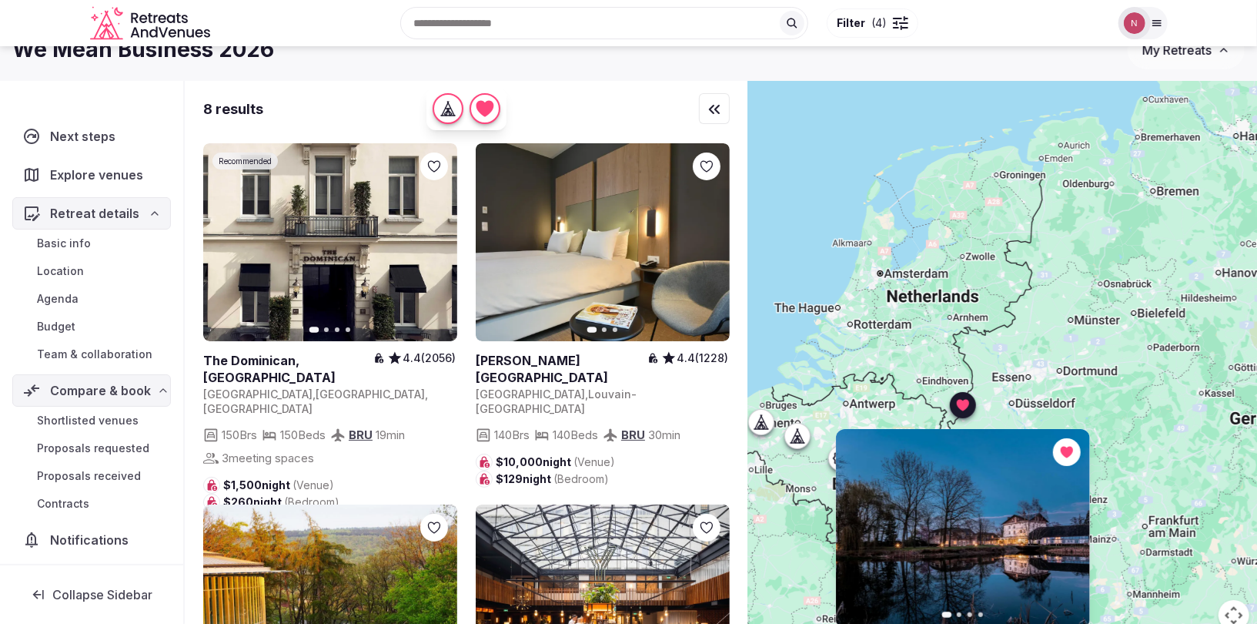
click at [959, 410] on icon at bounding box center [962, 404] width 15 height 15
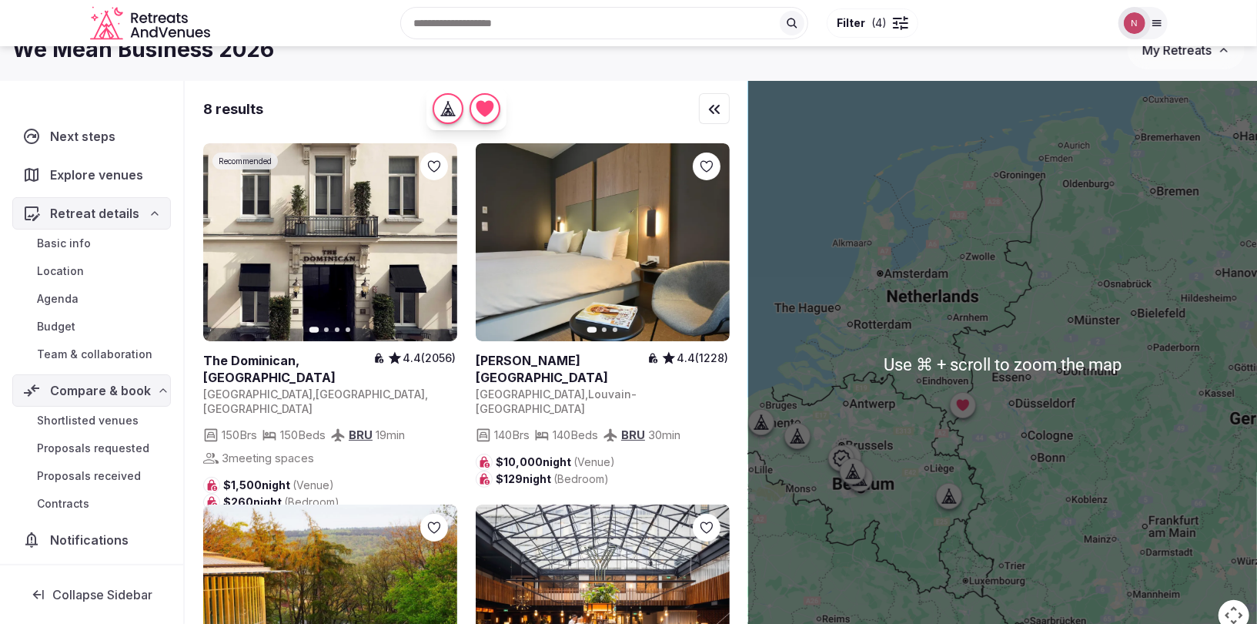
click at [1012, 247] on div at bounding box center [1002, 365] width 509 height 568
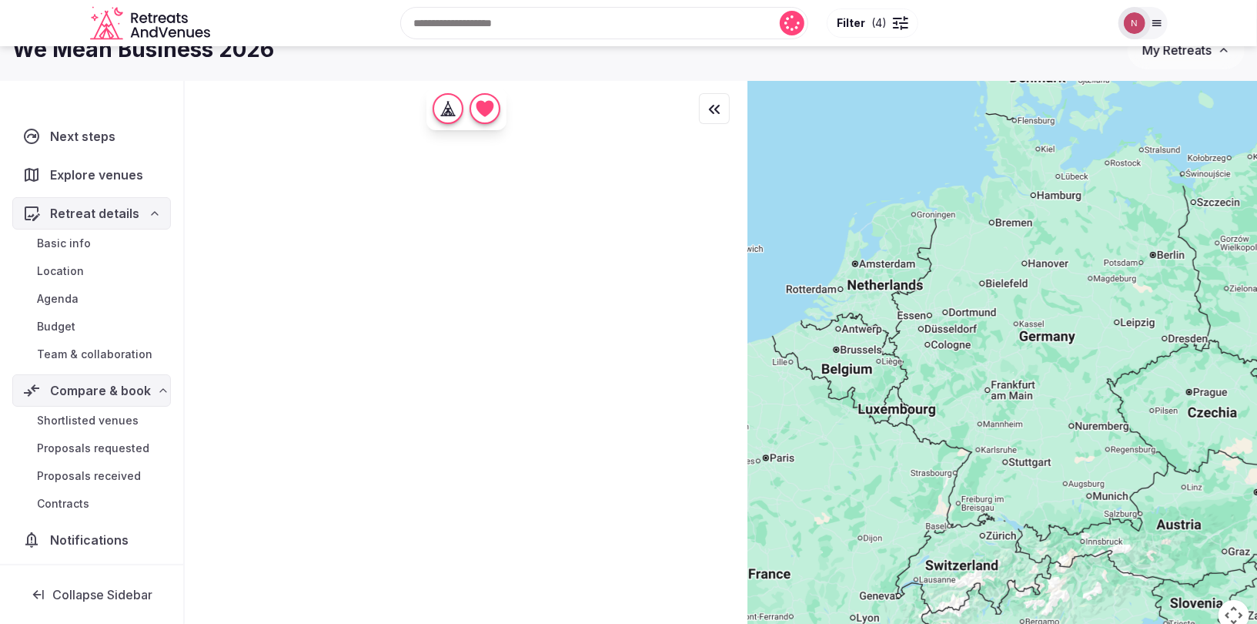
drag, startPoint x: 1113, startPoint y: 295, endPoint x: 968, endPoint y: 280, distance: 146.2
click at [968, 280] on div at bounding box center [1002, 365] width 509 height 568
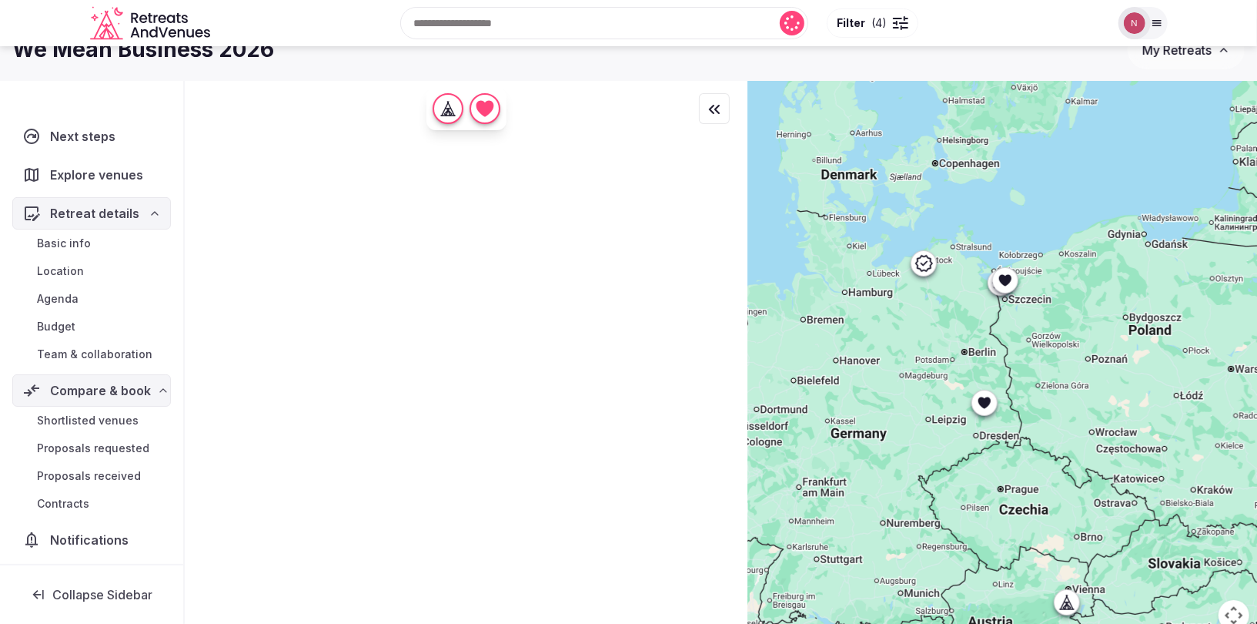
drag, startPoint x: 1029, startPoint y: 324, endPoint x: 862, endPoint y: 421, distance: 193.2
click at [862, 421] on div at bounding box center [1002, 365] width 509 height 568
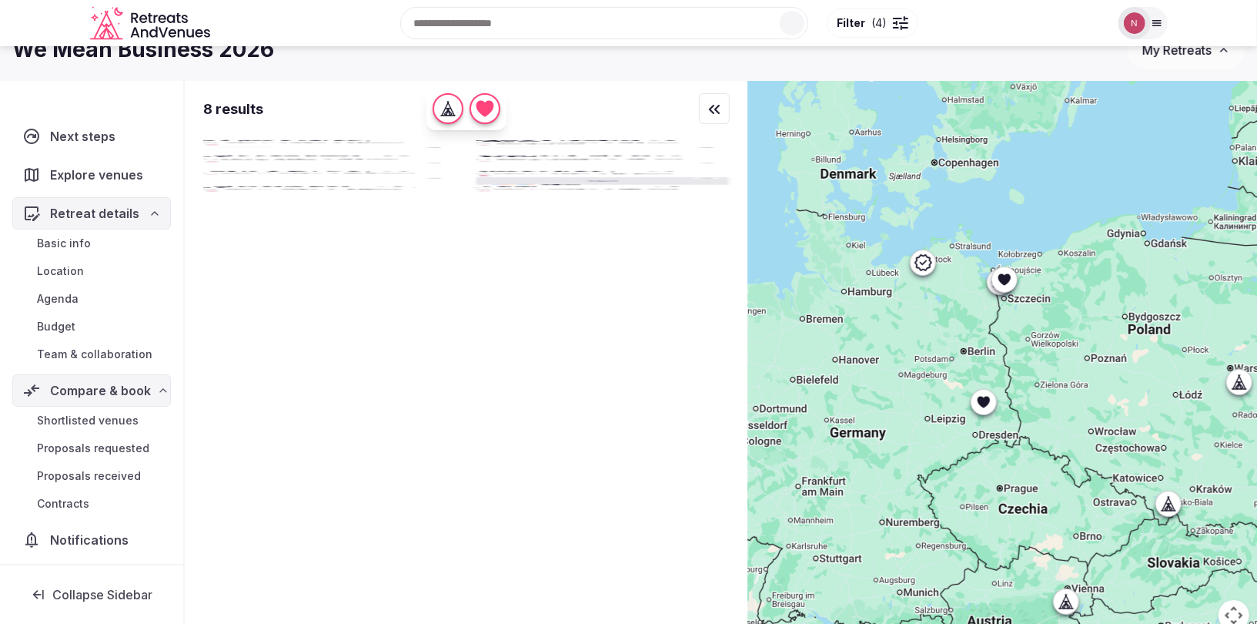
click at [1006, 284] on icon at bounding box center [1003, 279] width 15 height 15
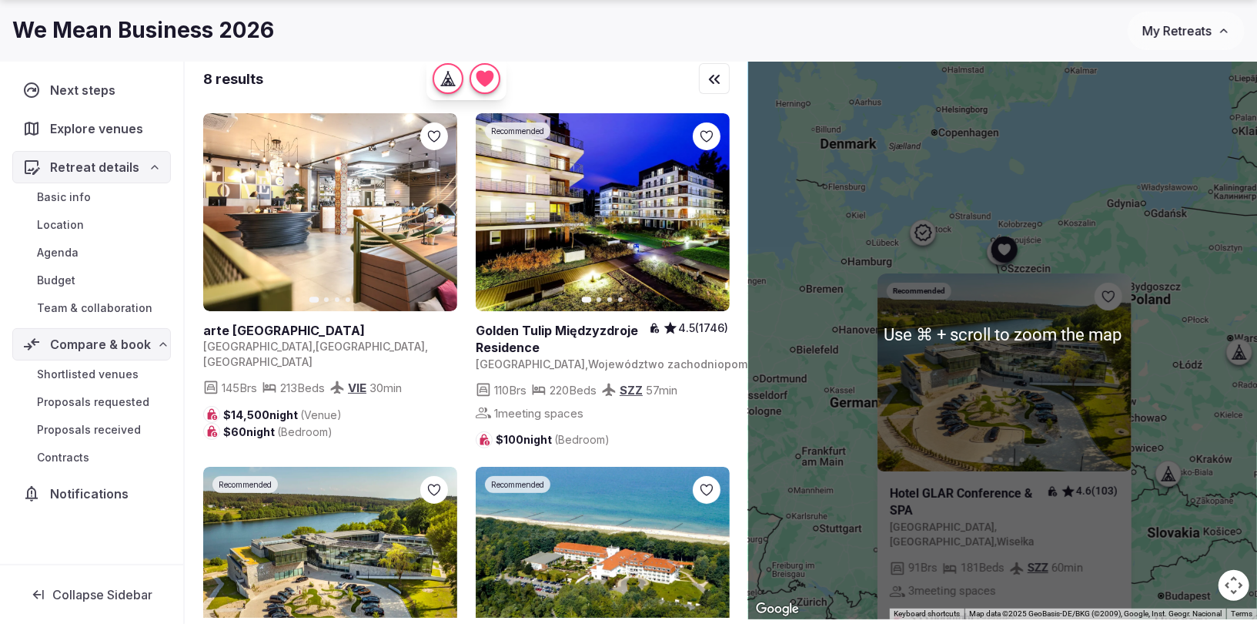
scroll to position [58, 0]
click at [1005, 250] on icon at bounding box center [1004, 249] width 12 height 12
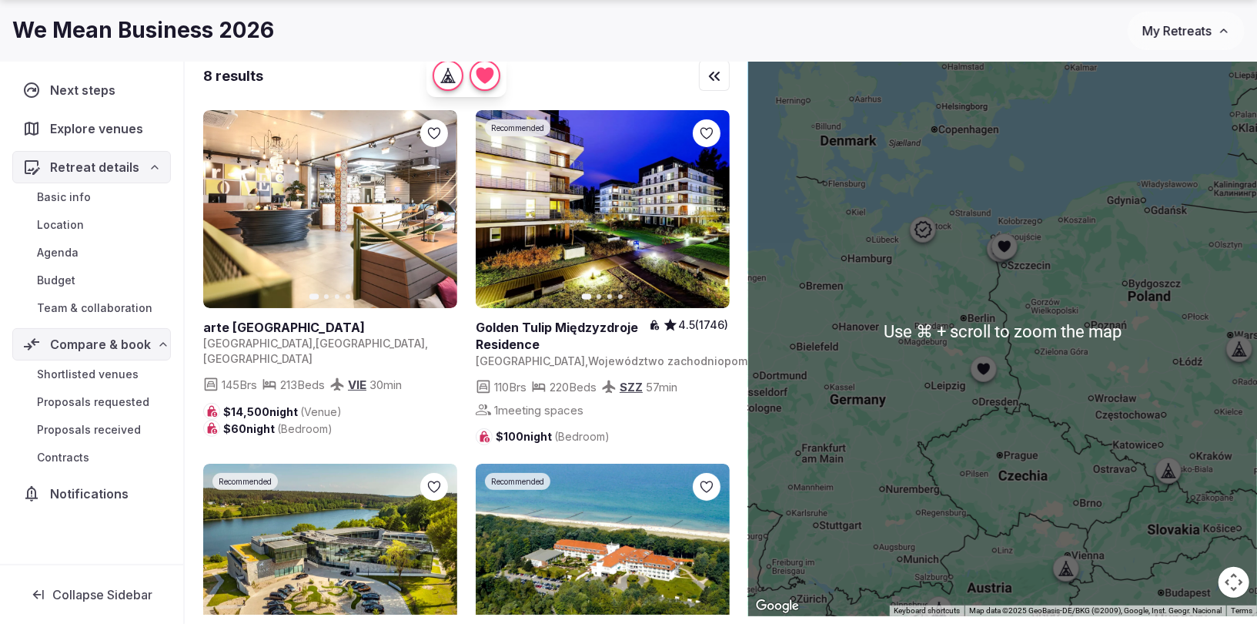
scroll to position [61, 0]
click at [1008, 242] on icon at bounding box center [1004, 246] width 12 height 12
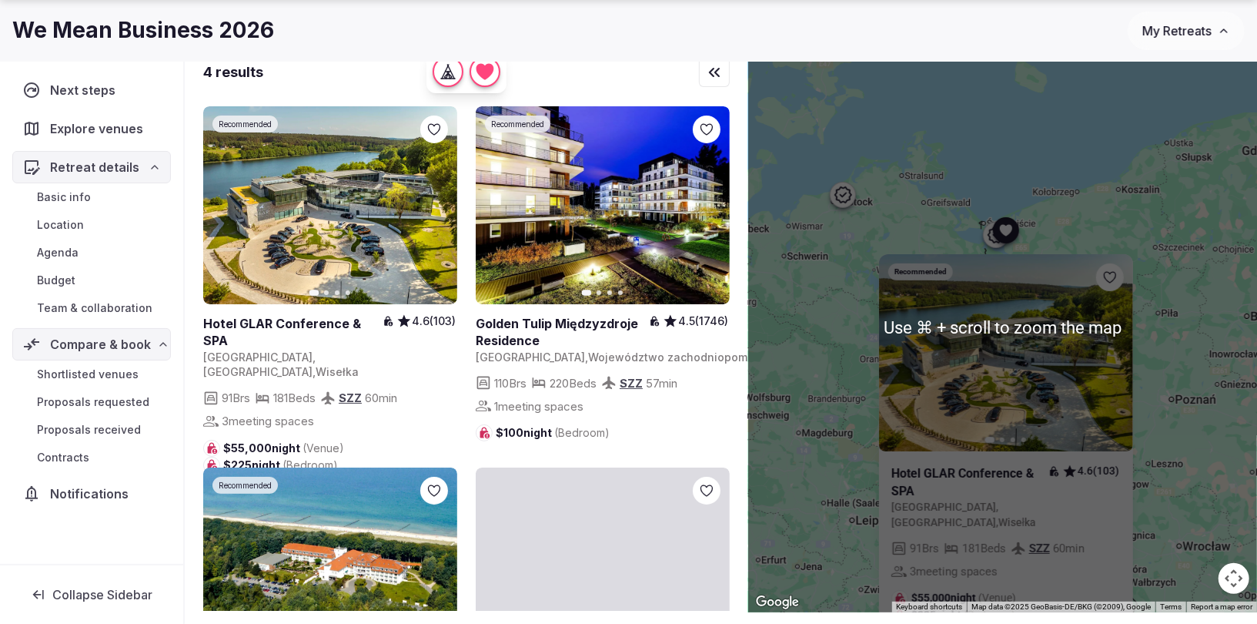
scroll to position [64, 0]
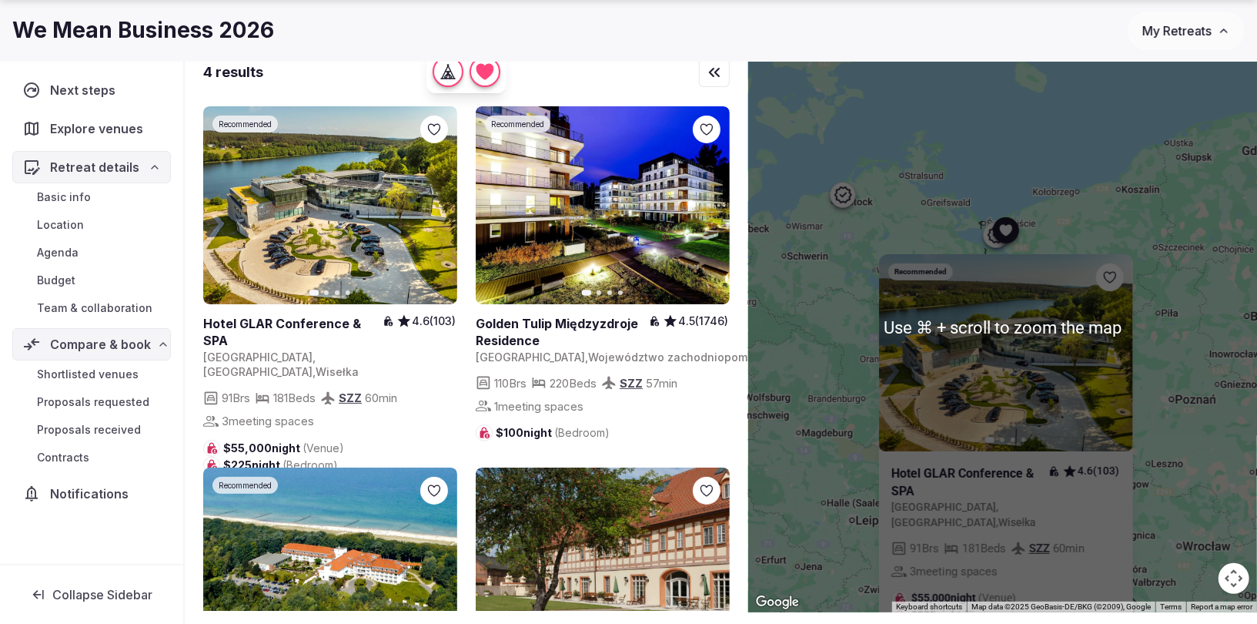
click at [1000, 229] on icon at bounding box center [1005, 230] width 12 height 12
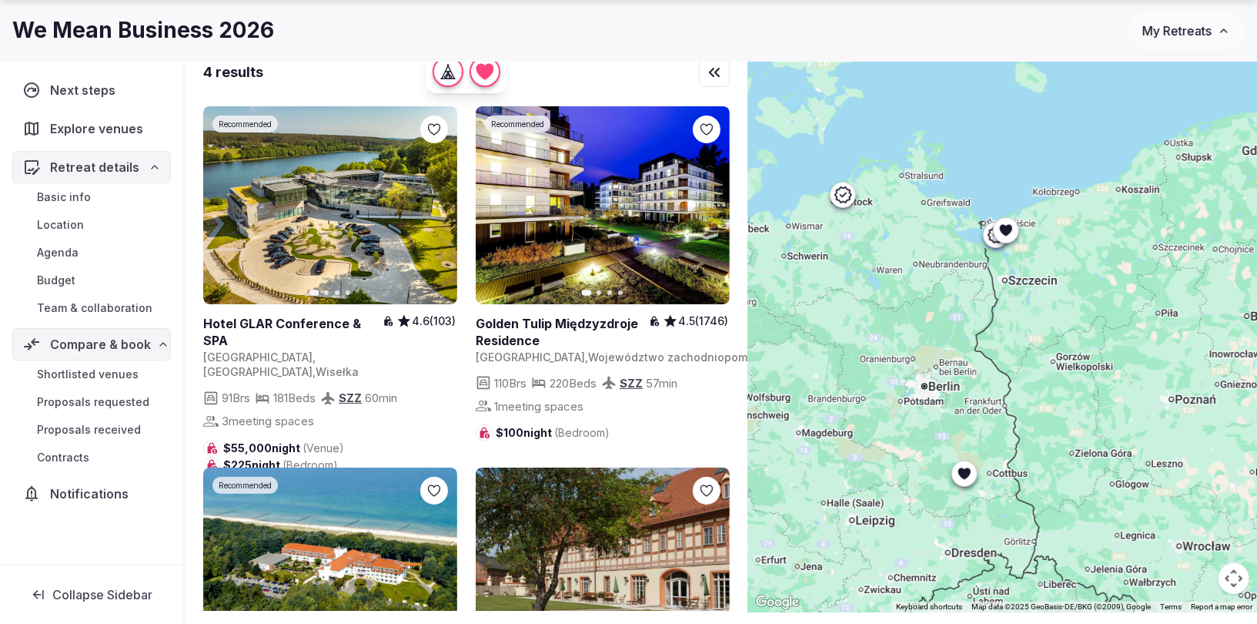
click at [963, 473] on icon at bounding box center [964, 474] width 12 height 12
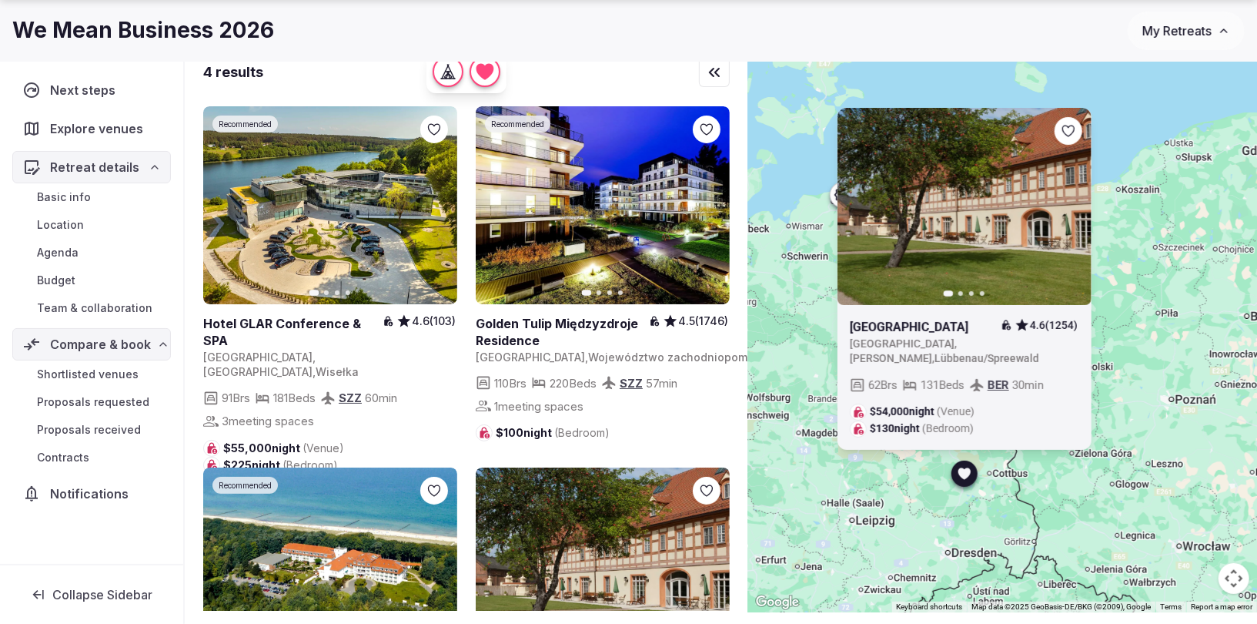
click at [1075, 133] on link at bounding box center [964, 207] width 254 height 198
click at [0, 0] on icon at bounding box center [0, 0] width 0 height 0
click at [965, 475] on icon at bounding box center [964, 474] width 12 height 12
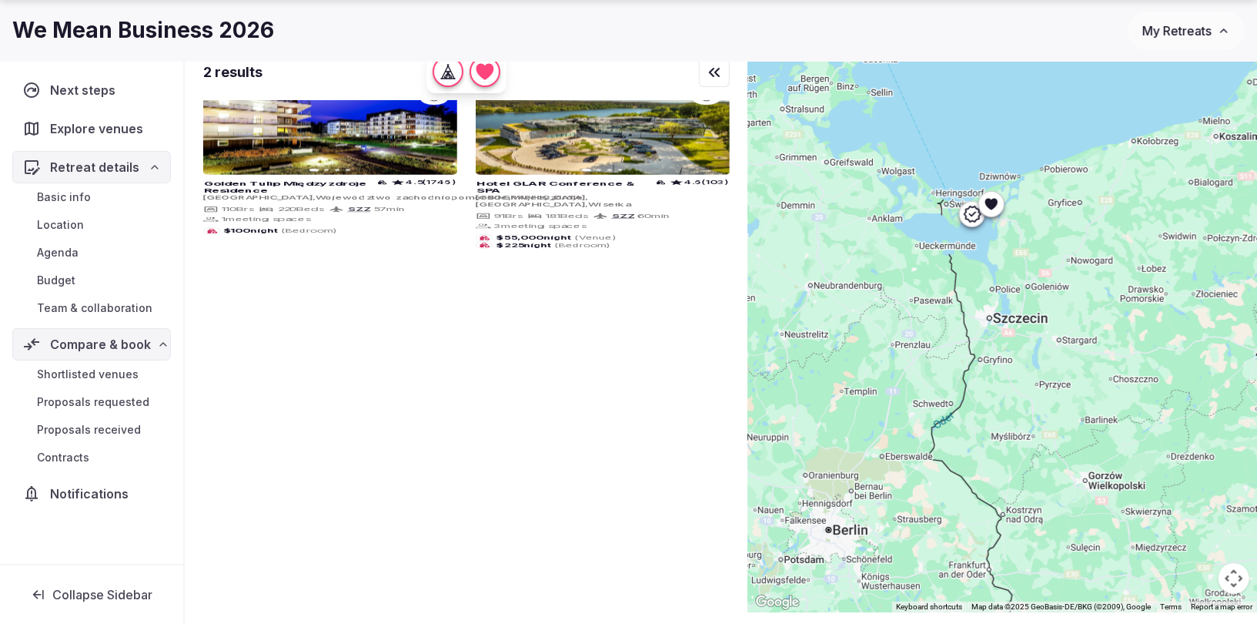
click at [986, 202] on icon at bounding box center [991, 205] width 12 height 12
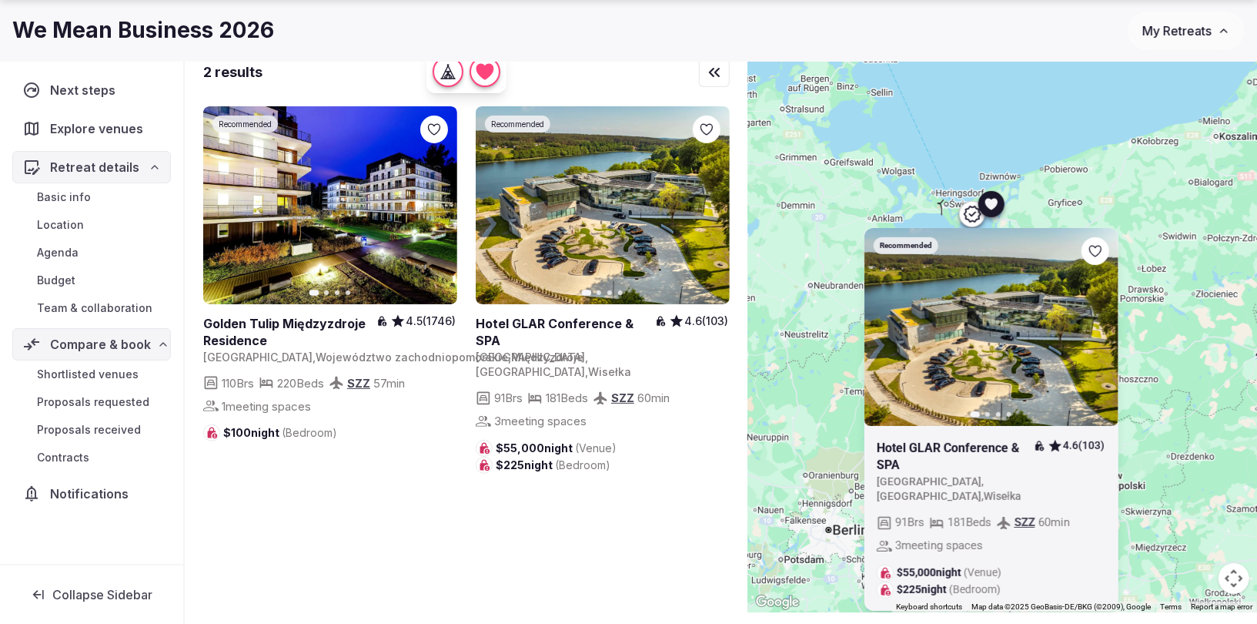
click at [987, 202] on icon at bounding box center [991, 205] width 12 height 12
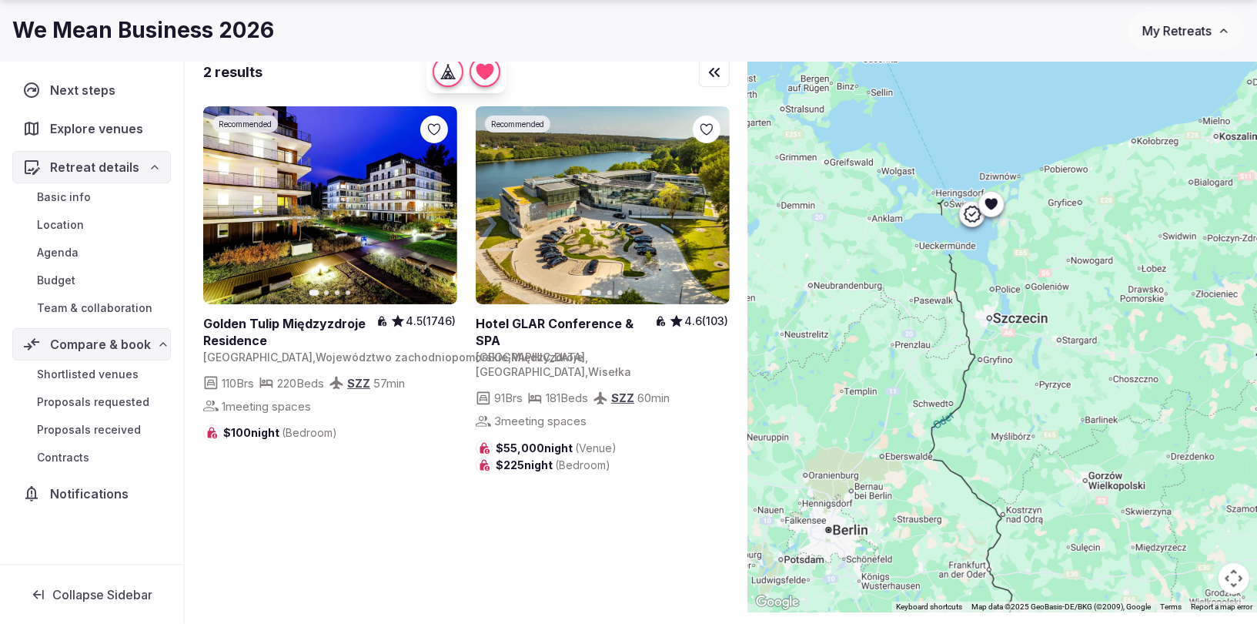
click at [988, 202] on icon at bounding box center [991, 205] width 12 height 12
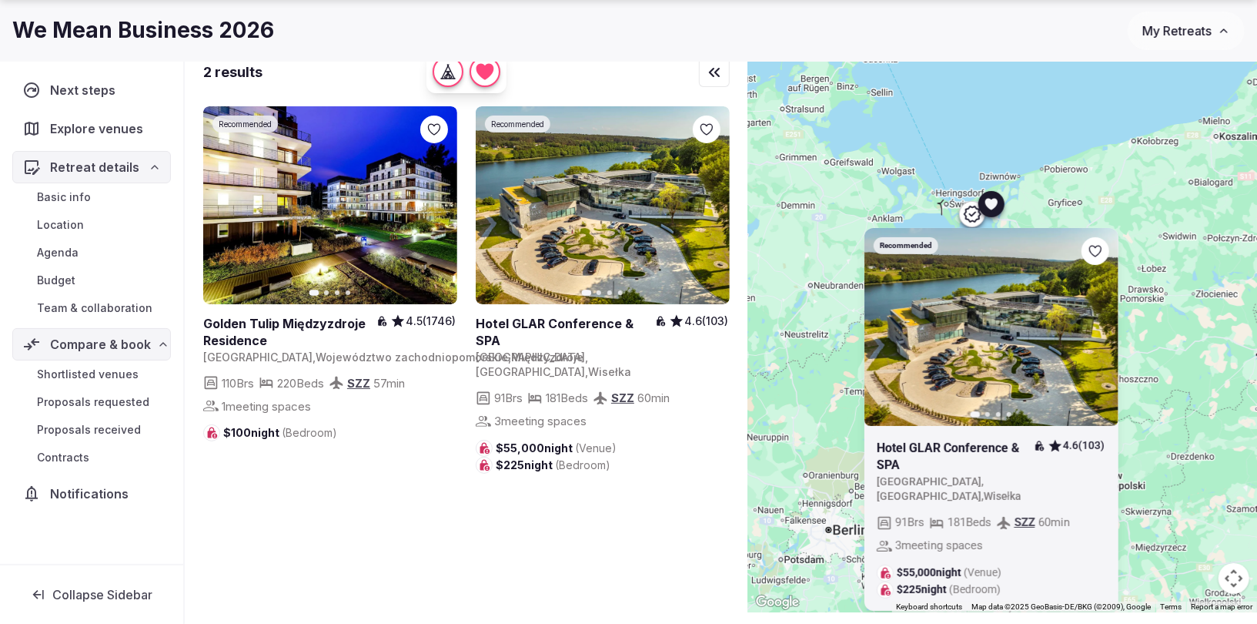
click at [0, 0] on icon at bounding box center [0, 0] width 0 height 0
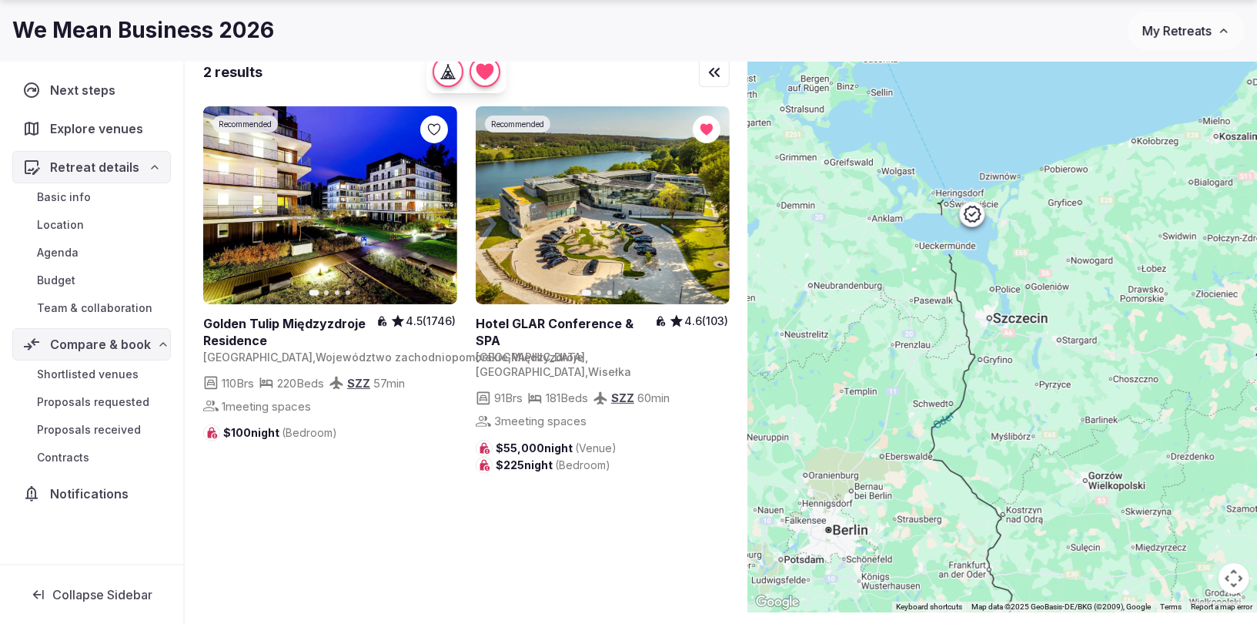
click at [968, 212] on icon at bounding box center [971, 214] width 18 height 18
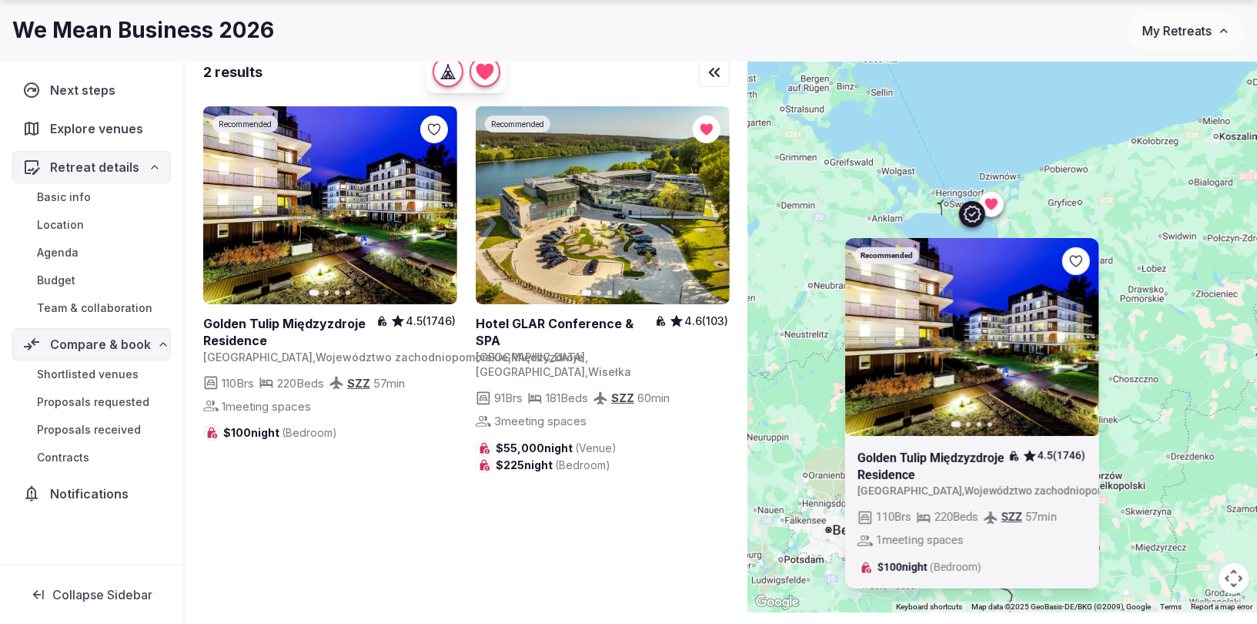
click at [968, 212] on icon at bounding box center [971, 214] width 18 height 18
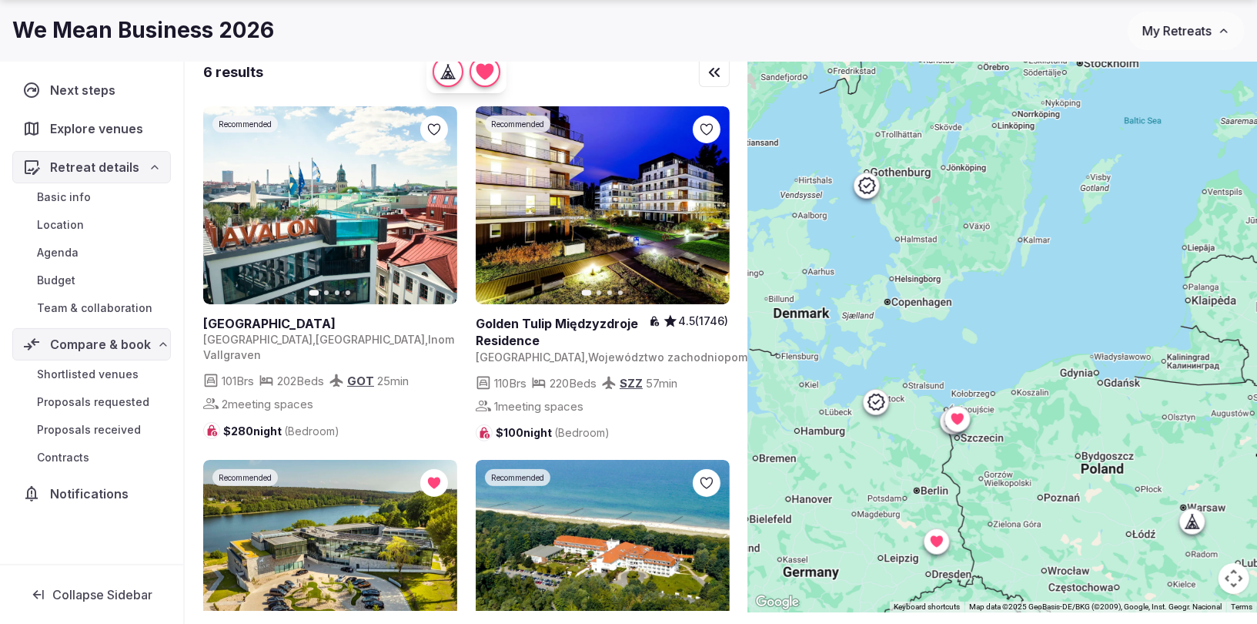
click at [878, 398] on icon at bounding box center [876, 402] width 18 height 18
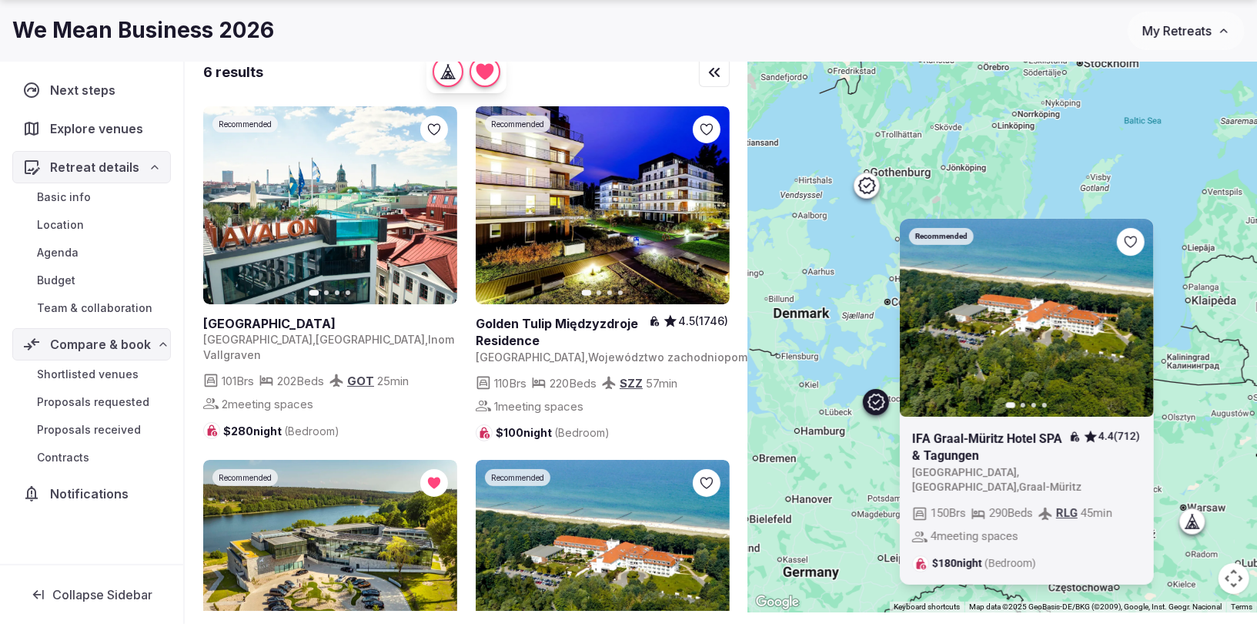
click at [878, 396] on icon at bounding box center [876, 402] width 18 height 18
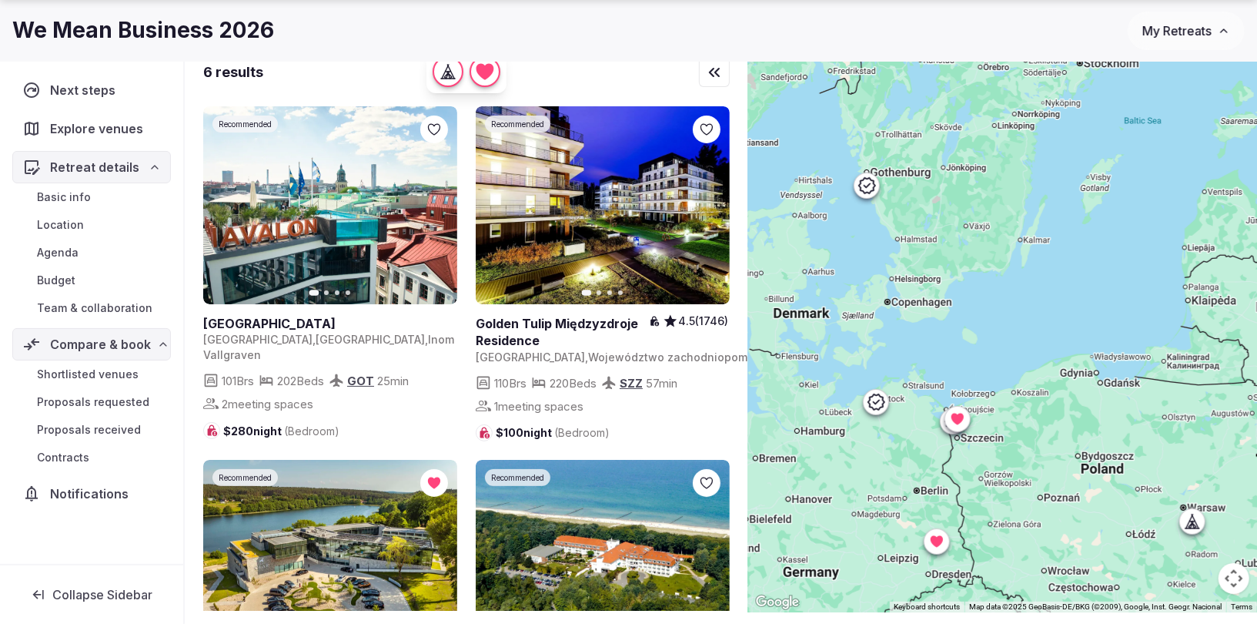
click at [868, 184] on icon at bounding box center [866, 185] width 18 height 18
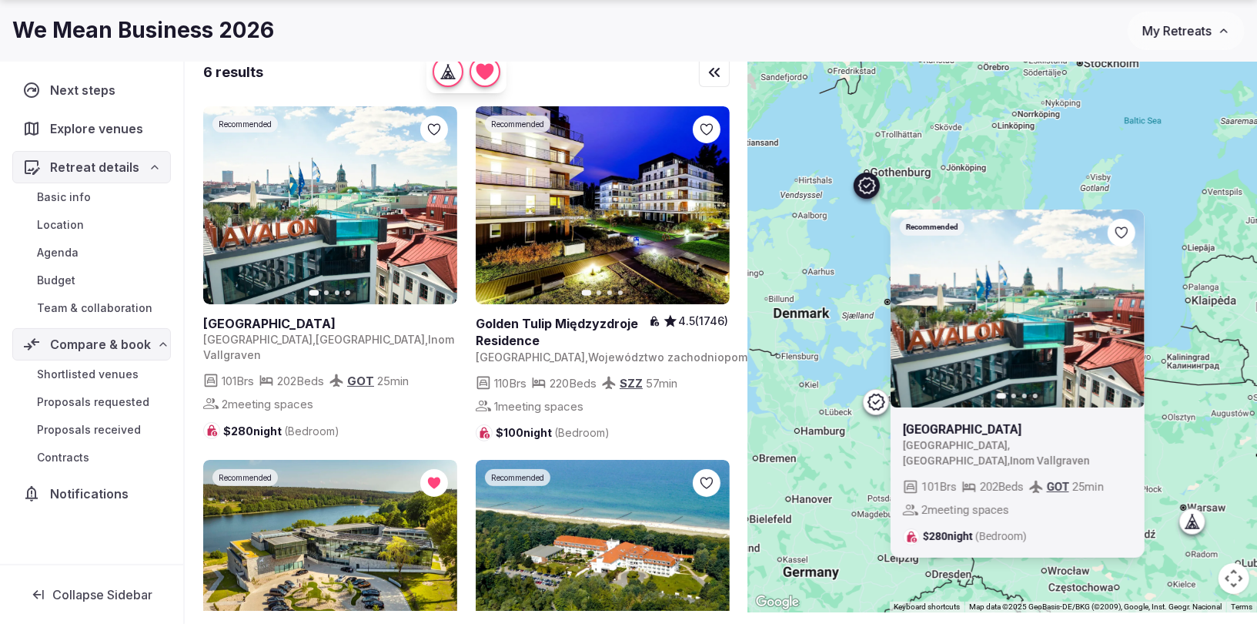
click at [868, 184] on icon at bounding box center [866, 185] width 18 height 18
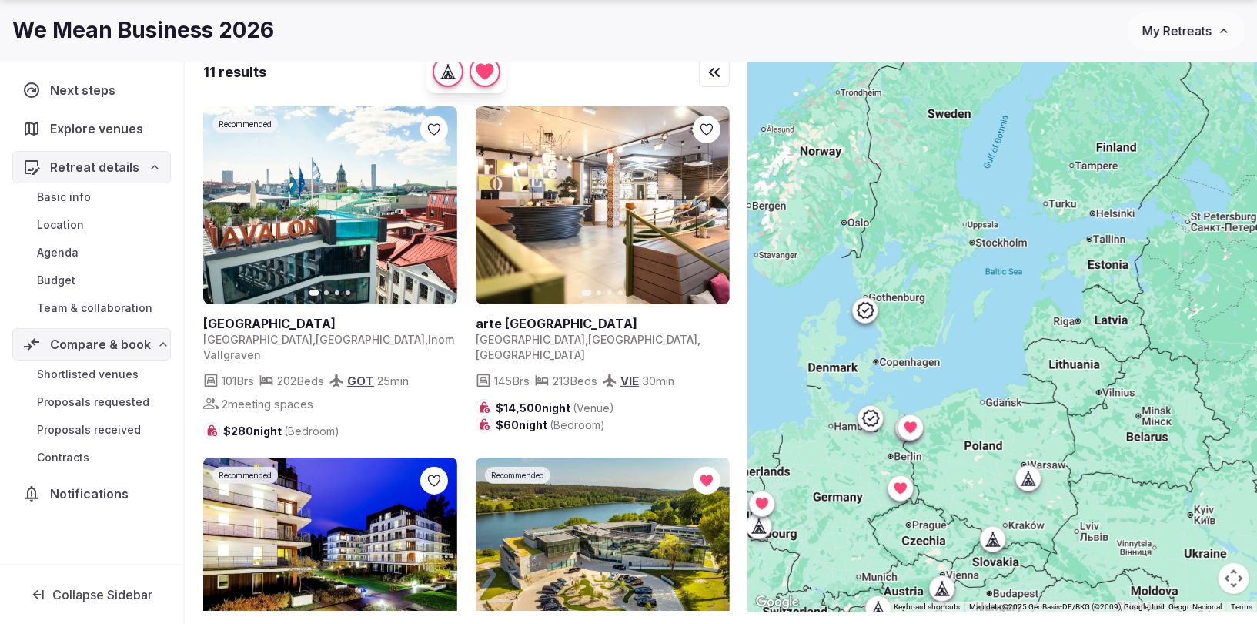
click at [1027, 478] on icon at bounding box center [1028, 479] width 5 height 2
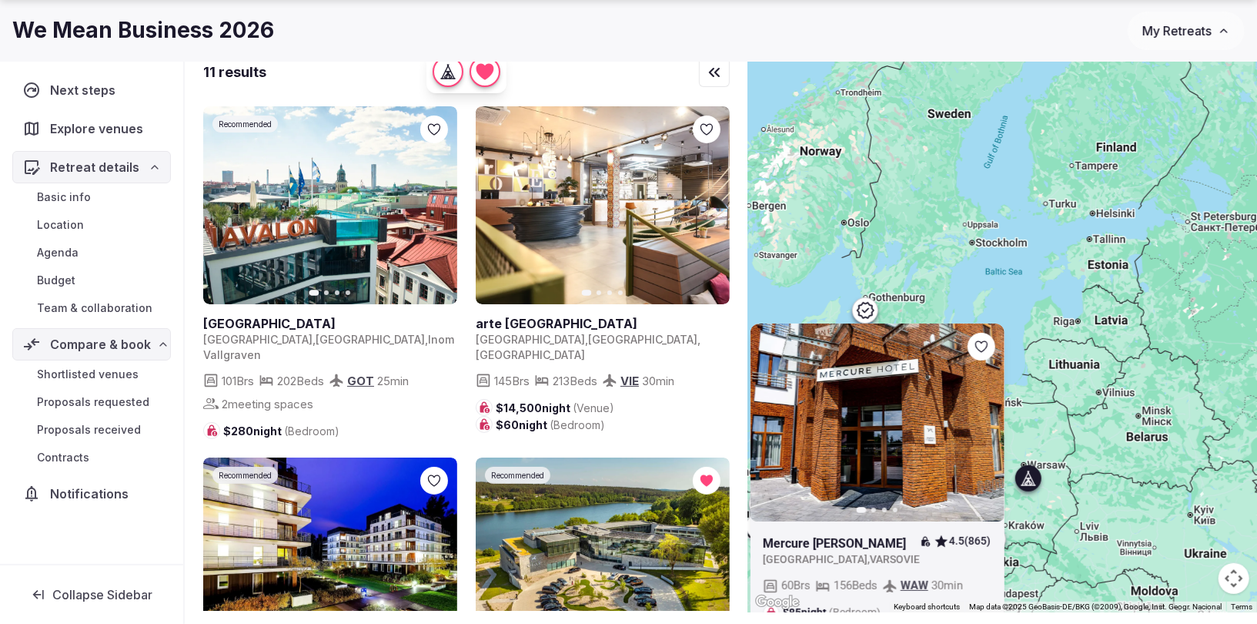
click at [1027, 478] on icon at bounding box center [1028, 479] width 5 height 2
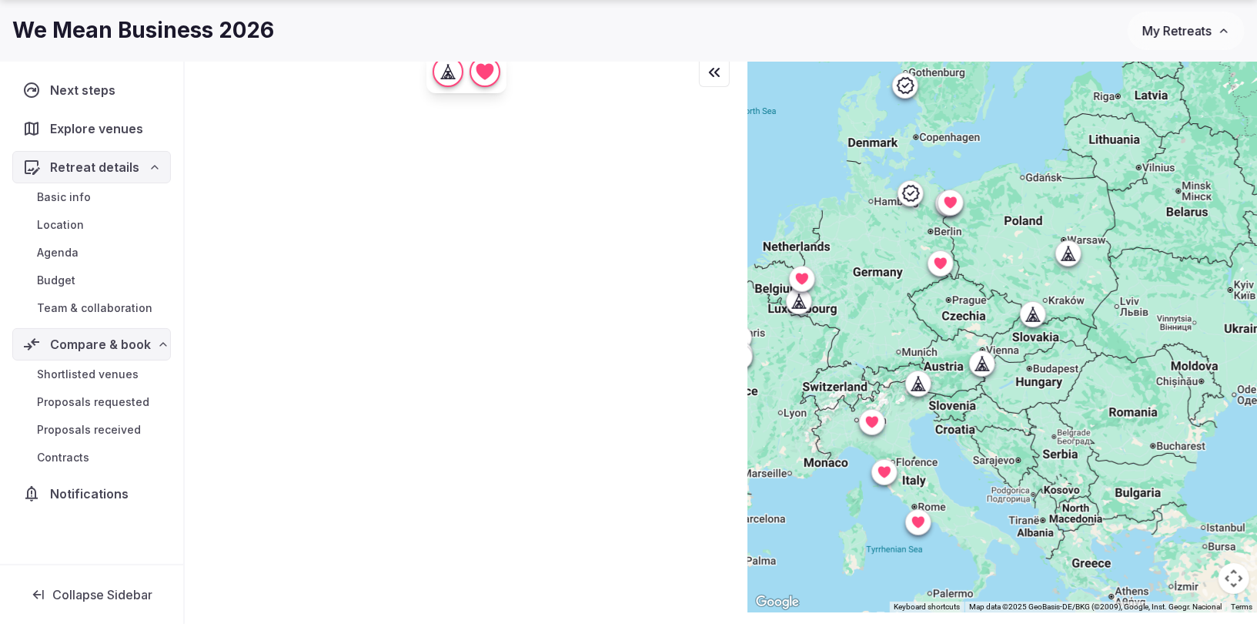
drag, startPoint x: 942, startPoint y: 469, endPoint x: 971, endPoint y: 256, distance: 214.4
click at [971, 256] on div at bounding box center [1002, 328] width 509 height 568
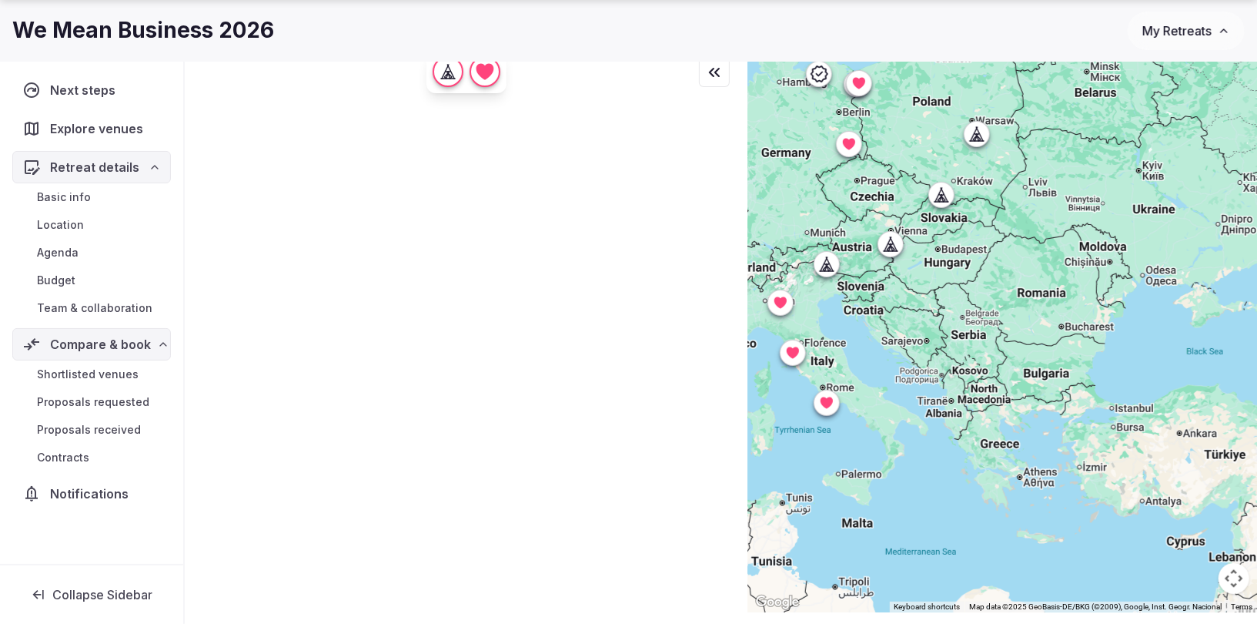
drag, startPoint x: 1082, startPoint y: 470, endPoint x: 990, endPoint y: 351, distance: 150.4
click at [990, 351] on div at bounding box center [1002, 328] width 509 height 568
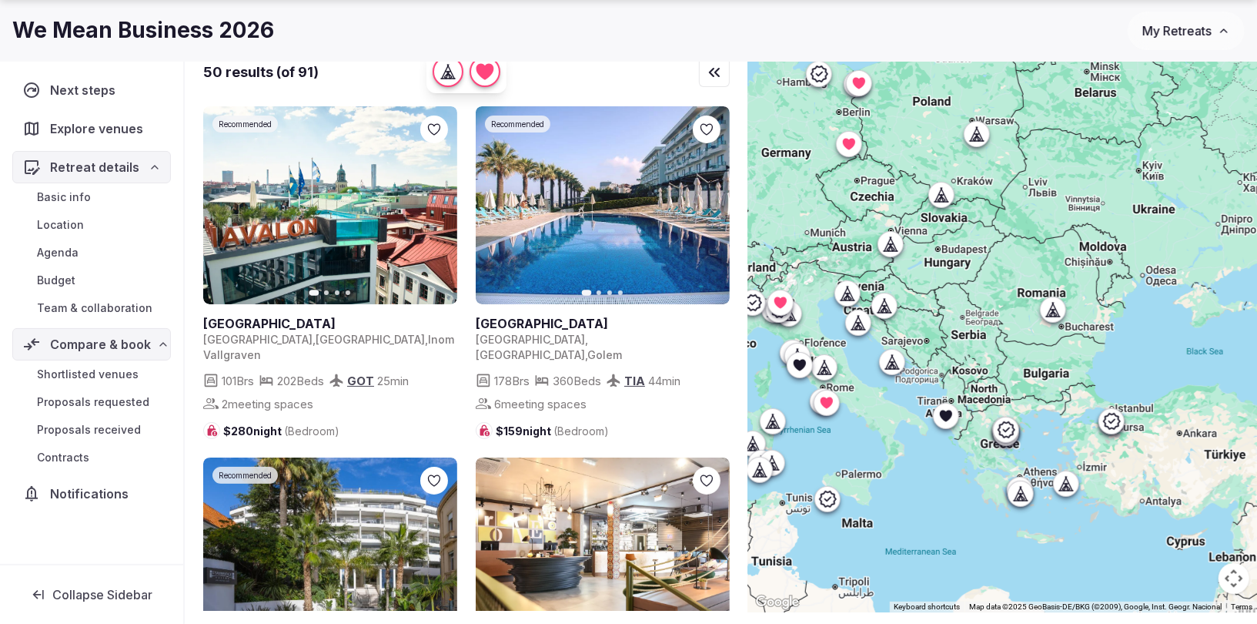
click at [946, 416] on icon at bounding box center [946, 416] width 12 height 12
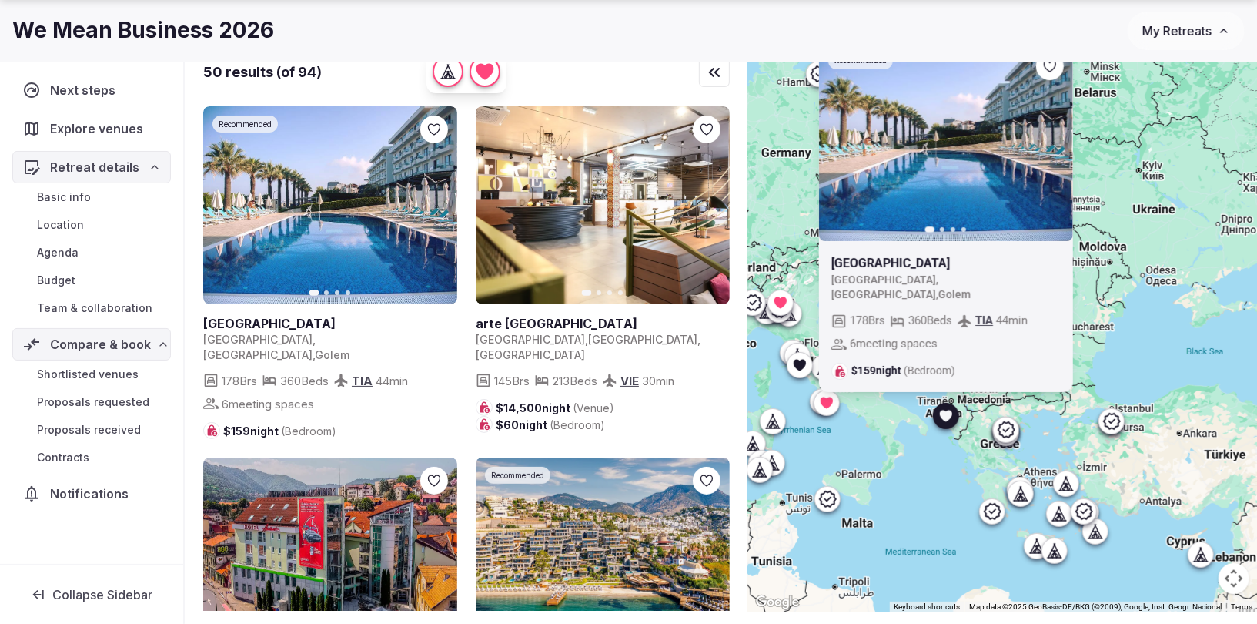
click at [946, 416] on icon at bounding box center [946, 416] width 12 height 12
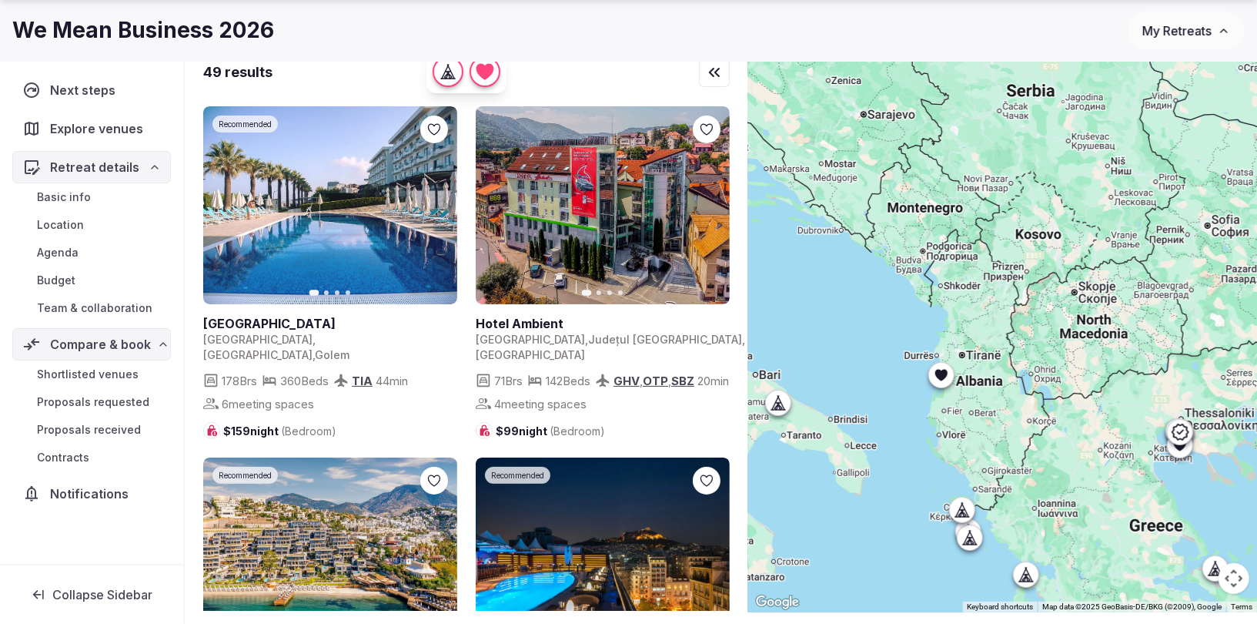
click at [961, 517] on div at bounding box center [962, 509] width 25 height 25
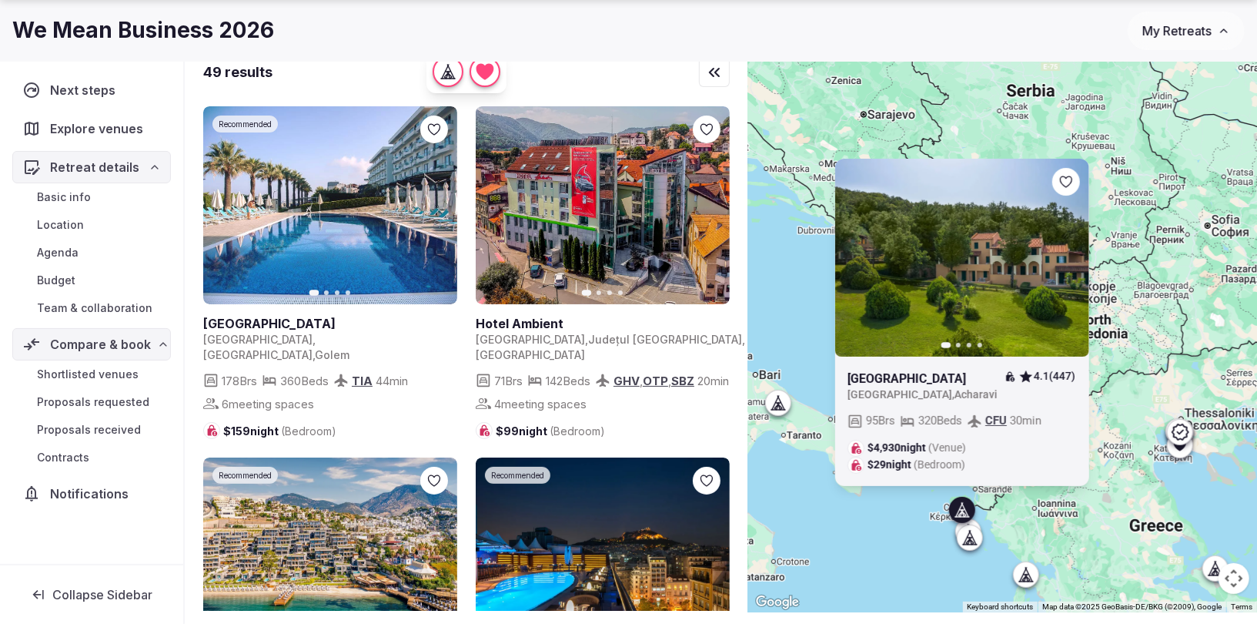
click at [960, 512] on icon at bounding box center [960, 513] width 4 height 5
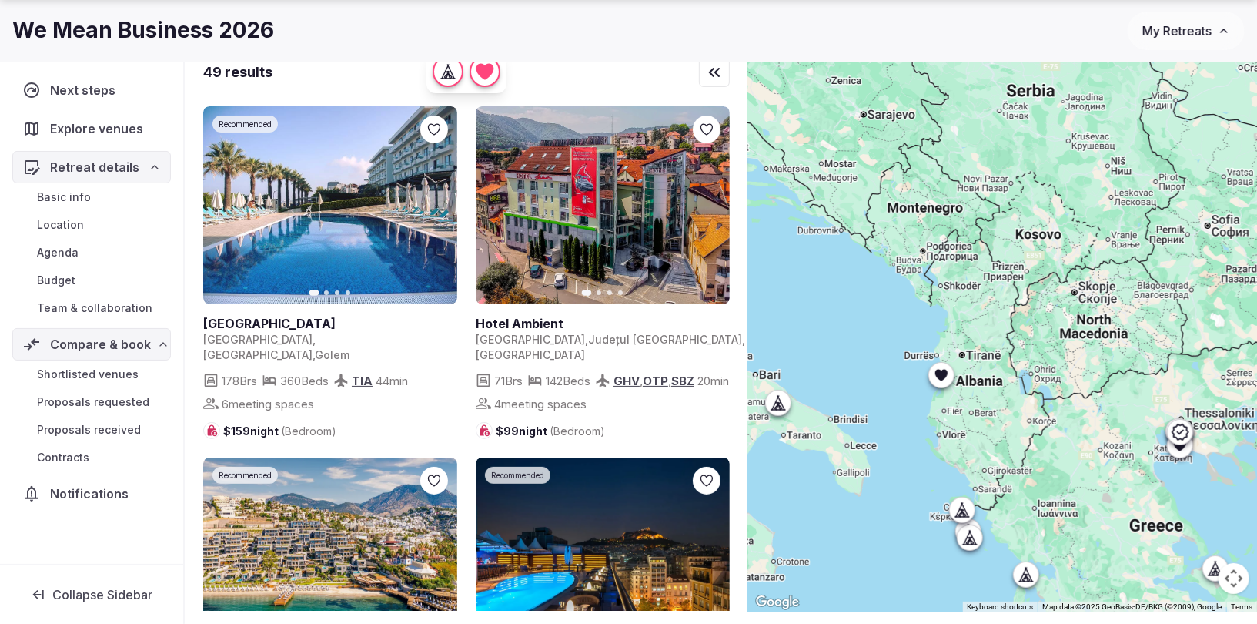
click at [964, 536] on icon at bounding box center [969, 537] width 15 height 15
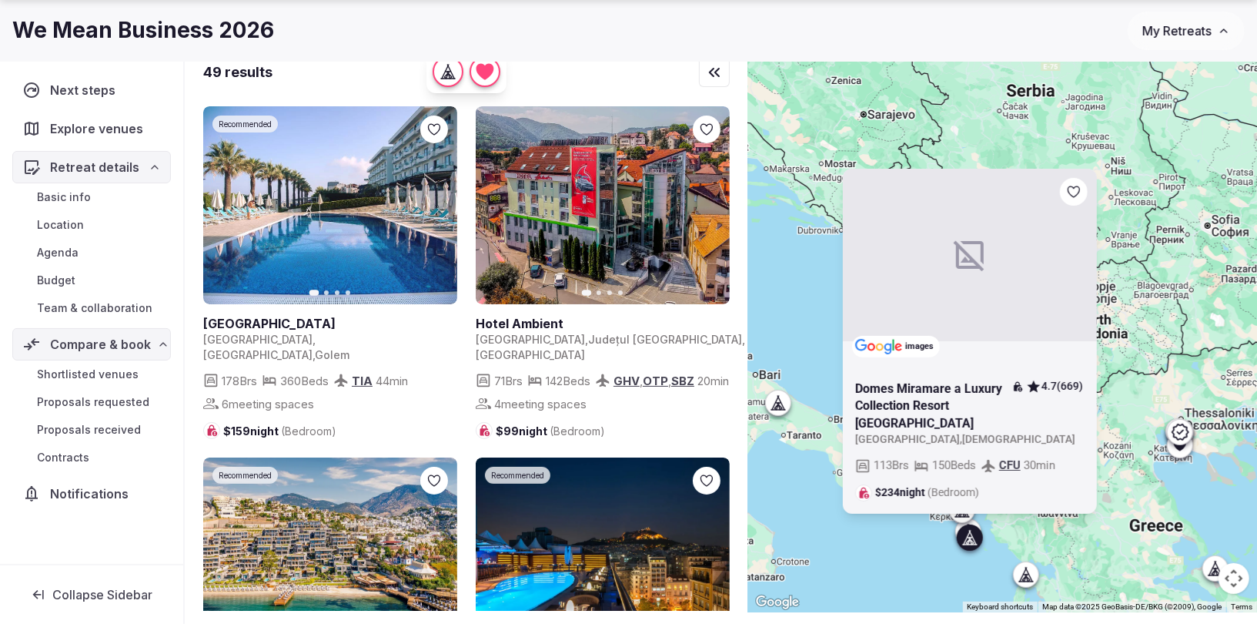
click at [964, 536] on icon at bounding box center [969, 537] width 15 height 15
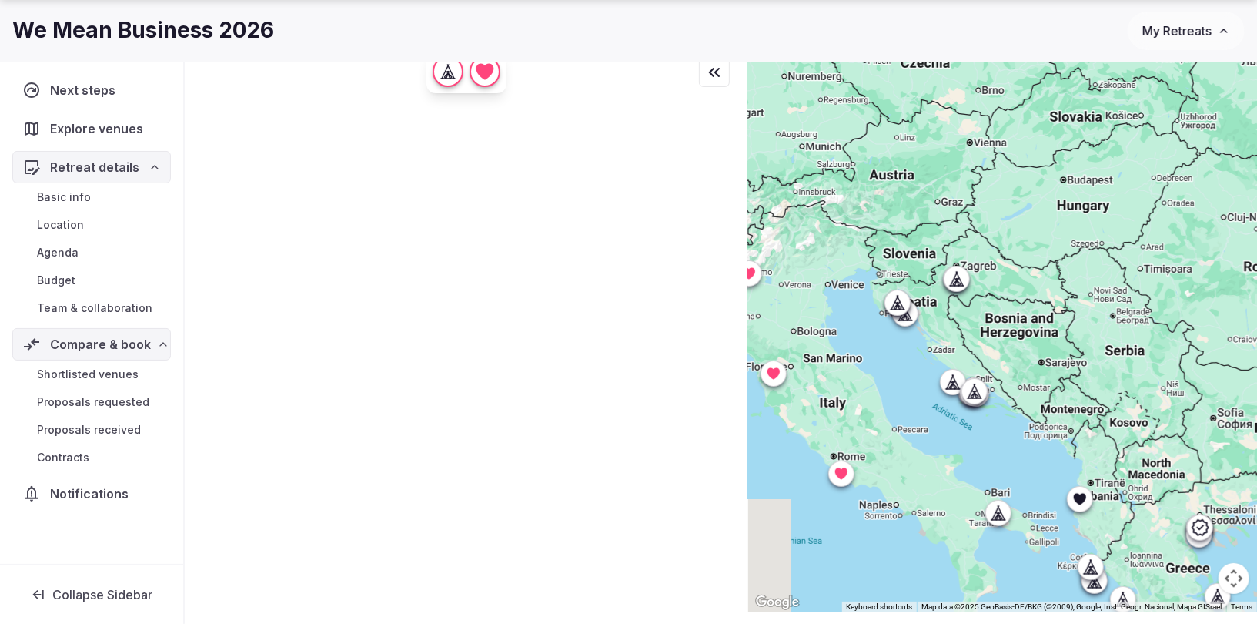
drag, startPoint x: 879, startPoint y: 305, endPoint x: 995, endPoint y: 396, distance: 147.5
click at [995, 396] on div at bounding box center [1002, 328] width 509 height 568
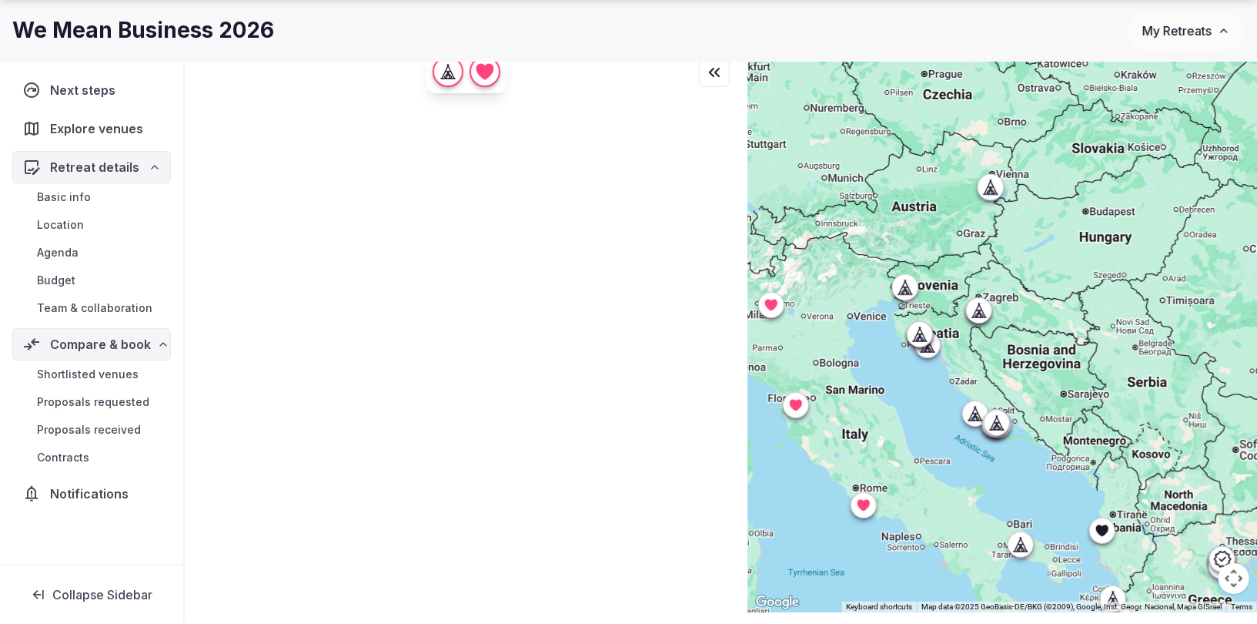
click at [976, 407] on div at bounding box center [1002, 328] width 509 height 568
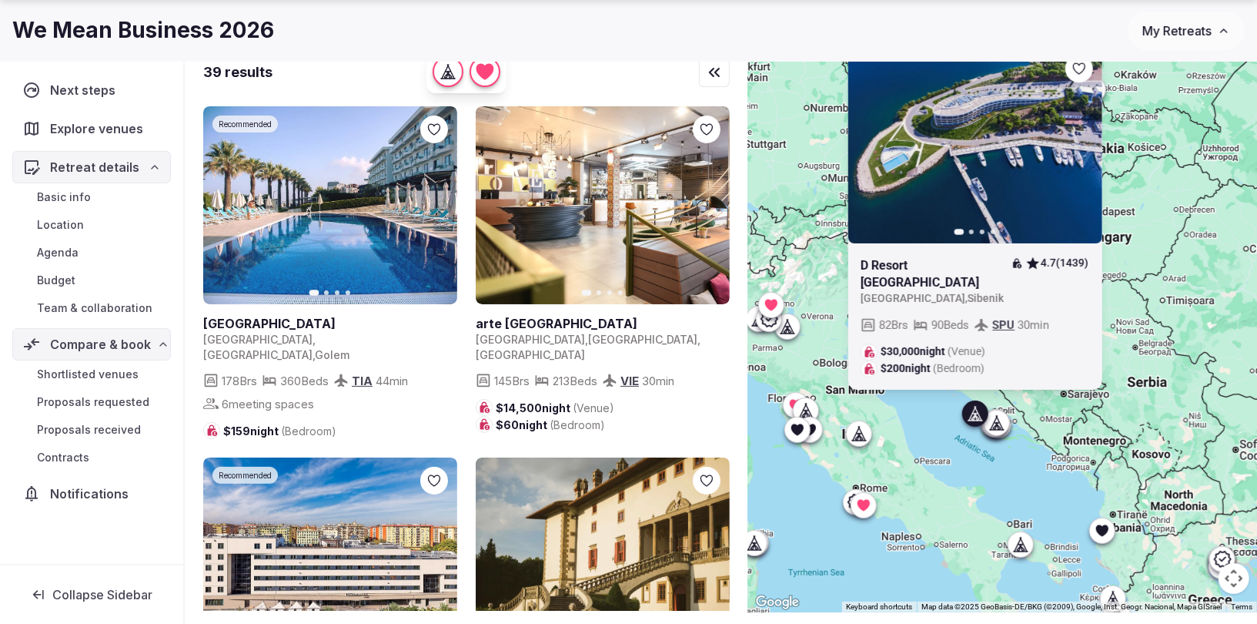
click at [0, 0] on icon at bounding box center [0, 0] width 0 height 0
click at [996, 417] on icon at bounding box center [995, 422] width 15 height 15
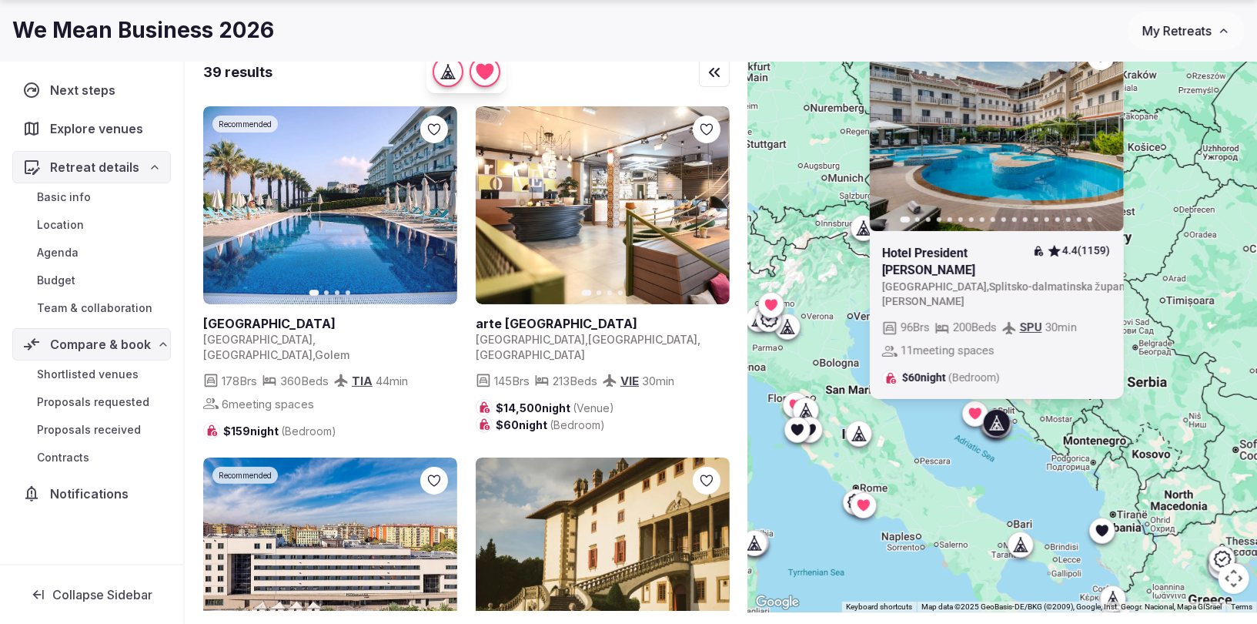
click at [1098, 139] on icon "button" at bounding box center [1101, 132] width 12 height 12
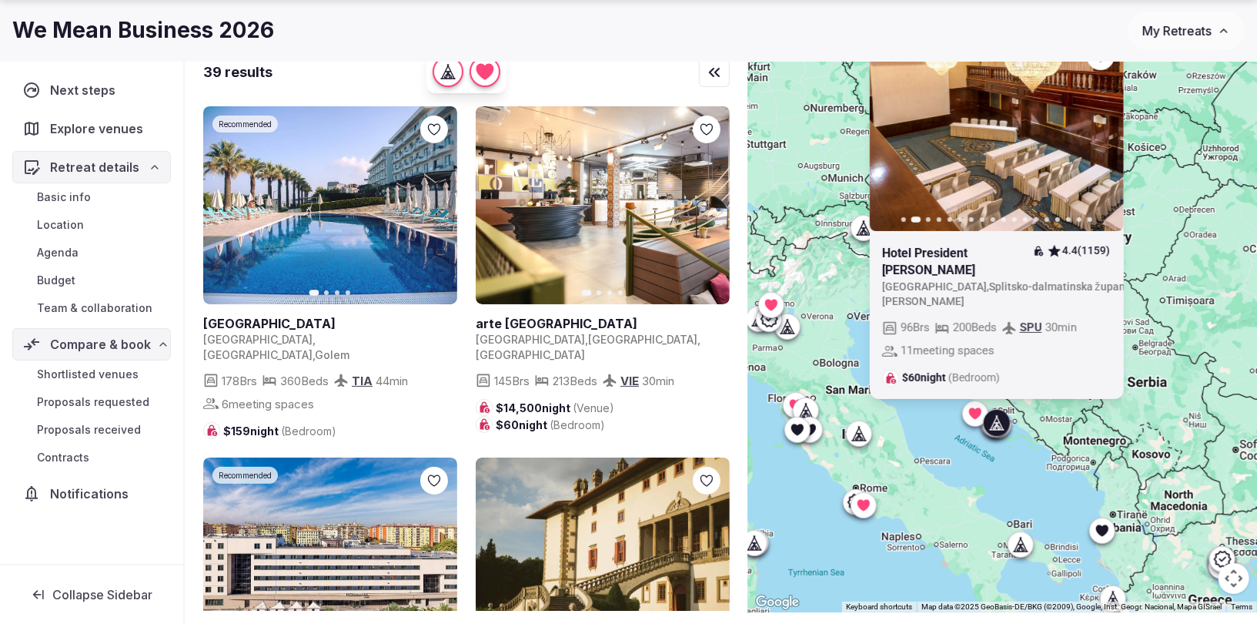
click at [1098, 139] on icon "button" at bounding box center [1101, 132] width 12 height 12
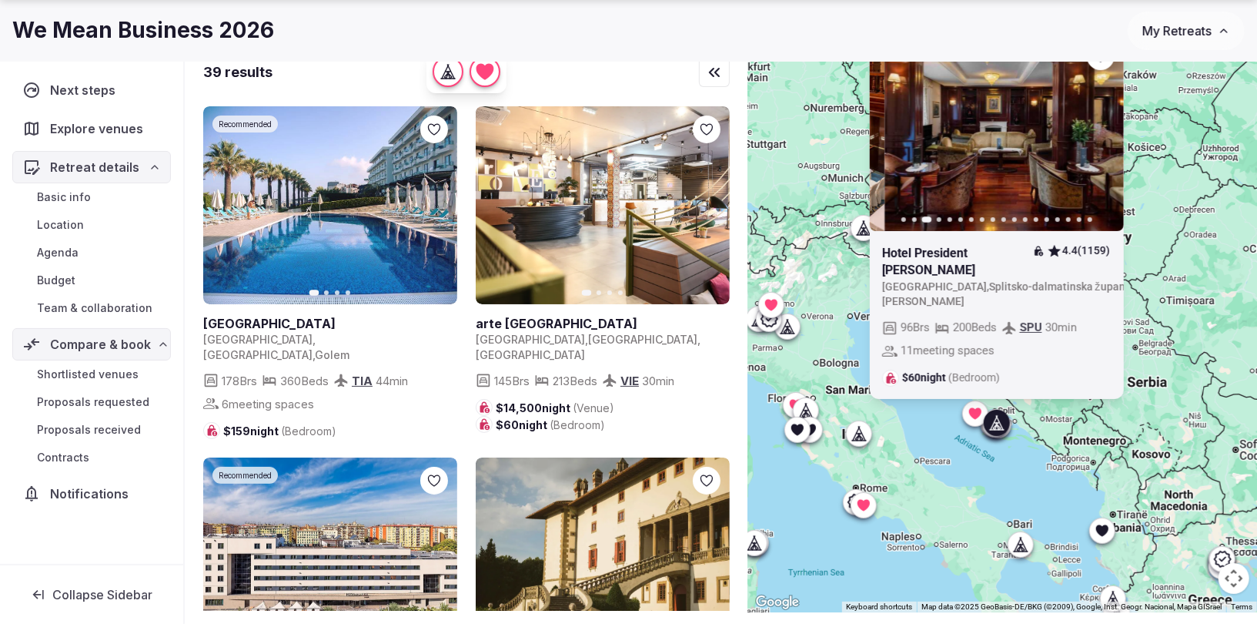
click at [1098, 139] on icon "button" at bounding box center [1101, 132] width 12 height 12
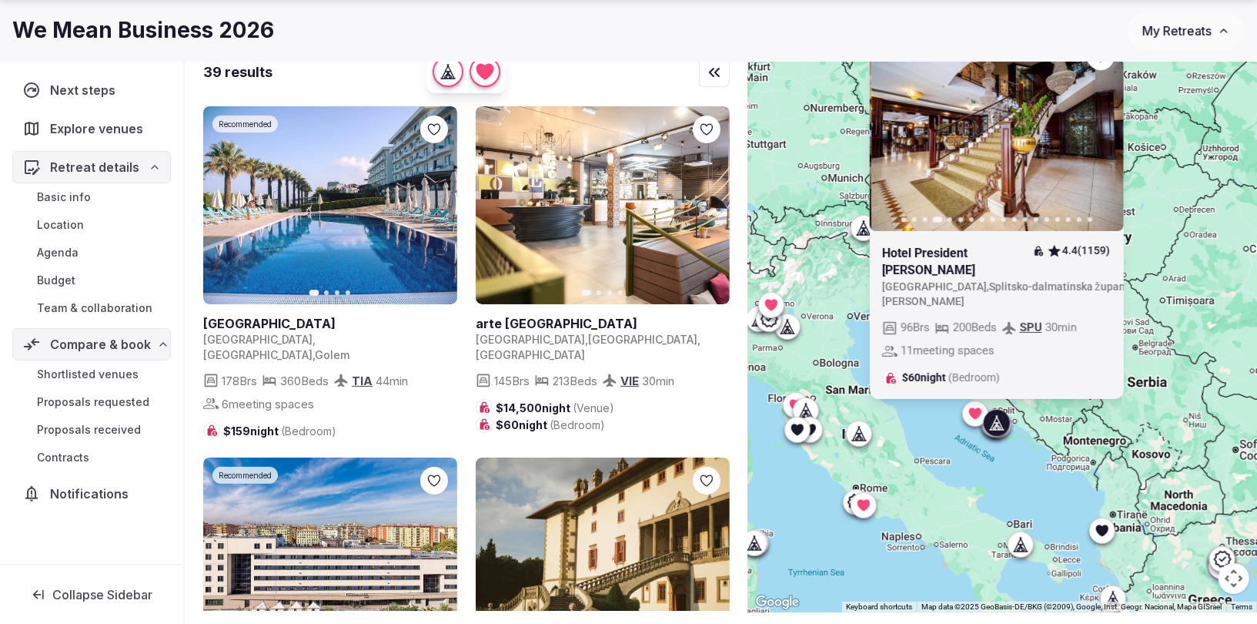
click at [1098, 139] on icon "button" at bounding box center [1101, 132] width 12 height 12
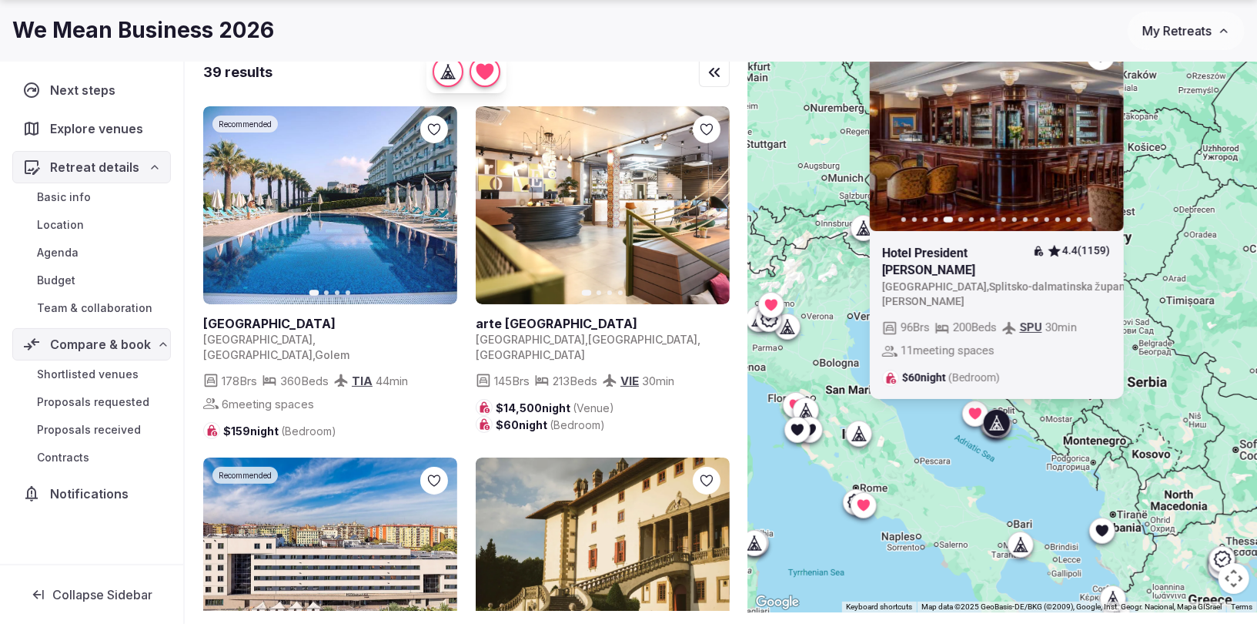
click at [1003, 416] on icon at bounding box center [995, 422] width 15 height 15
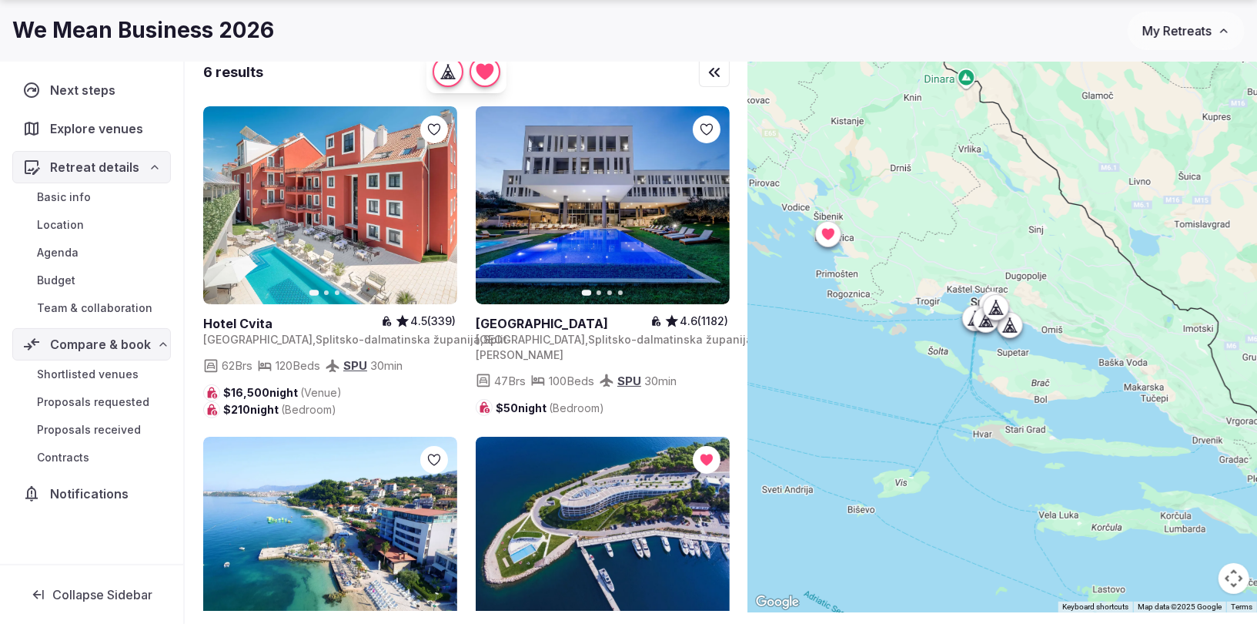
click at [1003, 328] on div at bounding box center [1257, 328] width 509 height 0
click at [987, 319] on icon at bounding box center [985, 319] width 15 height 15
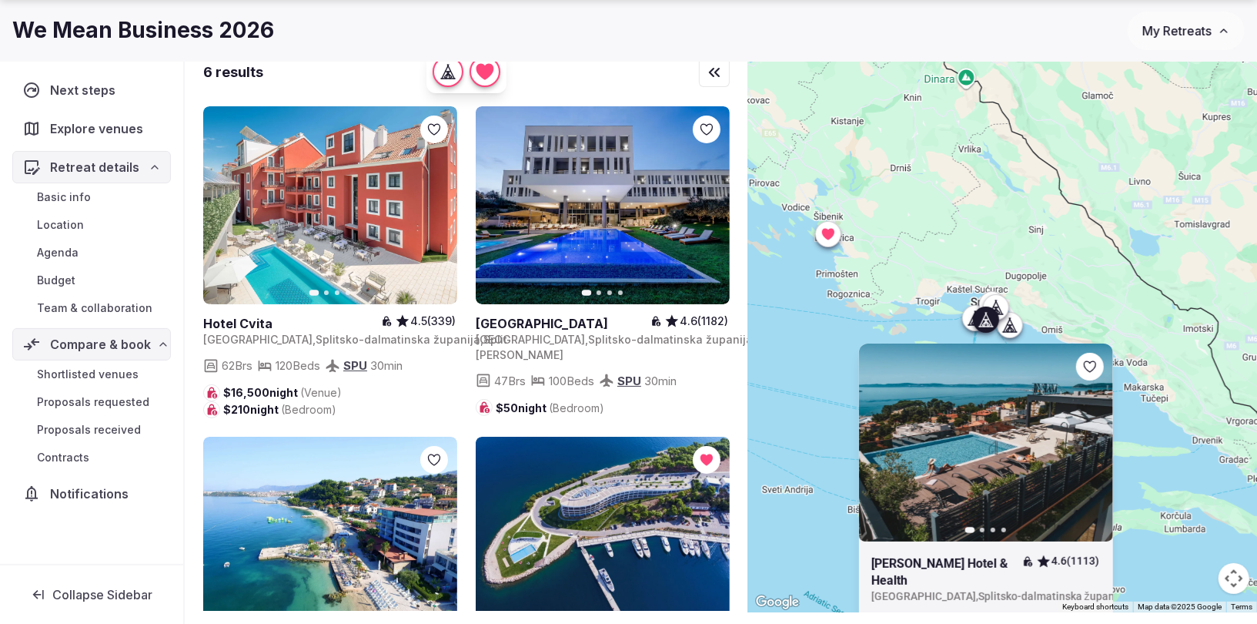
click at [986, 321] on icon at bounding box center [988, 323] width 4 height 5
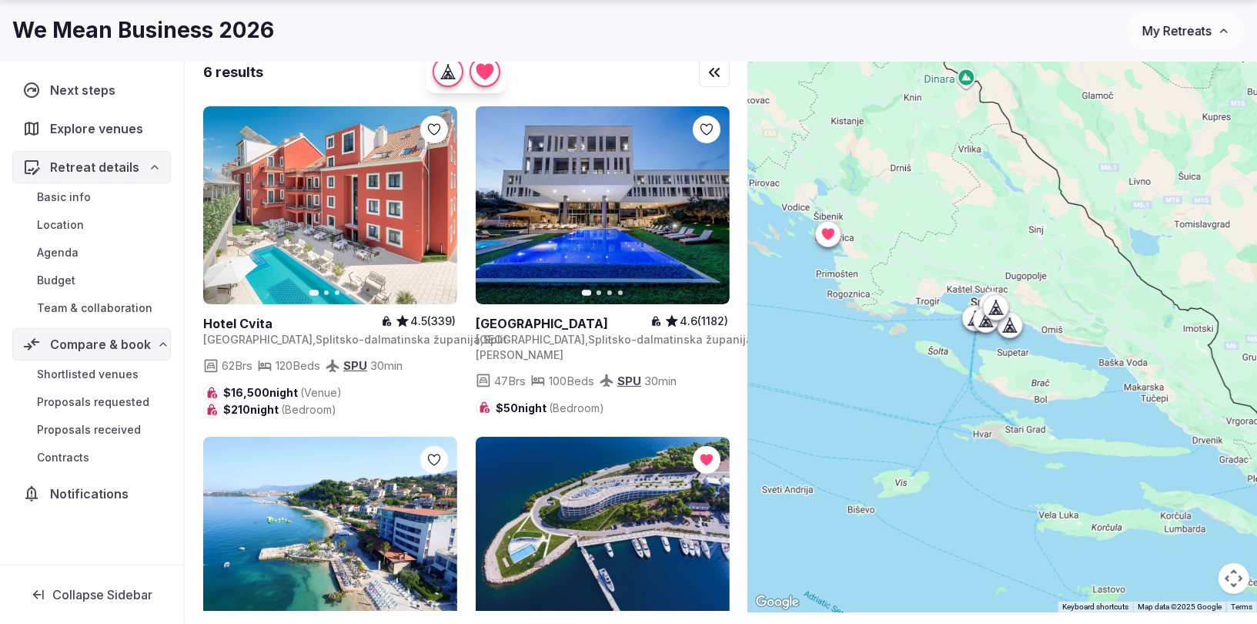
click at [971, 317] on icon at bounding box center [974, 317] width 15 height 15
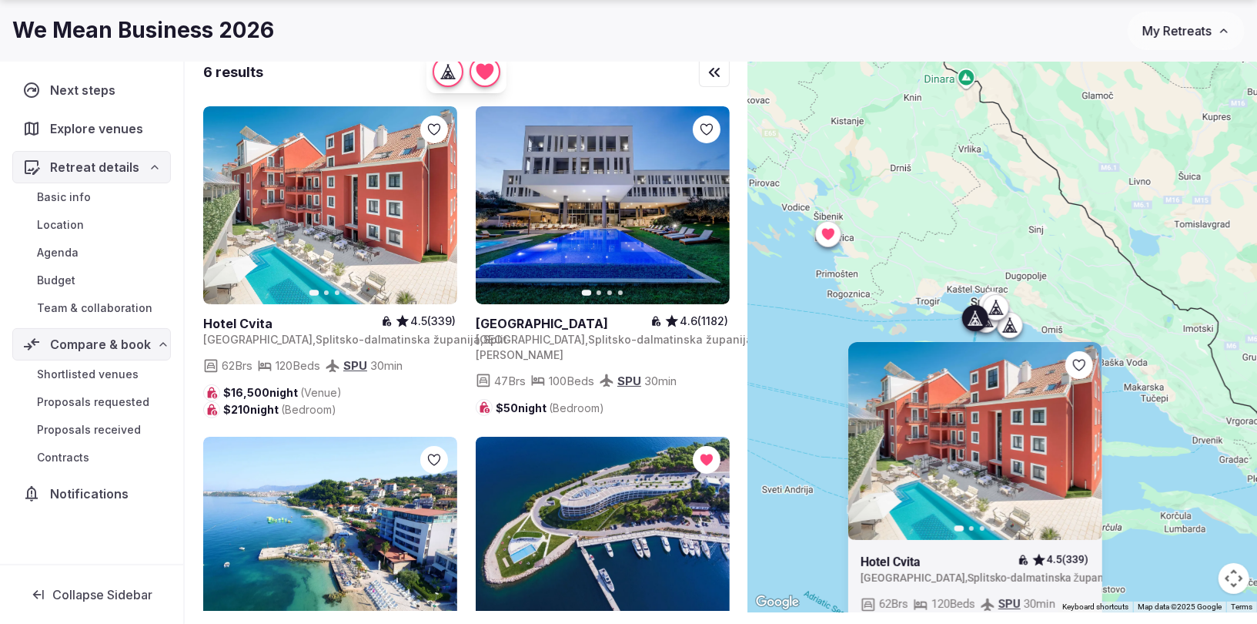
click at [971, 317] on icon at bounding box center [974, 317] width 15 height 15
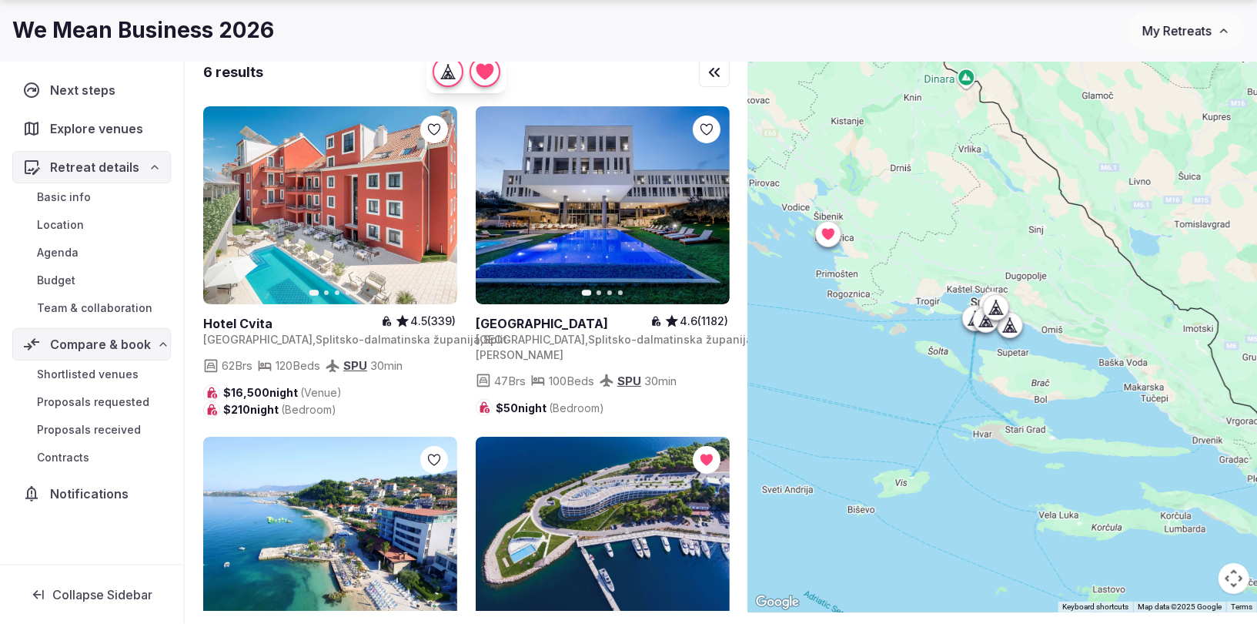
click at [1008, 322] on icon at bounding box center [1009, 324] width 15 height 15
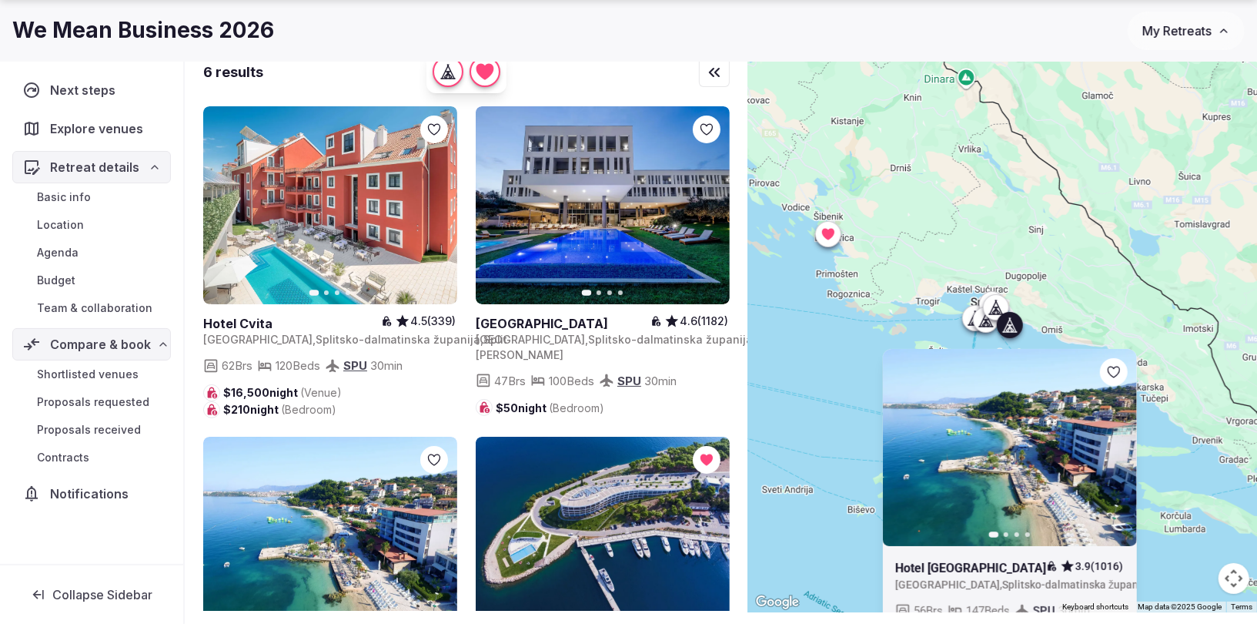
click at [1008, 322] on icon at bounding box center [1009, 324] width 15 height 15
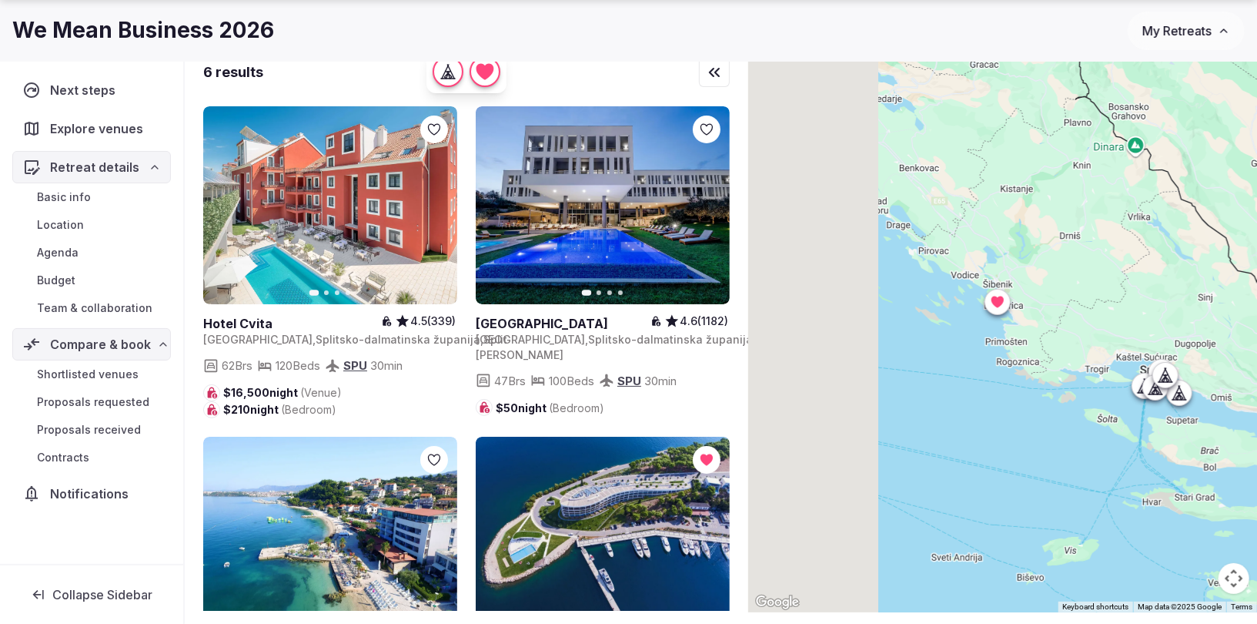
drag, startPoint x: 904, startPoint y: 293, endPoint x: 1102, endPoint y: 380, distance: 216.1
click at [1102, 380] on div at bounding box center [1002, 328] width 509 height 568
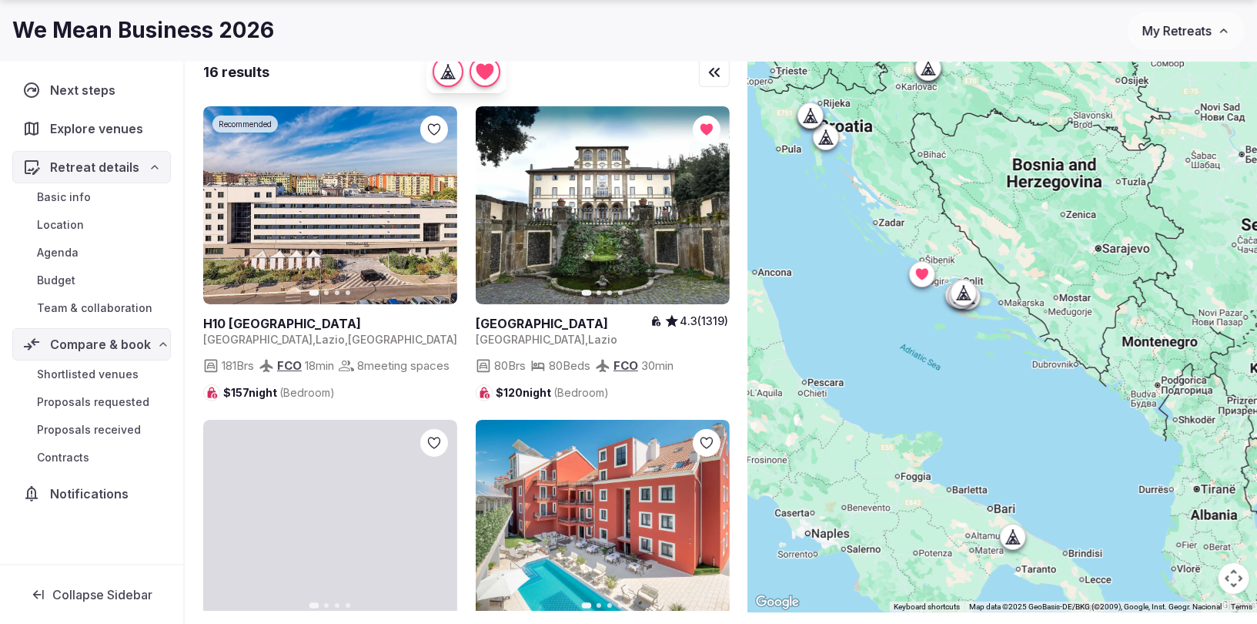
drag, startPoint x: 1050, startPoint y: 326, endPoint x: 972, endPoint y: 289, distance: 85.8
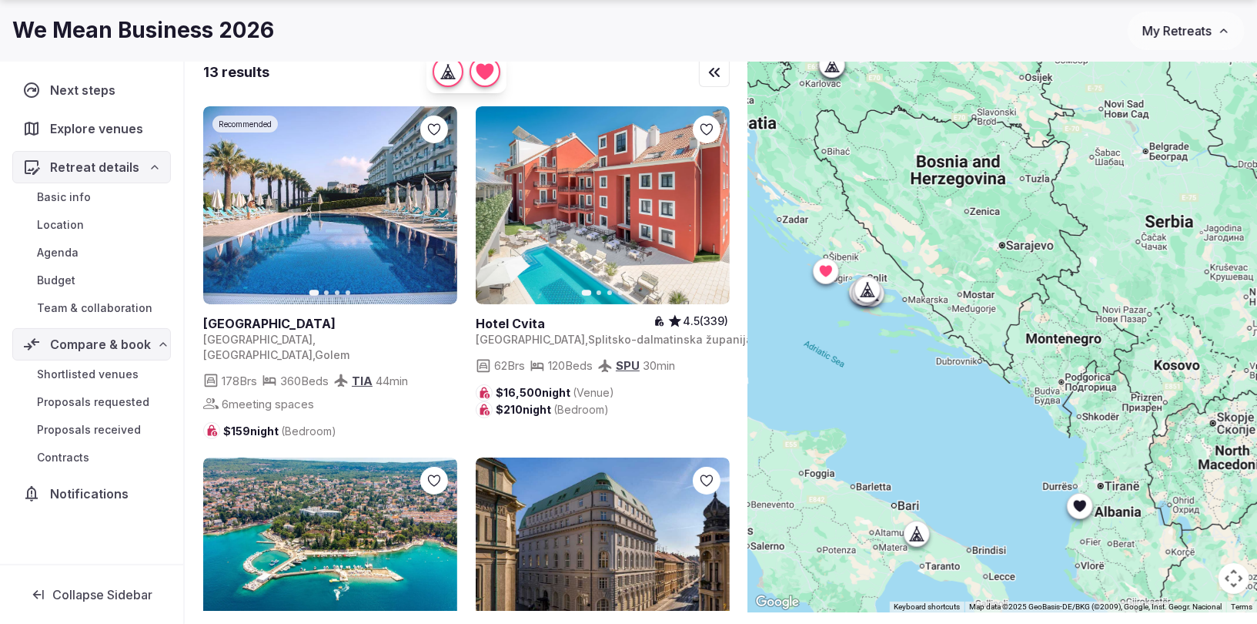
drag, startPoint x: 1098, startPoint y: 328, endPoint x: 999, endPoint y: 341, distance: 99.4
click at [999, 326] on div at bounding box center [1002, 328] width 509 height 568
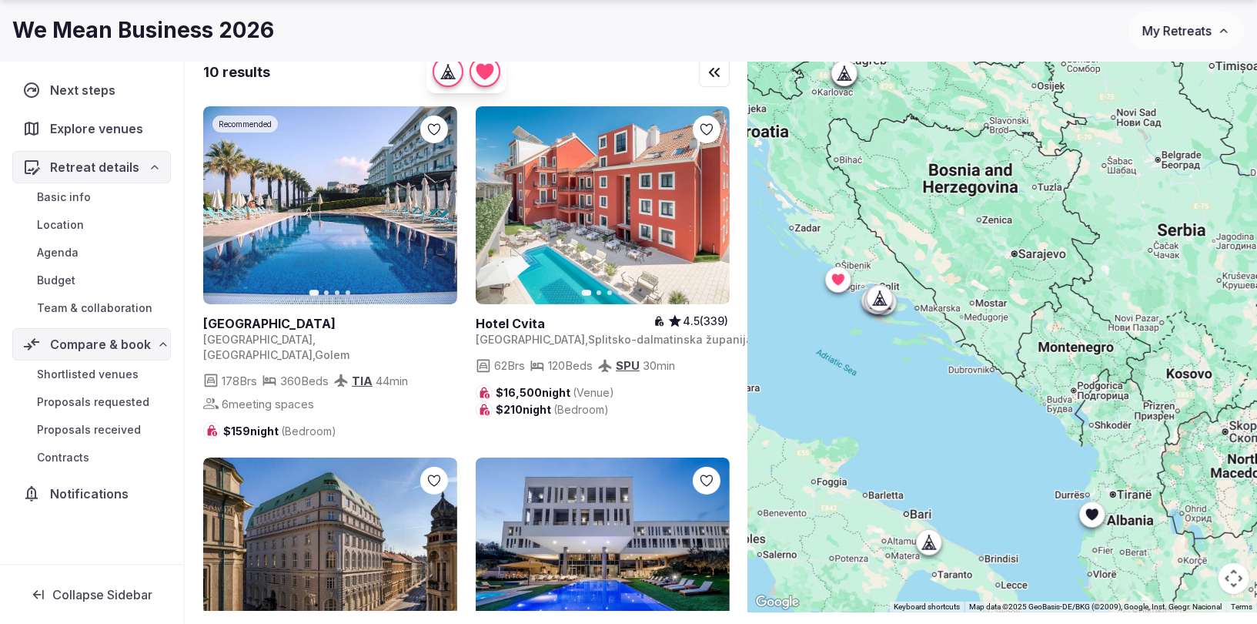
drag, startPoint x: 944, startPoint y: 272, endPoint x: 982, endPoint y: 303, distance: 49.2
click at [958, 281] on div at bounding box center [1002, 328] width 509 height 568
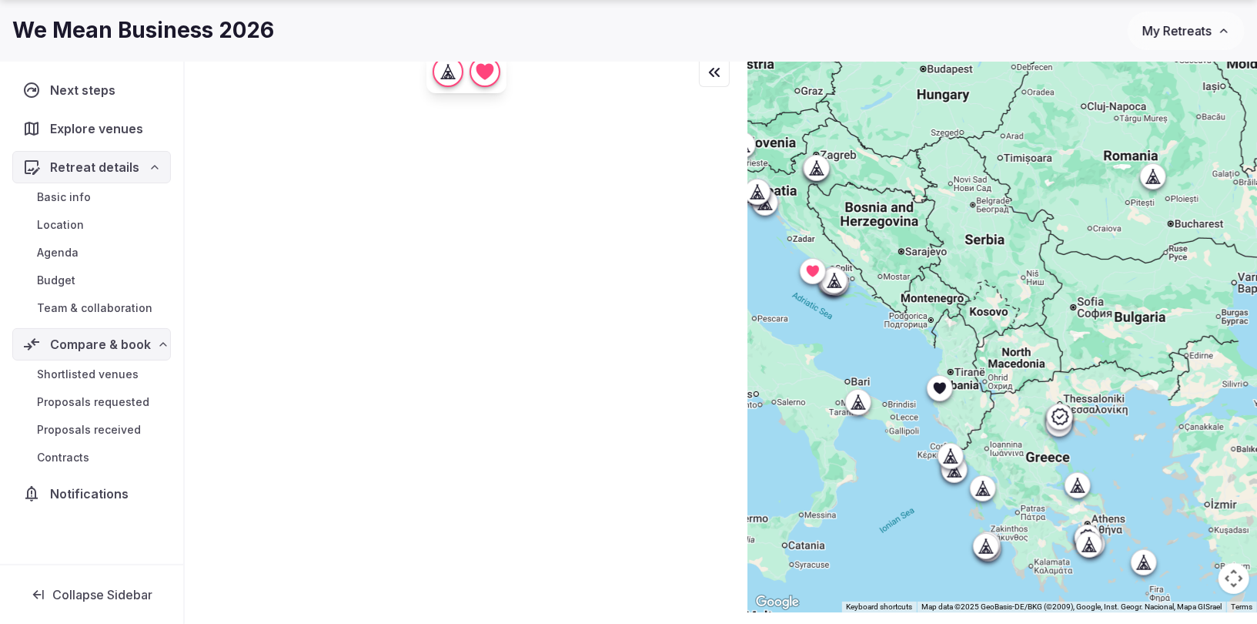
drag, startPoint x: 1116, startPoint y: 345, endPoint x: 1035, endPoint y: 296, distance: 94.9
click at [1035, 296] on div at bounding box center [1002, 328] width 509 height 568
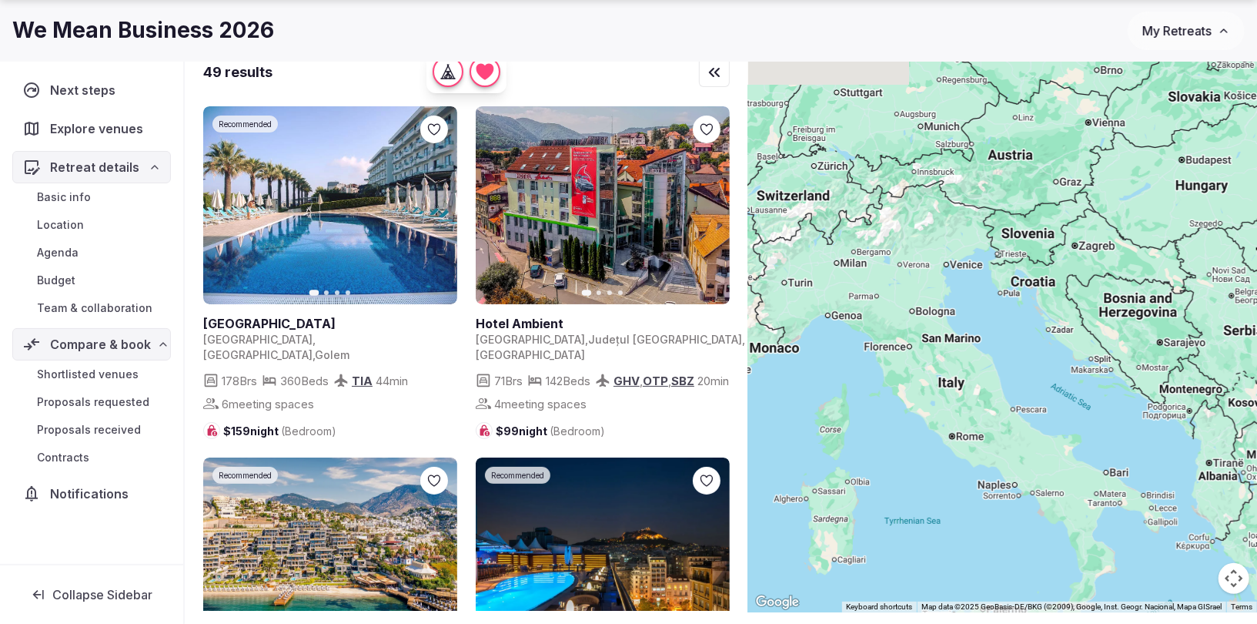
drag, startPoint x: 1038, startPoint y: 398, endPoint x: 1236, endPoint y: 490, distance: 218.4
click at [1236, 490] on div at bounding box center [1002, 328] width 509 height 568
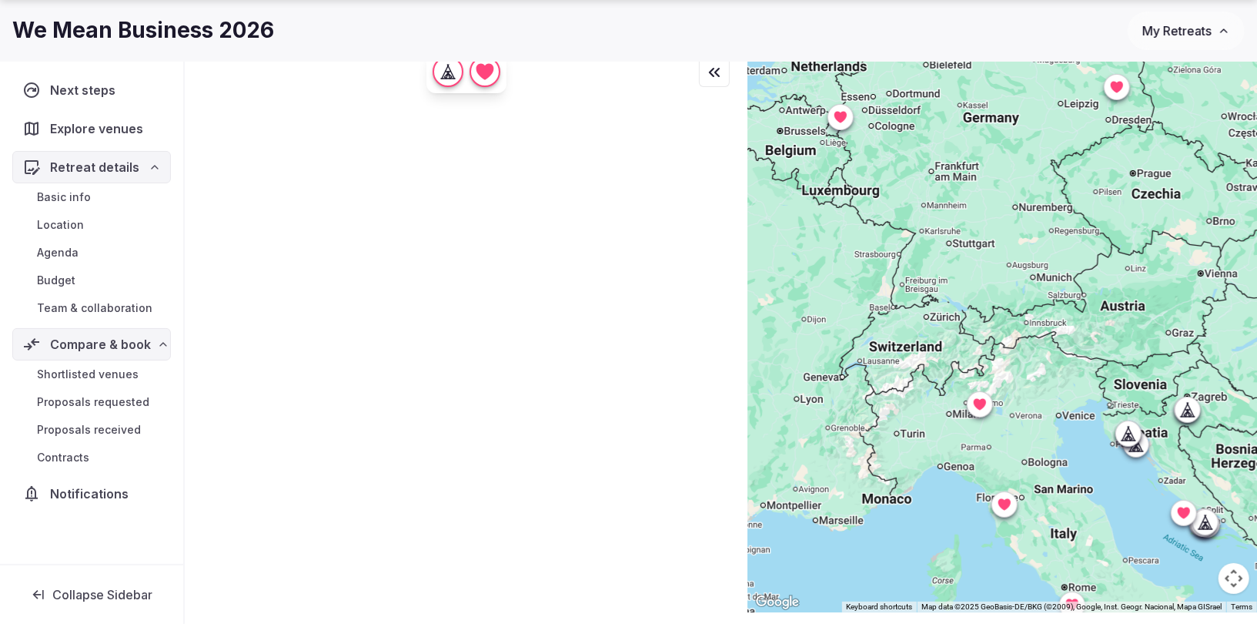
drag, startPoint x: 1061, startPoint y: 324, endPoint x: 1176, endPoint y: 485, distance: 197.6
click at [1176, 485] on div at bounding box center [1002, 328] width 509 height 568
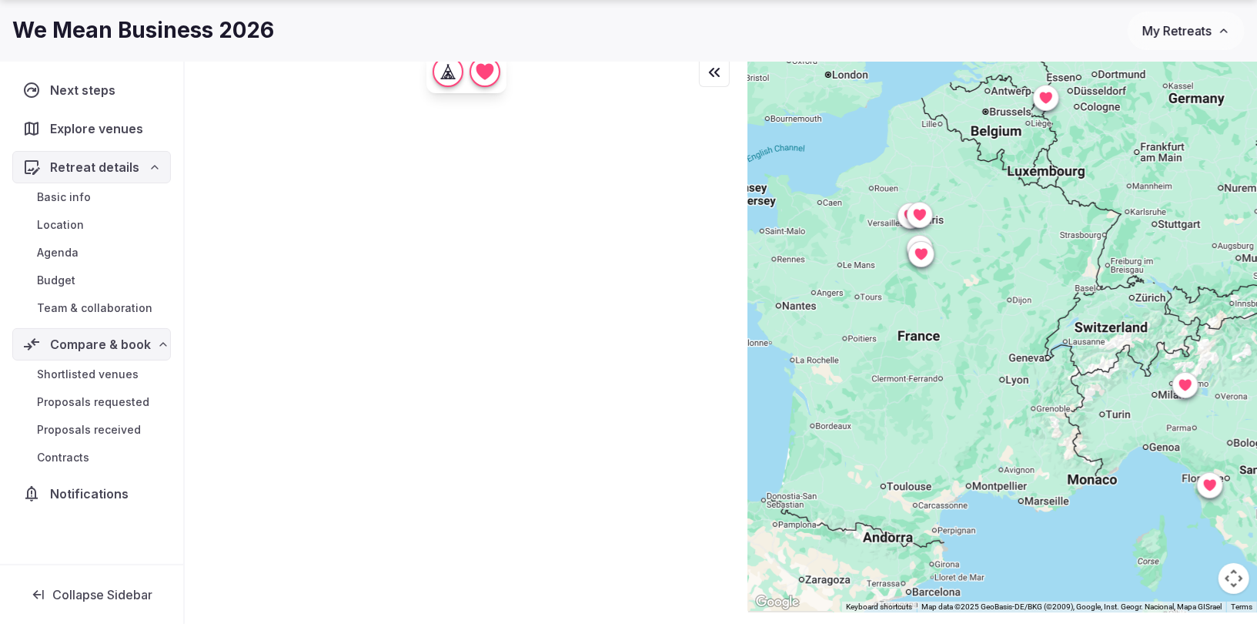
drag, startPoint x: 998, startPoint y: 411, endPoint x: 1234, endPoint y: 386, distance: 236.9
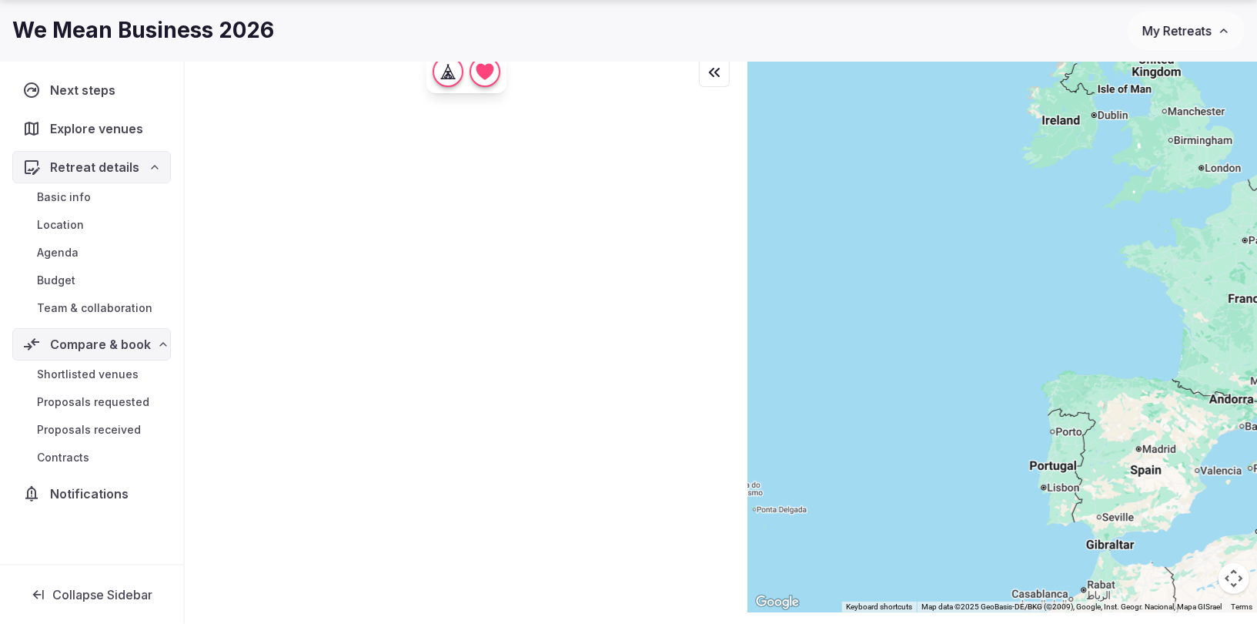
drag, startPoint x: 895, startPoint y: 397, endPoint x: 1044, endPoint y: 219, distance: 232.3
click at [1044, 220] on div at bounding box center [1002, 328] width 509 height 568
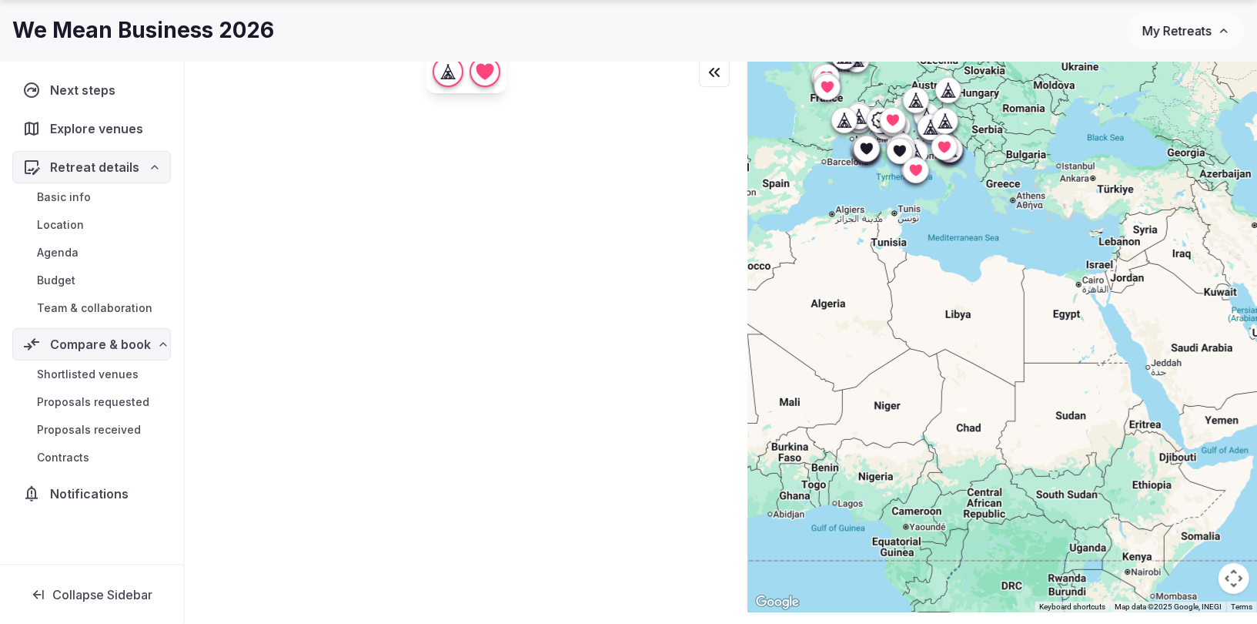
drag, startPoint x: 1119, startPoint y: 394, endPoint x: 837, endPoint y: 294, distance: 299.7
click at [837, 294] on div at bounding box center [1002, 328] width 509 height 568
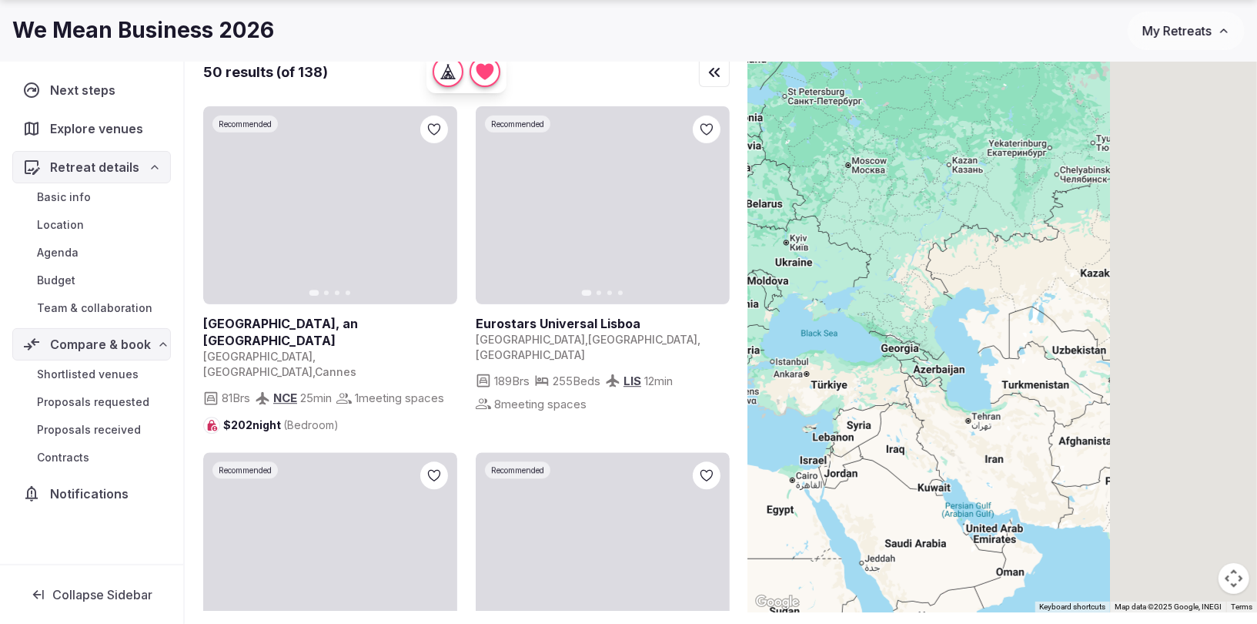
drag, startPoint x: 1083, startPoint y: 290, endPoint x: 797, endPoint y: 486, distance: 346.8
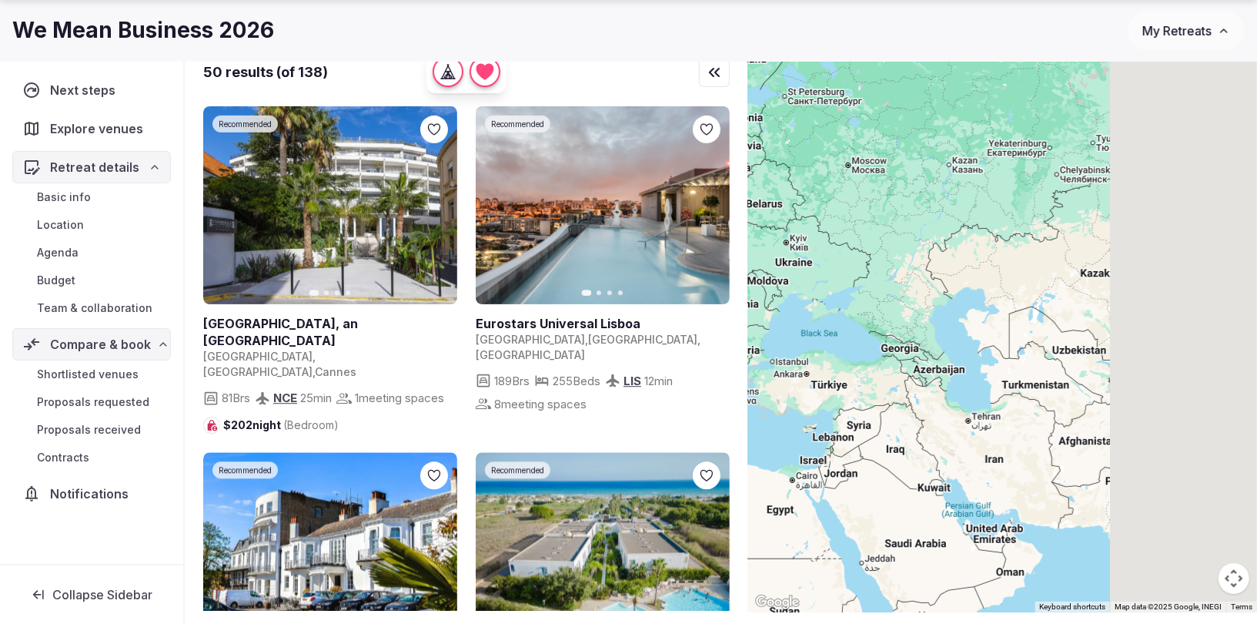
click at [797, 486] on div at bounding box center [1002, 328] width 509 height 568
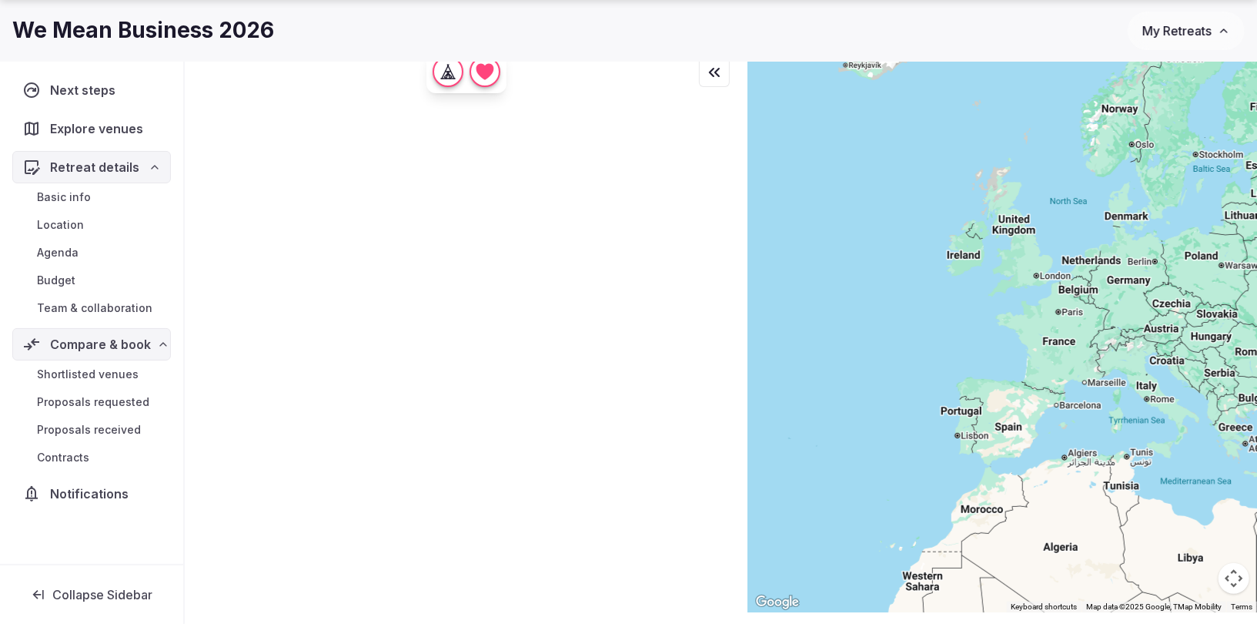
click at [1256, 383] on div at bounding box center [1002, 328] width 509 height 568
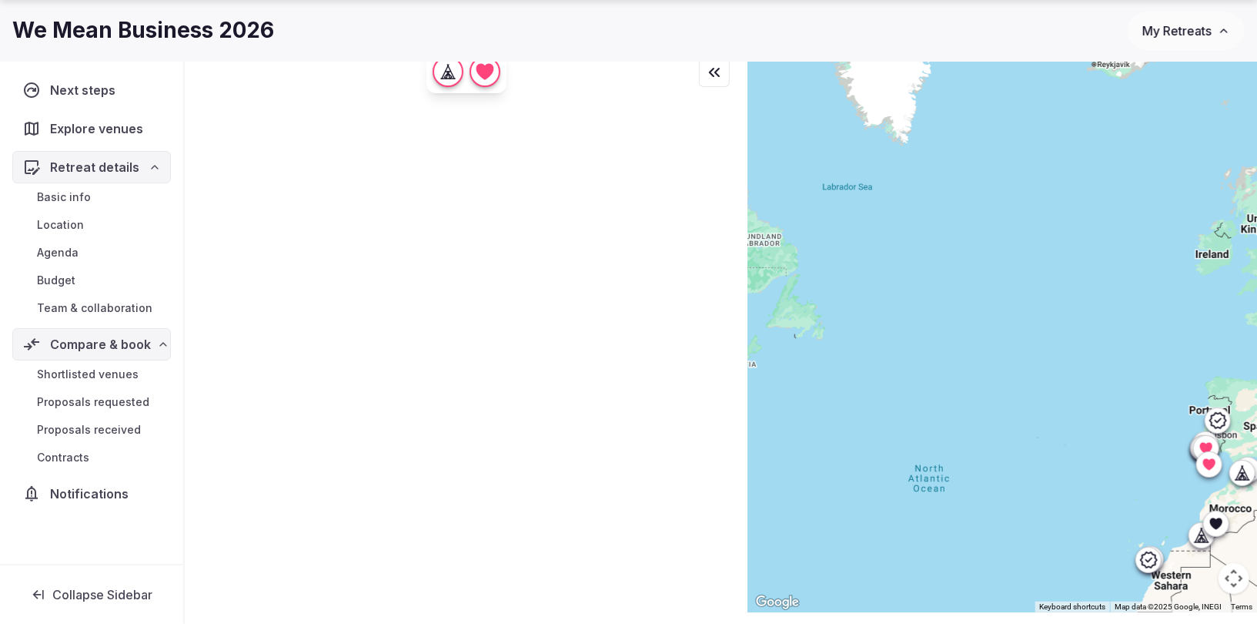
drag, startPoint x: 1008, startPoint y: 329, endPoint x: 1245, endPoint y: 310, distance: 237.1
click at [1256, 317] on div at bounding box center [1002, 328] width 509 height 568
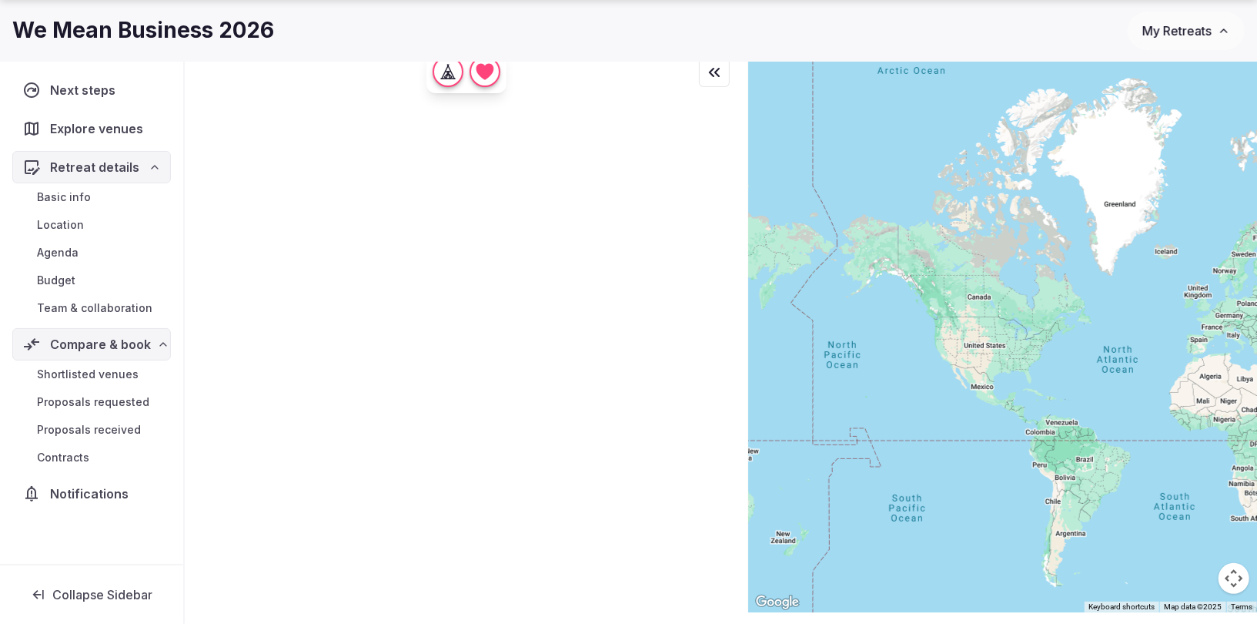
drag, startPoint x: 798, startPoint y: 327, endPoint x: 1062, endPoint y: 343, distance: 265.3
click at [1062, 343] on div at bounding box center [1002, 328] width 509 height 568
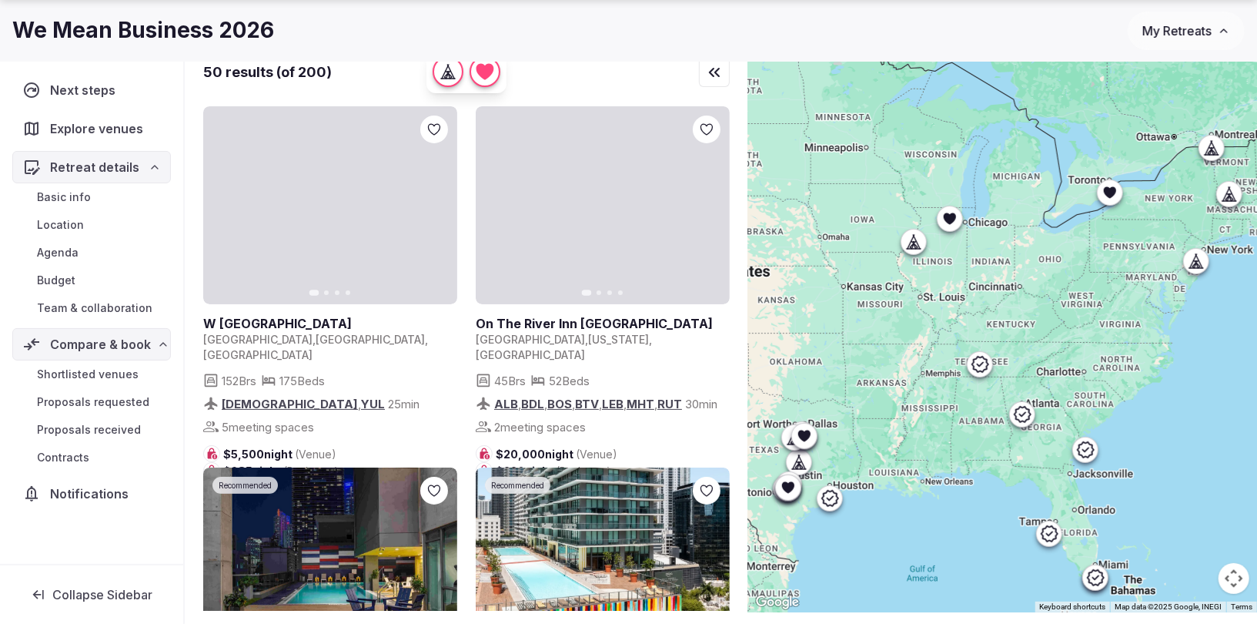
drag, startPoint x: 1009, startPoint y: 326, endPoint x: 886, endPoint y: 338, distance: 123.8
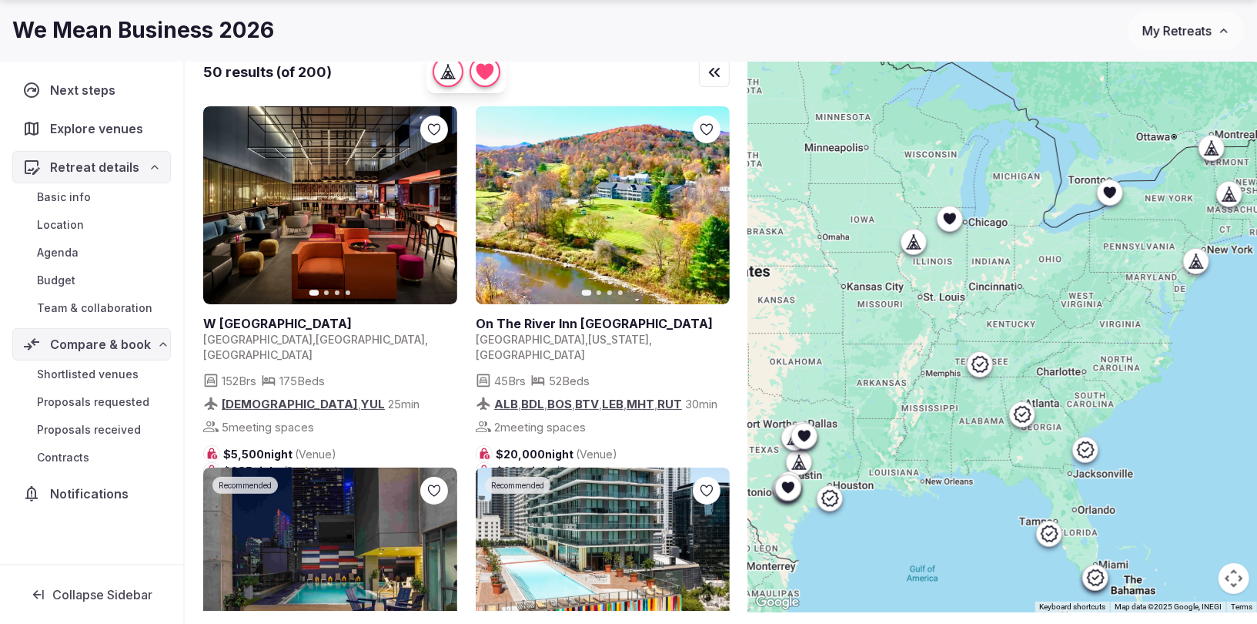
click at [886, 338] on div at bounding box center [1002, 328] width 509 height 568
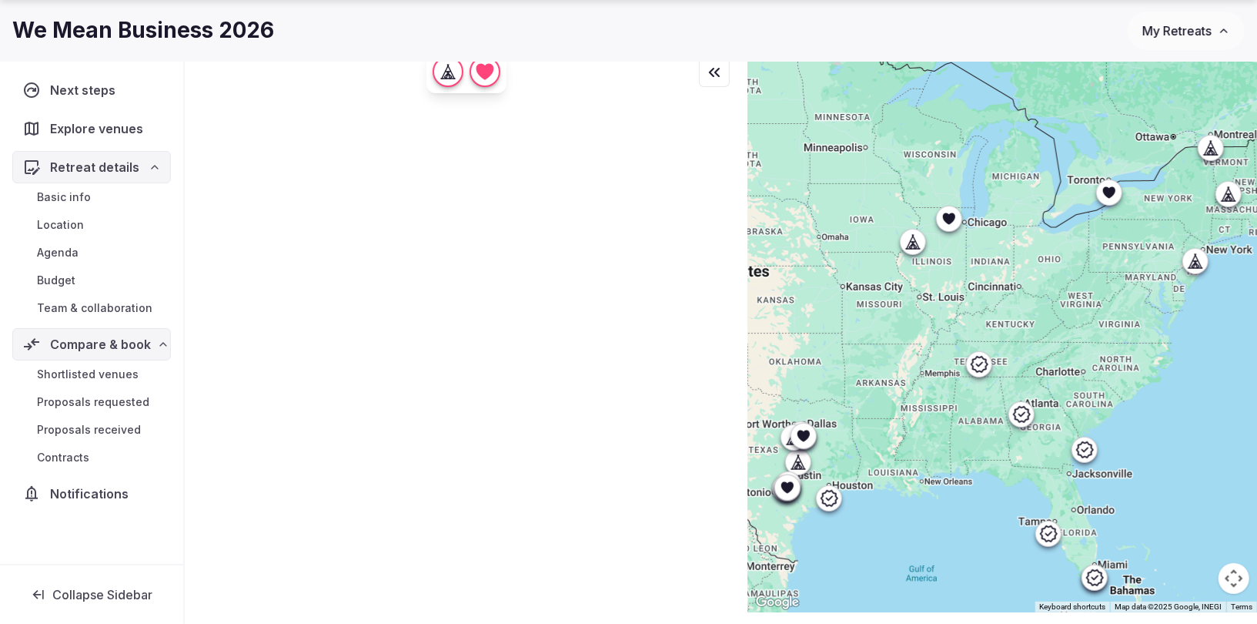
click at [1109, 192] on icon at bounding box center [1108, 193] width 12 height 12
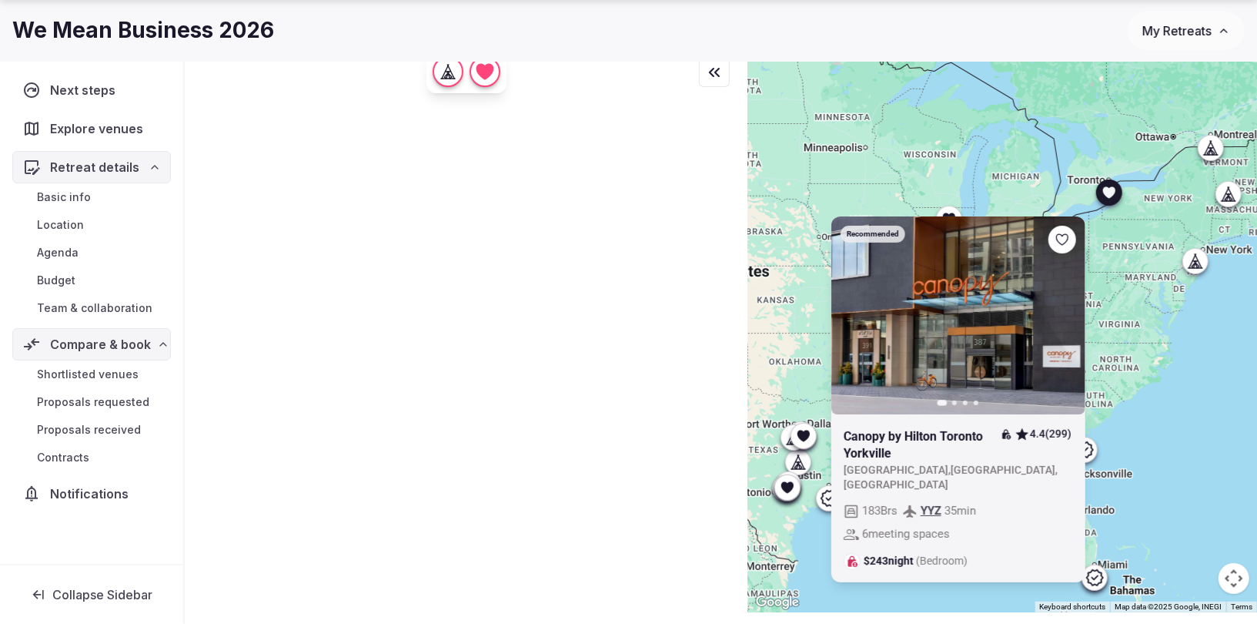
click at [1109, 194] on icon at bounding box center [1108, 193] width 12 height 12
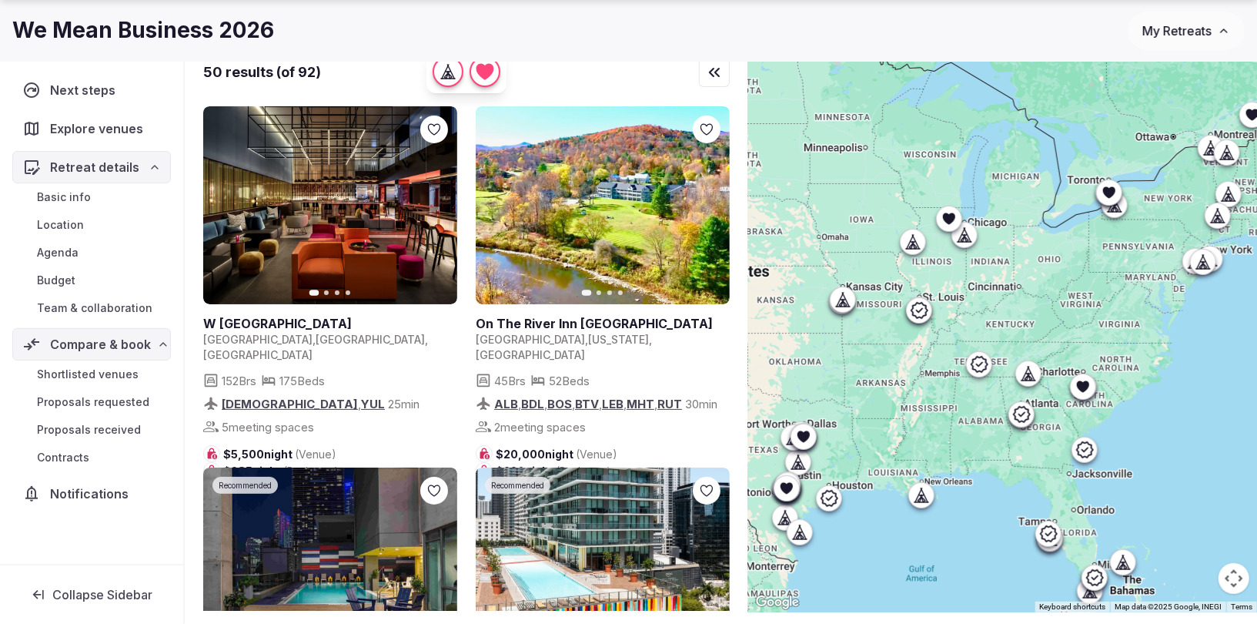
click at [951, 225] on icon at bounding box center [948, 218] width 15 height 15
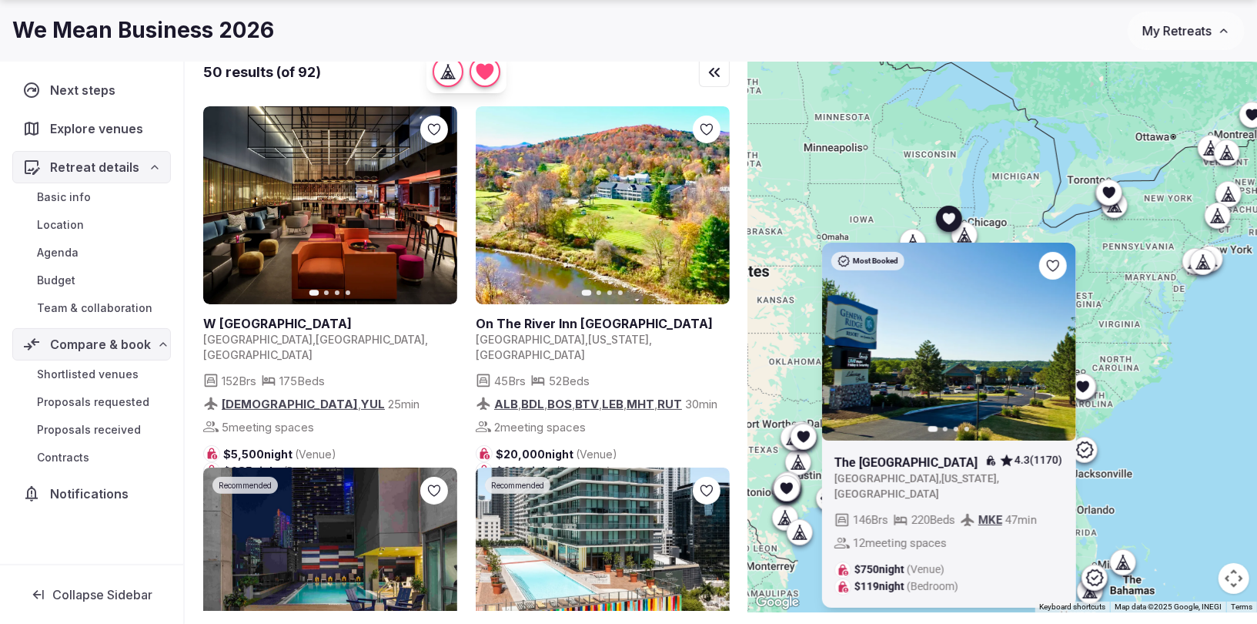
click at [951, 225] on icon at bounding box center [948, 218] width 15 height 15
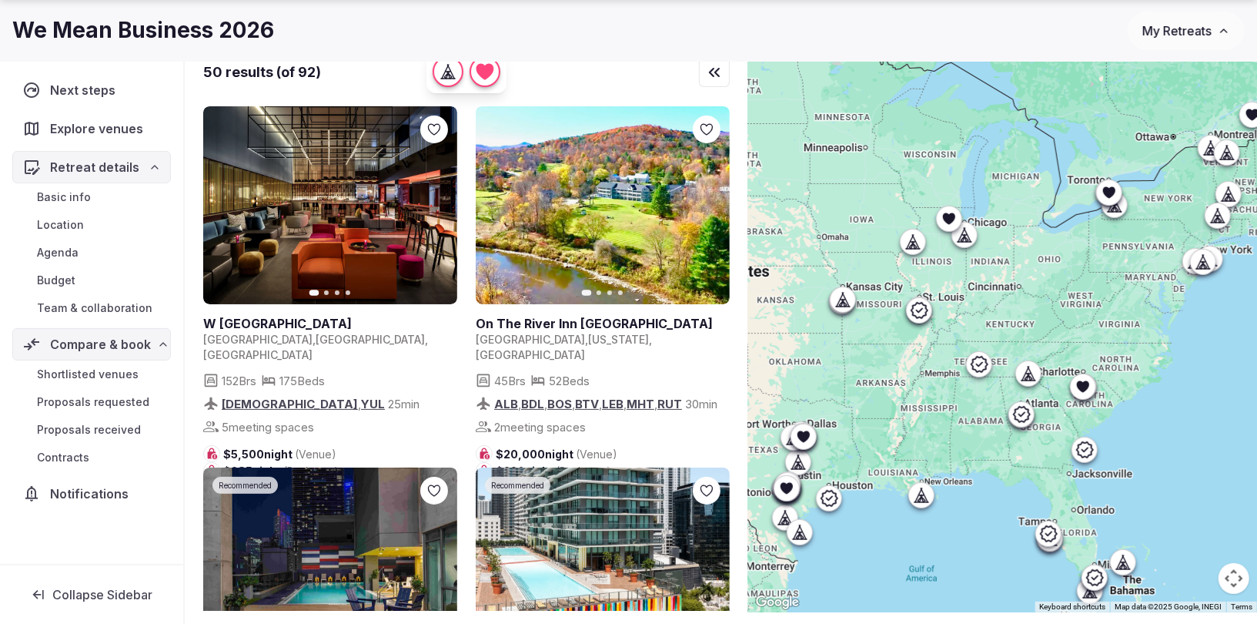
click at [952, 219] on icon at bounding box center [948, 219] width 12 height 12
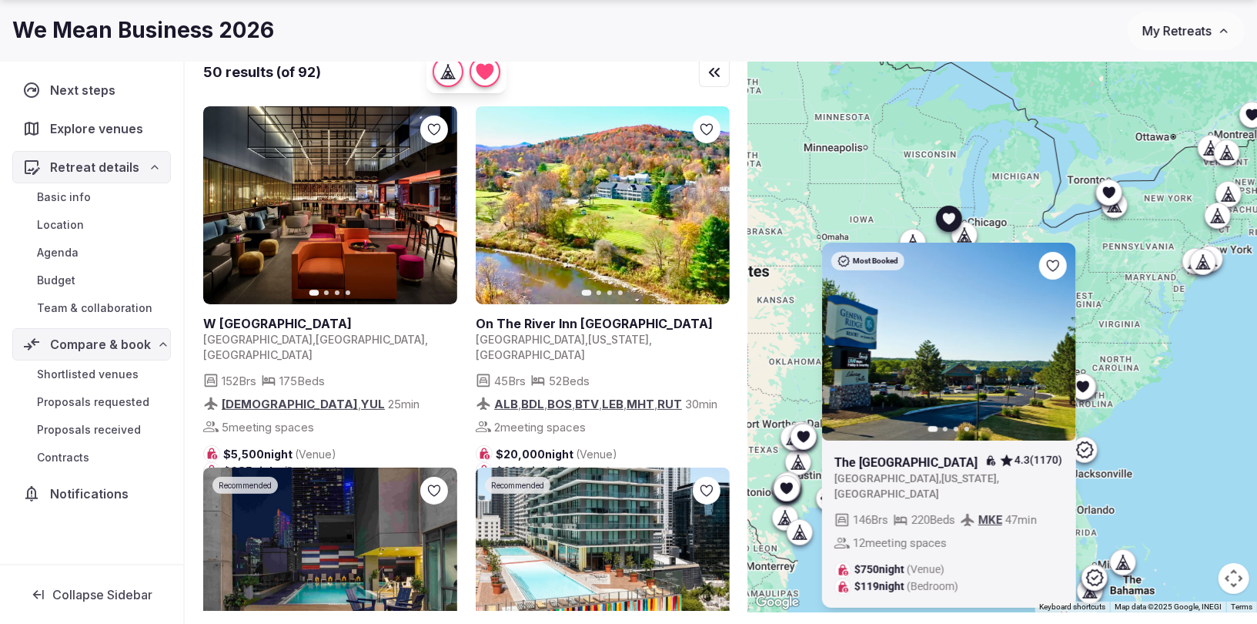
click at [951, 219] on icon at bounding box center [948, 219] width 12 height 12
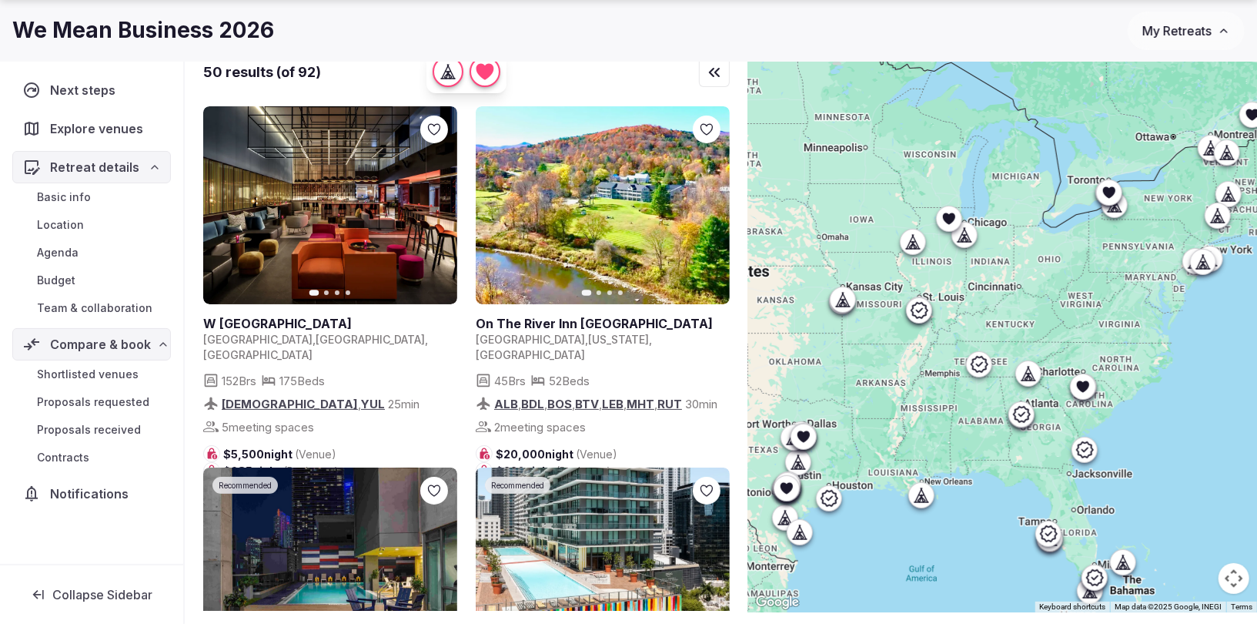
click at [958, 233] on icon at bounding box center [964, 234] width 15 height 15
click at [961, 234] on icon at bounding box center [961, 235] width 7 height 14
click at [964, 241] on icon at bounding box center [964, 234] width 15 height 15
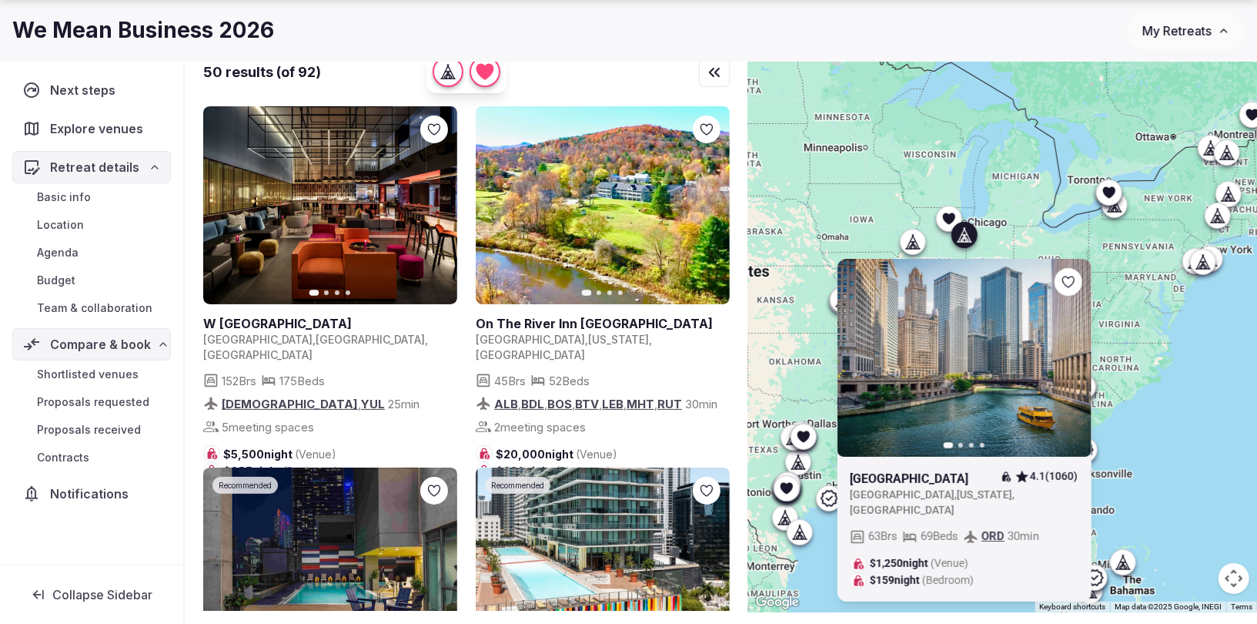
click at [965, 242] on div at bounding box center [964, 234] width 25 height 25
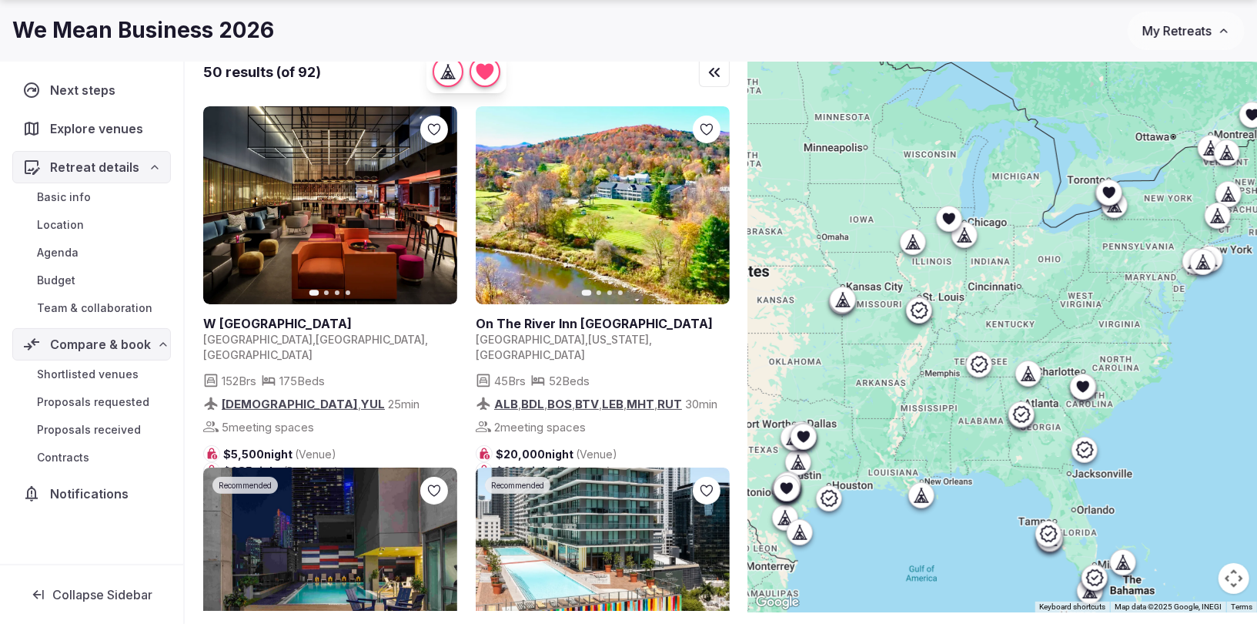
click at [915, 242] on icon at bounding box center [912, 241] width 15 height 15
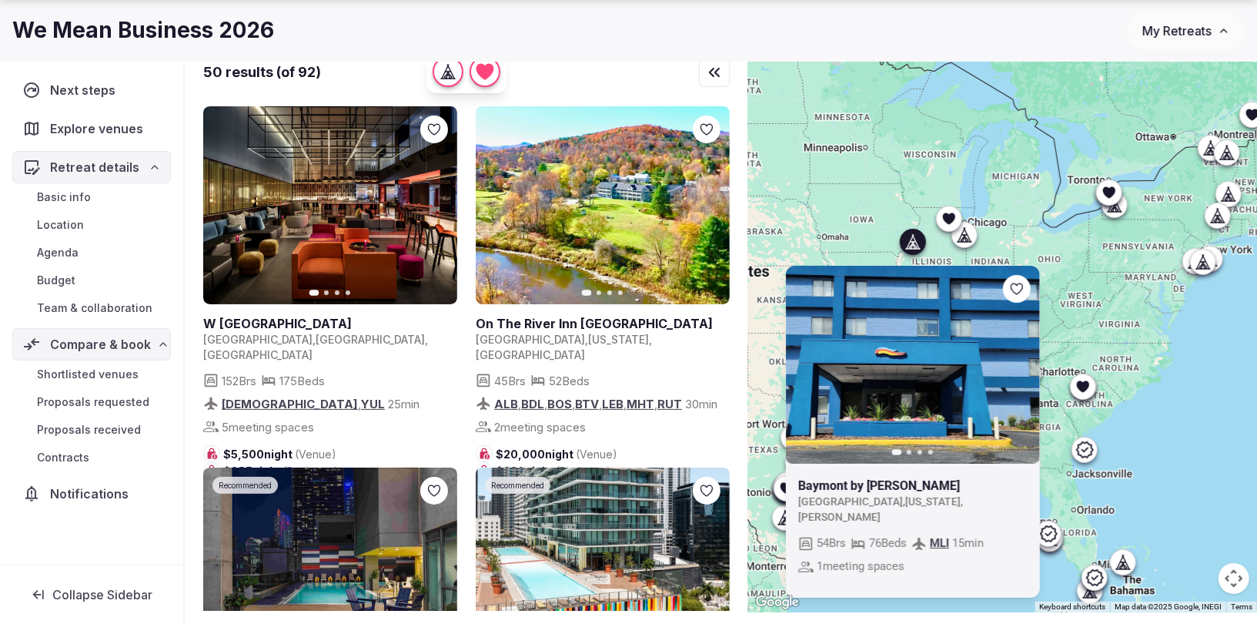
click at [915, 242] on icon at bounding box center [912, 241] width 15 height 15
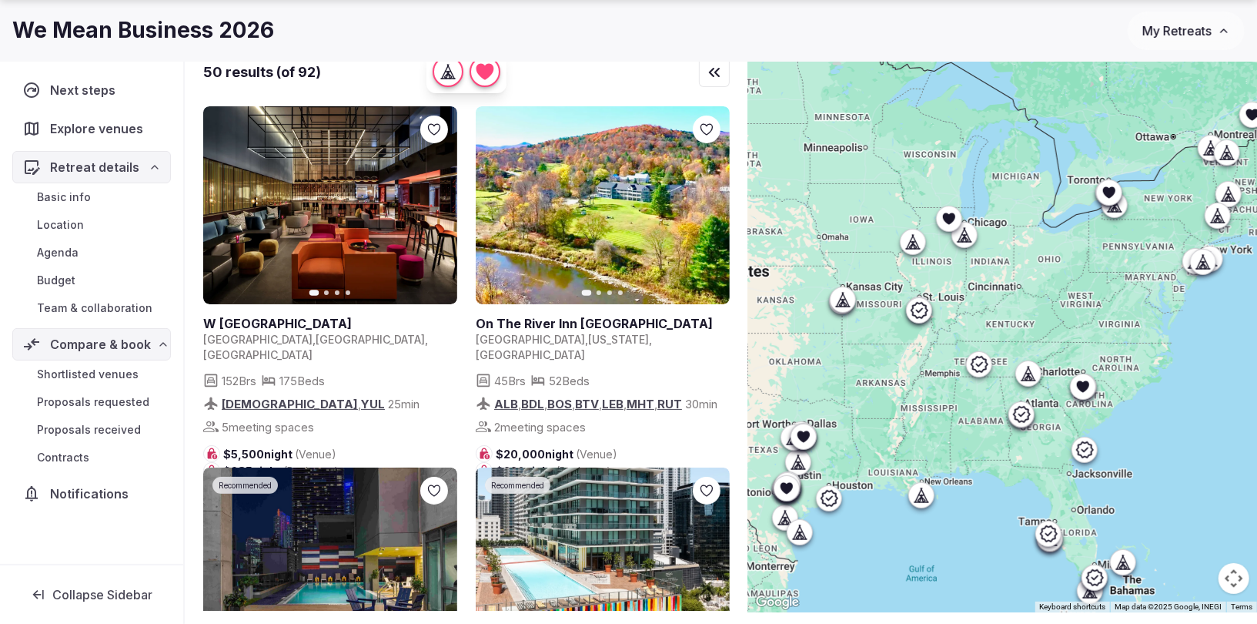
click at [921, 308] on icon at bounding box center [919, 310] width 18 height 18
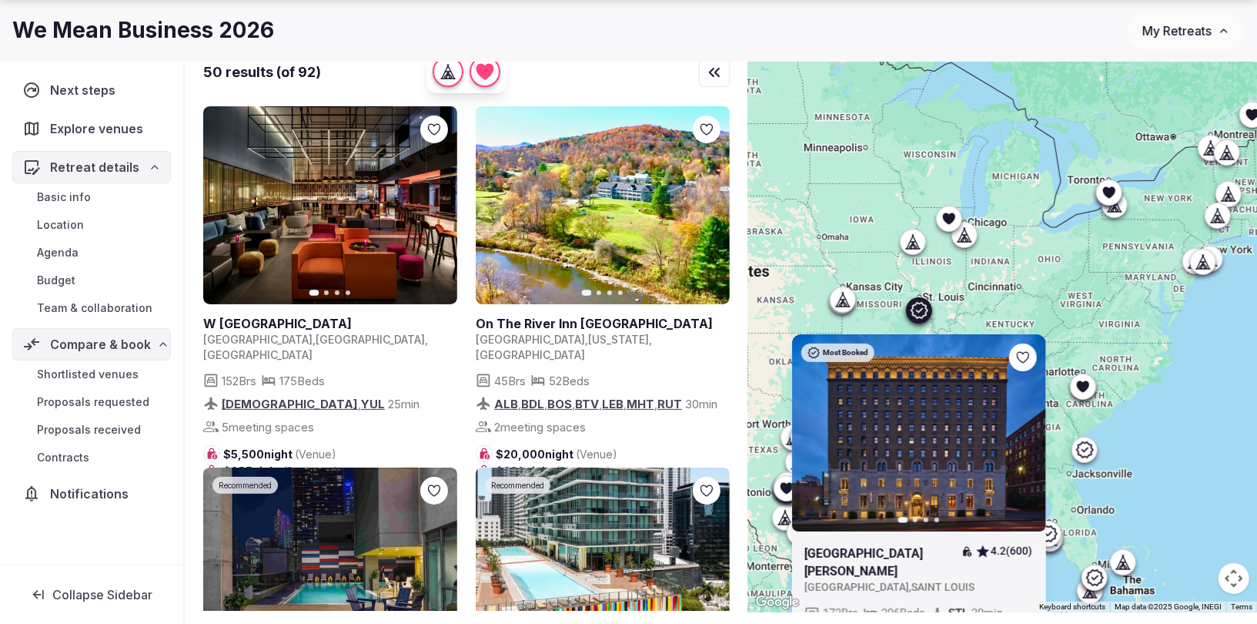
click at [833, 305] on div at bounding box center [842, 299] width 25 height 25
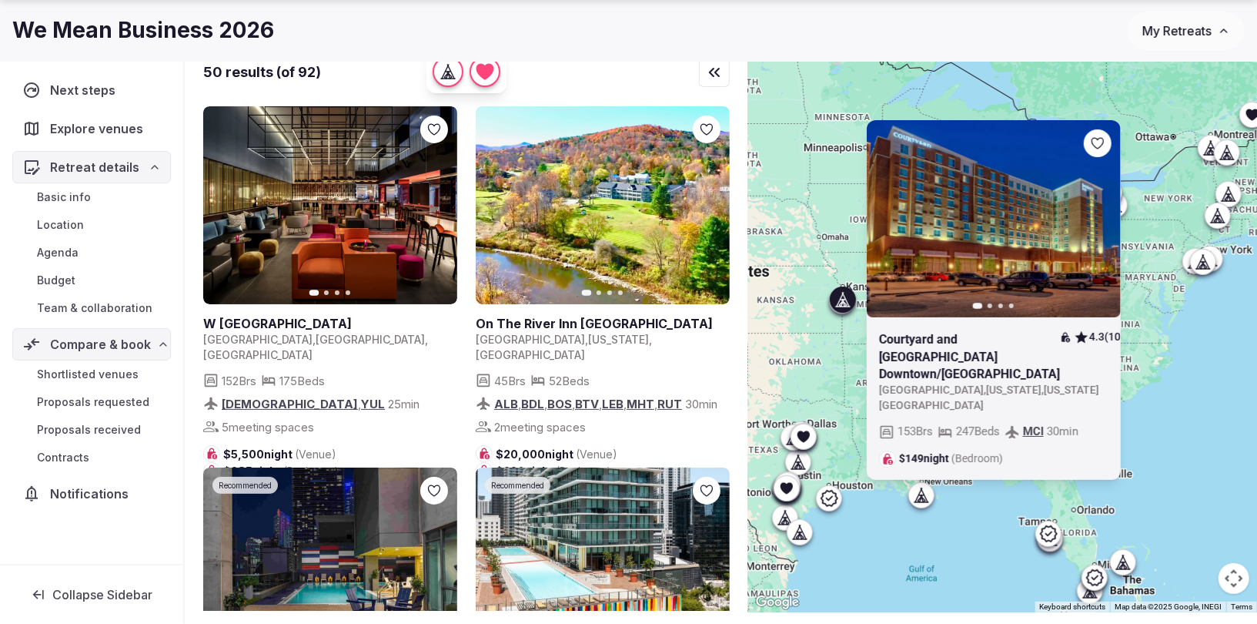
click at [833, 306] on div at bounding box center [842, 299] width 25 height 25
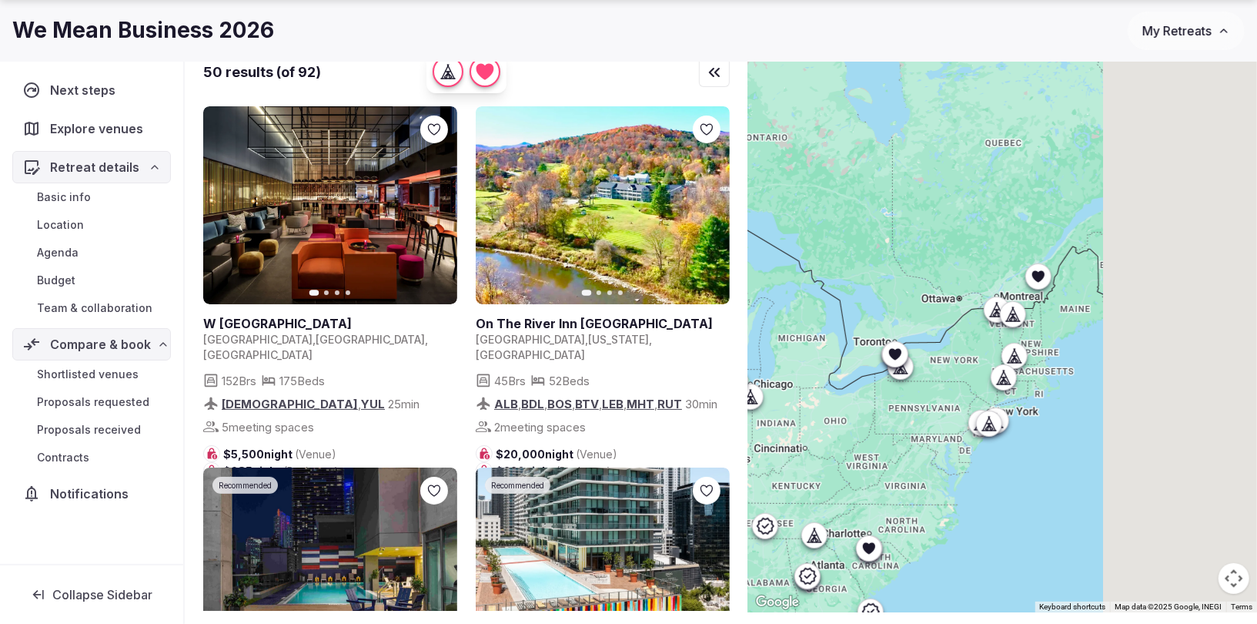
drag, startPoint x: 923, startPoint y: 391, endPoint x: 784, endPoint y: 489, distance: 170.2
click at [782, 494] on div at bounding box center [1002, 328] width 509 height 568
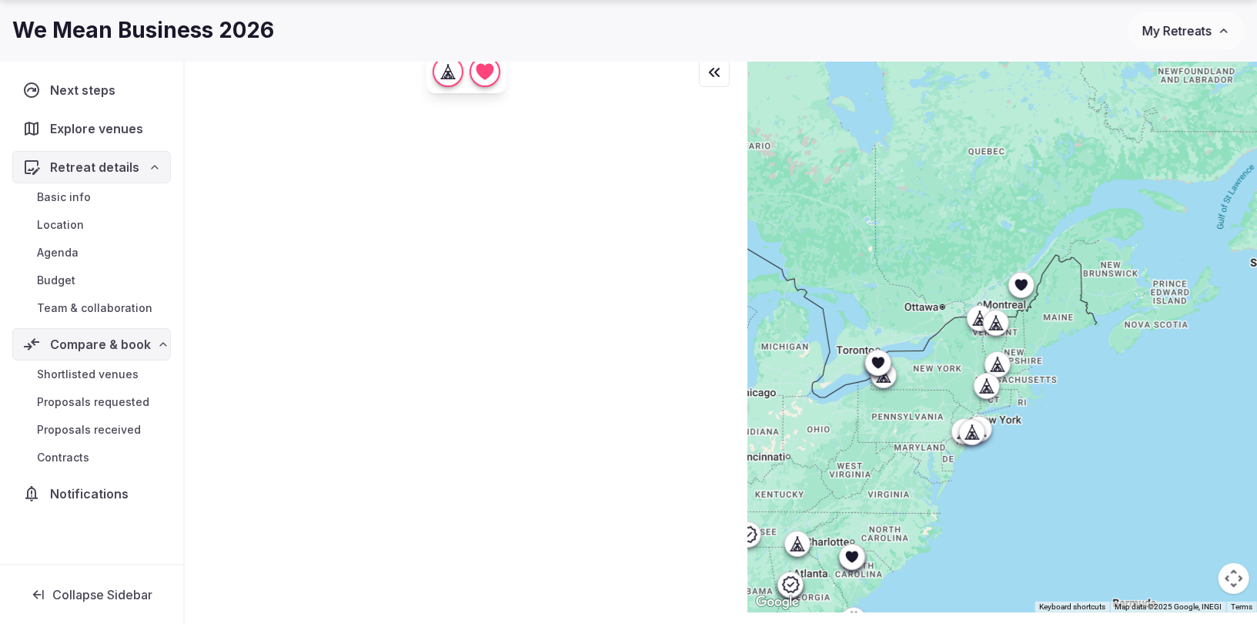
click at [999, 369] on icon at bounding box center [1000, 368] width 4 height 5
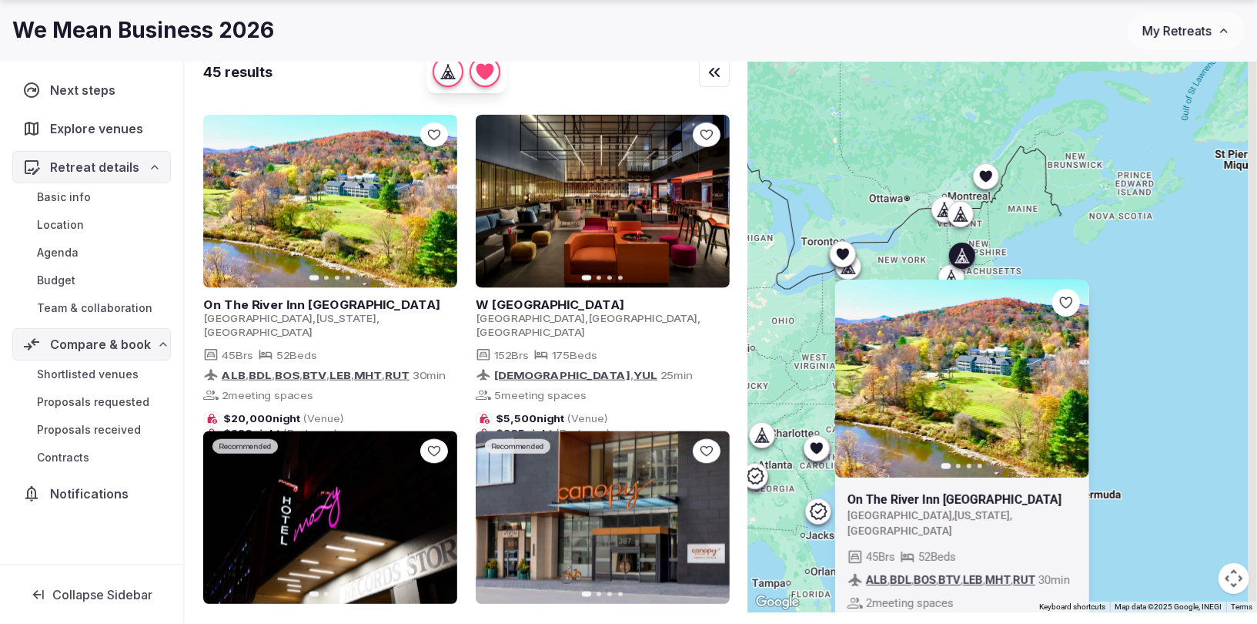
drag, startPoint x: 865, startPoint y: 196, endPoint x: 871, endPoint y: 189, distance: 8.2
click at [863, 190] on div "Previous slide Next slide On The River Inn Woodstock United States , Vermont , …" at bounding box center [1002, 328] width 509 height 568
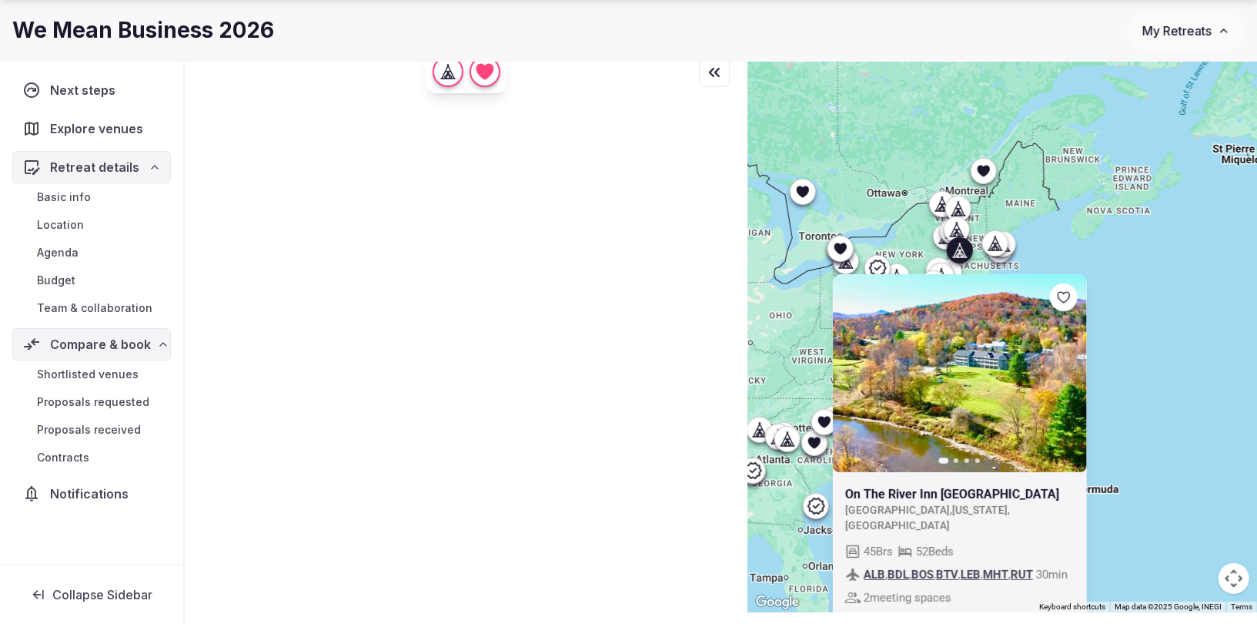
click at [958, 249] on icon at bounding box center [960, 250] width 5 height 2
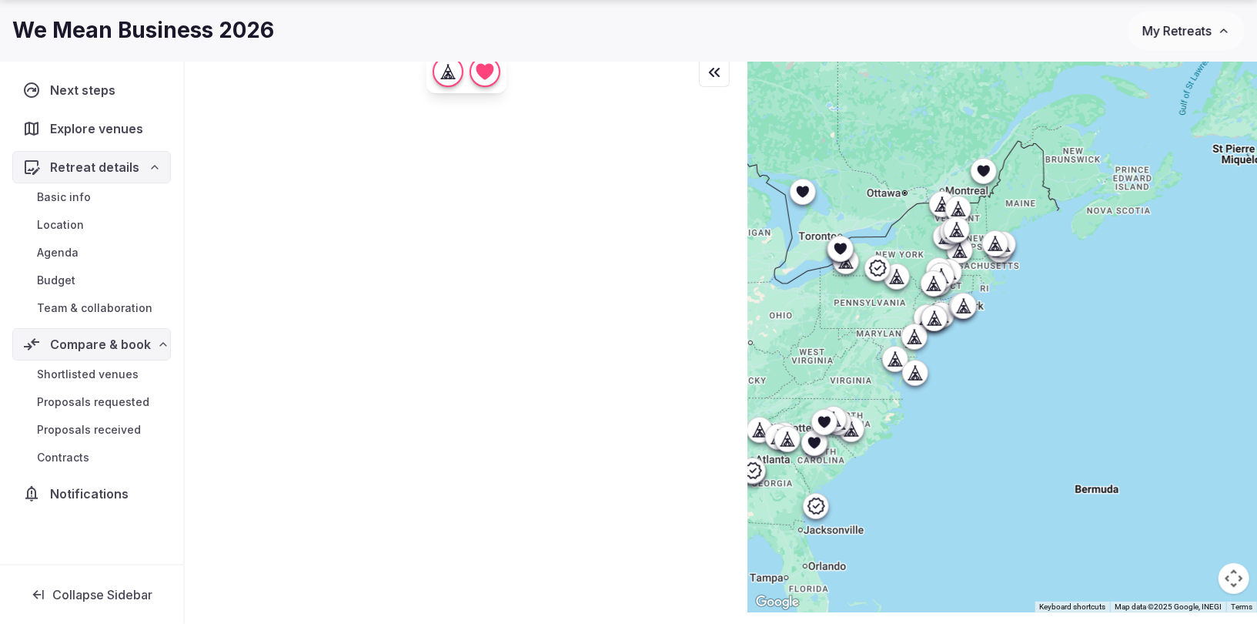
click at [952, 224] on icon at bounding box center [955, 229] width 15 height 15
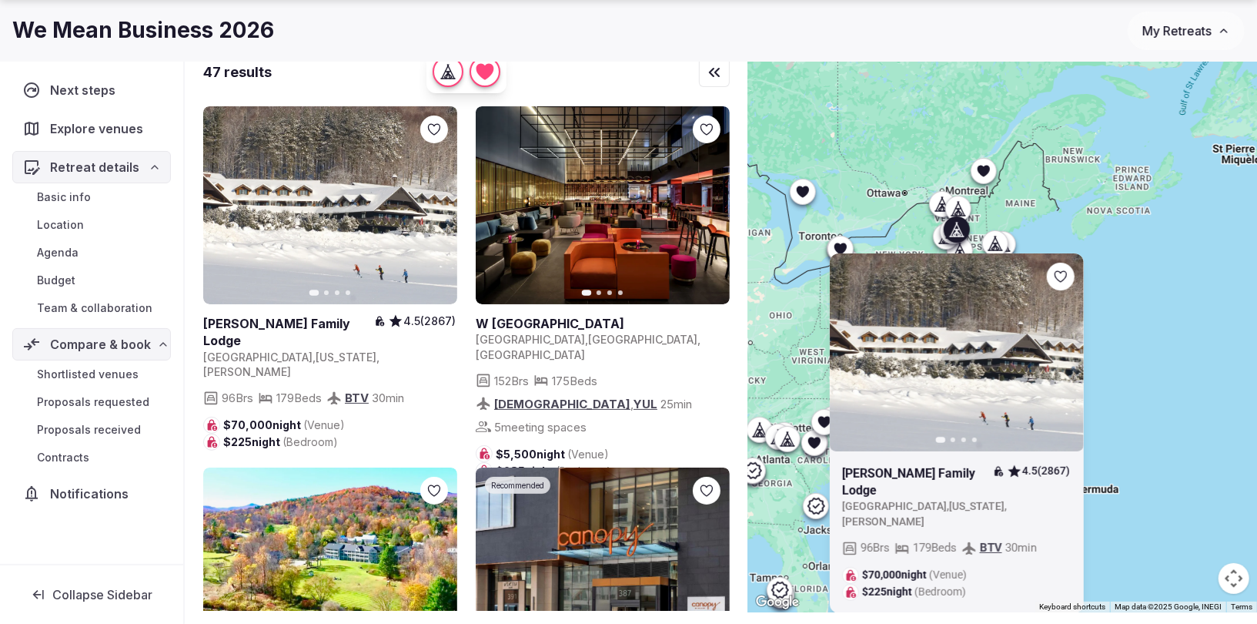
click at [952, 224] on icon at bounding box center [955, 229] width 15 height 15
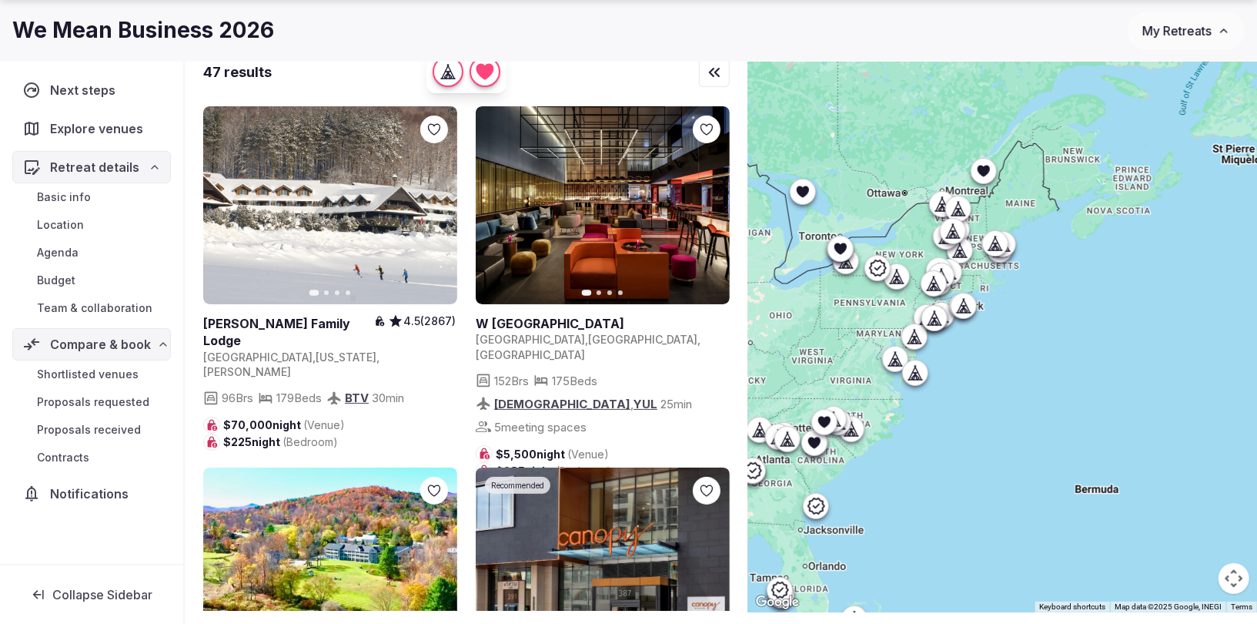
click at [955, 208] on icon at bounding box center [955, 209] width 7 height 14
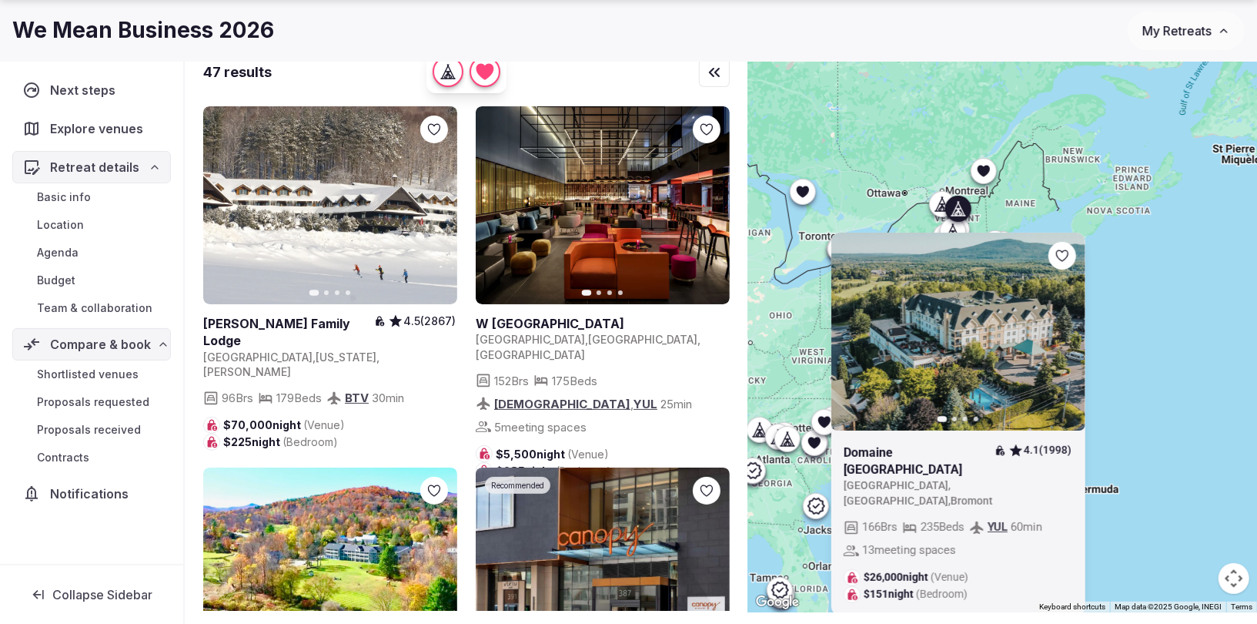
click at [955, 207] on icon at bounding box center [955, 209] width 7 height 14
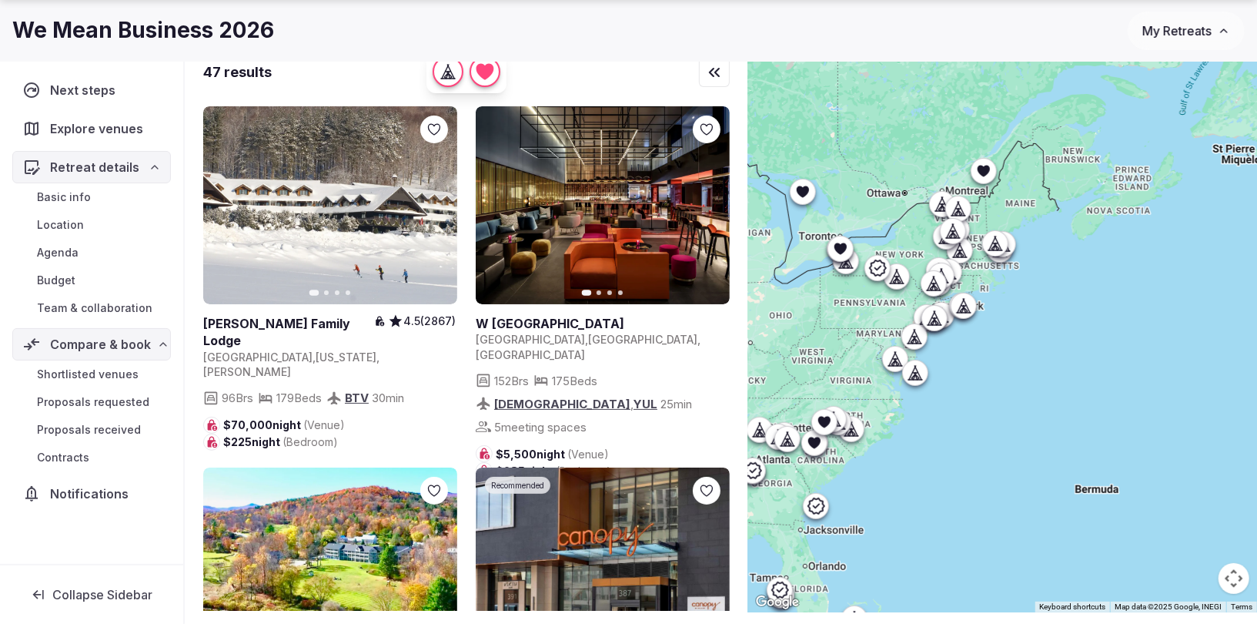
click at [938, 199] on icon at bounding box center [942, 203] width 15 height 15
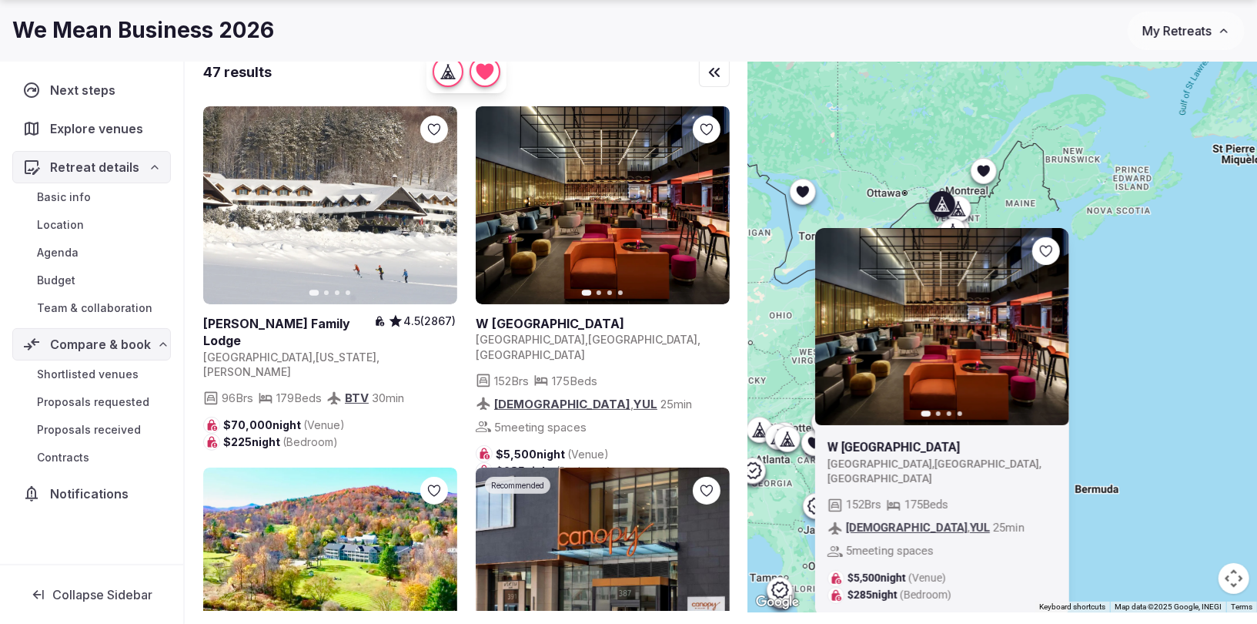
click at [939, 207] on icon at bounding box center [940, 208] width 4 height 5
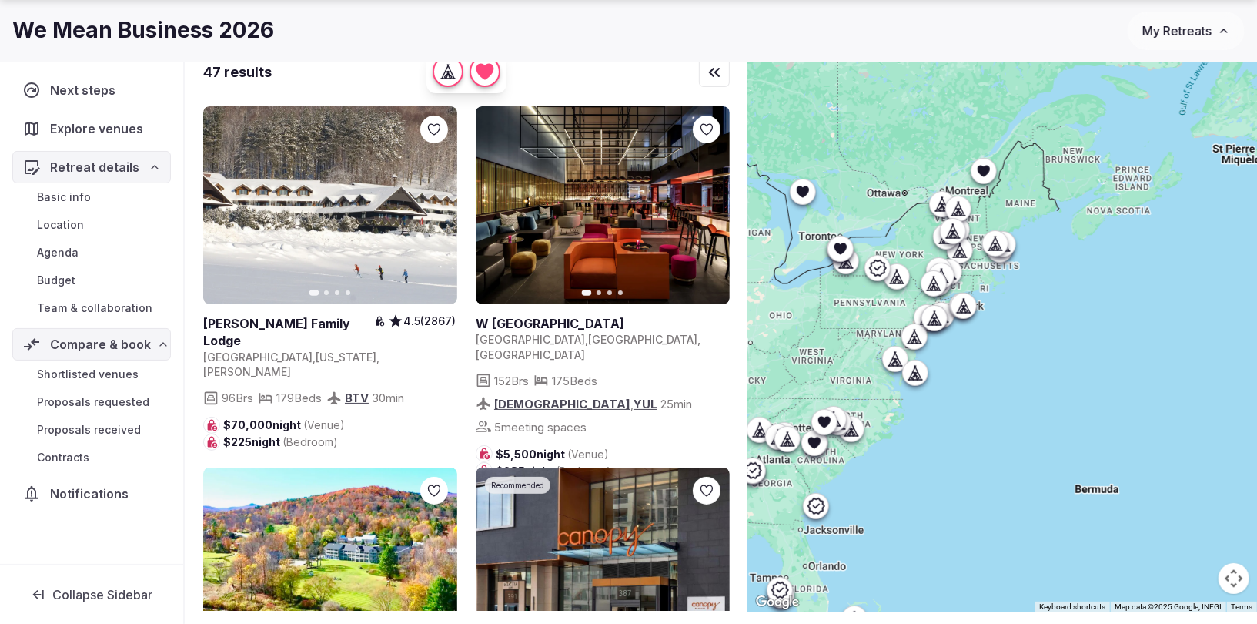
click at [987, 172] on icon at bounding box center [982, 170] width 15 height 15
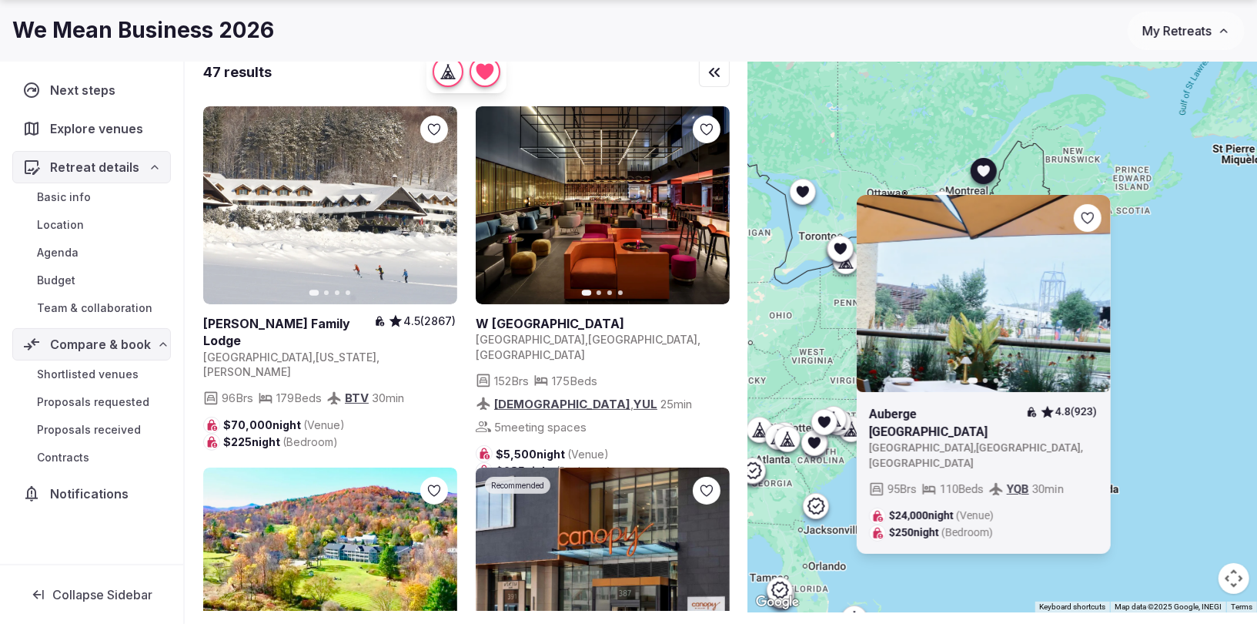
click at [987, 172] on icon at bounding box center [982, 170] width 15 height 15
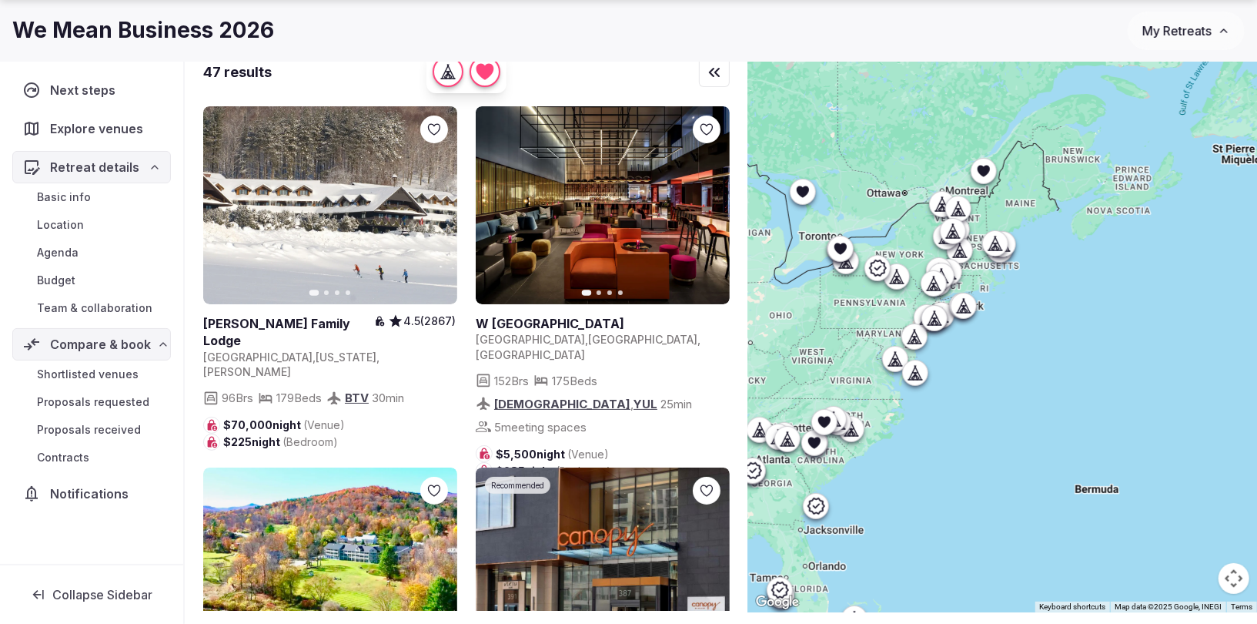
click at [841, 242] on icon at bounding box center [839, 248] width 15 height 15
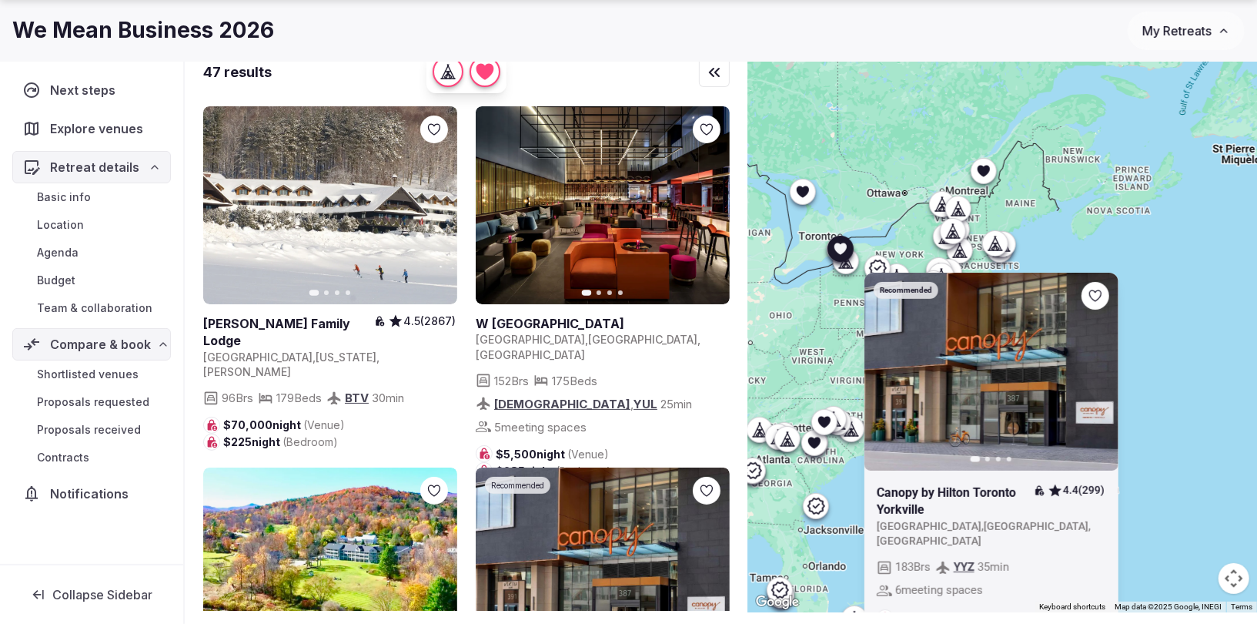
click at [840, 243] on icon at bounding box center [840, 249] width 12 height 12
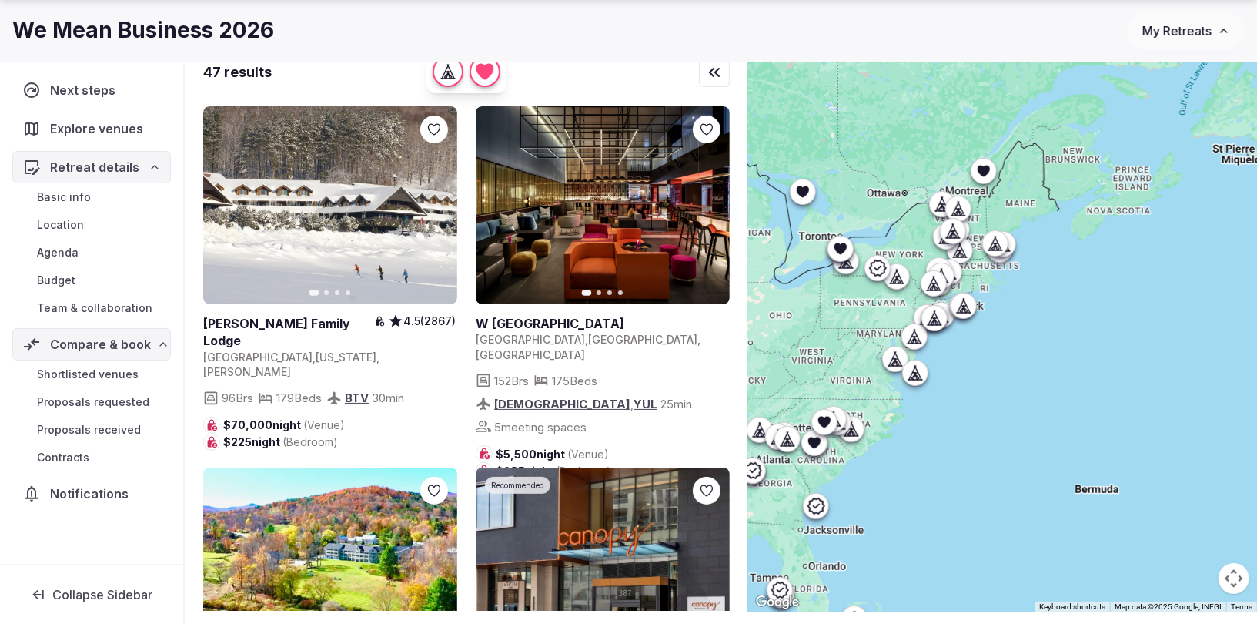
click at [848, 268] on div at bounding box center [846, 261] width 25 height 25
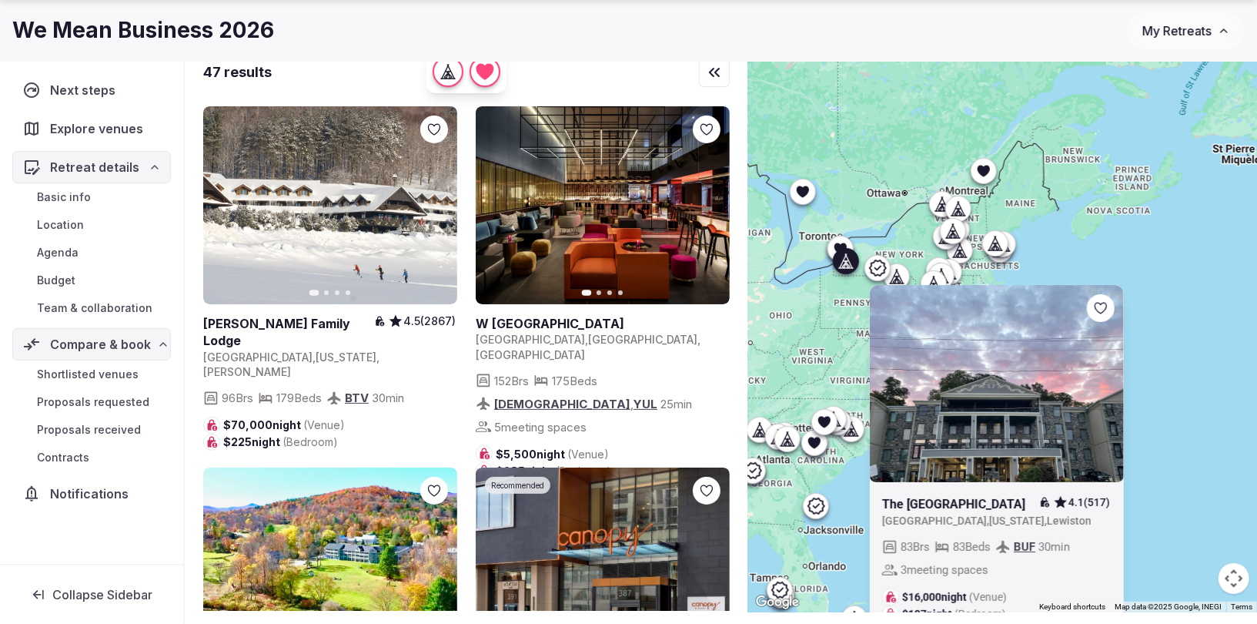
click at [848, 267] on div at bounding box center [846, 261] width 25 height 25
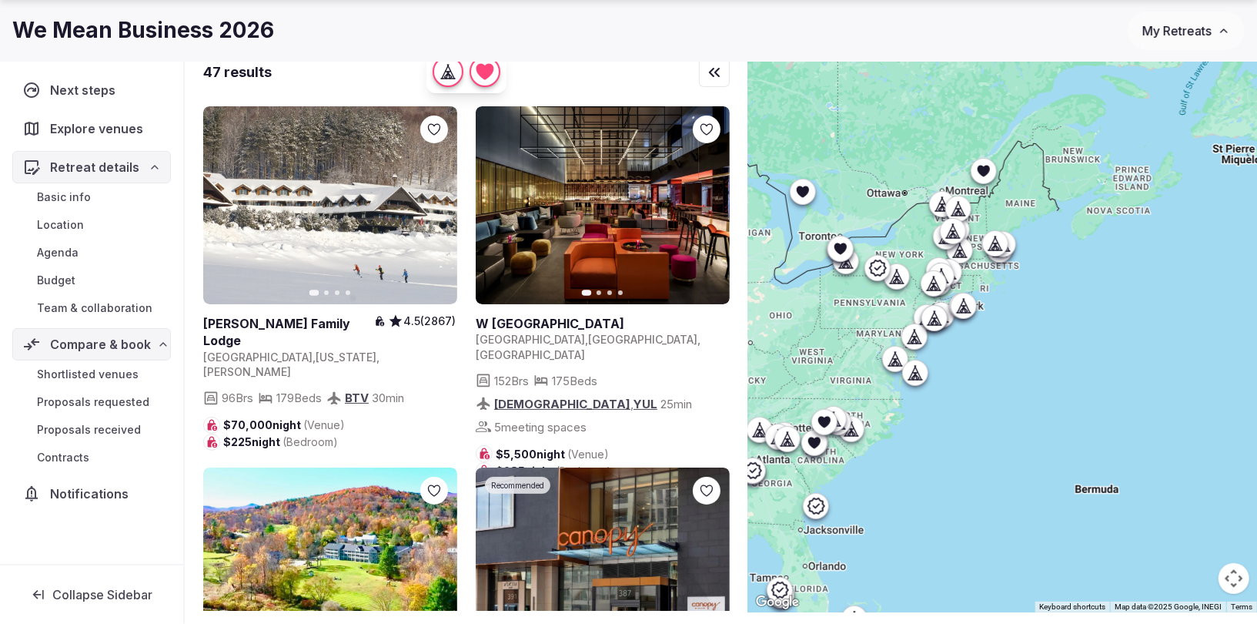
click at [902, 281] on icon at bounding box center [899, 276] width 7 height 14
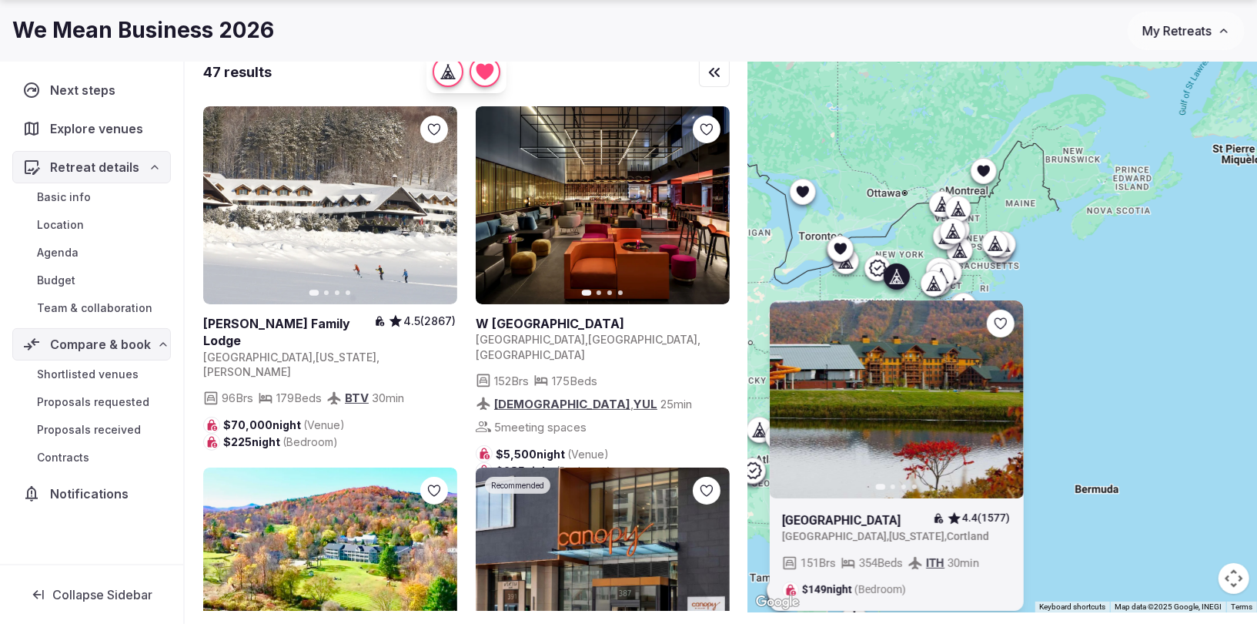
click at [902, 281] on icon at bounding box center [899, 276] width 7 height 14
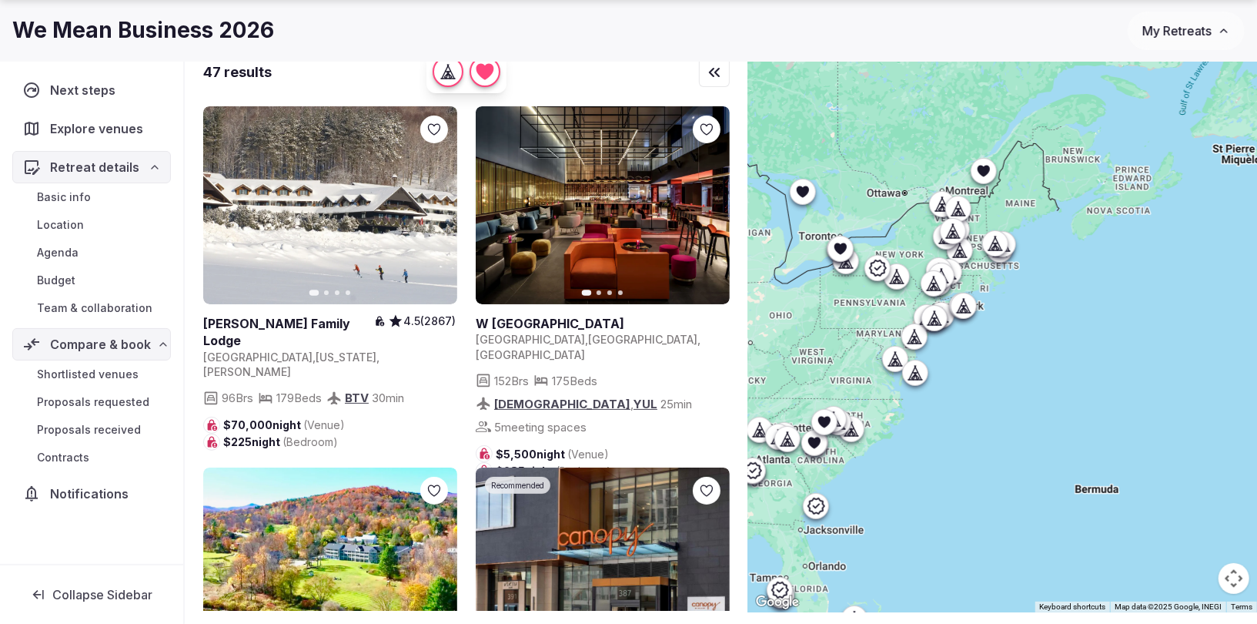
click at [927, 276] on icon at bounding box center [933, 283] width 15 height 15
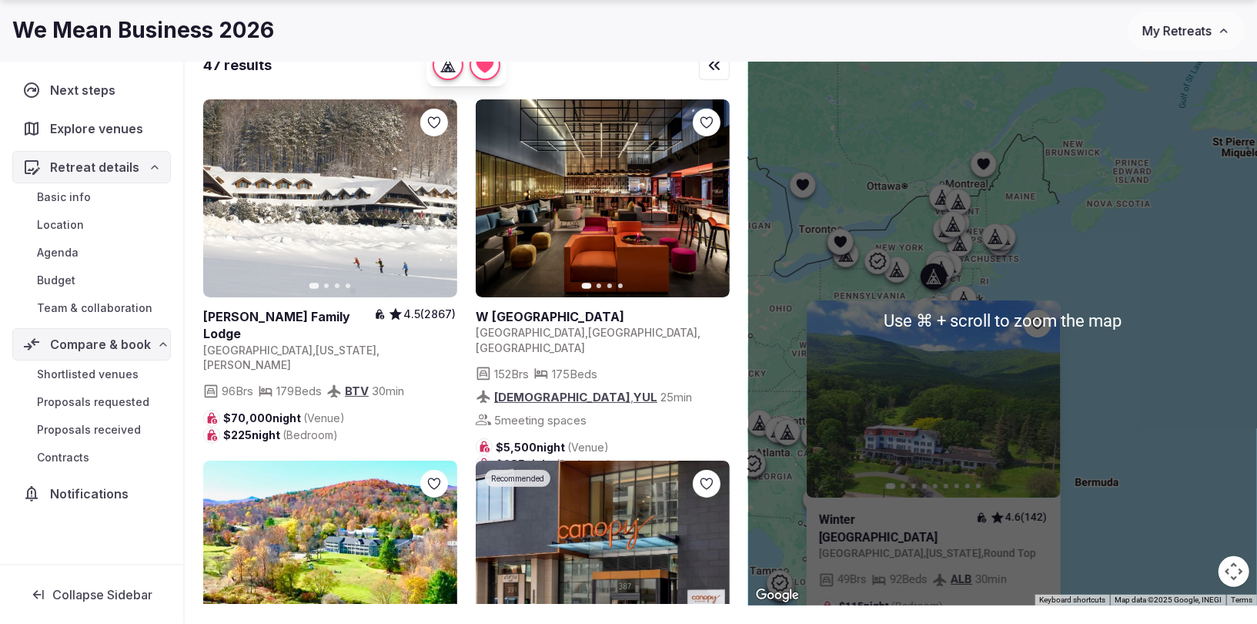
scroll to position [71, 0]
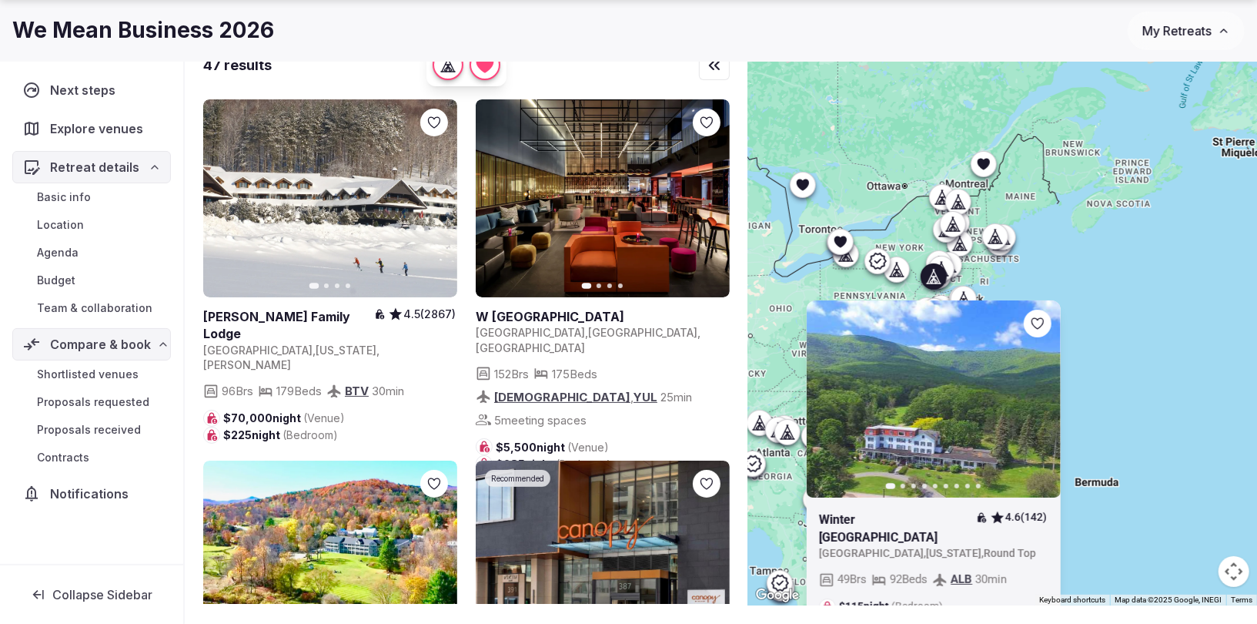
click at [0, 0] on icon at bounding box center [0, 0] width 0 height 0
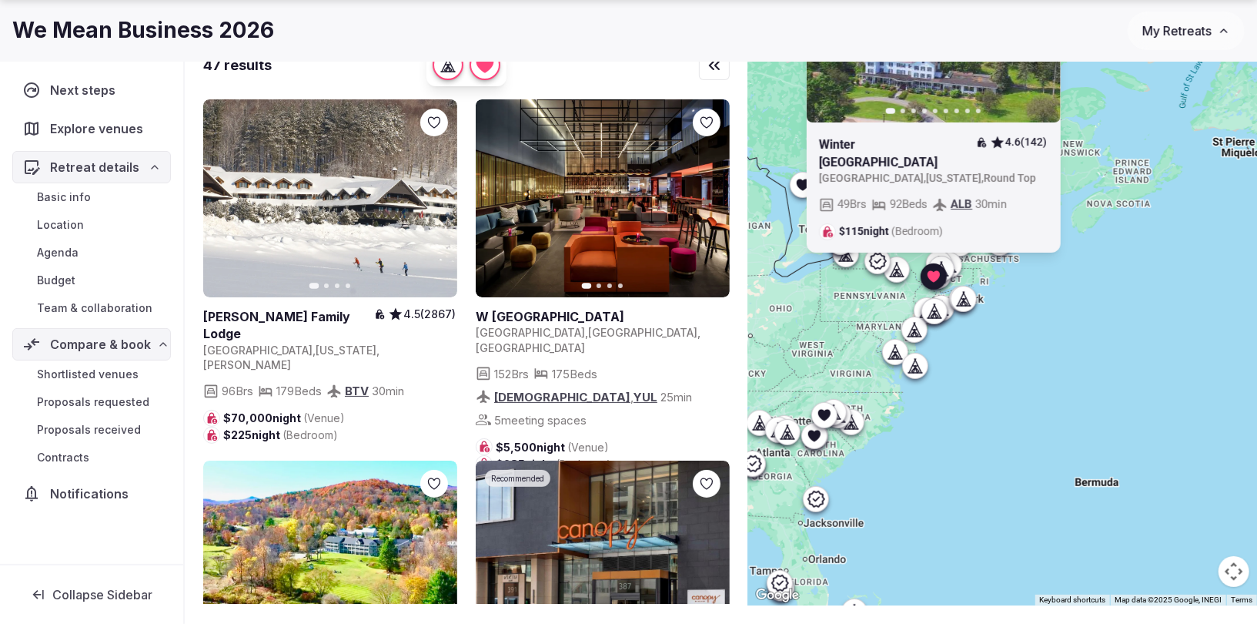
click at [955, 263] on icon at bounding box center [949, 264] width 15 height 15
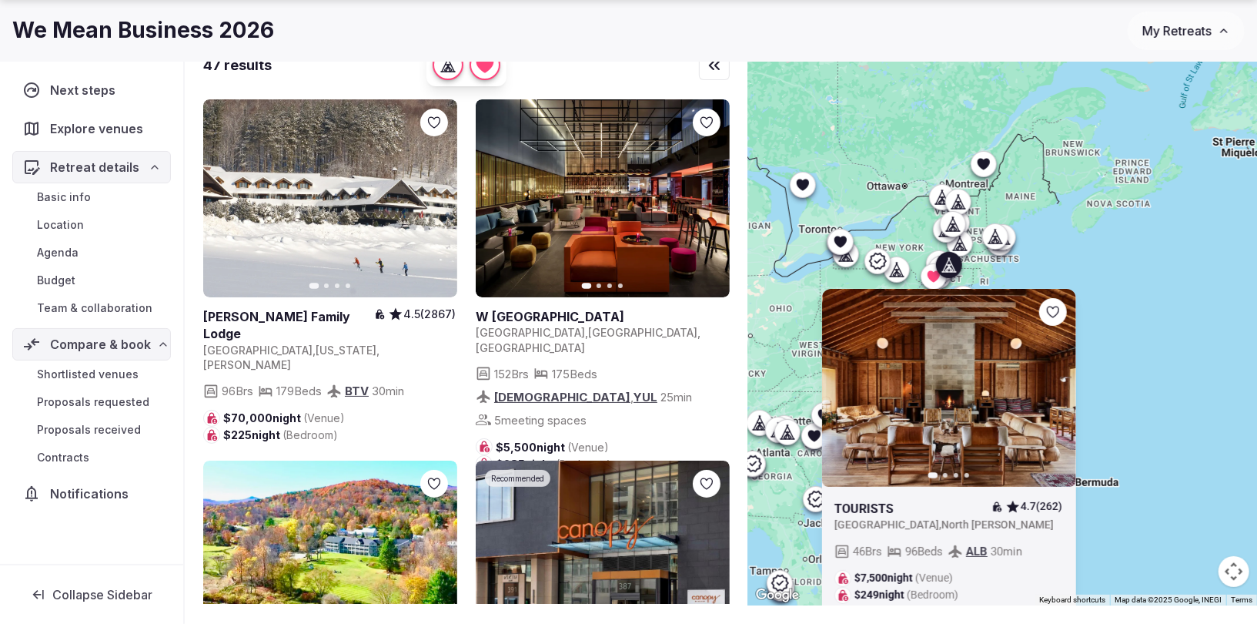
click at [958, 242] on icon at bounding box center [960, 243] width 5 height 2
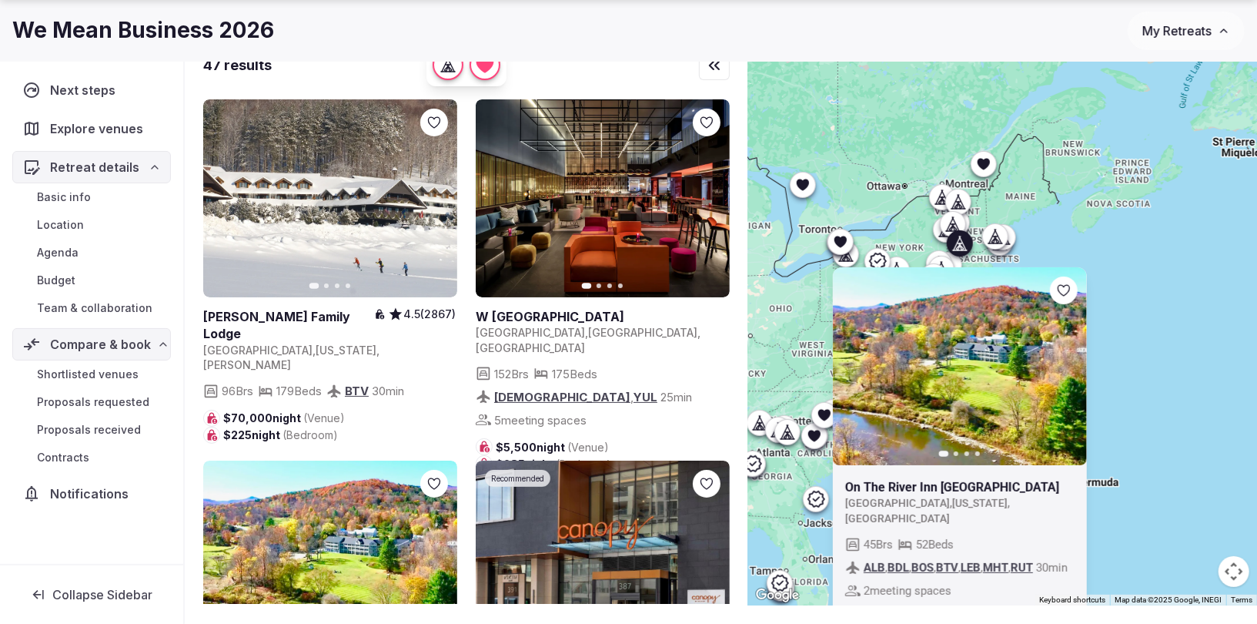
click at [1003, 237] on div at bounding box center [995, 236] width 25 height 25
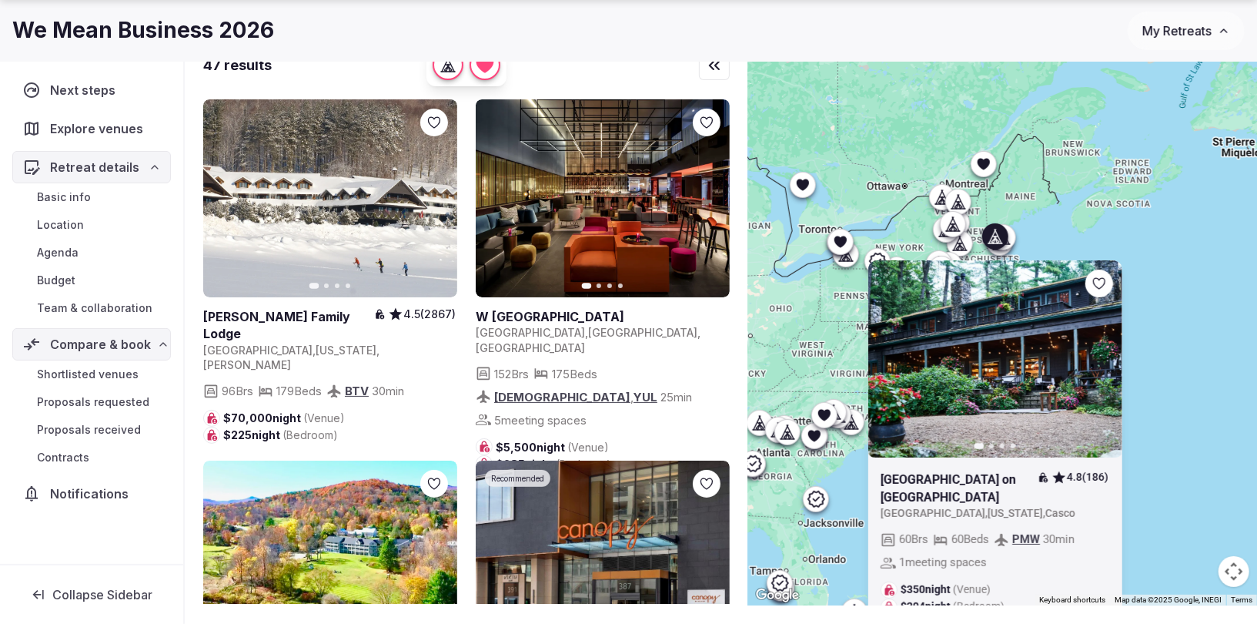
click at [996, 230] on icon at bounding box center [998, 236] width 7 height 14
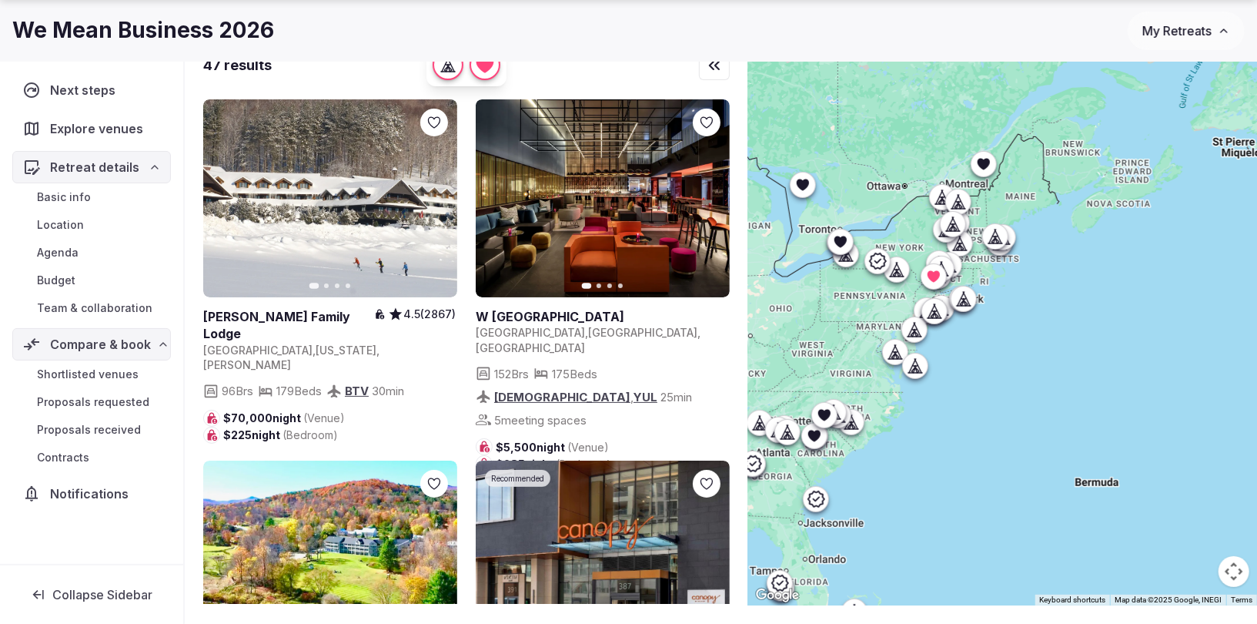
click at [932, 318] on icon at bounding box center [935, 318] width 14 height 0
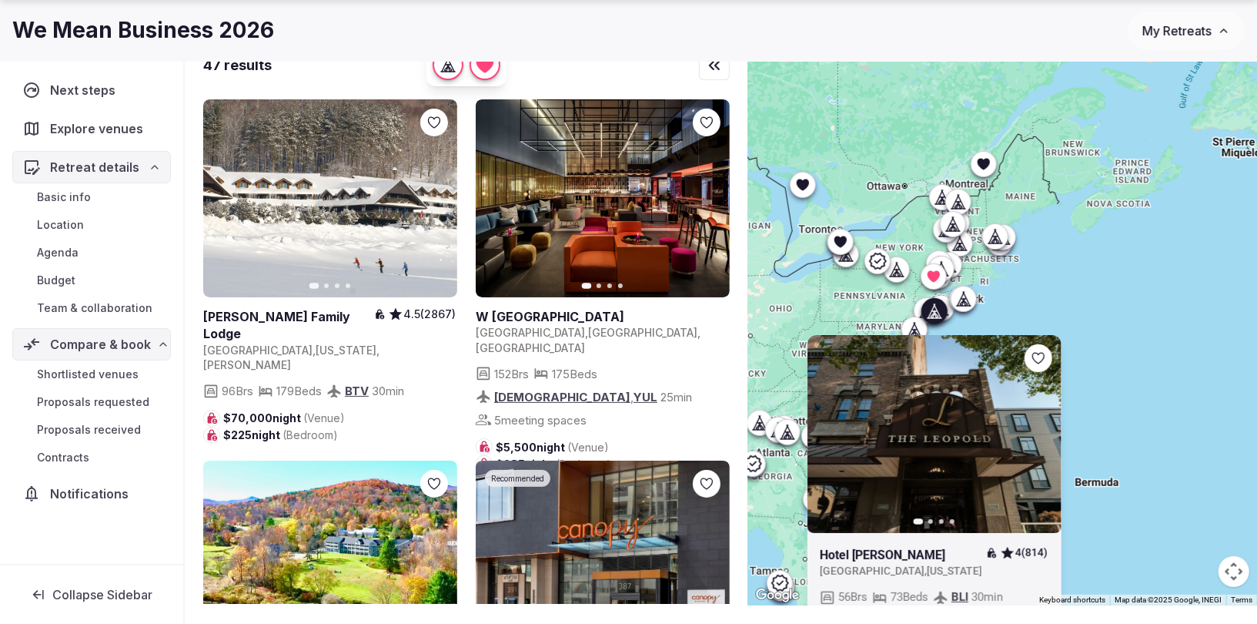
click at [966, 296] on icon at bounding box center [966, 299] width 7 height 14
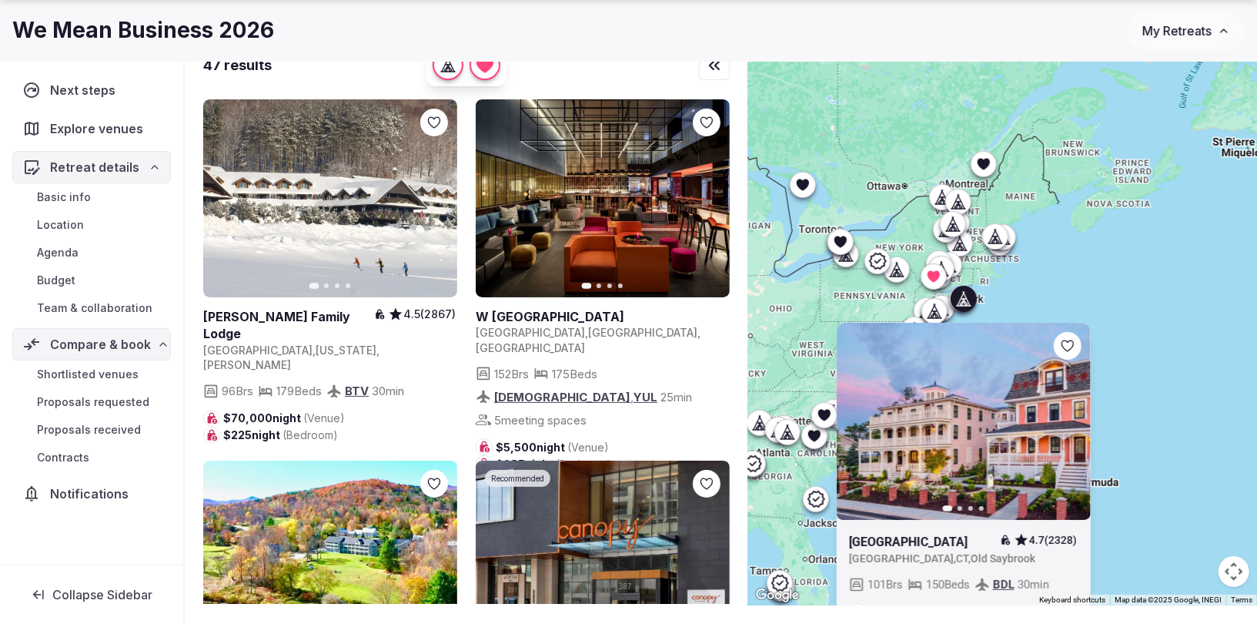
click at [893, 275] on icon at bounding box center [896, 269] width 15 height 15
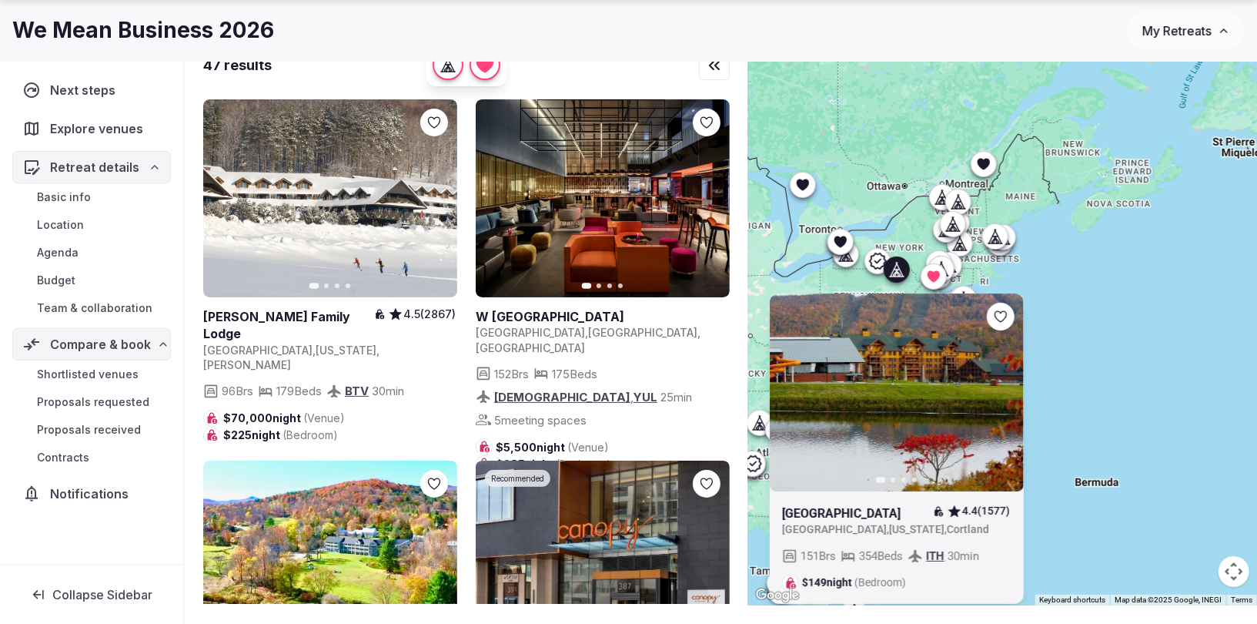
click at [989, 385] on link at bounding box center [897, 392] width 254 height 198
drag, startPoint x: 893, startPoint y: 268, endPoint x: 875, endPoint y: 264, distance: 18.9
click at [894, 268] on icon at bounding box center [896, 269] width 15 height 15
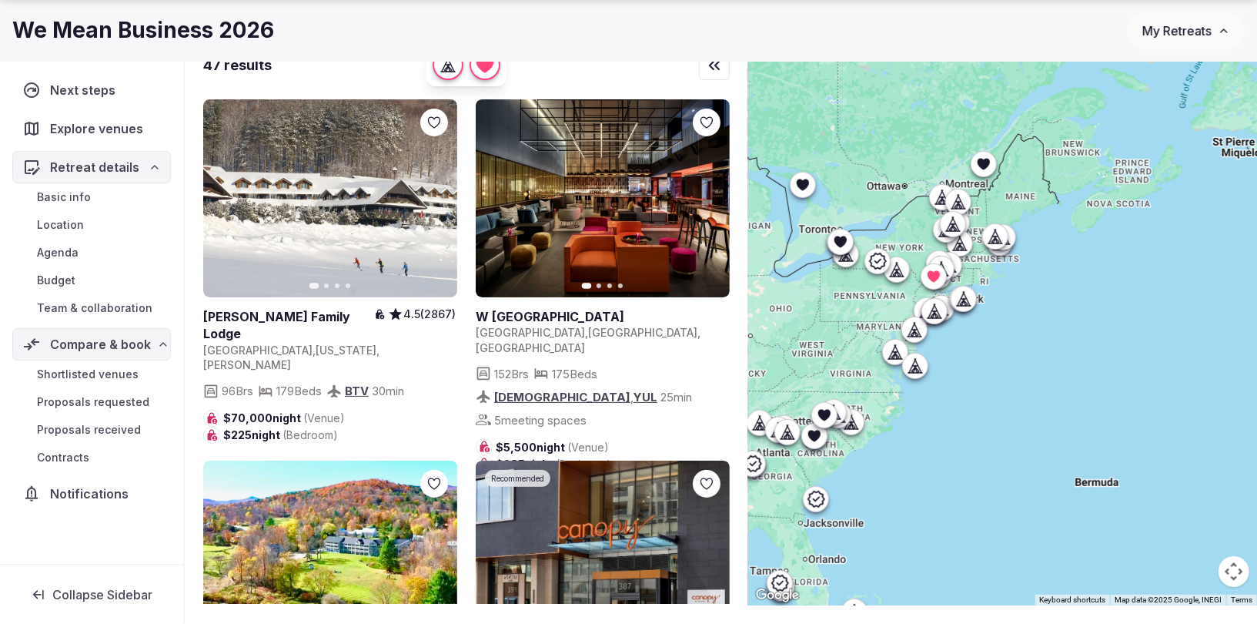
click at [851, 256] on icon at bounding box center [848, 254] width 7 height 14
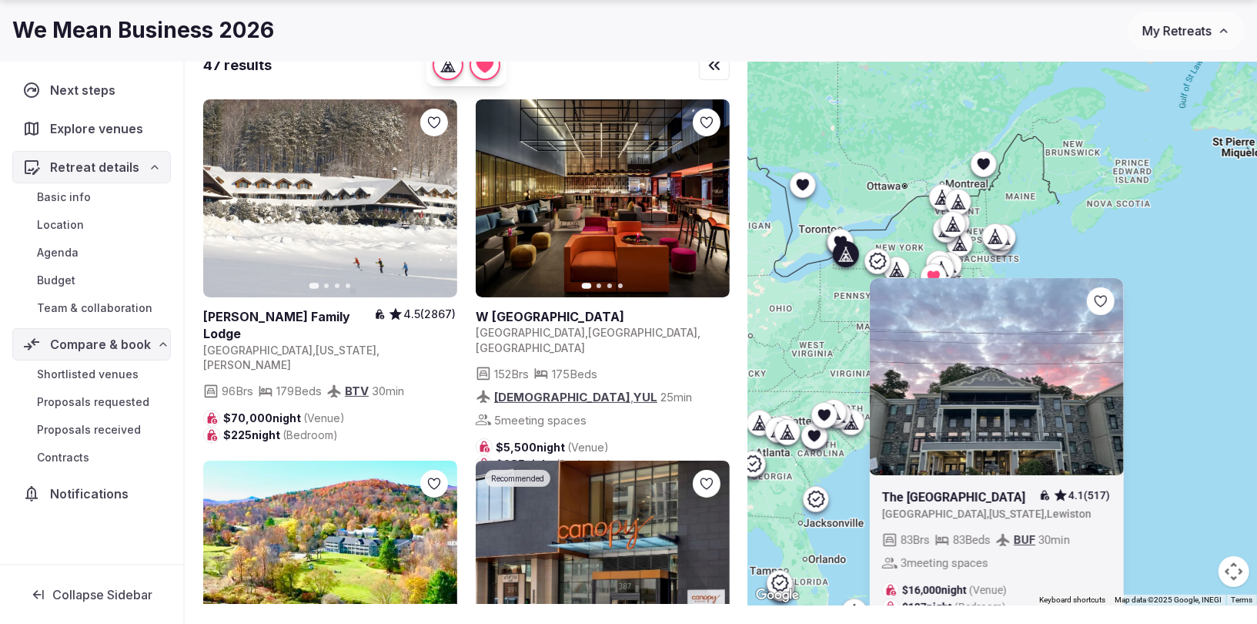
click at [850, 257] on icon at bounding box center [845, 253] width 15 height 15
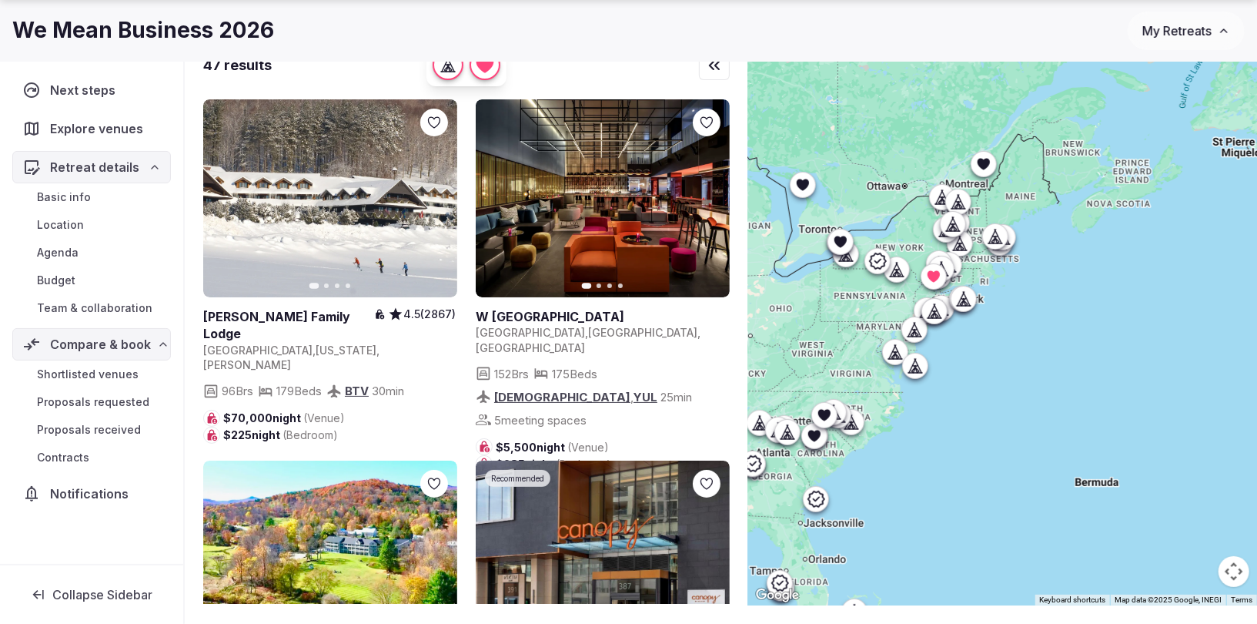
drag, startPoint x: 835, startPoint y: 320, endPoint x: 964, endPoint y: 355, distance: 133.1
click at [969, 359] on div at bounding box center [1002, 321] width 509 height 568
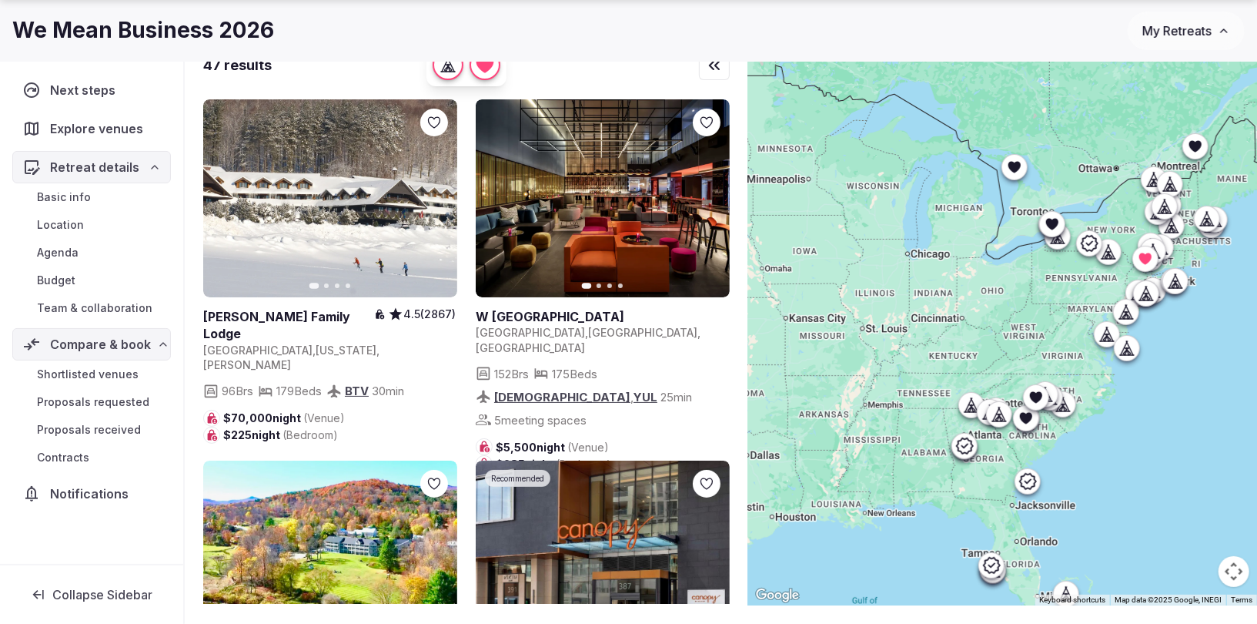
drag, startPoint x: 834, startPoint y: 299, endPoint x: 1045, endPoint y: 279, distance: 212.6
click at [1045, 279] on div at bounding box center [1002, 321] width 509 height 568
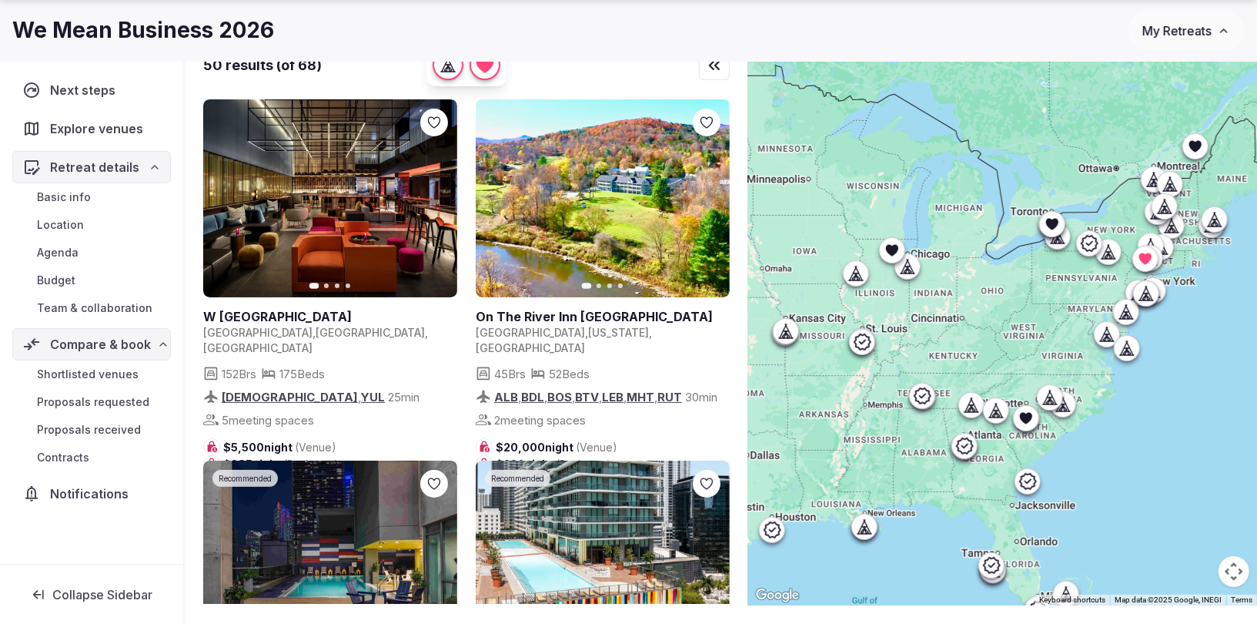
click at [1068, 407] on icon at bounding box center [1065, 404] width 7 height 14
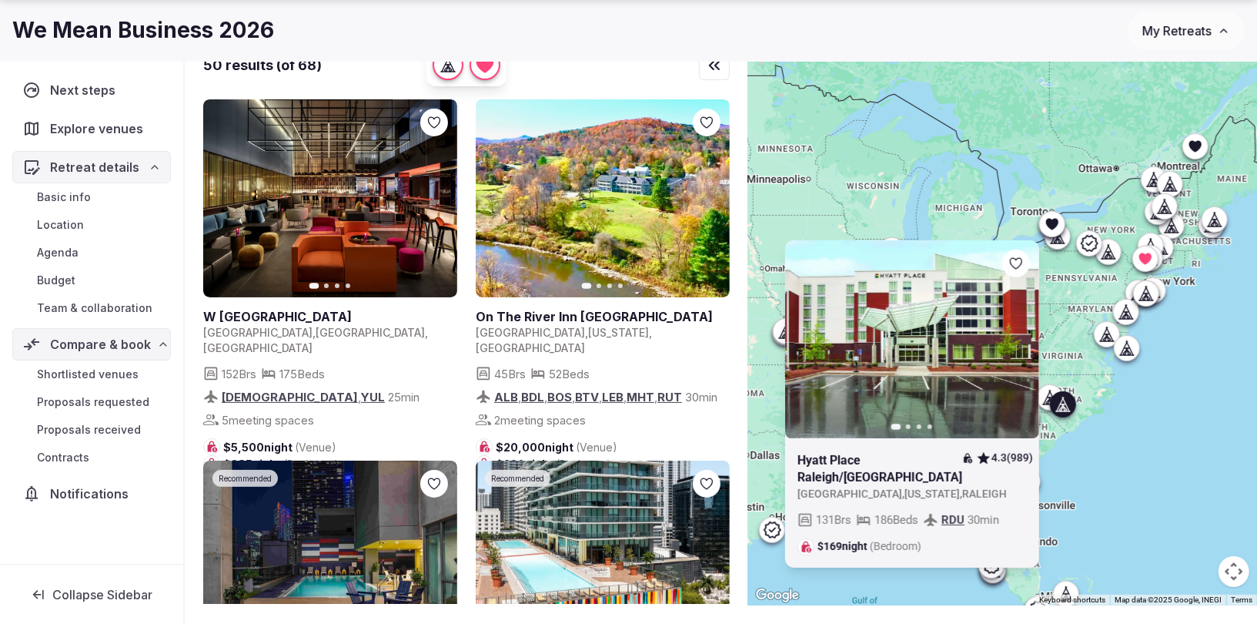
click at [1068, 407] on icon at bounding box center [1065, 404] width 7 height 14
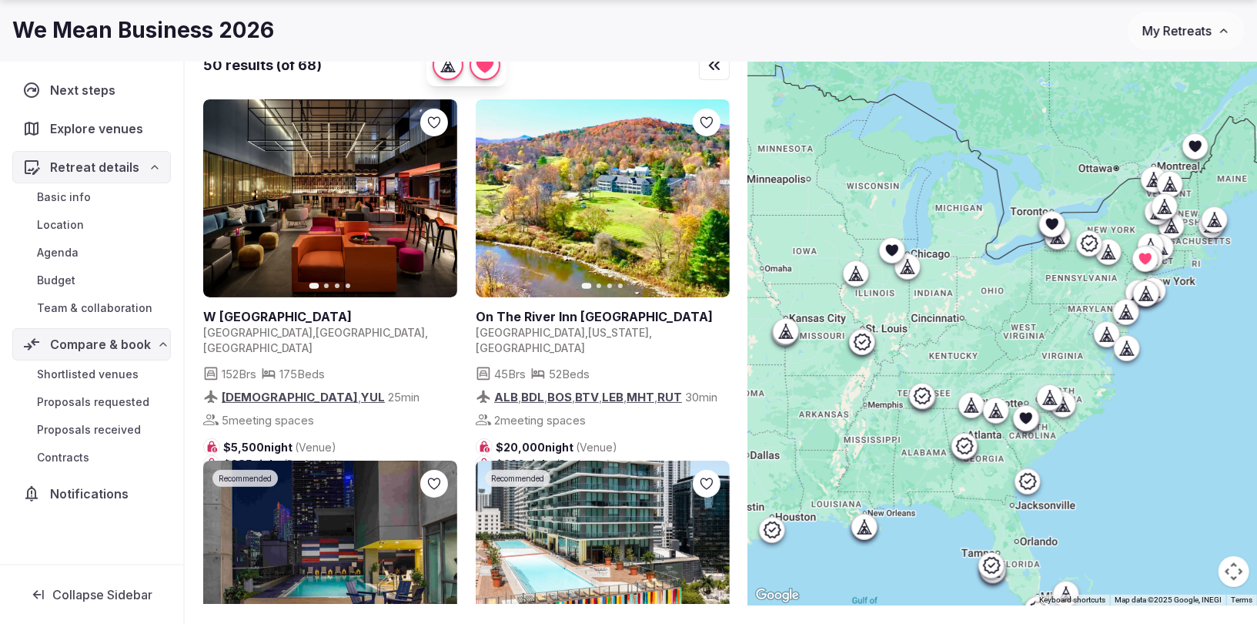
click at [1051, 398] on icon at bounding box center [1049, 397] width 15 height 15
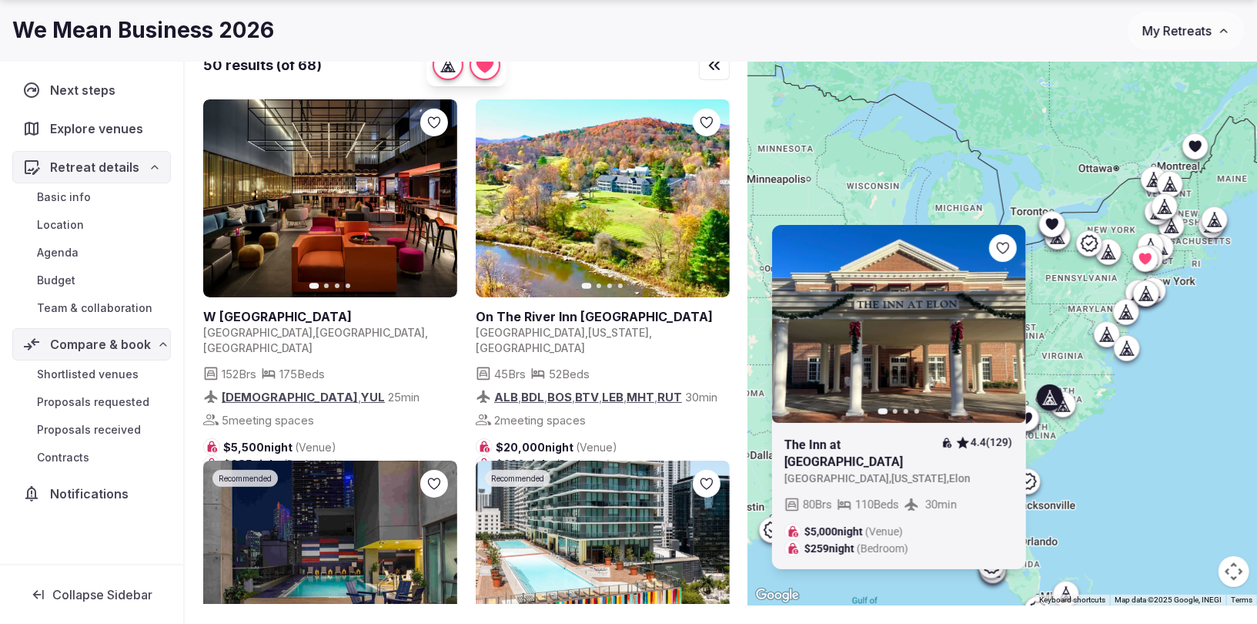
click at [1051, 398] on icon at bounding box center [1049, 397] width 15 height 15
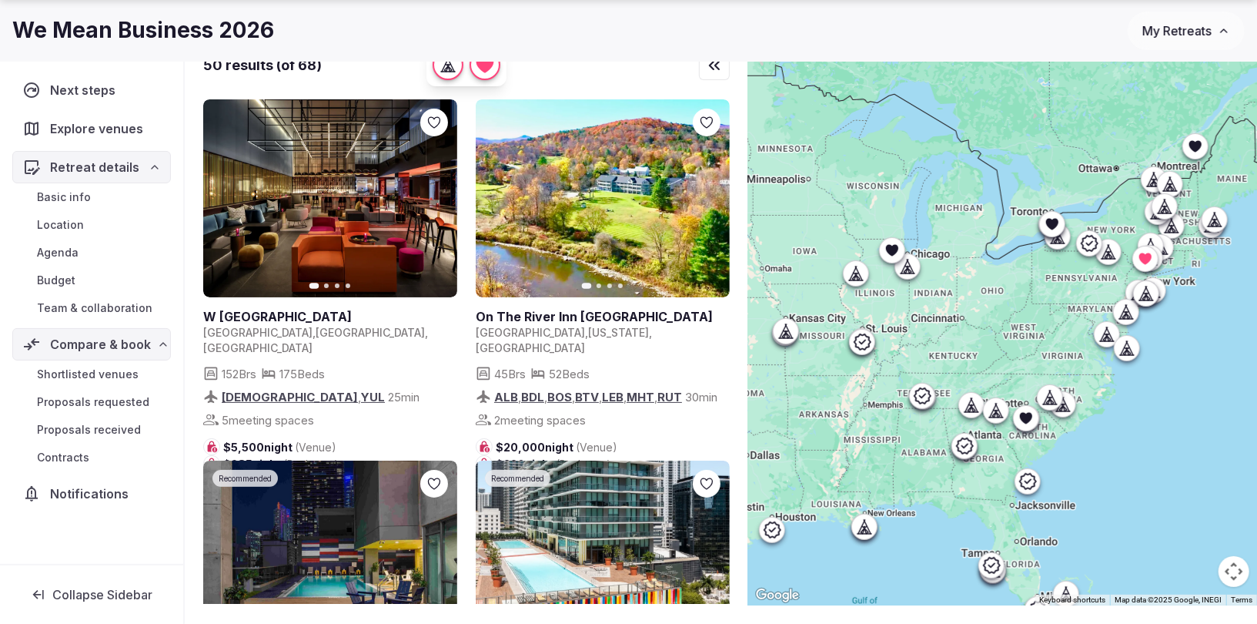
click at [973, 407] on icon at bounding box center [974, 408] width 4 height 5
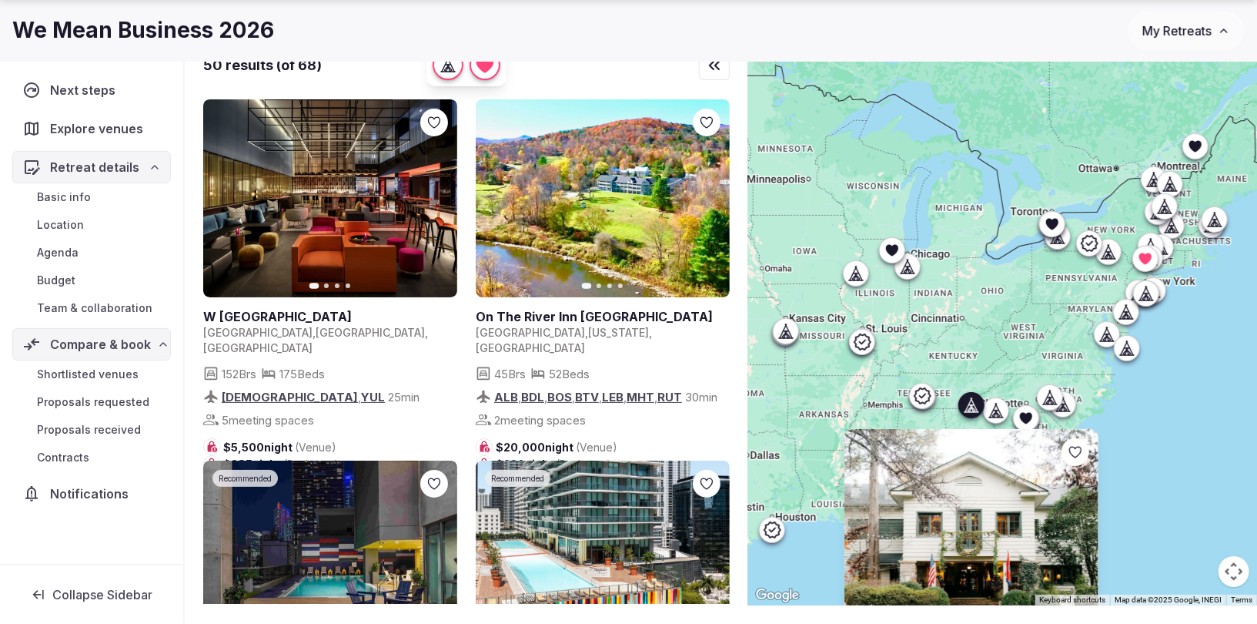
click at [968, 403] on icon at bounding box center [968, 405] width 7 height 14
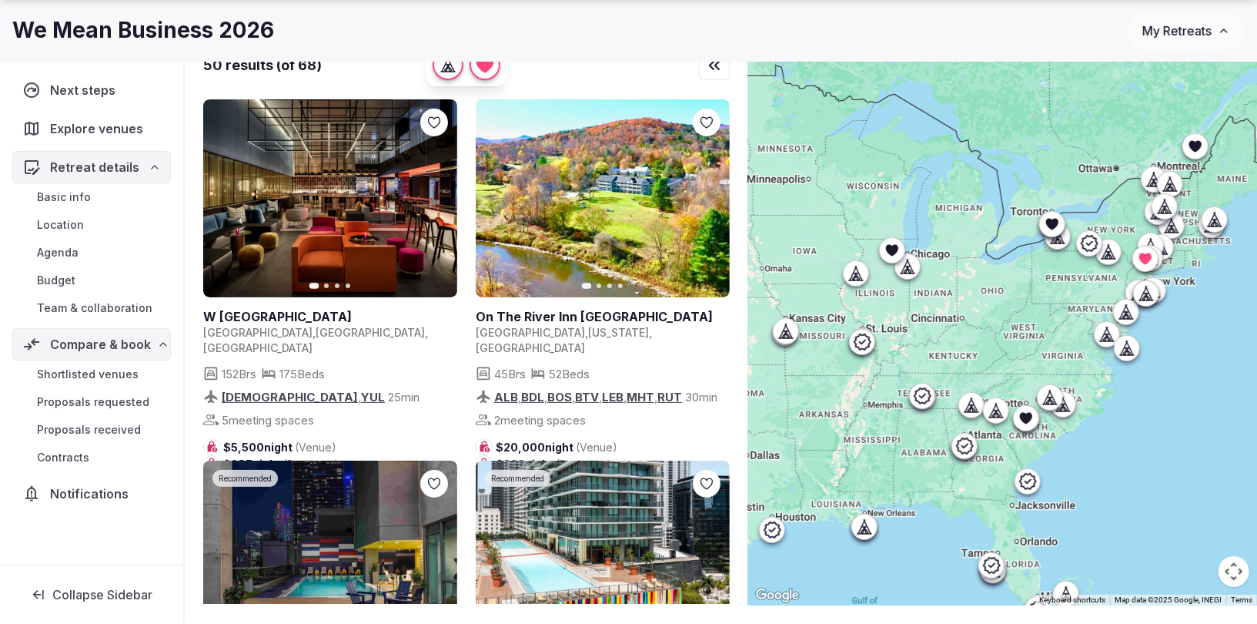
click at [1000, 408] on icon at bounding box center [995, 410] width 15 height 15
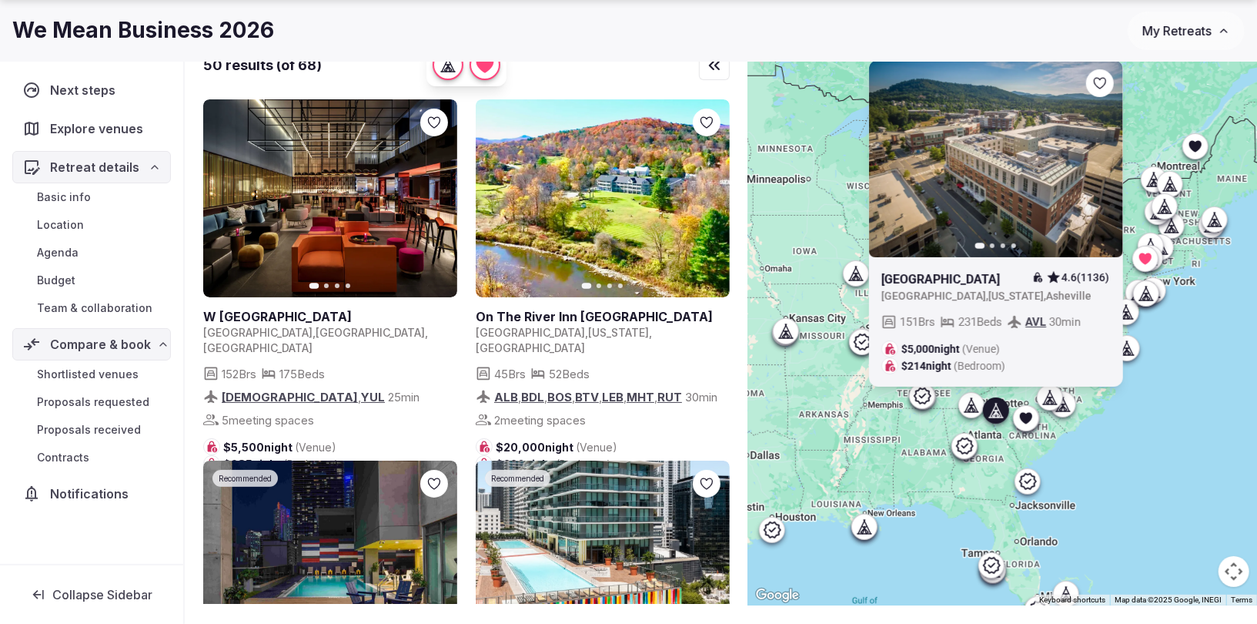
click at [1000, 408] on icon at bounding box center [995, 410] width 15 height 15
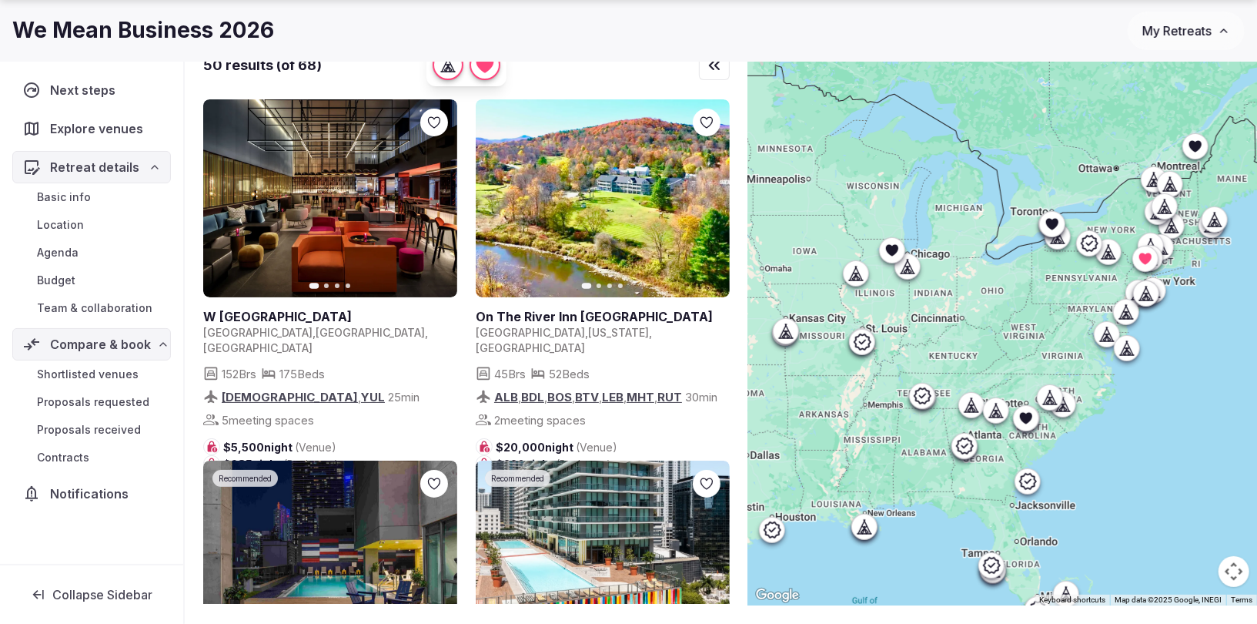
click at [1120, 309] on icon at bounding box center [1125, 311] width 15 height 15
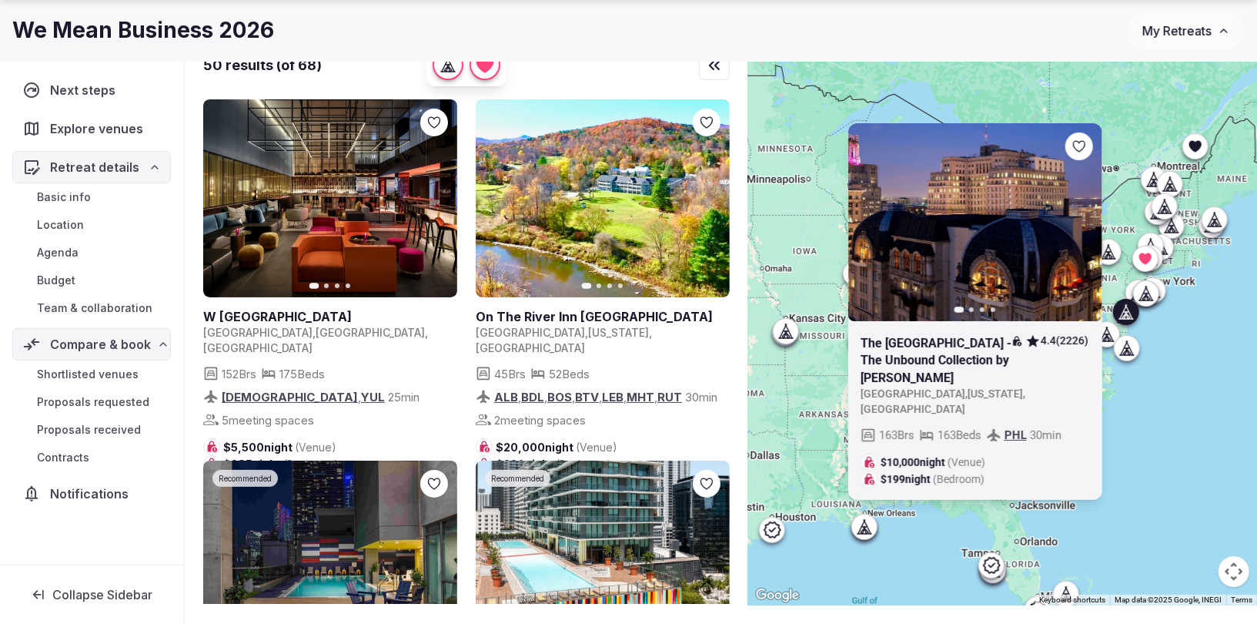
click at [1123, 311] on icon at bounding box center [1125, 312] width 5 height 2
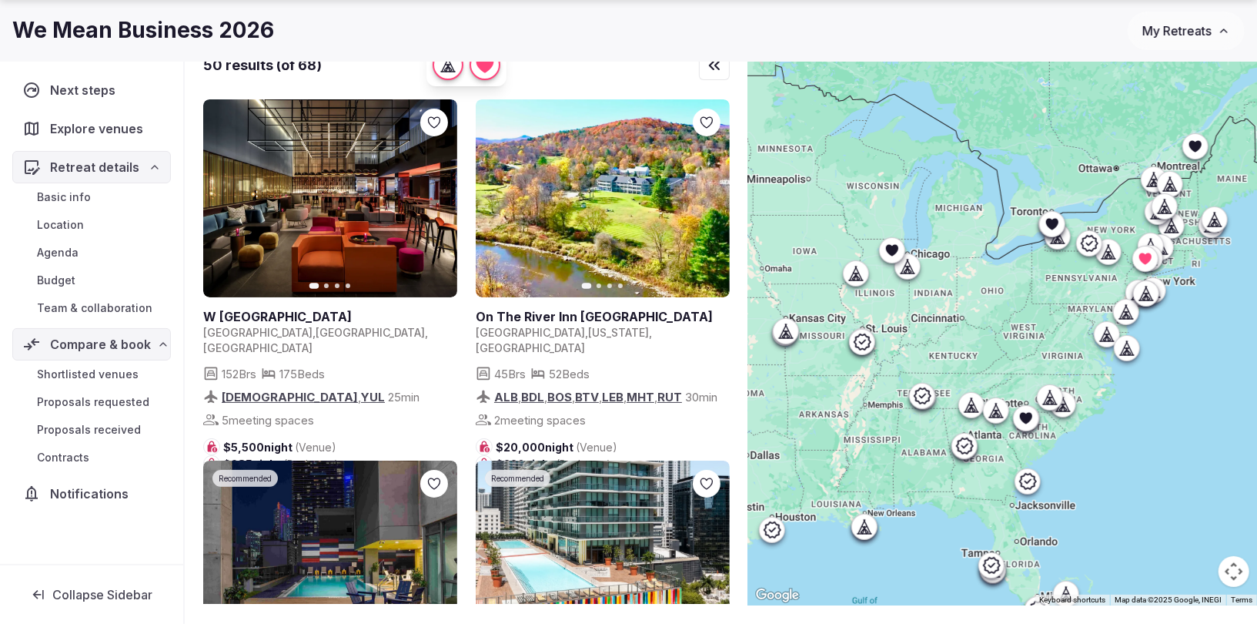
click at [1212, 219] on icon at bounding box center [1213, 219] width 15 height 15
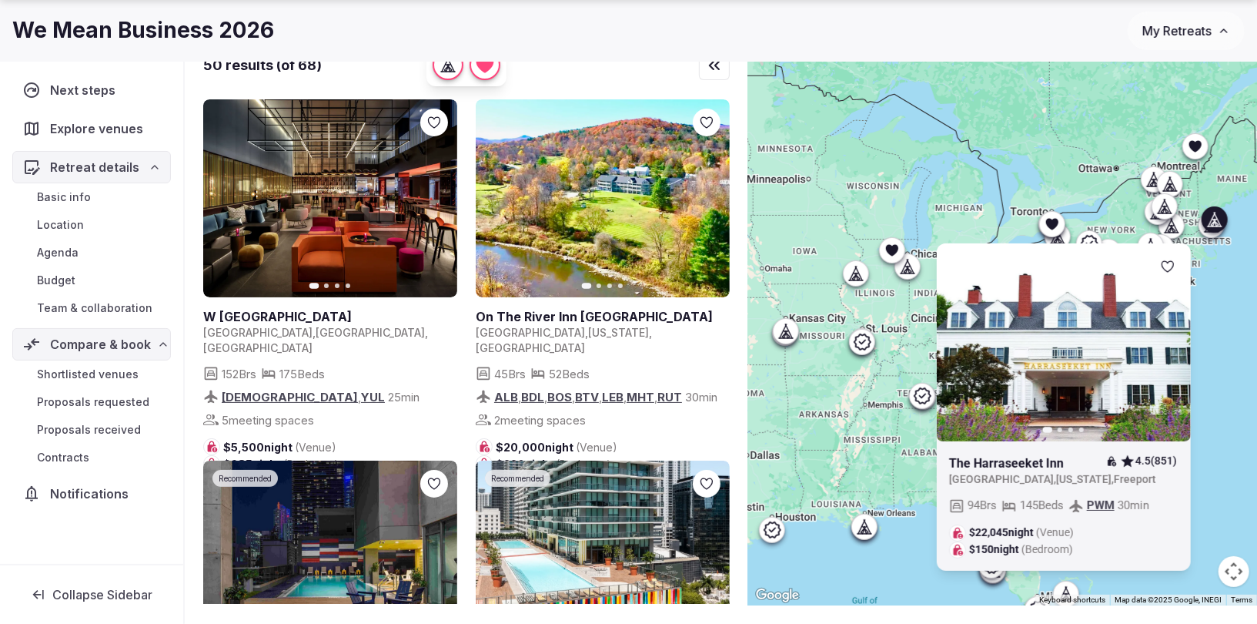
click at [1212, 220] on icon at bounding box center [1213, 219] width 15 height 15
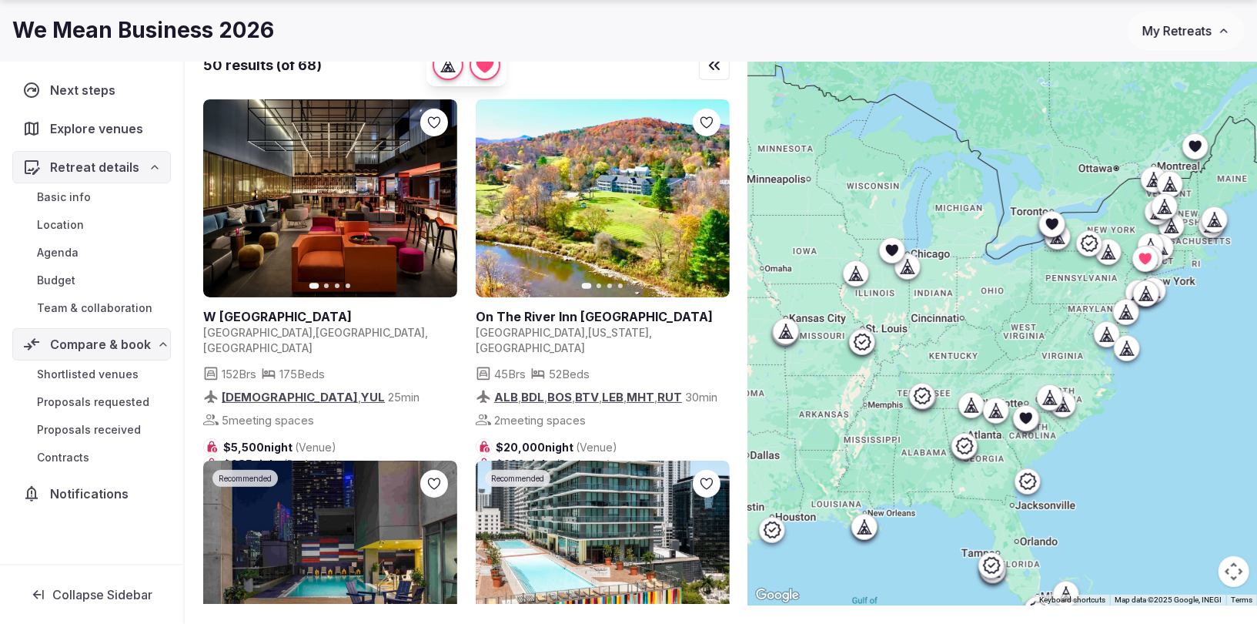
click at [1194, 144] on icon at bounding box center [1195, 146] width 12 height 12
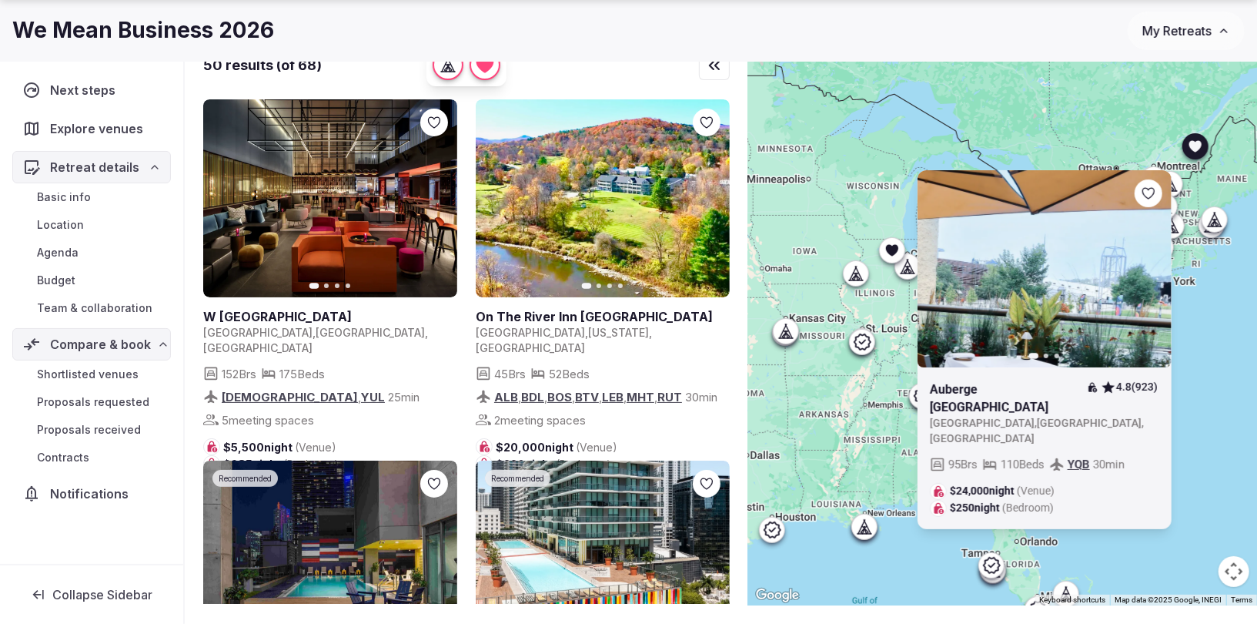
click at [1194, 144] on icon at bounding box center [1195, 146] width 12 height 12
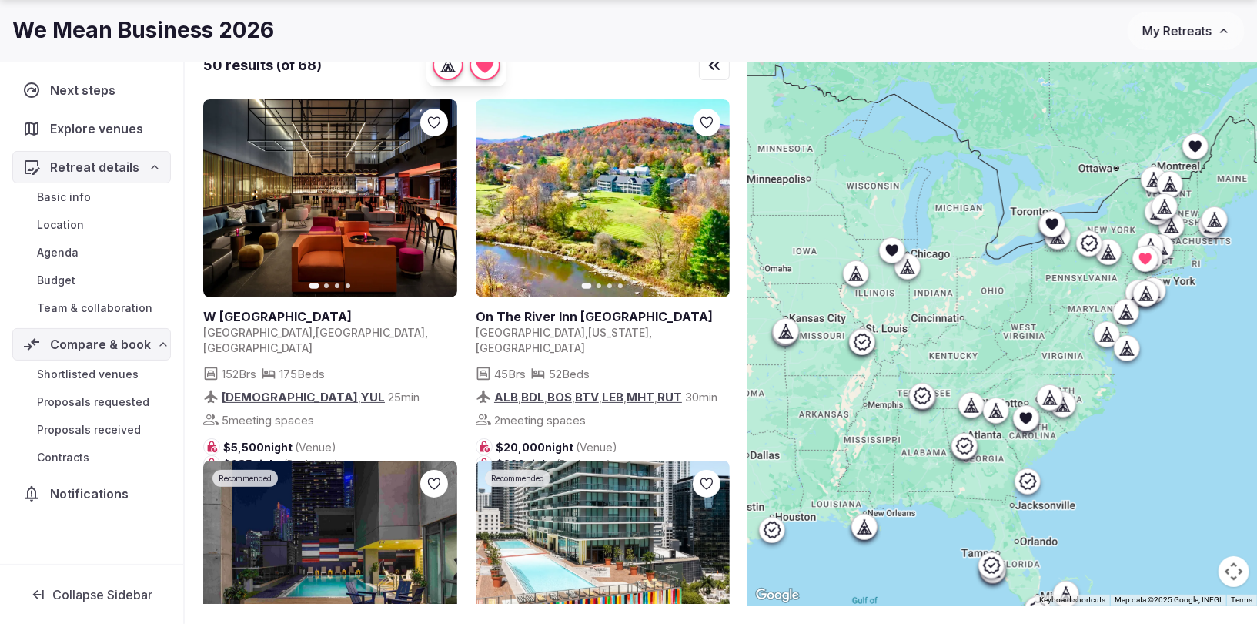
click at [1150, 175] on icon at bounding box center [1153, 179] width 15 height 15
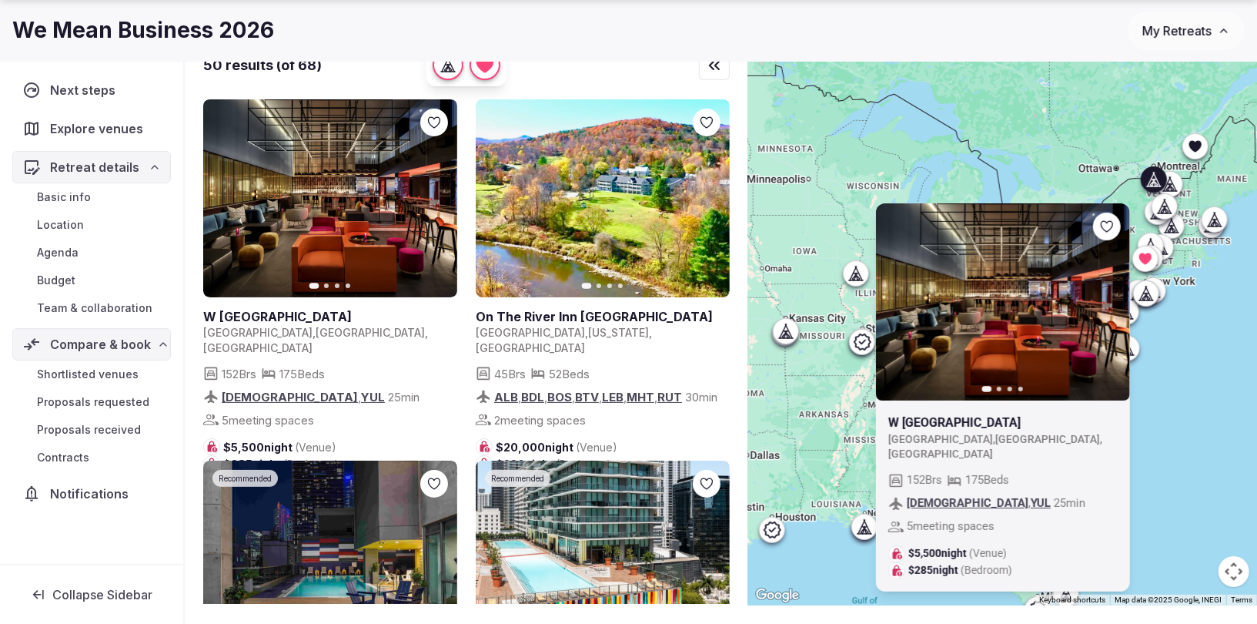
click at [1150, 175] on icon at bounding box center [1153, 179] width 15 height 15
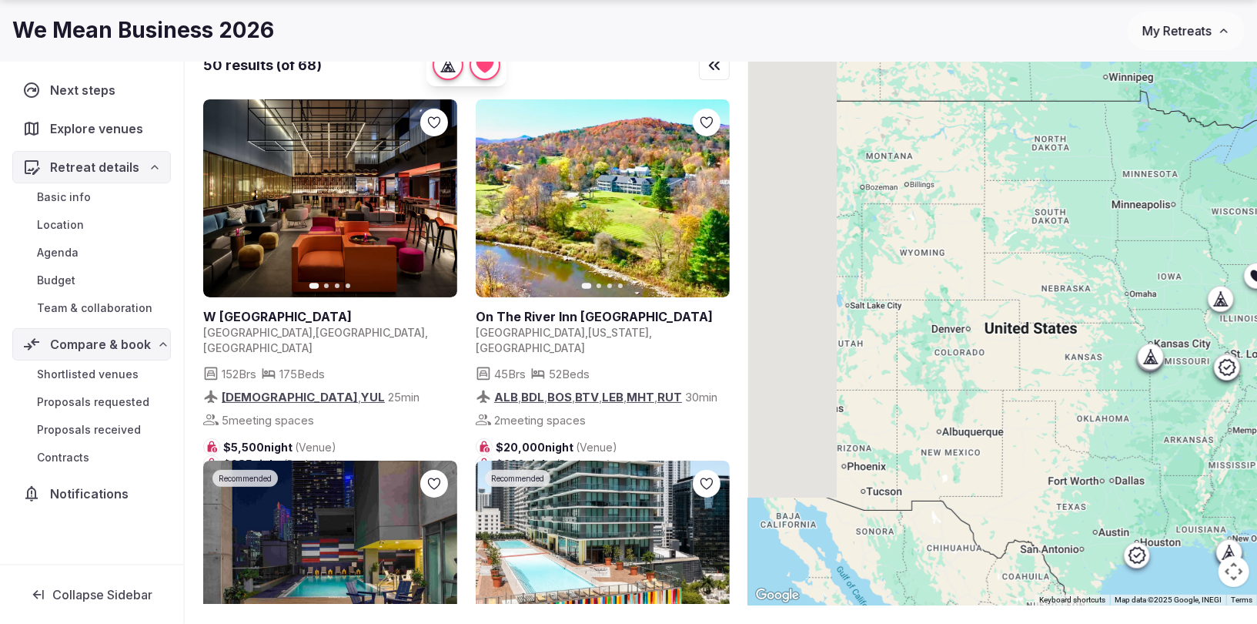
drag, startPoint x: 834, startPoint y: 232, endPoint x: 1194, endPoint y: 257, distance: 361.2
click at [1194, 257] on div at bounding box center [1002, 321] width 509 height 568
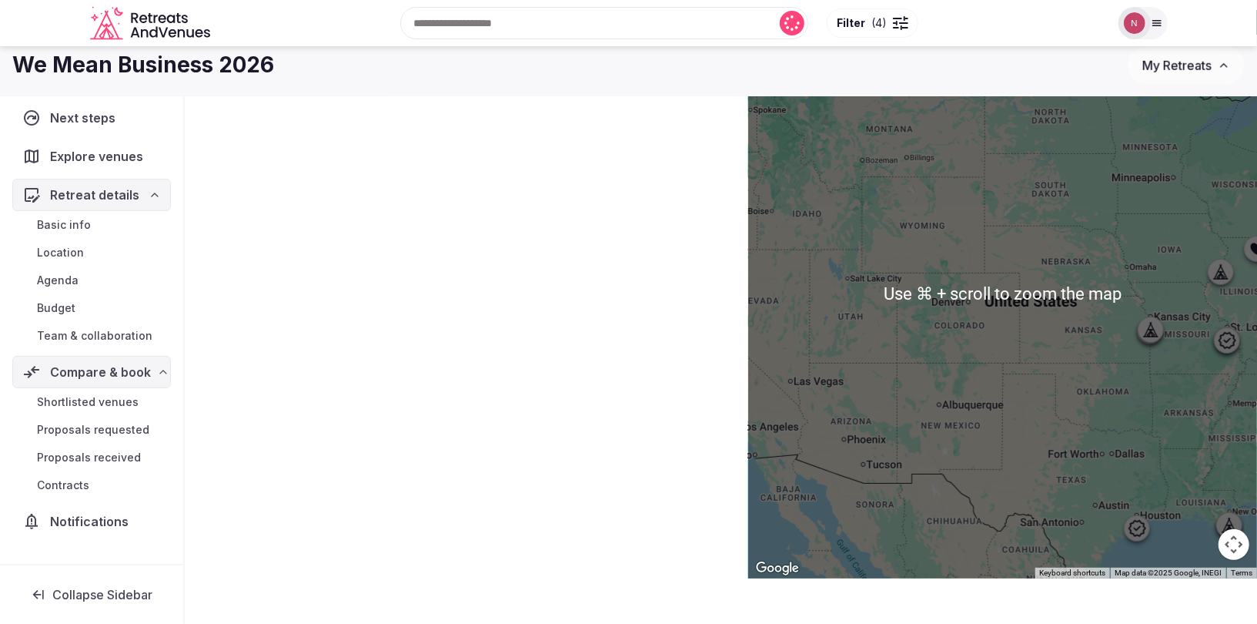
scroll to position [95, 0]
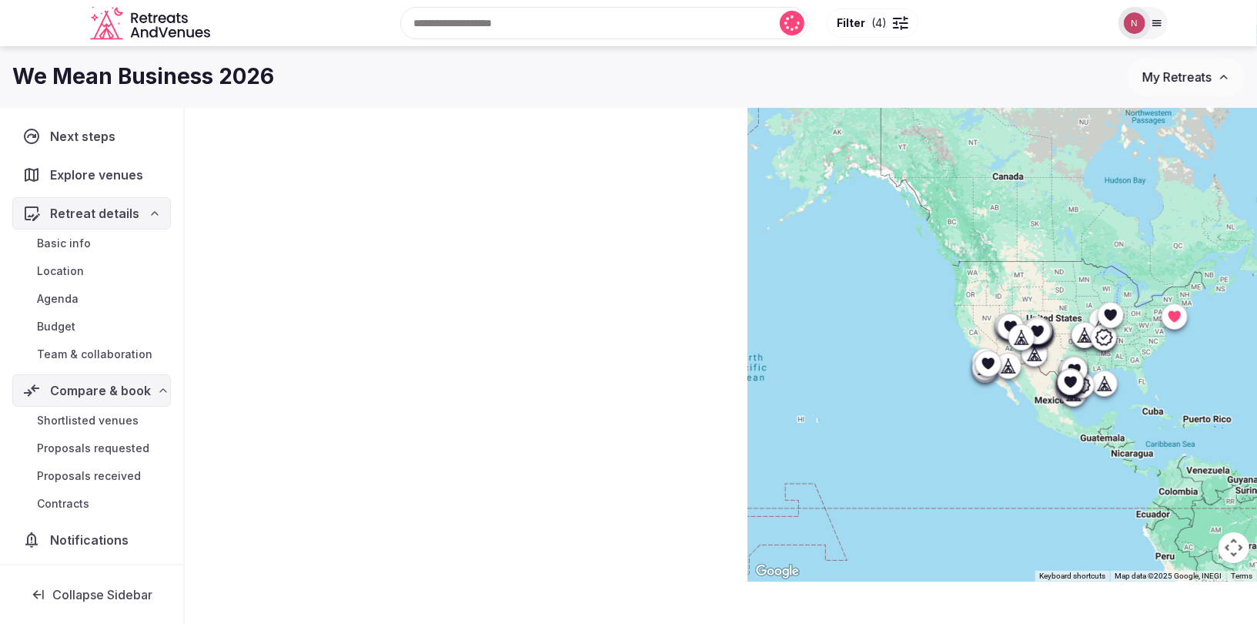
click at [1004, 325] on icon at bounding box center [1009, 326] width 15 height 15
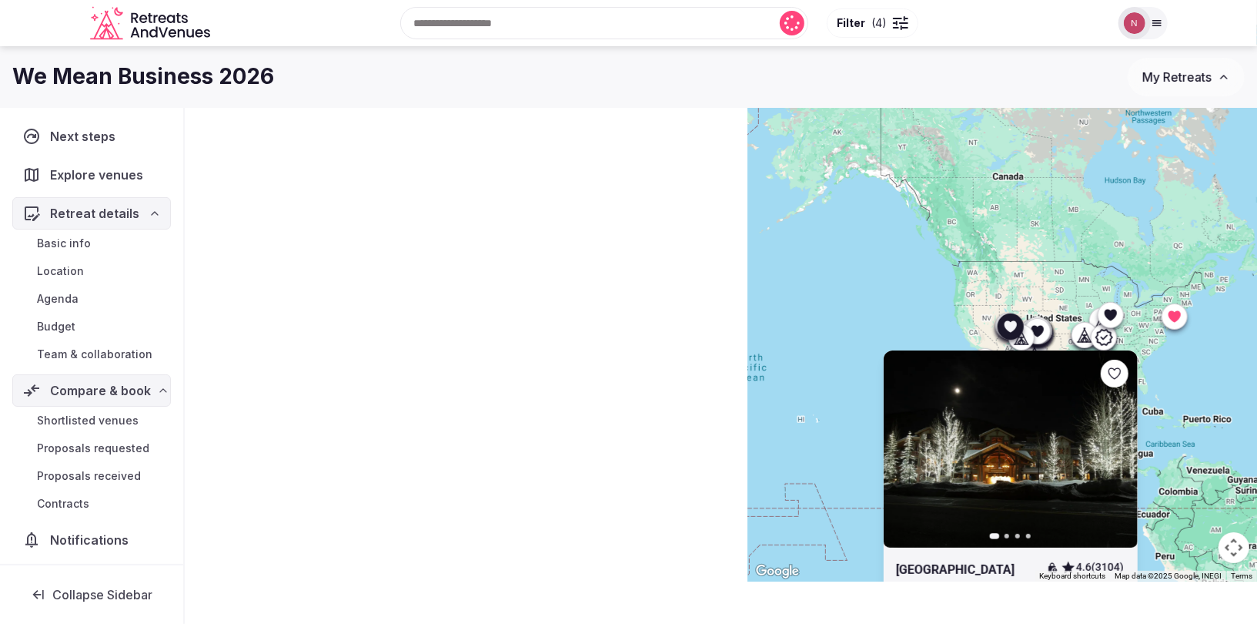
click at [1003, 324] on div "Previous slide Next slide [GEOGRAPHIC_DATA] 4.6 (3104) [GEOGRAPHIC_DATA] , [US_…" at bounding box center [1002, 297] width 509 height 568
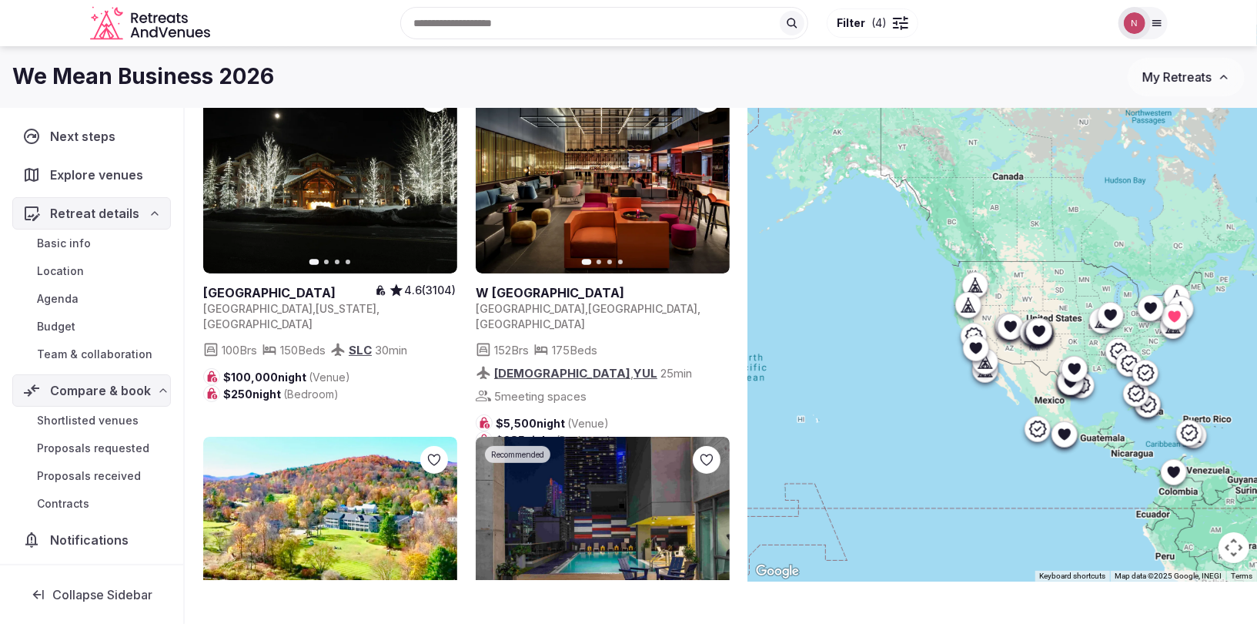
click at [977, 279] on icon at bounding box center [975, 284] width 15 height 15
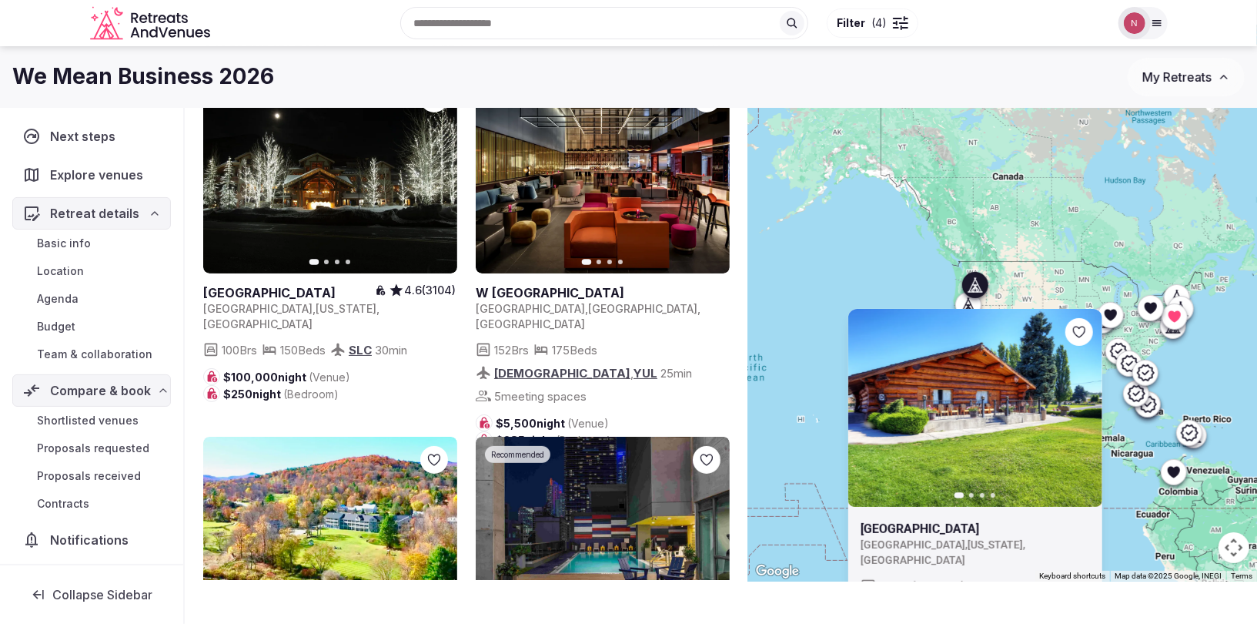
click at [978, 279] on icon at bounding box center [975, 284] width 15 height 15
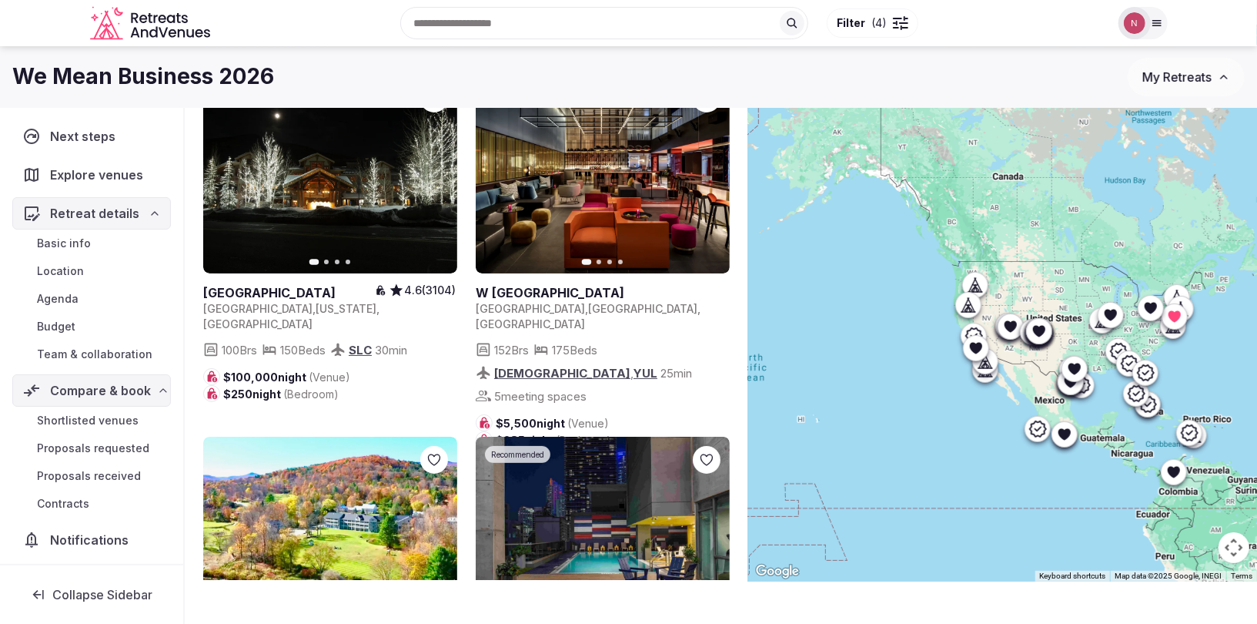
click at [972, 303] on icon at bounding box center [968, 304] width 15 height 15
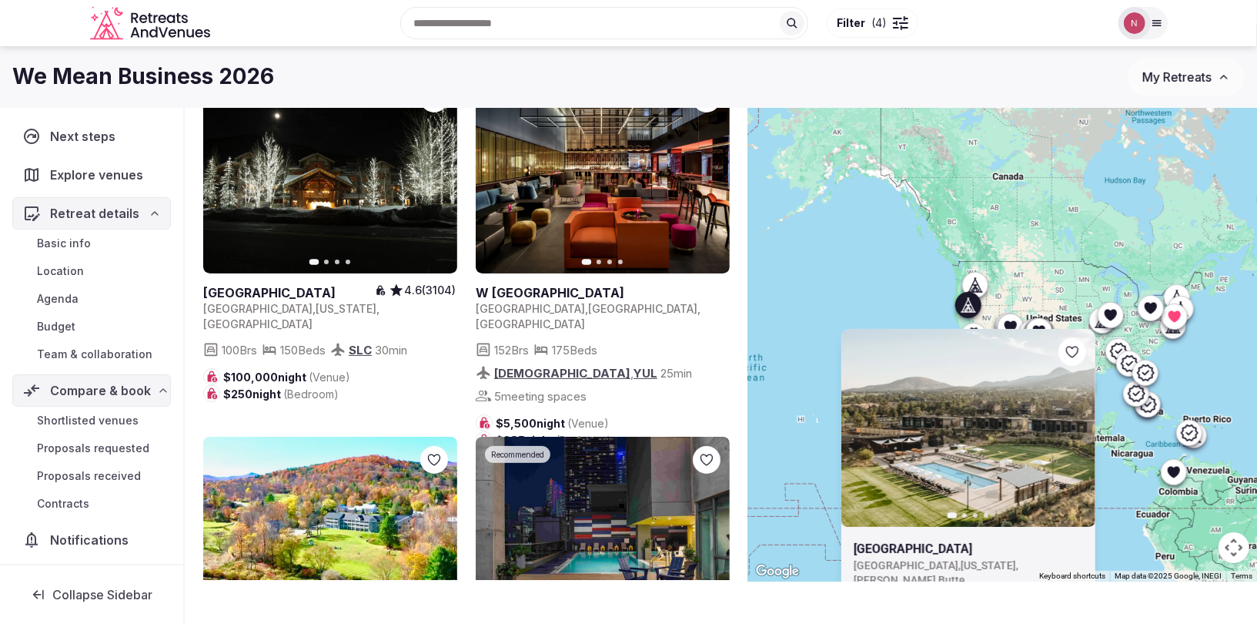
click at [968, 303] on icon at bounding box center [968, 304] width 15 height 15
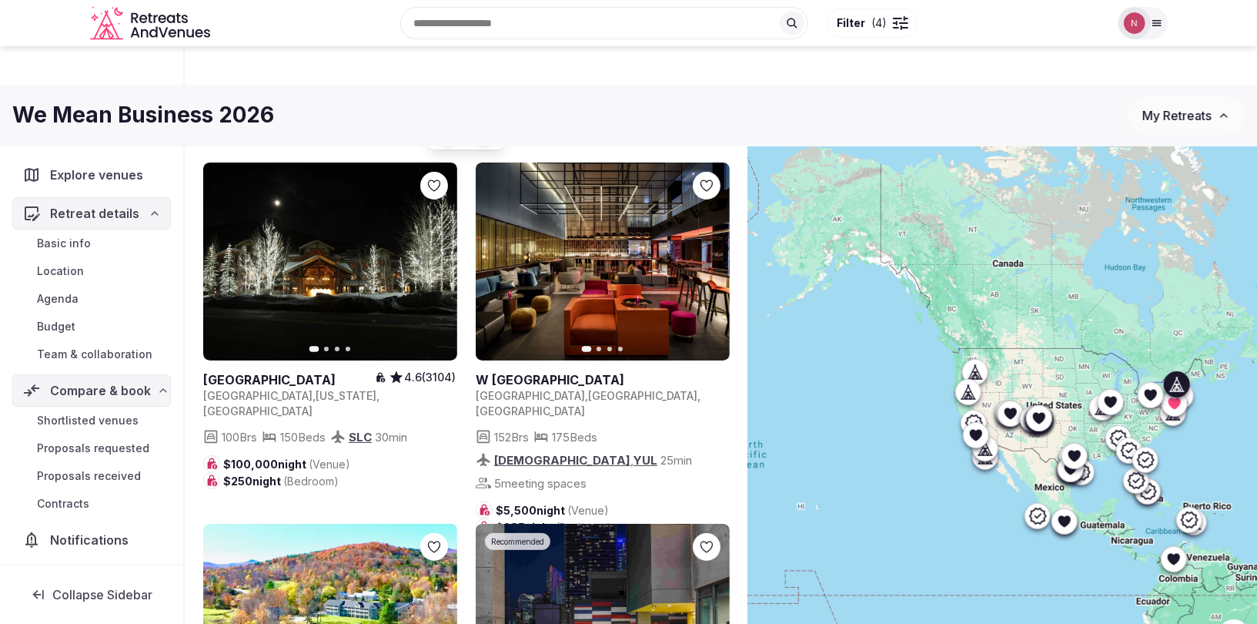
scroll to position [0, 0]
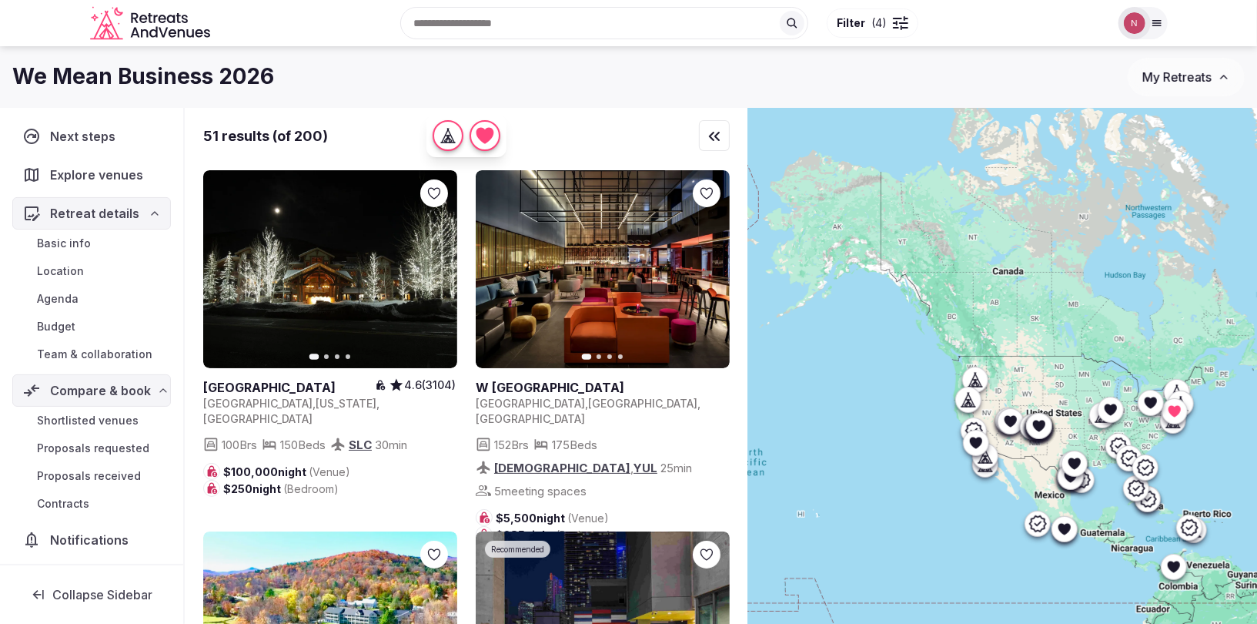
click at [866, 15] on span "Filter ( 4 )" at bounding box center [862, 22] width 50 height 15
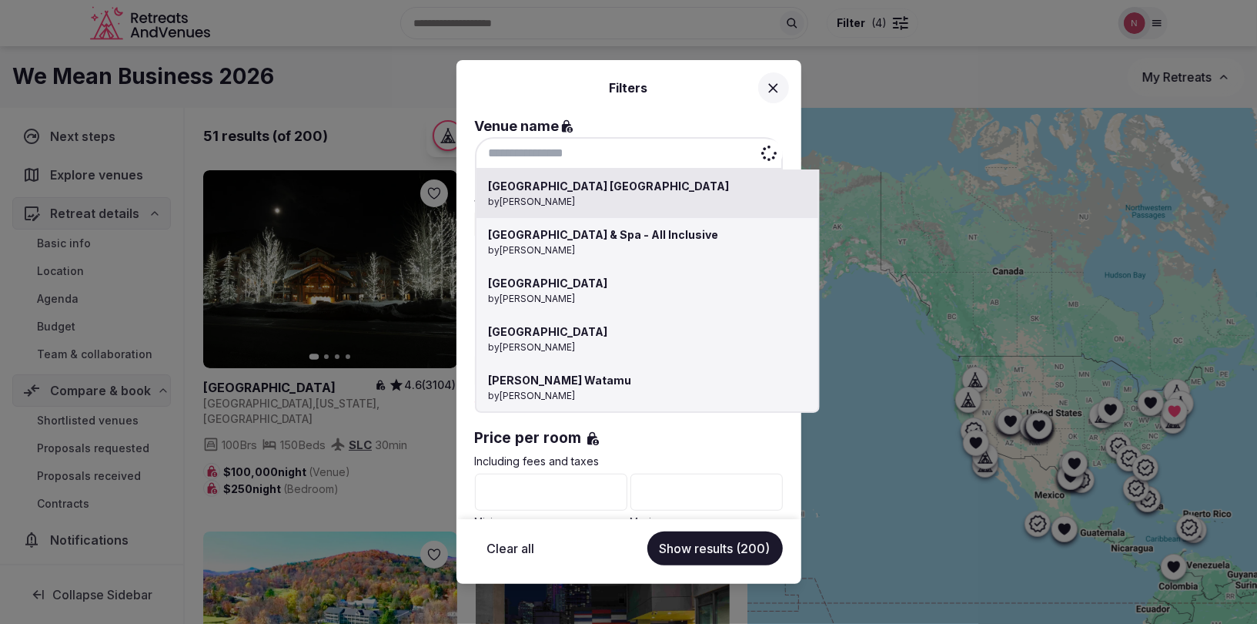
click at [556, 152] on input at bounding box center [629, 153] width 308 height 32
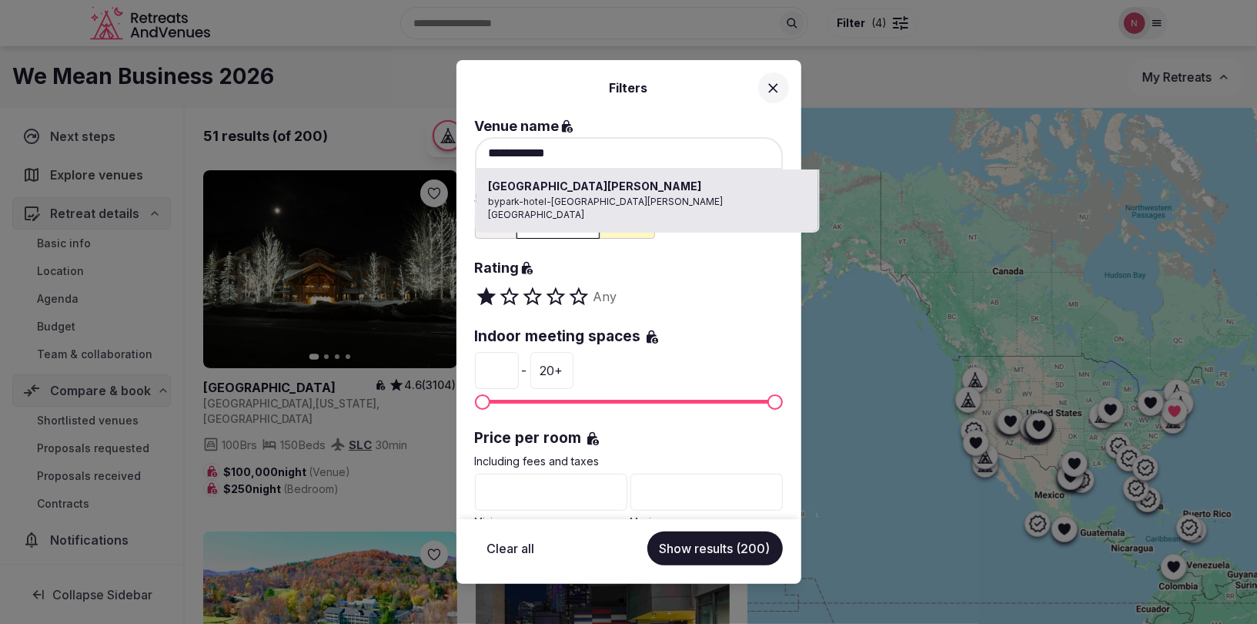
type input "**********"
type input "*"
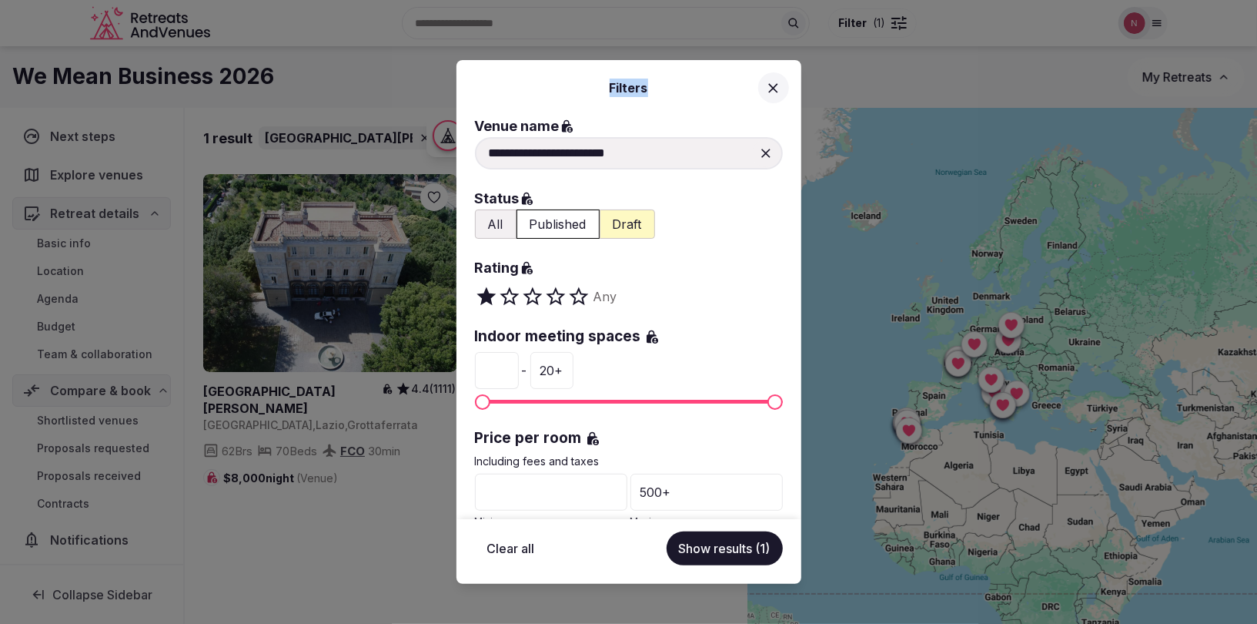
drag, startPoint x: 540, startPoint y: 89, endPoint x: 801, endPoint y: 90, distance: 260.2
click at [801, 90] on div "Filters" at bounding box center [629, 88] width 345 height 18
click at [768, 82] on icon at bounding box center [773, 88] width 16 height 16
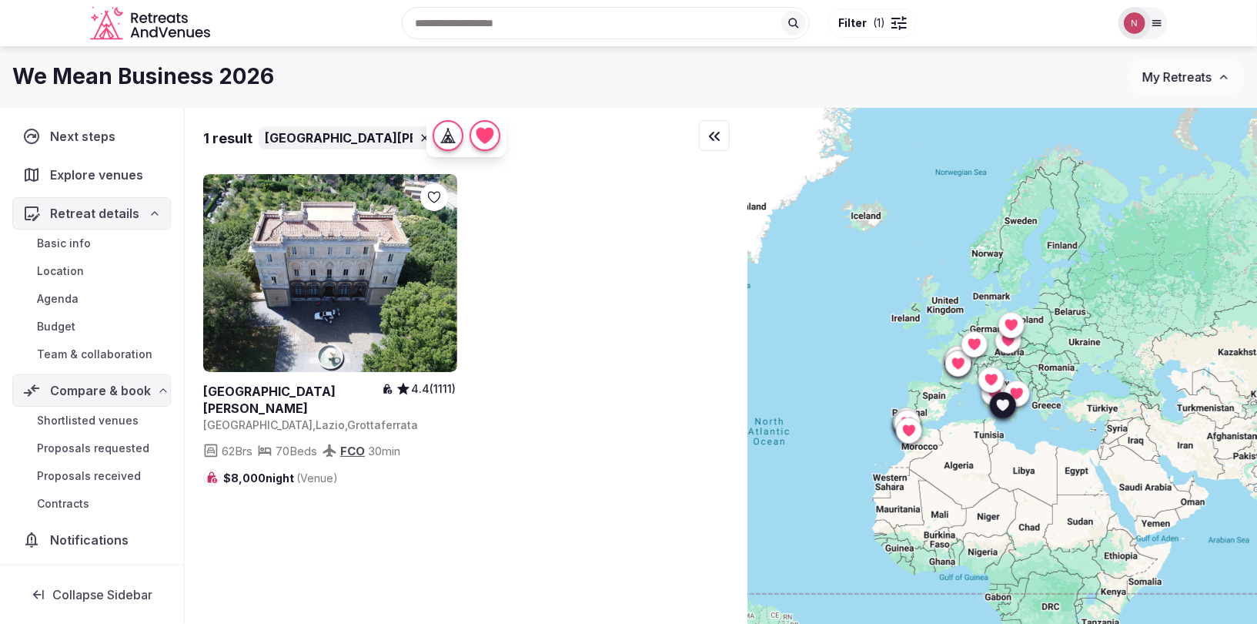
click at [0, 0] on icon at bounding box center [0, 0] width 0 height 0
click at [866, 19] on span "Filter ( 1 )" at bounding box center [861, 22] width 47 height 15
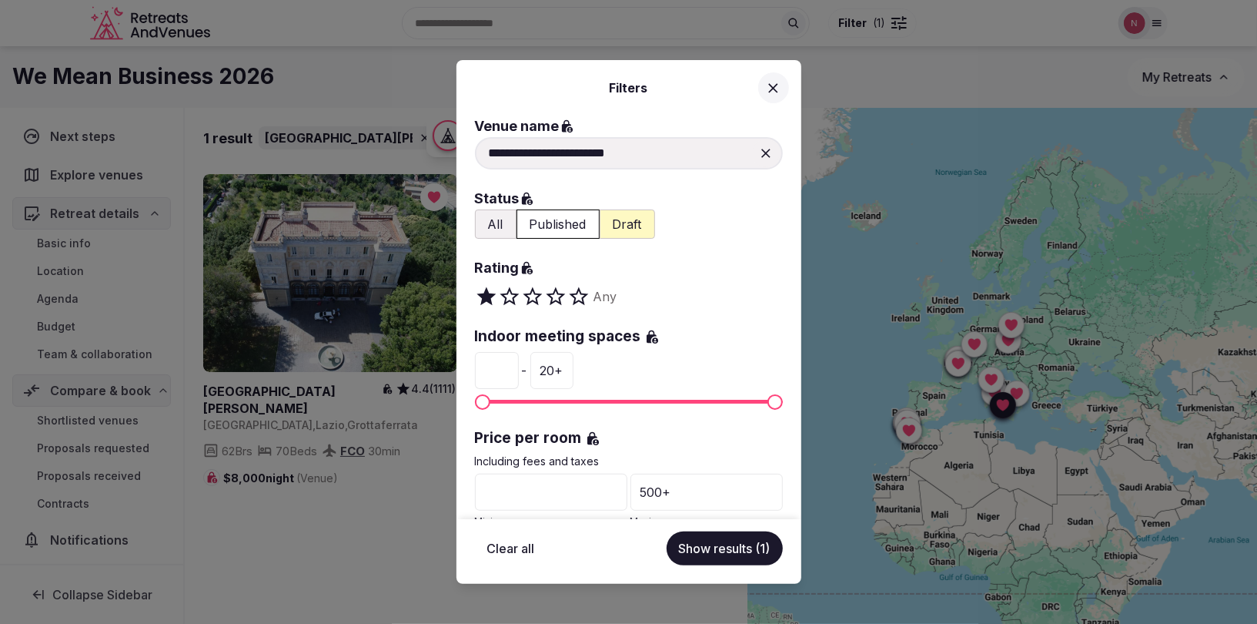
click at [764, 150] on icon at bounding box center [765, 153] width 9 height 9
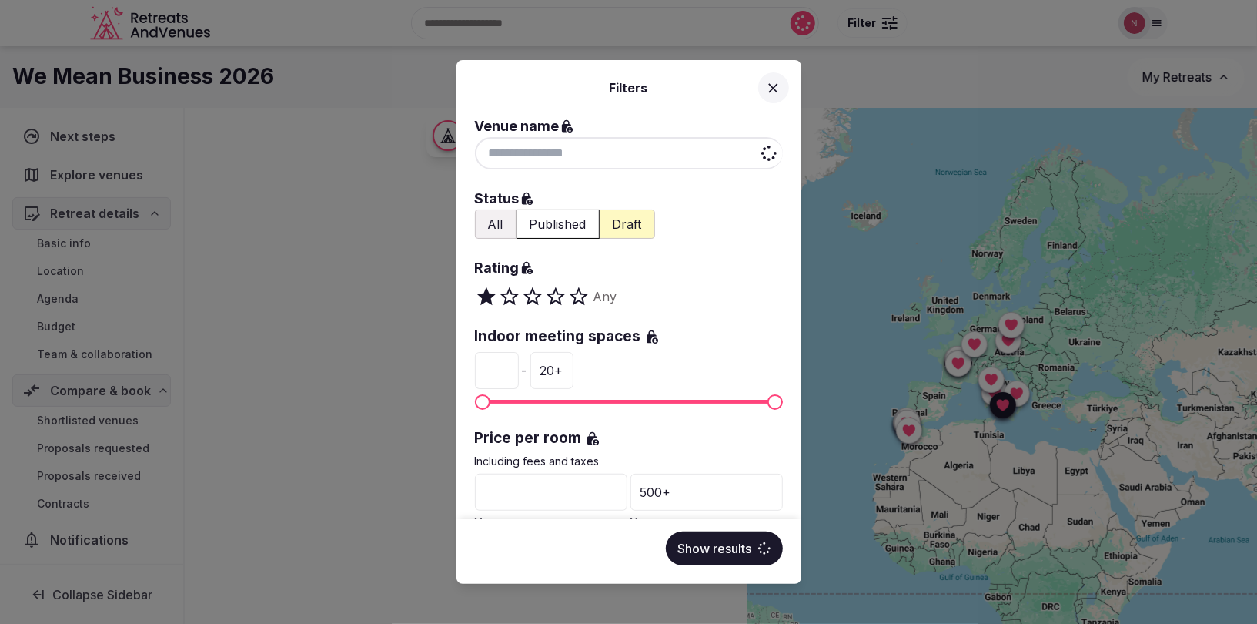
click at [636, 159] on input at bounding box center [629, 153] width 308 height 32
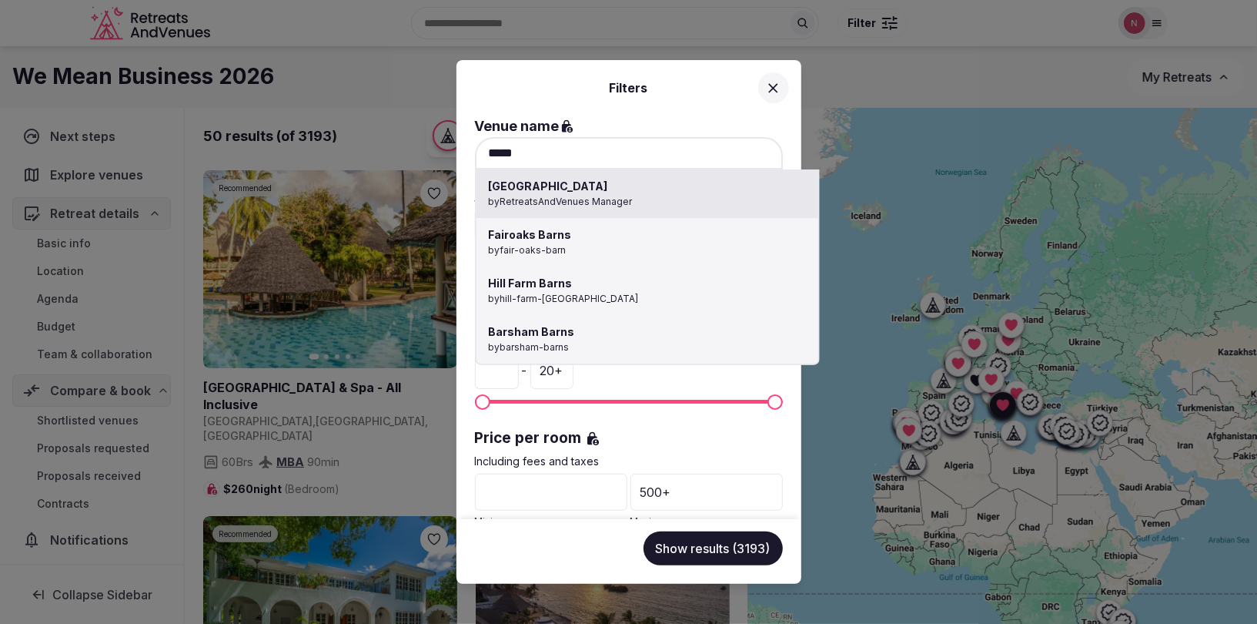
type input "**********"
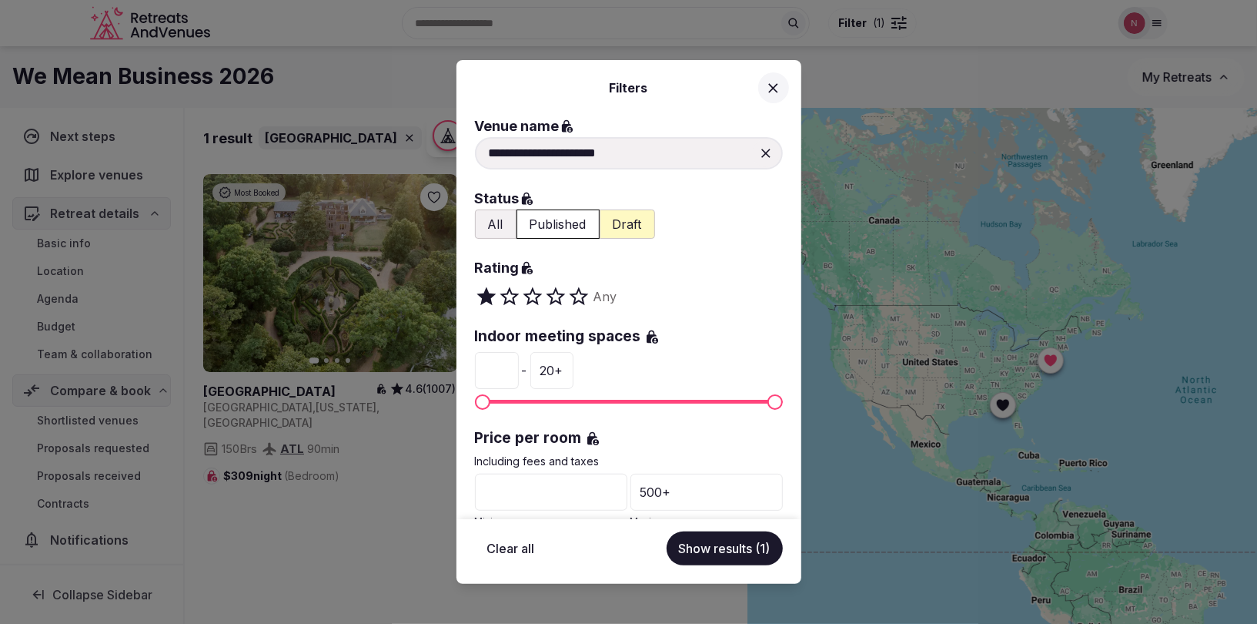
click at [430, 192] on div "**********" at bounding box center [628, 312] width 1257 height 624
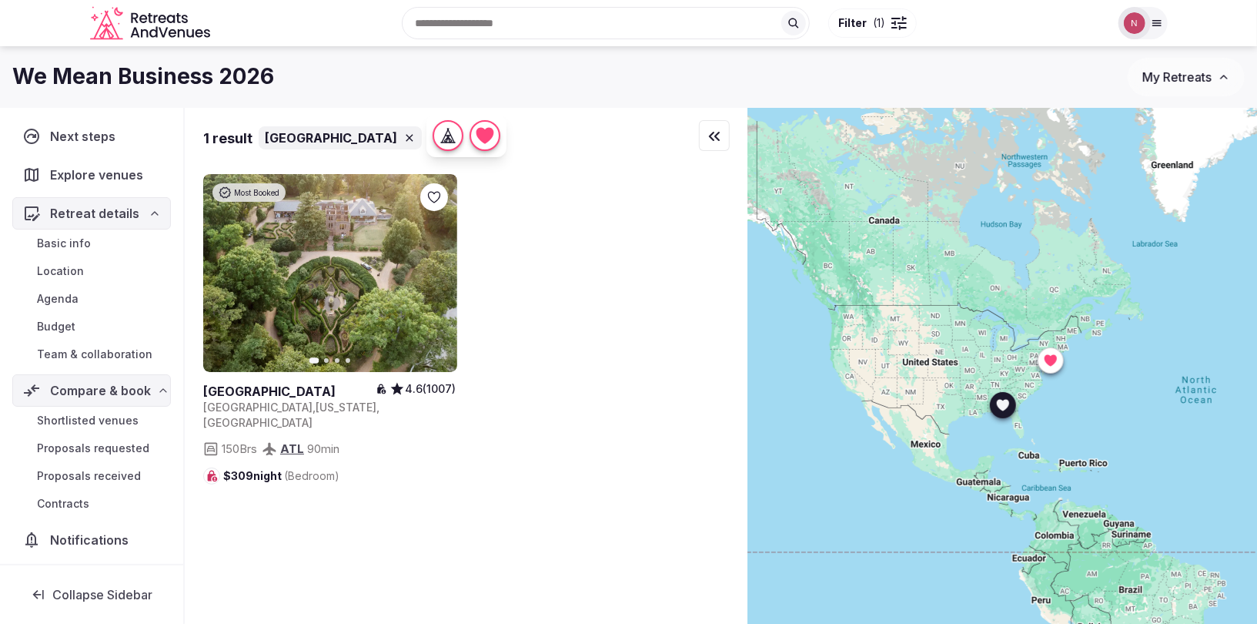
click at [427, 208] on div at bounding box center [434, 197] width 28 height 28
click at [0, 0] on icon at bounding box center [0, 0] width 0 height 0
click at [886, 29] on button "Filter ( 1 )" at bounding box center [872, 22] width 89 height 29
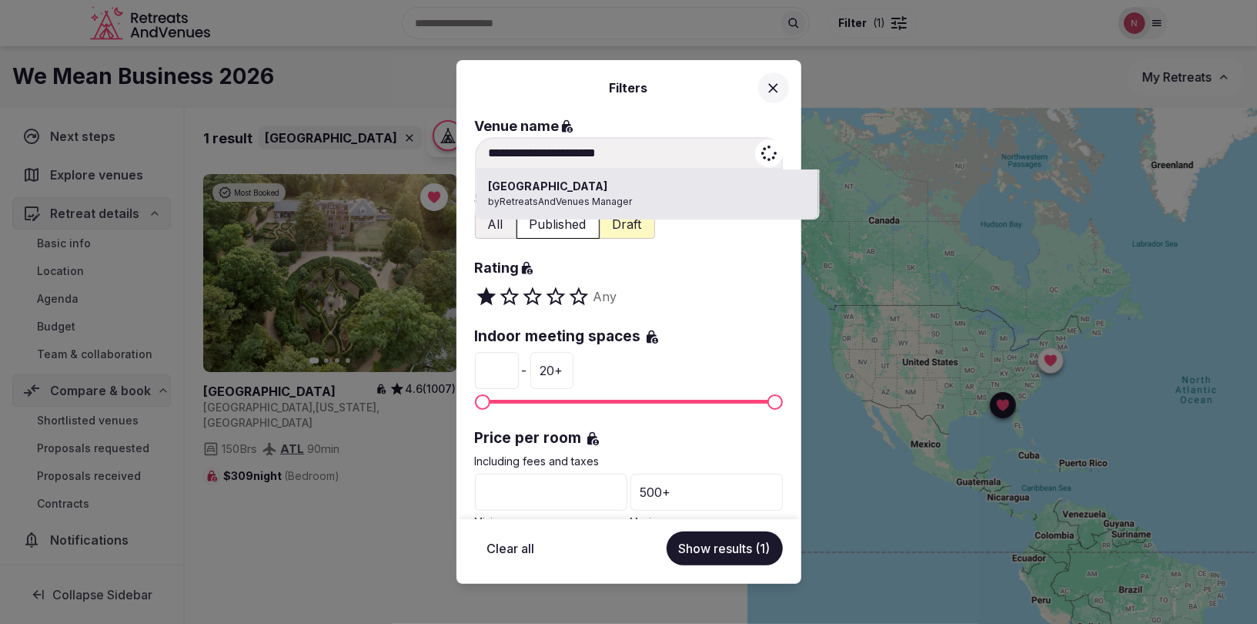
click at [621, 152] on input "**********" at bounding box center [629, 153] width 308 height 32
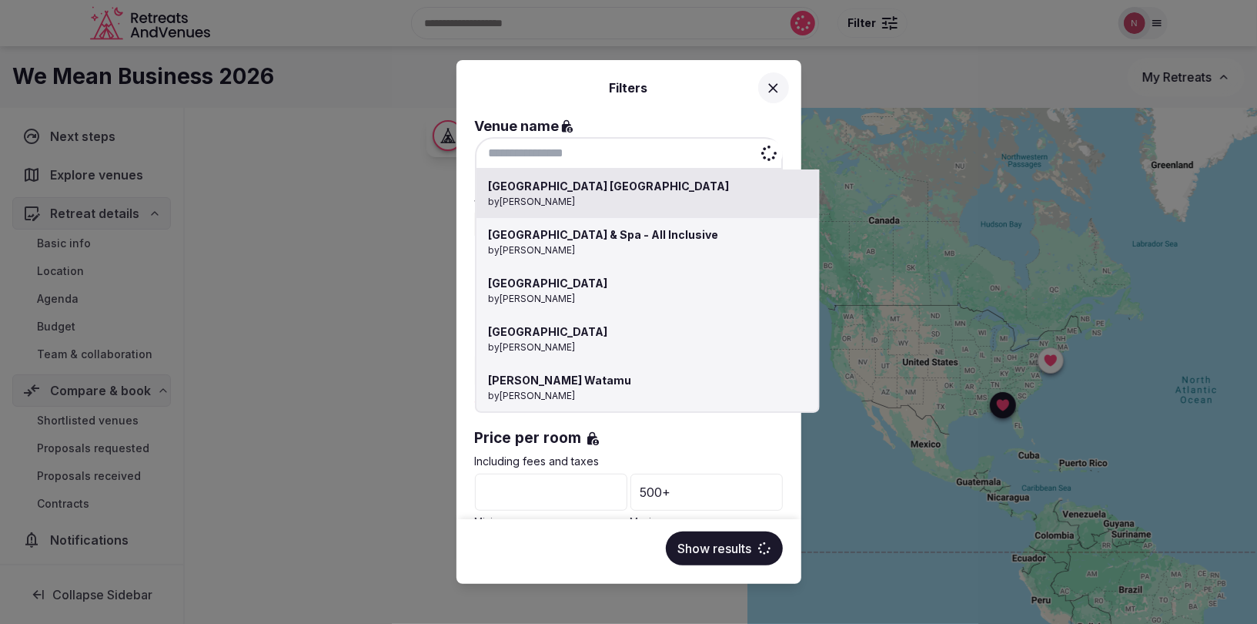
click at [717, 143] on input at bounding box center [629, 153] width 308 height 32
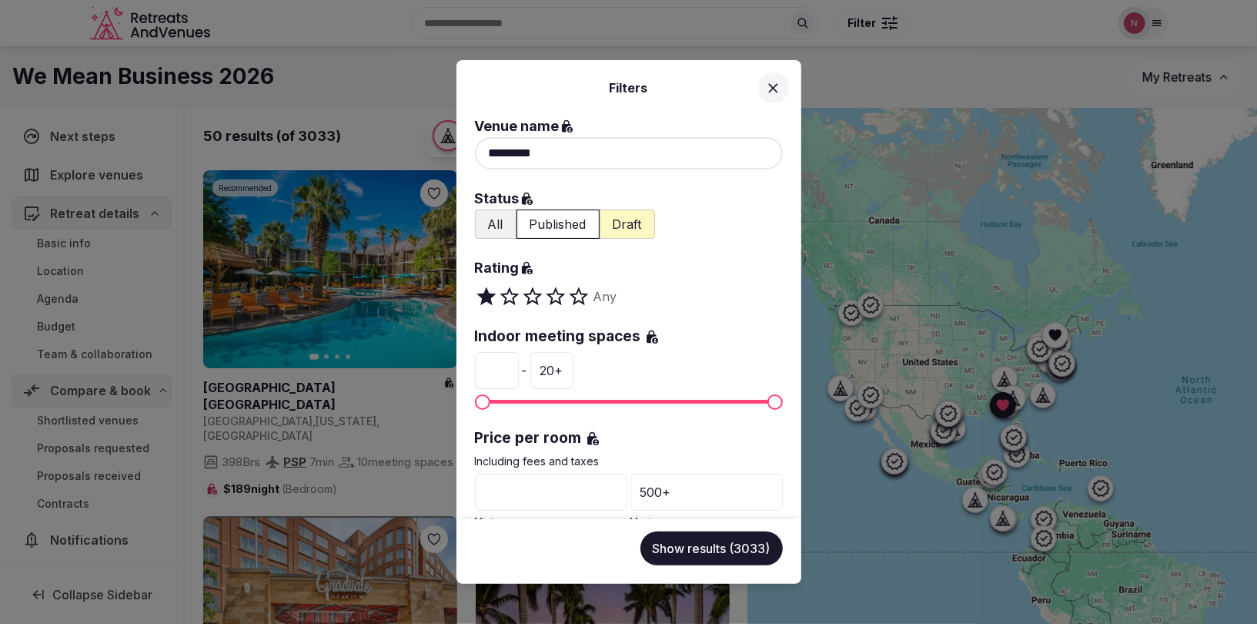
click at [500, 154] on input "*********" at bounding box center [629, 153] width 308 height 32
click at [527, 156] on input "*********" at bounding box center [629, 153] width 308 height 32
type input "*"
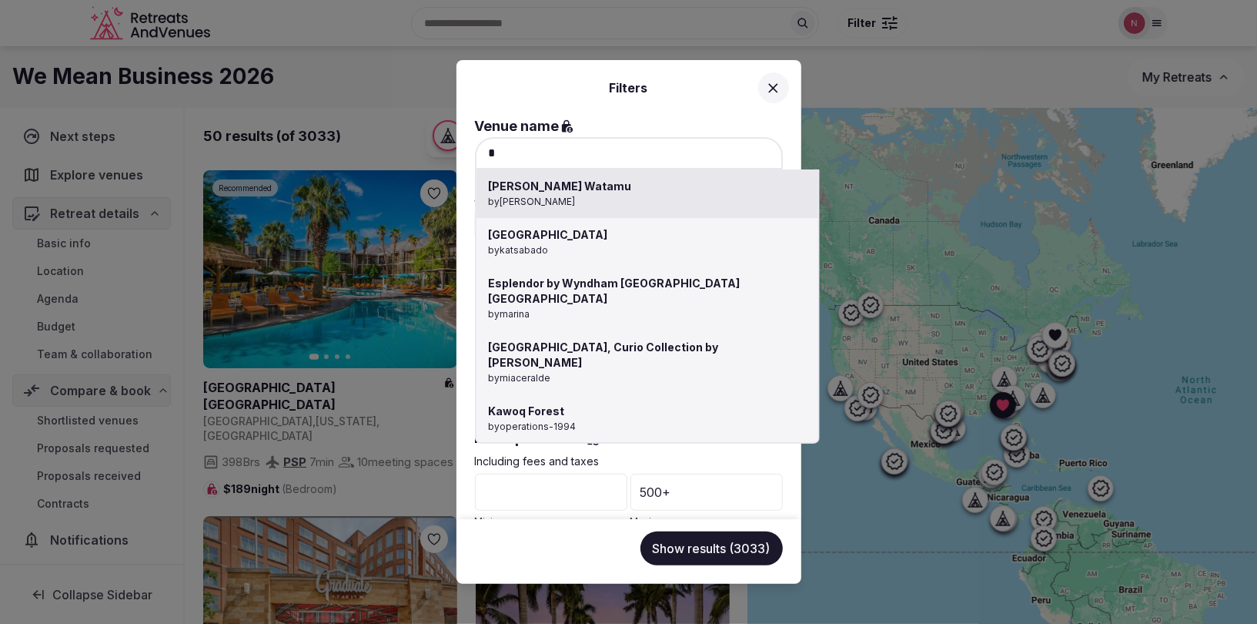
click at [524, 156] on input "*" at bounding box center [629, 153] width 308 height 32
drag, startPoint x: 520, startPoint y: 152, endPoint x: 467, endPoint y: 151, distance: 53.1
click at [475, 151] on div "* Hemingways Watamu by Thiago Martins Sage Hotel Ringwood by katsabado Esplendo…" at bounding box center [629, 153] width 308 height 32
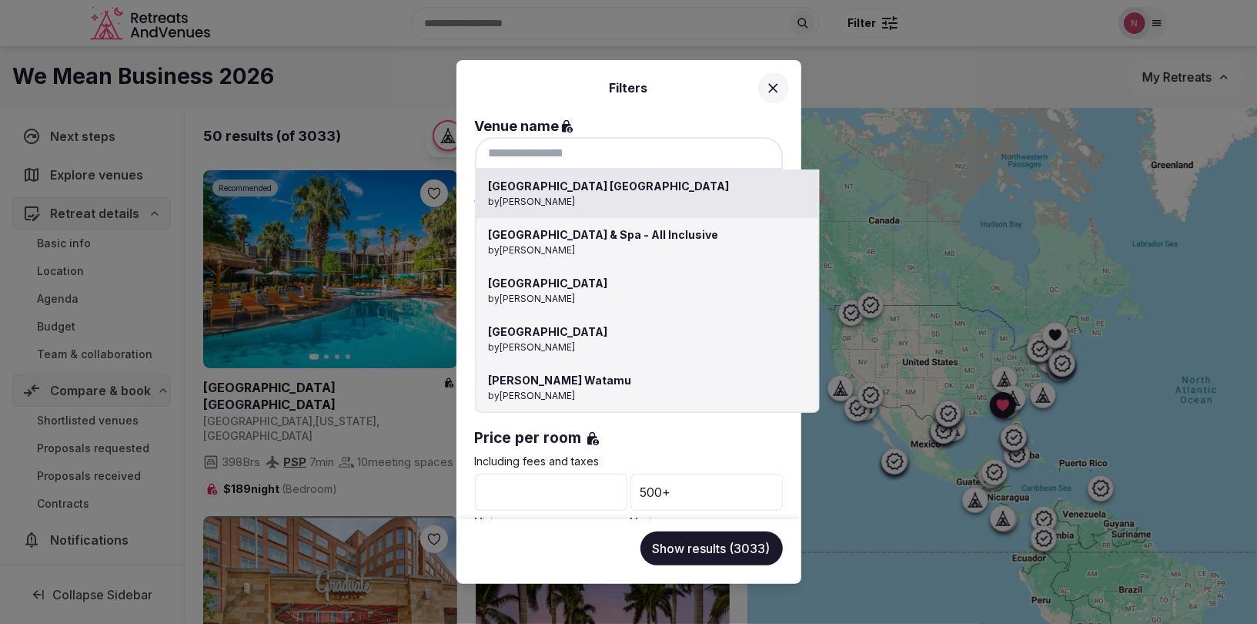
click at [896, 90] on div at bounding box center [628, 312] width 1257 height 624
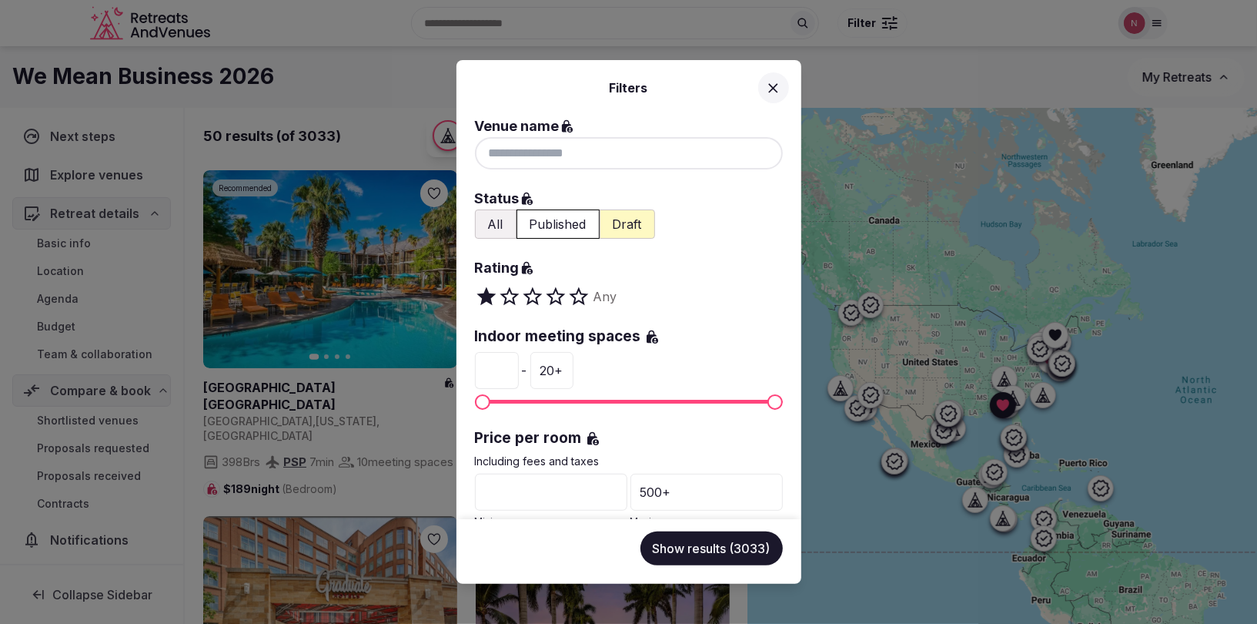
click at [771, 84] on icon at bounding box center [773, 88] width 16 height 16
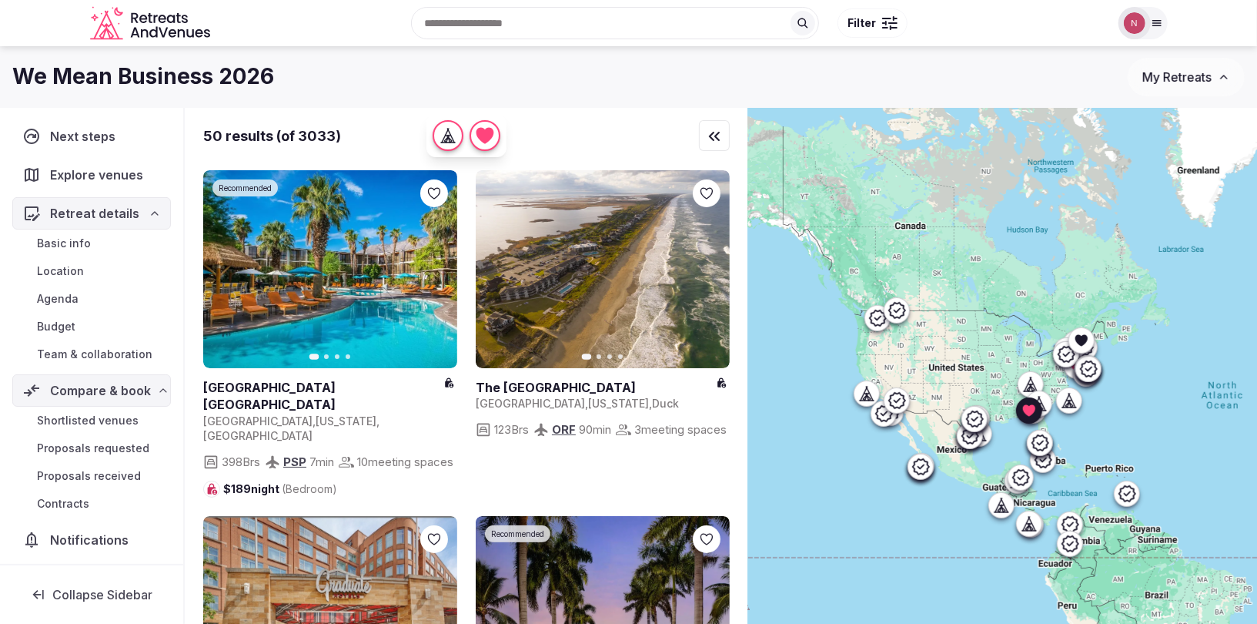
drag, startPoint x: 852, startPoint y: 328, endPoint x: 890, endPoint y: 357, distance: 47.7
click at [890, 357] on div at bounding box center [1002, 392] width 509 height 568
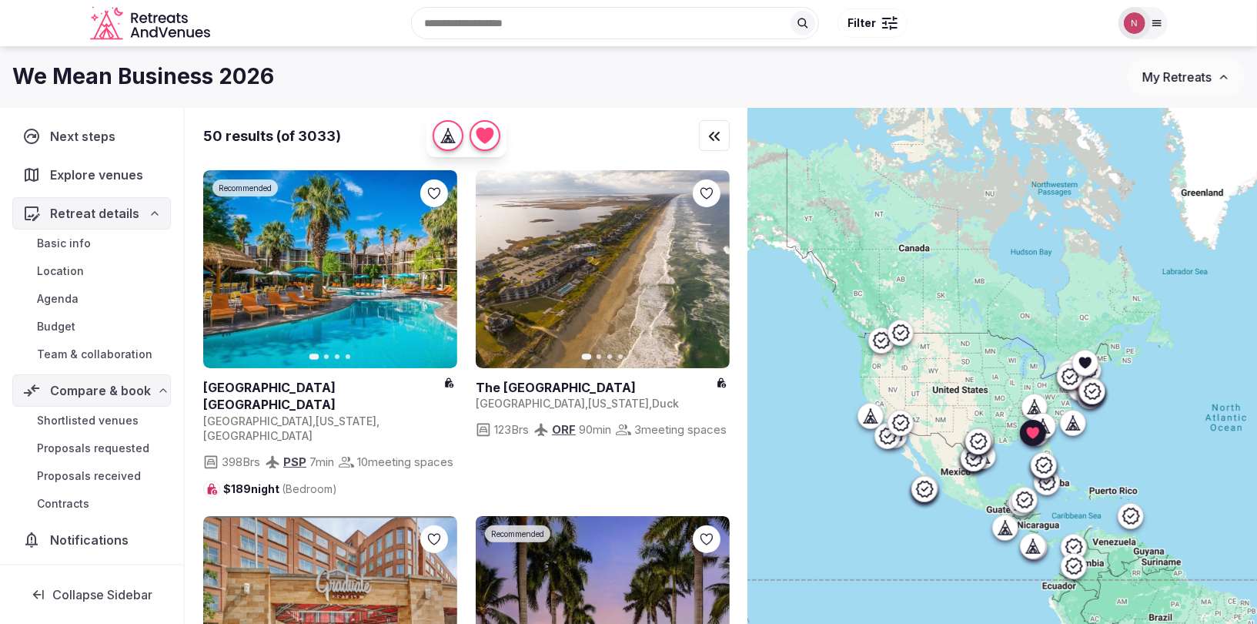
click at [881, 303] on div at bounding box center [1002, 392] width 509 height 568
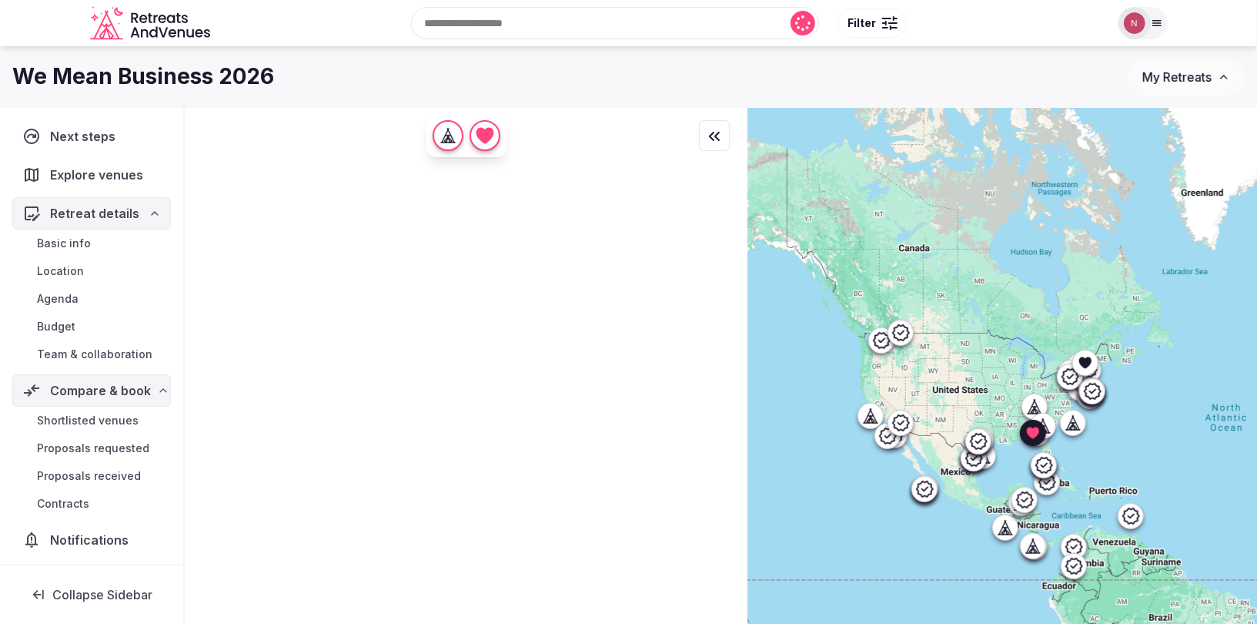
click at [880, 338] on icon at bounding box center [881, 340] width 18 height 18
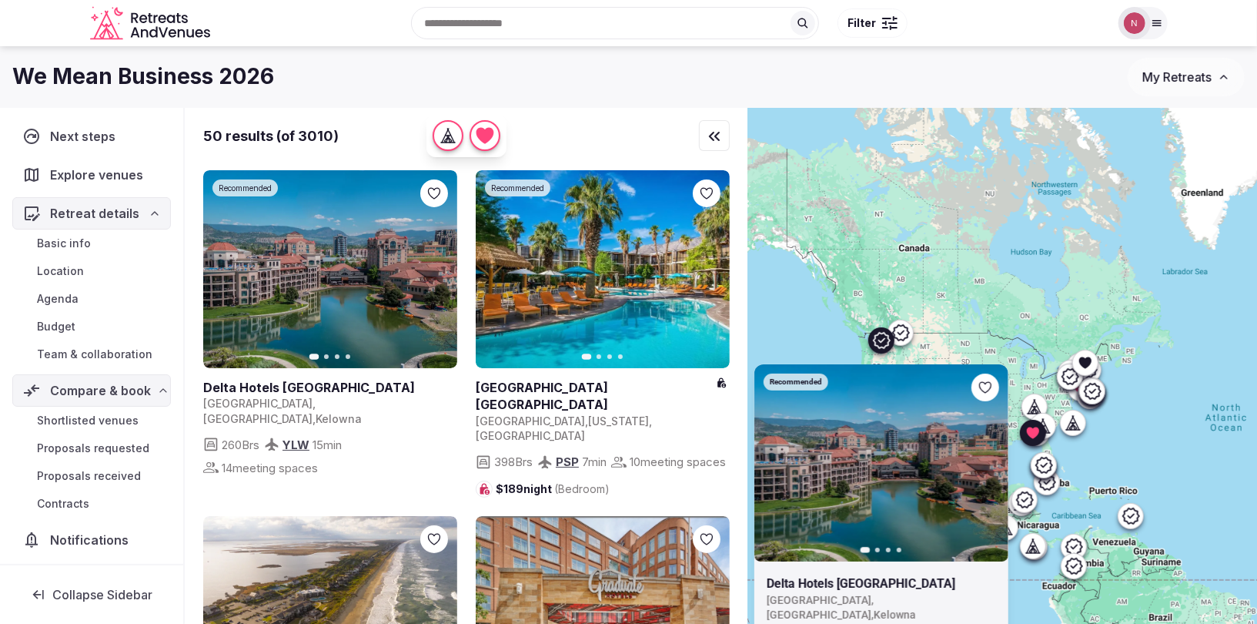
click at [905, 331] on icon at bounding box center [900, 332] width 18 height 18
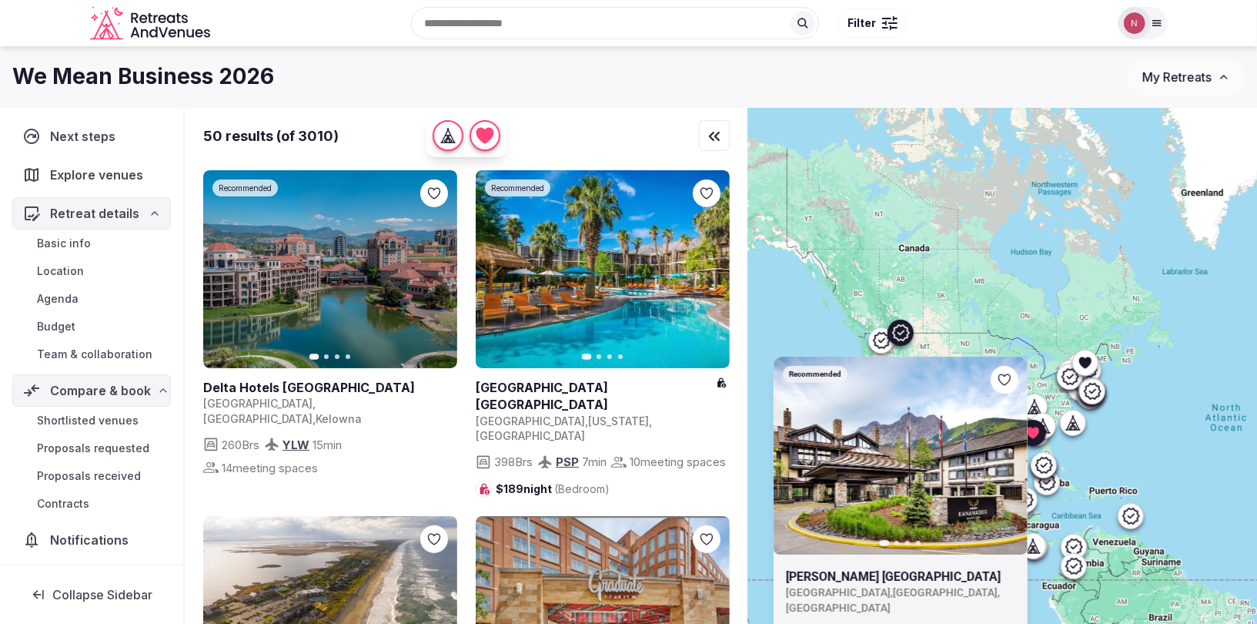
click at [597, 83] on div "We Mean Business 2026" at bounding box center [569, 77] width 1115 height 30
click at [907, 331] on icon at bounding box center [900, 333] width 17 height 16
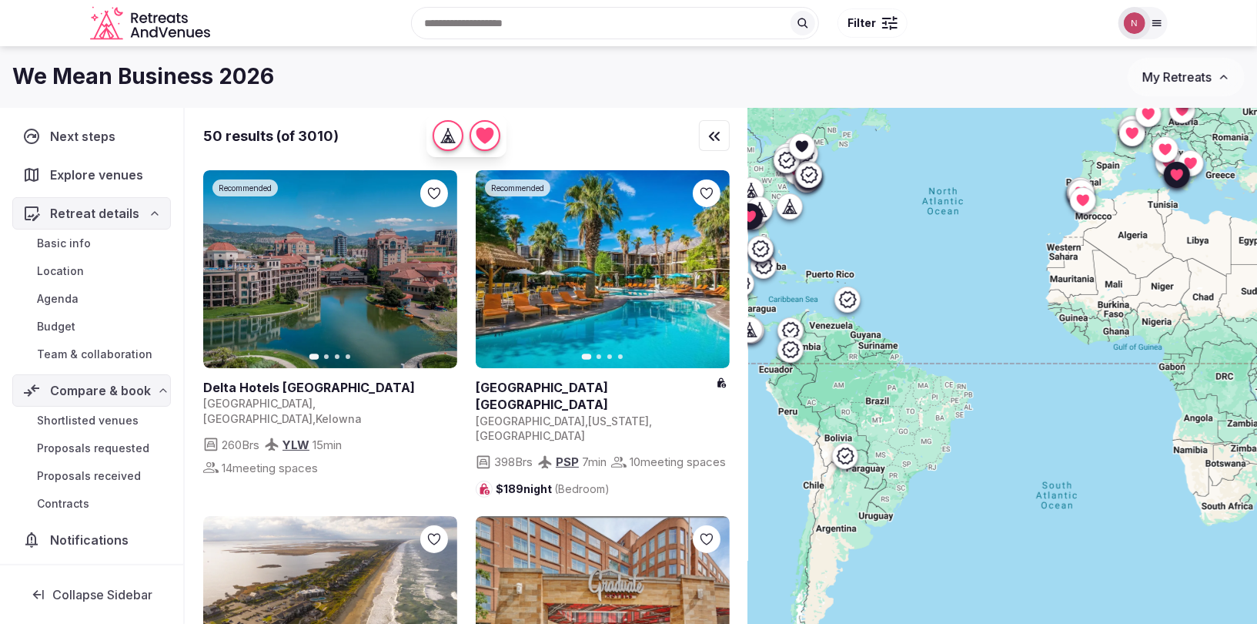
drag, startPoint x: 986, startPoint y: 433, endPoint x: 744, endPoint y: 262, distance: 296.5
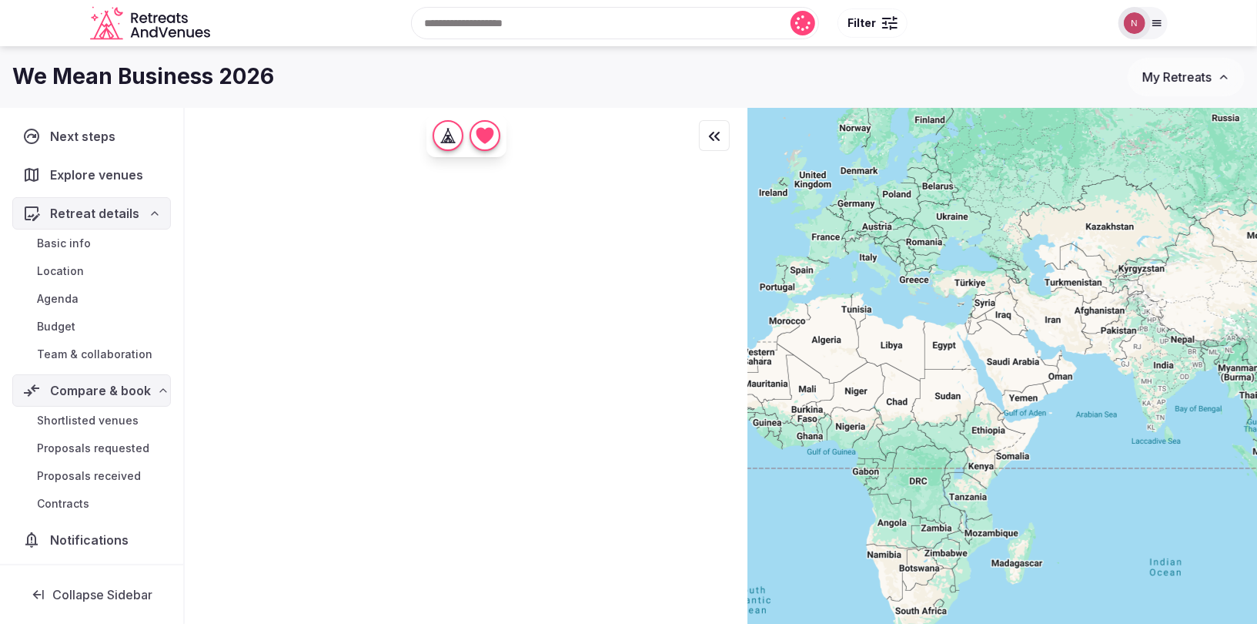
drag, startPoint x: 933, startPoint y: 288, endPoint x: 7, endPoint y: 444, distance: 939.2
click at [667, 429] on div "← Move left → Move right ↑ Move up ↓ Move down + Zoom in - Zoom out Home Jump l…" at bounding box center [721, 392] width 1072 height 568
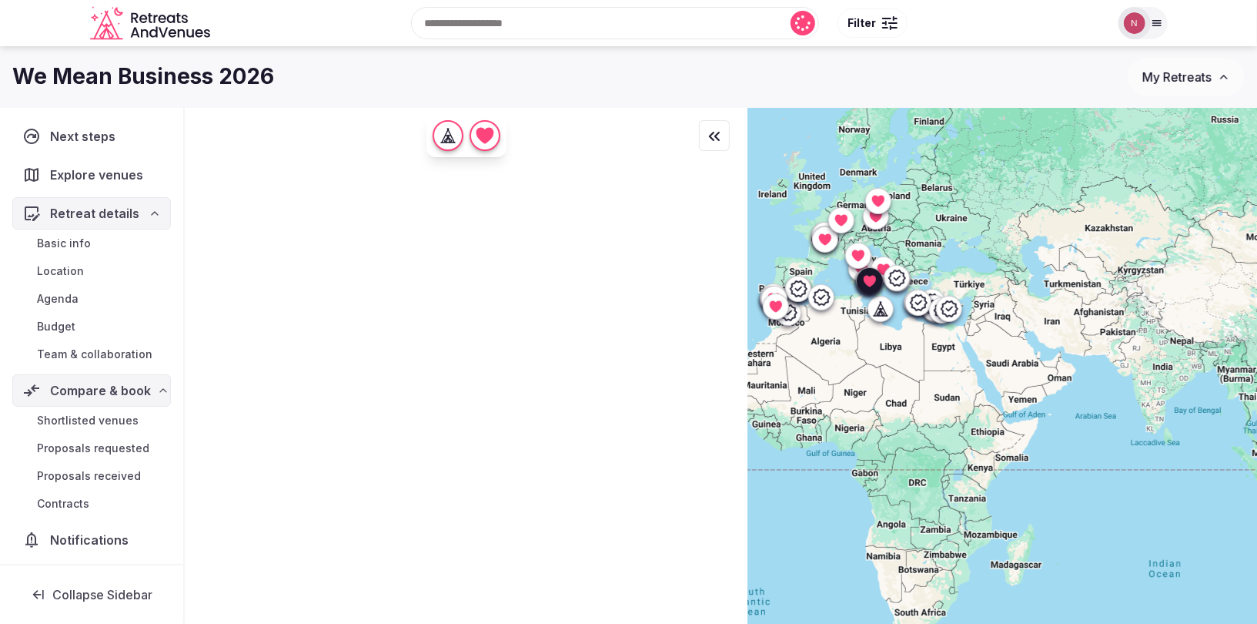
click at [81, 387] on span "Compare & book" at bounding box center [100, 390] width 101 height 18
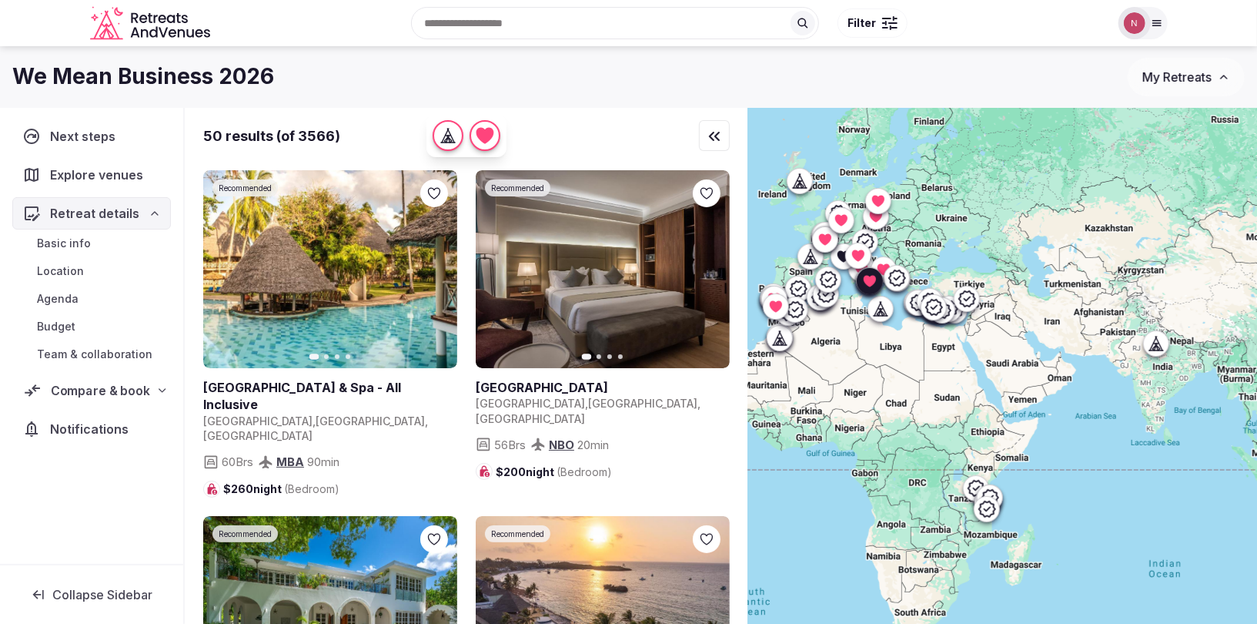
click at [79, 386] on span "Compare & book" at bounding box center [100, 390] width 99 height 18
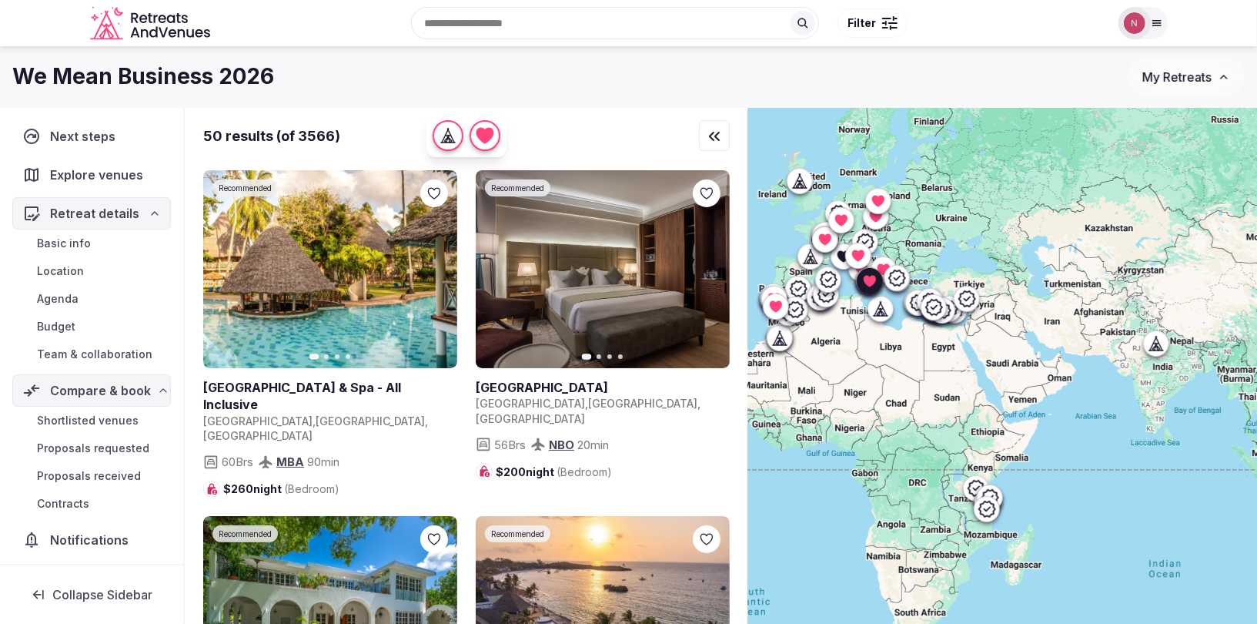
click at [73, 416] on span "Shortlisted venues" at bounding box center [88, 420] width 102 height 15
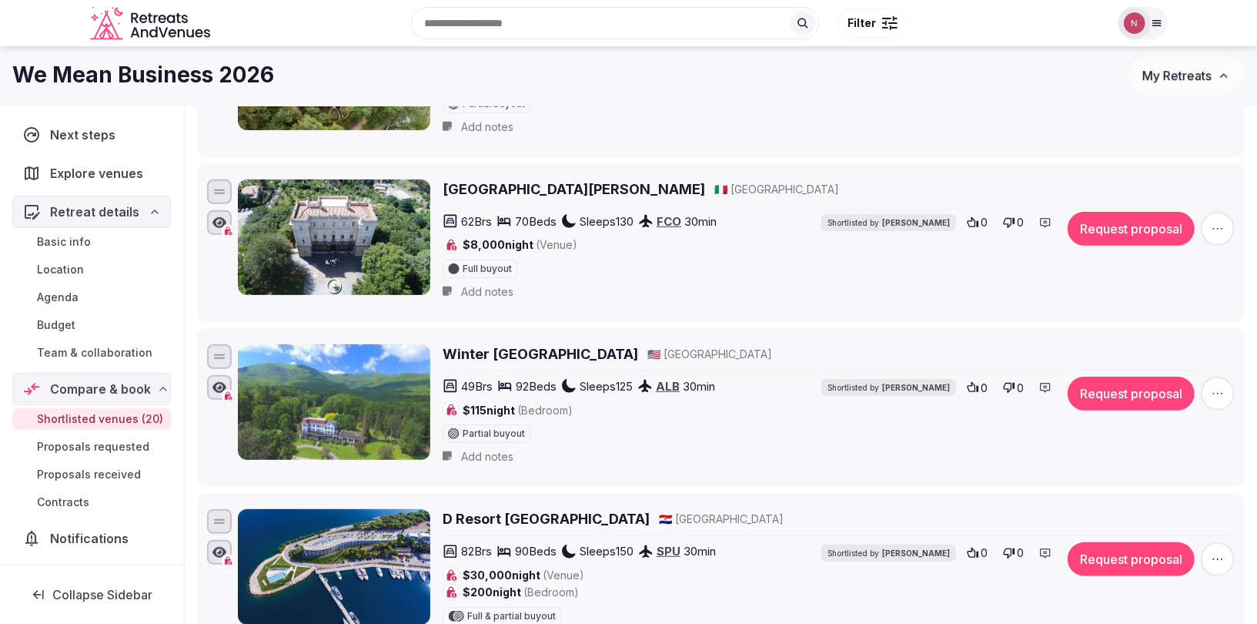
scroll to position [273, 0]
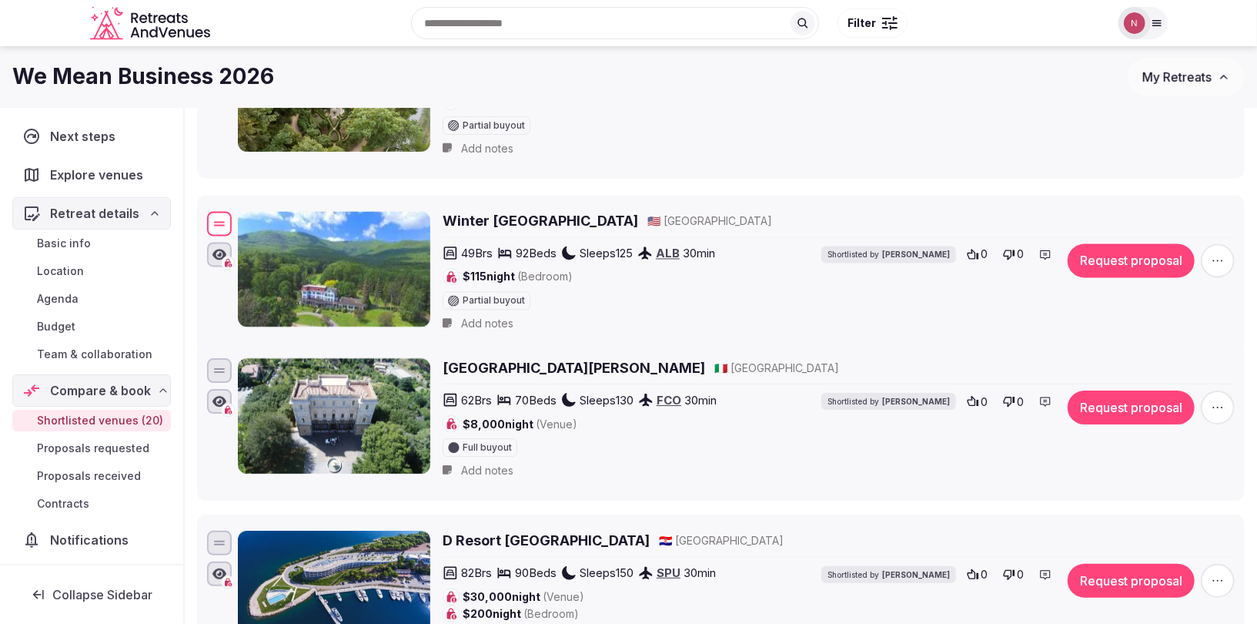
drag, startPoint x: 216, startPoint y: 376, endPoint x: 202, endPoint y: 222, distance: 153.9
click at [202, 222] on li "Winter Clove Inn & Resort 🇺🇸 United States 49 Brs 92 Beds Sleeps 125 ALB 30 min…" at bounding box center [721, 275] width 1048 height 159
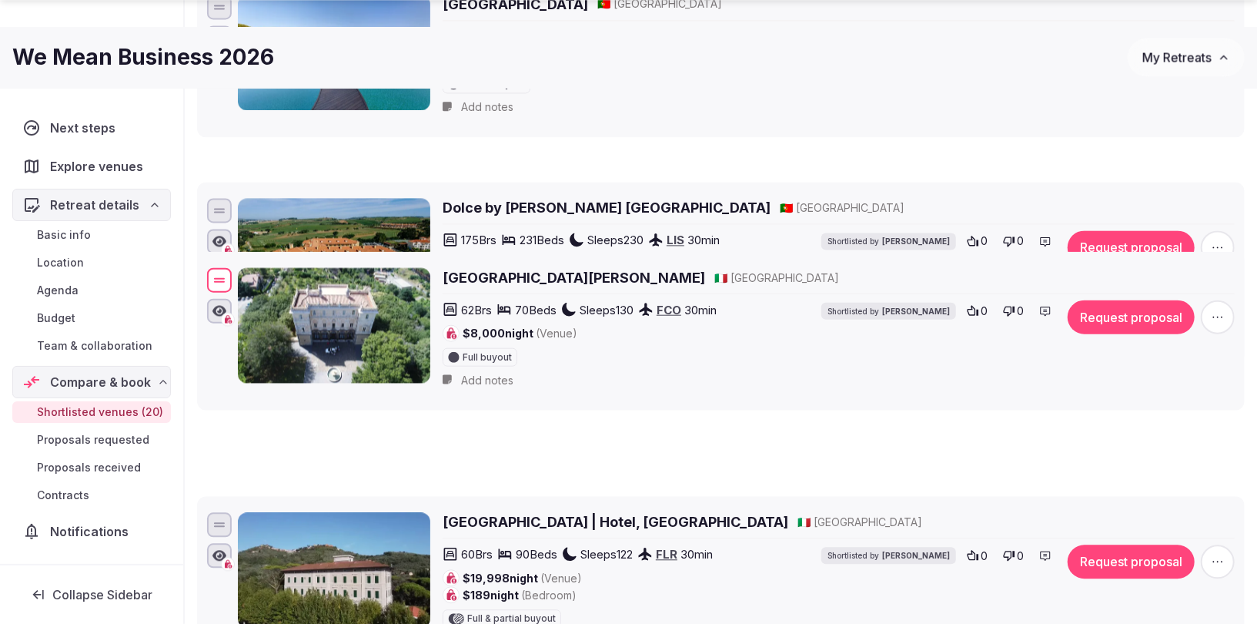
scroll to position [2132, 0]
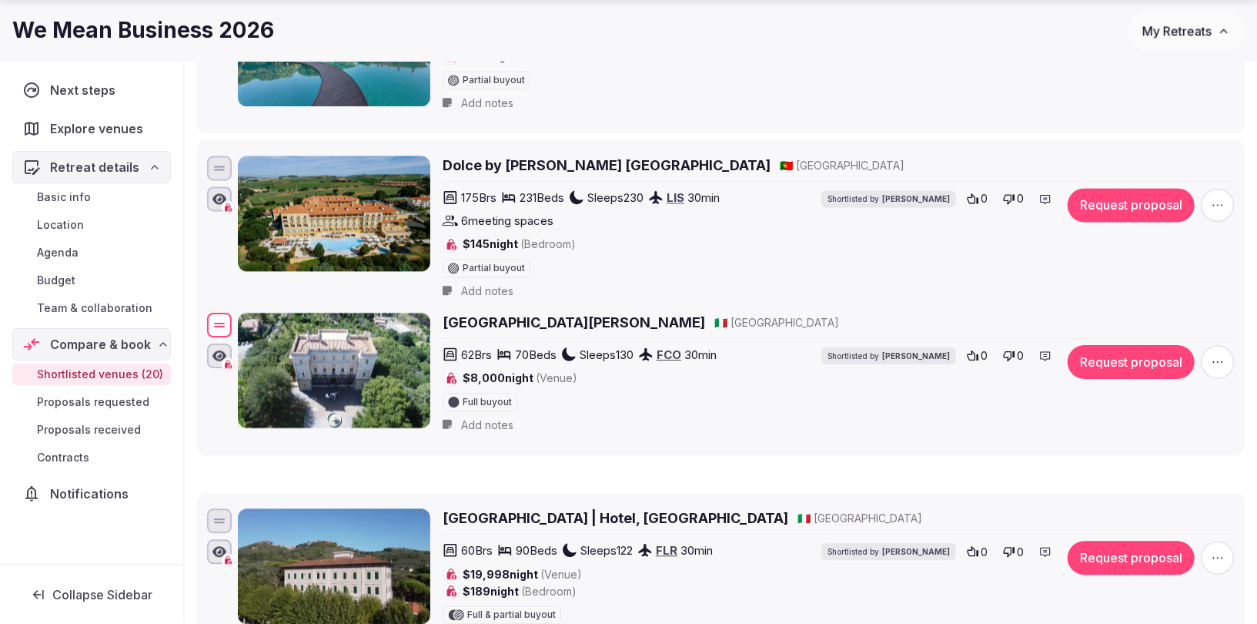
drag, startPoint x: 212, startPoint y: 125, endPoint x: 253, endPoint y: 298, distance: 178.0
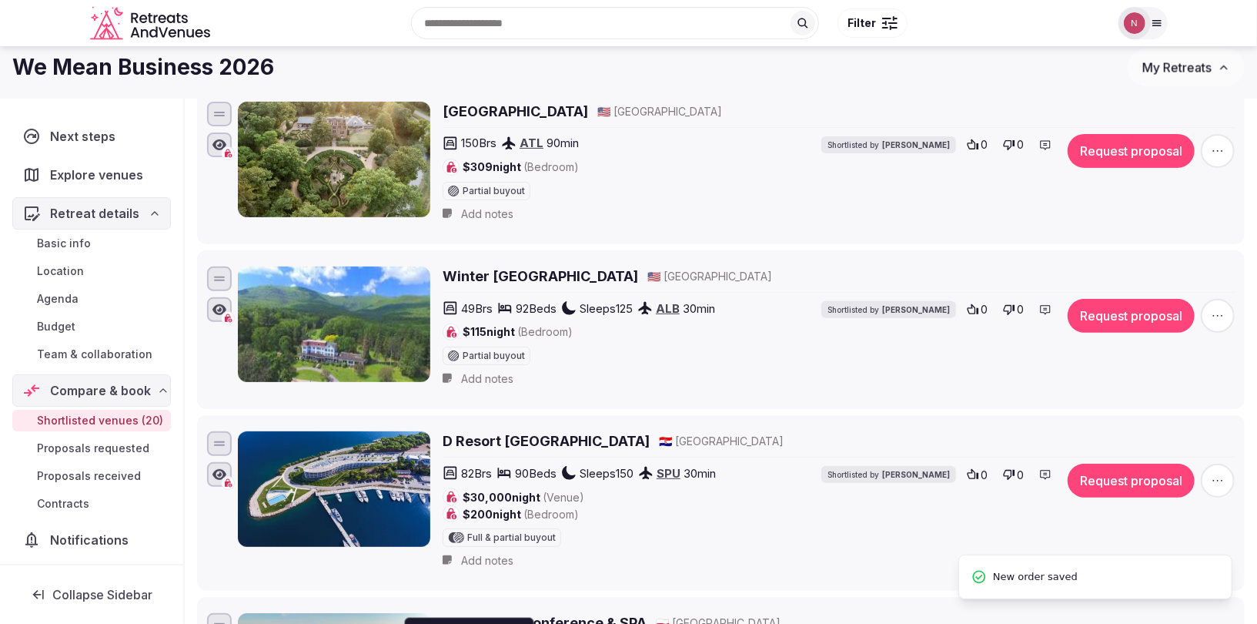
scroll to position [0, 0]
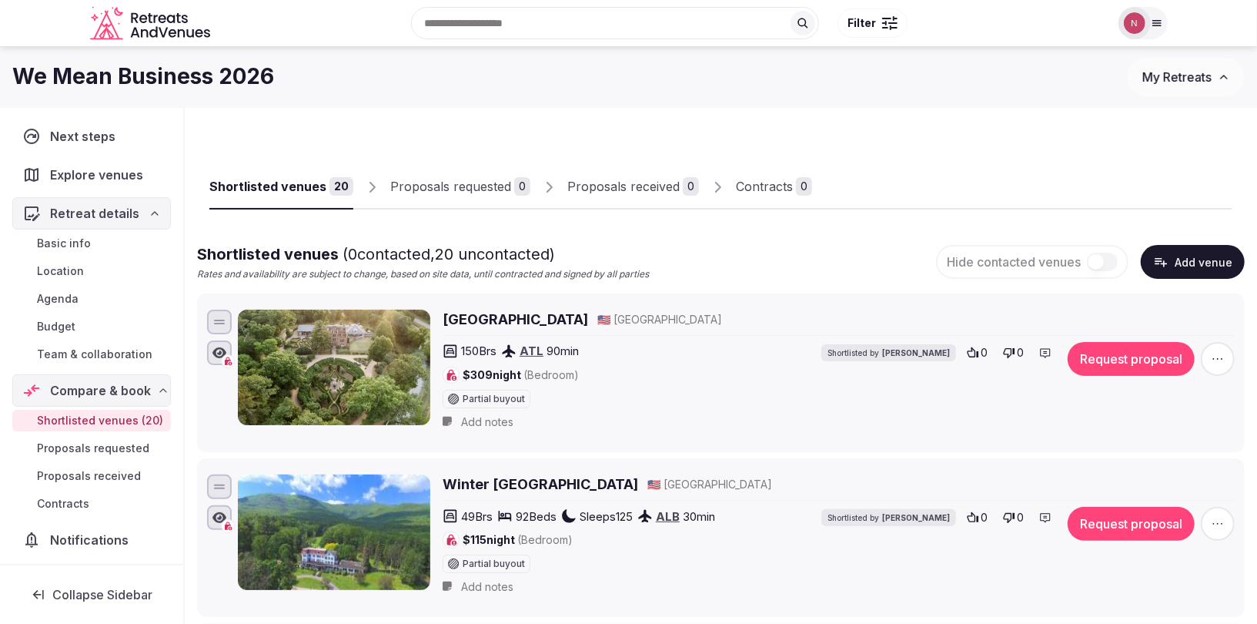
click at [63, 346] on span "Team & collaboration" at bounding box center [94, 353] width 115 height 15
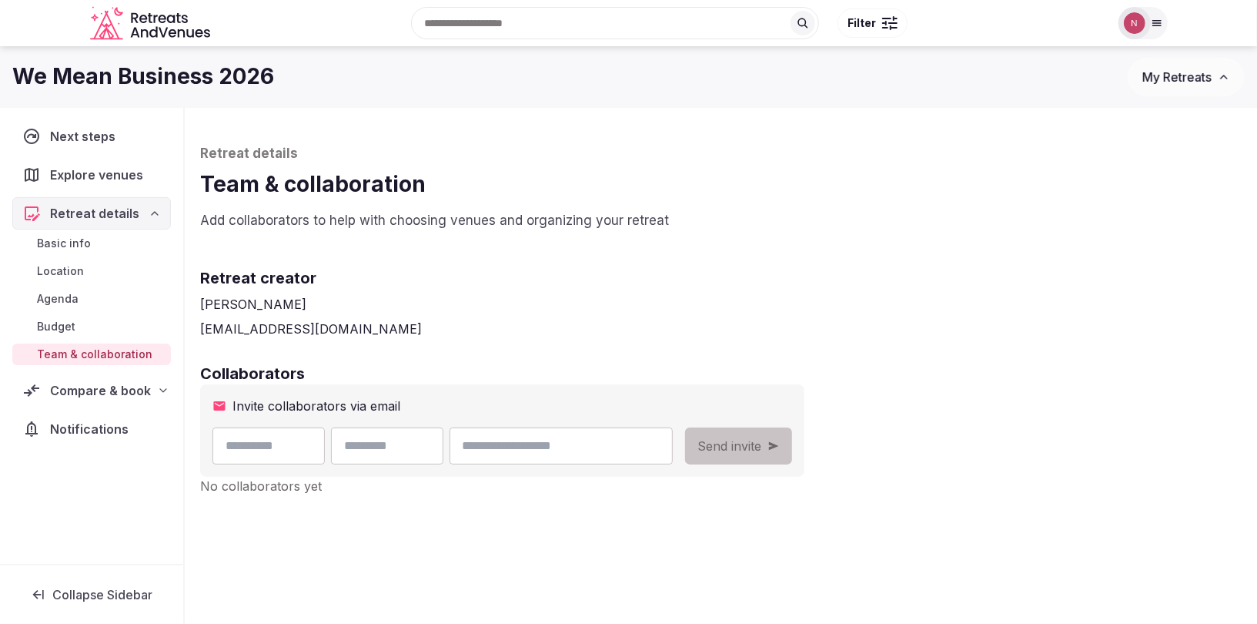
click at [258, 452] on input "text" at bounding box center [268, 445] width 112 height 37
click at [245, 450] on input "text" at bounding box center [268, 445] width 112 height 37
type input "******"
click at [380, 449] on input "text" at bounding box center [387, 445] width 112 height 37
paste input "**********"
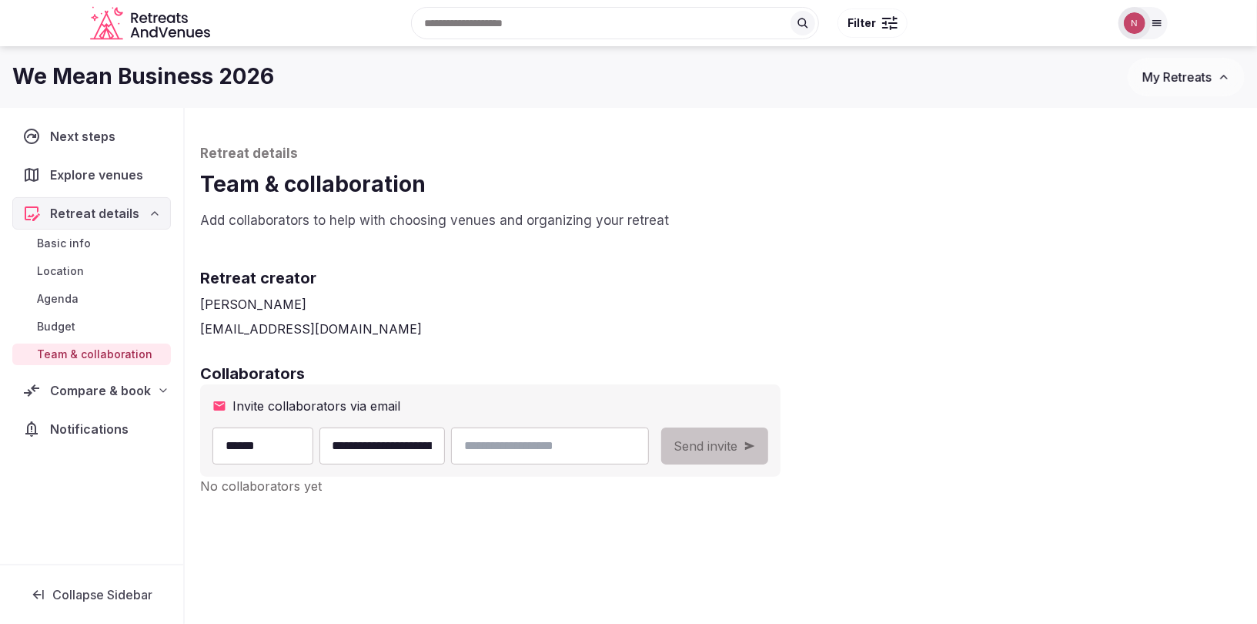
scroll to position [0, 85]
drag, startPoint x: 388, startPoint y: 447, endPoint x: 557, endPoint y: 450, distance: 168.6
click at [557, 450] on div "**********" at bounding box center [430, 445] width 436 height 37
type input "****"
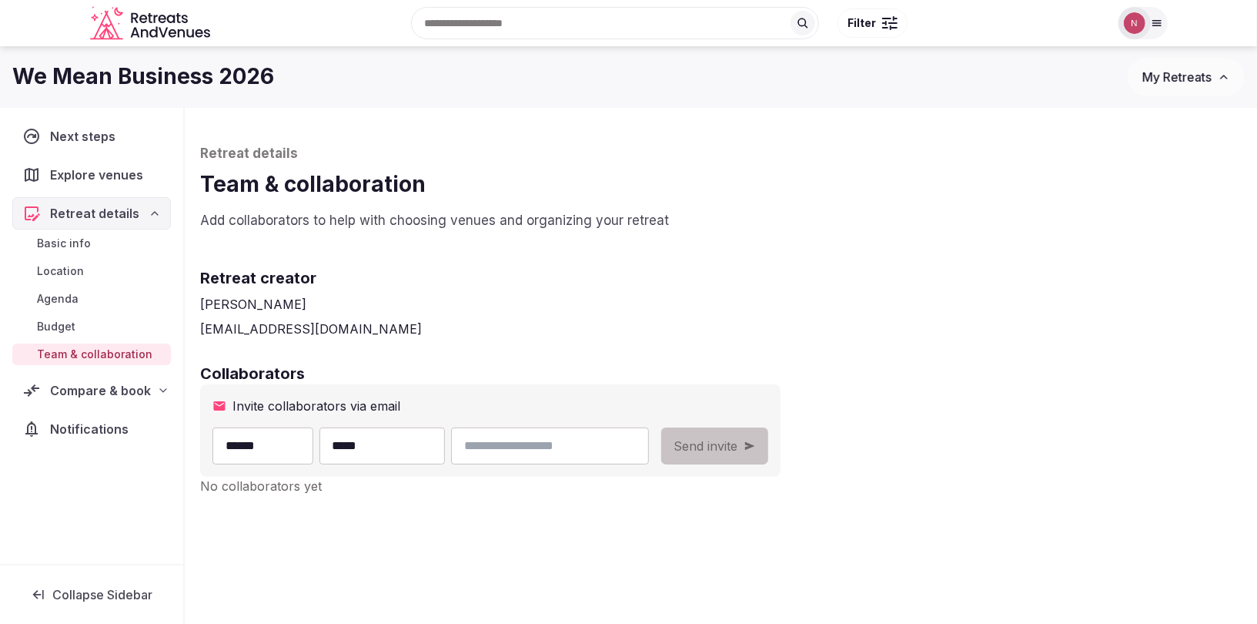
click at [573, 447] on input "email" at bounding box center [550, 445] width 198 height 37
paste input "**********"
click at [738, 454] on span "Send invite" at bounding box center [706, 445] width 64 height 18
click at [616, 448] on input "**********" at bounding box center [550, 445] width 198 height 37
type input "**********"
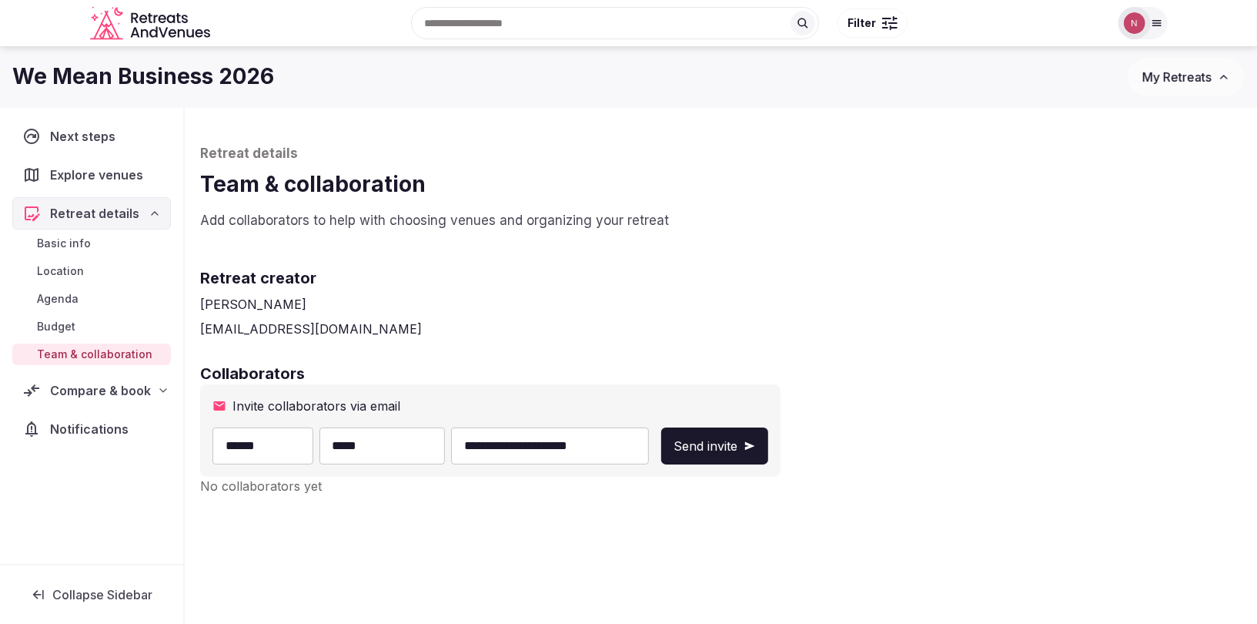
click at [738, 450] on span "Send invite" at bounding box center [706, 445] width 64 height 18
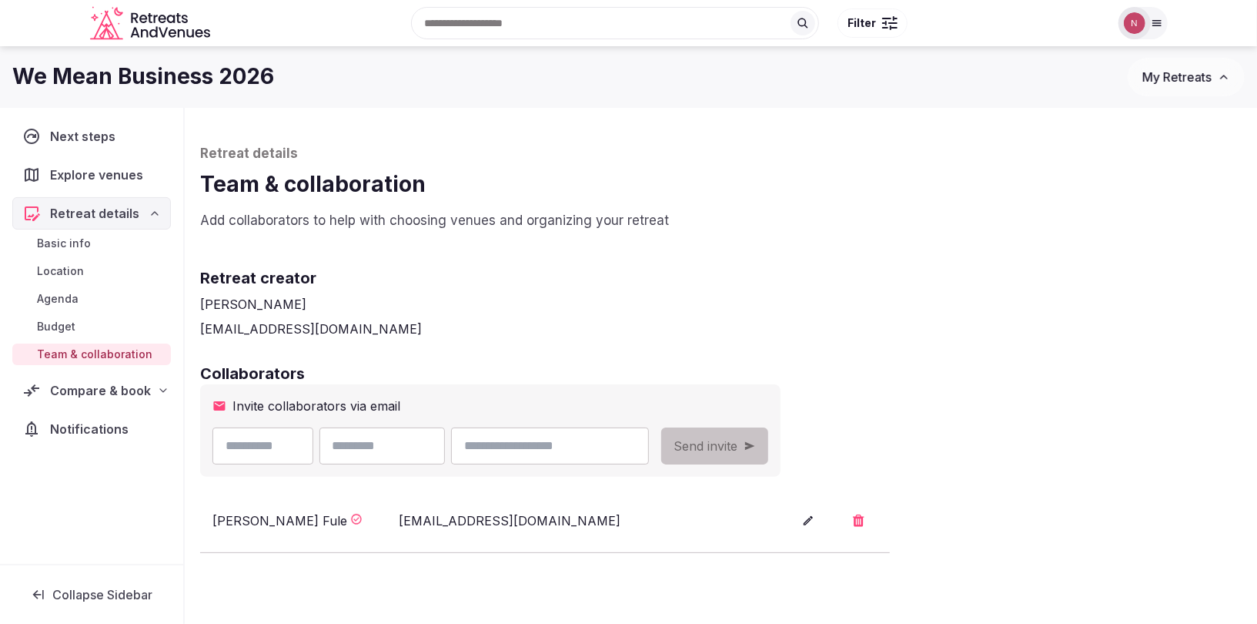
click at [288, 452] on input "text" at bounding box center [262, 445] width 101 height 37
paste input "**********"
type input "*****"
click at [387, 452] on input "text" at bounding box center [406, 445] width 125 height 37
paste input "**********"
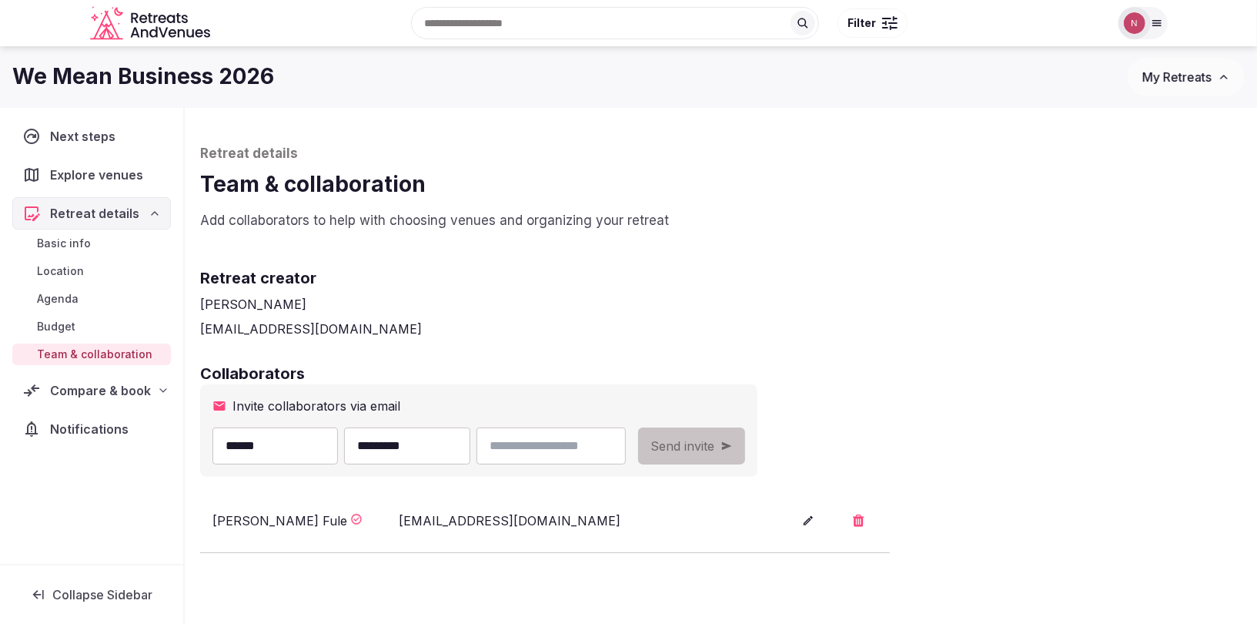
type input "*********"
click at [560, 452] on input "email" at bounding box center [551, 445] width 149 height 37
paste input "**********"
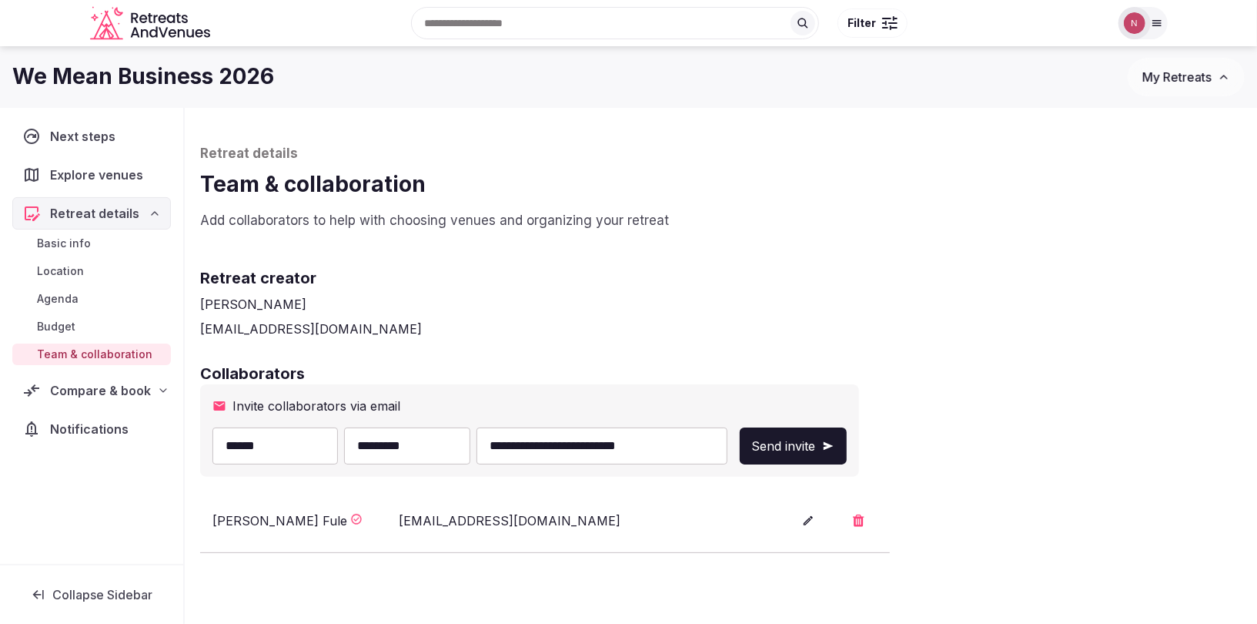
type input "**********"
click at [784, 447] on span "Send invite" at bounding box center [784, 445] width 64 height 18
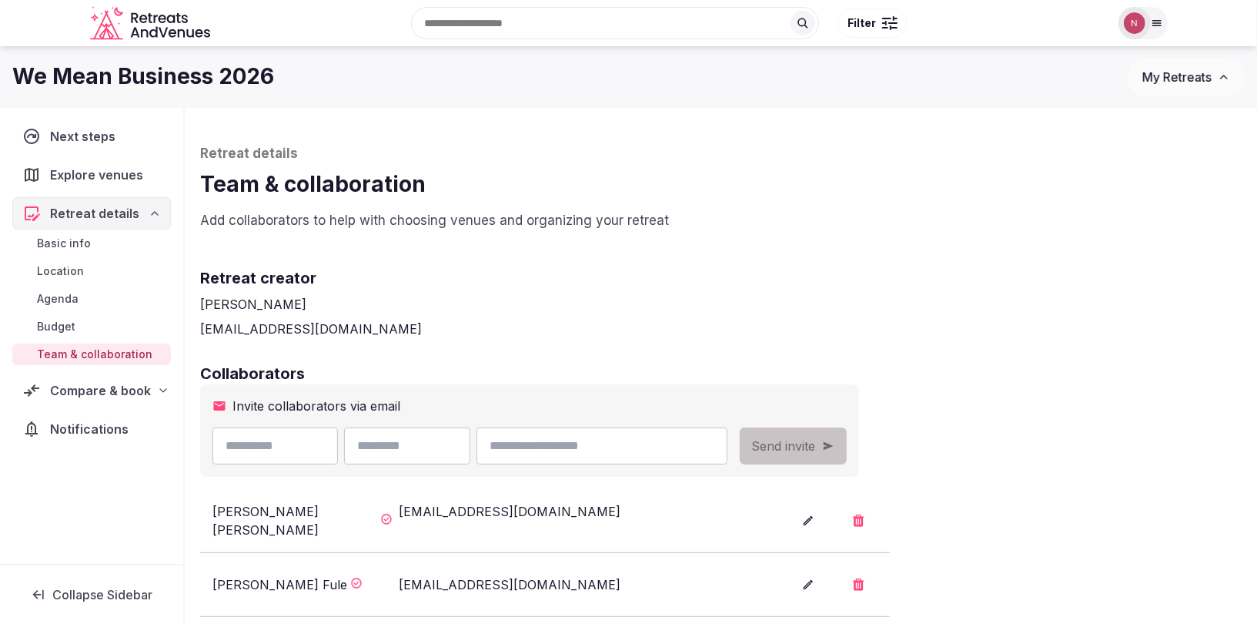
click at [272, 447] on input "text" at bounding box center [274, 445] width 125 height 37
paste input "**********"
type input "**********"
click at [383, 453] on input "text" at bounding box center [406, 445] width 125 height 37
paste input "**********"
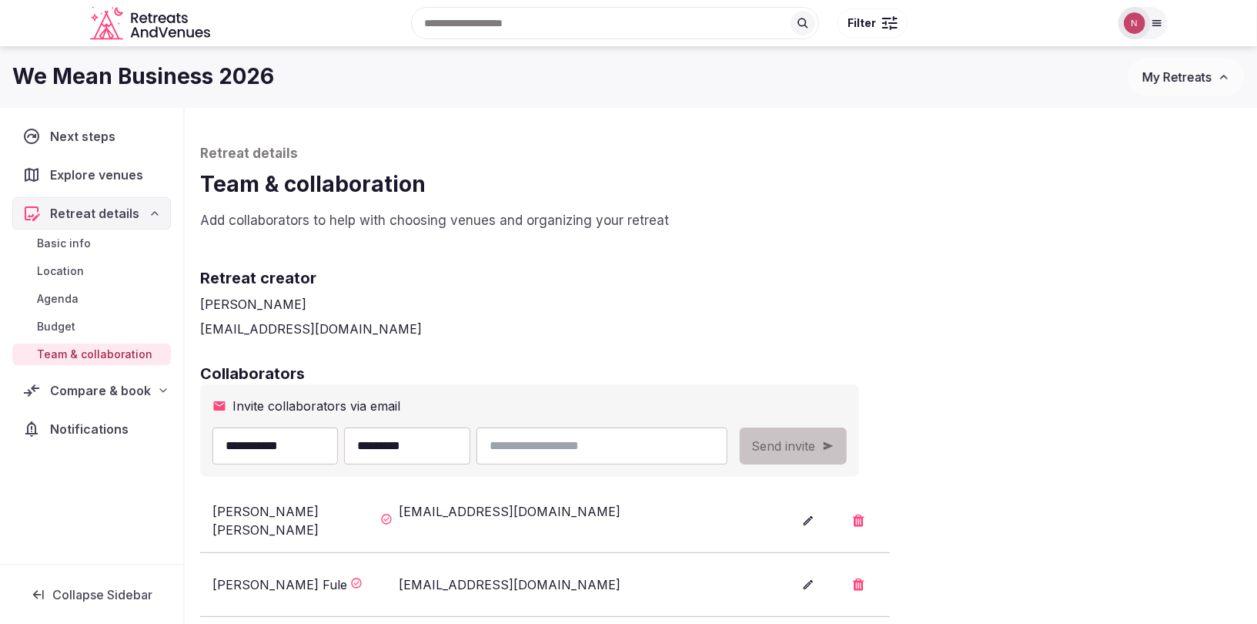
type input "********"
click at [544, 453] on input "email" at bounding box center [602, 445] width 251 height 37
paste input "**********"
type input "**********"
click at [785, 443] on span "Send invite" at bounding box center [784, 445] width 64 height 18
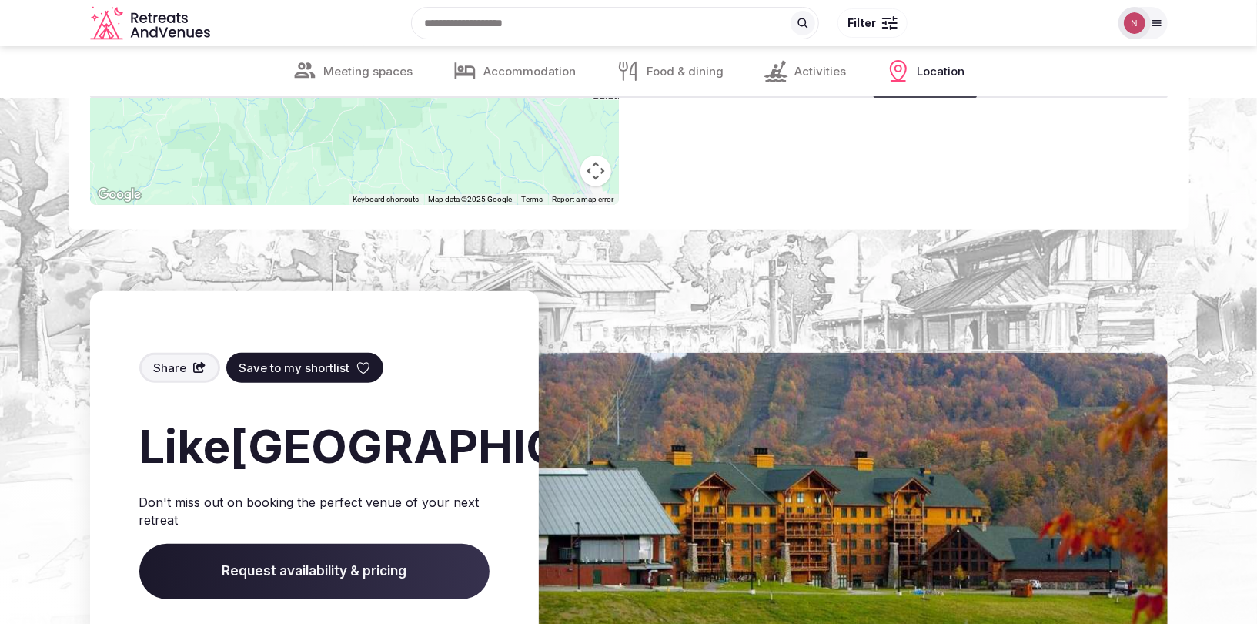
scroll to position [3707, 0]
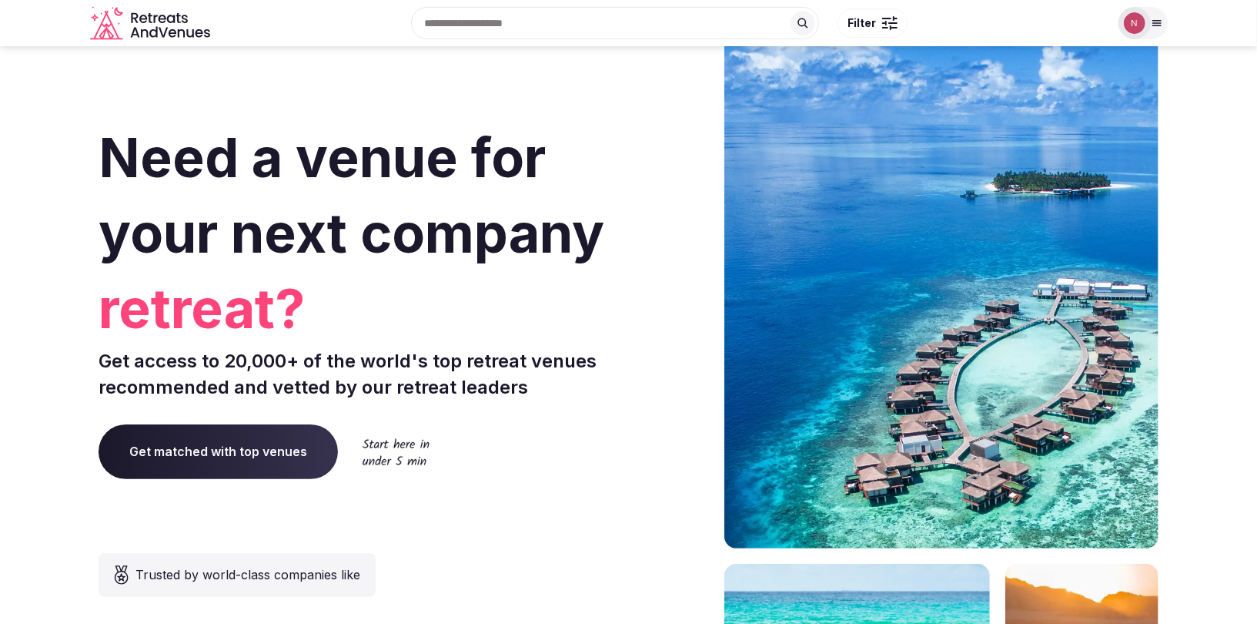
click at [1136, 24] on img at bounding box center [1135, 23] width 22 height 22
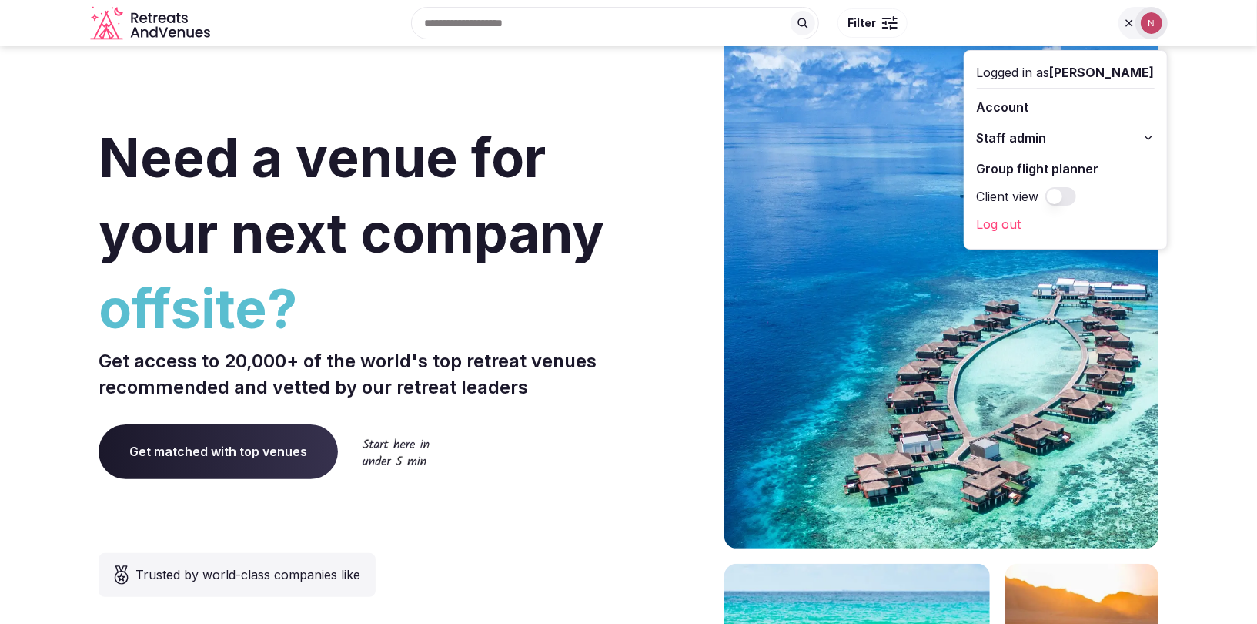
click at [1027, 139] on span "Staff admin" at bounding box center [1012, 138] width 70 height 18
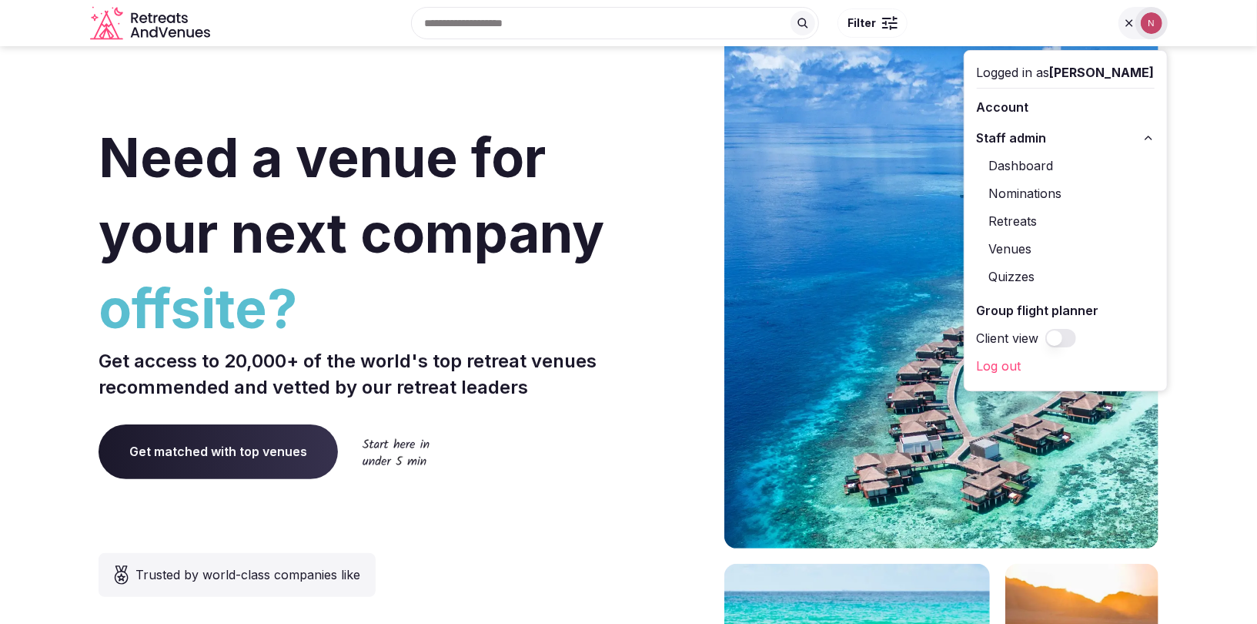
click at [1042, 227] on link "Retreats" at bounding box center [1066, 221] width 178 height 25
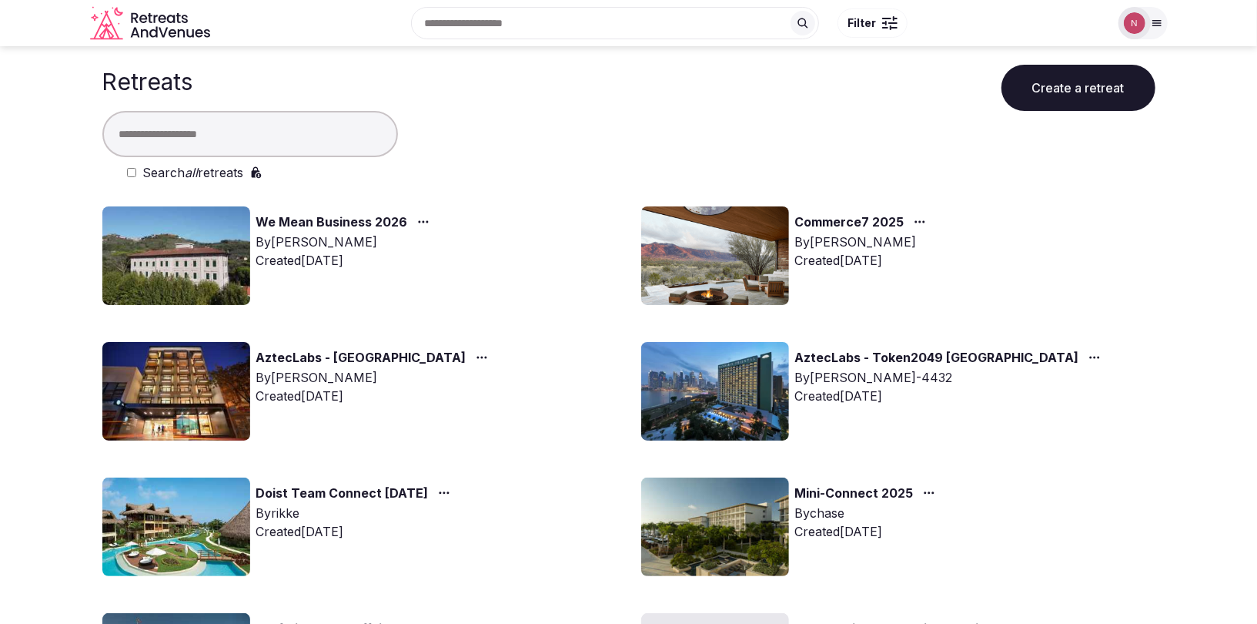
click at [349, 218] on link "We Mean Business 2026" at bounding box center [332, 222] width 152 height 20
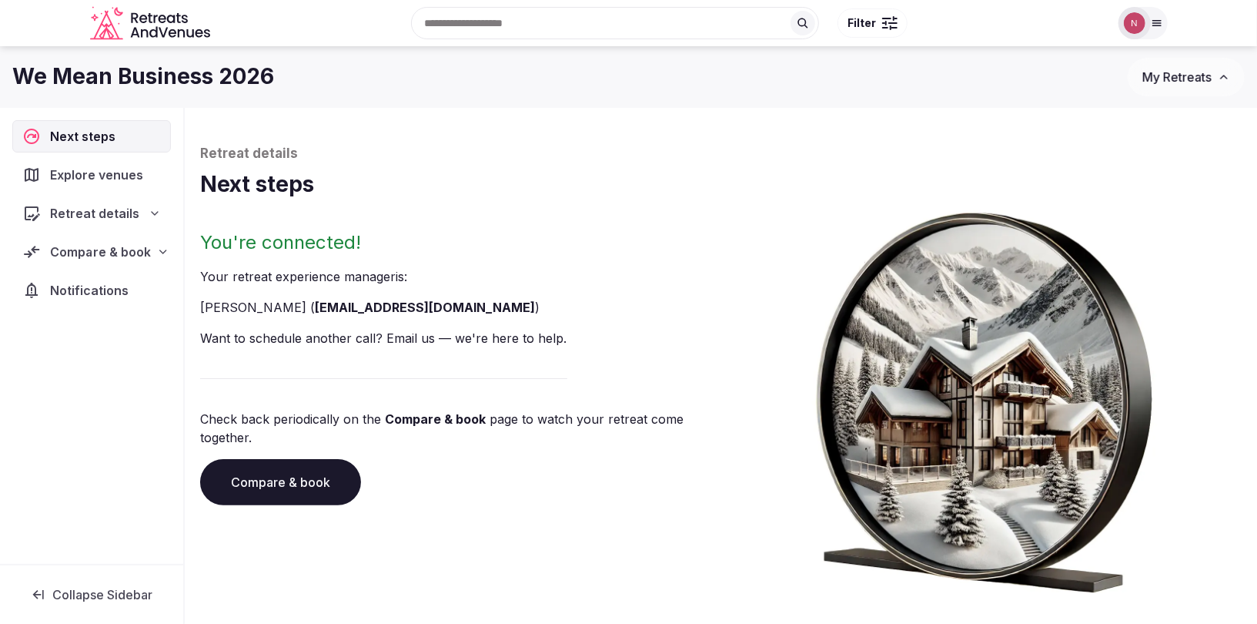
click at [79, 256] on span "Compare & book" at bounding box center [100, 251] width 101 height 18
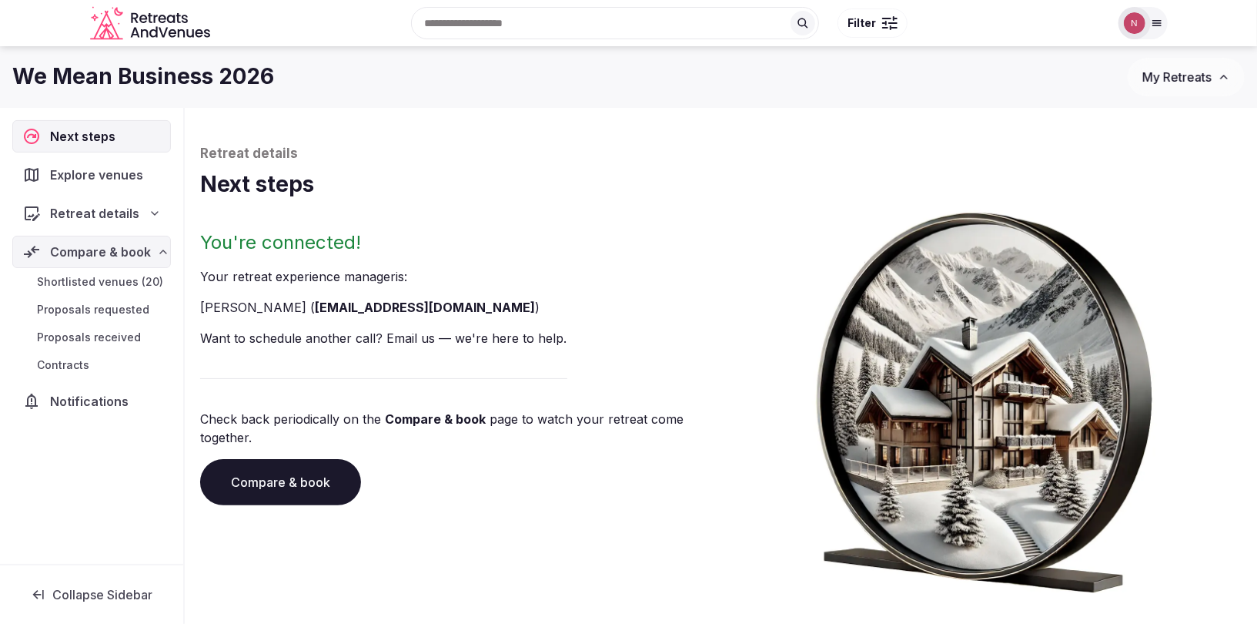
click at [72, 274] on span "Shortlisted venues (20)" at bounding box center [100, 281] width 126 height 15
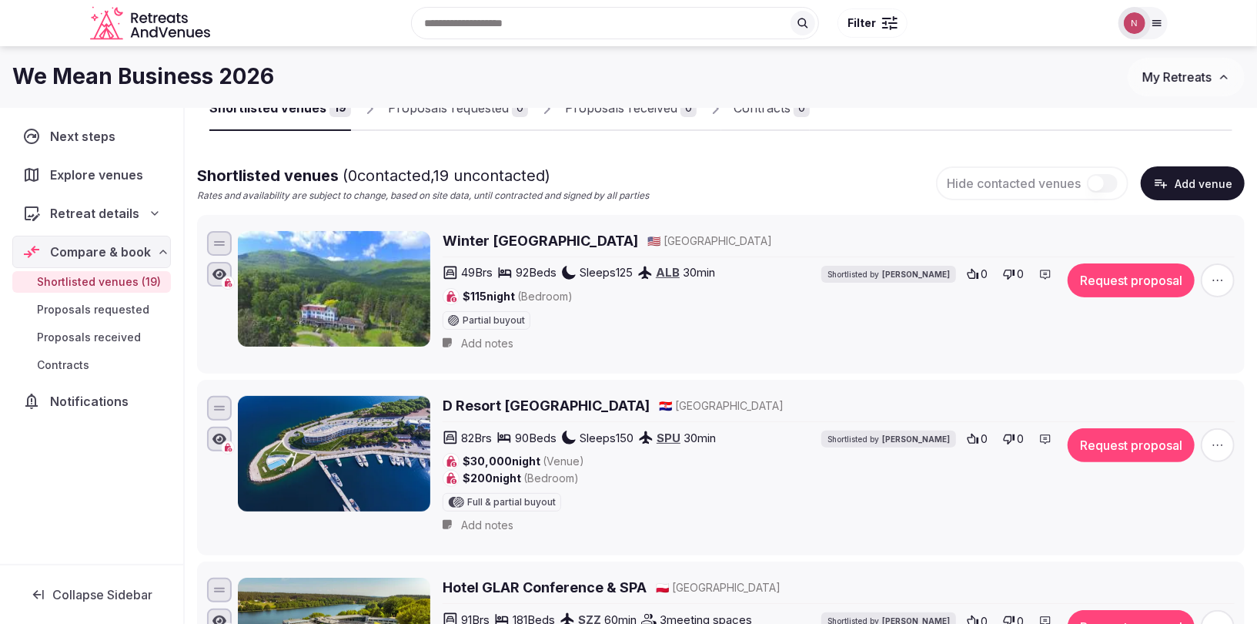
scroll to position [52, 0]
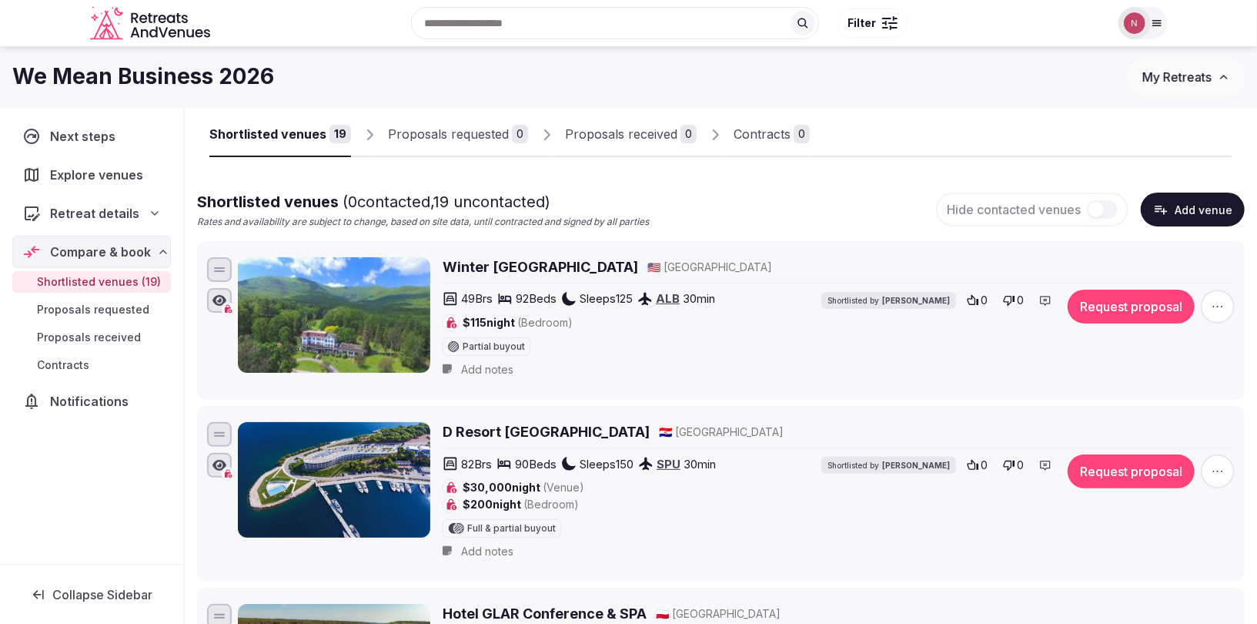
click at [674, 294] on link "ALB" at bounding box center [668, 298] width 24 height 15
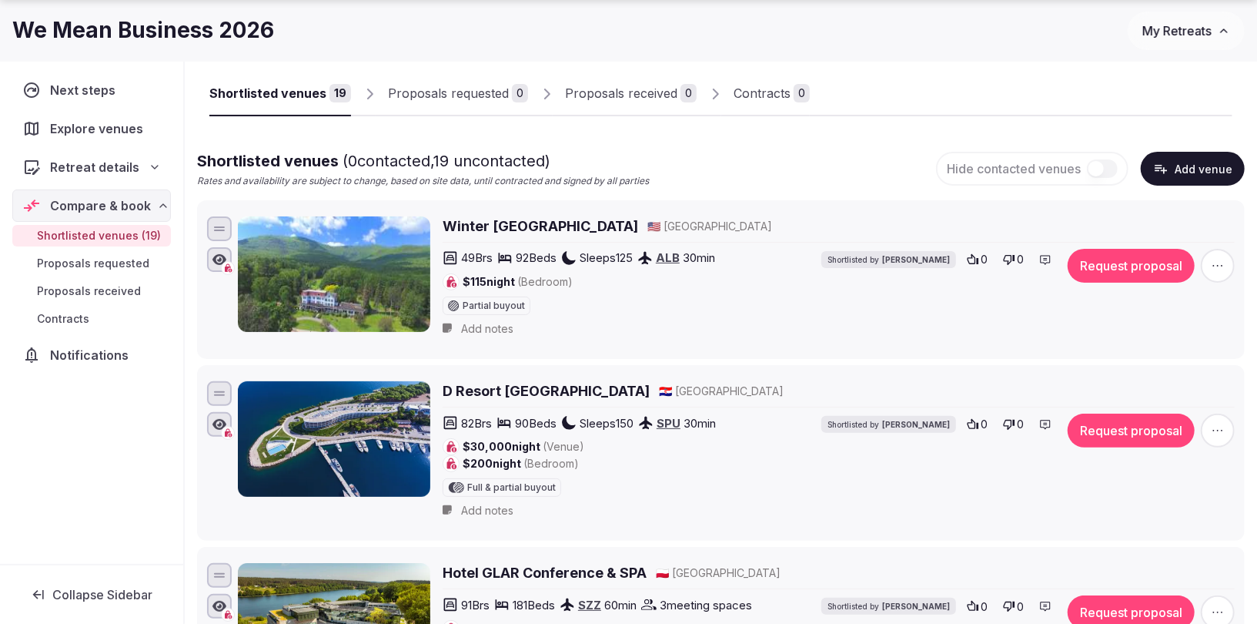
scroll to position [105, 0]
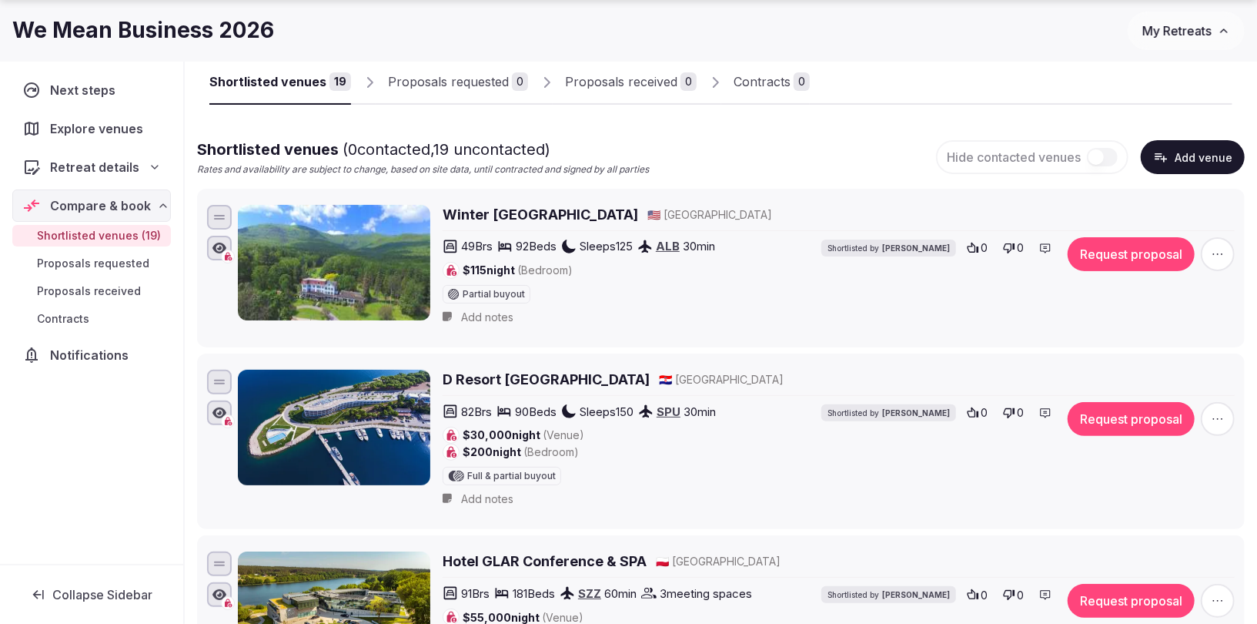
click at [1219, 256] on icon "button" at bounding box center [1217, 253] width 15 height 15
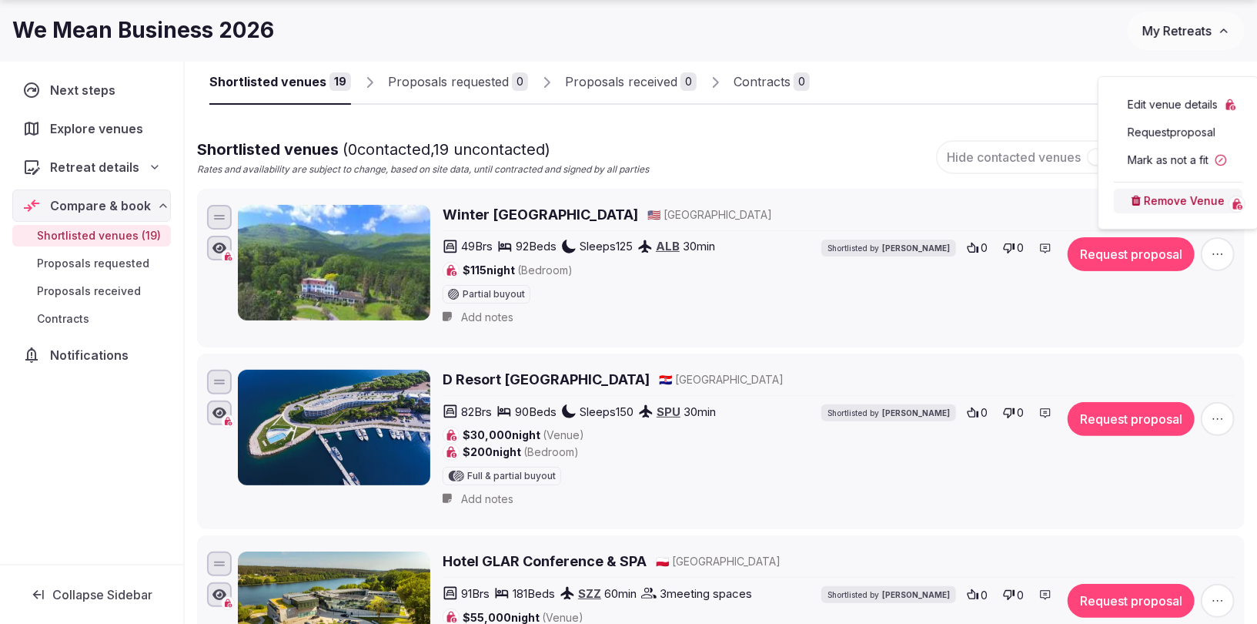
click at [1129, 158] on button "Mark as not a fit" at bounding box center [1178, 160] width 129 height 25
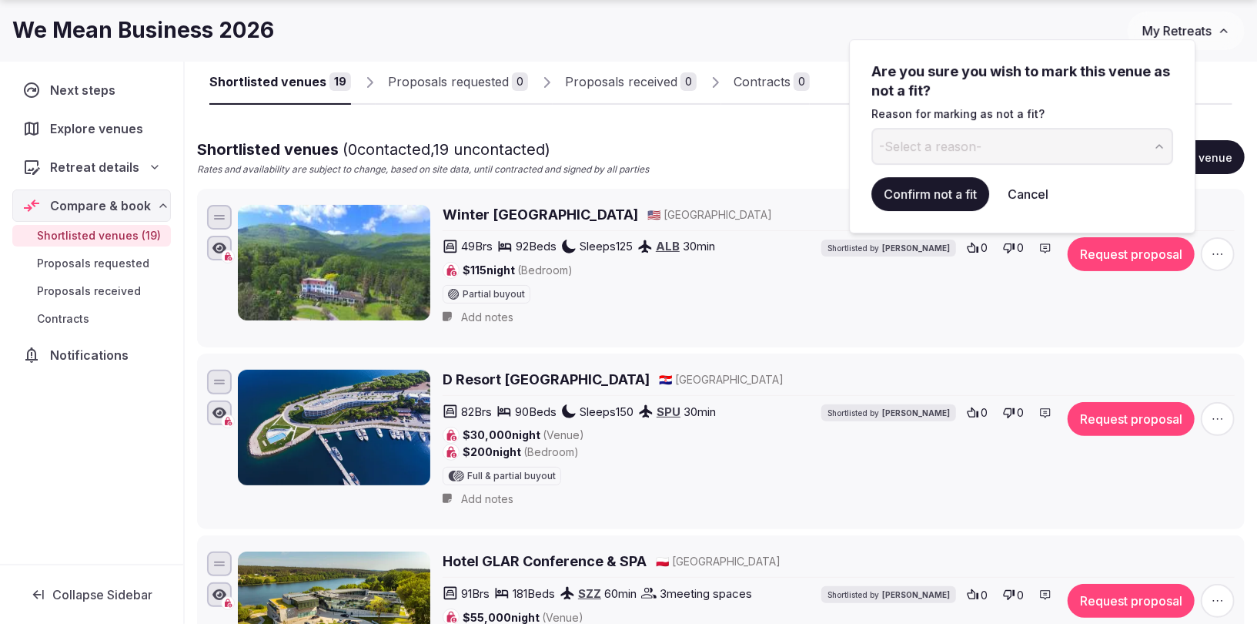
click at [1003, 152] on button "-Select a reason-" at bounding box center [1022, 146] width 302 height 37
type input "**********"
click at [939, 197] on button "Confirm not a fit" at bounding box center [930, 194] width 118 height 34
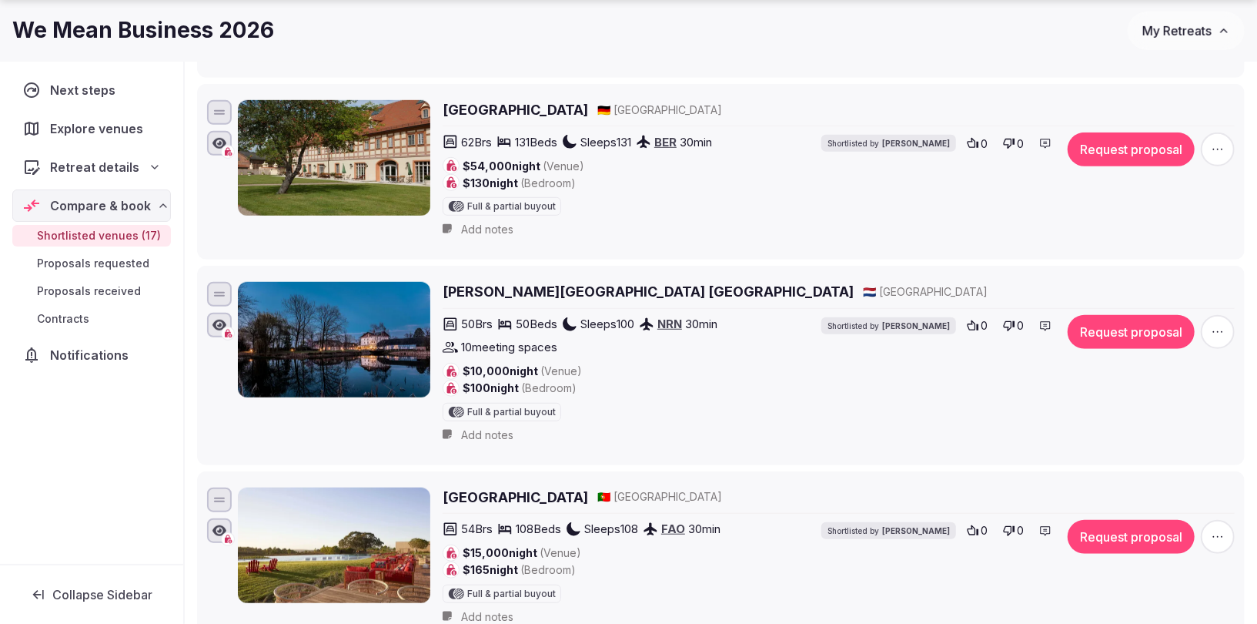
scroll to position [591, 0]
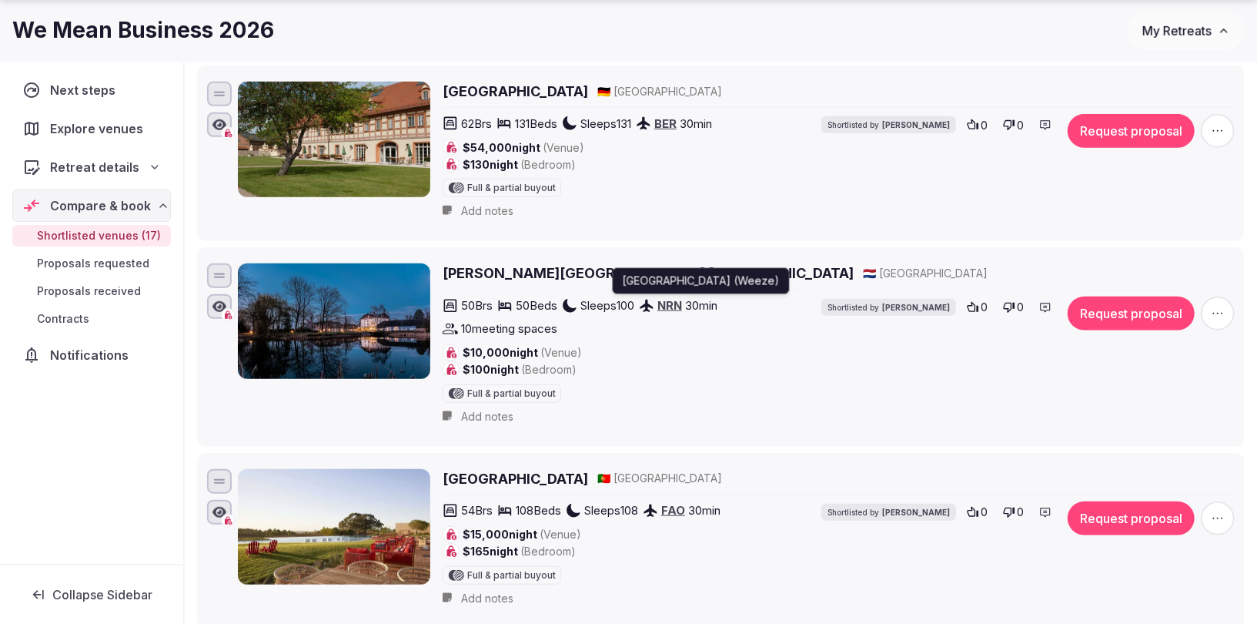
click at [675, 298] on link "NRN" at bounding box center [669, 305] width 25 height 15
click at [1216, 306] on icon "button" at bounding box center [1217, 313] width 15 height 15
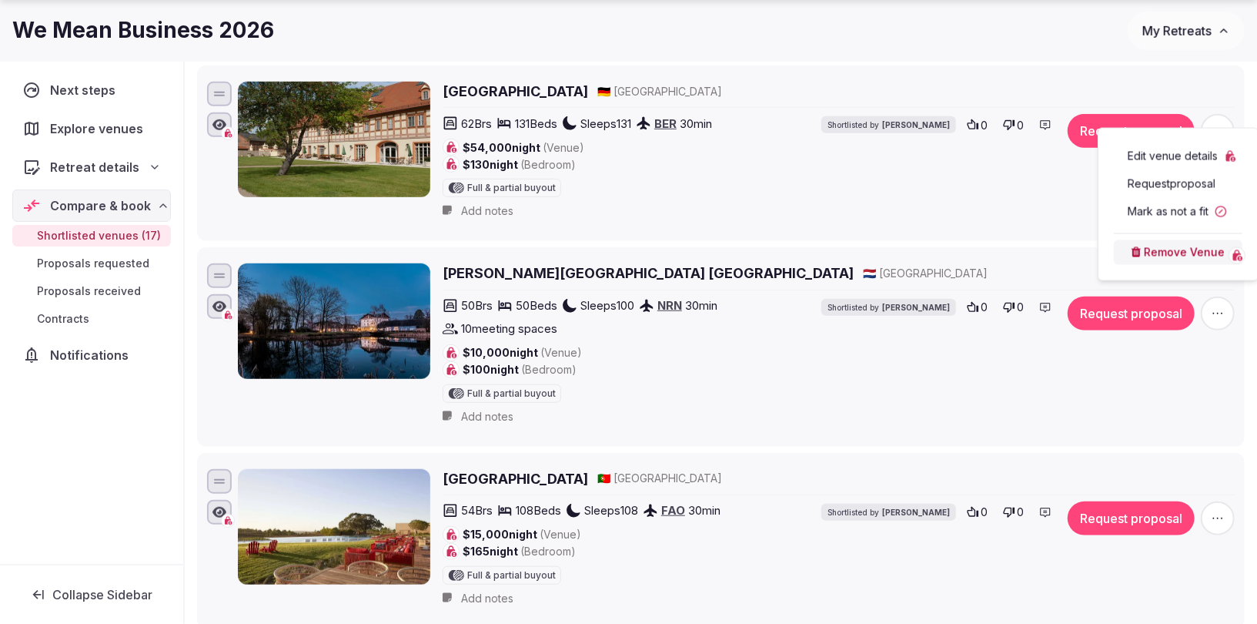
click at [1122, 198] on div "Edit venue details Request proposal Mark as not a fit Remove Venue" at bounding box center [1178, 204] width 135 height 127
click at [1123, 208] on button "Mark as not a fit" at bounding box center [1178, 211] width 129 height 25
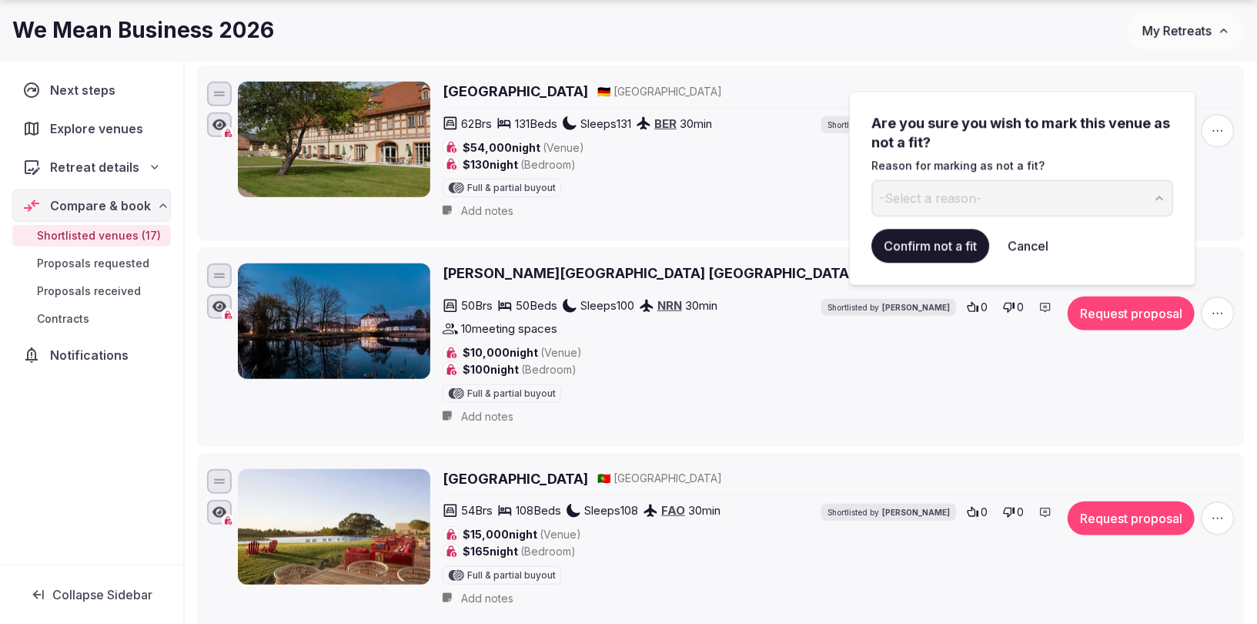
click at [968, 202] on span "-Select a reason-" at bounding box center [930, 197] width 102 height 17
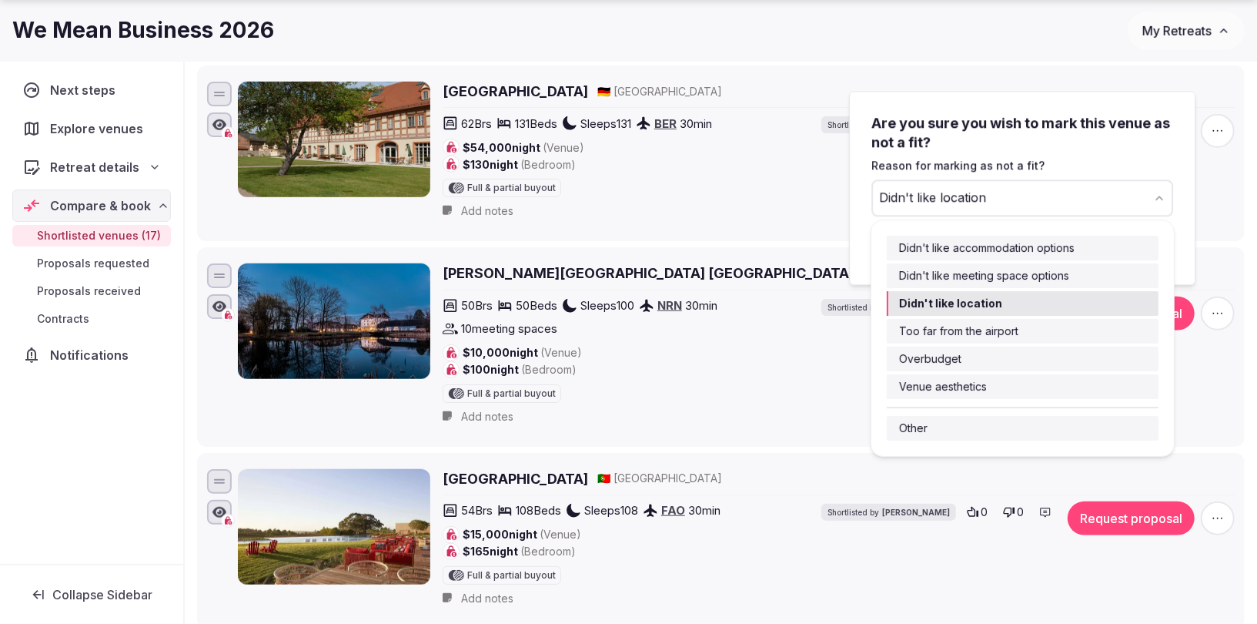
click at [962, 201] on div "Didn't like location" at bounding box center [932, 198] width 107 height 18
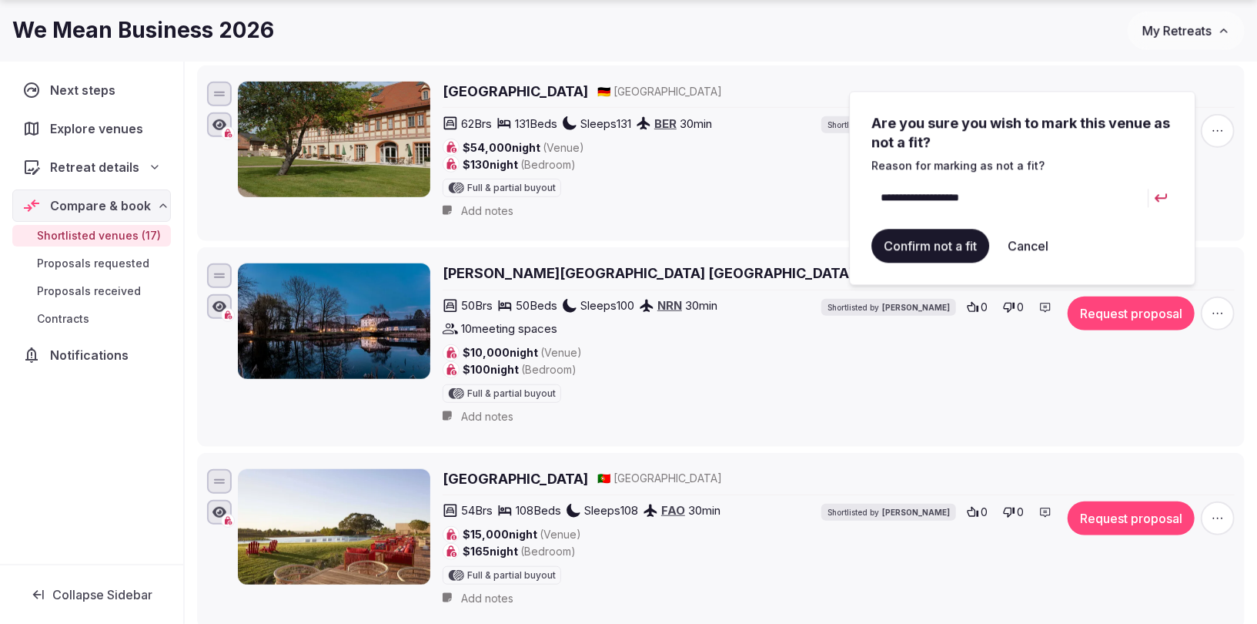
click at [918, 192] on input "**********" at bounding box center [1009, 197] width 276 height 37
type input "**********"
click at [916, 248] on button "Confirm not a fit" at bounding box center [930, 246] width 118 height 34
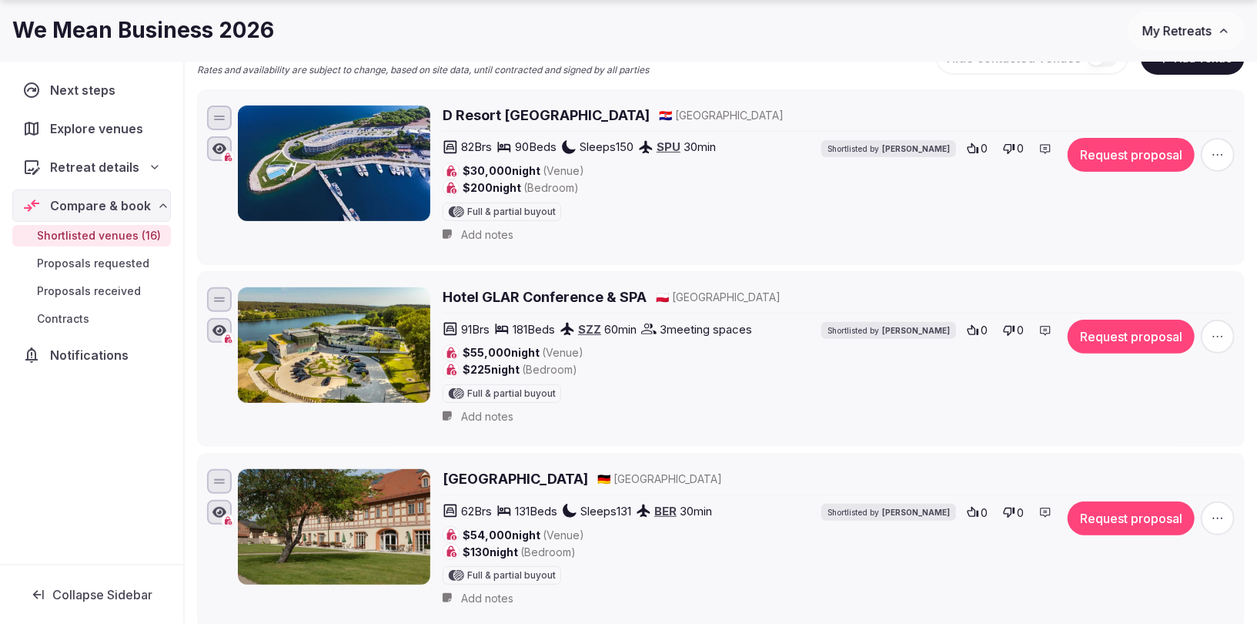
scroll to position [227, 0]
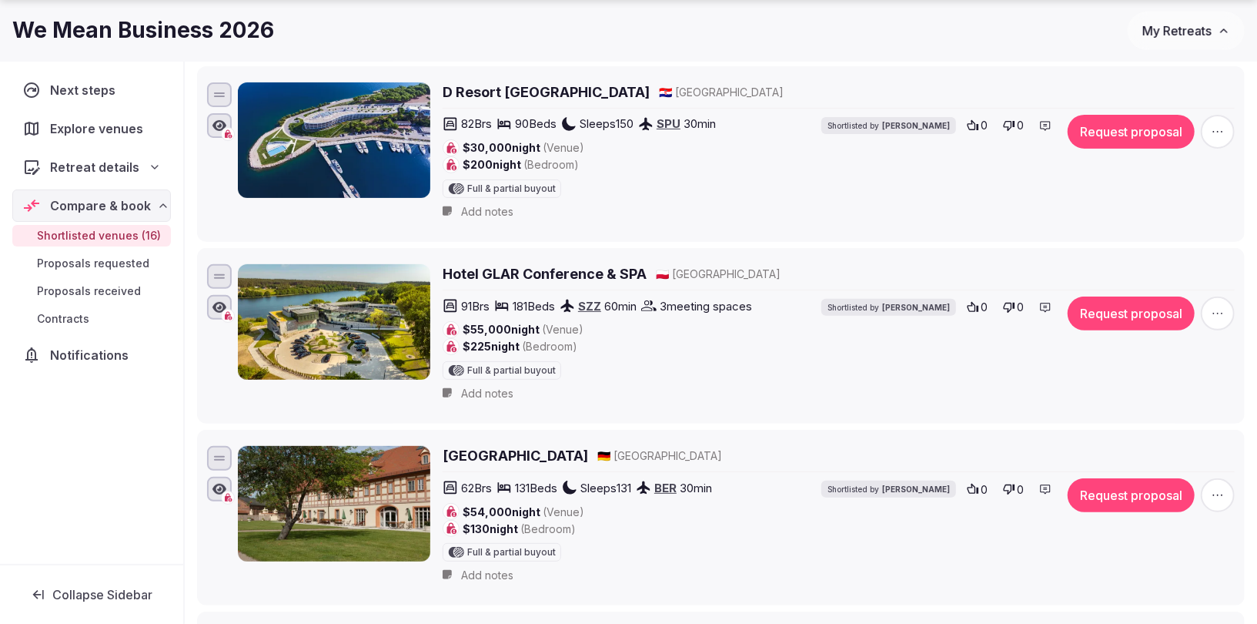
click at [1217, 308] on icon "button" at bounding box center [1217, 313] width 15 height 15
click at [1156, 216] on button "Mark as not a fit" at bounding box center [1178, 217] width 129 height 25
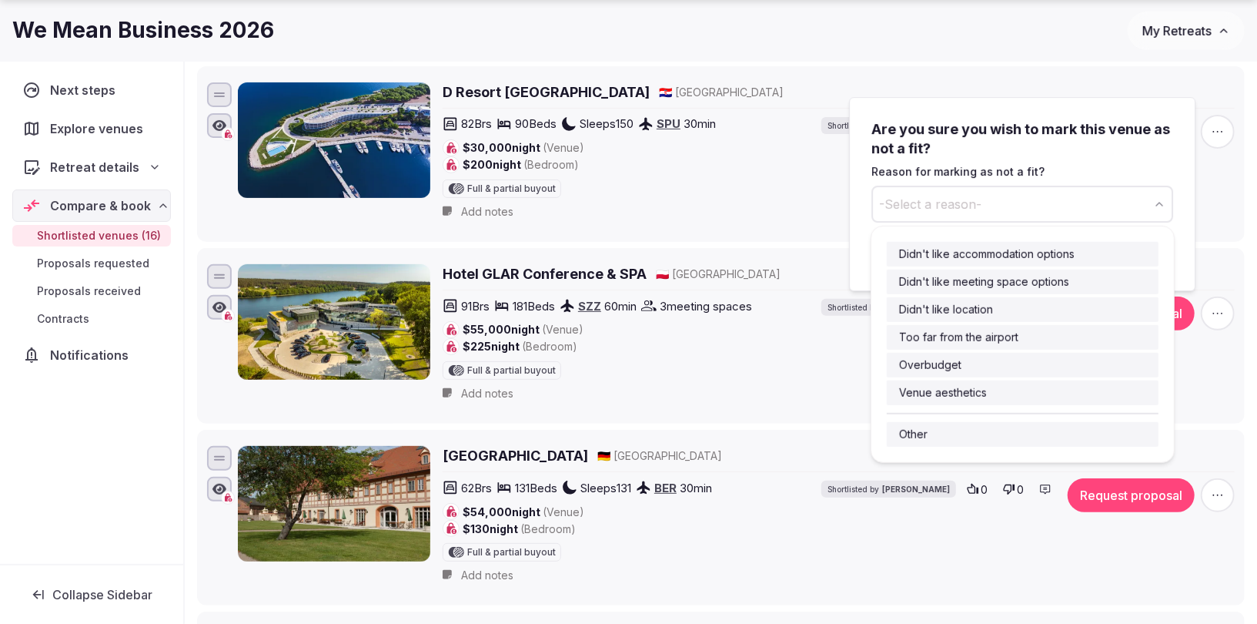
click at [975, 200] on span "-Select a reason-" at bounding box center [930, 204] width 102 height 17
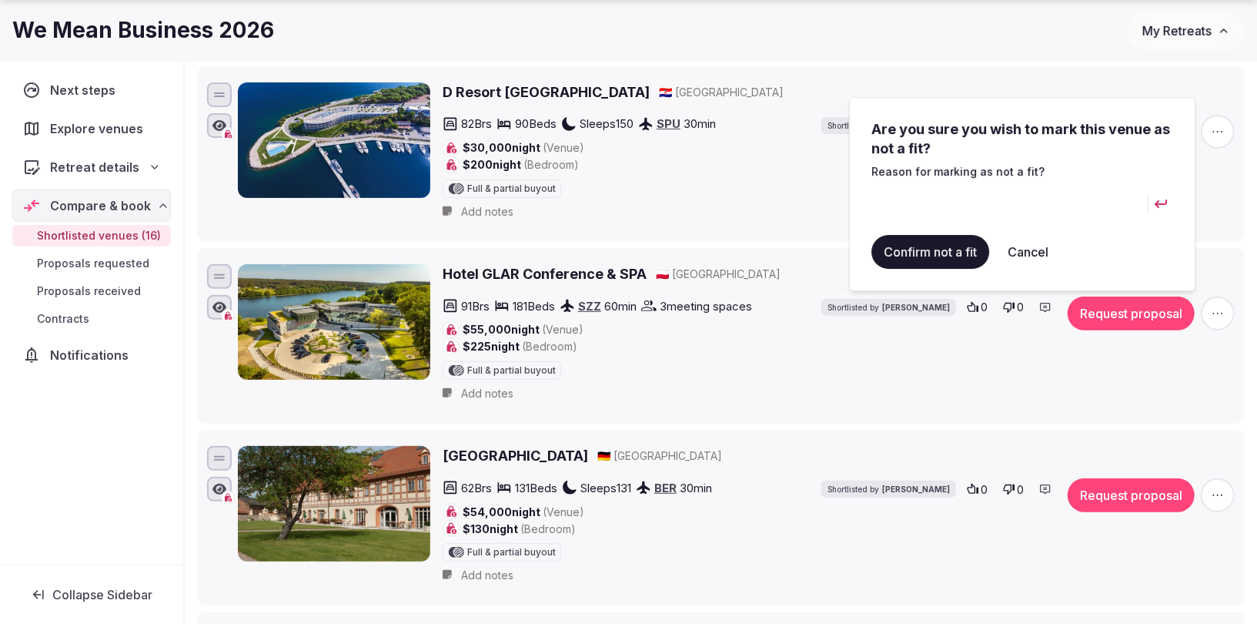
type input "**********"
click at [903, 250] on button "Confirm not a fit" at bounding box center [930, 252] width 118 height 34
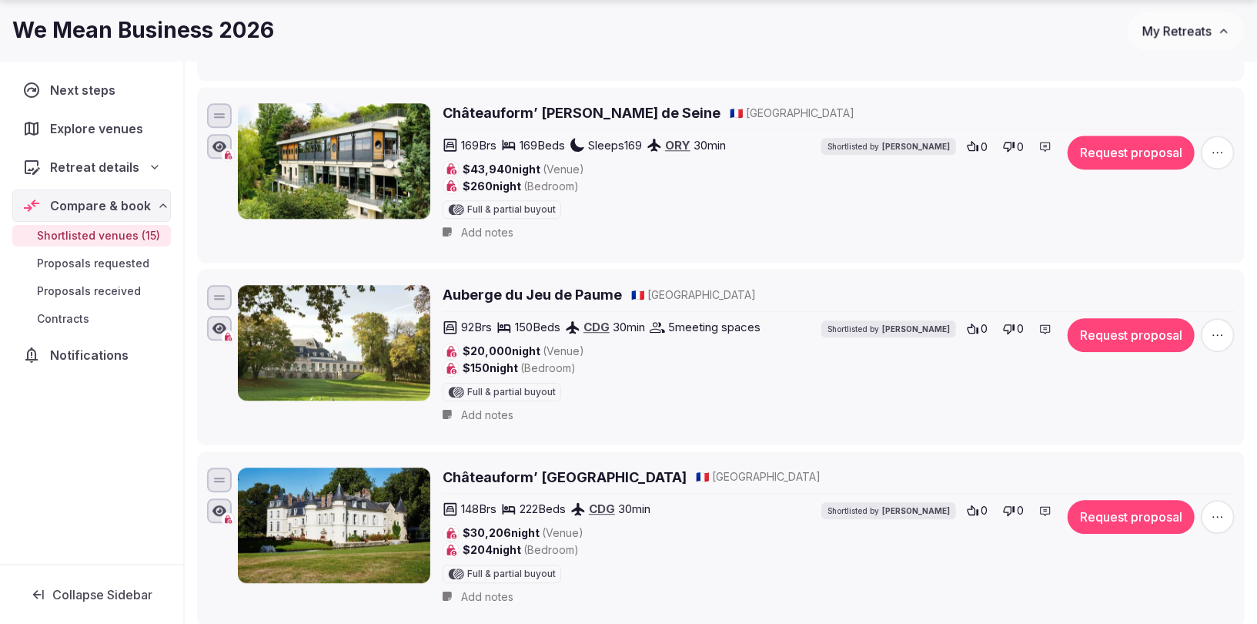
scroll to position [2620, 0]
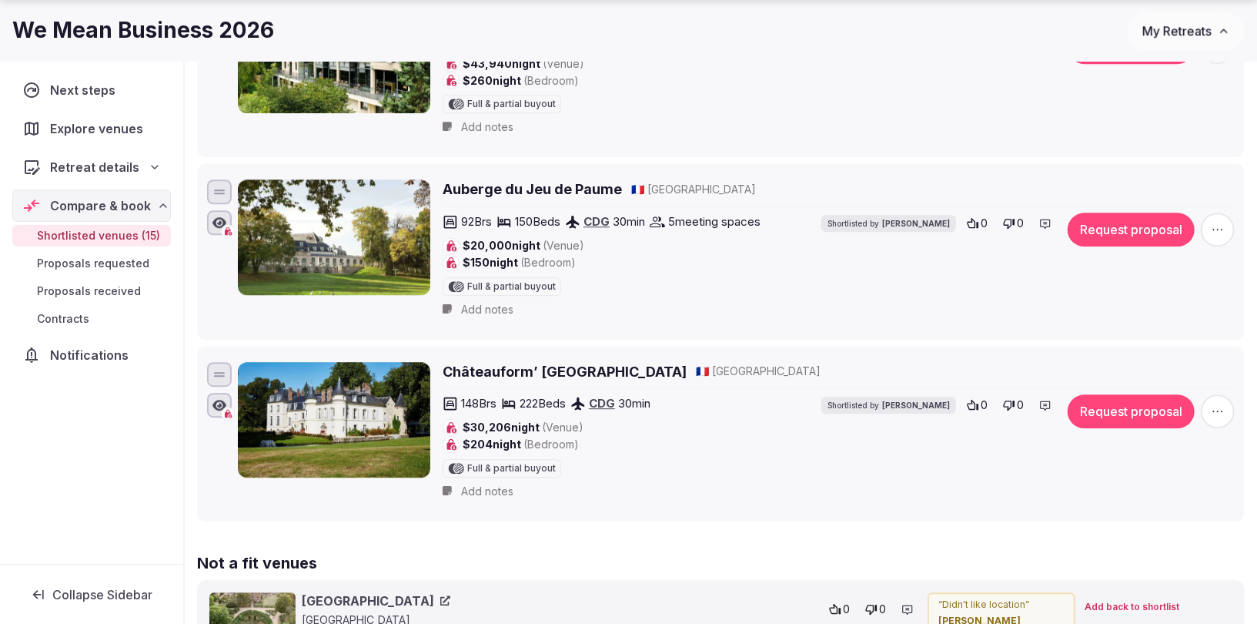
click at [350, 218] on img at bounding box center [334, 236] width 192 height 115
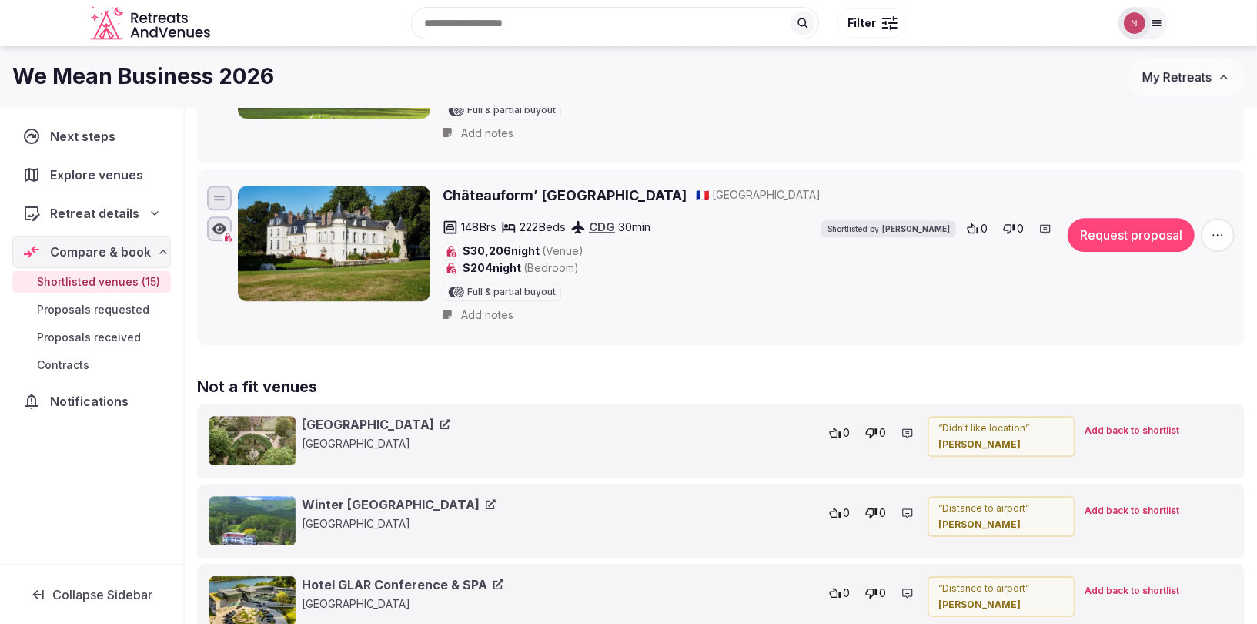
scroll to position [2795, 0]
click at [363, 232] on img at bounding box center [334, 243] width 192 height 115
click at [363, 226] on img at bounding box center [334, 243] width 192 height 115
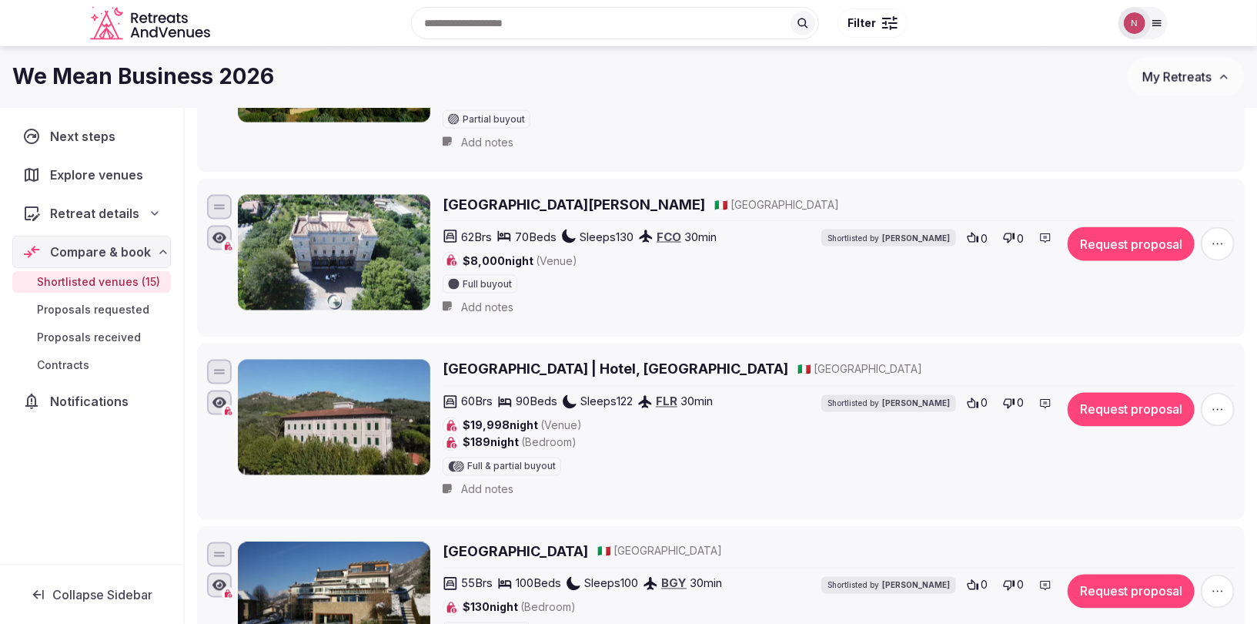
scroll to position [1531, 0]
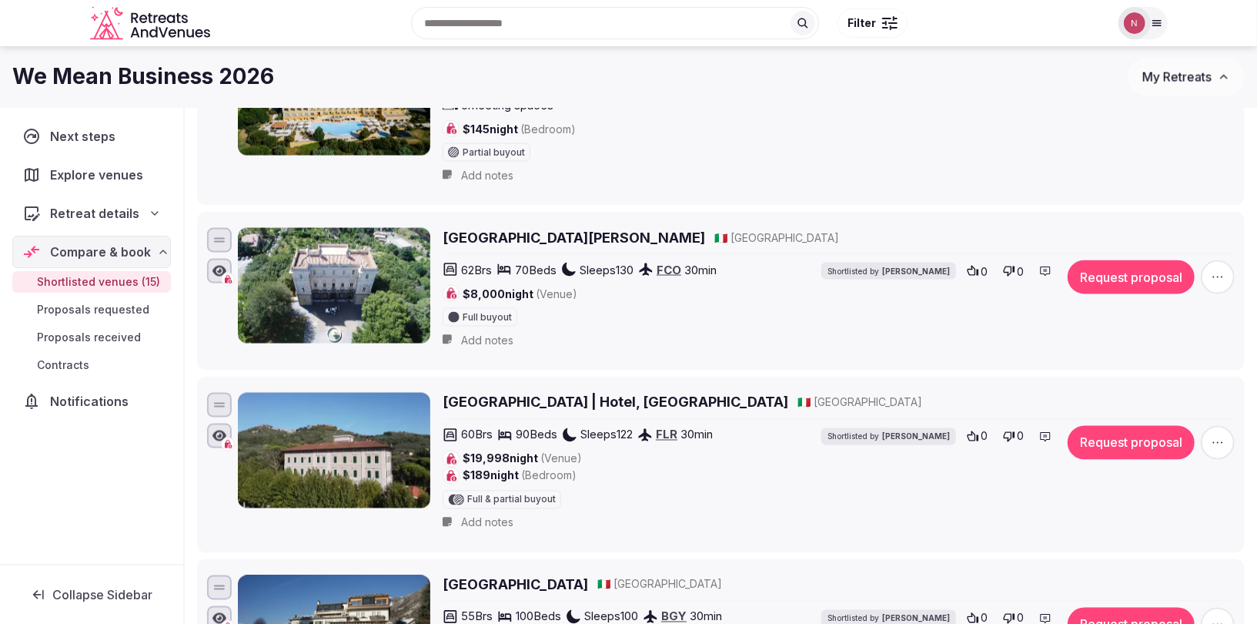
click at [507, 228] on h2 "[GEOGRAPHIC_DATA][PERSON_NAME]" at bounding box center [574, 237] width 263 height 19
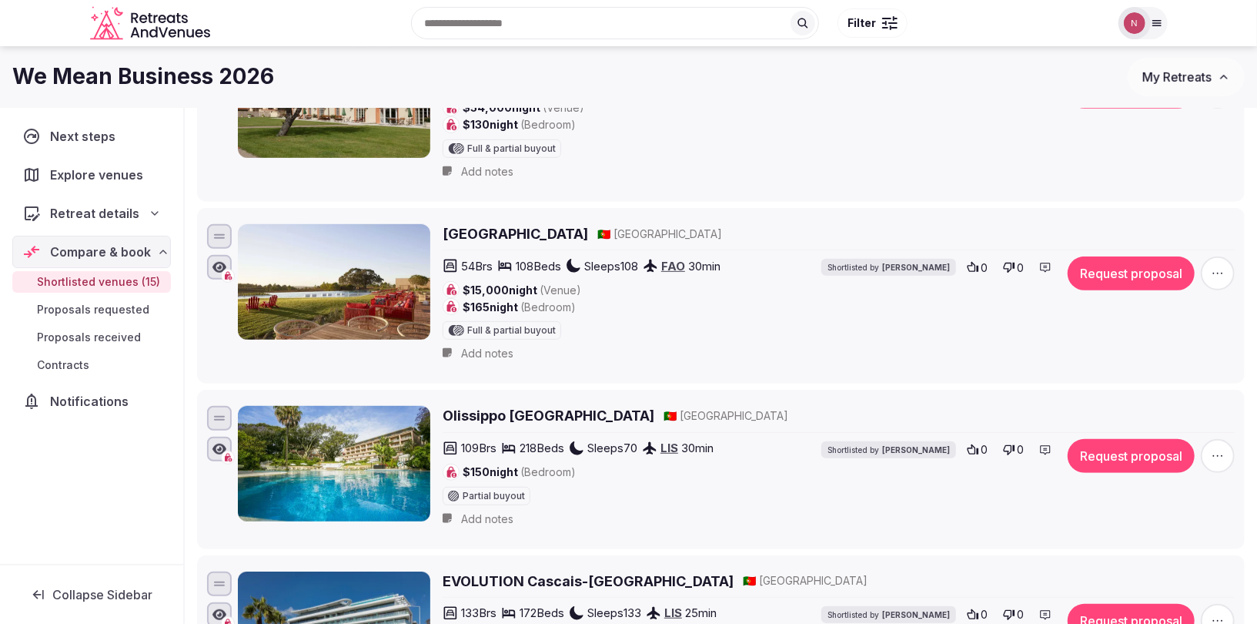
scroll to position [0, 0]
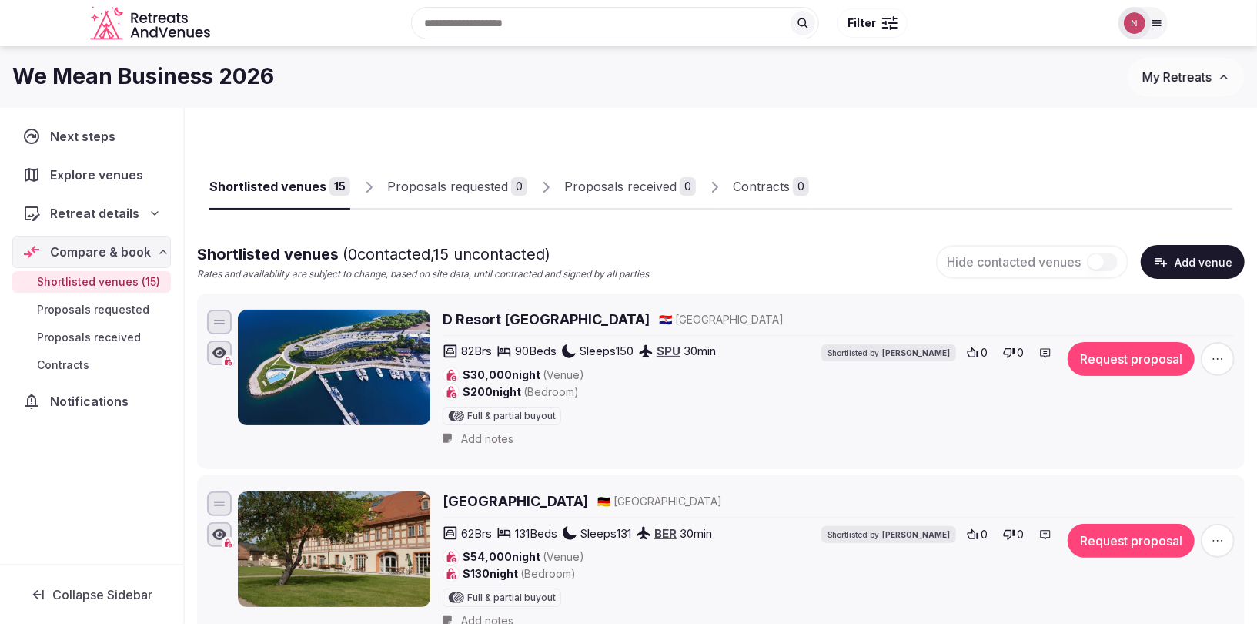
click at [852, 21] on span "Filter" at bounding box center [862, 22] width 28 height 15
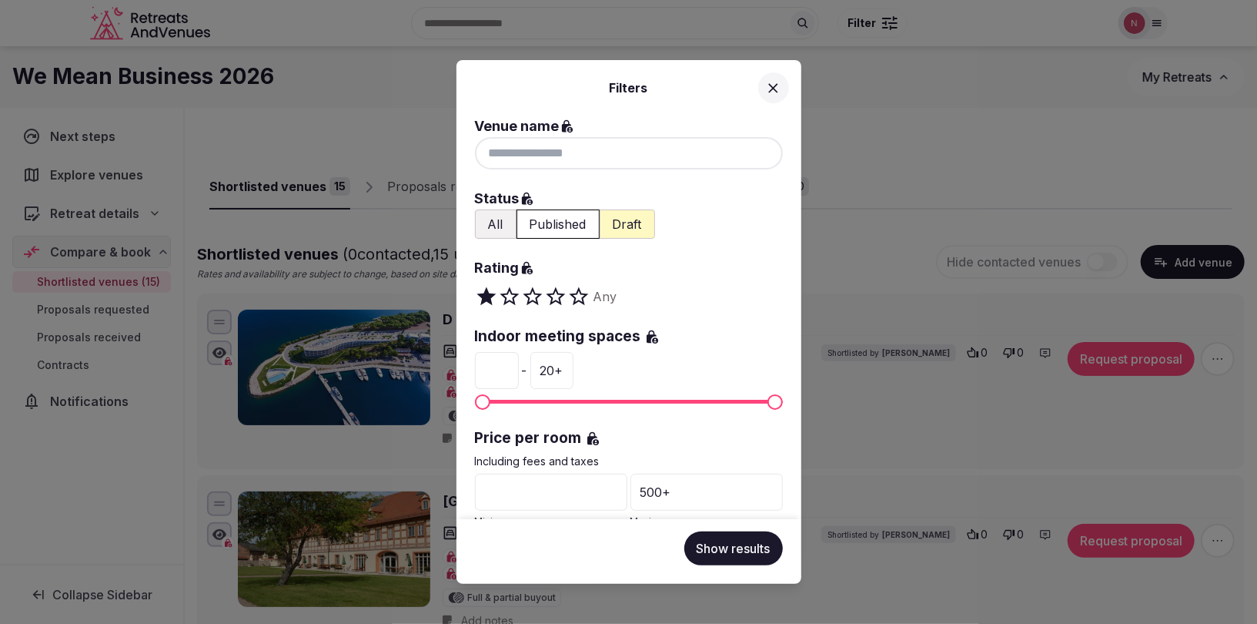
click at [773, 88] on icon at bounding box center [772, 87] width 9 height 9
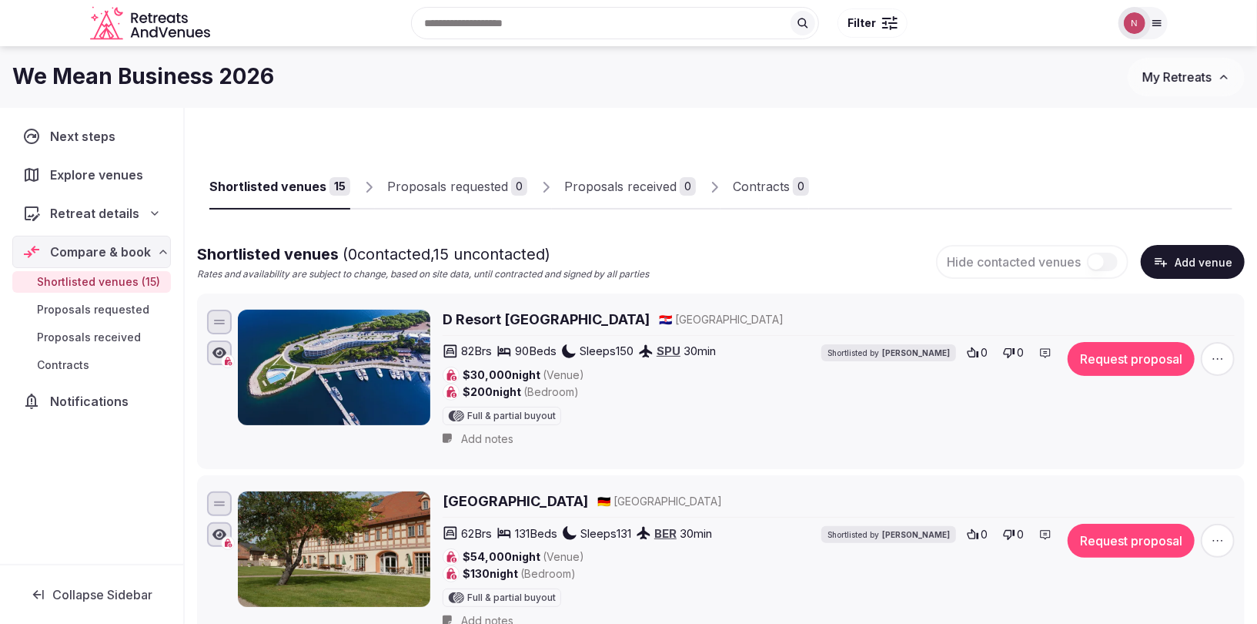
click at [1139, 15] on img at bounding box center [1135, 23] width 22 height 22
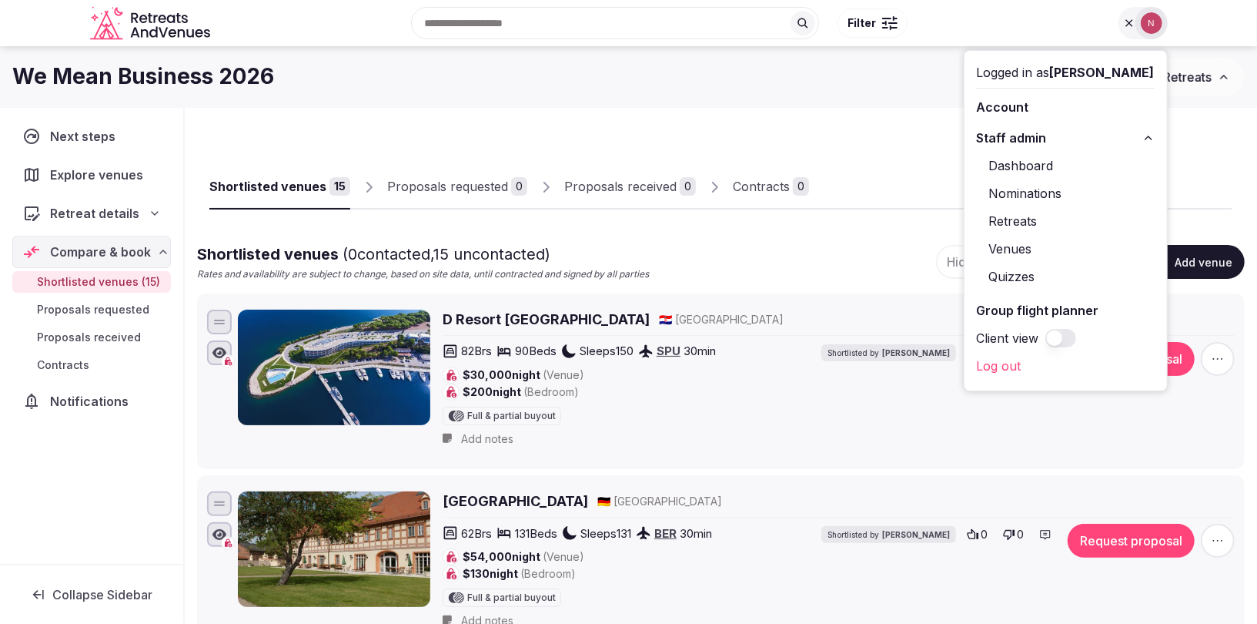
click at [1029, 221] on link "Retreats" at bounding box center [1066, 221] width 178 height 25
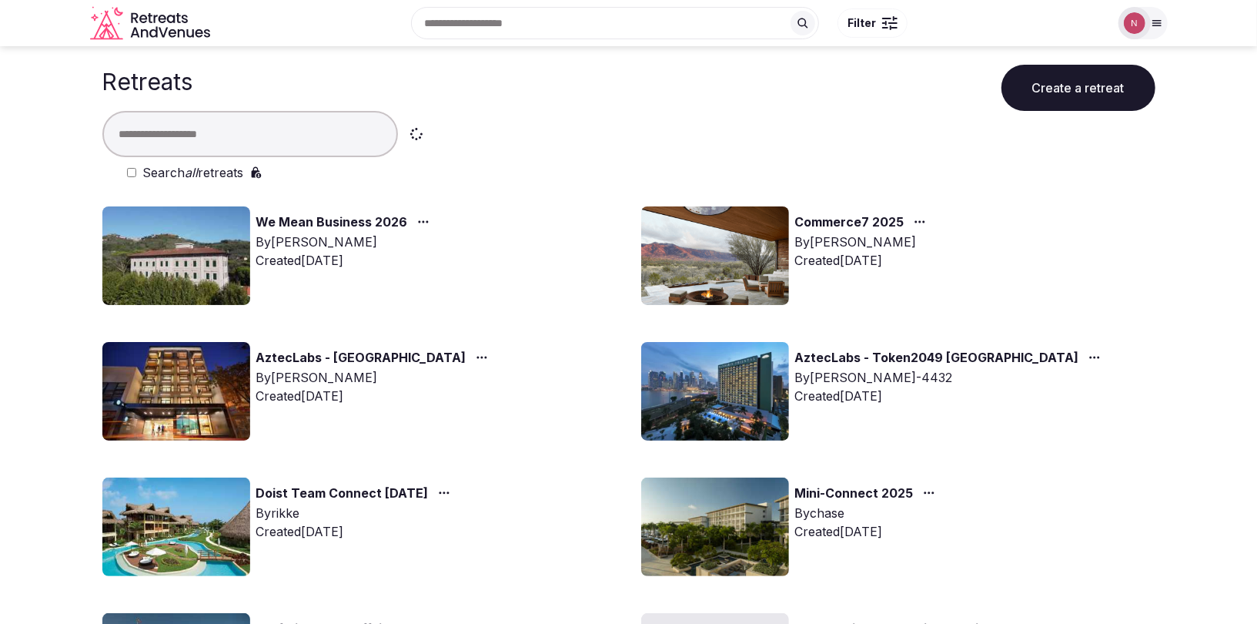
click at [878, 22] on button "Filter" at bounding box center [873, 22] width 70 height 29
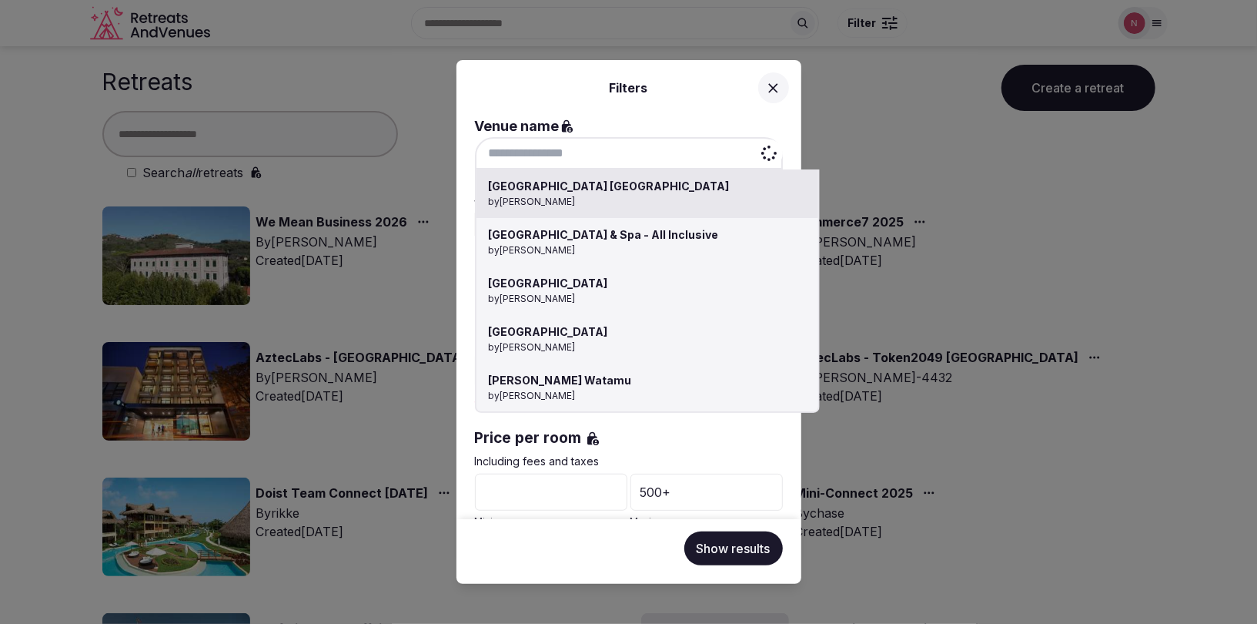
click at [642, 160] on input at bounding box center [629, 153] width 308 height 32
click at [654, 103] on div at bounding box center [628, 312] width 1257 height 624
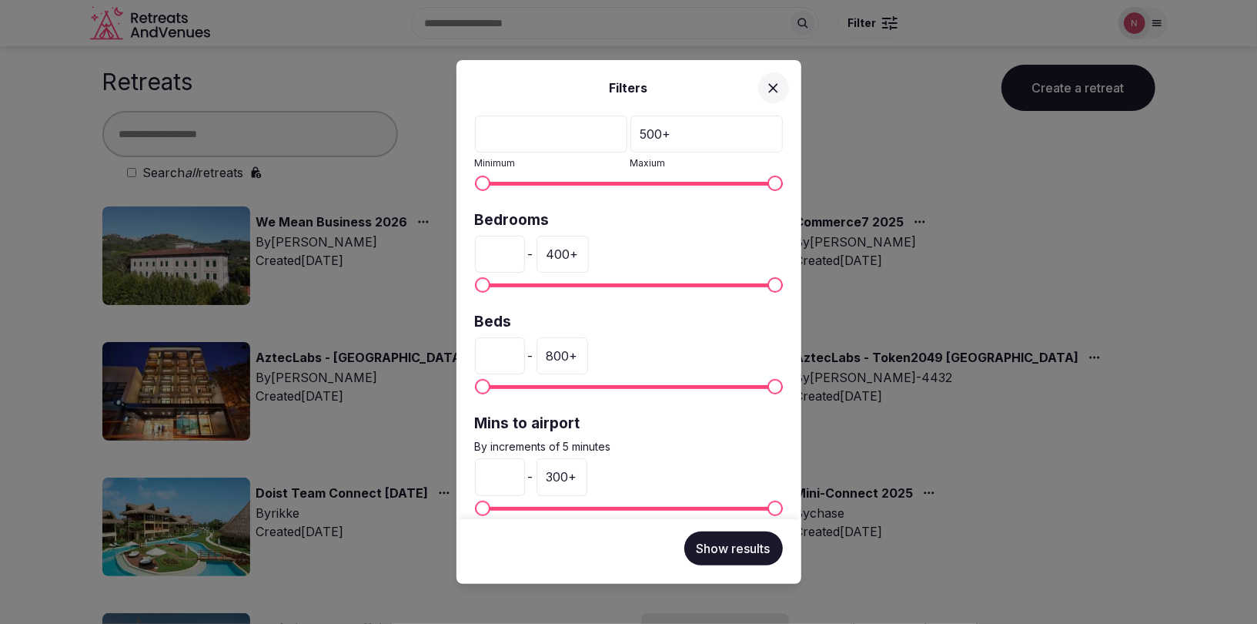
scroll to position [374, 0]
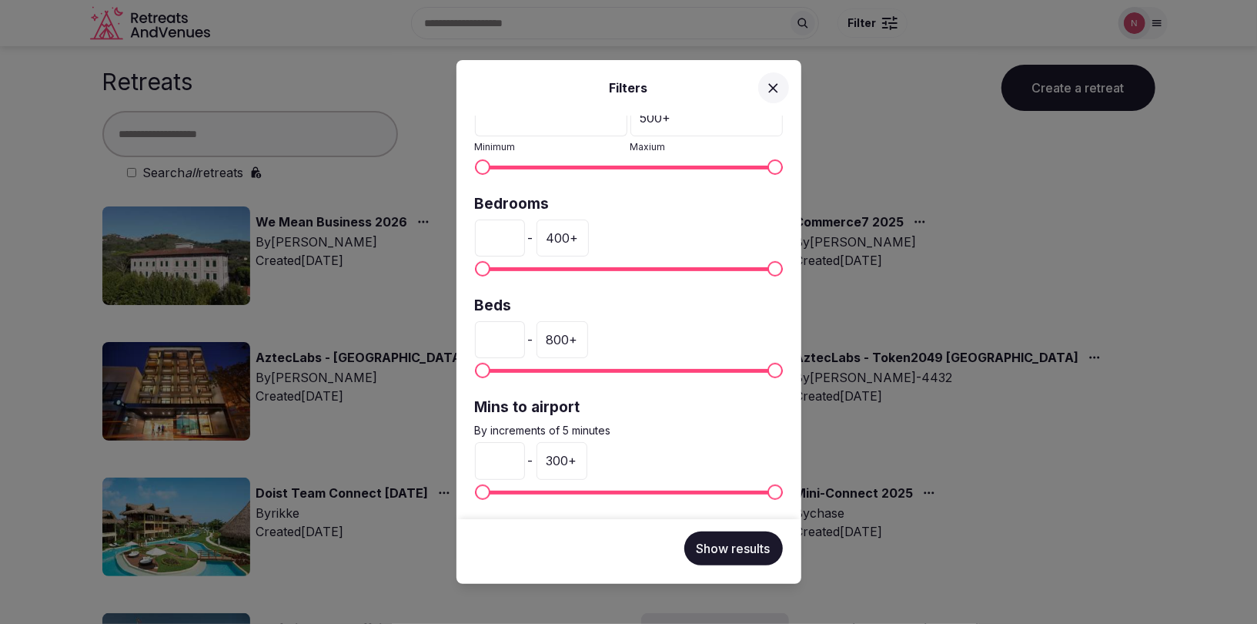
click at [732, 553] on button "Show results" at bounding box center [733, 548] width 99 height 34
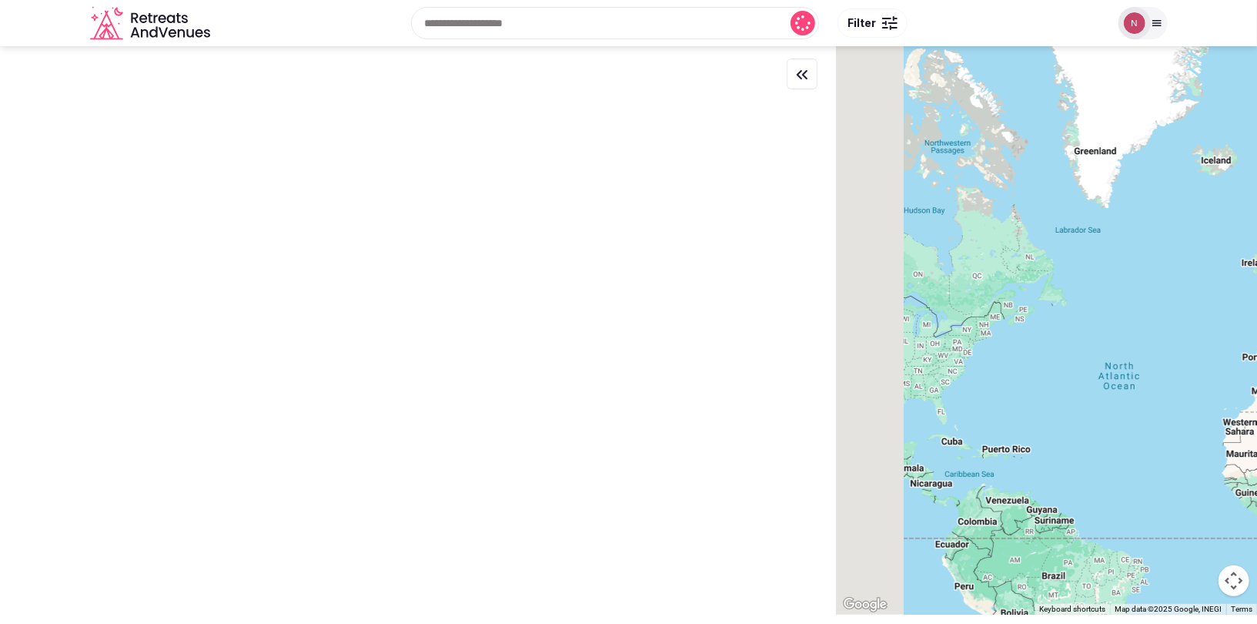
drag, startPoint x: 866, startPoint y: 329, endPoint x: 1257, endPoint y: 239, distance: 401.5
click at [1256, 239] on div at bounding box center [1046, 330] width 421 height 568
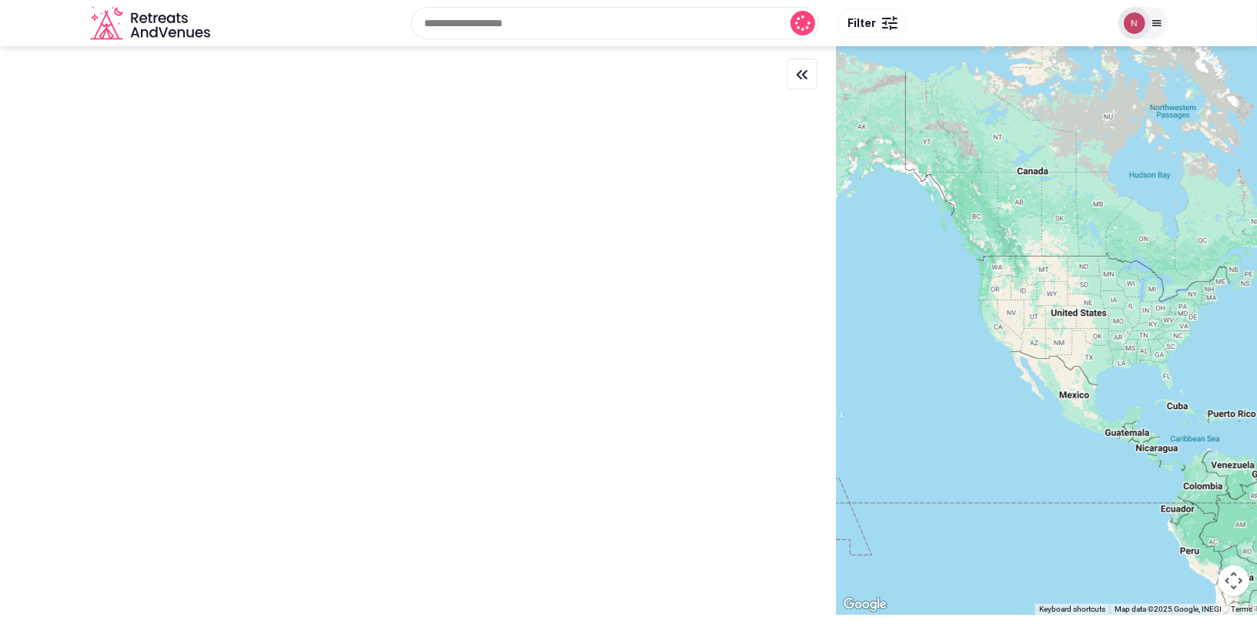
drag, startPoint x: 978, startPoint y: 247, endPoint x: 1253, endPoint y: 242, distance: 275.6
click at [1253, 242] on div at bounding box center [1046, 330] width 421 height 568
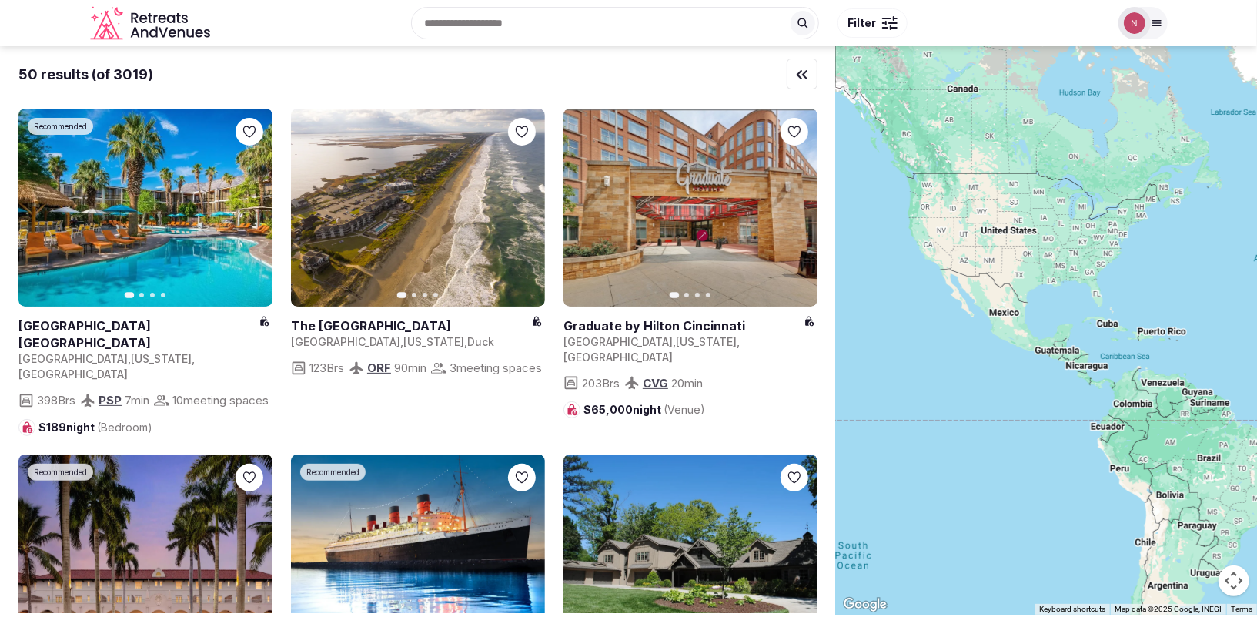
drag, startPoint x: 1020, startPoint y: 277, endPoint x: 988, endPoint y: 236, distance: 52.1
click at [988, 236] on div at bounding box center [1046, 330] width 421 height 568
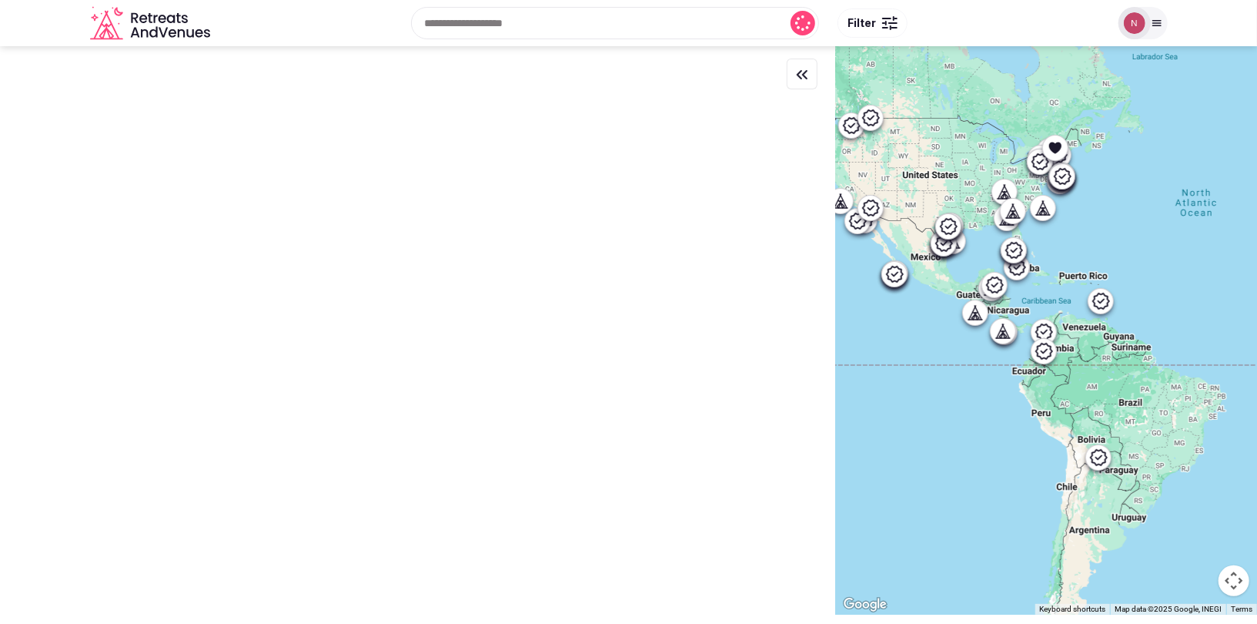
drag, startPoint x: 1115, startPoint y: 389, endPoint x: 1045, endPoint y: 345, distance: 82.7
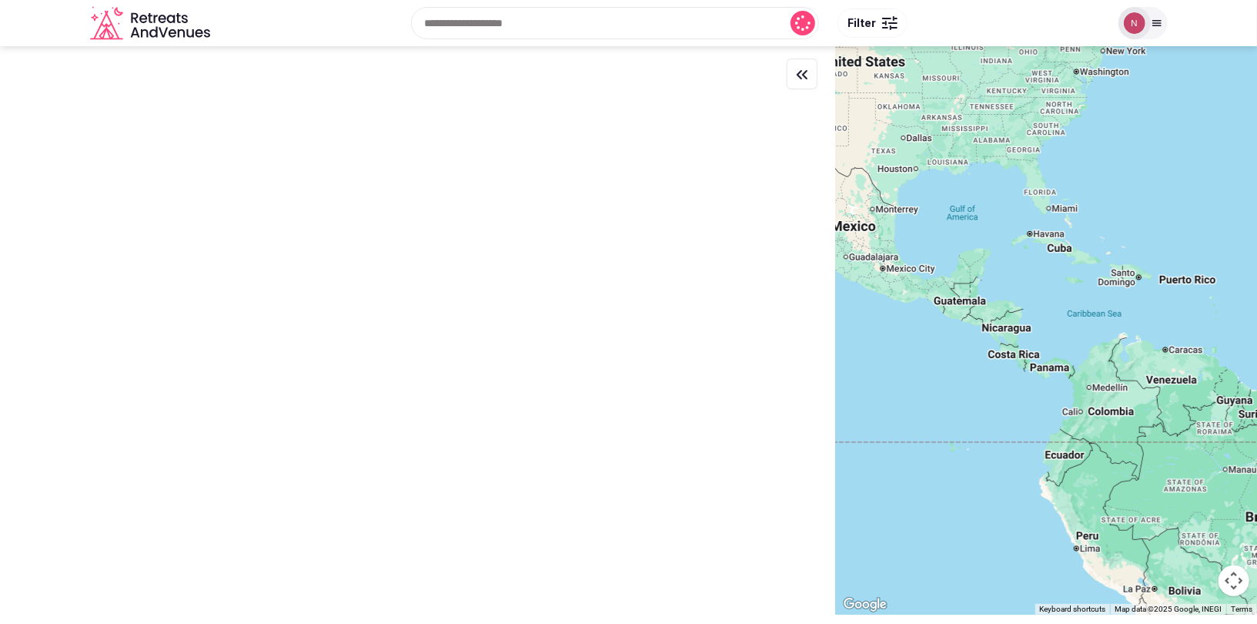
drag, startPoint x: 918, startPoint y: 225, endPoint x: 939, endPoint y: 248, distance: 31.1
click at [919, 246] on div at bounding box center [1046, 330] width 421 height 568
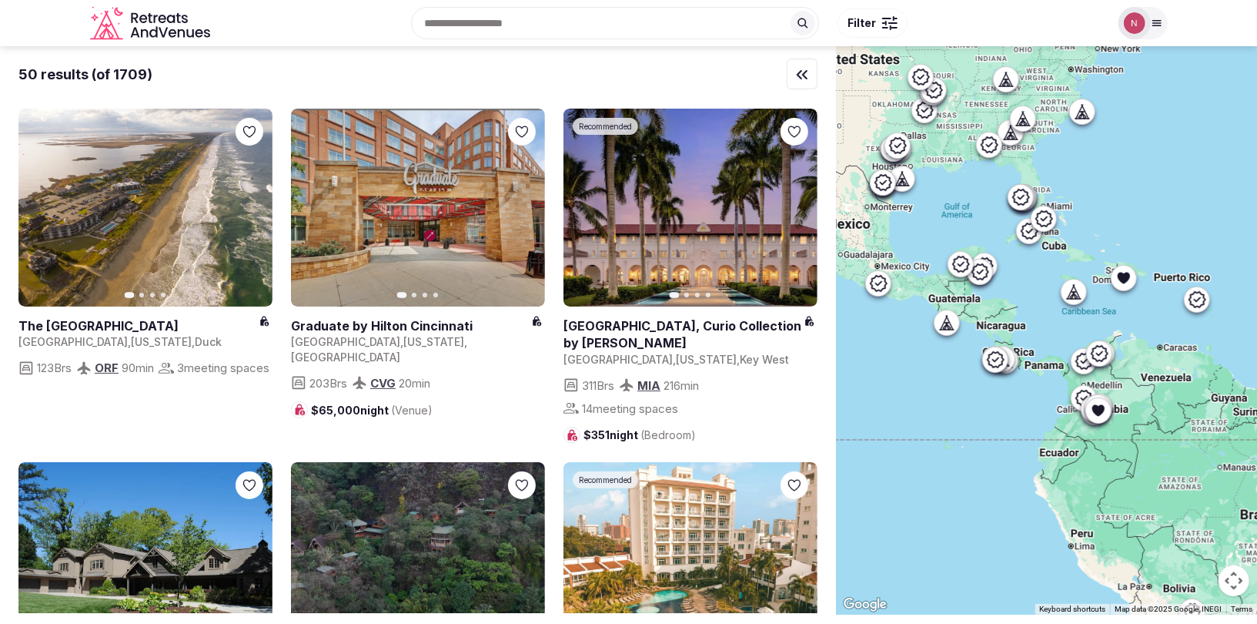
click at [967, 273] on icon at bounding box center [961, 264] width 18 height 18
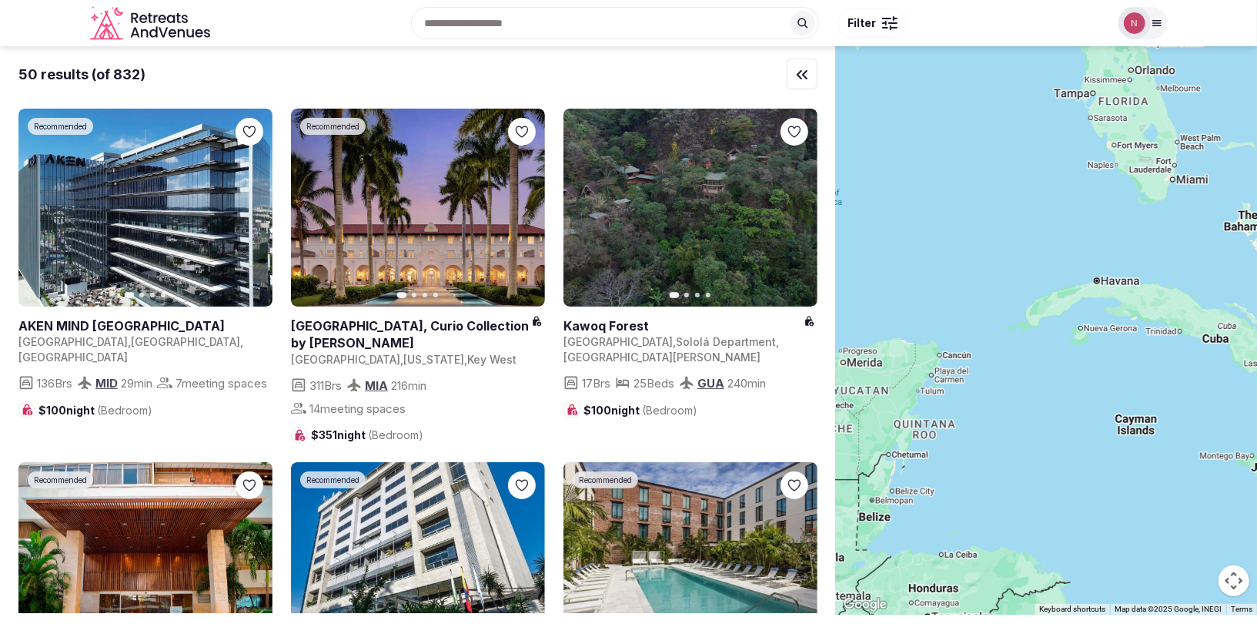
drag, startPoint x: 939, startPoint y: 268, endPoint x: 929, endPoint y: 444, distance: 176.6
click at [929, 444] on div at bounding box center [1046, 330] width 421 height 568
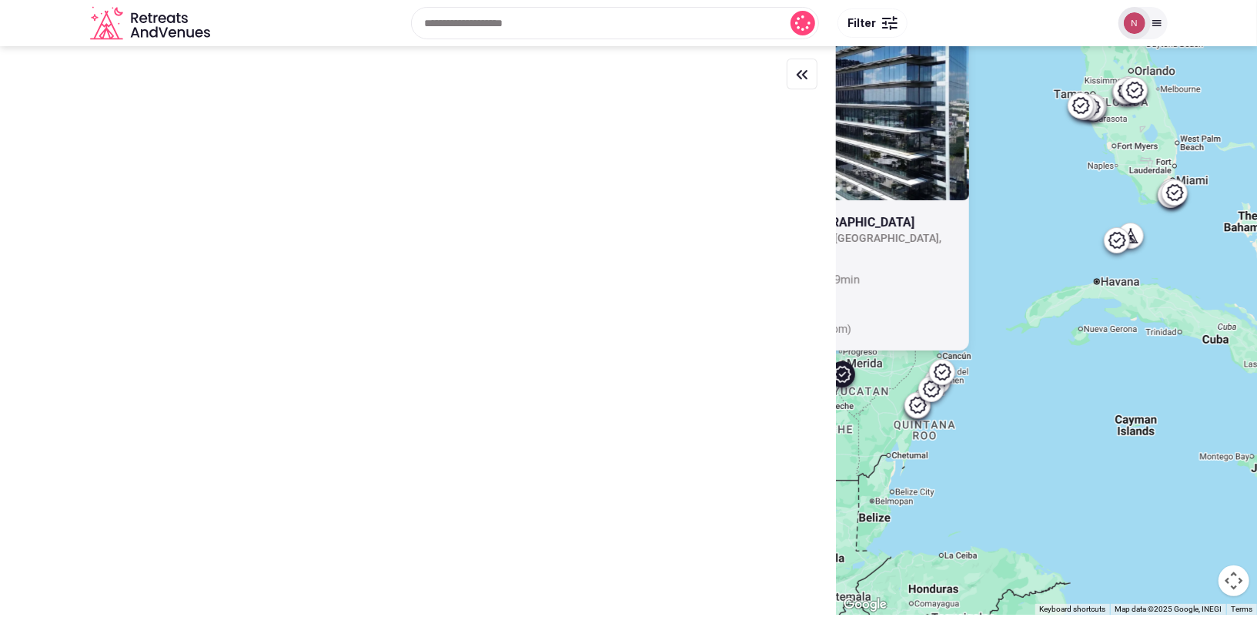
click at [892, 407] on div "Recommended Previous slide Next slide AKEN MIND Mérida Hotel Mexico , Yucatán ,…" at bounding box center [1046, 330] width 421 height 568
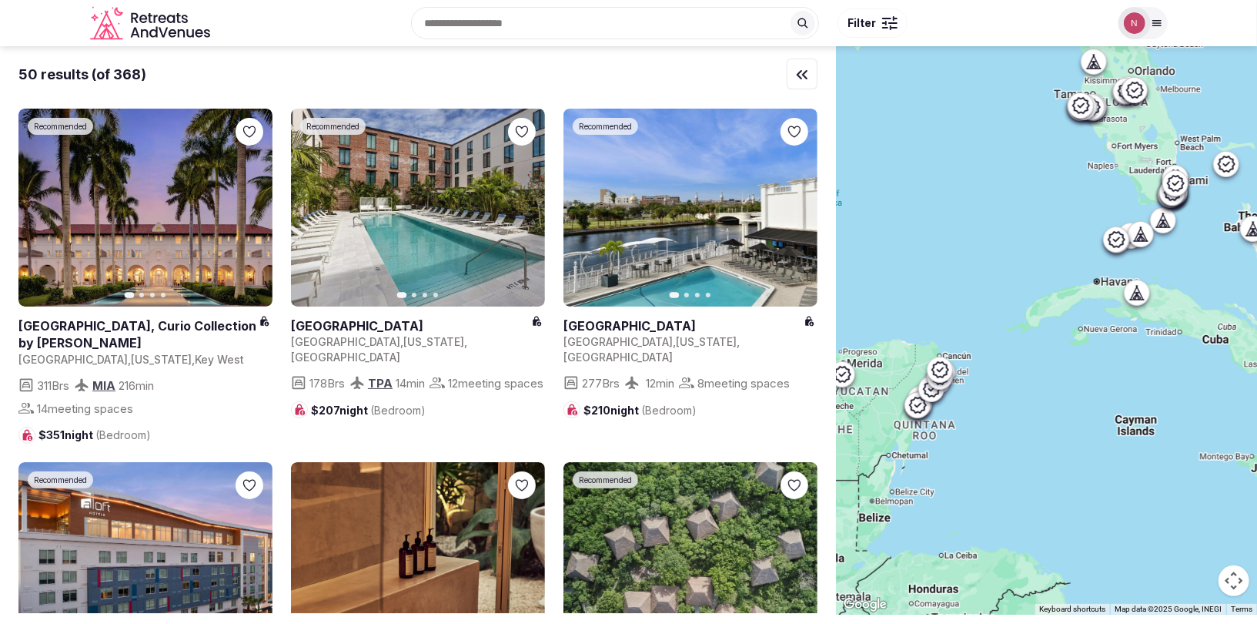
click at [884, 16] on div at bounding box center [889, 18] width 15 height 5
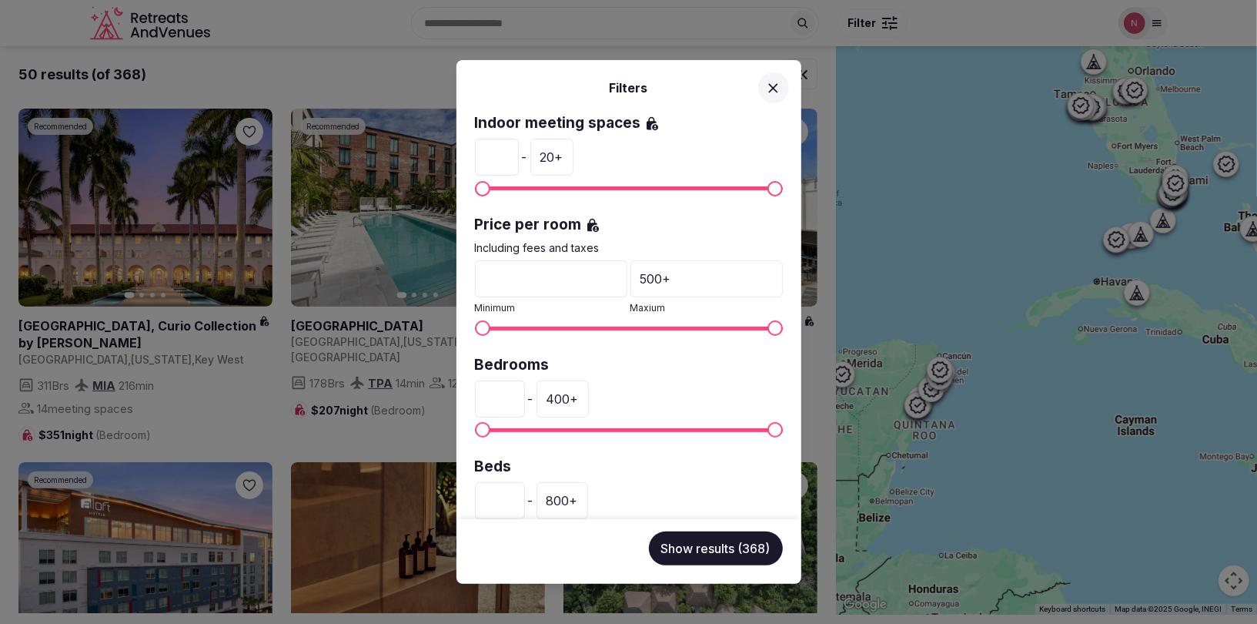
scroll to position [219, 0]
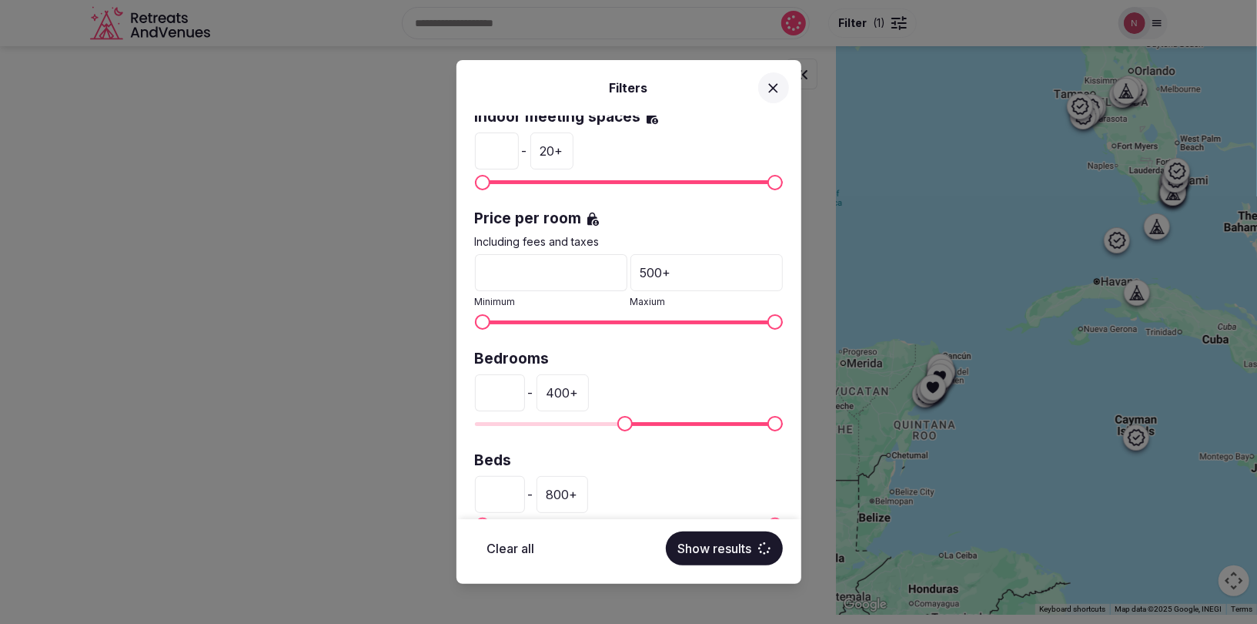
type input "***"
click at [627, 431] on span "Minimum" at bounding box center [627, 423] width 15 height 15
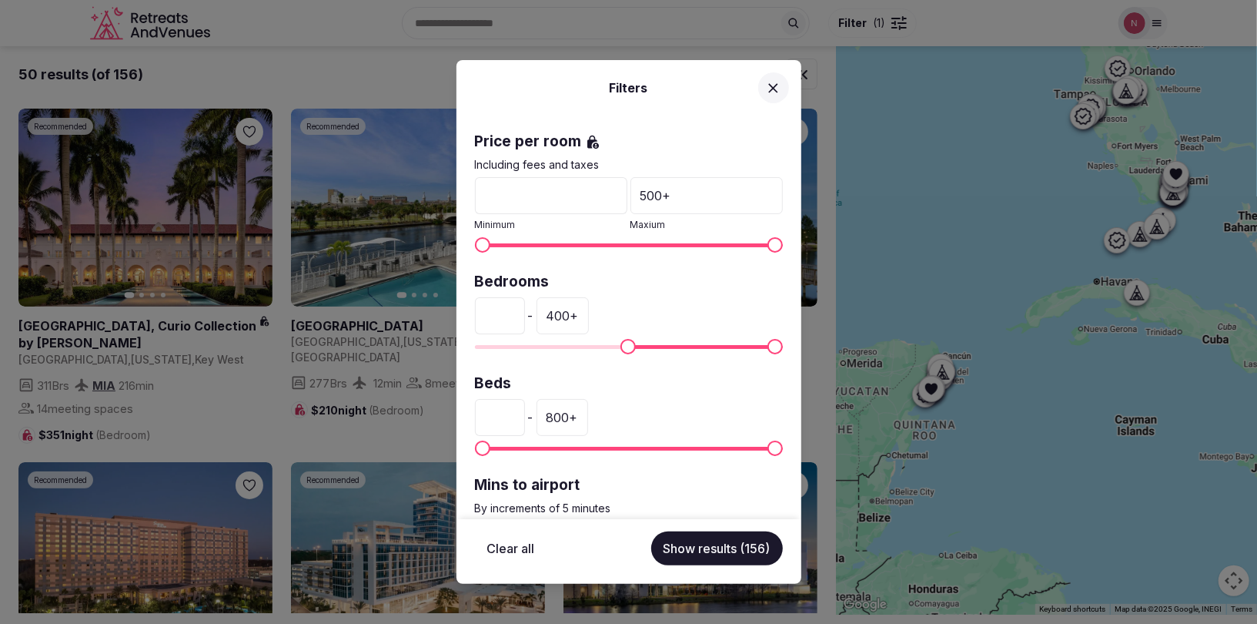
scroll to position [374, 0]
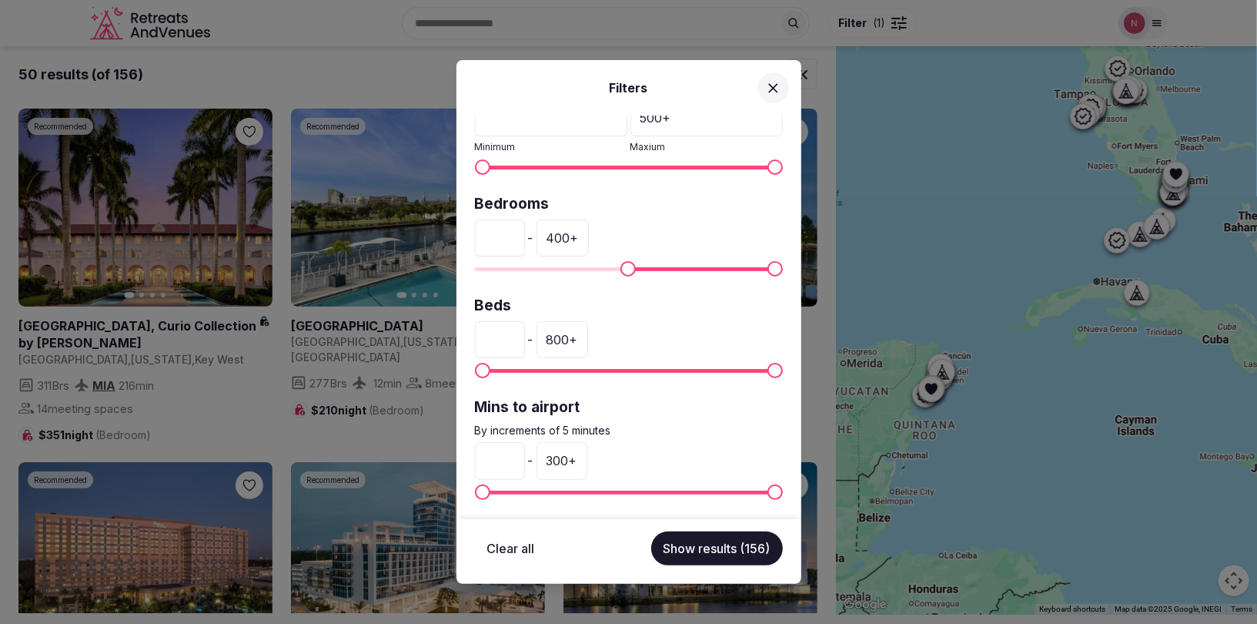
click at [898, 303] on div "Filters Venue name Status All Published Draft Rating Any Indoor meeting spaces …" at bounding box center [628, 312] width 1257 height 624
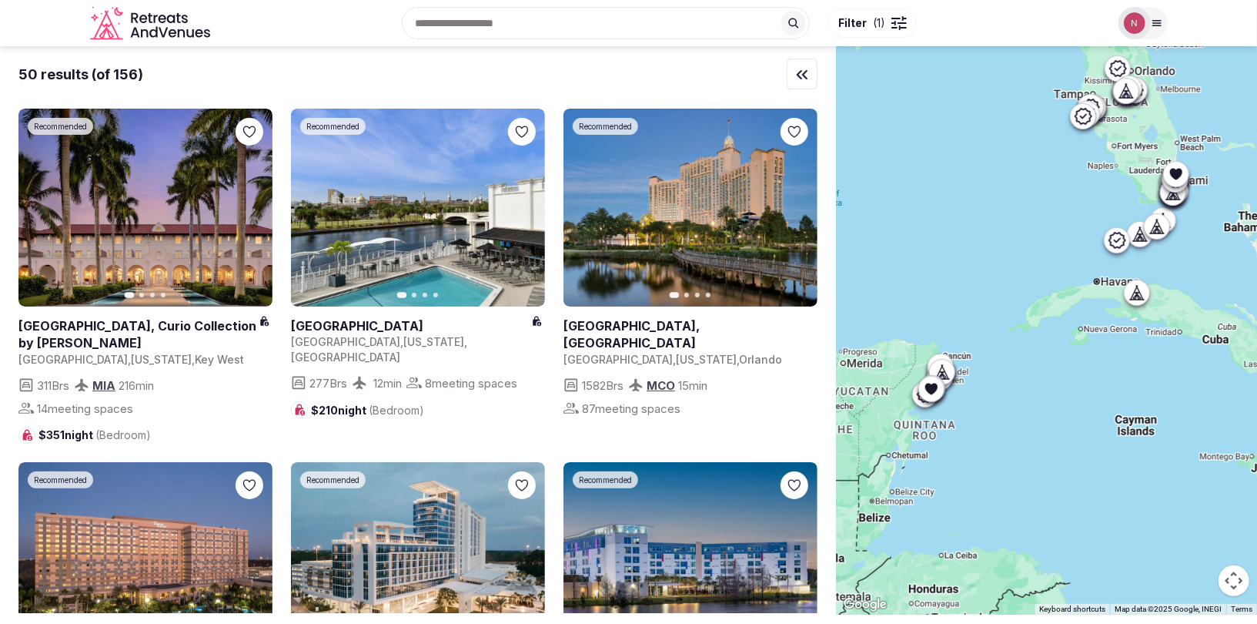
click at [1088, 464] on div at bounding box center [1046, 330] width 421 height 568
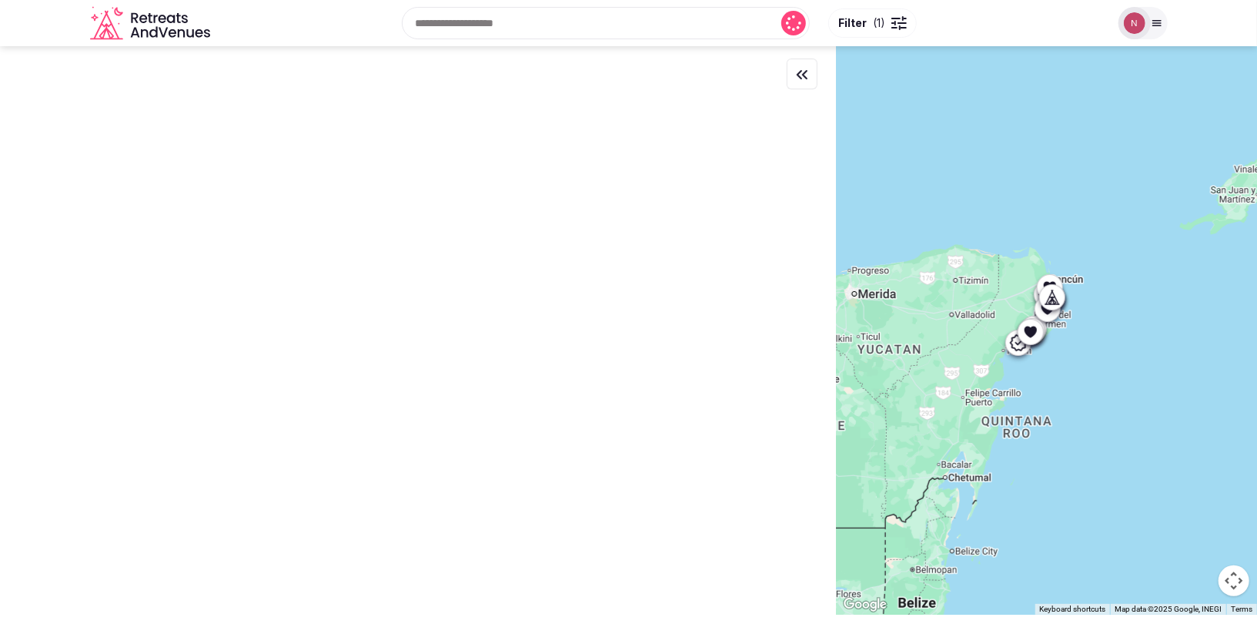
drag, startPoint x: 960, startPoint y: 412, endPoint x: 1133, endPoint y: 405, distance: 173.4
click at [1142, 410] on div at bounding box center [1046, 330] width 421 height 568
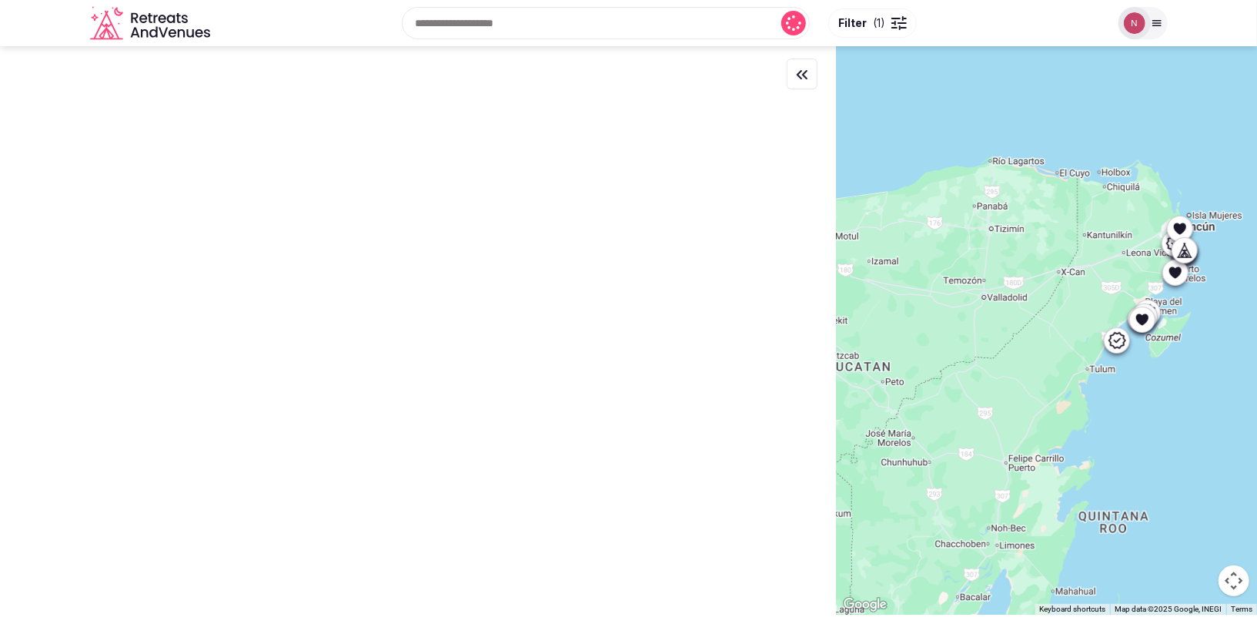
drag, startPoint x: 1056, startPoint y: 332, endPoint x: 1122, endPoint y: 392, distance: 89.4
click at [1123, 392] on div at bounding box center [1046, 330] width 421 height 568
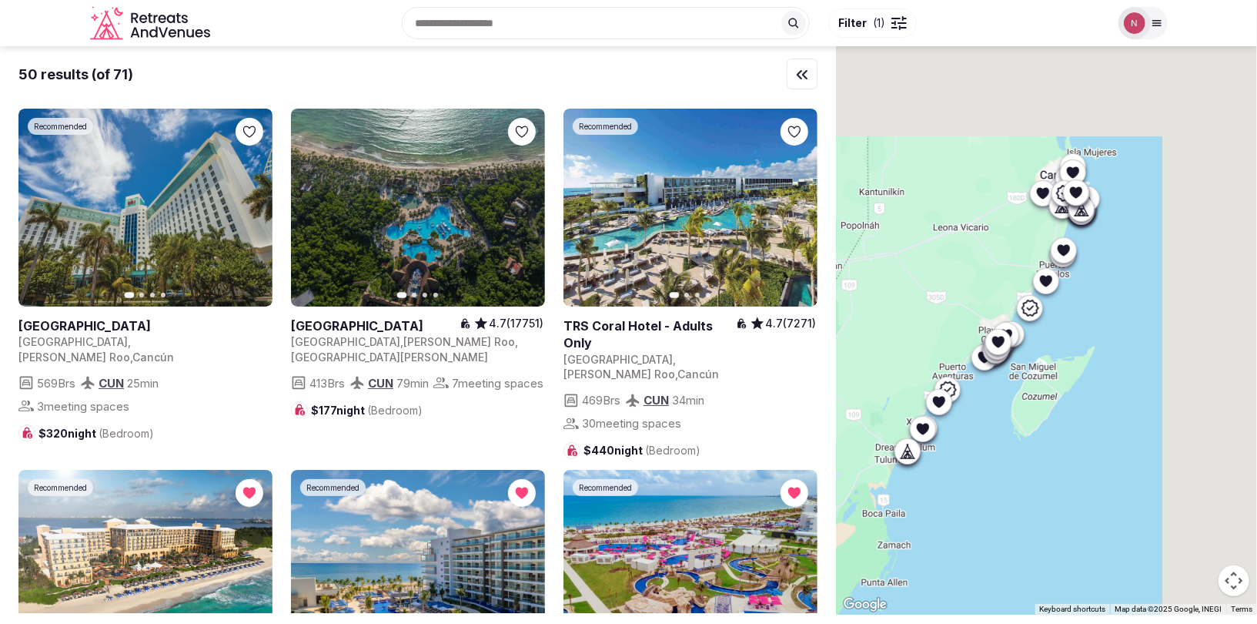
drag, startPoint x: 1039, startPoint y: 353, endPoint x: 857, endPoint y: 456, distance: 209.2
click at [857, 456] on div at bounding box center [1046, 330] width 421 height 568
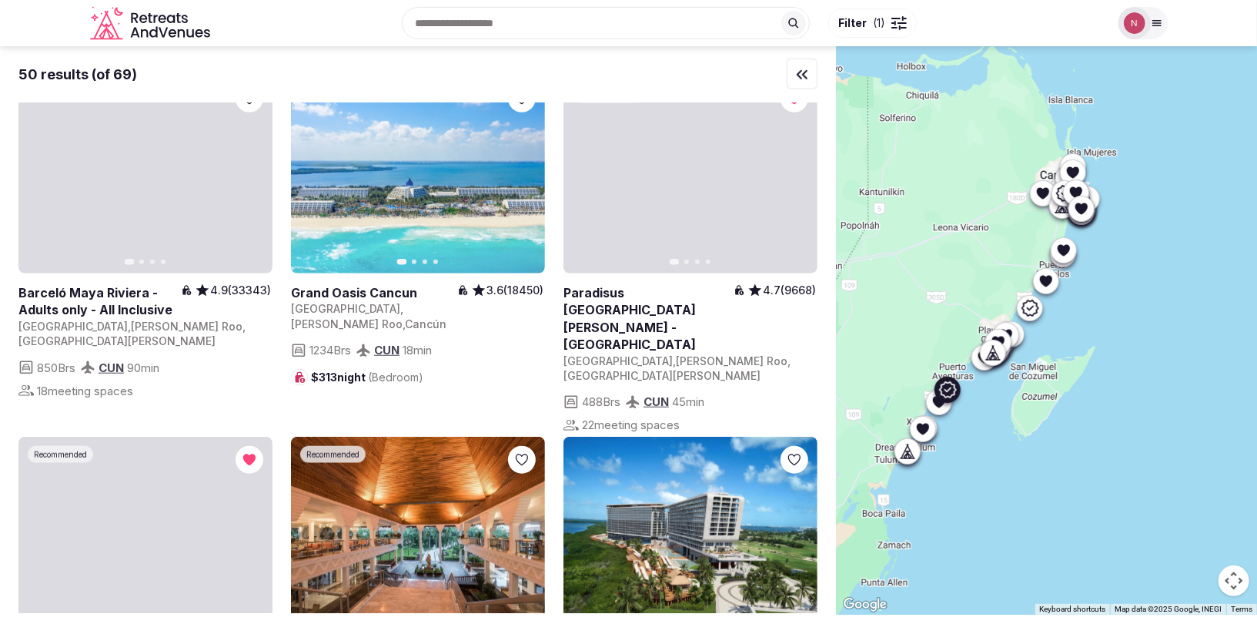
scroll to position [748, 0]
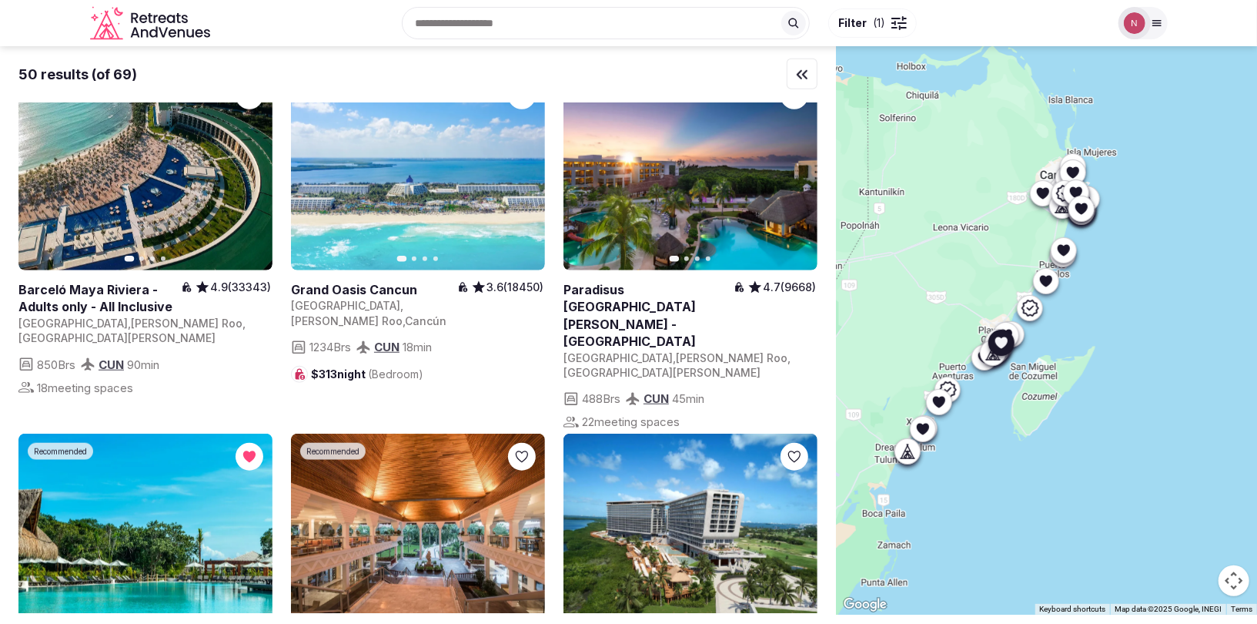
click at [647, 216] on link at bounding box center [691, 171] width 254 height 198
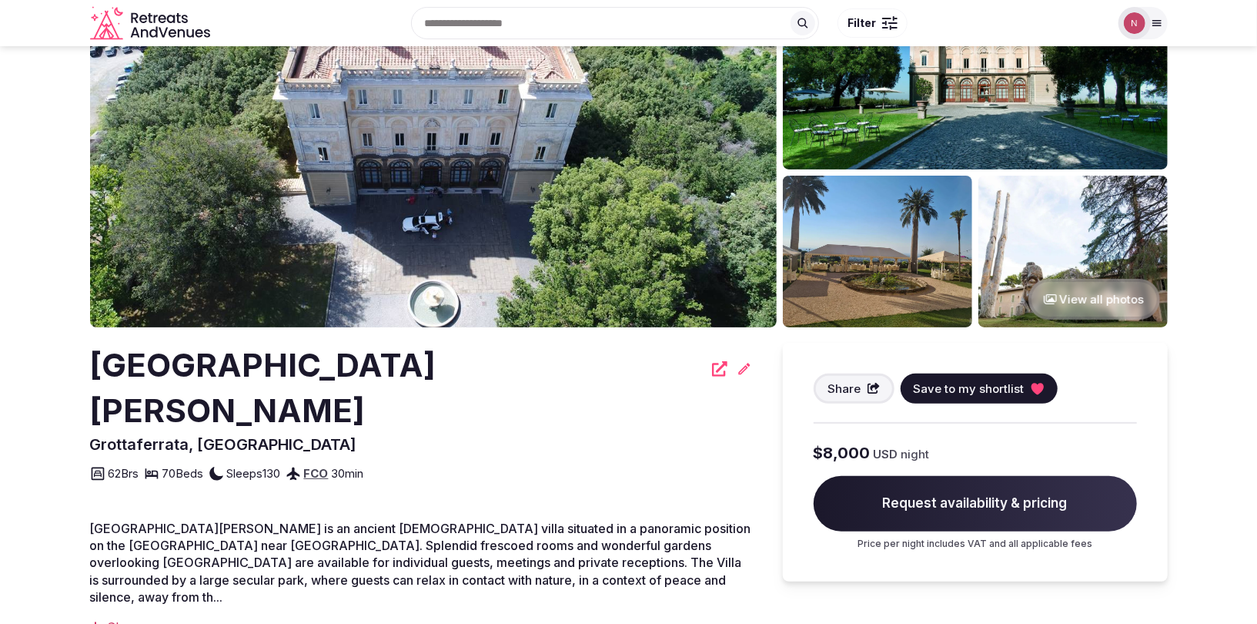
scroll to position [59, 0]
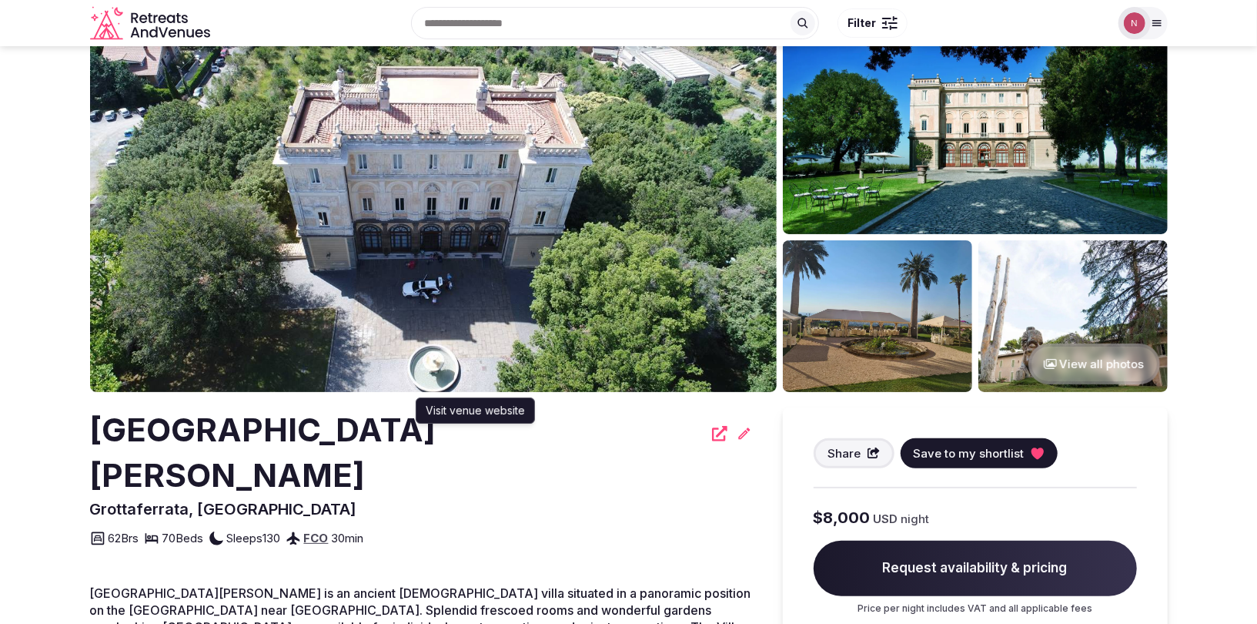
click at [712, 436] on icon at bounding box center [719, 433] width 15 height 15
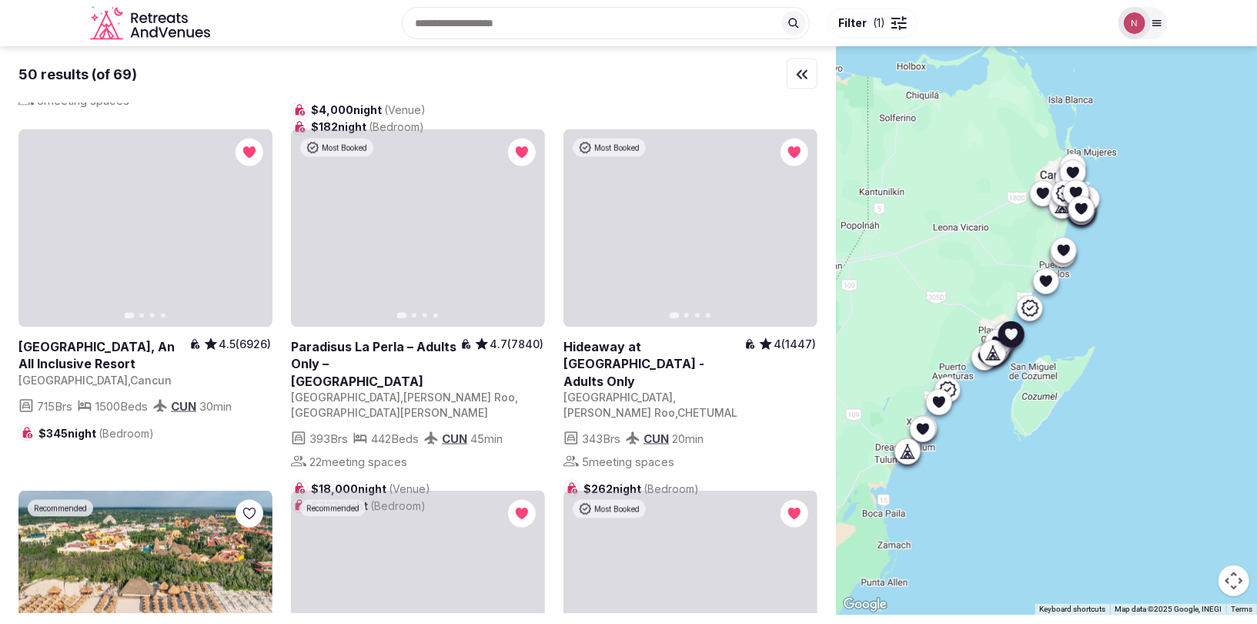
scroll to position [1733, 0]
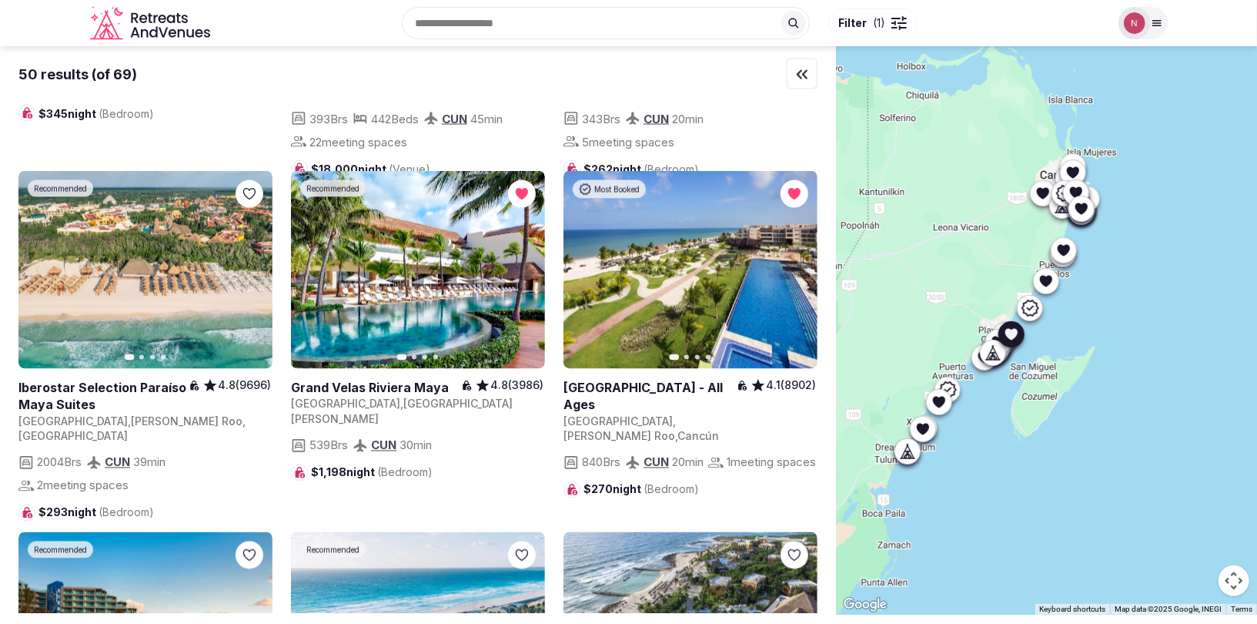
click at [396, 295] on link at bounding box center [418, 270] width 254 height 198
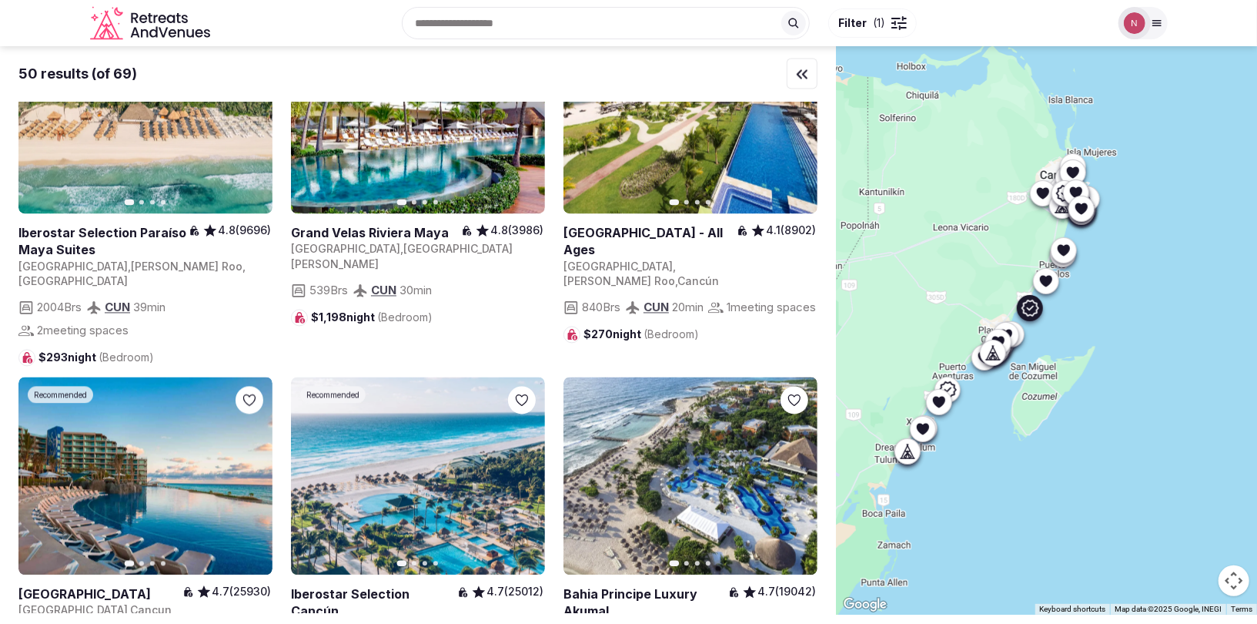
scroll to position [2144, 0]
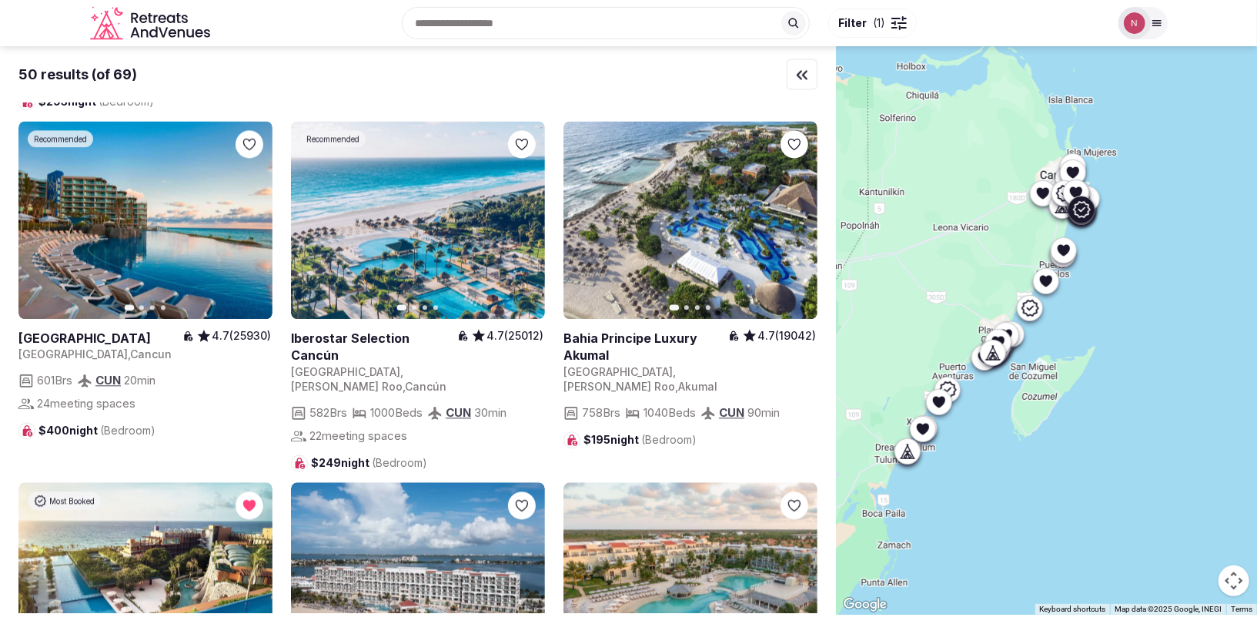
click at [242, 208] on button "Next slide" at bounding box center [251, 220] width 25 height 25
click at [234, 193] on link at bounding box center [145, 220] width 254 height 198
click at [522, 214] on icon "button" at bounding box center [523, 220] width 12 height 12
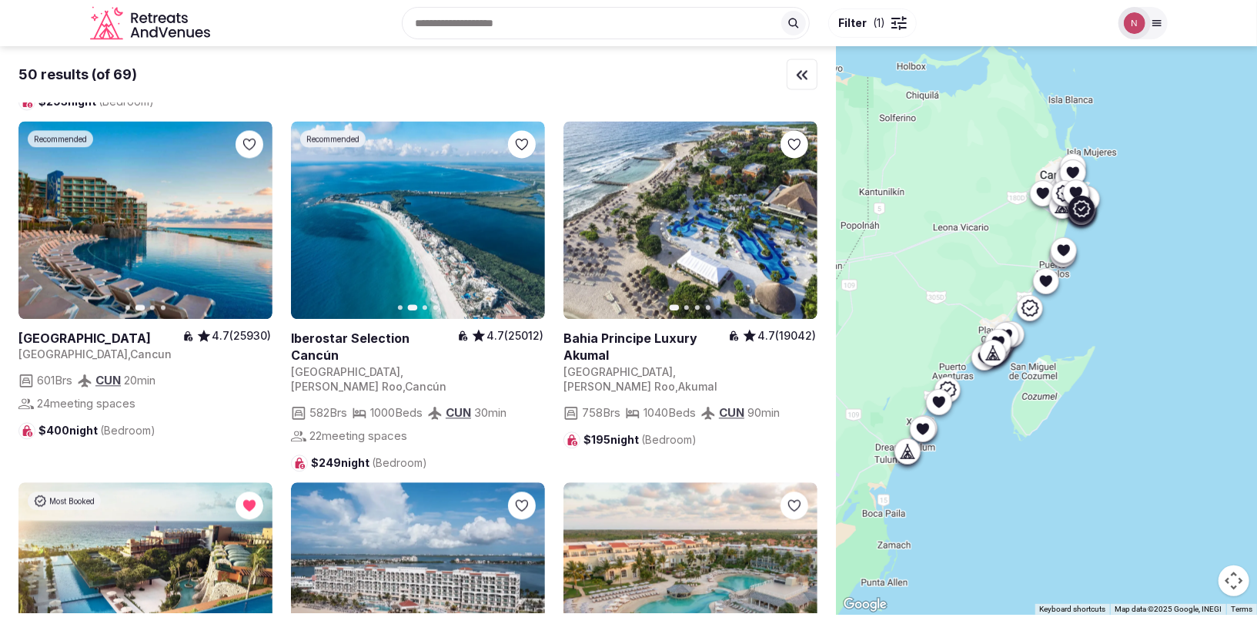
click at [522, 214] on icon "button" at bounding box center [523, 220] width 12 height 12
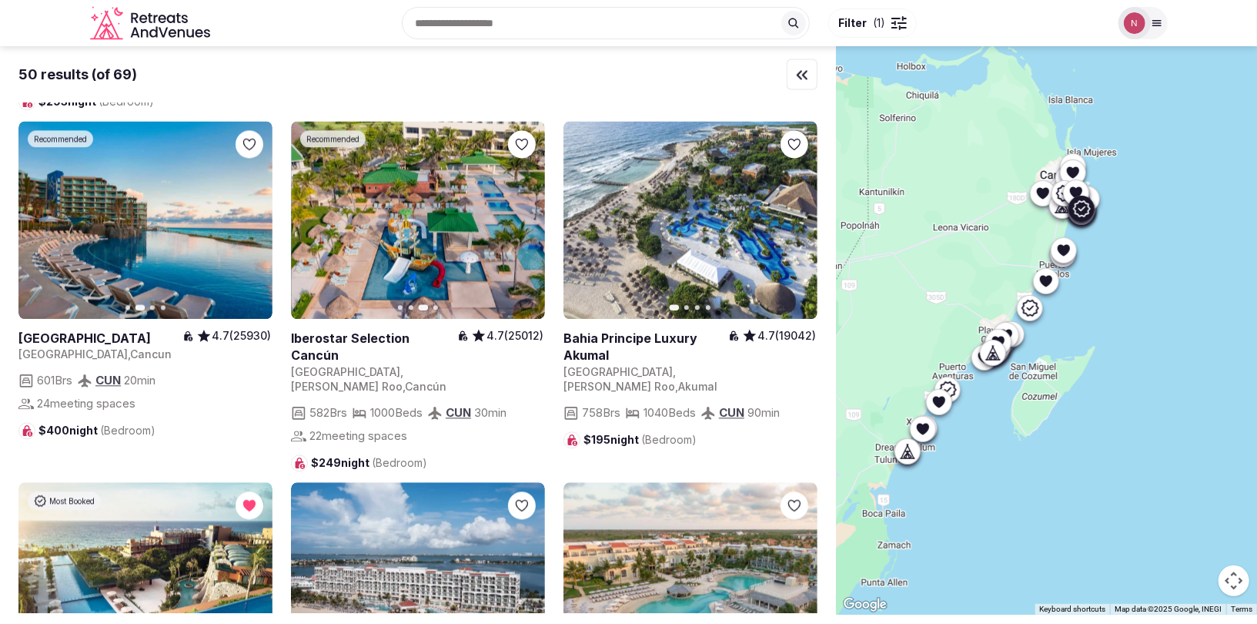
click at [522, 214] on icon "button" at bounding box center [523, 220] width 12 height 12
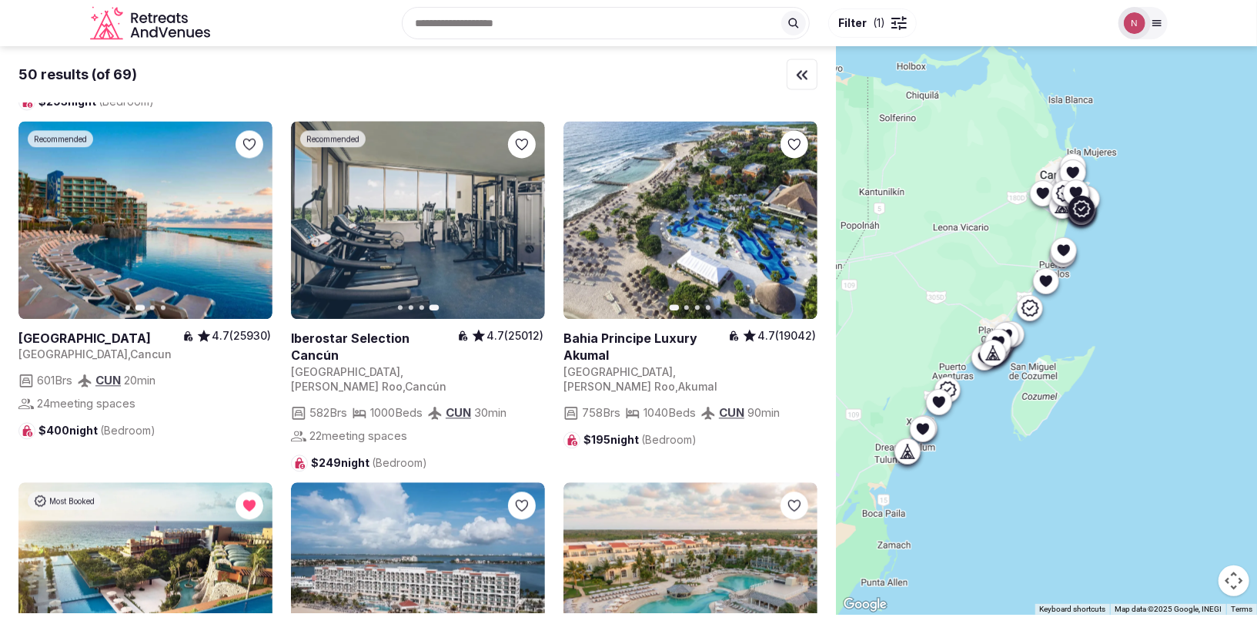
click at [421, 208] on link at bounding box center [418, 220] width 254 height 198
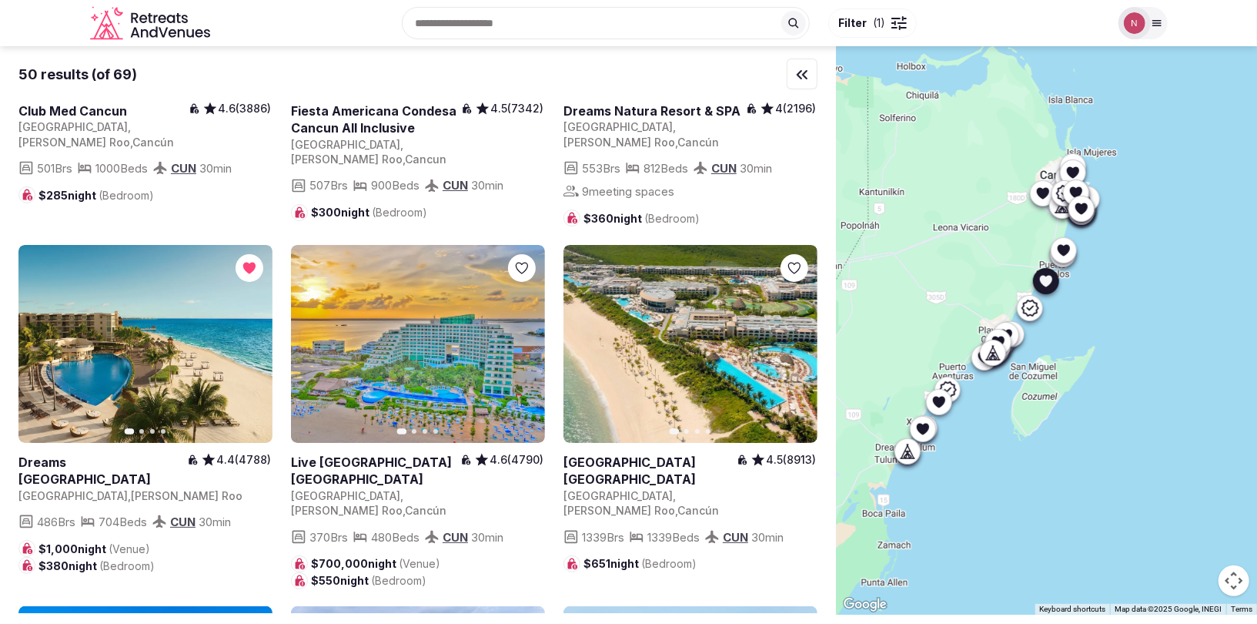
scroll to position [3787, 0]
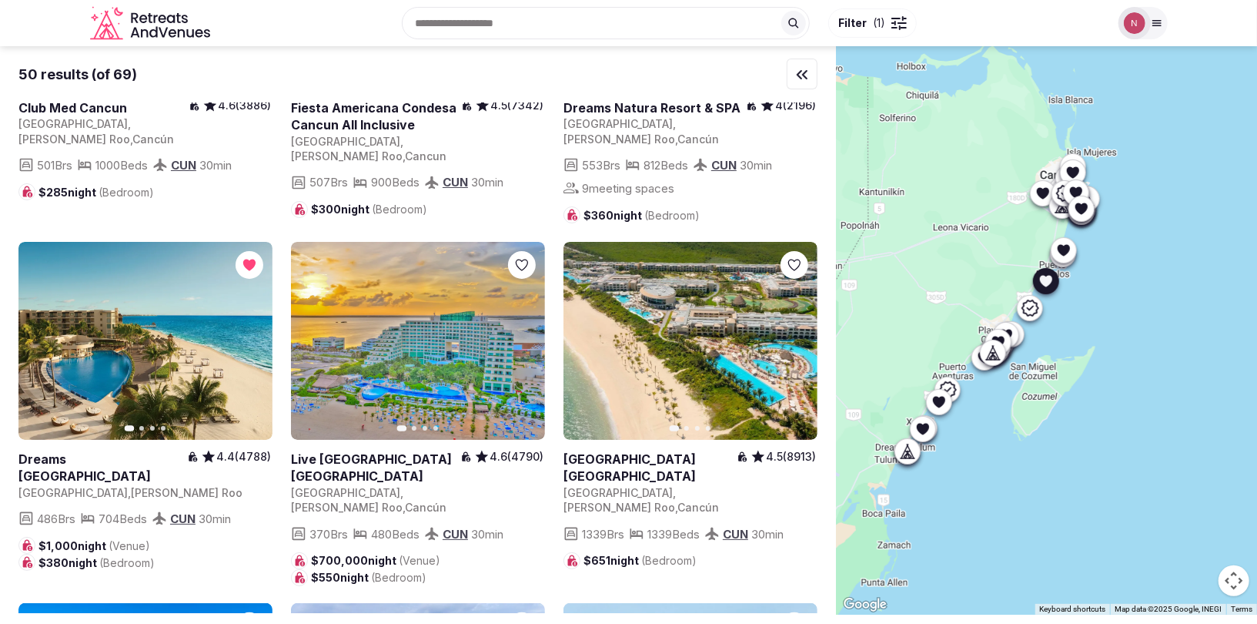
click at [117, 293] on link at bounding box center [145, 341] width 254 height 198
click at [443, 268] on link at bounding box center [418, 341] width 254 height 198
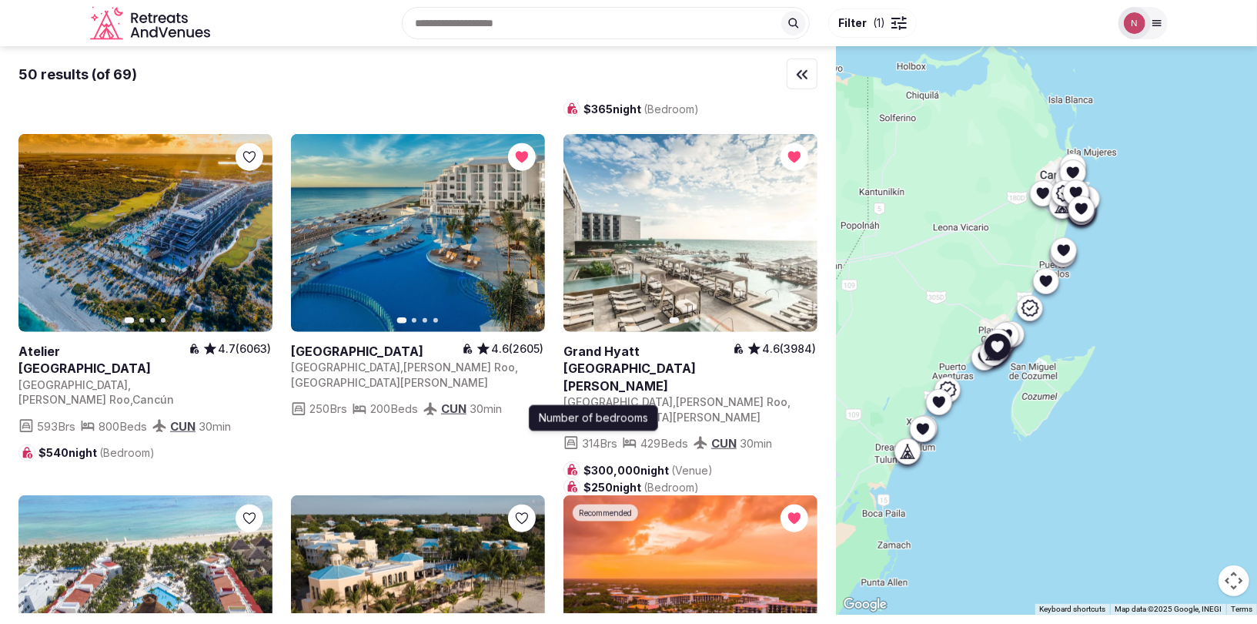
scroll to position [4616, 0]
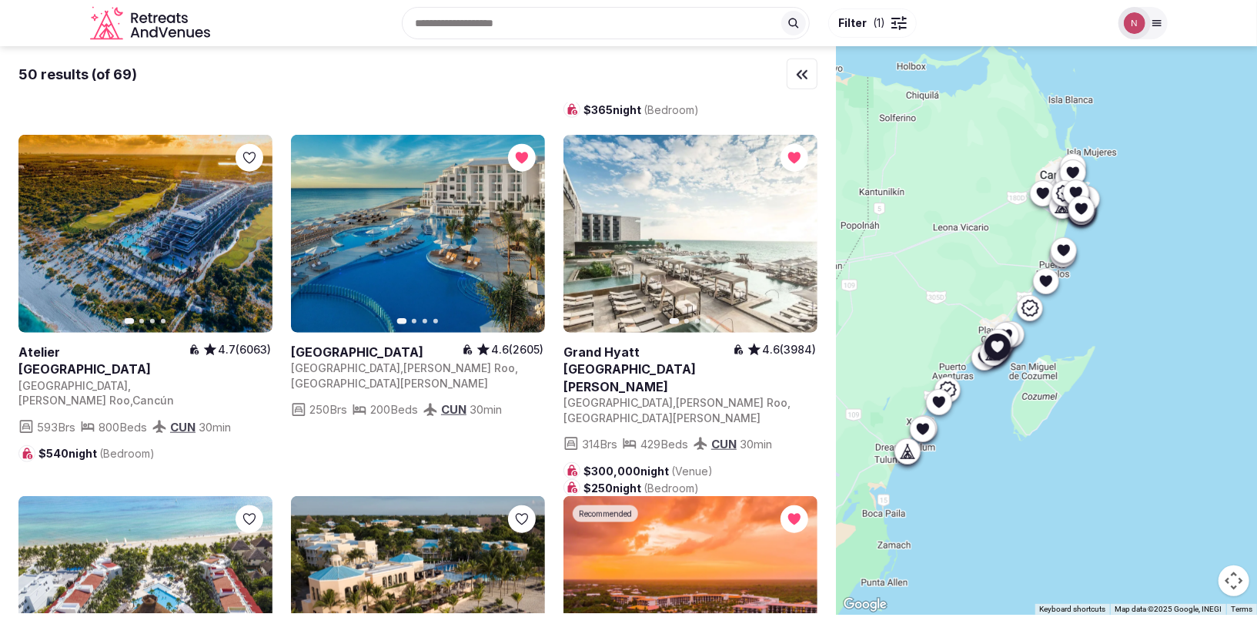
click at [635, 156] on link at bounding box center [691, 234] width 254 height 198
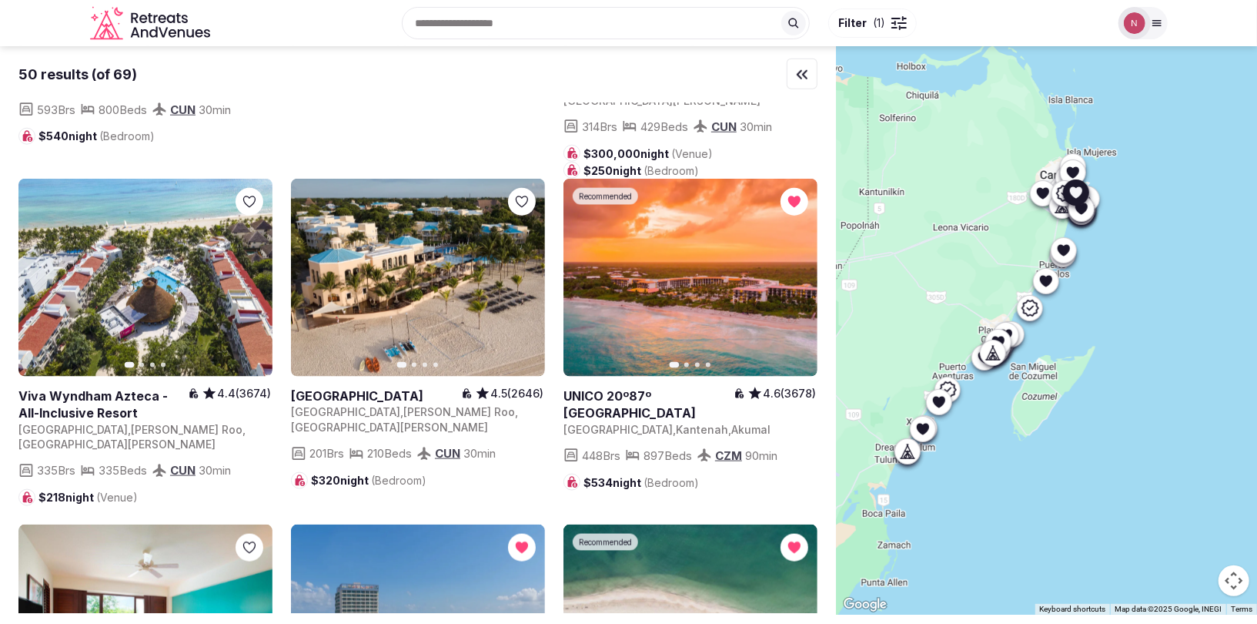
scroll to position [4925, 0]
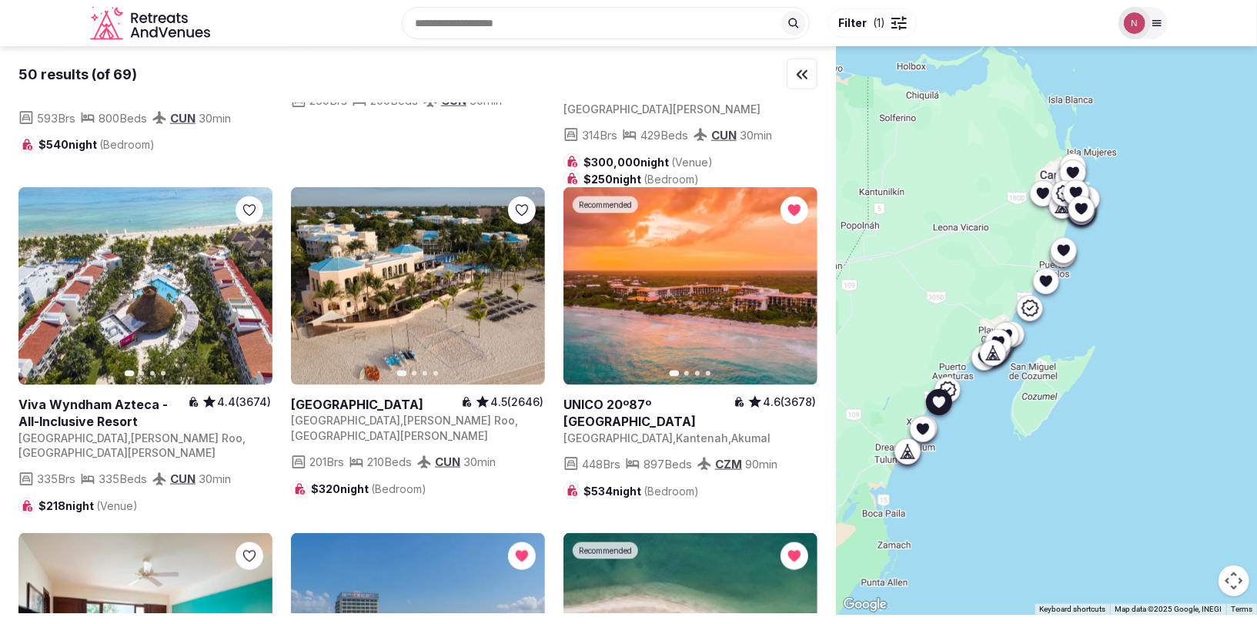
click at [716, 187] on link at bounding box center [691, 286] width 254 height 198
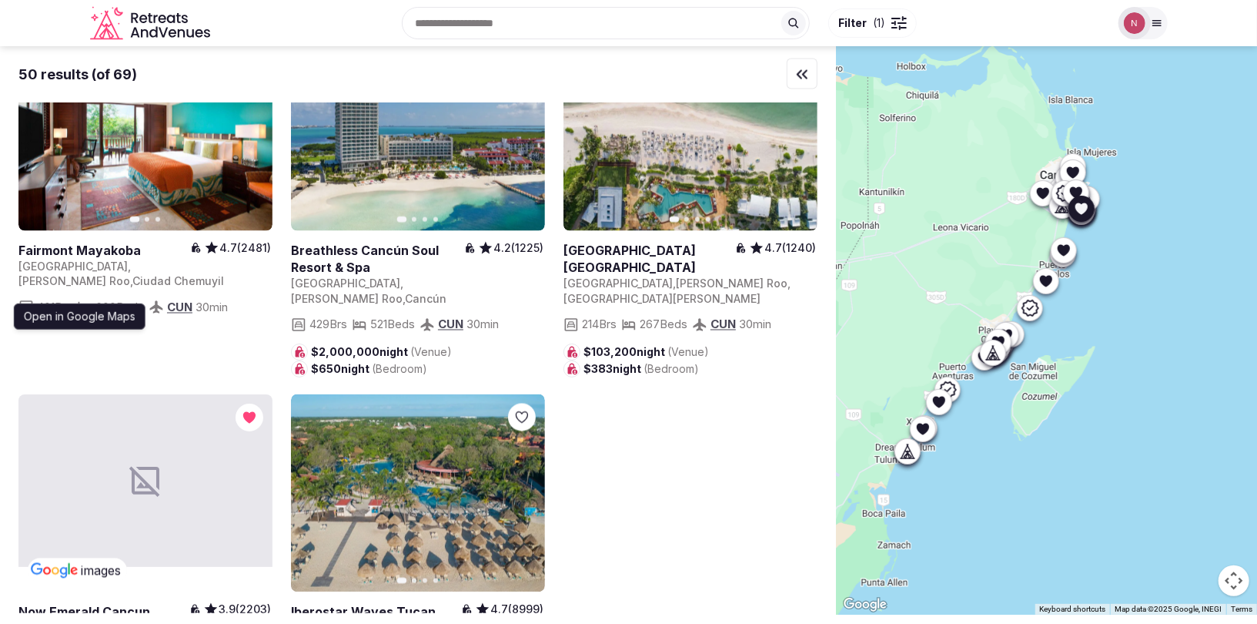
scroll to position [5424, 0]
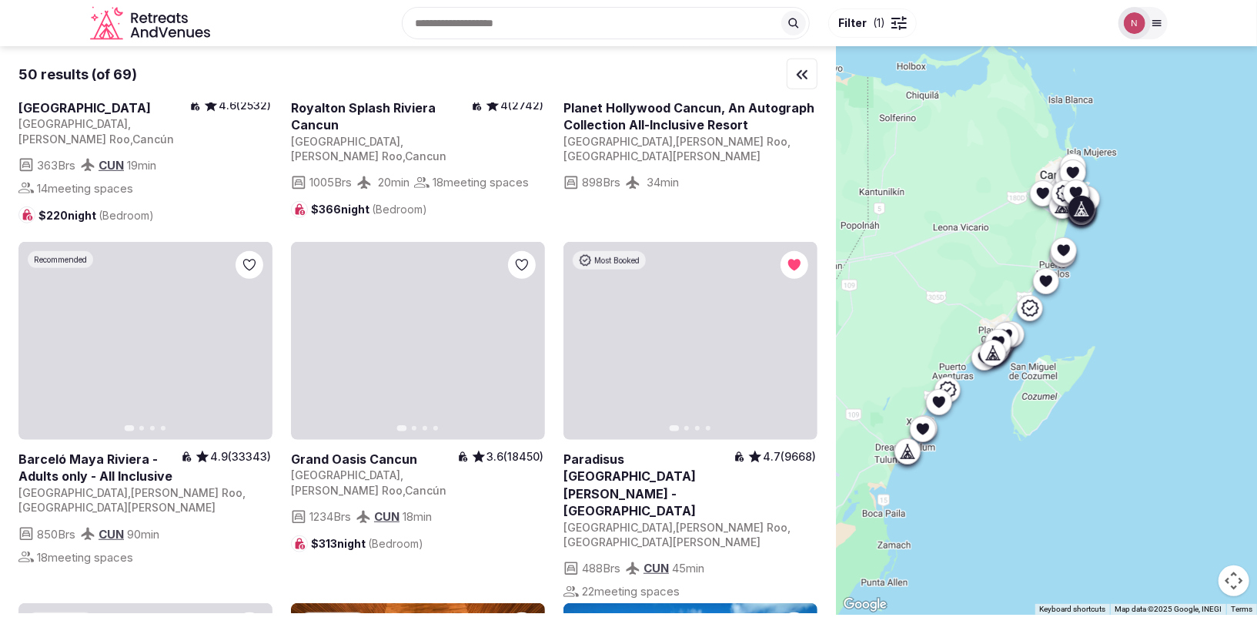
scroll to position [580, 0]
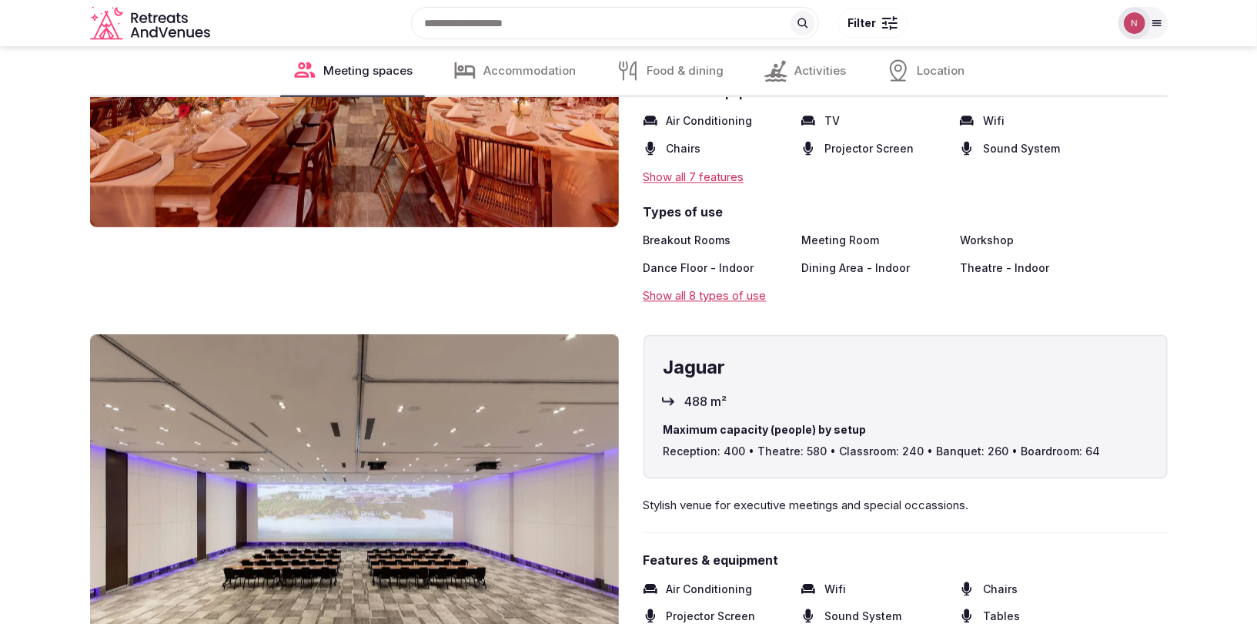
scroll to position [1878, 0]
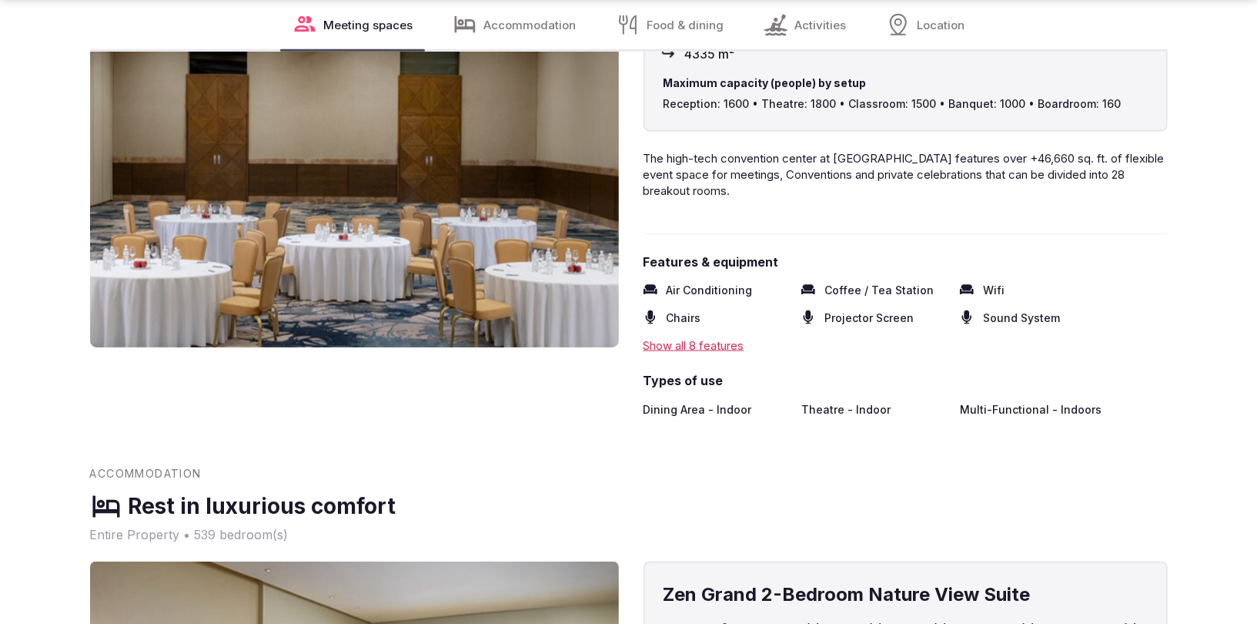
scroll to position [1122, 0]
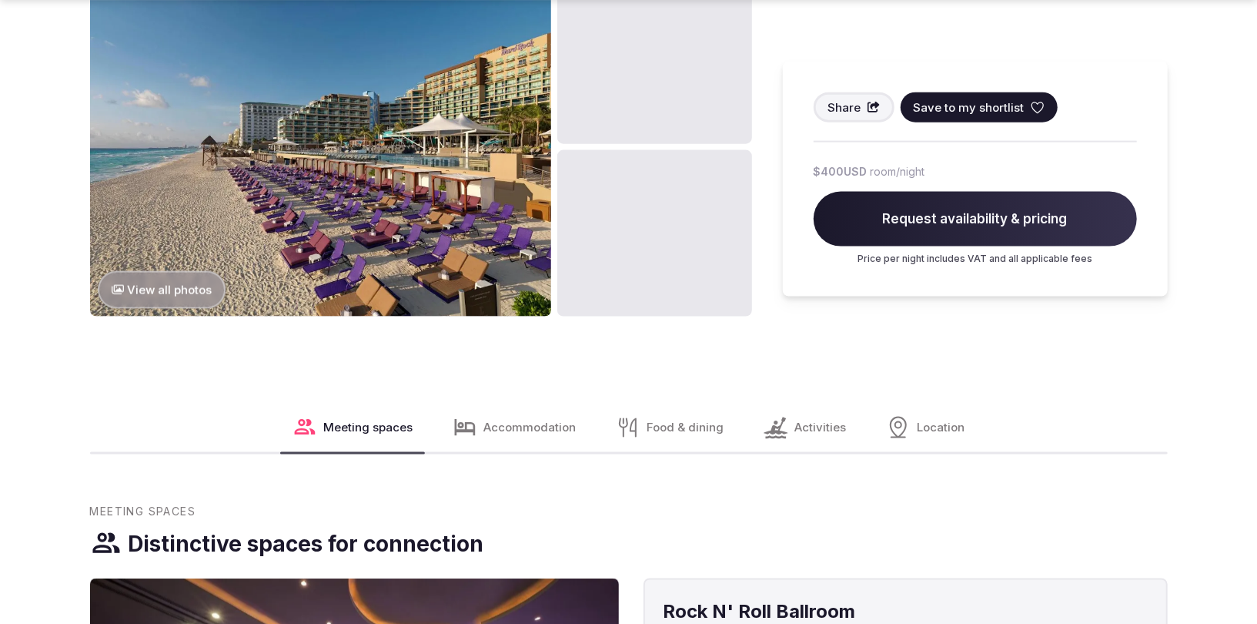
scroll to position [1660, 0]
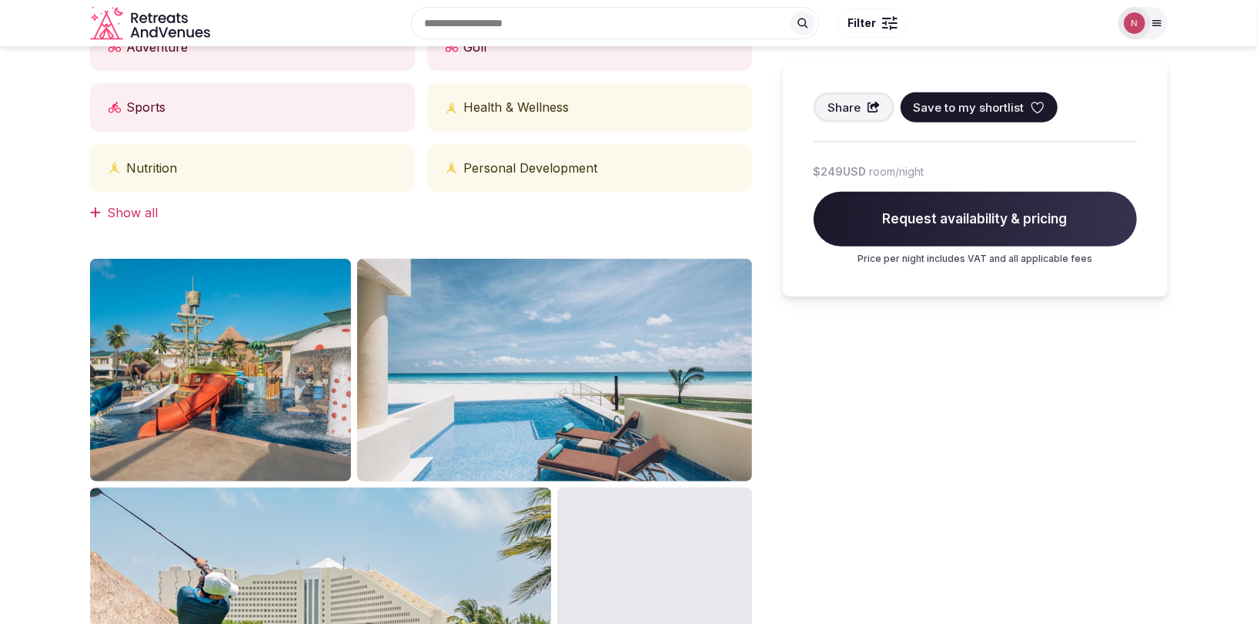
scroll to position [732, 0]
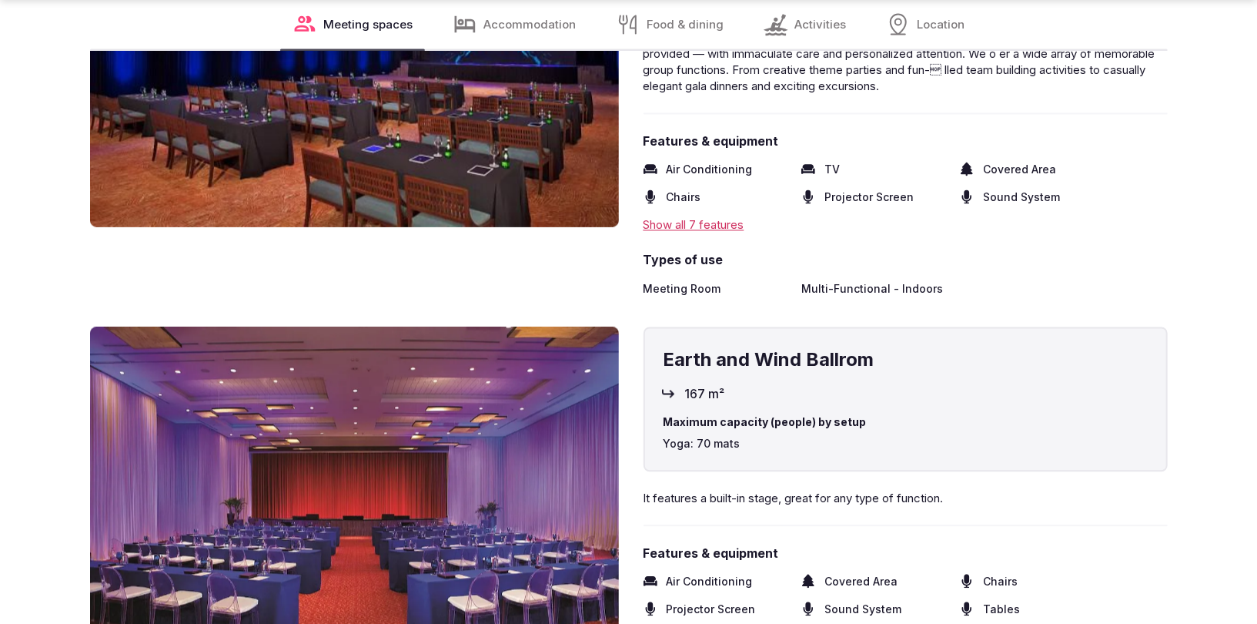
scroll to position [2192, 0]
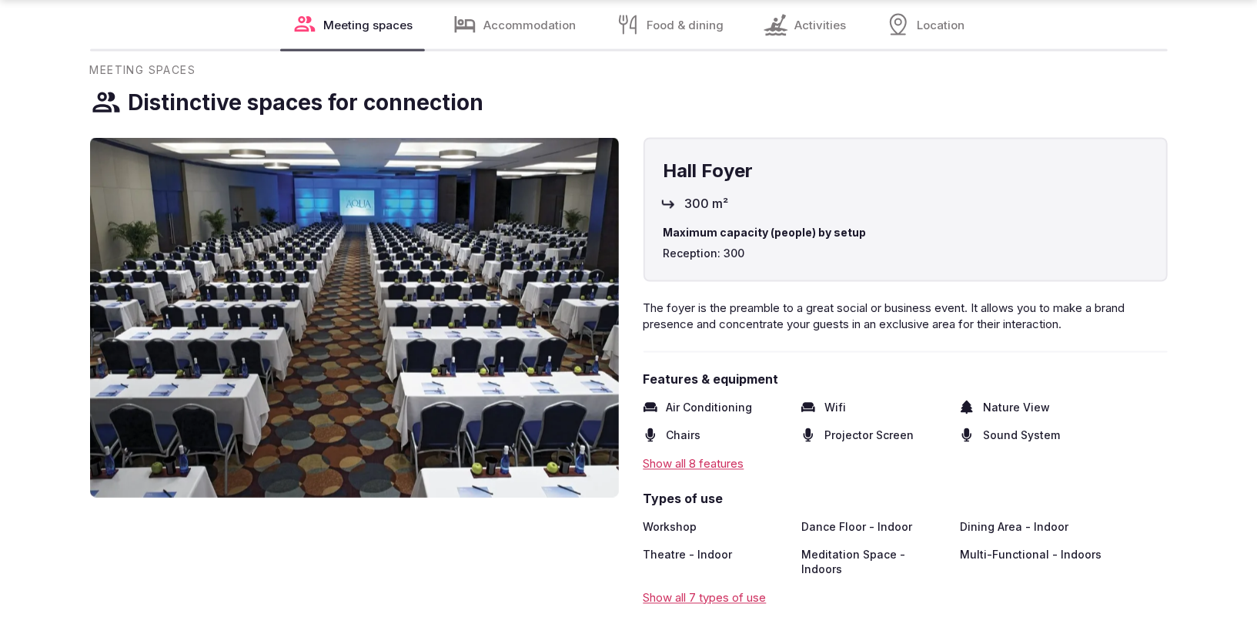
scroll to position [1764, 0]
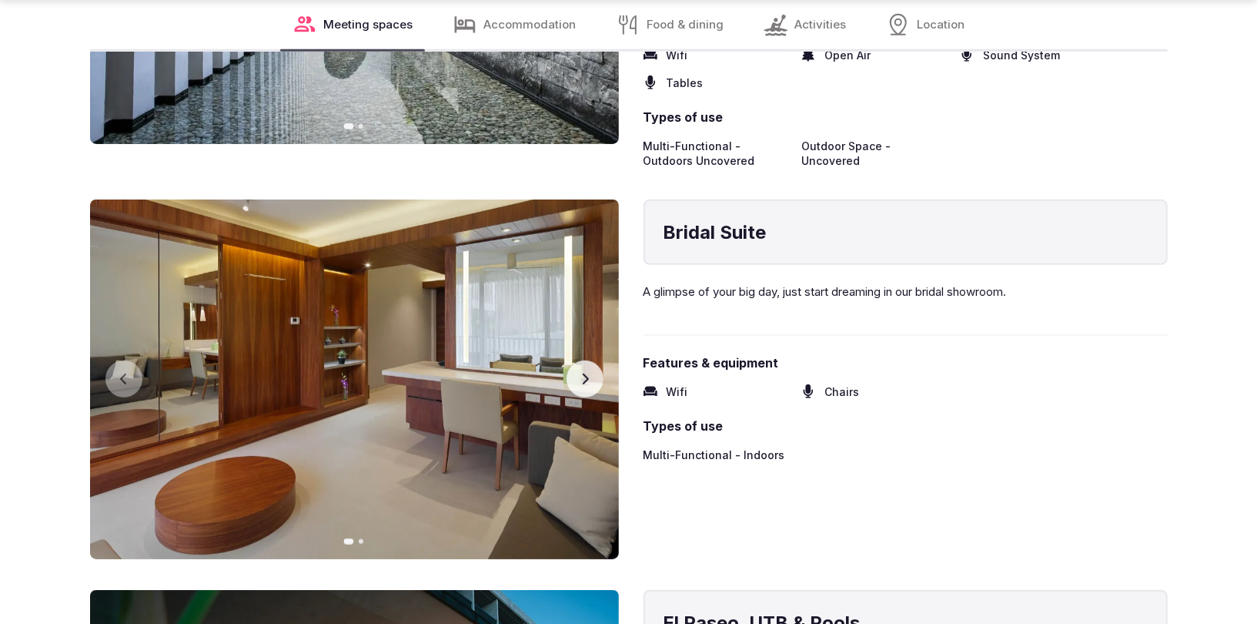
scroll to position [4347, 0]
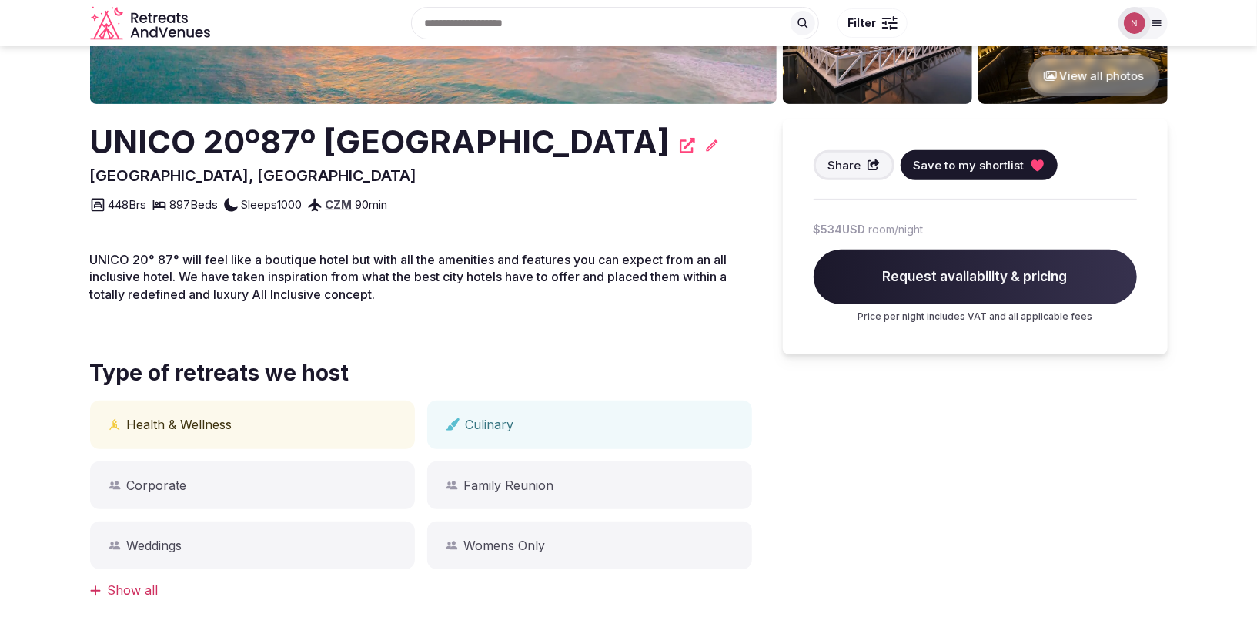
scroll to position [161, 0]
